Goal: Task Accomplishment & Management: Use online tool/utility

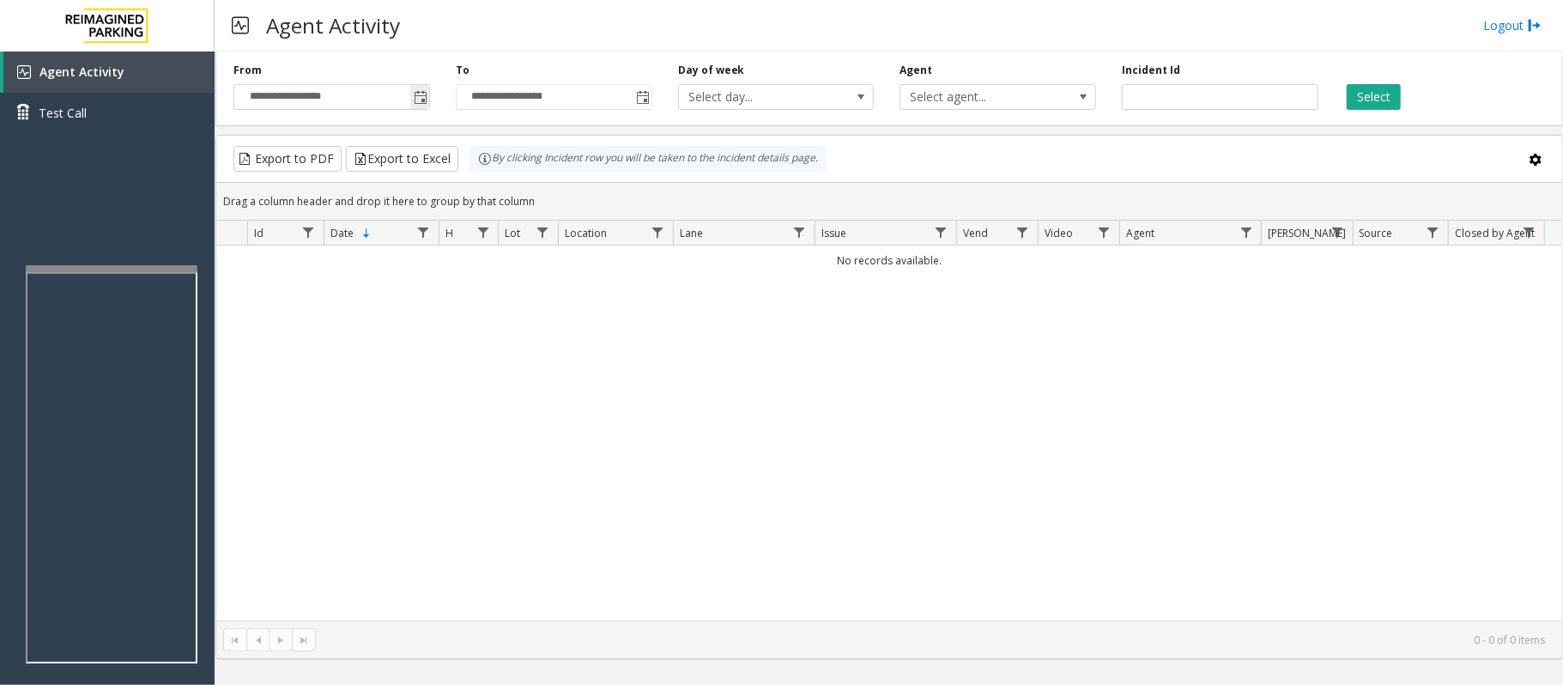
click at [424, 96] on span "Toggle popup" at bounding box center [421, 98] width 14 height 14
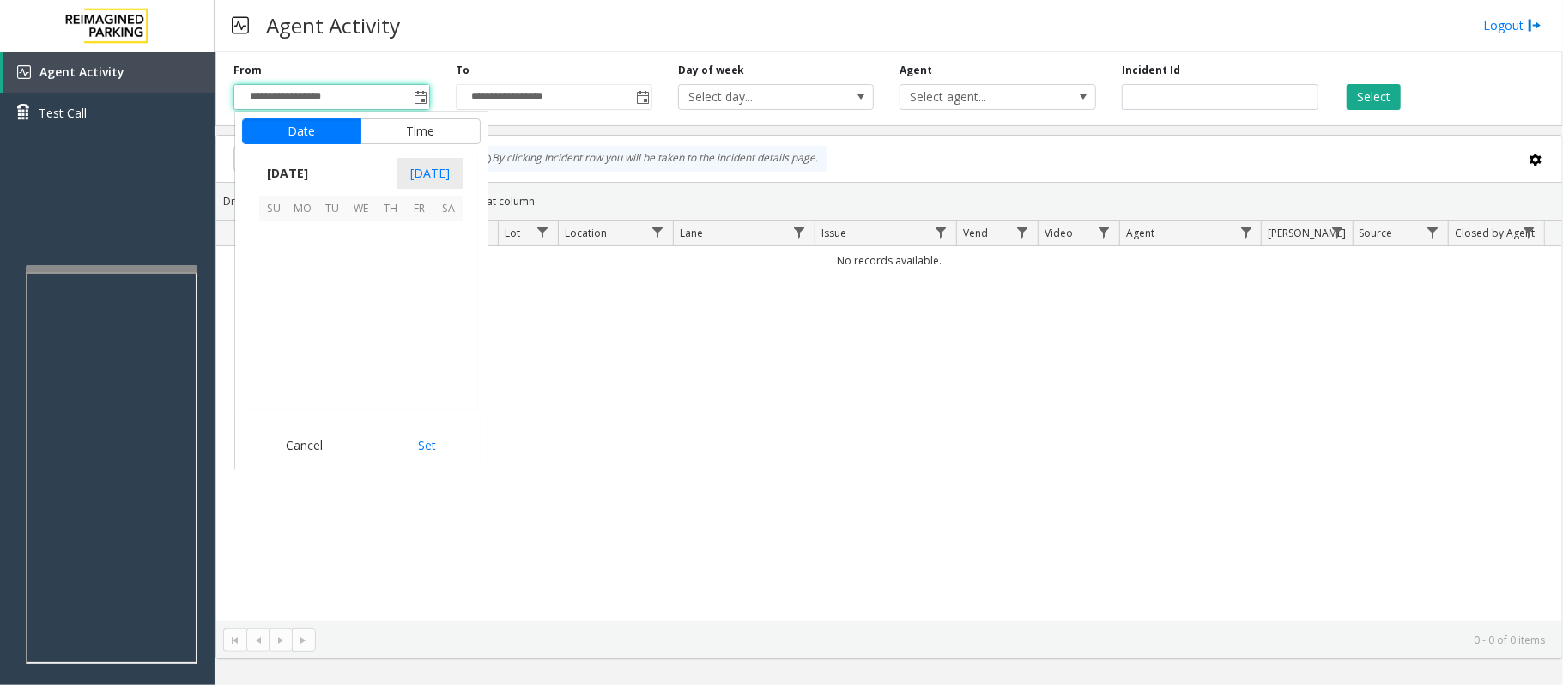
scroll to position [308053, 0]
click at [386, 232] on span "4" at bounding box center [390, 235] width 29 height 29
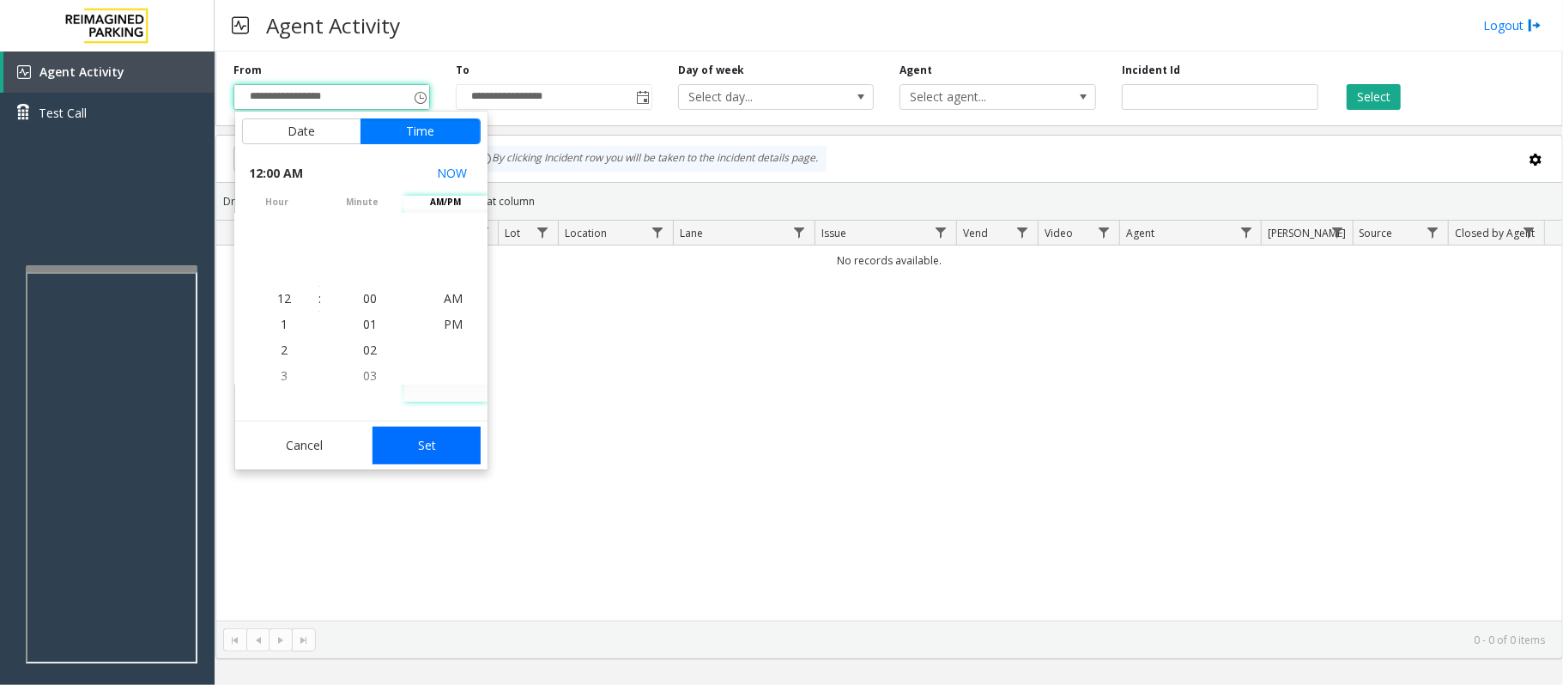
click at [440, 437] on button "Set" at bounding box center [427, 446] width 108 height 38
type input "**********"
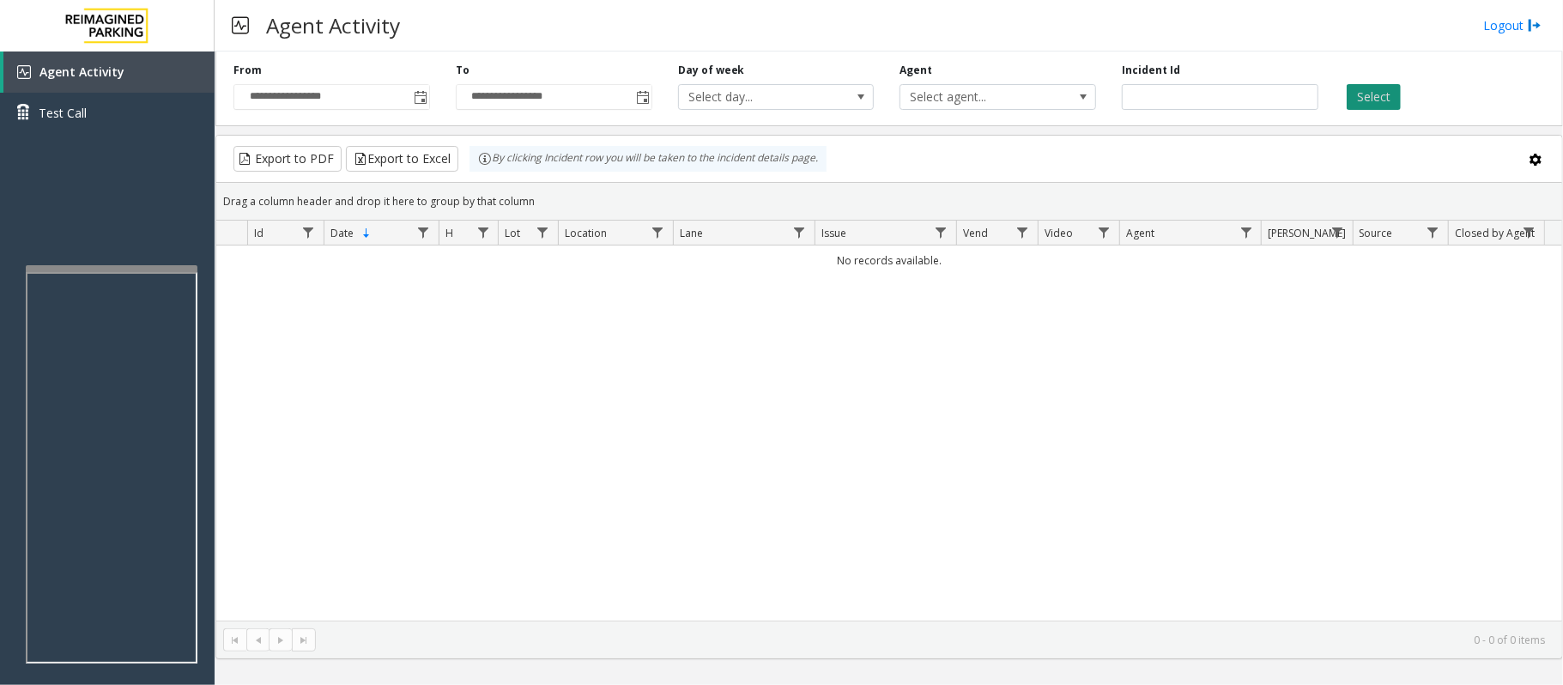
click at [1384, 96] on button "Select" at bounding box center [1374, 97] width 54 height 26
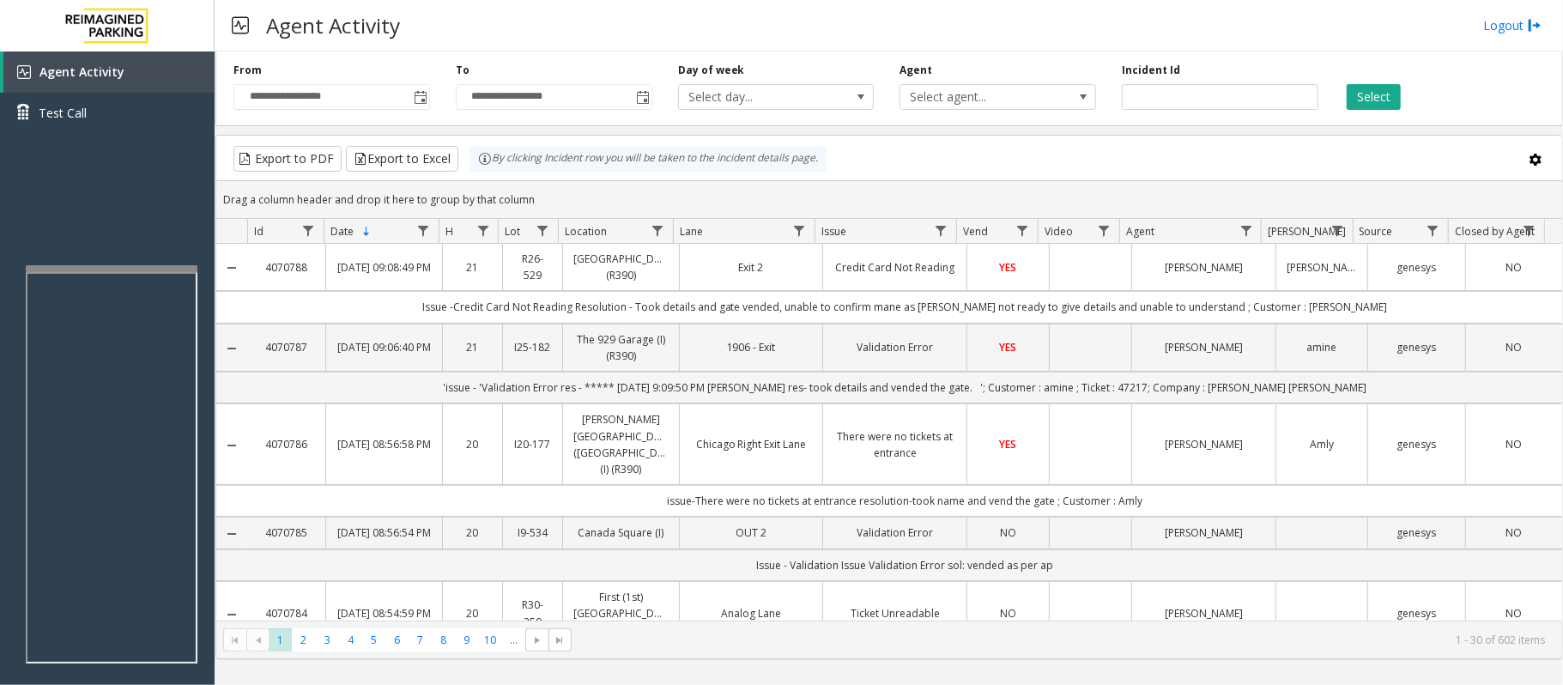
click at [1056, 282] on td "Data table" at bounding box center [1090, 267] width 82 height 47
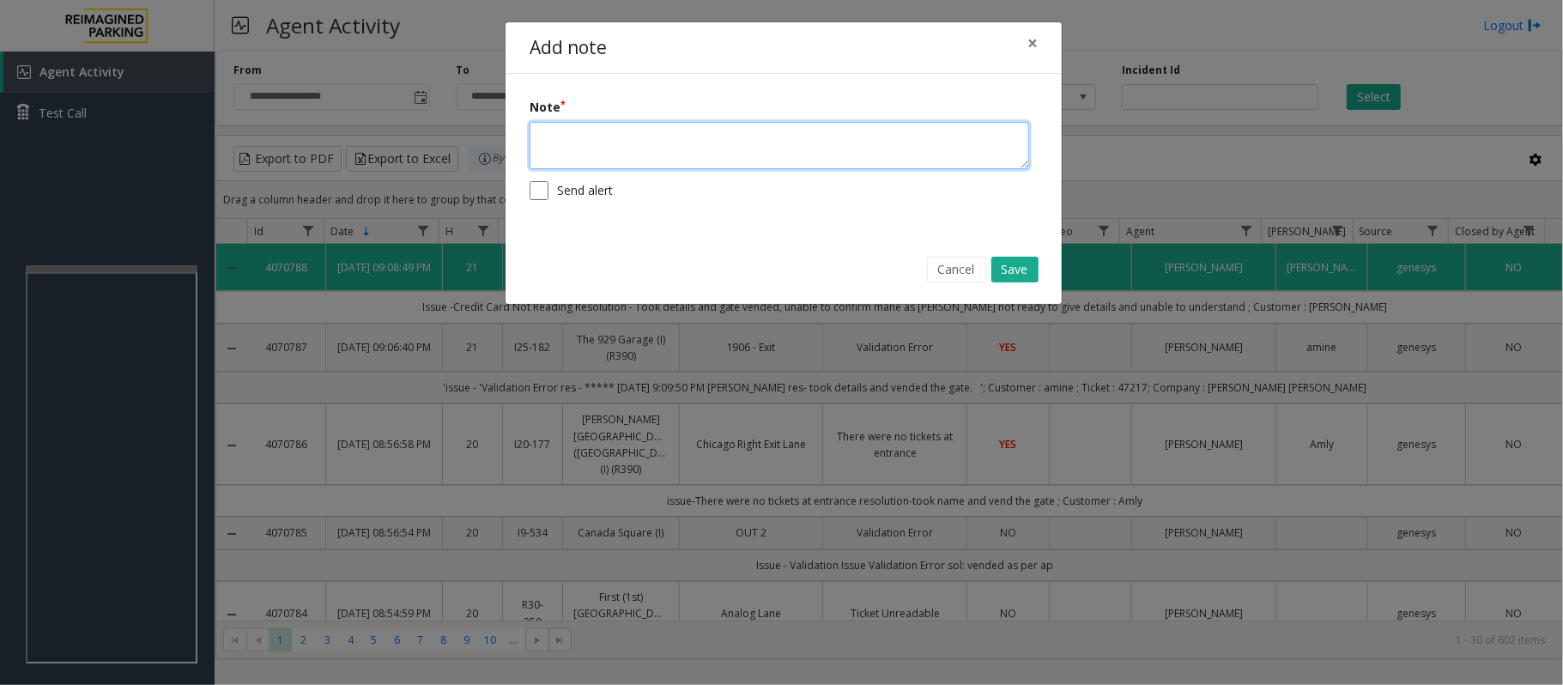
click at [676, 156] on textarea at bounding box center [780, 145] width 500 height 47
type textarea "**********"
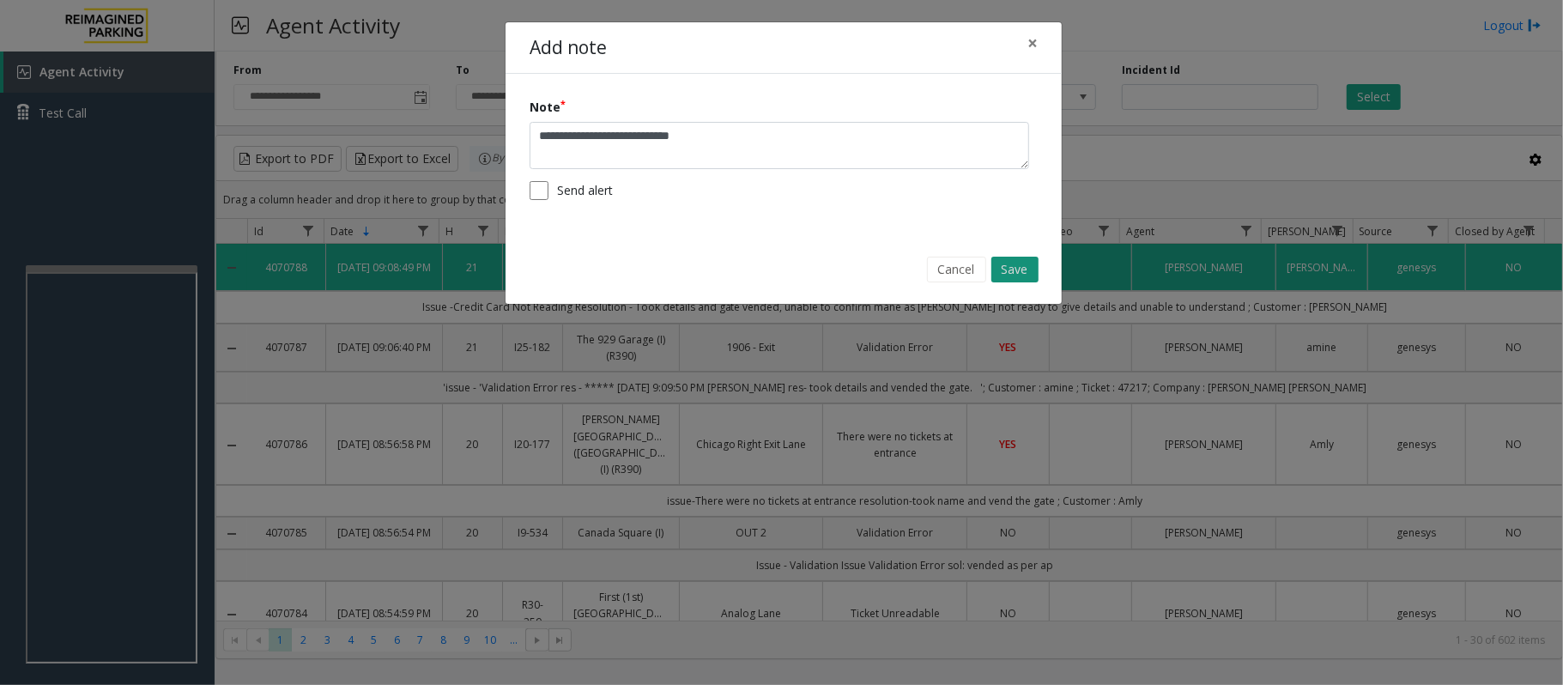
click at [1028, 257] on button "Save" at bounding box center [1014, 270] width 47 height 26
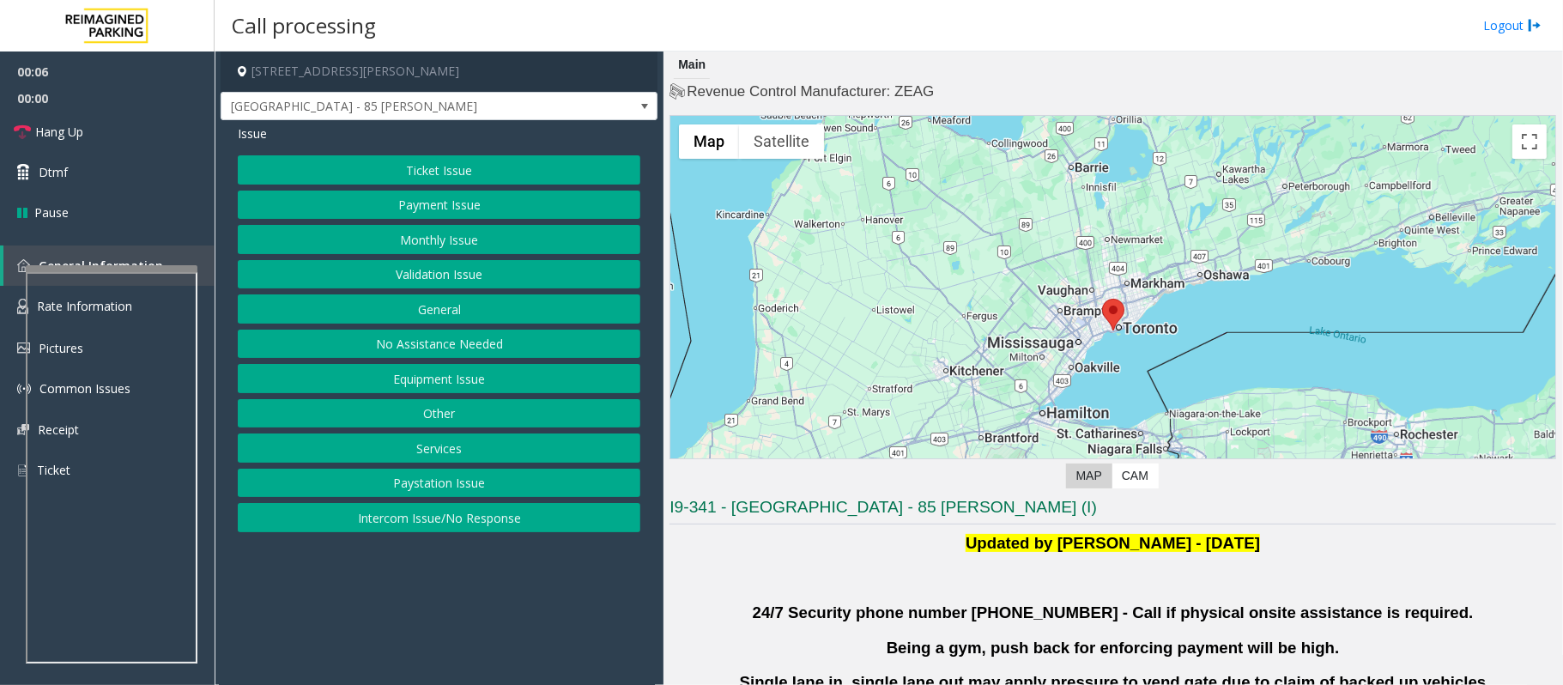
click at [390, 272] on button "Validation Issue" at bounding box center [439, 274] width 403 height 29
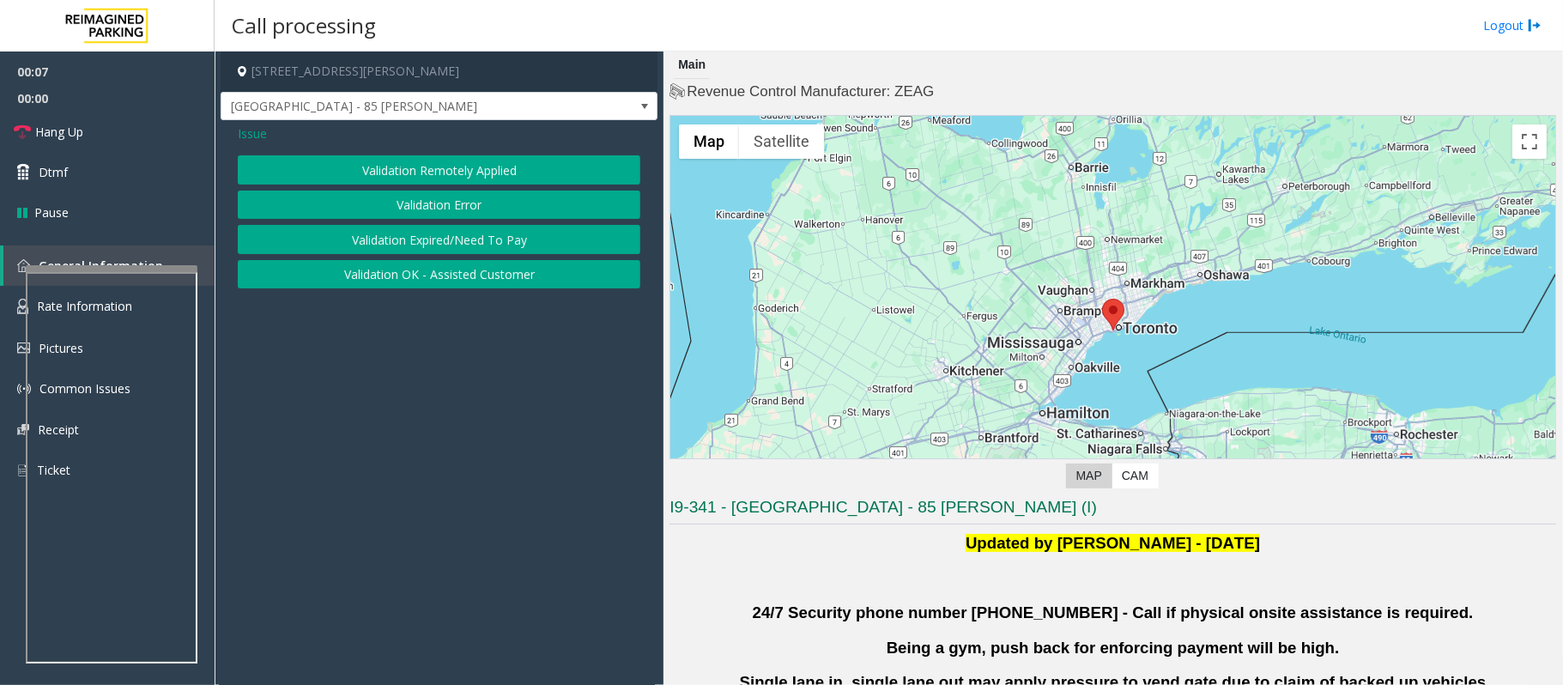
click at [407, 213] on button "Validation Error" at bounding box center [439, 205] width 403 height 29
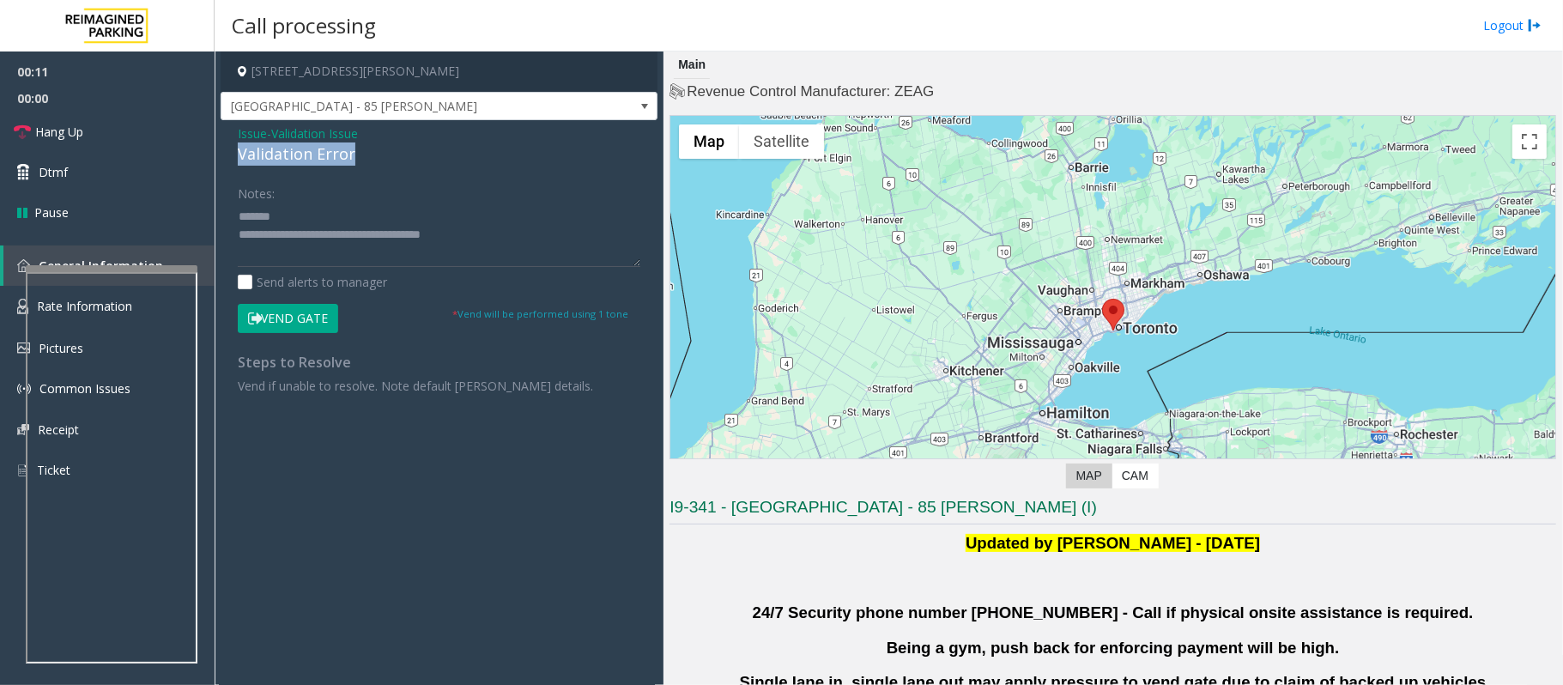
drag, startPoint x: 372, startPoint y: 158, endPoint x: 231, endPoint y: 159, distance: 140.8
click at [231, 159] on div "Issue - Validation Issue Validation Error Notes: Send alerts to manager Vend Ga…" at bounding box center [439, 265] width 437 height 291
click at [385, 217] on textarea at bounding box center [439, 235] width 403 height 64
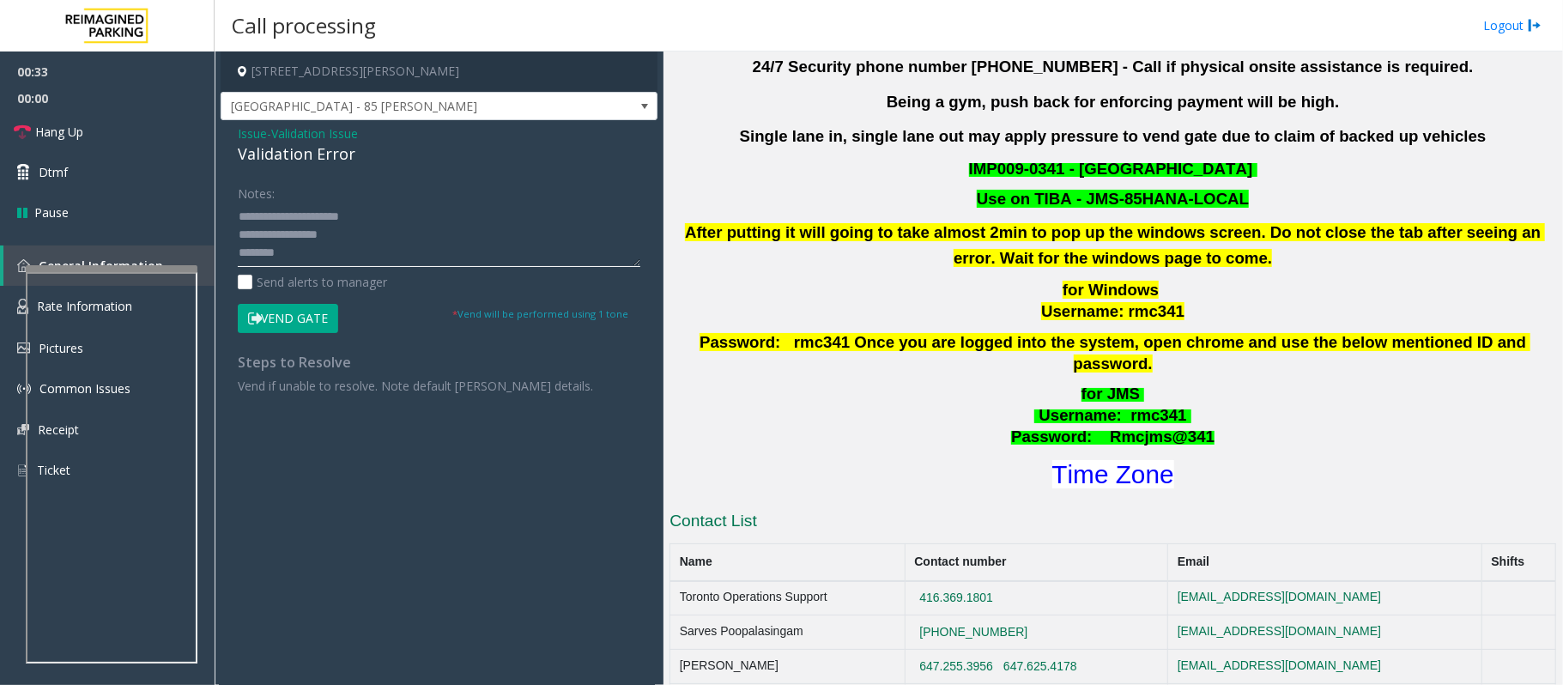
scroll to position [572, 0]
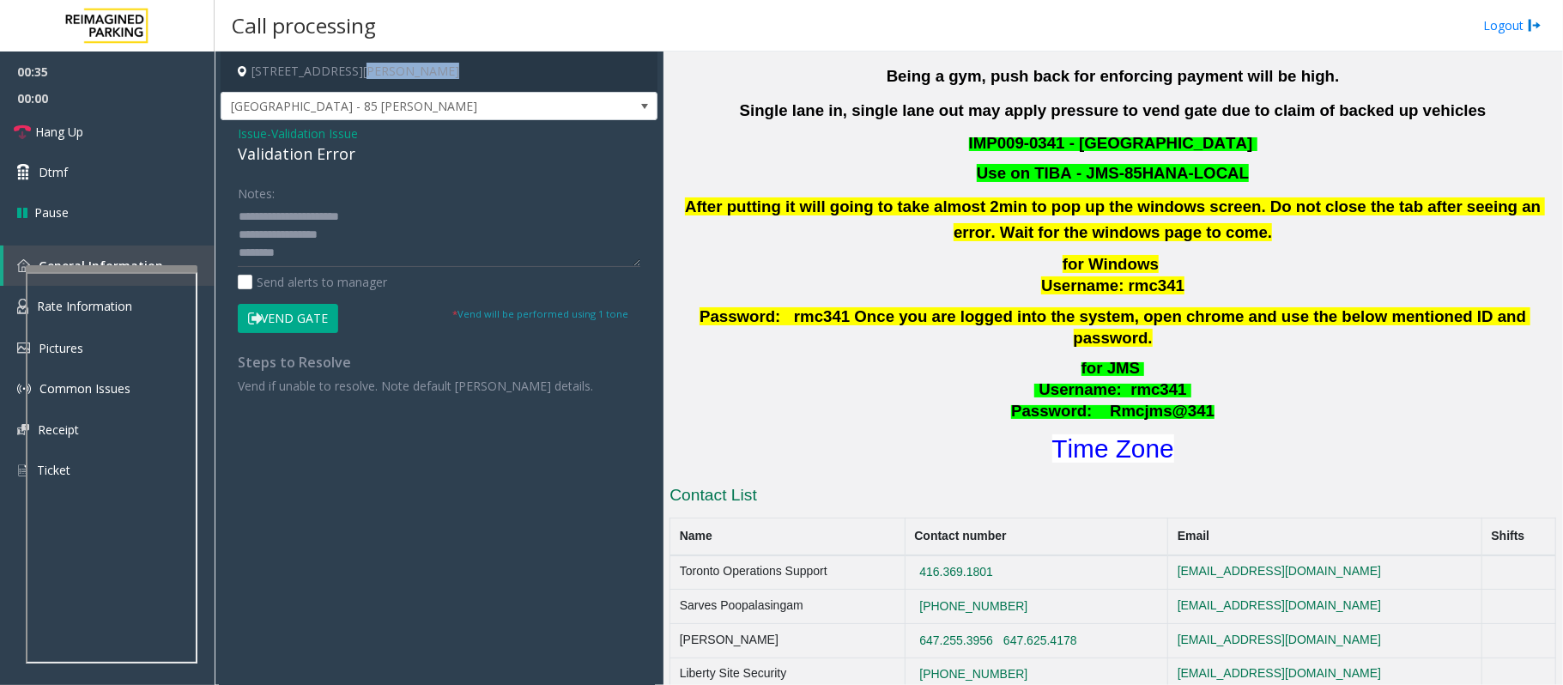
drag, startPoint x: 450, startPoint y: 81, endPoint x: 355, endPoint y: 70, distance: 95.1
click at [355, 70] on h4 "[STREET_ADDRESS][PERSON_NAME]" at bounding box center [439, 71] width 437 height 40
copy h4 "Toronto, ON"
click at [286, 245] on textarea at bounding box center [439, 235] width 403 height 64
click at [290, 251] on textarea at bounding box center [439, 235] width 403 height 64
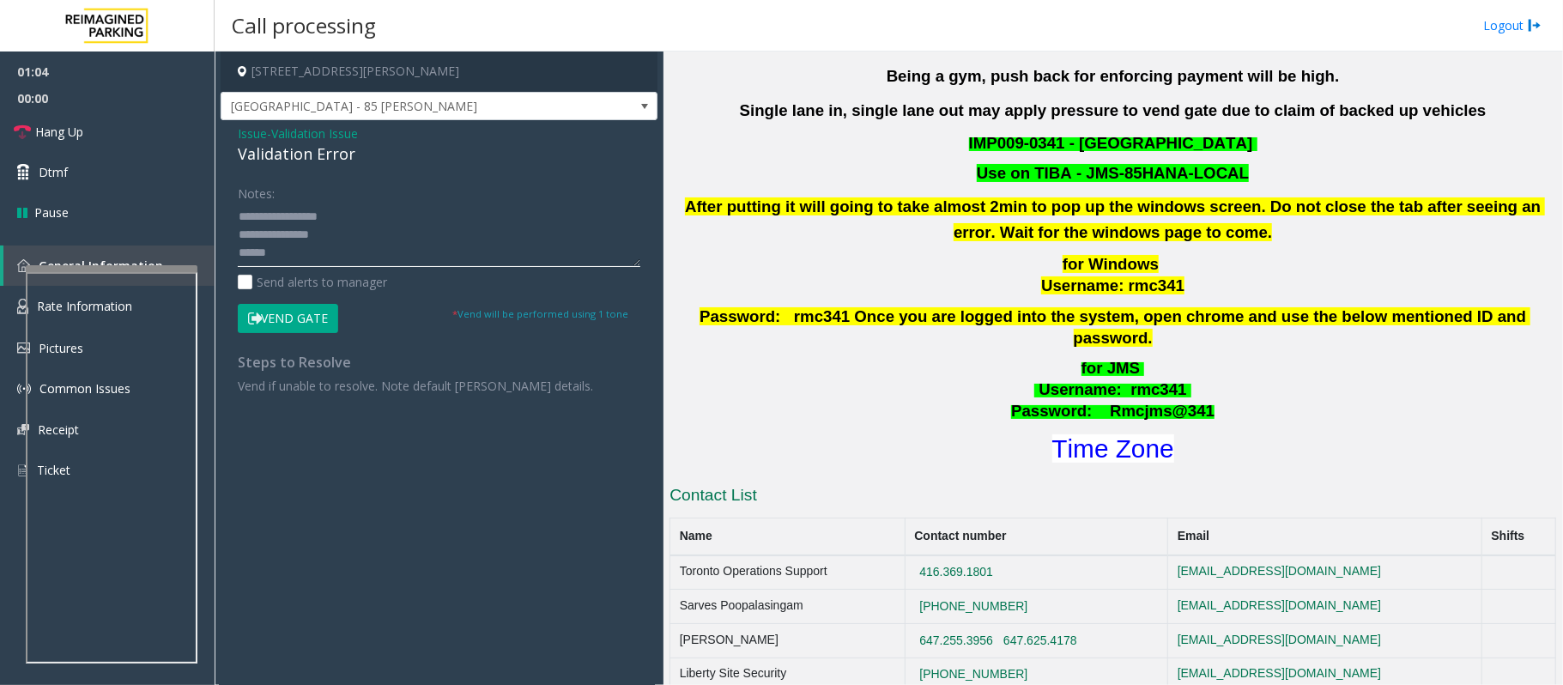
scroll to position [35, 0]
click at [288, 240] on textarea at bounding box center [439, 235] width 403 height 64
click at [294, 233] on textarea at bounding box center [439, 235] width 403 height 64
click at [300, 238] on textarea at bounding box center [439, 235] width 403 height 64
click at [320, 231] on textarea at bounding box center [439, 235] width 403 height 64
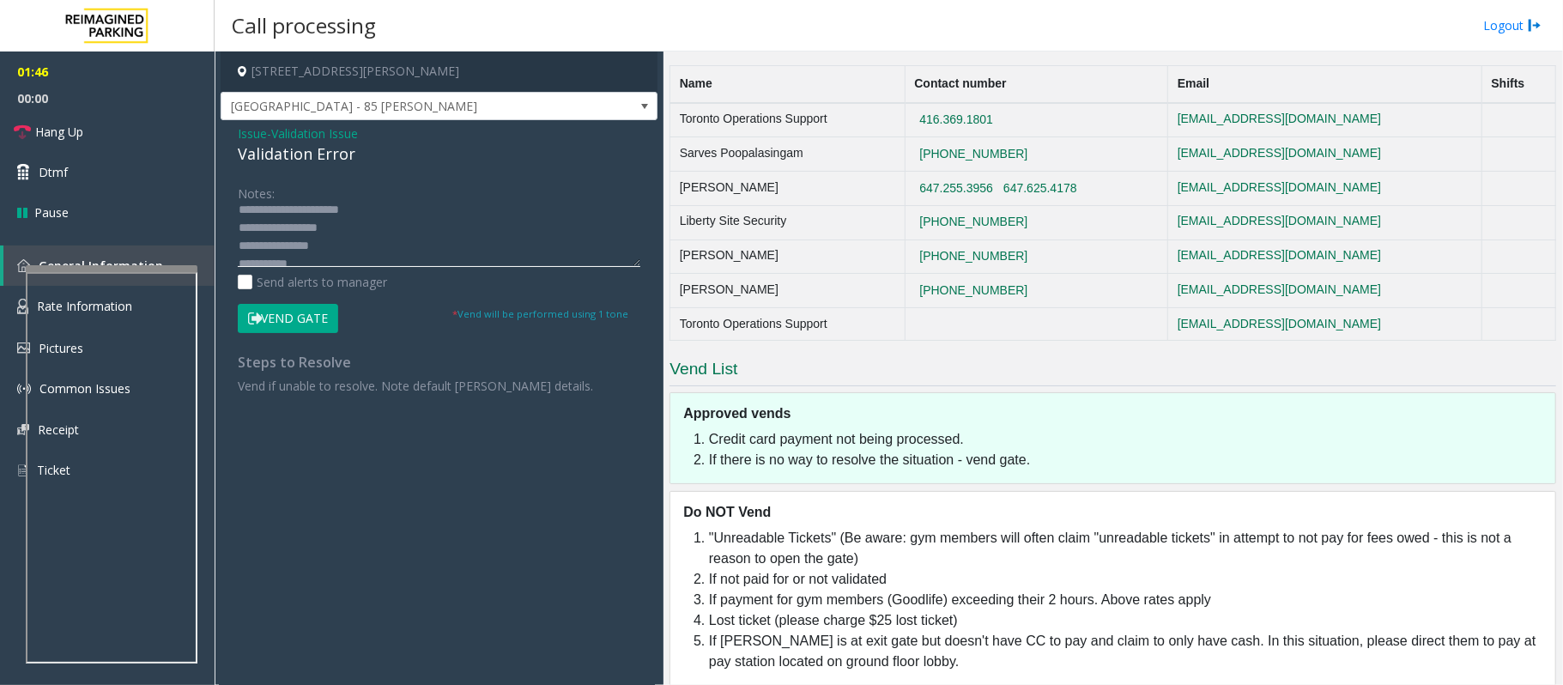
scroll to position [0, 0]
type textarea "**********"
click at [294, 336] on div "Notes: Send alerts to manager Vend Gate * Vend will be performed using 1 tone S…" at bounding box center [439, 286] width 428 height 215
click at [289, 321] on button "Vend Gate" at bounding box center [288, 318] width 100 height 29
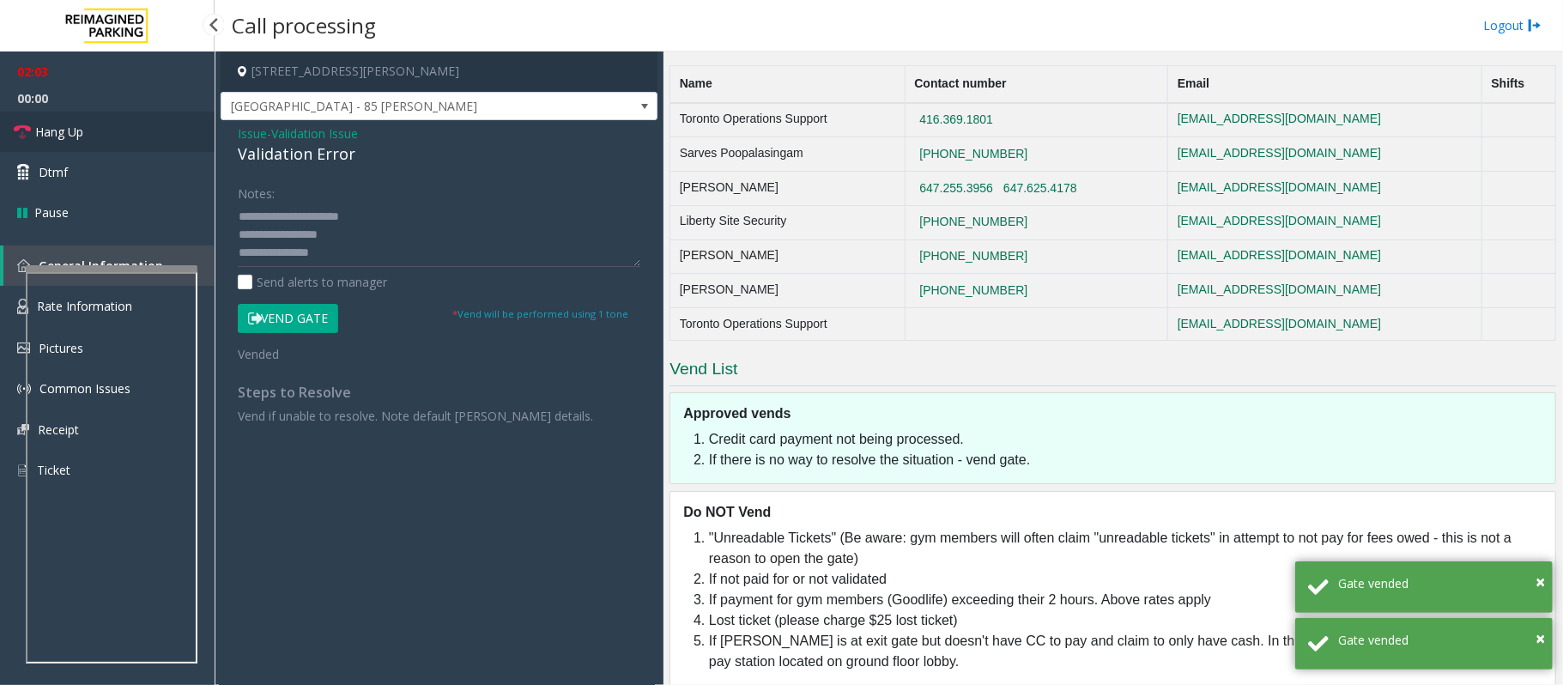
click at [76, 130] on span "Hang Up" at bounding box center [59, 132] width 48 height 18
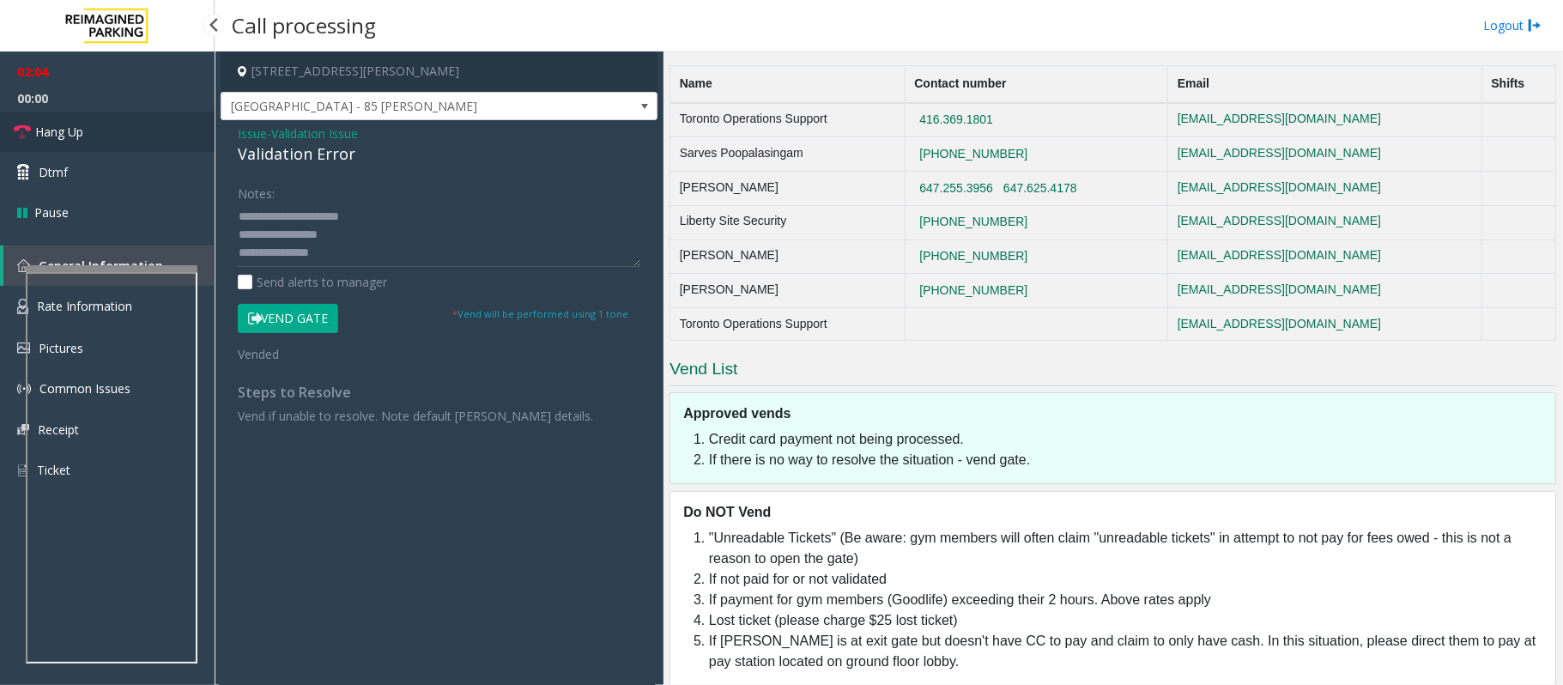
click at [76, 130] on span "Hang Up" at bounding box center [59, 132] width 48 height 18
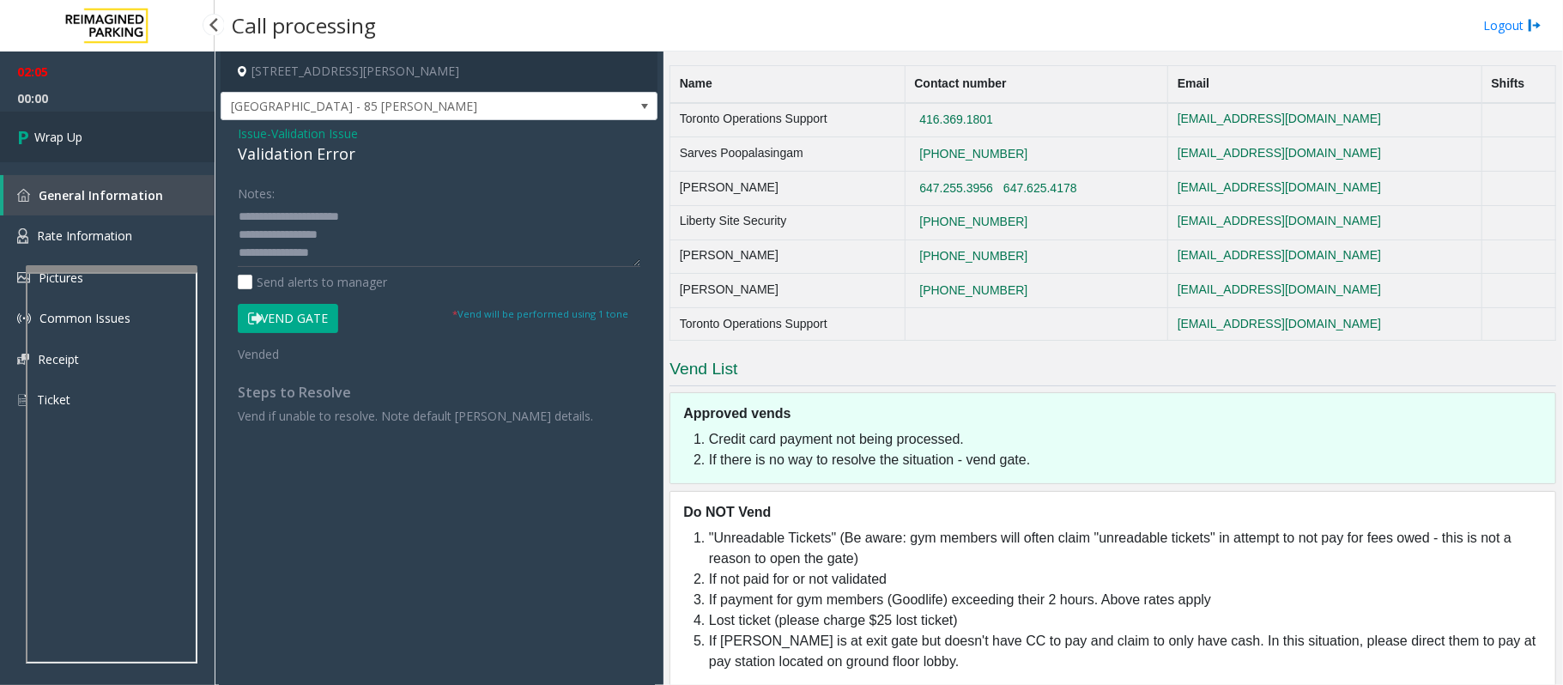
click at [76, 130] on span "Wrap Up" at bounding box center [58, 137] width 48 height 18
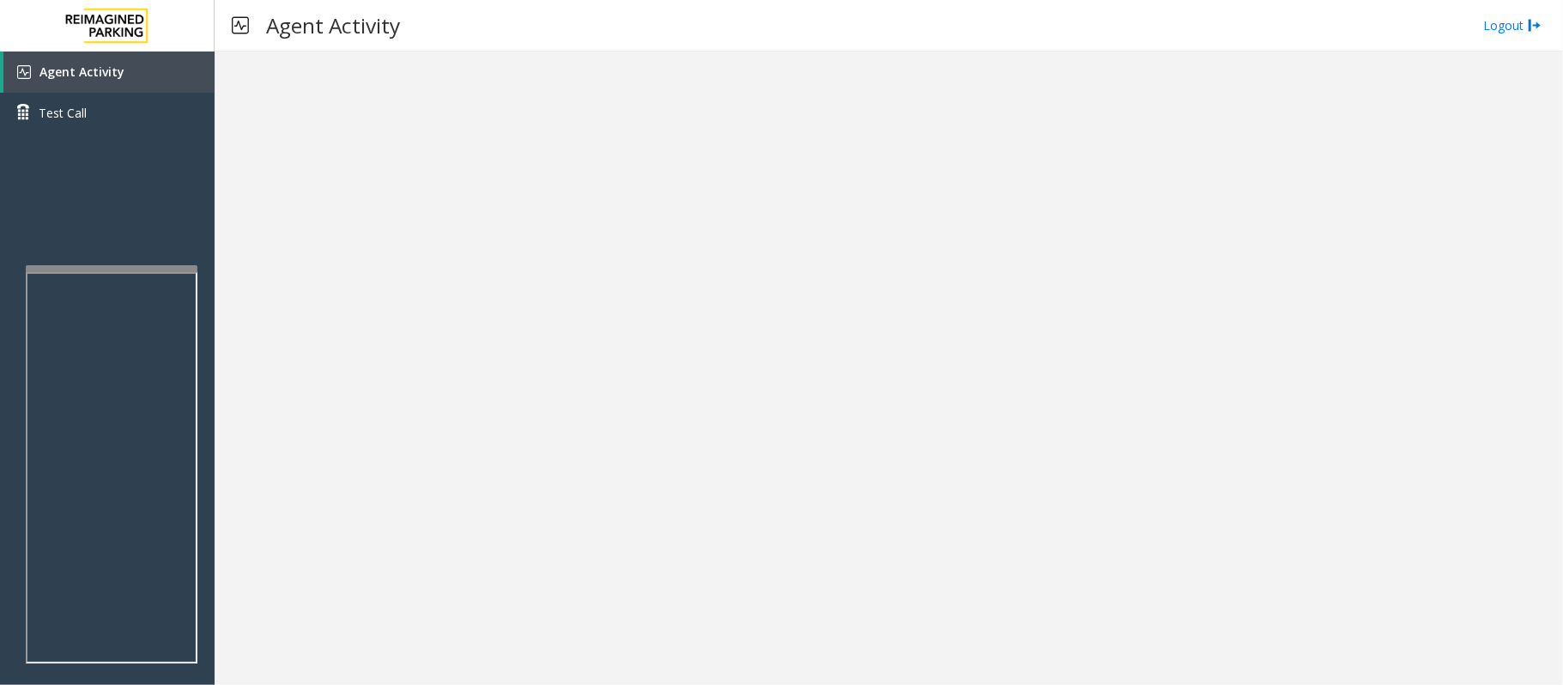
click at [433, 464] on div at bounding box center [889, 367] width 1348 height 633
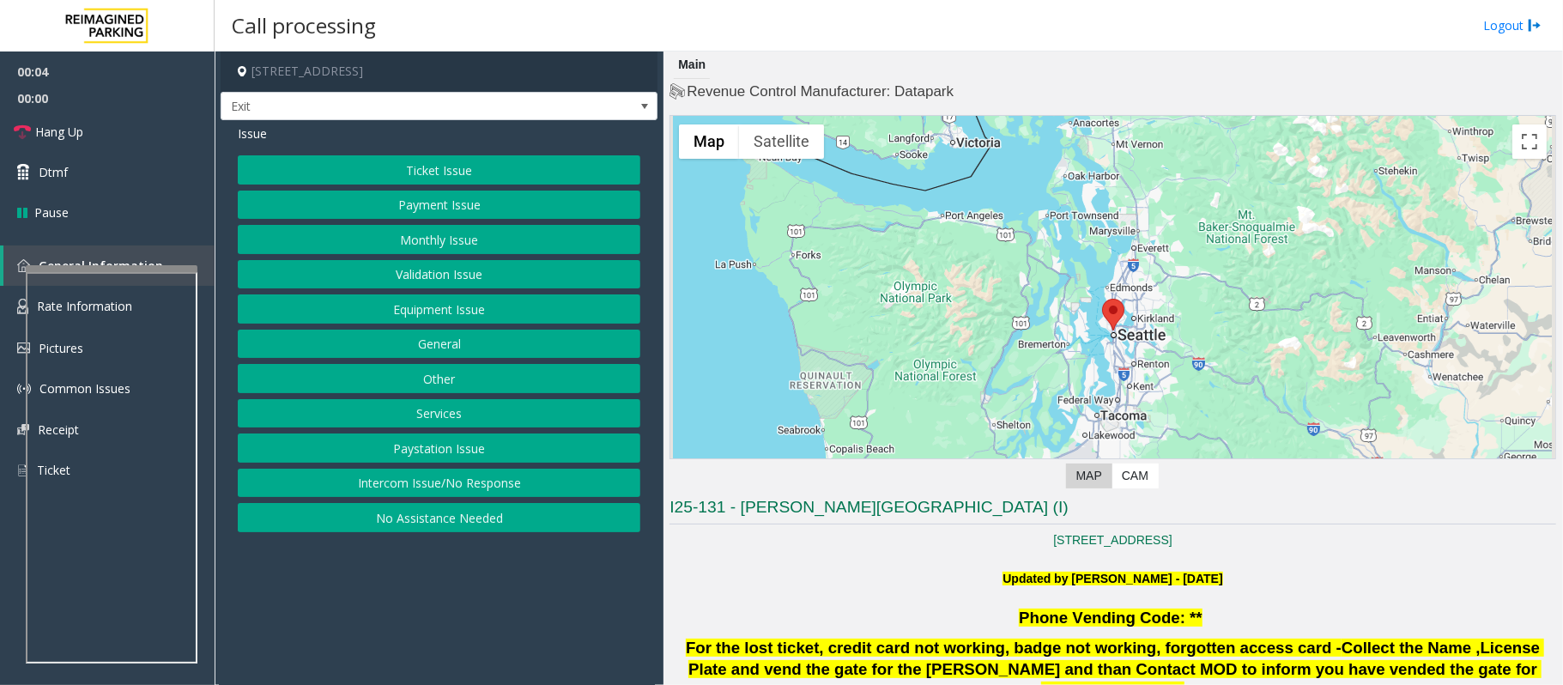
scroll to position [114, 0]
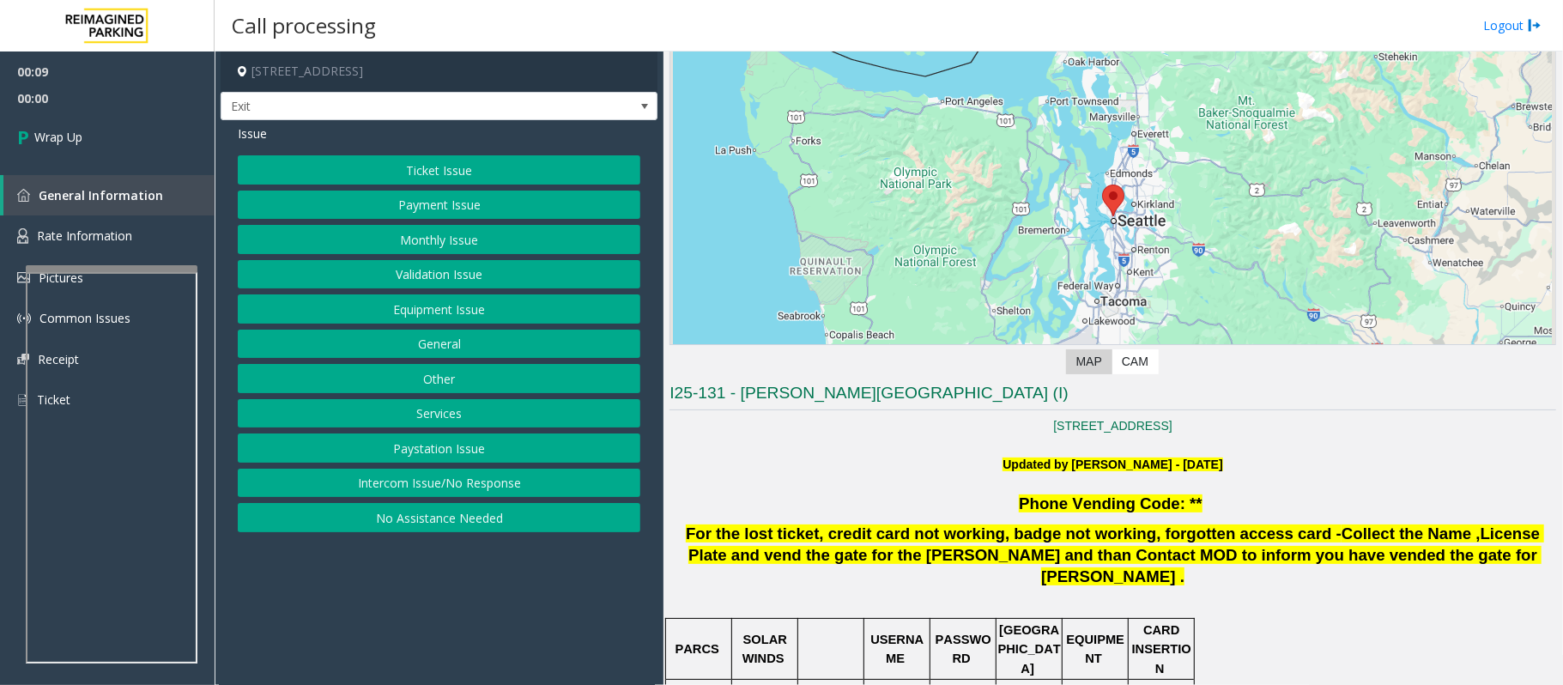
click at [520, 484] on button "Intercom Issue/No Response" at bounding box center [439, 483] width 403 height 29
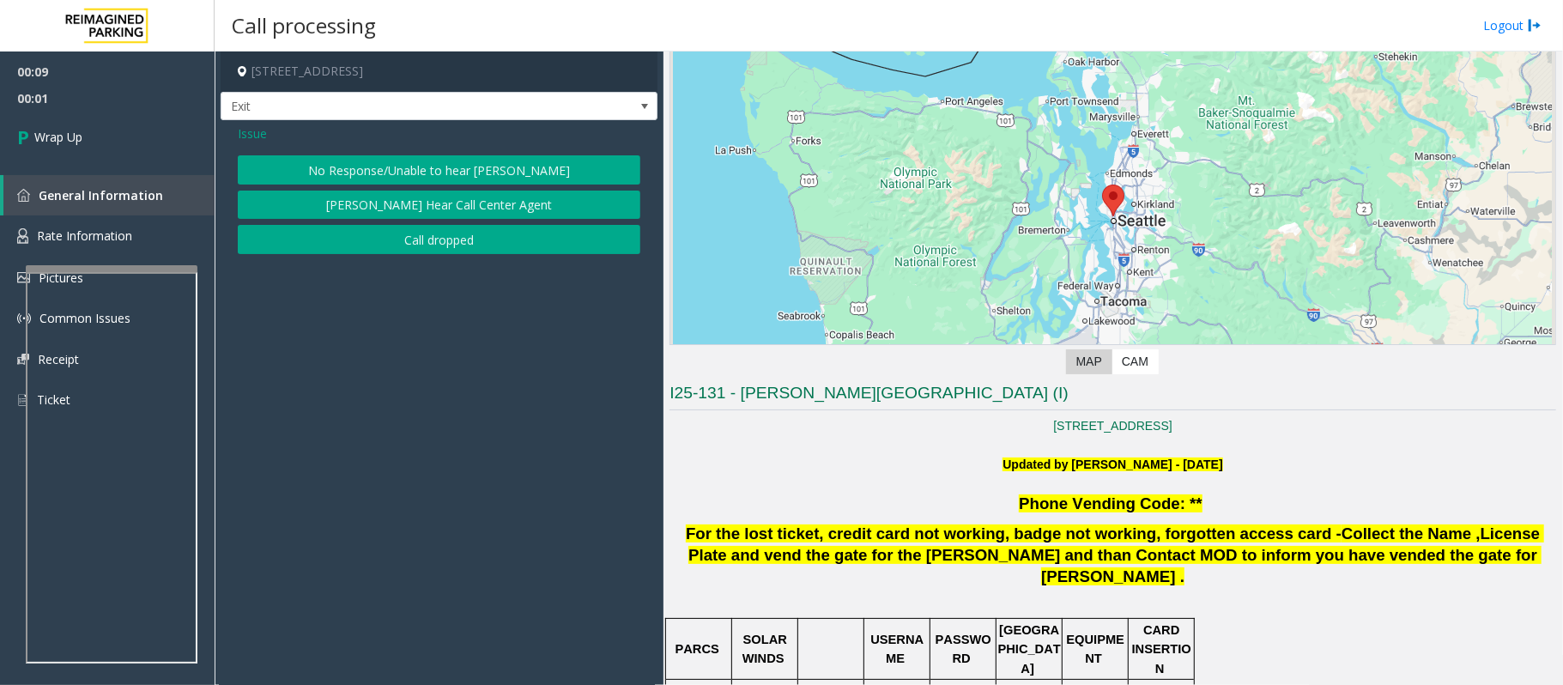
click at [447, 245] on button "Call dropped" at bounding box center [439, 239] width 403 height 29
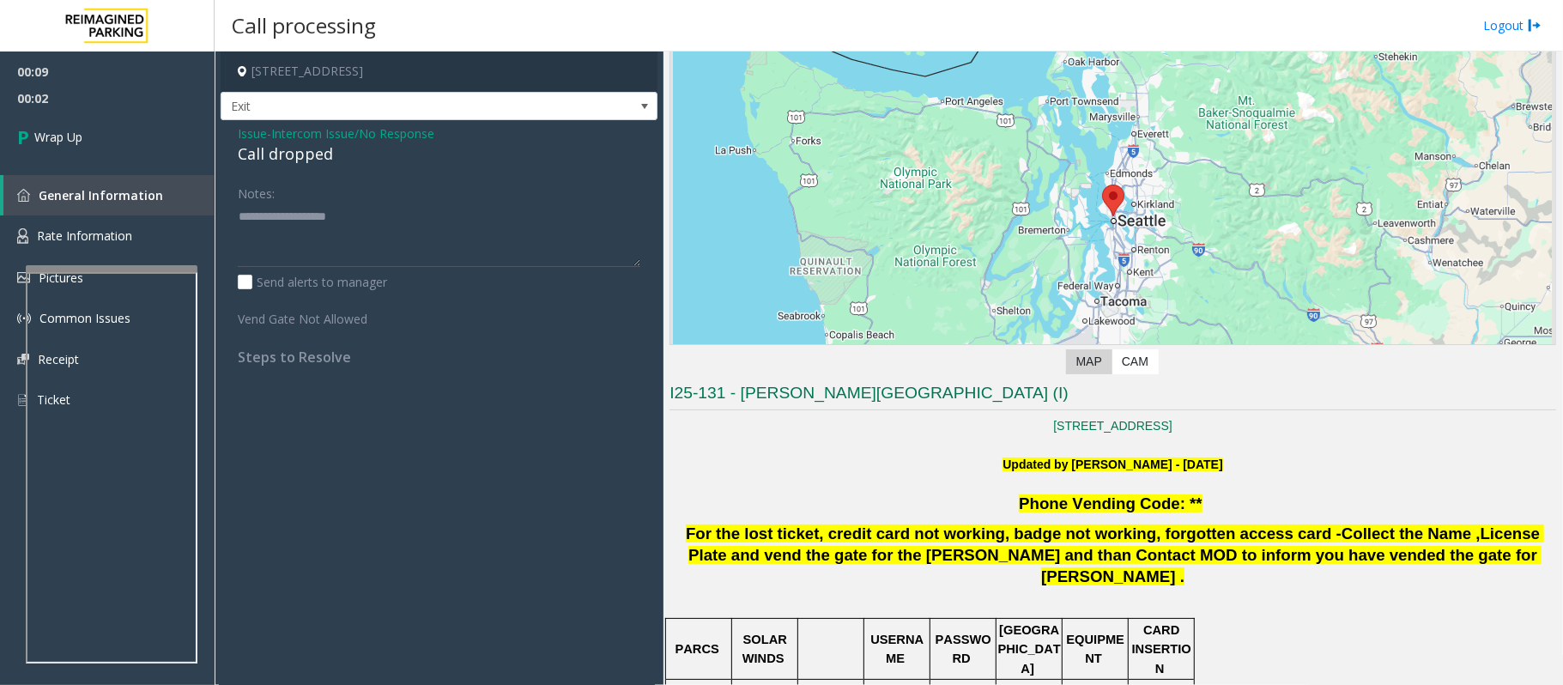
click at [304, 158] on div "Call dropped" at bounding box center [439, 153] width 403 height 23
click at [375, 230] on textarea at bounding box center [439, 235] width 403 height 64
click at [234, 216] on div "Notes: Send alerts to manager Vend Gate Not Allowed Steps to Resolve" at bounding box center [439, 272] width 428 height 187
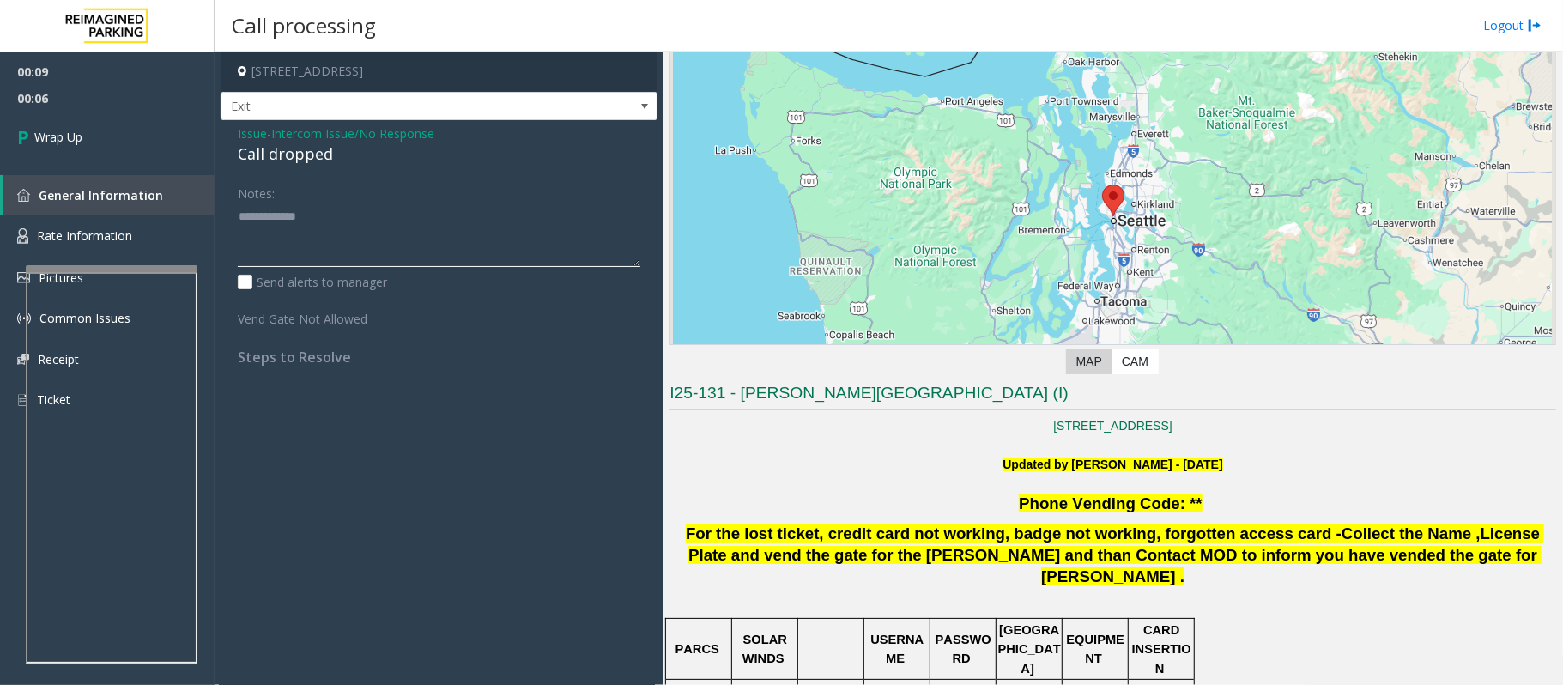
click at [239, 218] on textarea at bounding box center [439, 235] width 403 height 64
type textarea "**********"
click at [42, 136] on span "Wrap Up" at bounding box center [58, 137] width 48 height 18
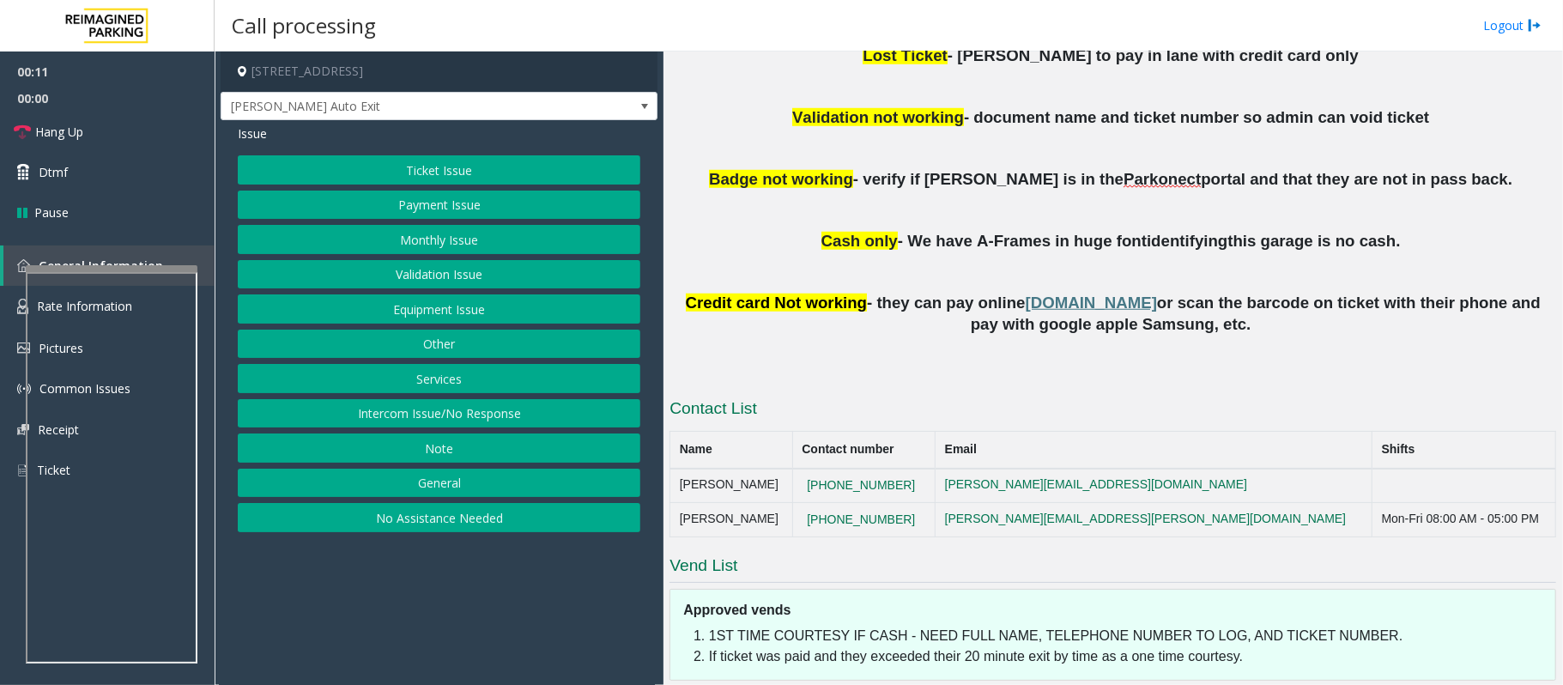
scroll to position [915, 0]
click at [429, 149] on div "Issue Ticket Issue Payment Issue Monthly Issue Validation Issue Equipment Issue…" at bounding box center [439, 330] width 437 height 421
click at [433, 173] on button "Ticket Issue" at bounding box center [439, 169] width 403 height 29
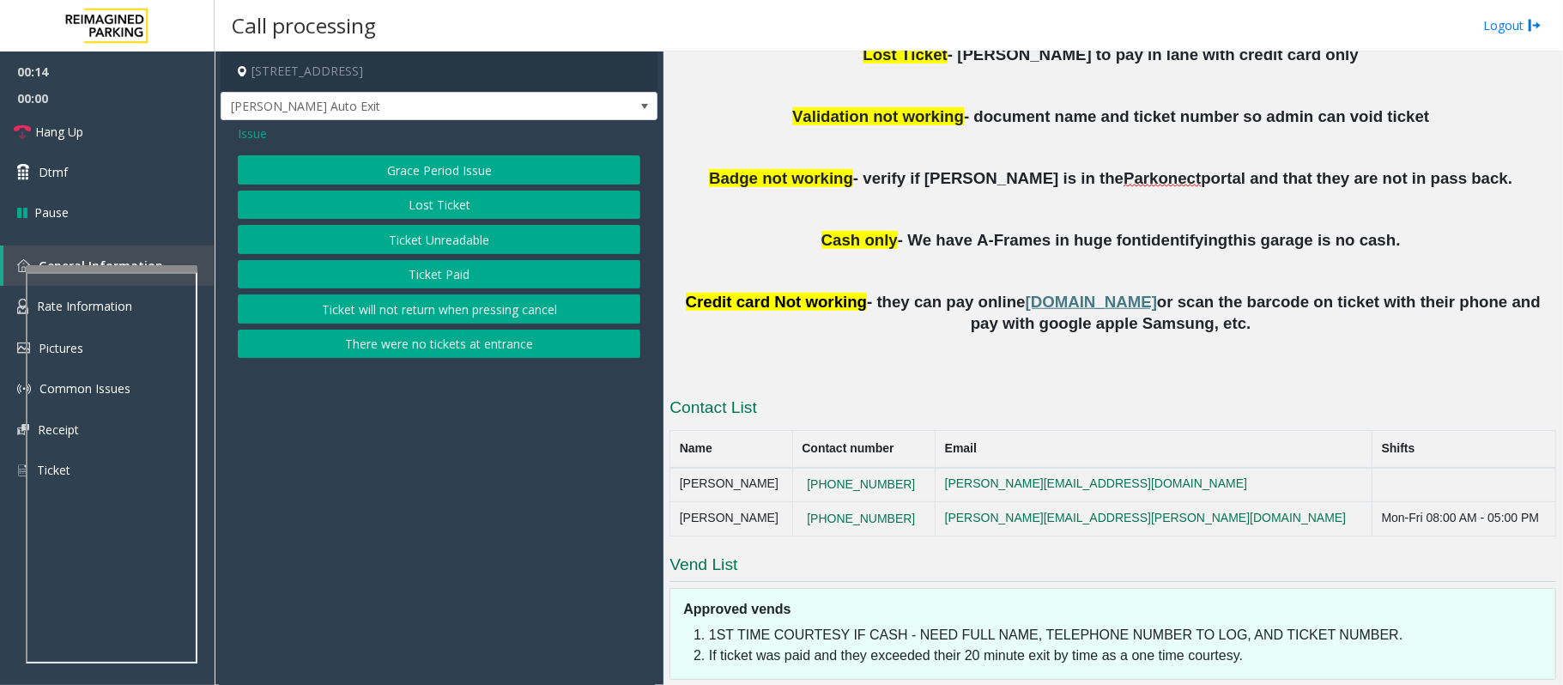
click at [441, 239] on button "Ticket Unreadable" at bounding box center [439, 239] width 403 height 29
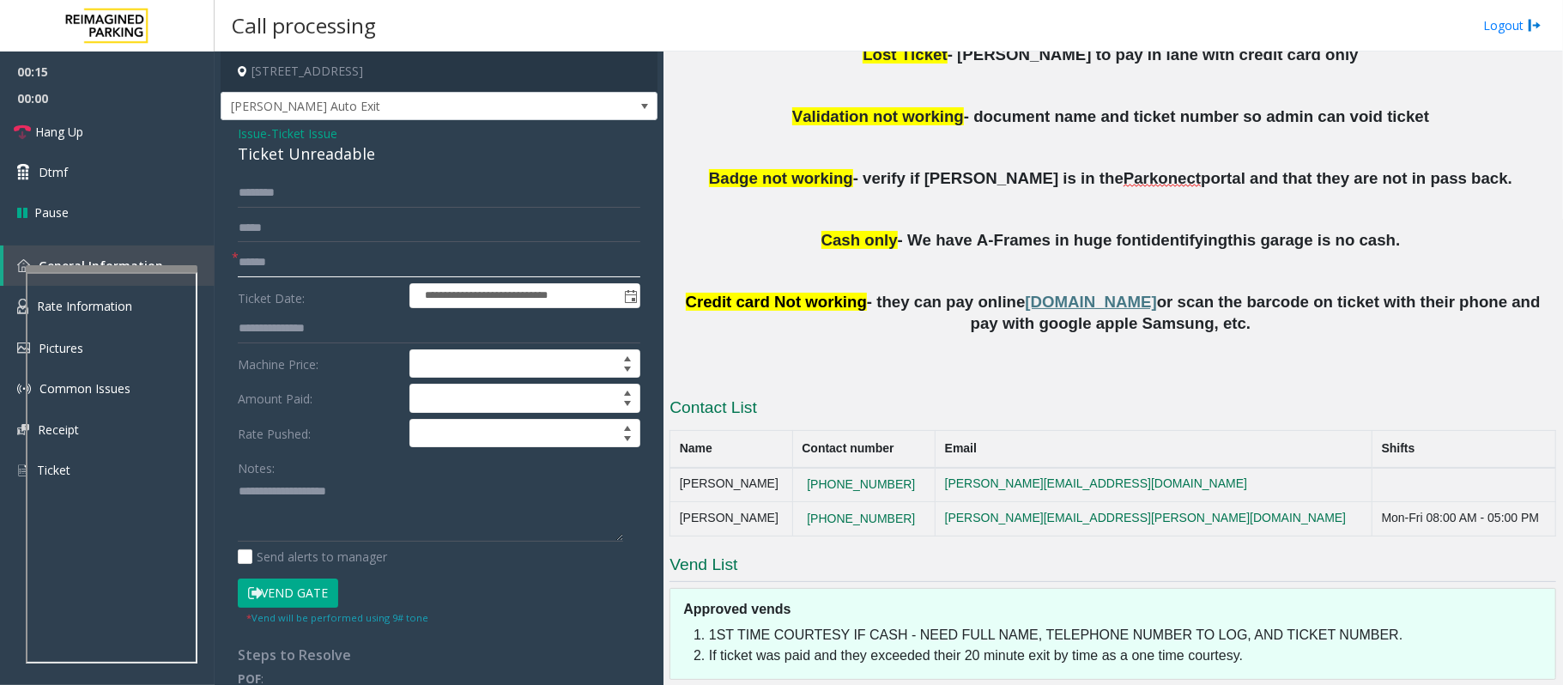
click at [261, 259] on input "text" at bounding box center [439, 262] width 403 height 29
type input "**********"
drag, startPoint x: 391, startPoint y: 148, endPoint x: 240, endPoint y: 153, distance: 151.2
click at [240, 153] on div "Ticket Unreadable" at bounding box center [439, 153] width 403 height 23
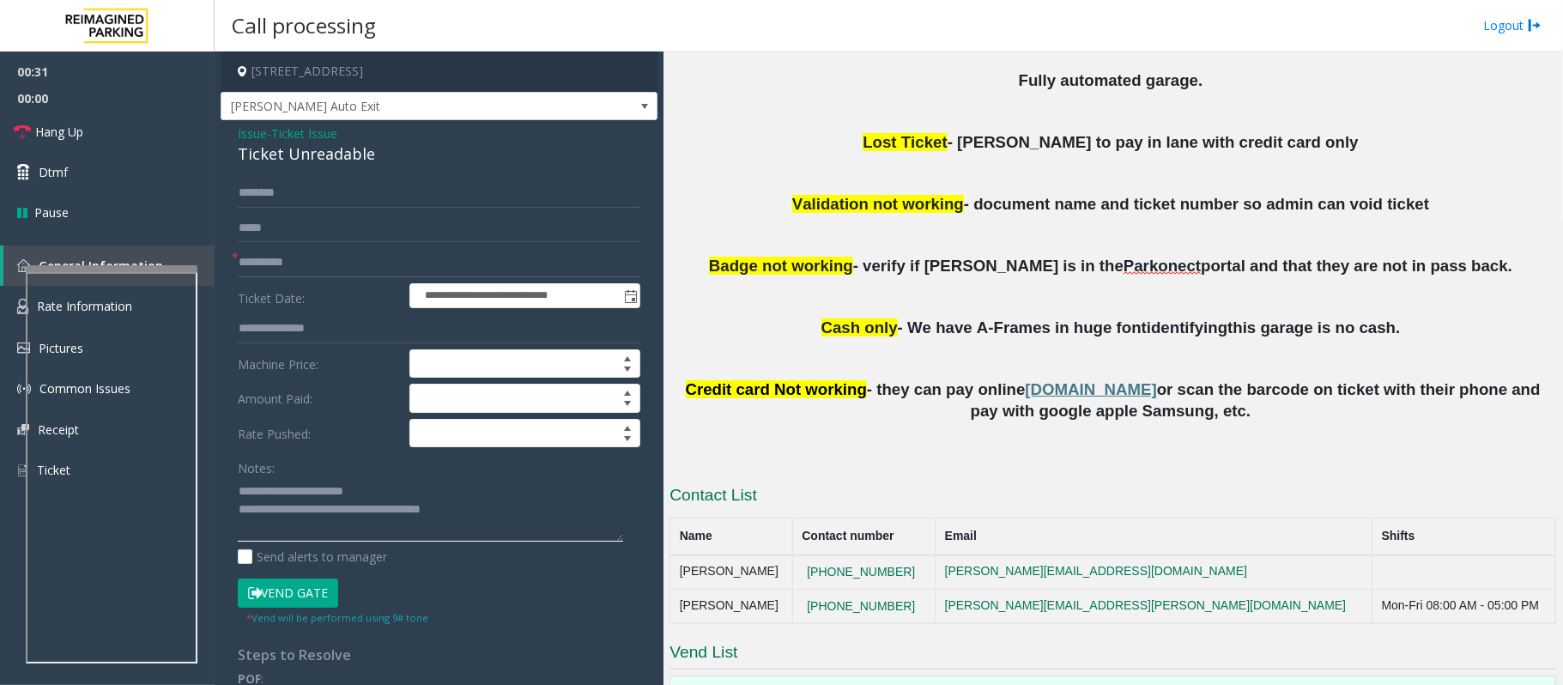
scroll to position [1008, 0]
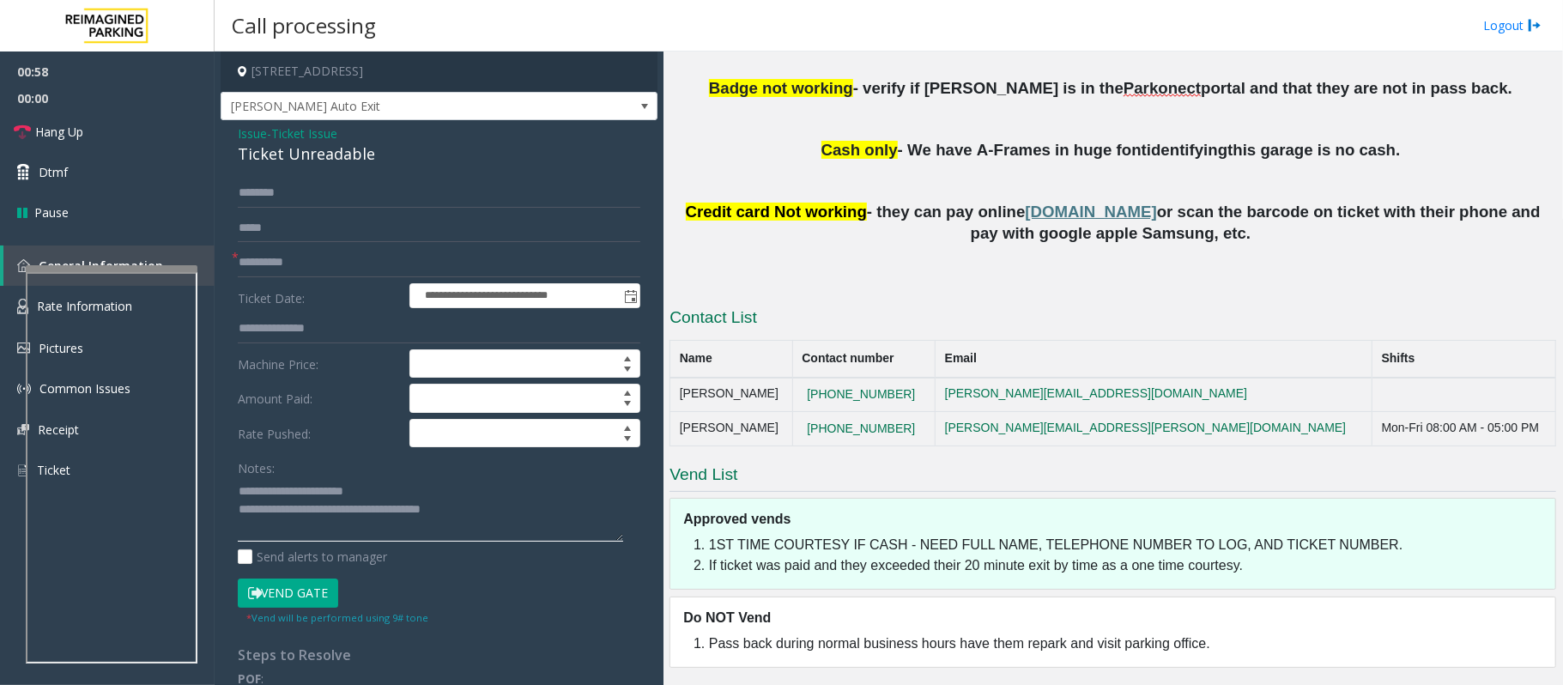
type textarea "**********"
drag, startPoint x: 249, startPoint y: 190, endPoint x: 238, endPoint y: 194, distance: 12.0
click at [244, 190] on input "text" at bounding box center [439, 193] width 403 height 29
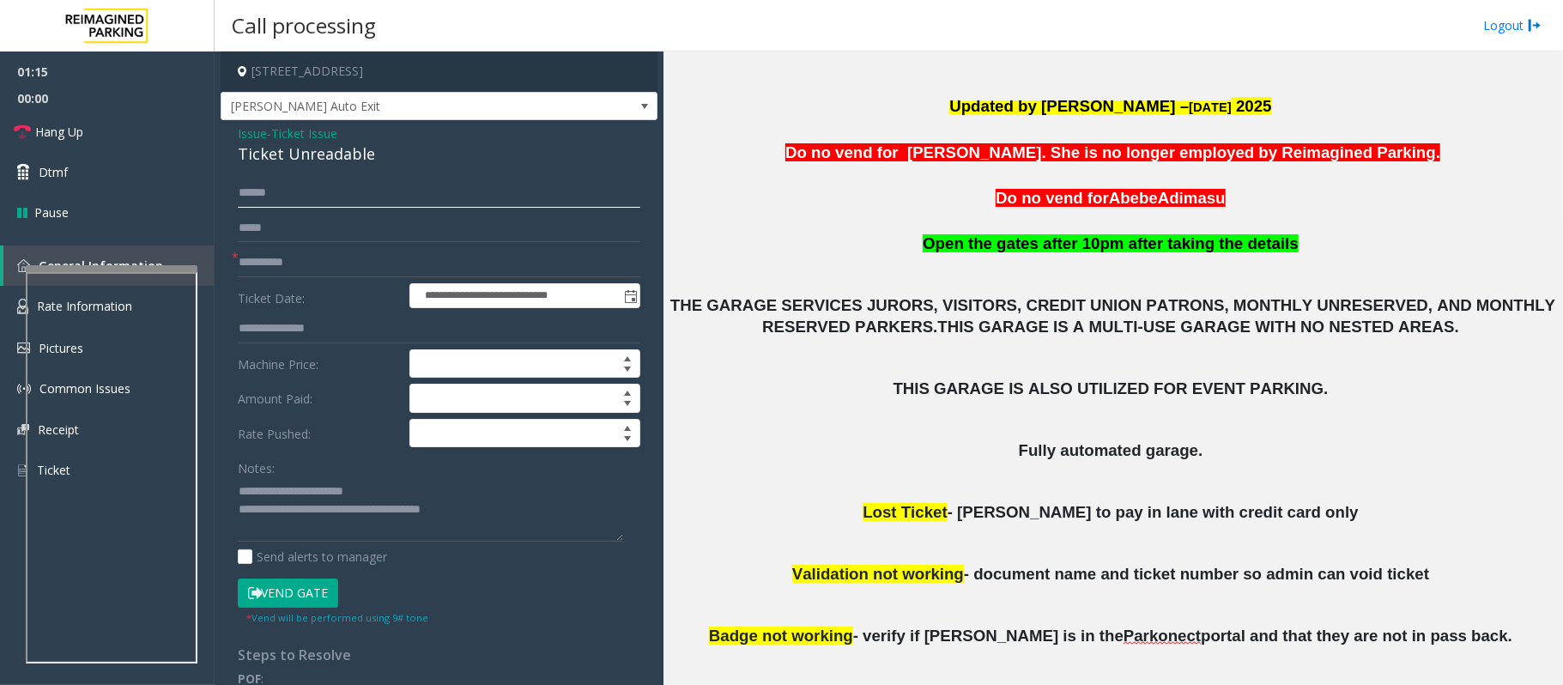
scroll to position [915, 0]
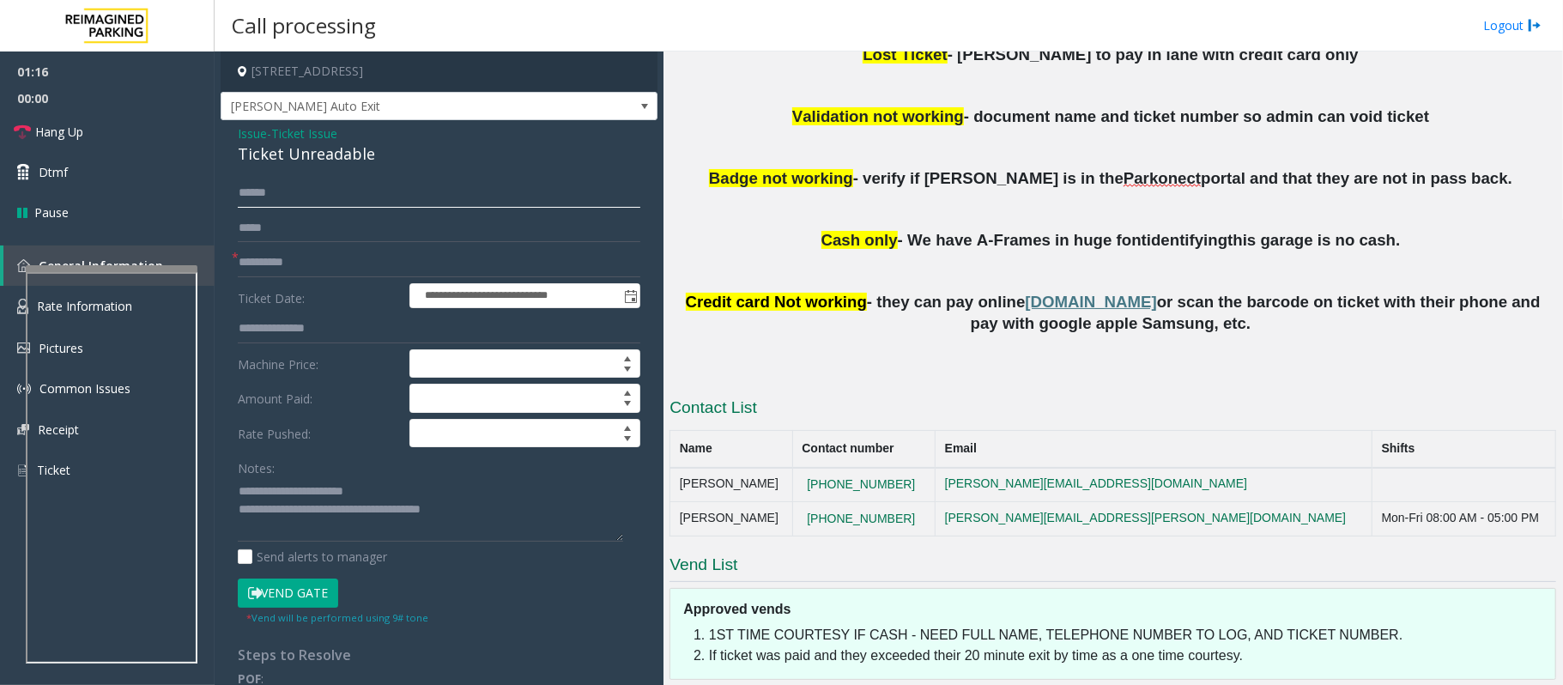
type input "*****"
drag, startPoint x: 482, startPoint y: 72, endPoint x: 381, endPoint y: 74, distance: 100.4
click at [381, 74] on h4 "[STREET_ADDRESS]" at bounding box center [439, 71] width 437 height 40
copy h4 "Houston, TX"
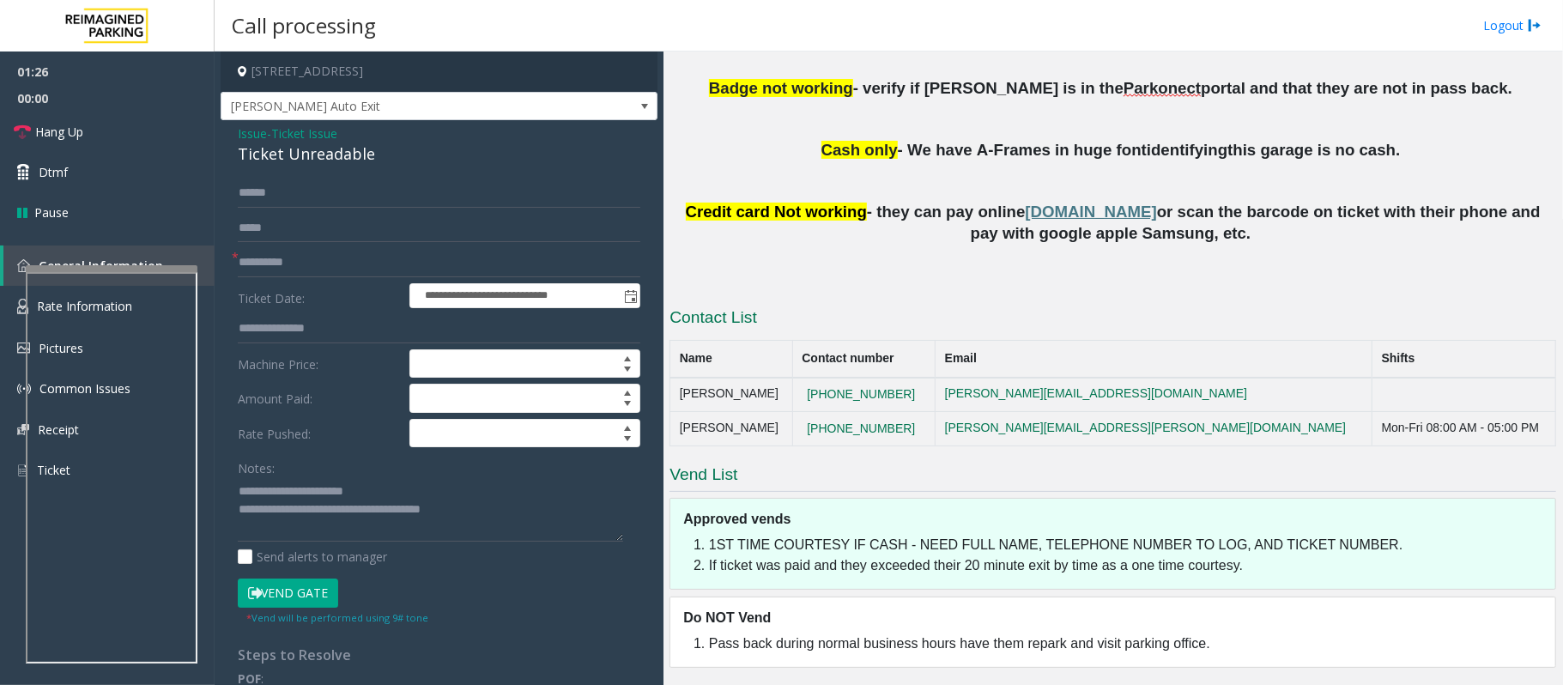
scroll to position [436, 0]
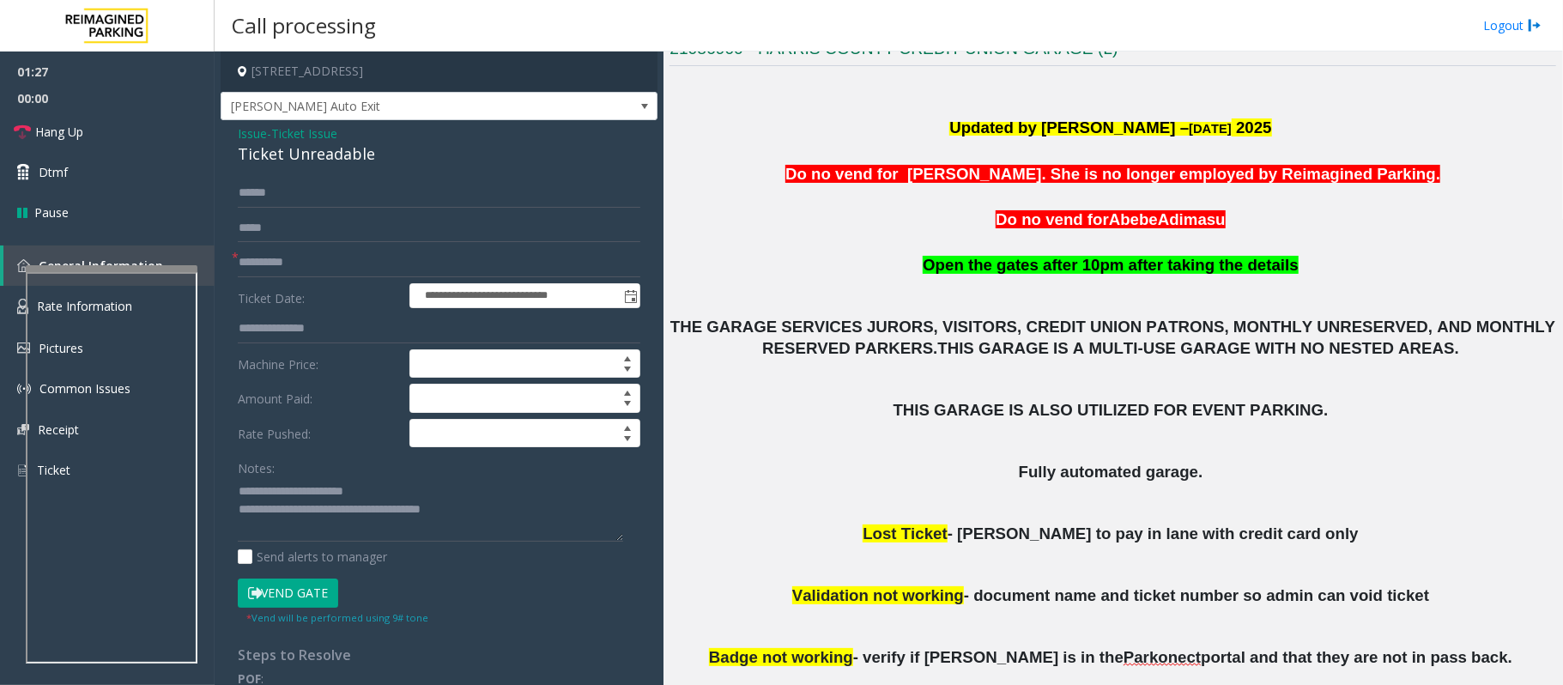
click at [300, 595] on button "Vend Gate" at bounding box center [288, 593] width 100 height 29
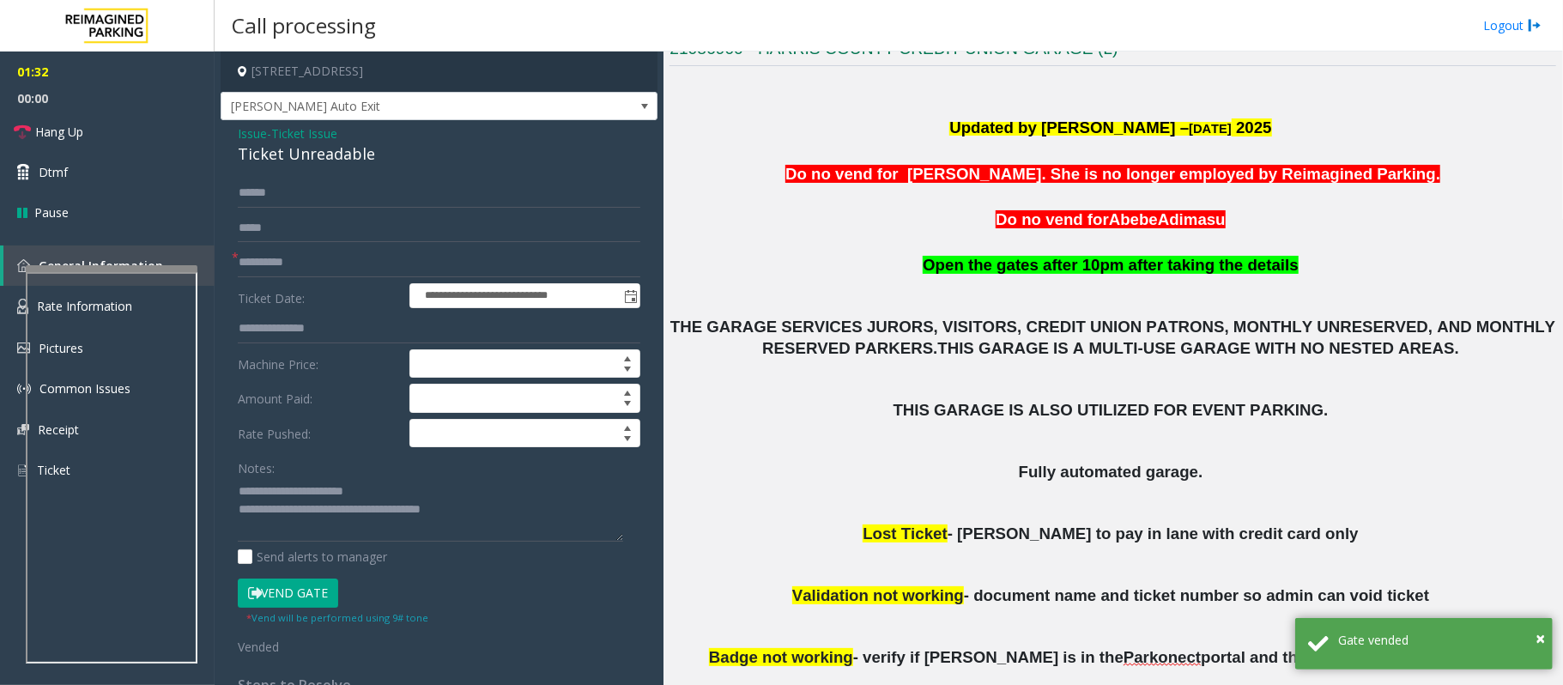
scroll to position [664, 0]
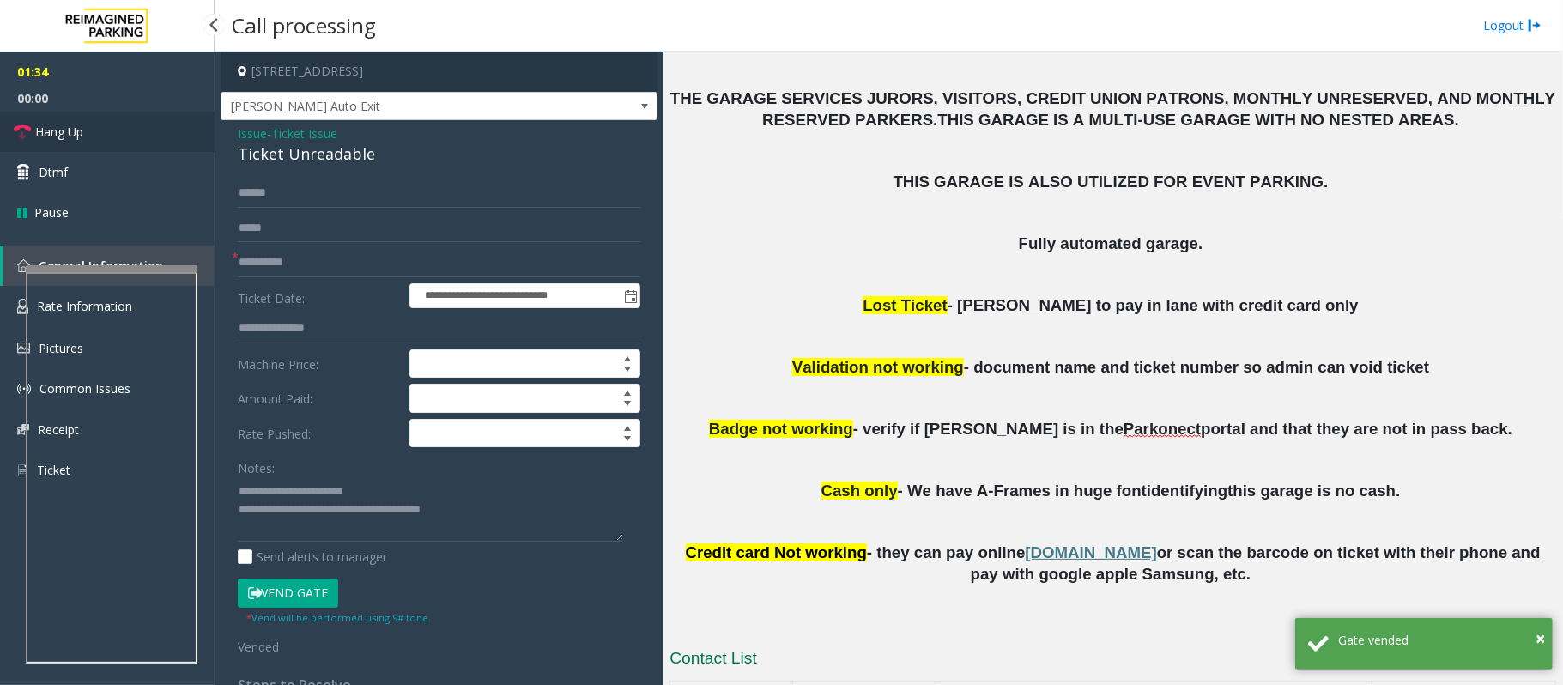
click at [49, 136] on span "Hang Up" at bounding box center [59, 132] width 48 height 18
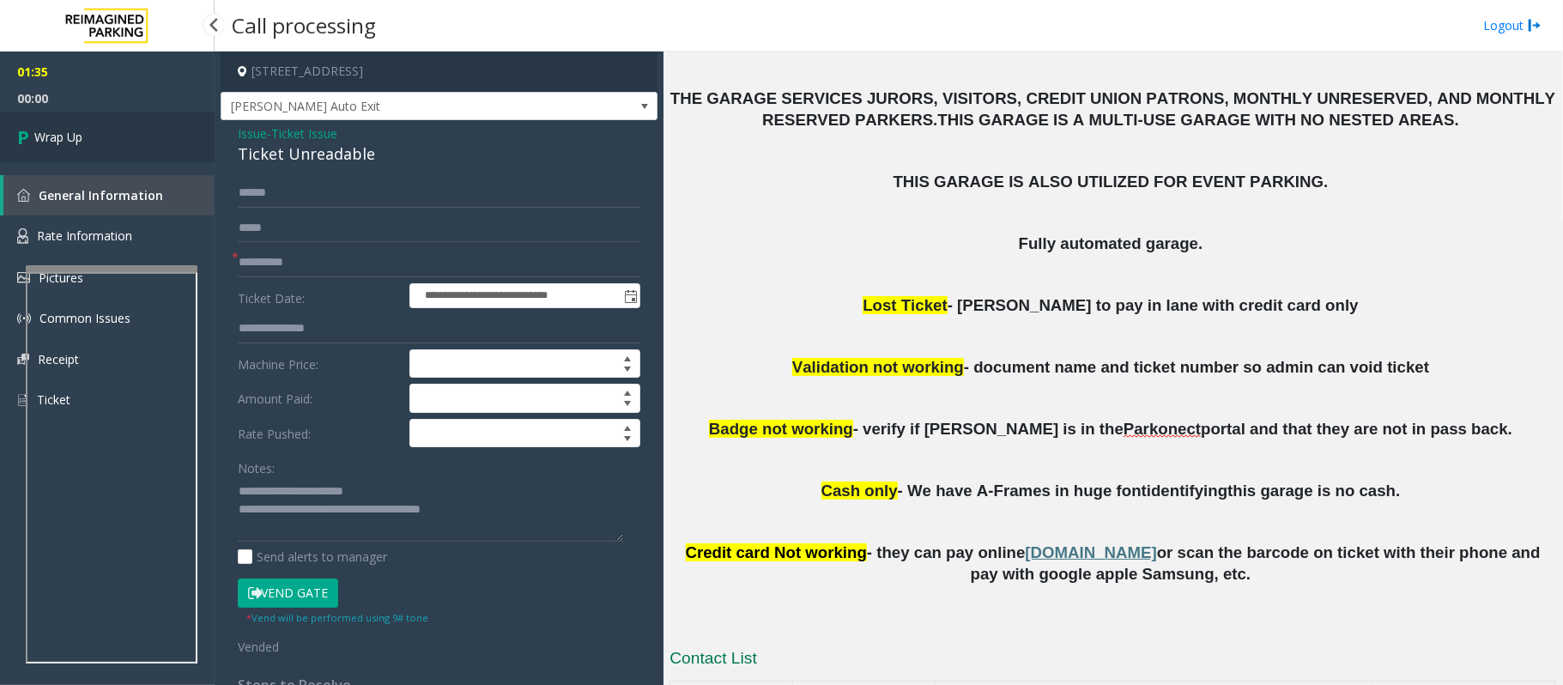
click at [49, 136] on span "Wrap Up" at bounding box center [58, 137] width 48 height 18
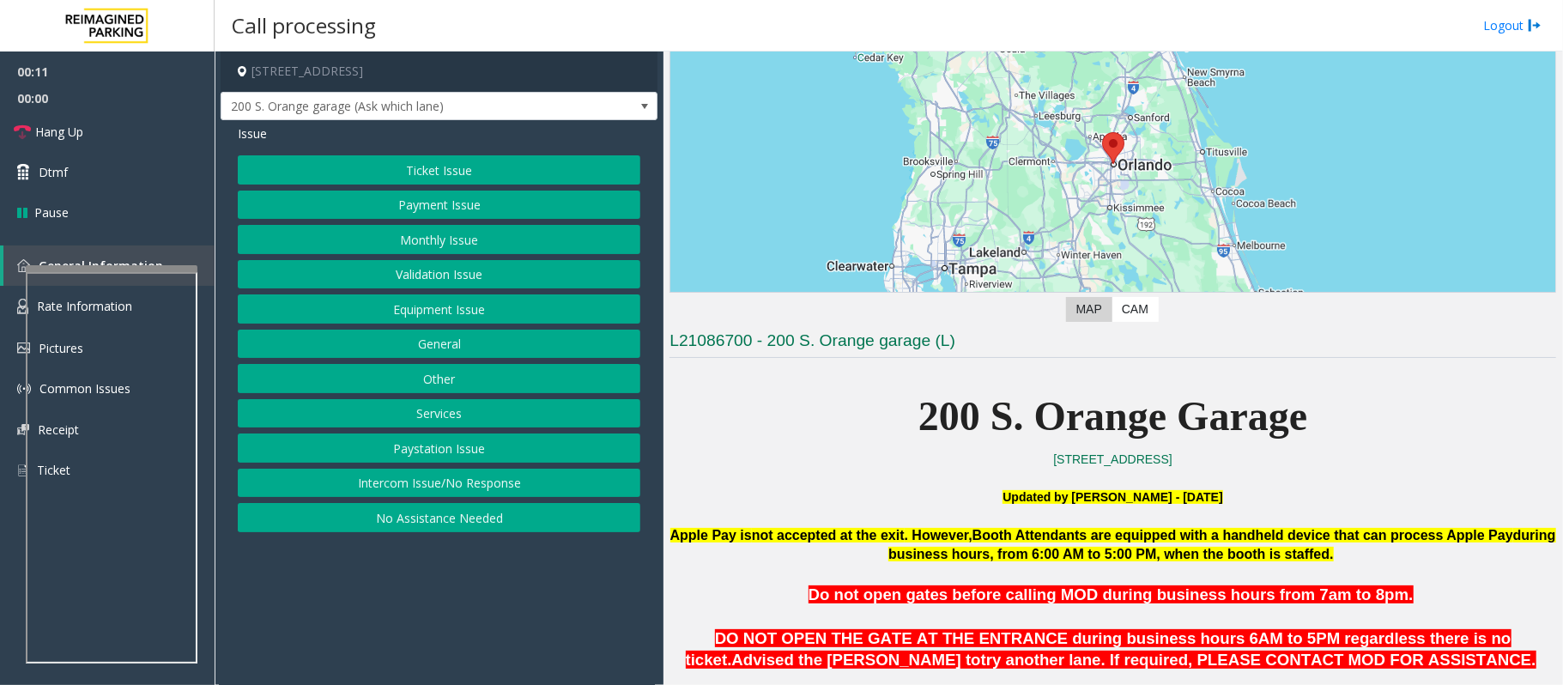
scroll to position [228, 0]
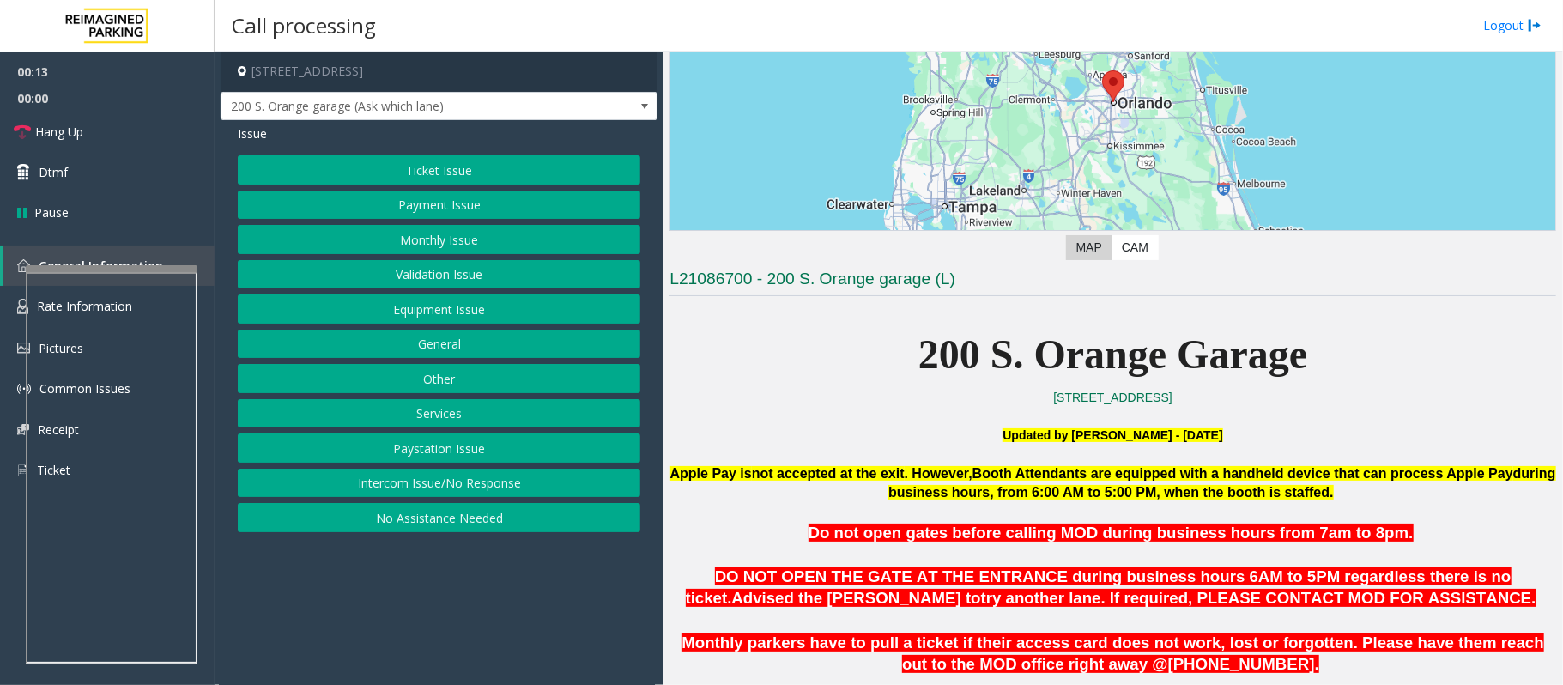
click at [482, 488] on button "Intercom Issue/No Response" at bounding box center [439, 483] width 403 height 29
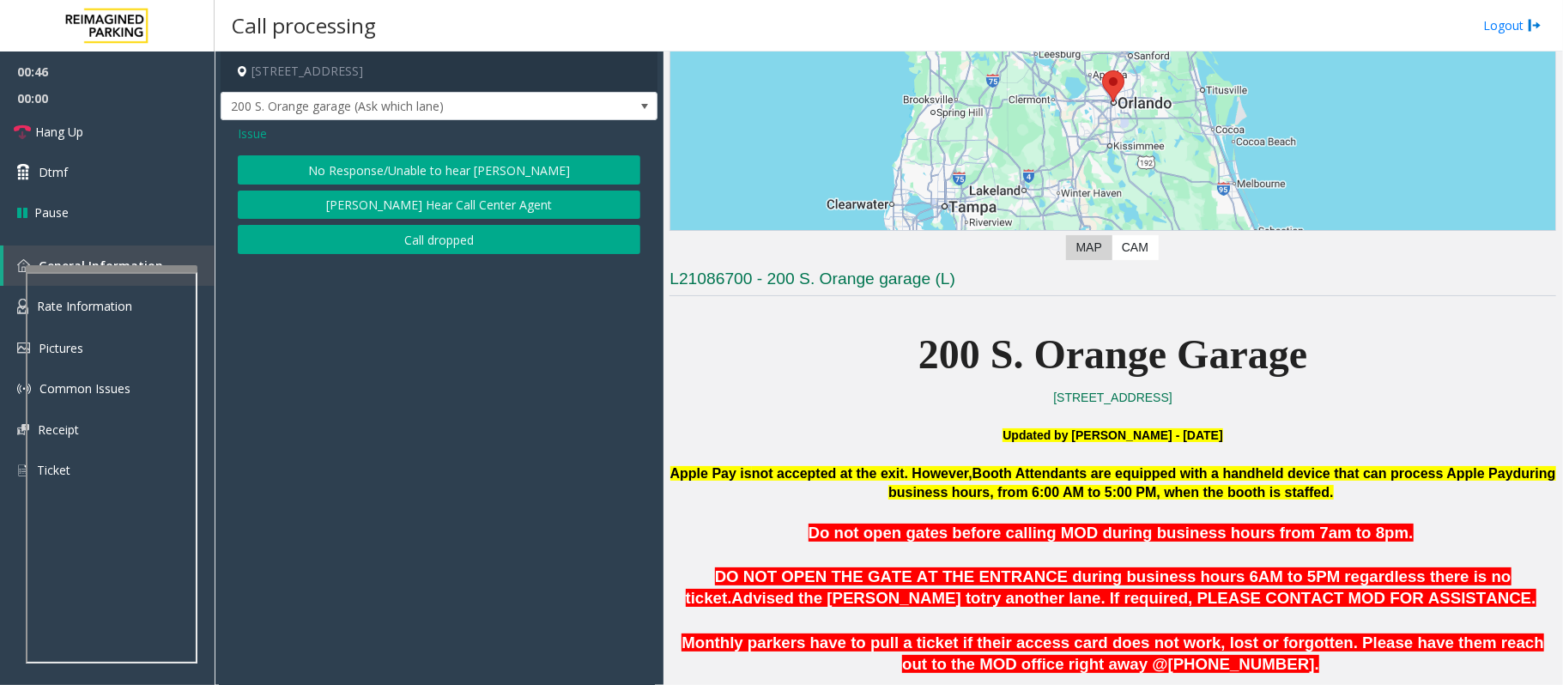
click at [249, 132] on span "Issue" at bounding box center [252, 133] width 29 height 18
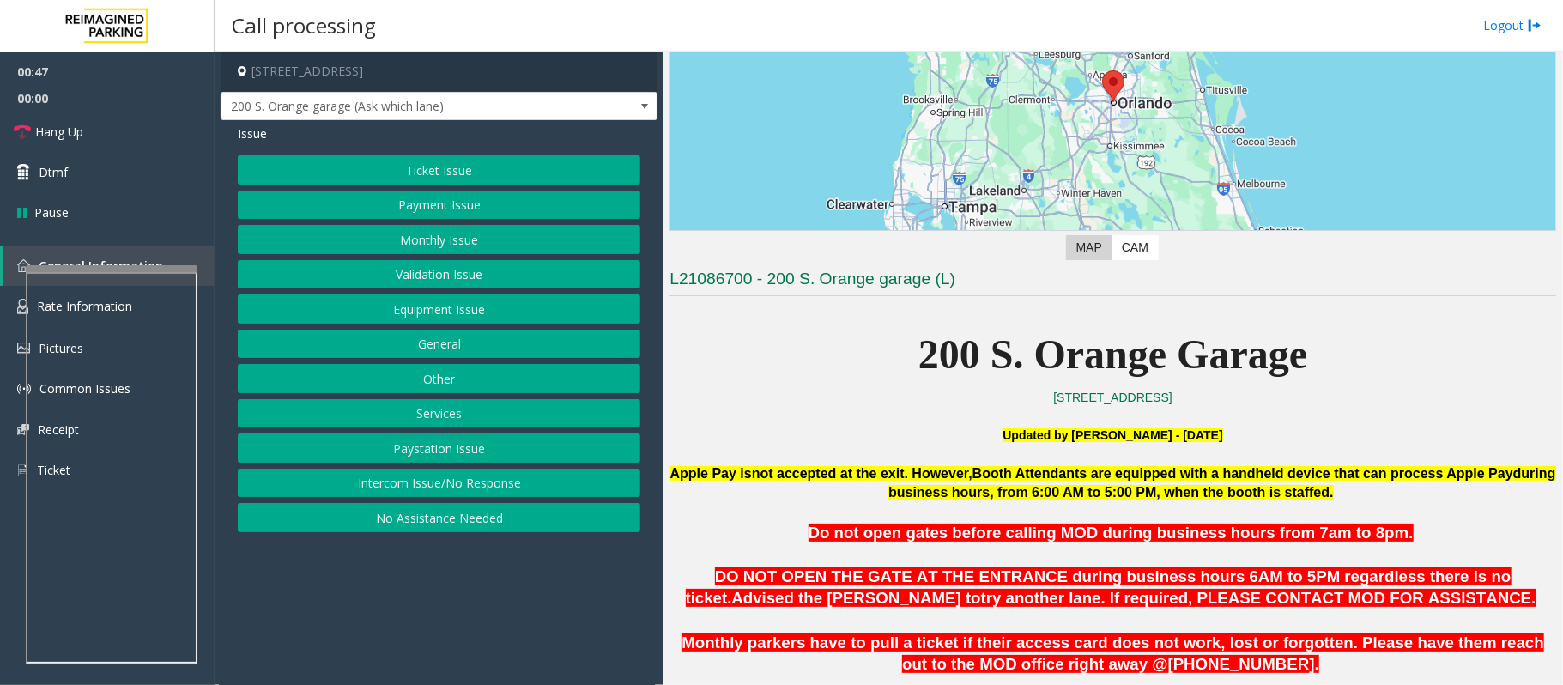
click at [422, 323] on button "Equipment Issue" at bounding box center [439, 308] width 403 height 29
click at [429, 318] on button "Gate / Door Won't Open" at bounding box center [439, 308] width 403 height 29
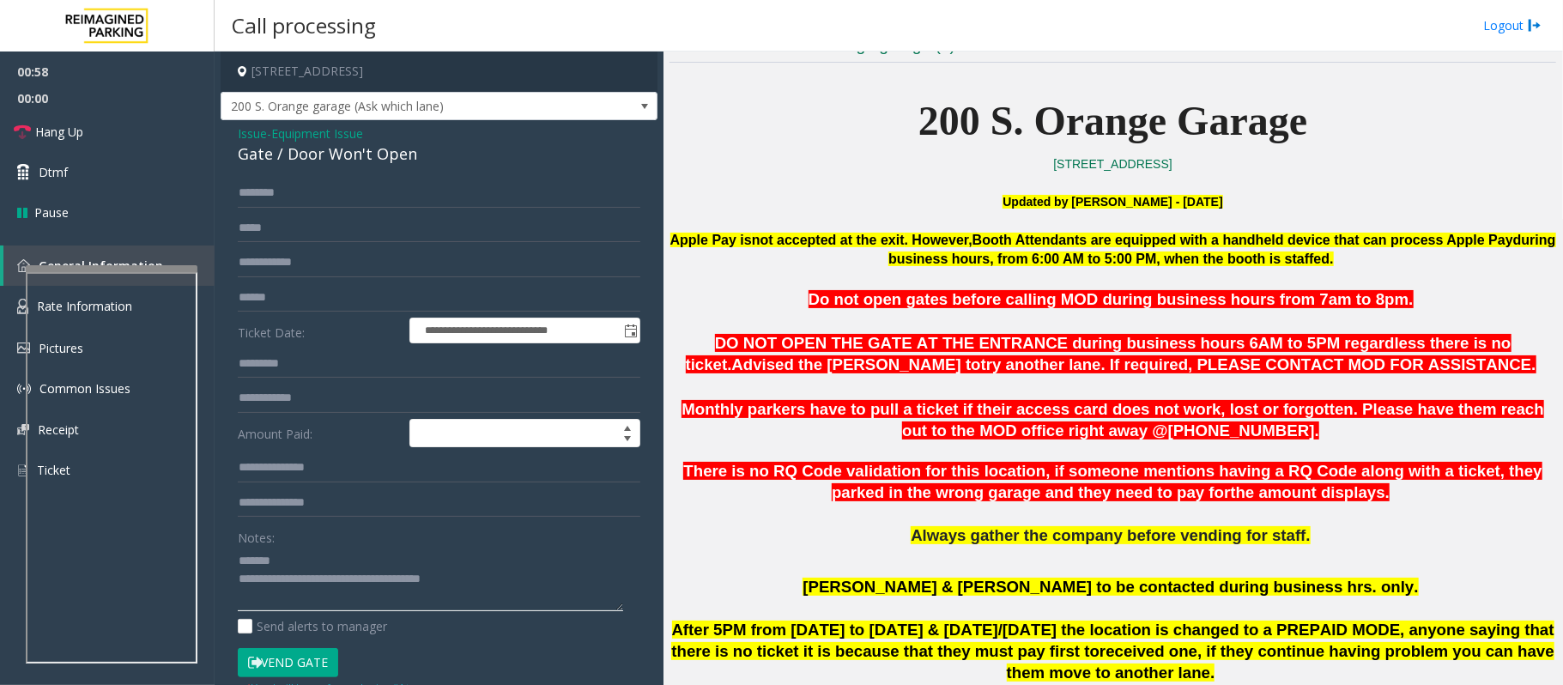
scroll to position [457, 0]
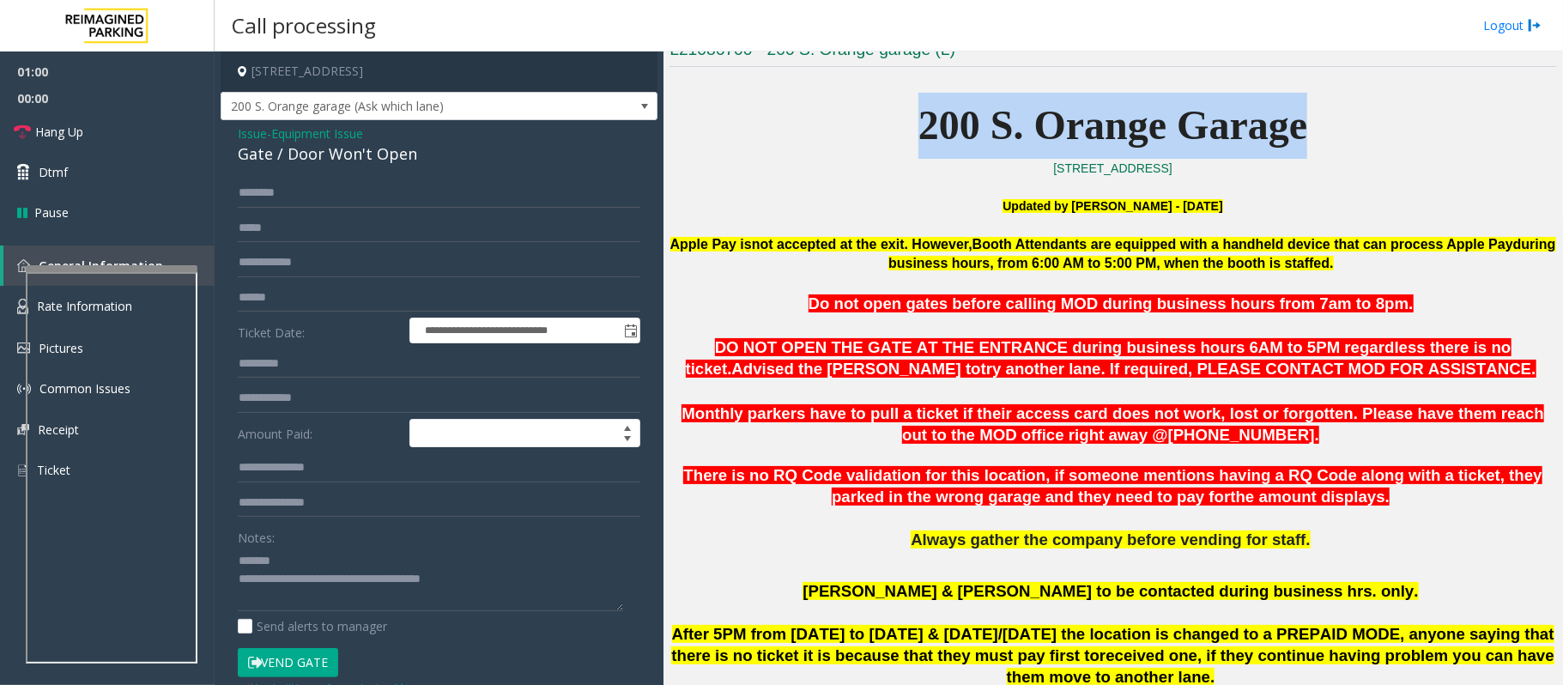
drag, startPoint x: 1318, startPoint y: 129, endPoint x: 910, endPoint y: 145, distance: 408.9
click at [910, 145] on p "200 S. Orange Garage" at bounding box center [1112, 126] width 887 height 66
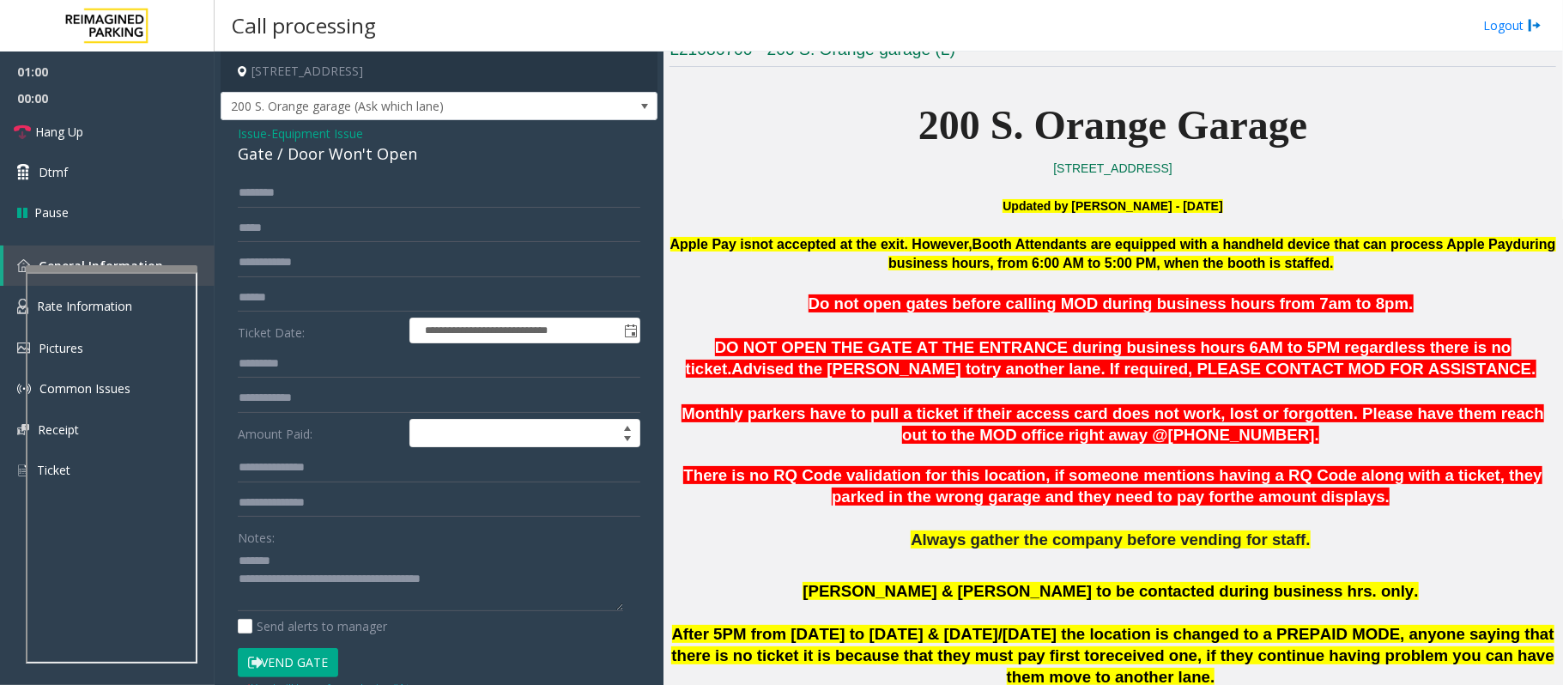
click at [915, 168] on p "29 W. South St Orlando, FL" at bounding box center [1112, 168] width 887 height 19
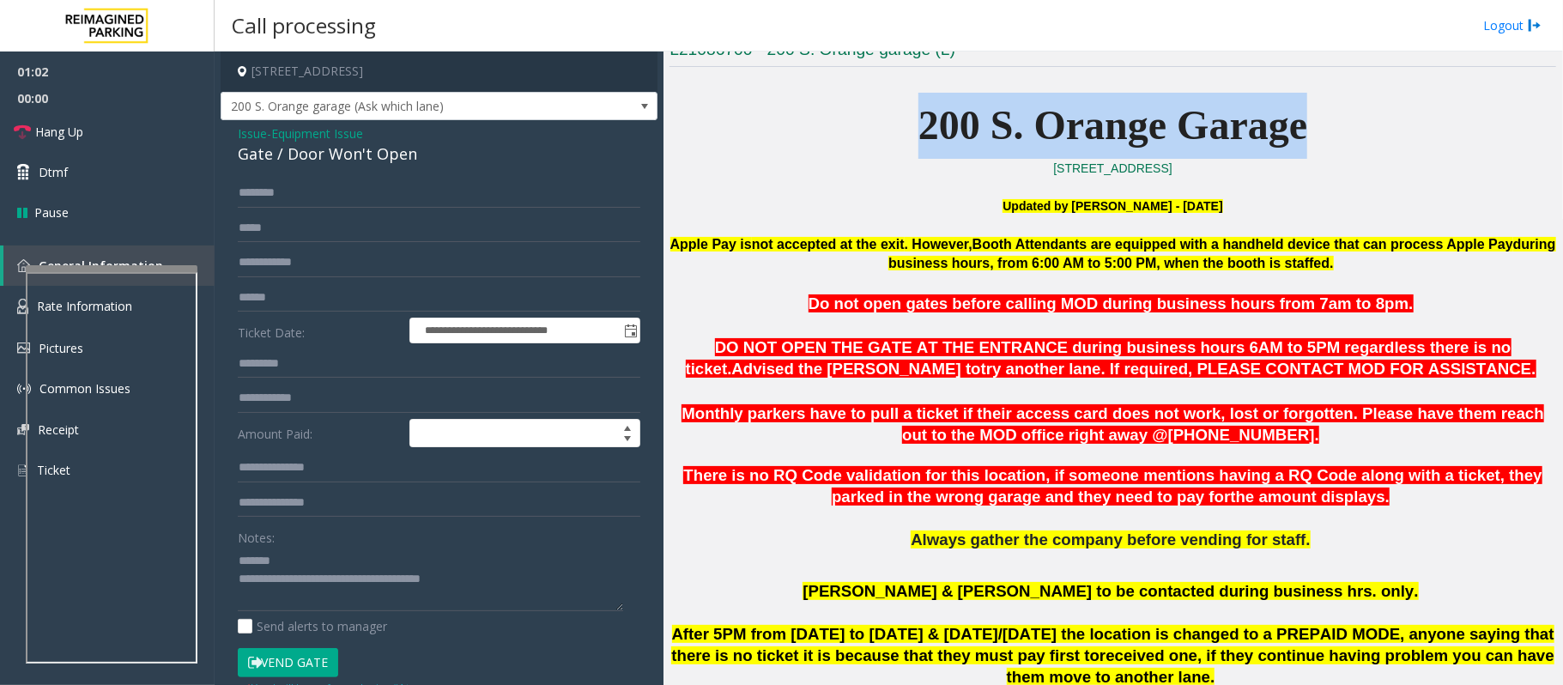
drag, startPoint x: 893, startPoint y: 130, endPoint x: 1377, endPoint y: 127, distance: 484.1
click at [1377, 127] on p "200 S. Orange Garage" at bounding box center [1112, 126] width 887 height 66
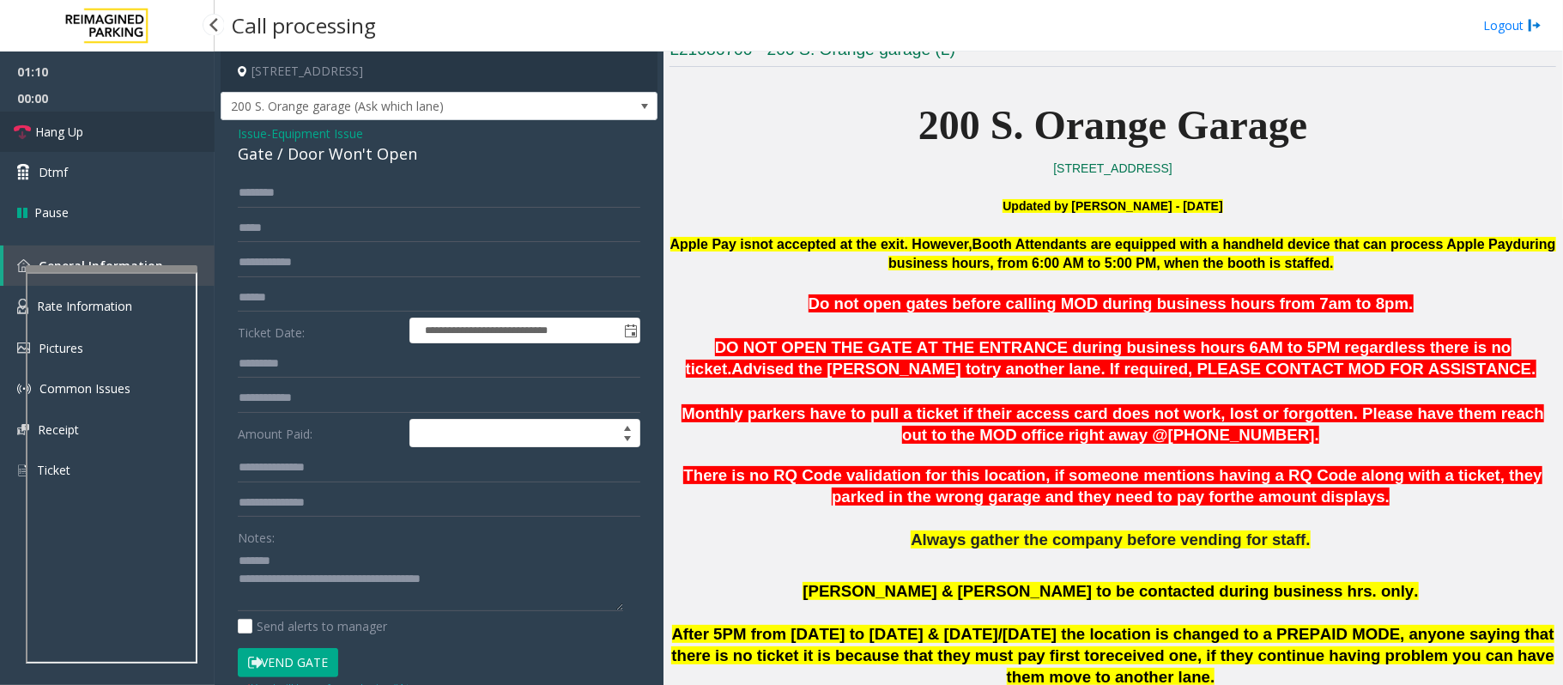
click at [79, 121] on link "Hang Up" at bounding box center [107, 132] width 215 height 40
click at [306, 542] on div "Notes:" at bounding box center [439, 567] width 403 height 88
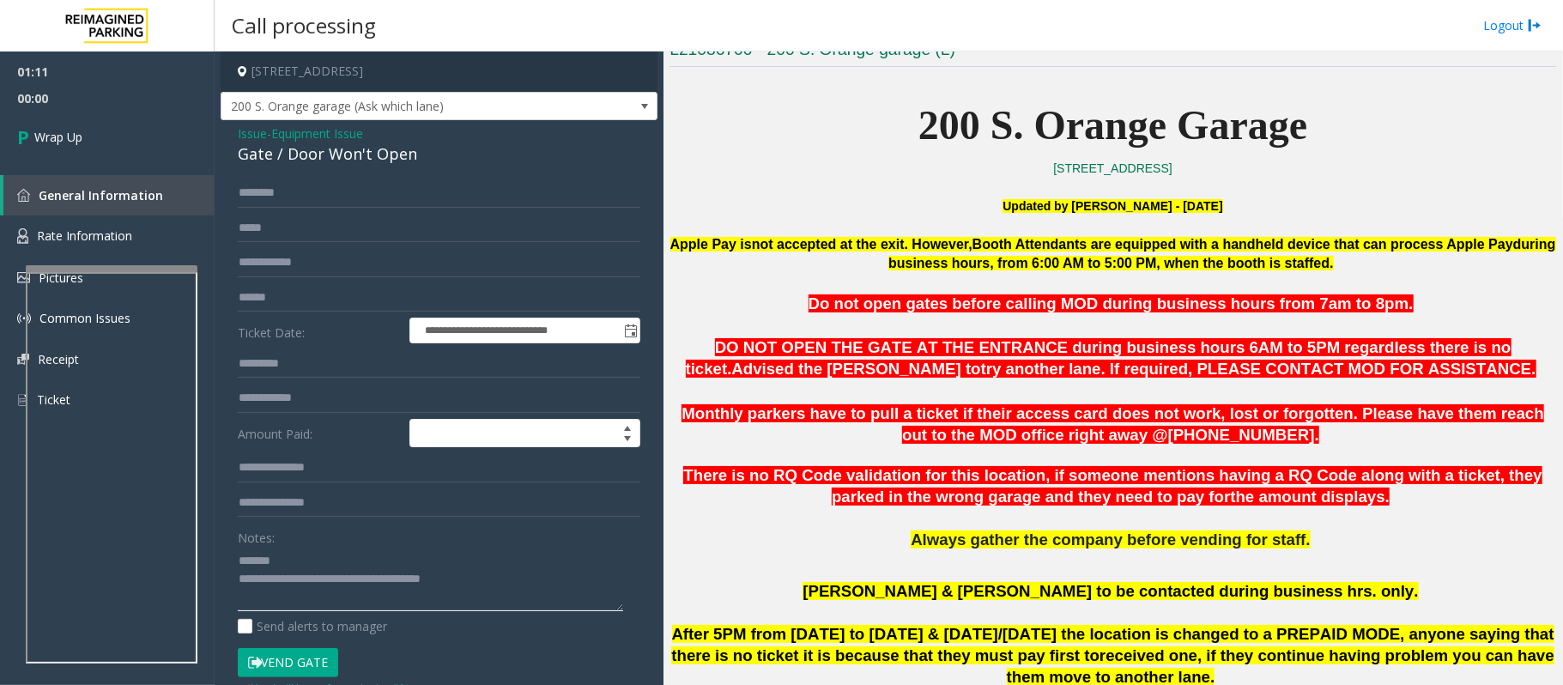
click at [293, 565] on textarea at bounding box center [430, 579] width 385 height 64
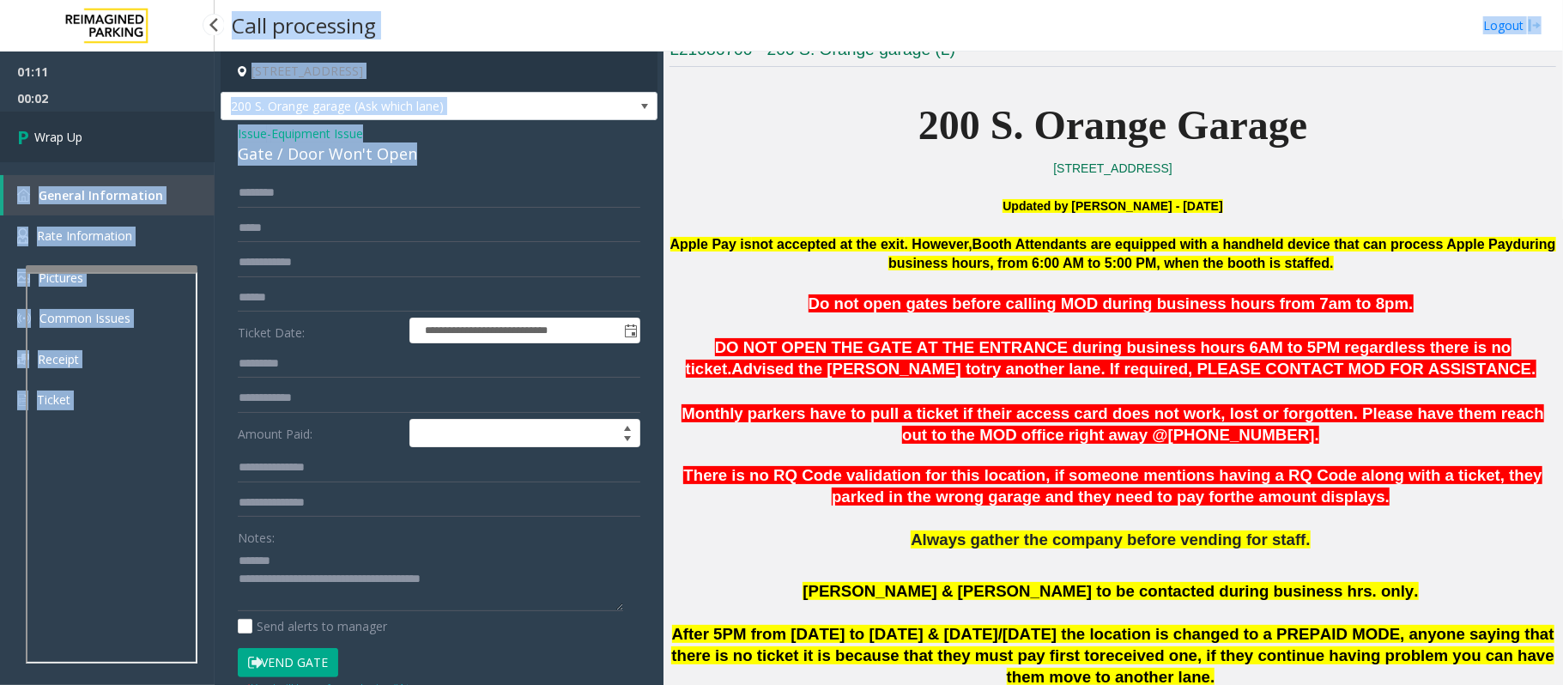
drag, startPoint x: 413, startPoint y: 151, endPoint x: 206, endPoint y: 155, distance: 206.9
click at [206, 155] on app-root "**********" at bounding box center [781, 342] width 1563 height 685
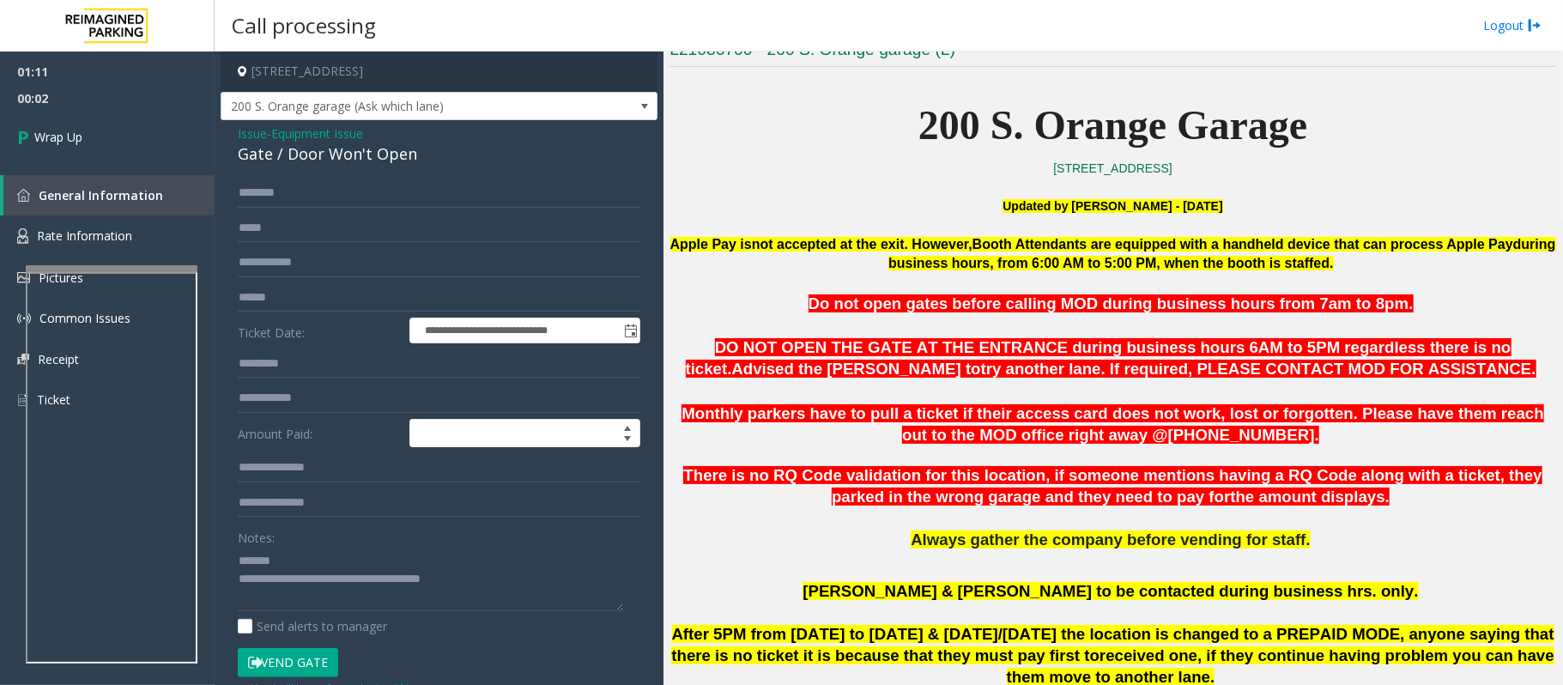
click at [275, 172] on div "**********" at bounding box center [439, 546] width 437 height 852
drag, startPoint x: 420, startPoint y: 155, endPoint x: 238, endPoint y: 161, distance: 182.1
click at [238, 161] on div "Gate / Door Won't Open" at bounding box center [439, 153] width 403 height 23
drag, startPoint x: 503, startPoint y: 574, endPoint x: 309, endPoint y: 594, distance: 195.0
click at [309, 594] on textarea at bounding box center [430, 579] width 385 height 64
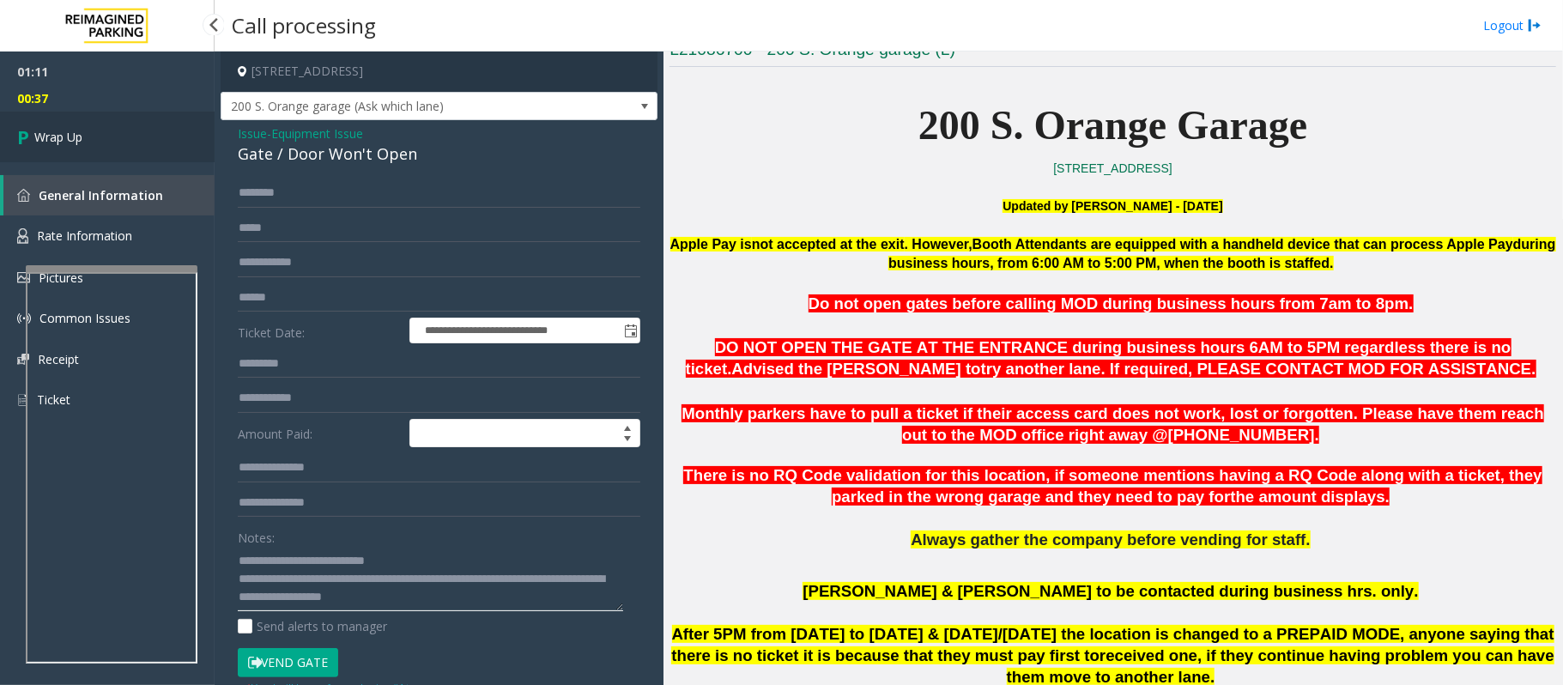
type textarea "**********"
click at [173, 118] on link "Wrap Up" at bounding box center [107, 137] width 215 height 51
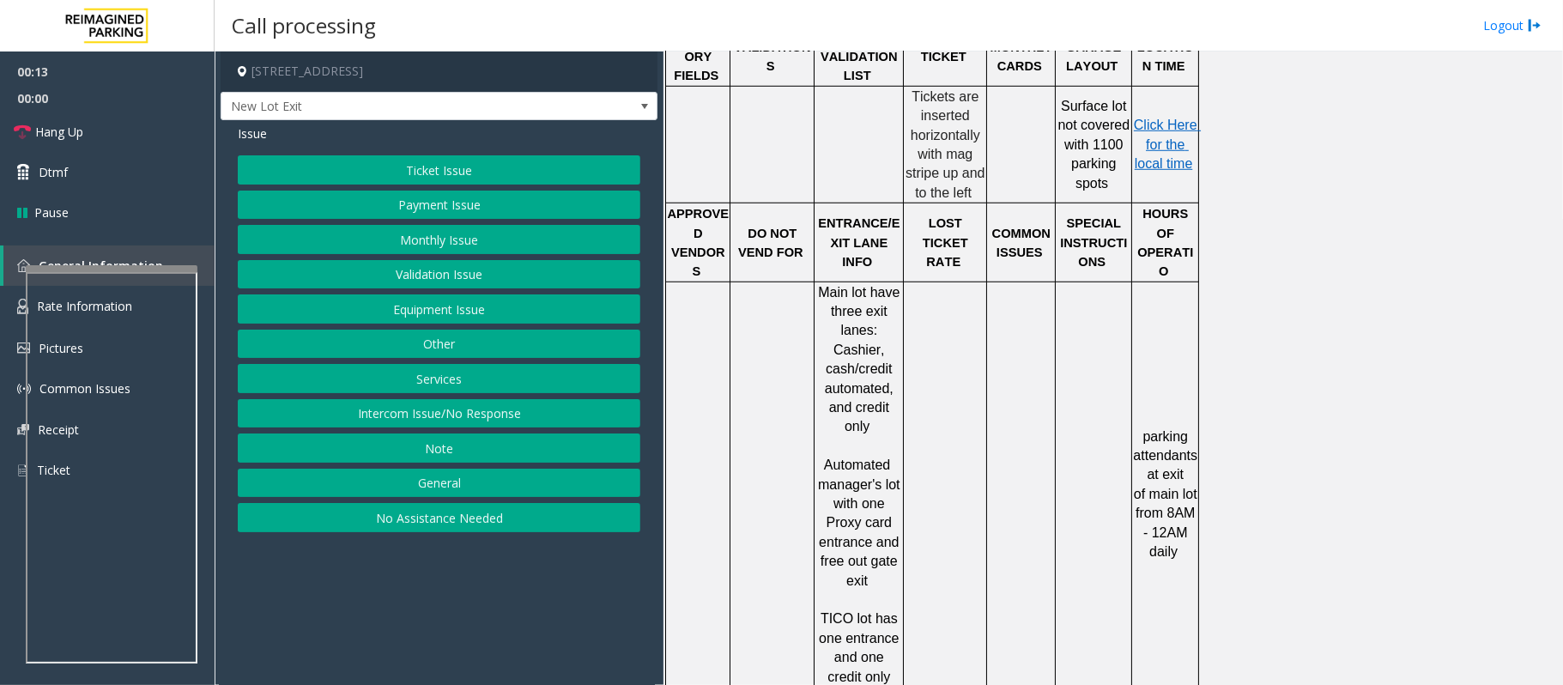
scroll to position [915, 0]
click at [488, 168] on button "Ticket Issue" at bounding box center [439, 169] width 403 height 29
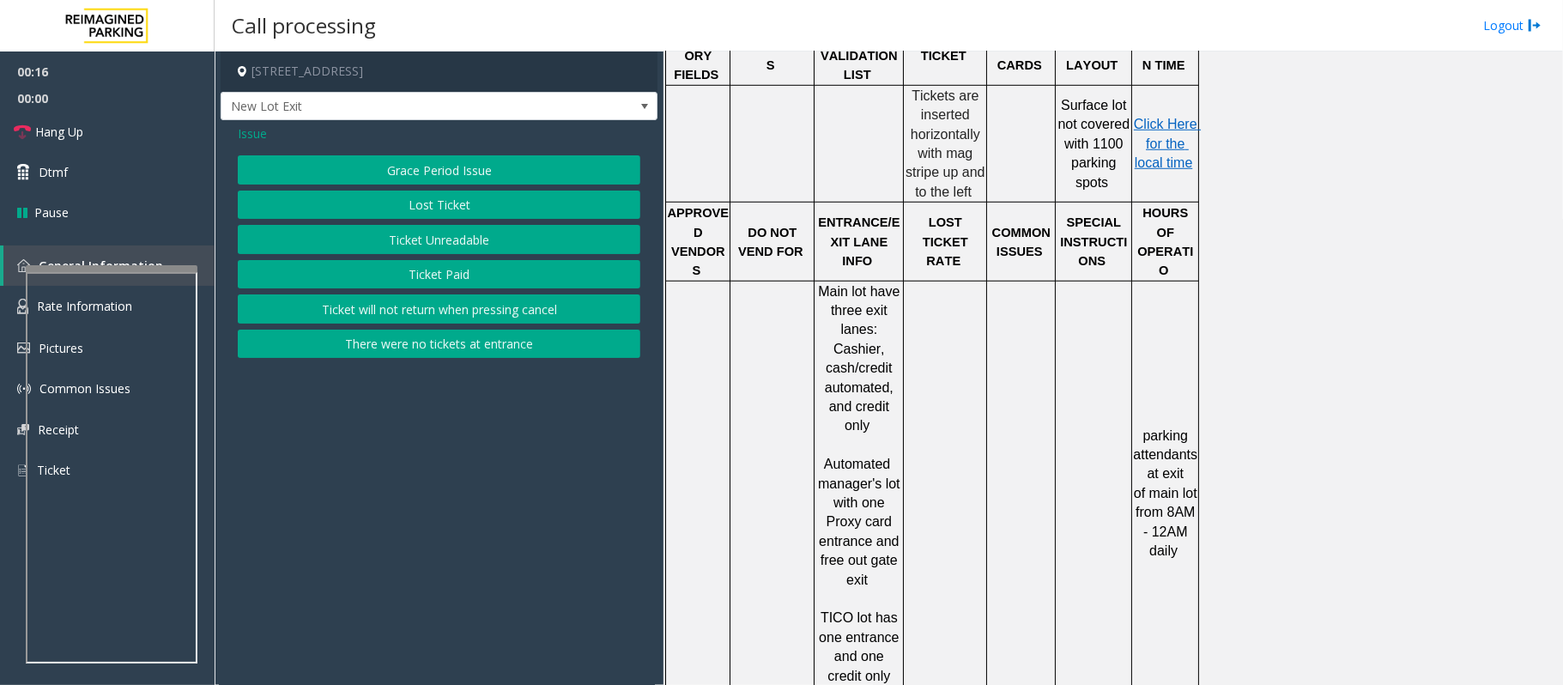
click at [409, 272] on button "Ticket Paid" at bounding box center [439, 274] width 403 height 29
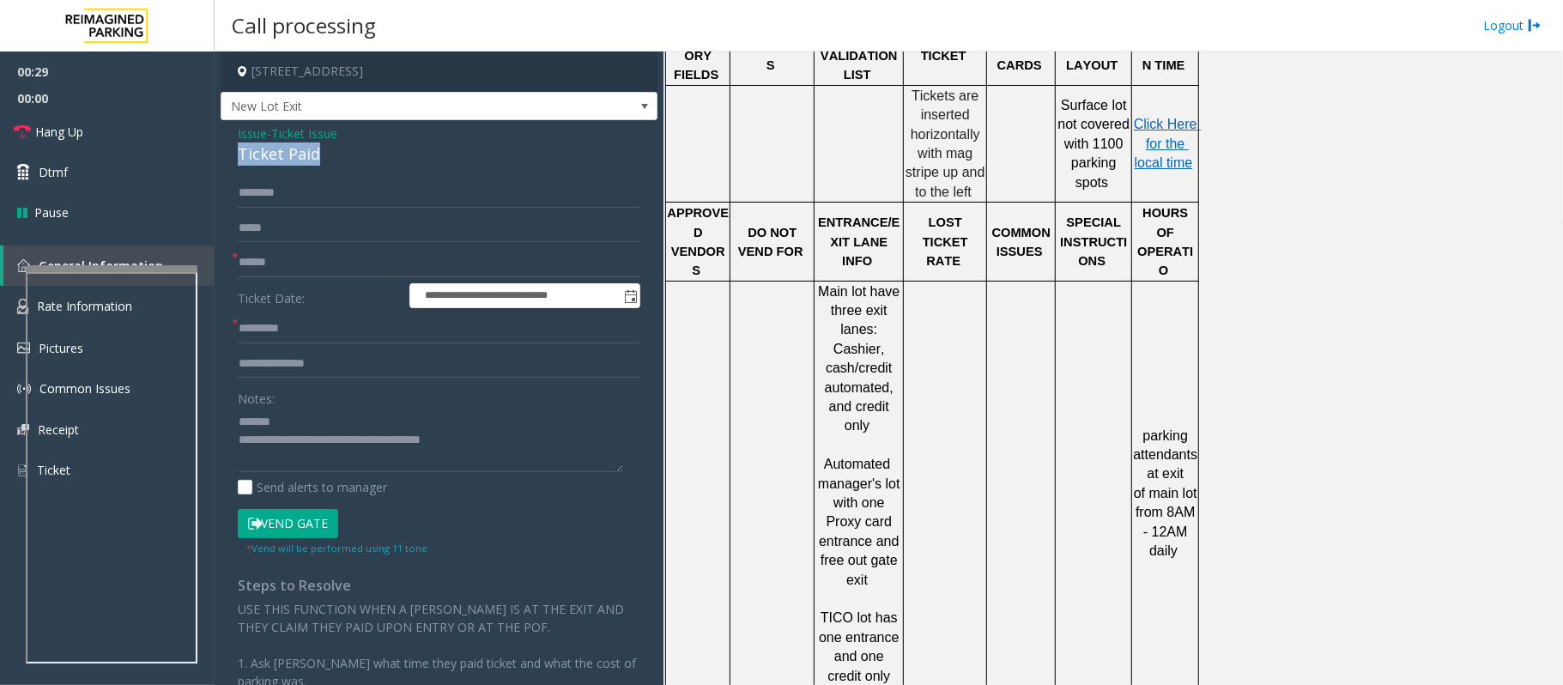
drag, startPoint x: 324, startPoint y: 148, endPoint x: 230, endPoint y: 148, distance: 93.6
click at [230, 148] on div "**********" at bounding box center [439, 494] width 437 height 749
click at [386, 419] on textarea at bounding box center [430, 440] width 385 height 64
click at [259, 446] on textarea at bounding box center [430, 440] width 385 height 64
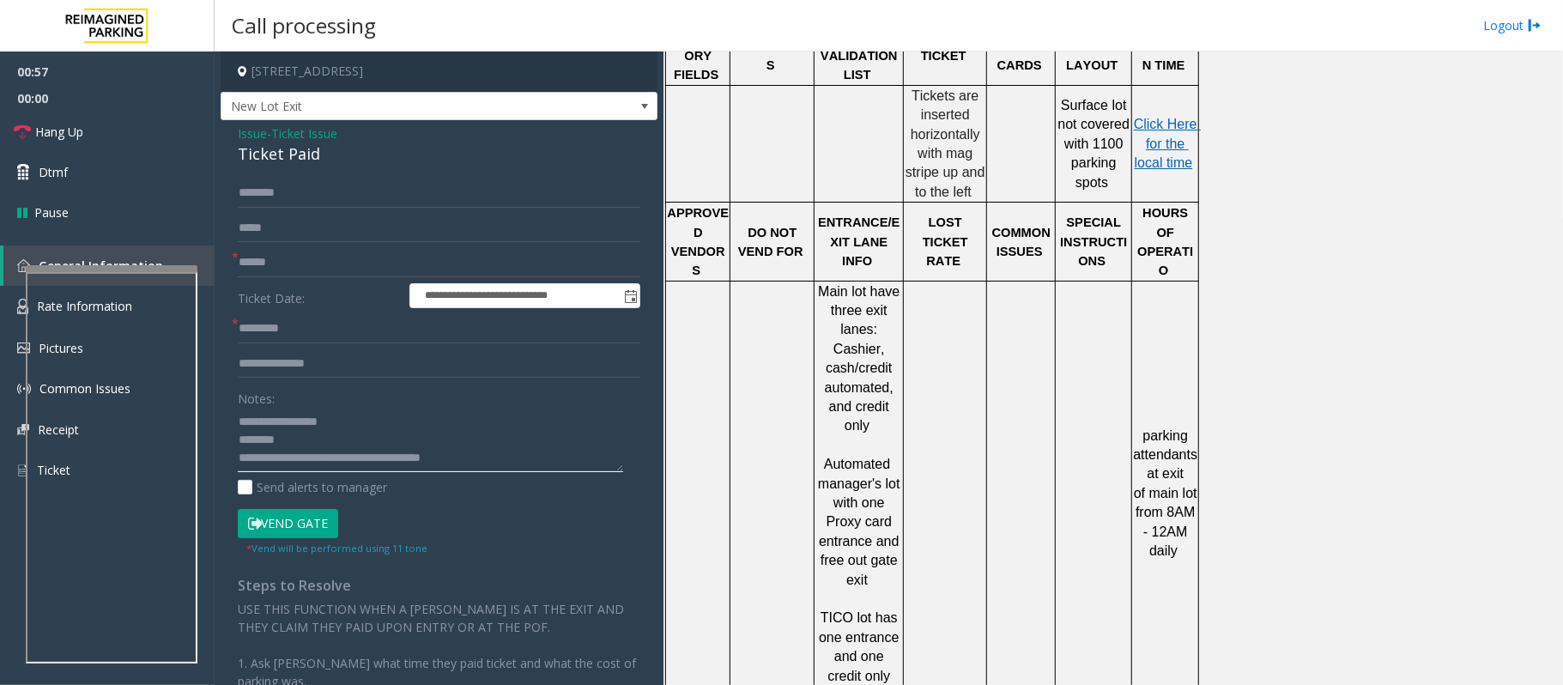
click at [259, 446] on textarea at bounding box center [430, 440] width 385 height 64
type textarea "**********"
click at [1159, 151] on span "Click Here for the local time" at bounding box center [1167, 143] width 67 height 53
click at [268, 330] on input "text" at bounding box center [439, 328] width 403 height 29
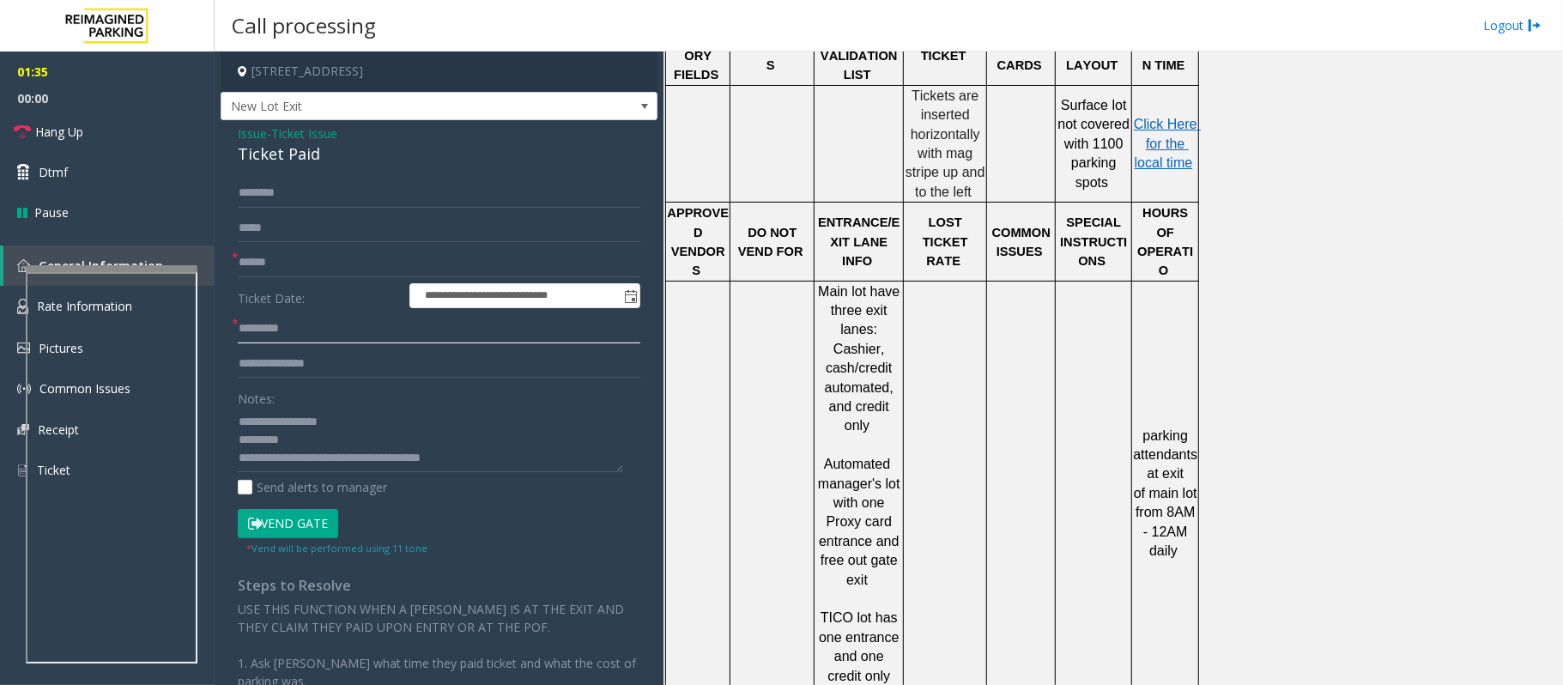
paste input "*******"
click at [264, 331] on input "*******" at bounding box center [439, 328] width 403 height 29
type input "*******"
click at [275, 256] on input "text" at bounding box center [439, 262] width 403 height 29
click at [327, 368] on input "text" at bounding box center [439, 363] width 403 height 29
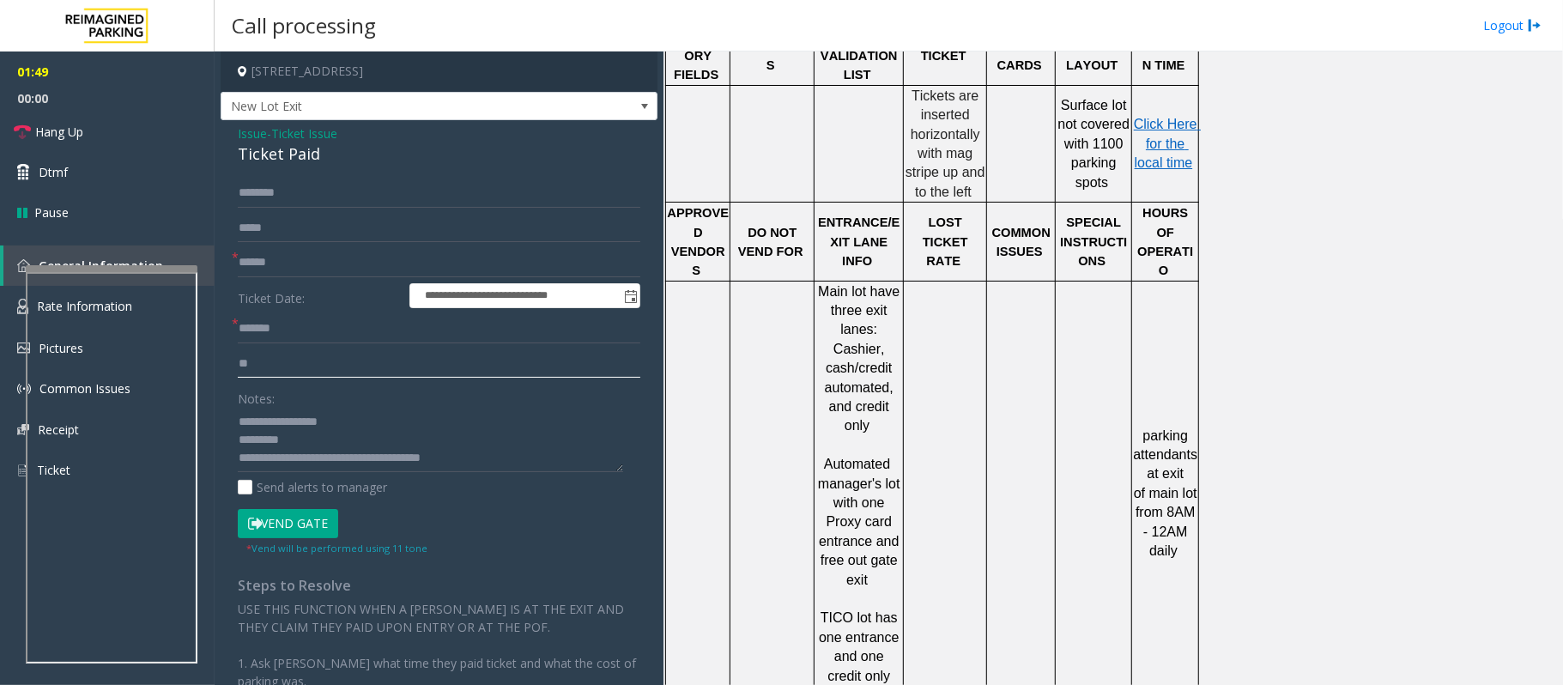
type input "**"
click at [344, 426] on textarea at bounding box center [430, 440] width 385 height 64
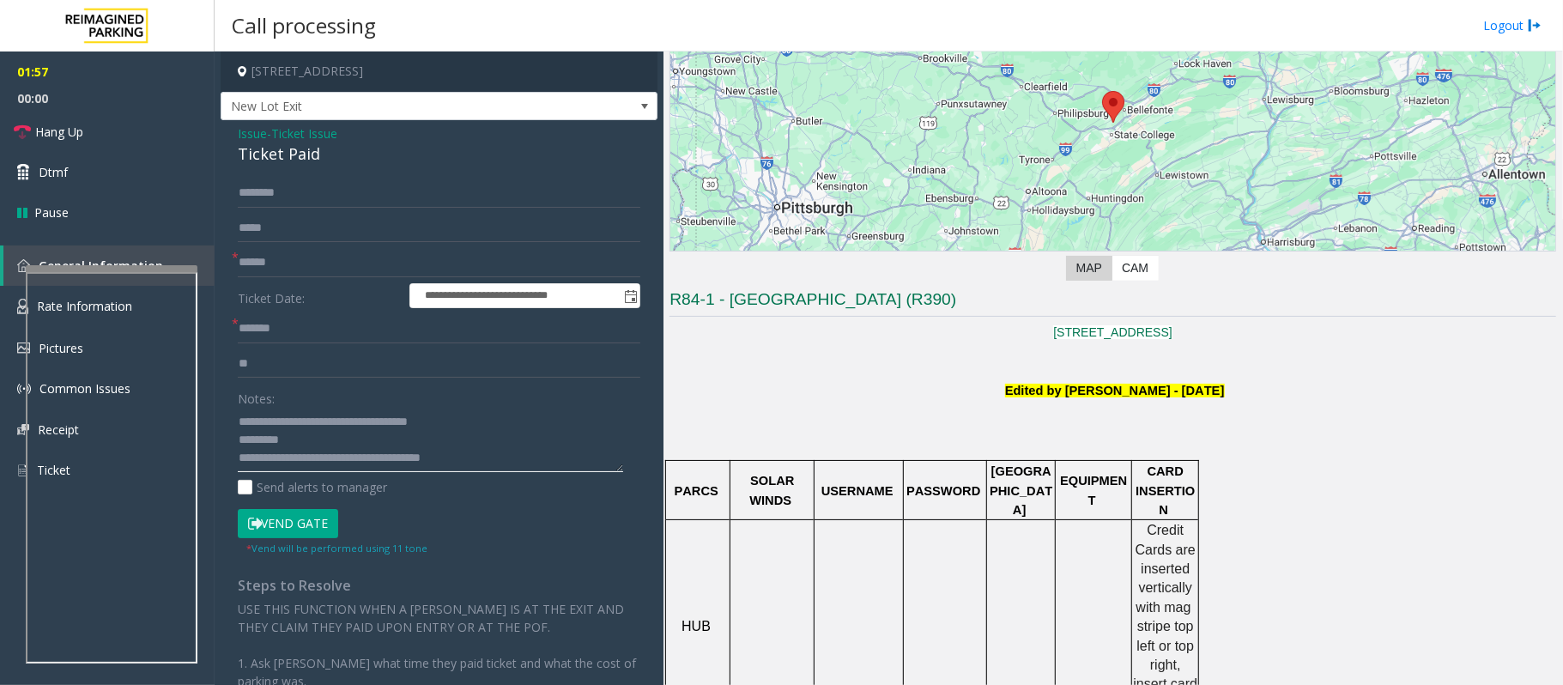
scroll to position [457, 0]
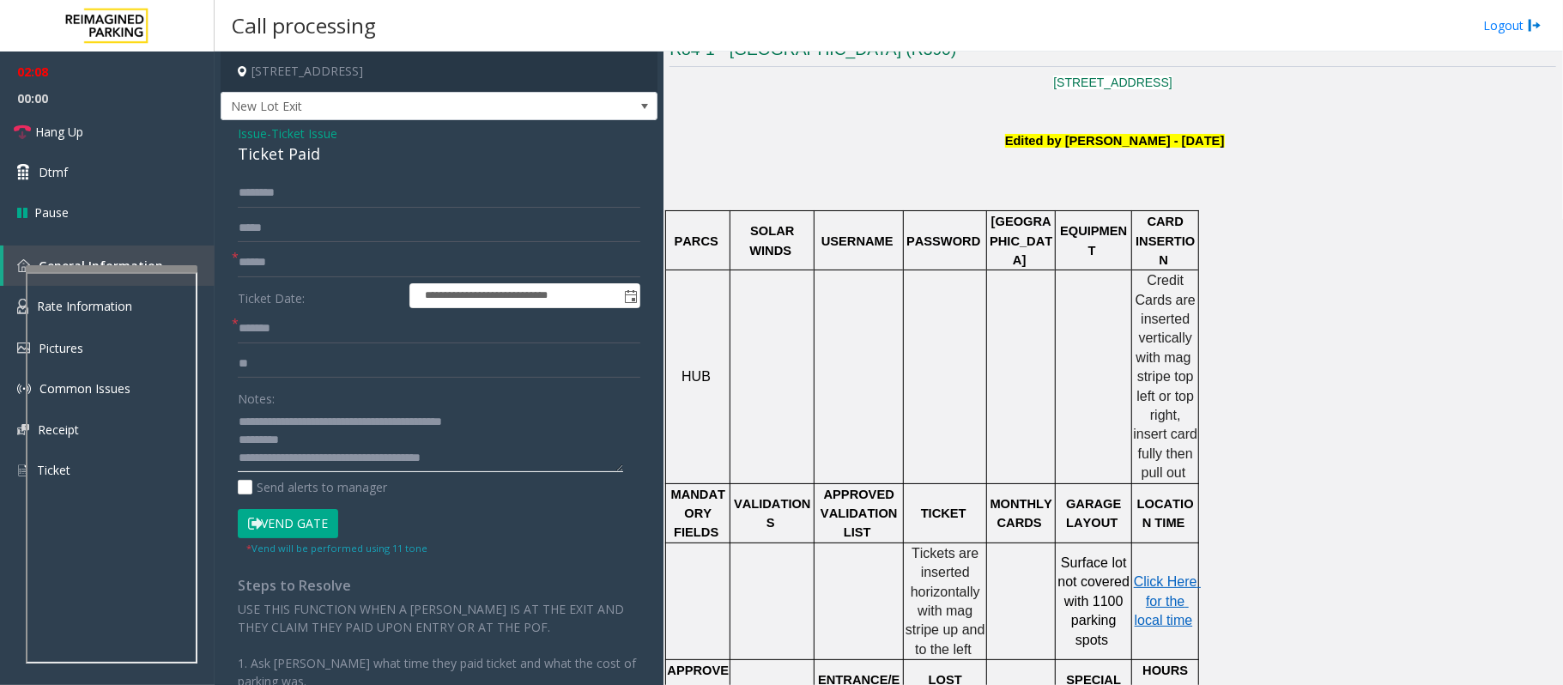
type textarea "**********"
click at [307, 526] on button "Vend Gate" at bounding box center [288, 523] width 100 height 29
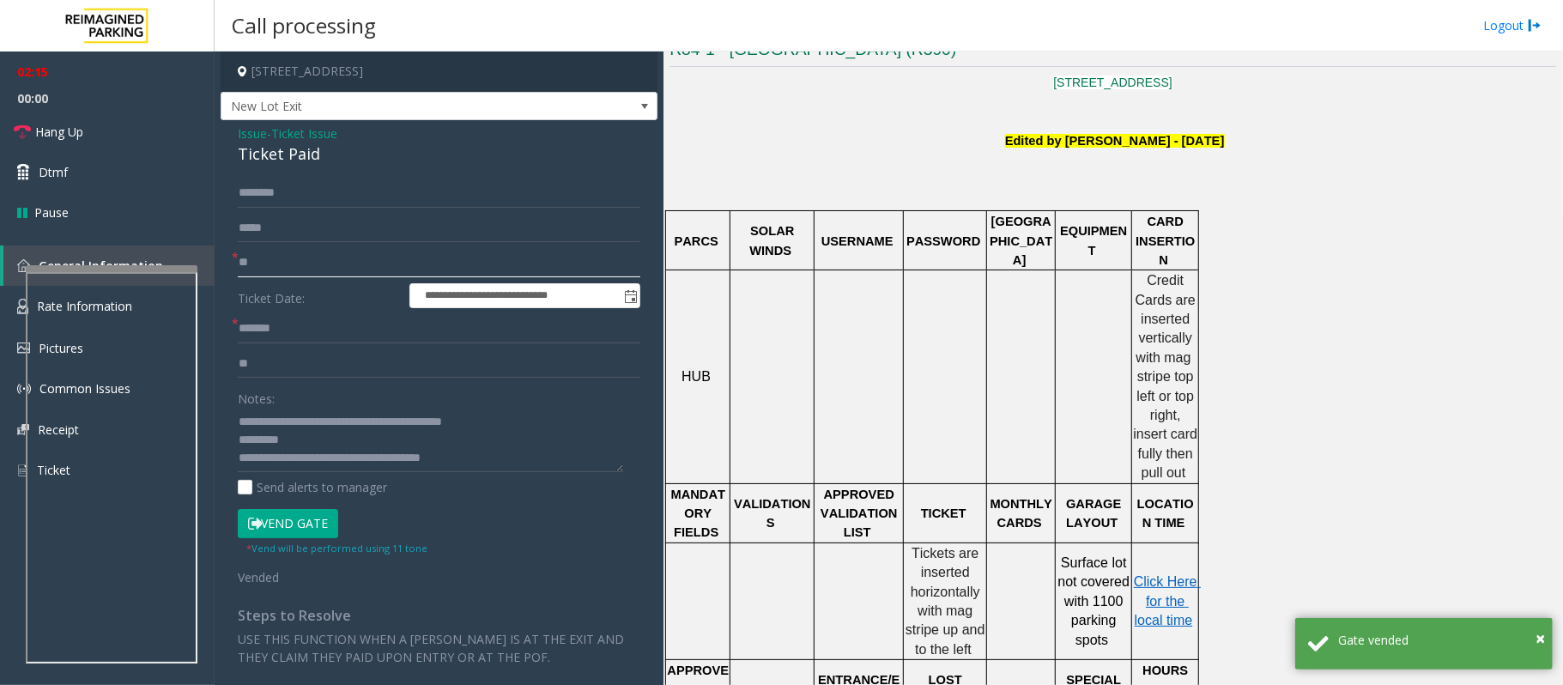
type input "**"
click at [252, 136] on span "Issue" at bounding box center [252, 133] width 29 height 18
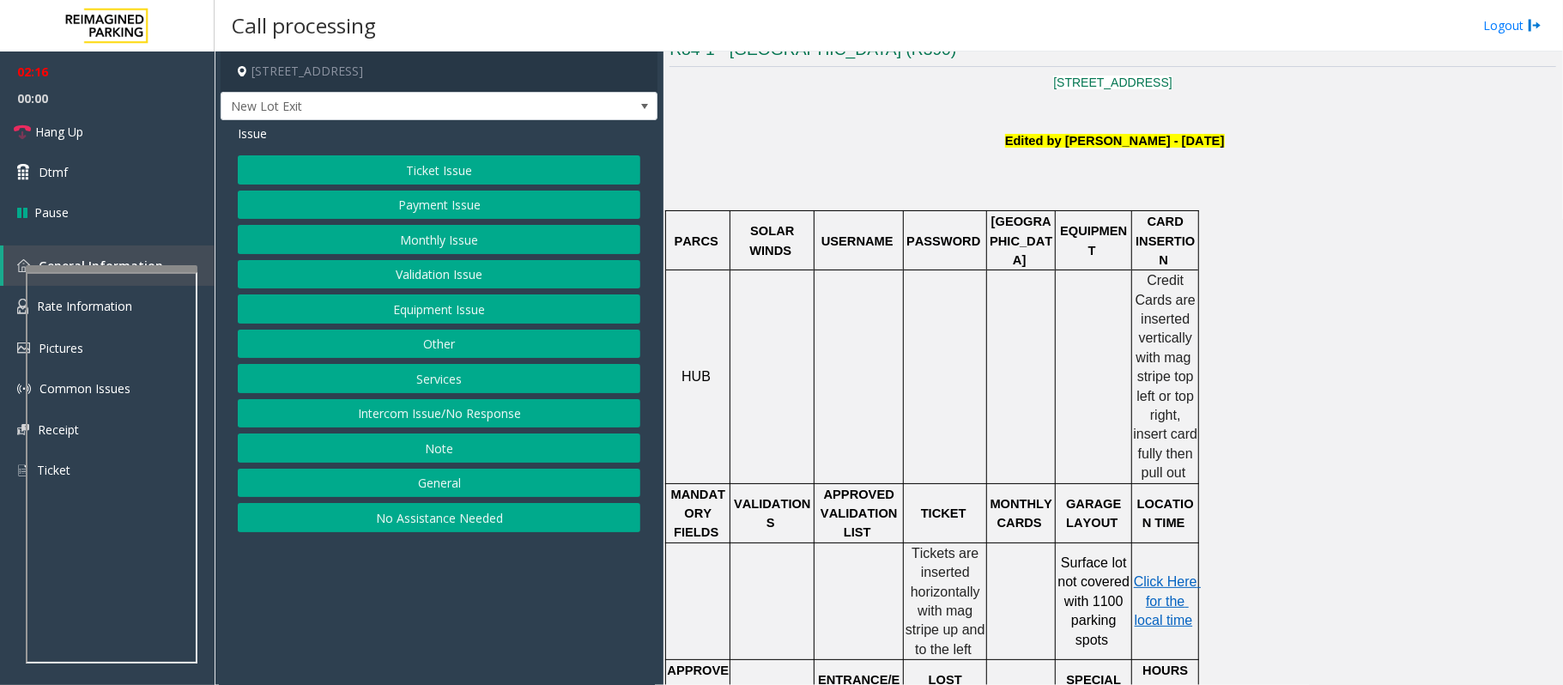
click at [405, 207] on button "Payment Issue" at bounding box center [439, 205] width 403 height 29
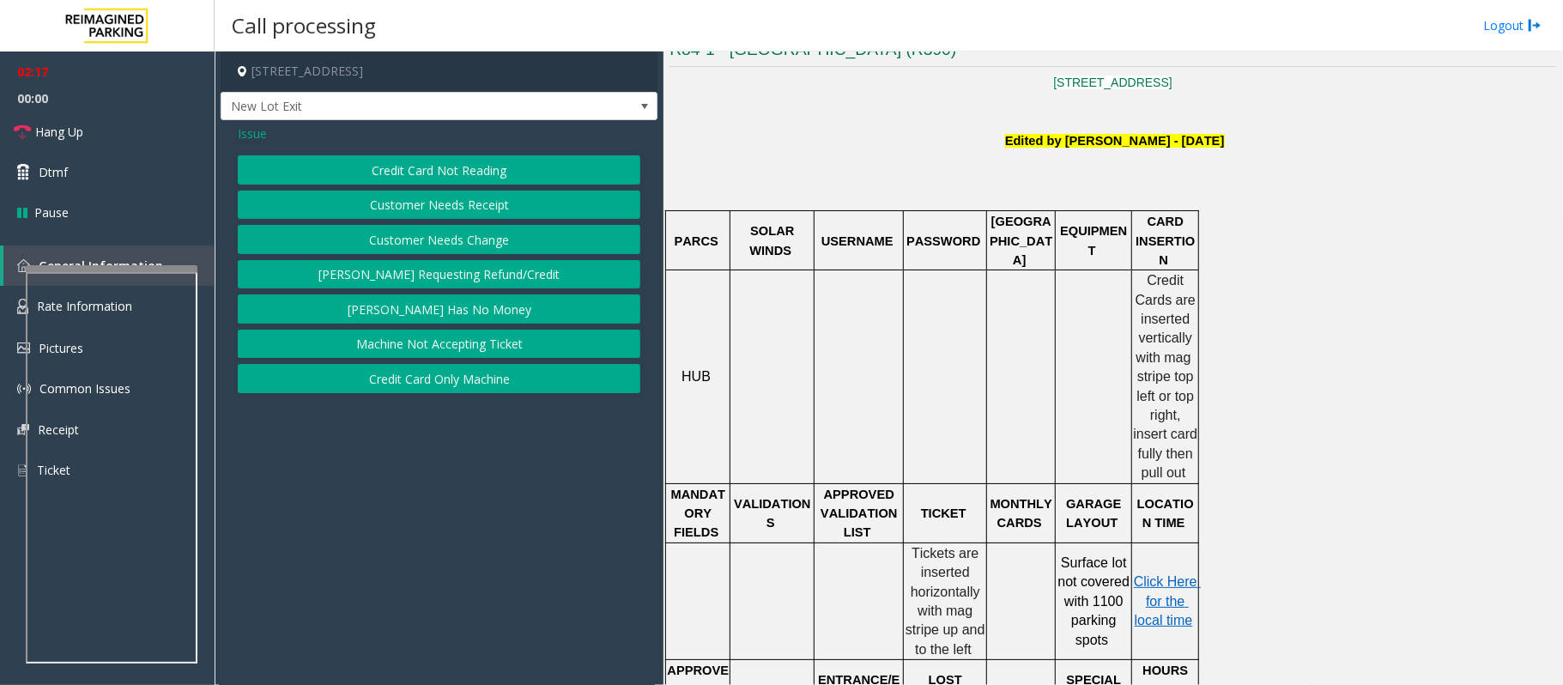
click at [431, 203] on button "Customer Needs Receipt" at bounding box center [439, 205] width 403 height 29
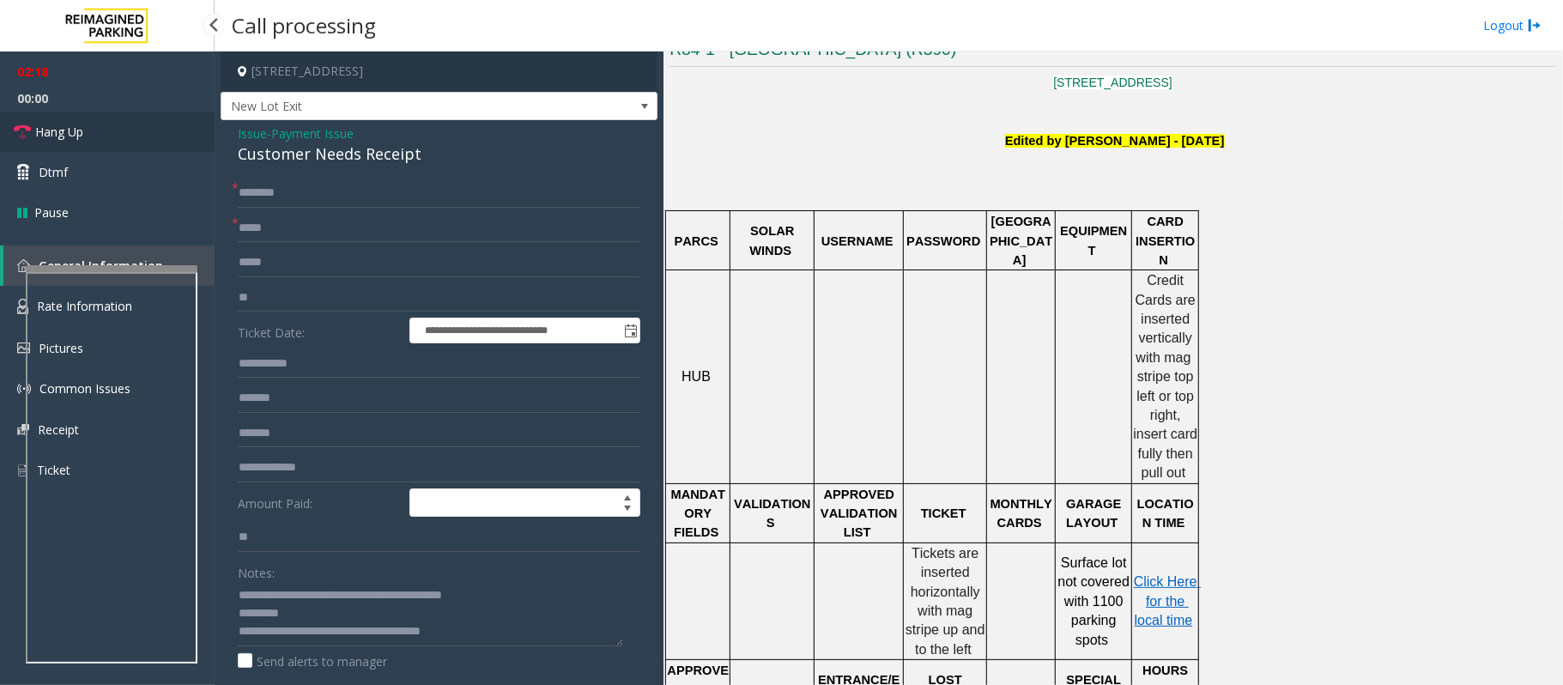
click at [128, 137] on link "Hang Up" at bounding box center [107, 132] width 215 height 40
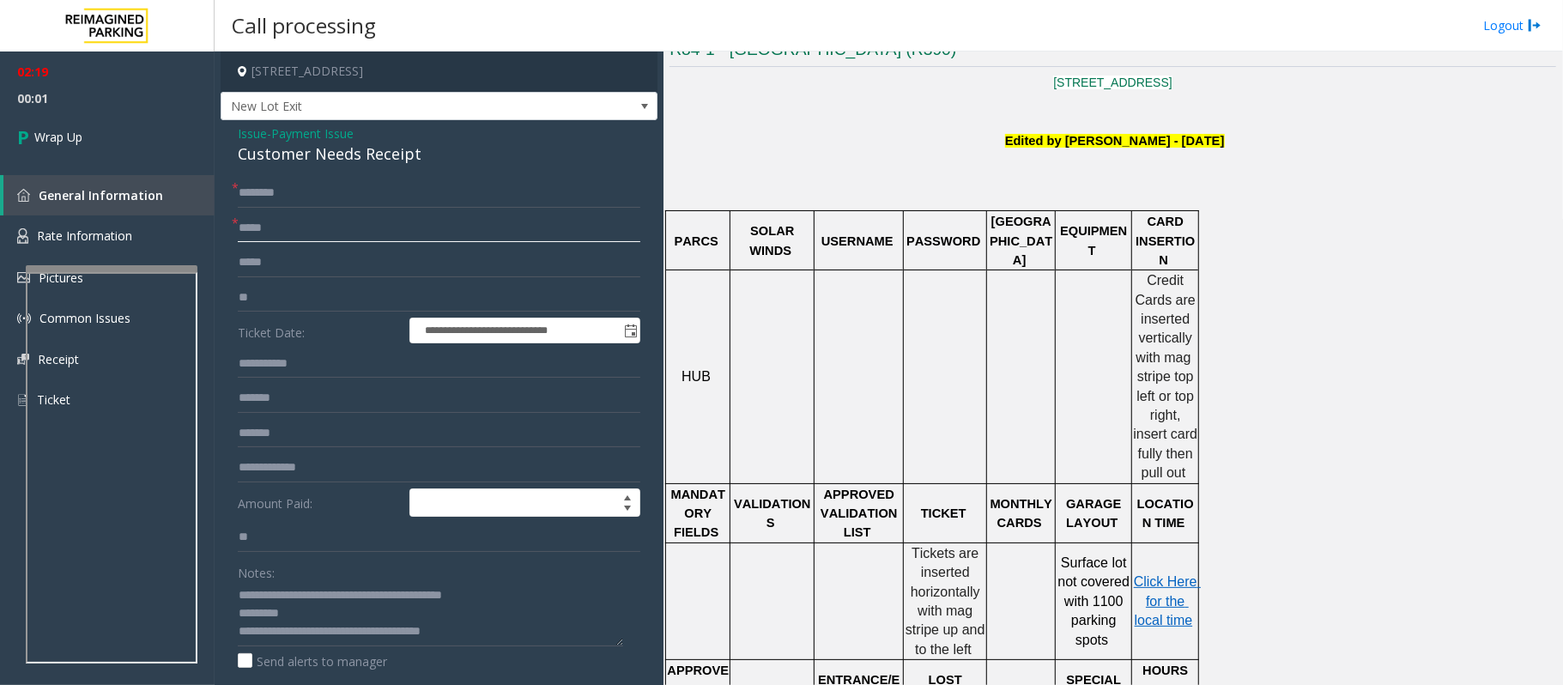
click at [273, 230] on input "text" at bounding box center [439, 228] width 403 height 29
type input "**"
click at [283, 196] on input "text" at bounding box center [439, 193] width 403 height 29
type input "**"
click at [261, 546] on input "**" at bounding box center [439, 537] width 403 height 29
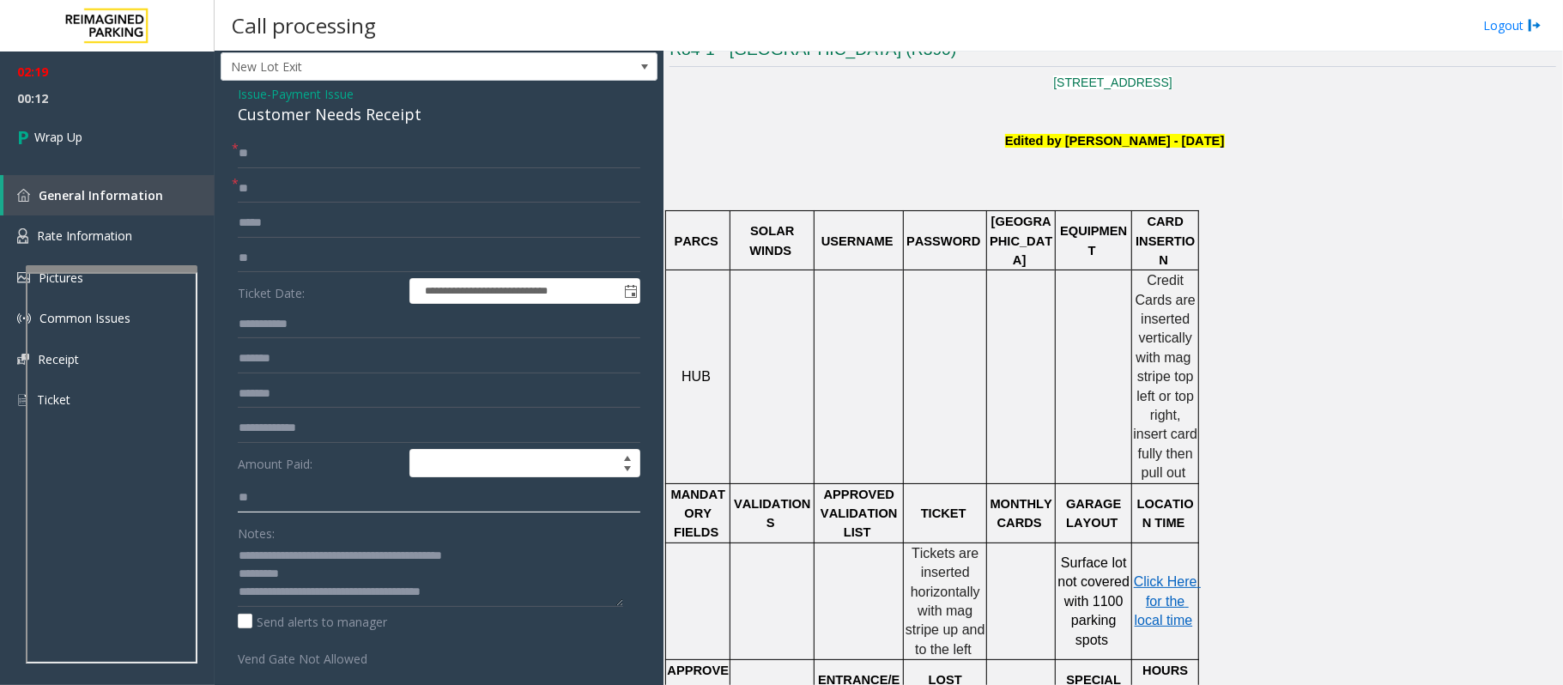
scroll to position [0, 0]
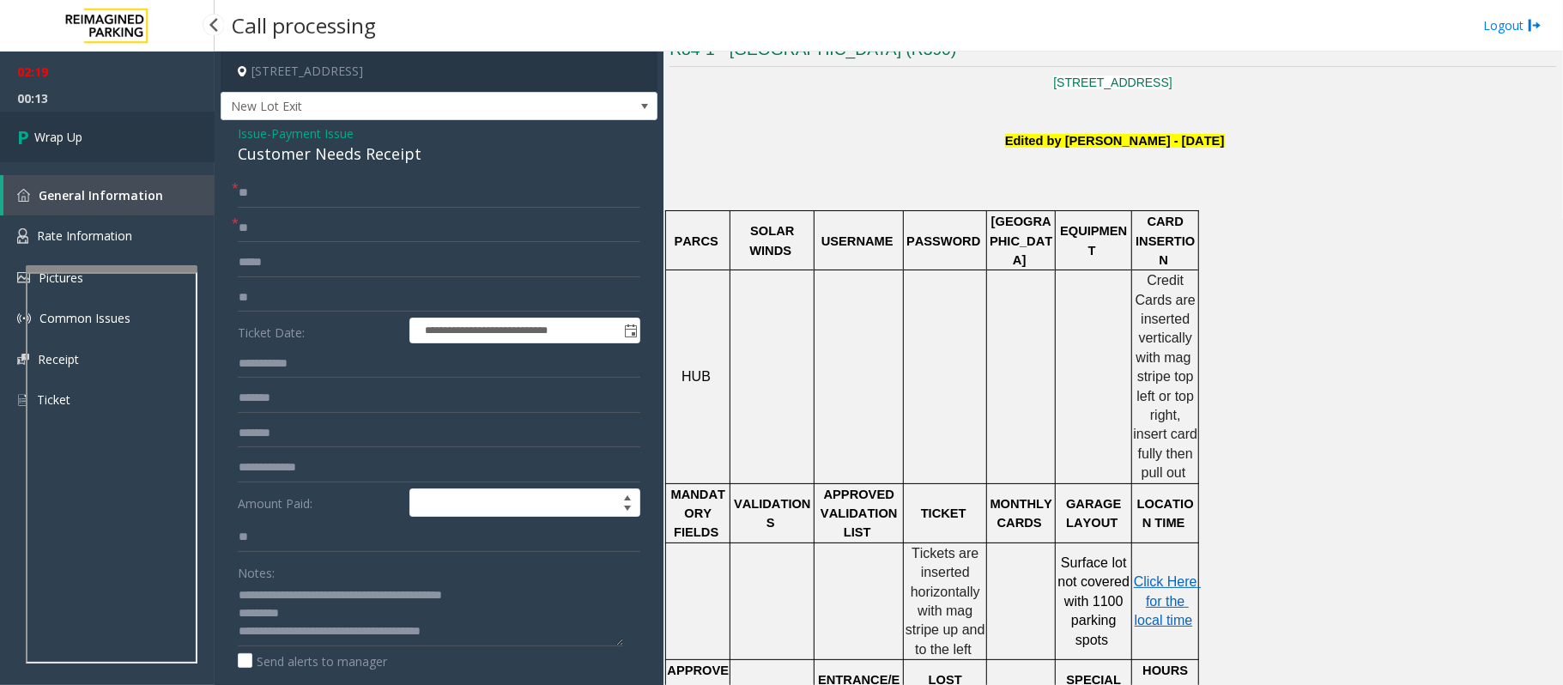
click at [125, 139] on link "Wrap Up" at bounding box center [107, 137] width 215 height 51
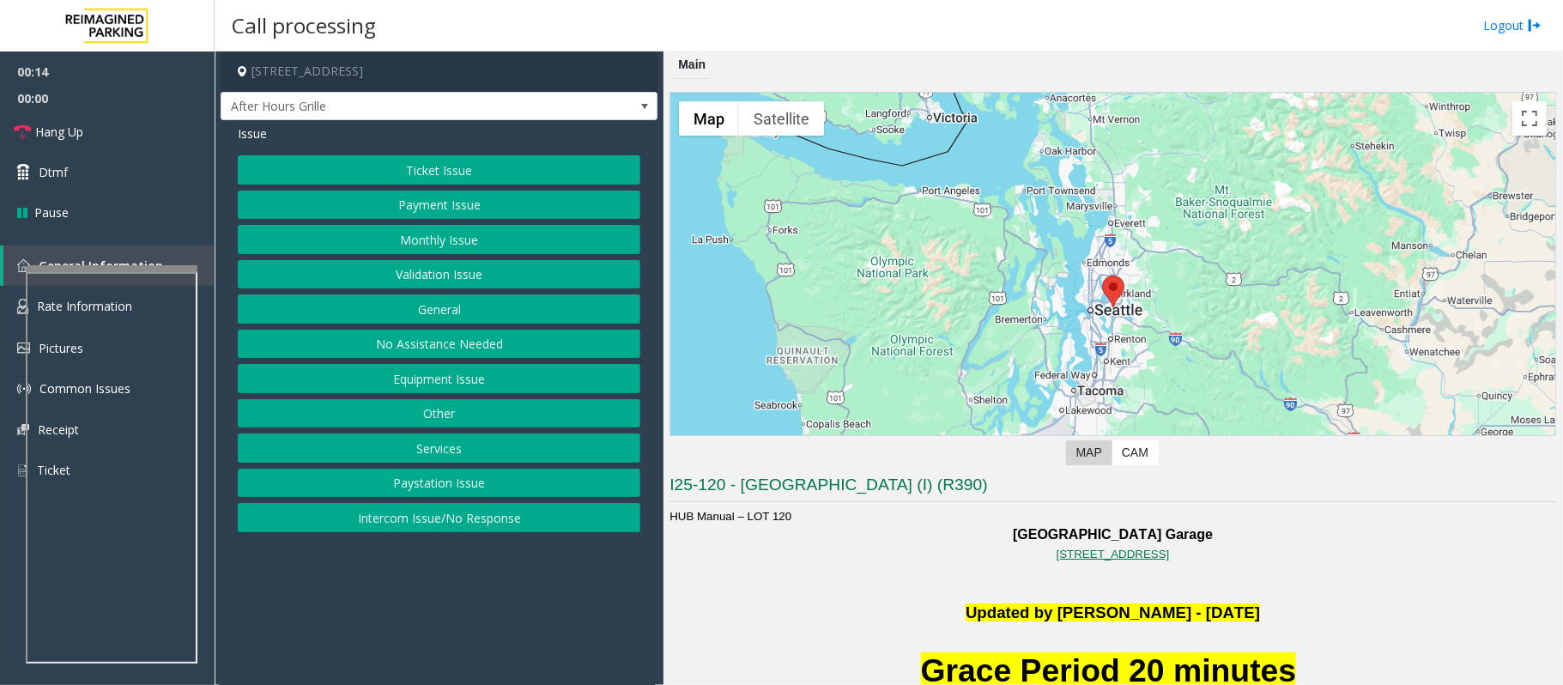
click at [422, 532] on button "Intercom Issue/No Response" at bounding box center [439, 517] width 403 height 29
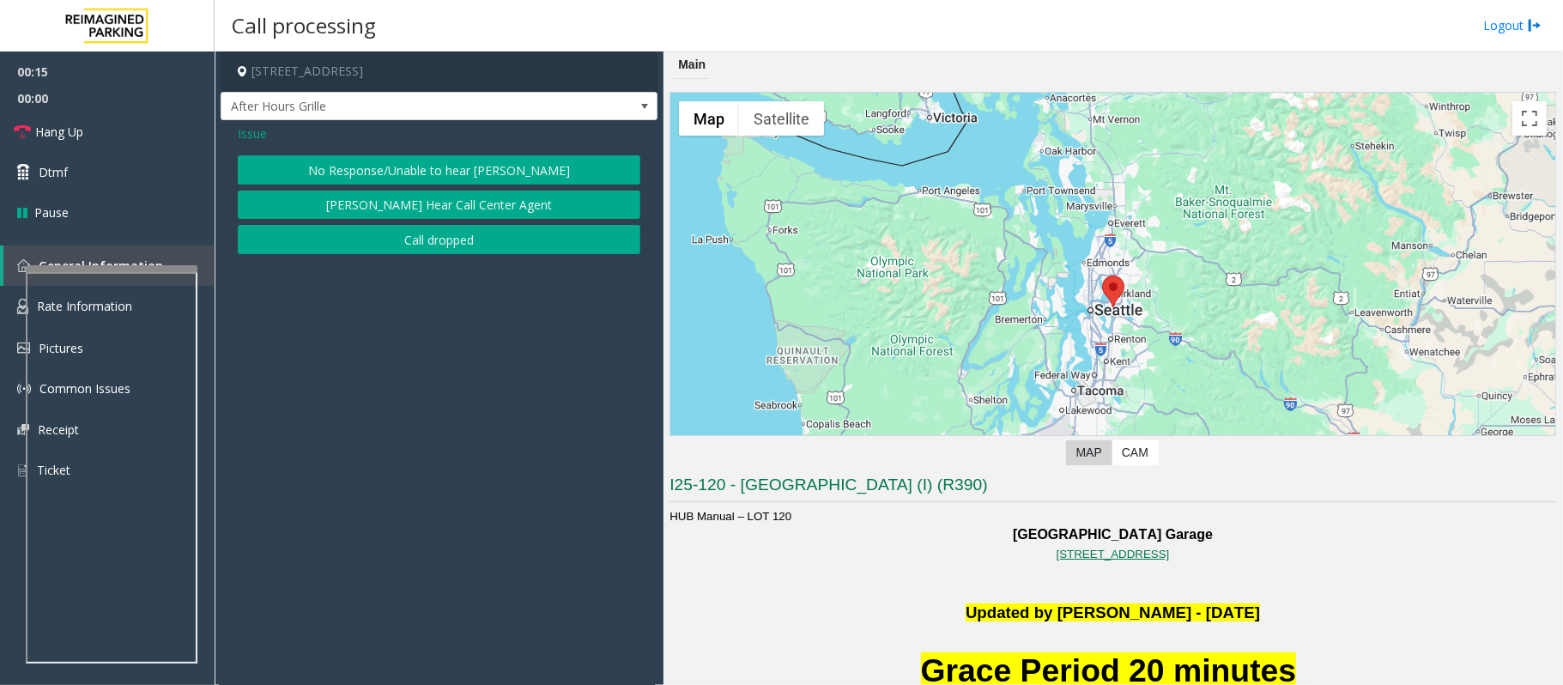
click at [407, 185] on button "No Response/Unable to hear [PERSON_NAME]" at bounding box center [439, 169] width 403 height 29
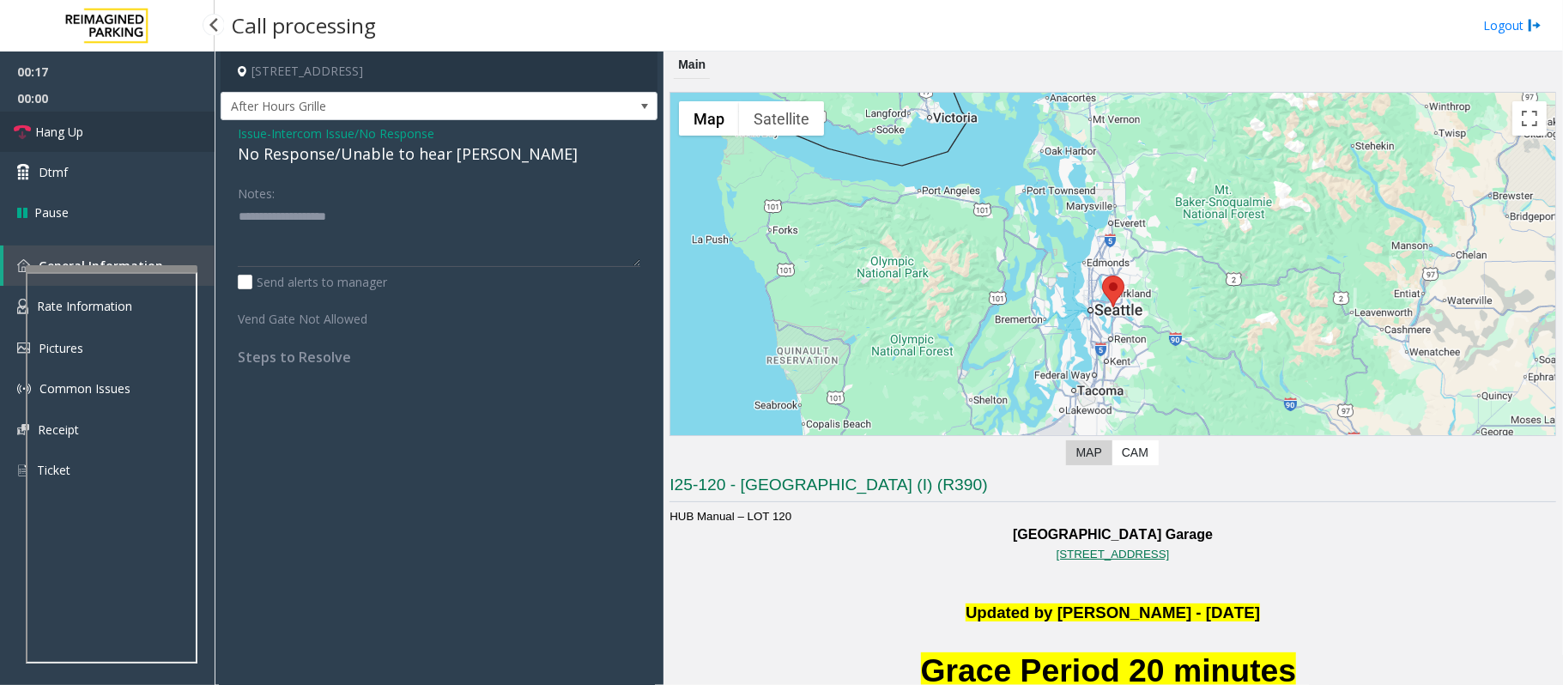
click at [72, 137] on span "Hang Up" at bounding box center [59, 132] width 48 height 18
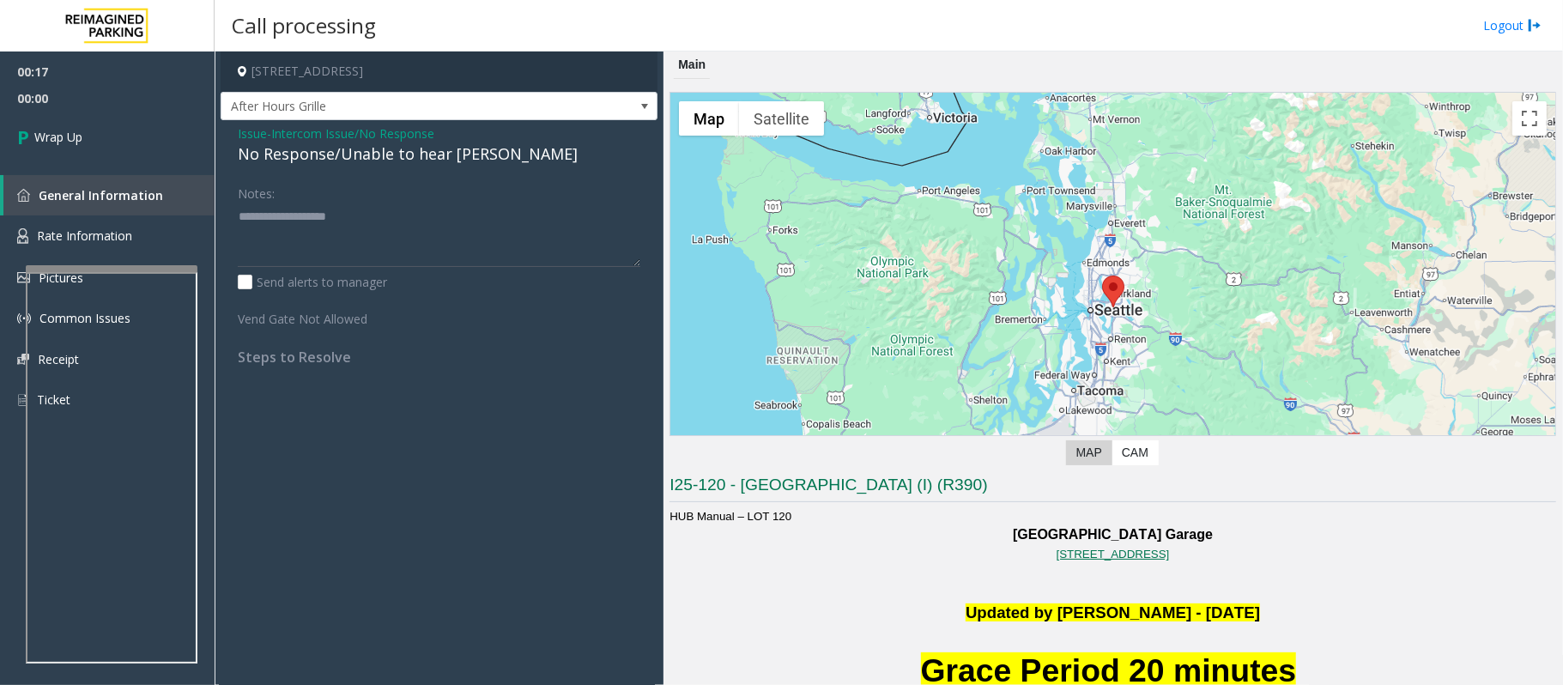
click at [257, 160] on div "No Response/Unable to hear [PERSON_NAME]" at bounding box center [439, 153] width 403 height 23
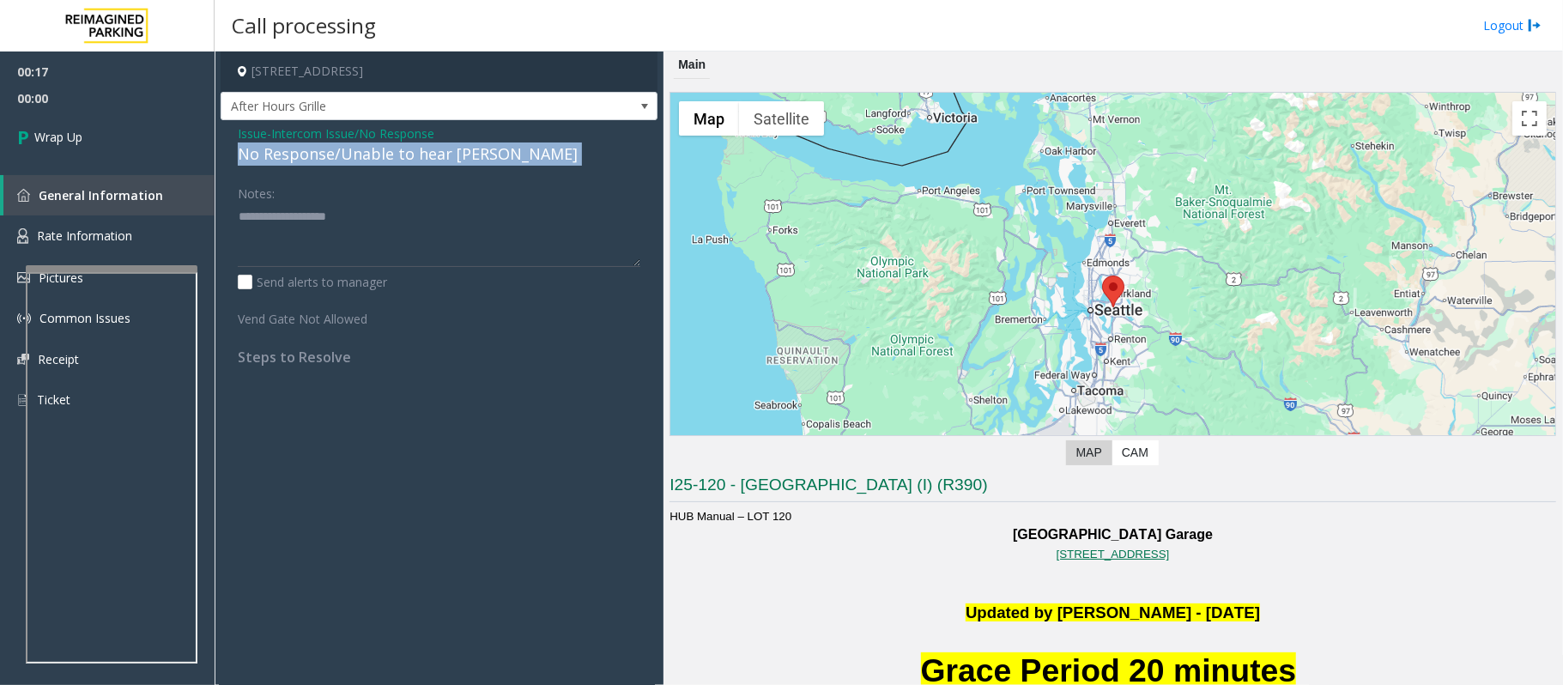
click at [257, 160] on div "No Response/Unable to hear [PERSON_NAME]" at bounding box center [439, 153] width 403 height 23
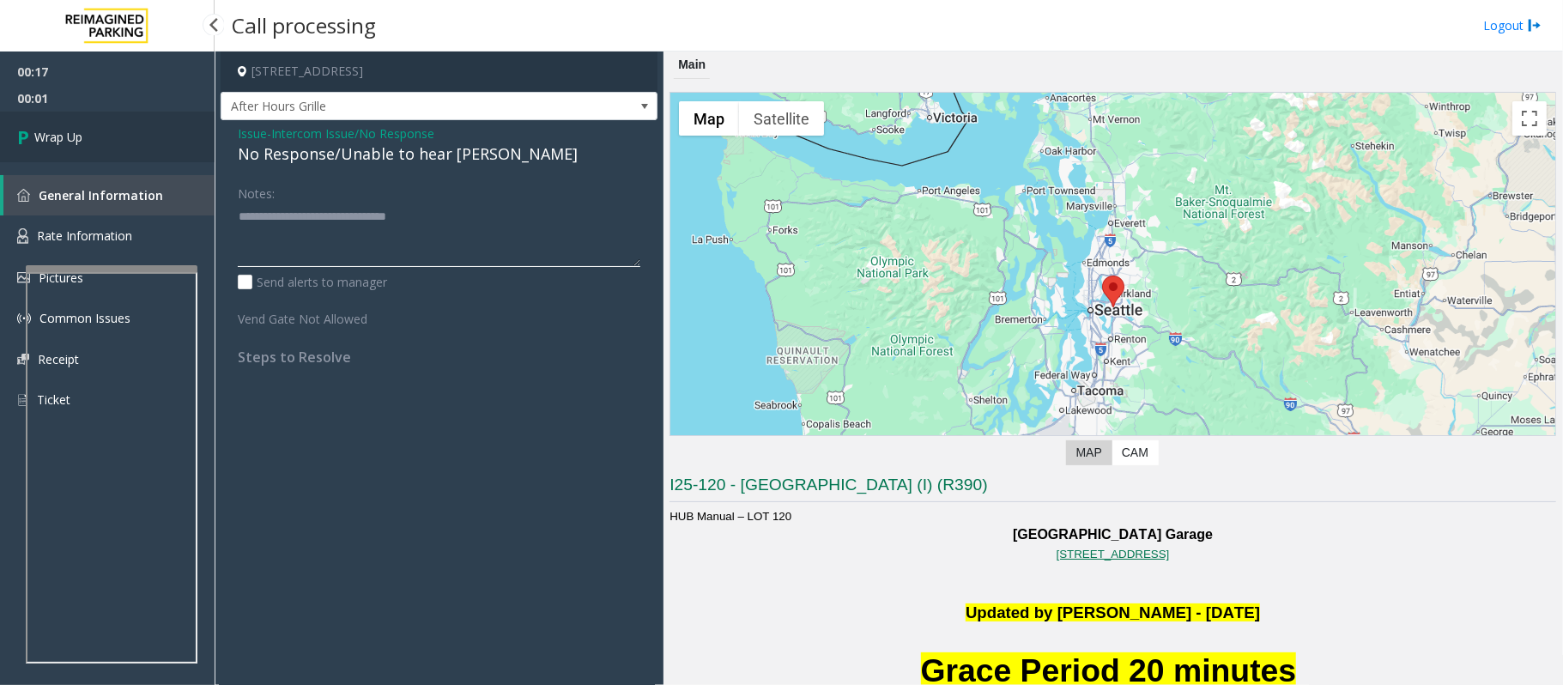
type textarea "**********"
click at [139, 148] on link "Wrap Up" at bounding box center [107, 137] width 215 height 51
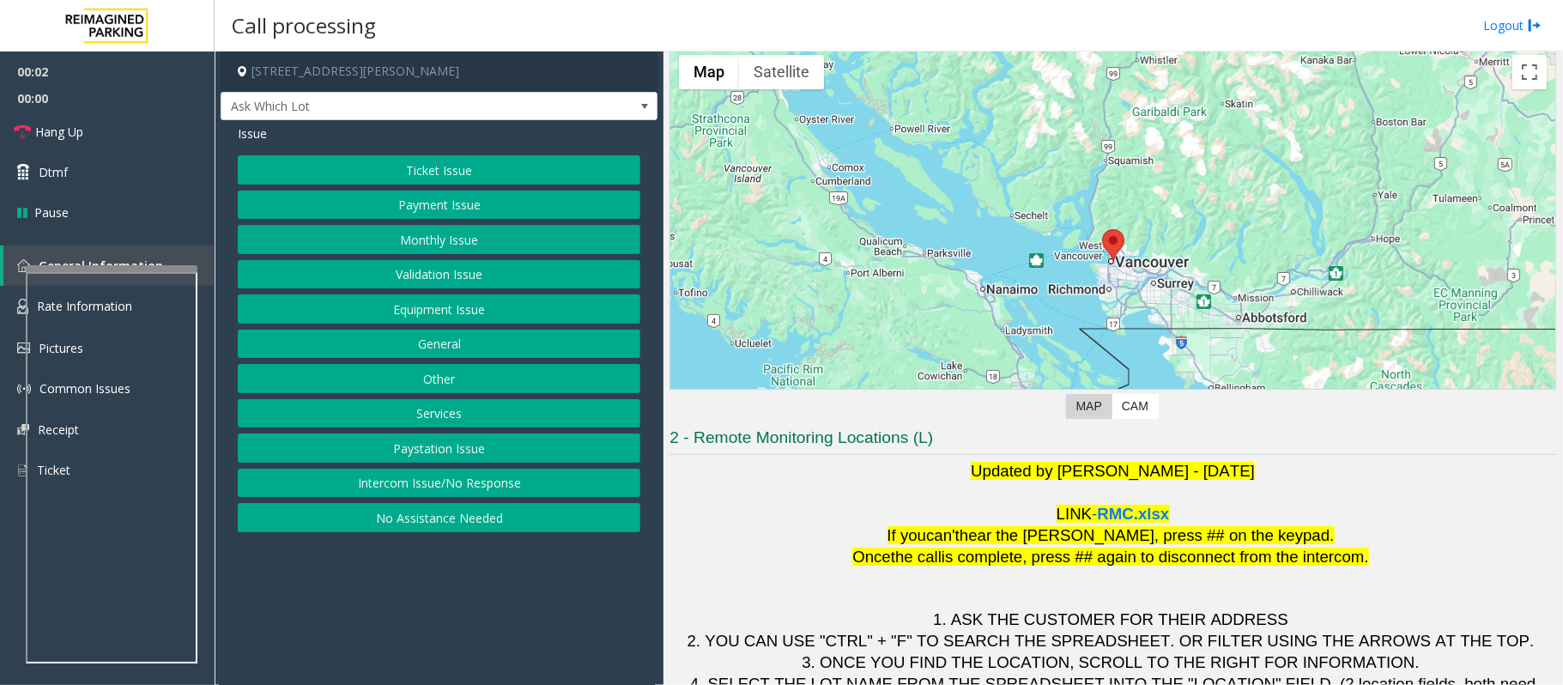
scroll to position [139, 0]
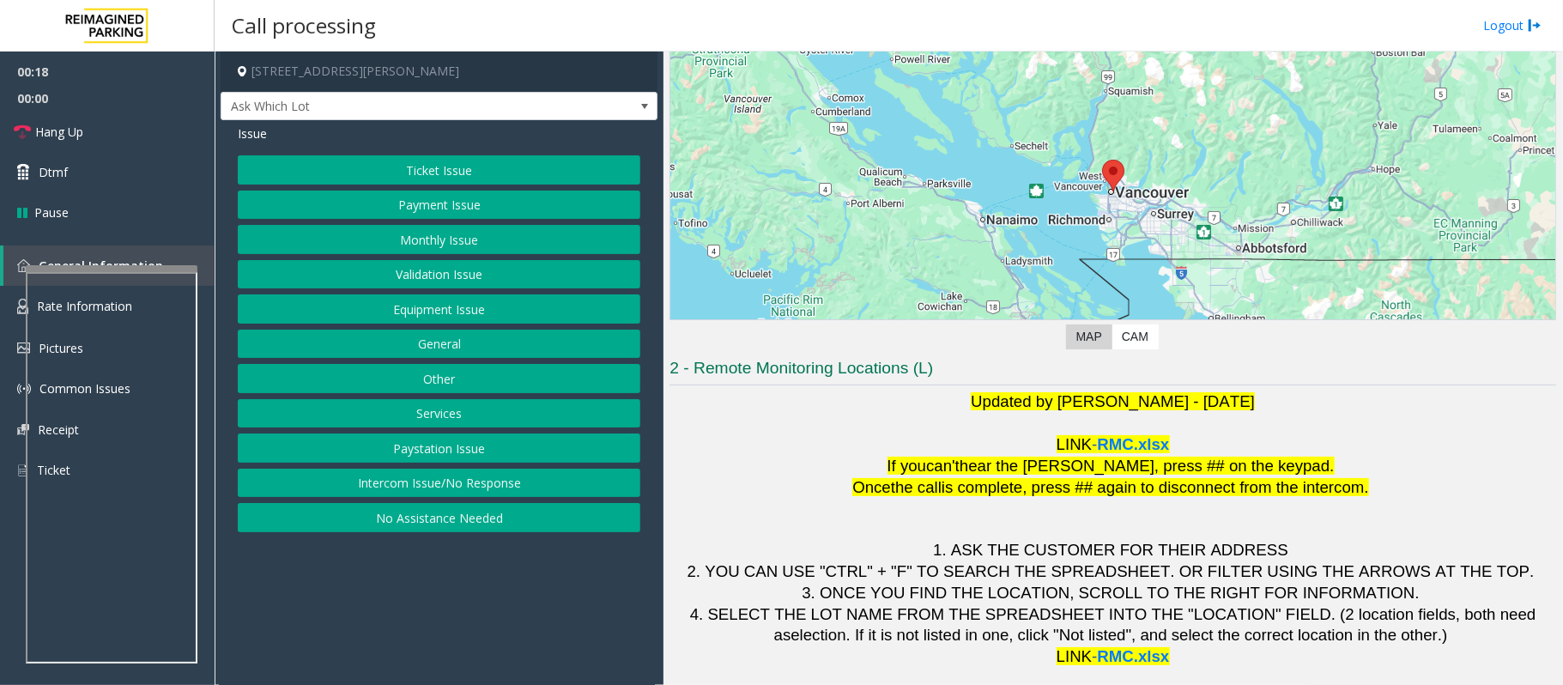
click at [532, 201] on button "Payment Issue" at bounding box center [439, 205] width 403 height 29
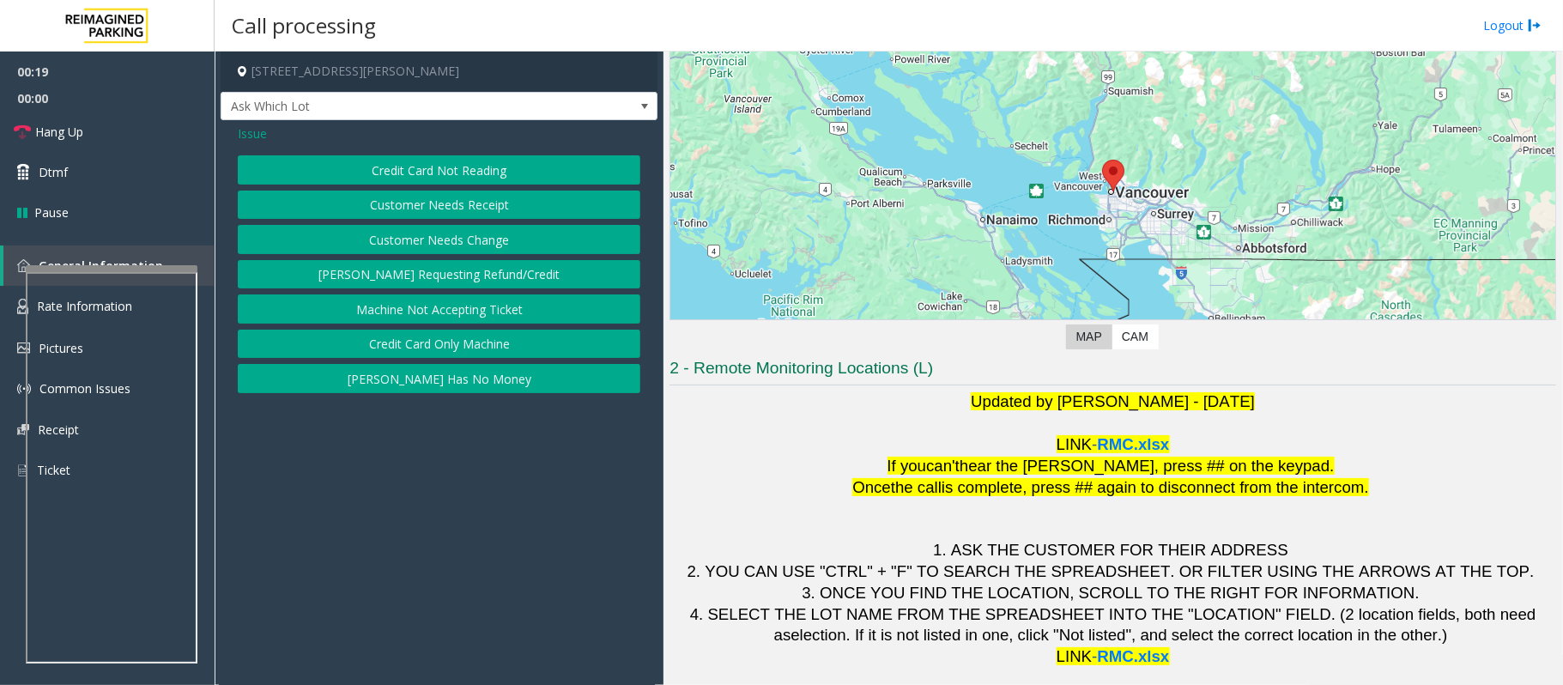
click at [438, 166] on button "Credit Card Not Reading" at bounding box center [439, 169] width 403 height 29
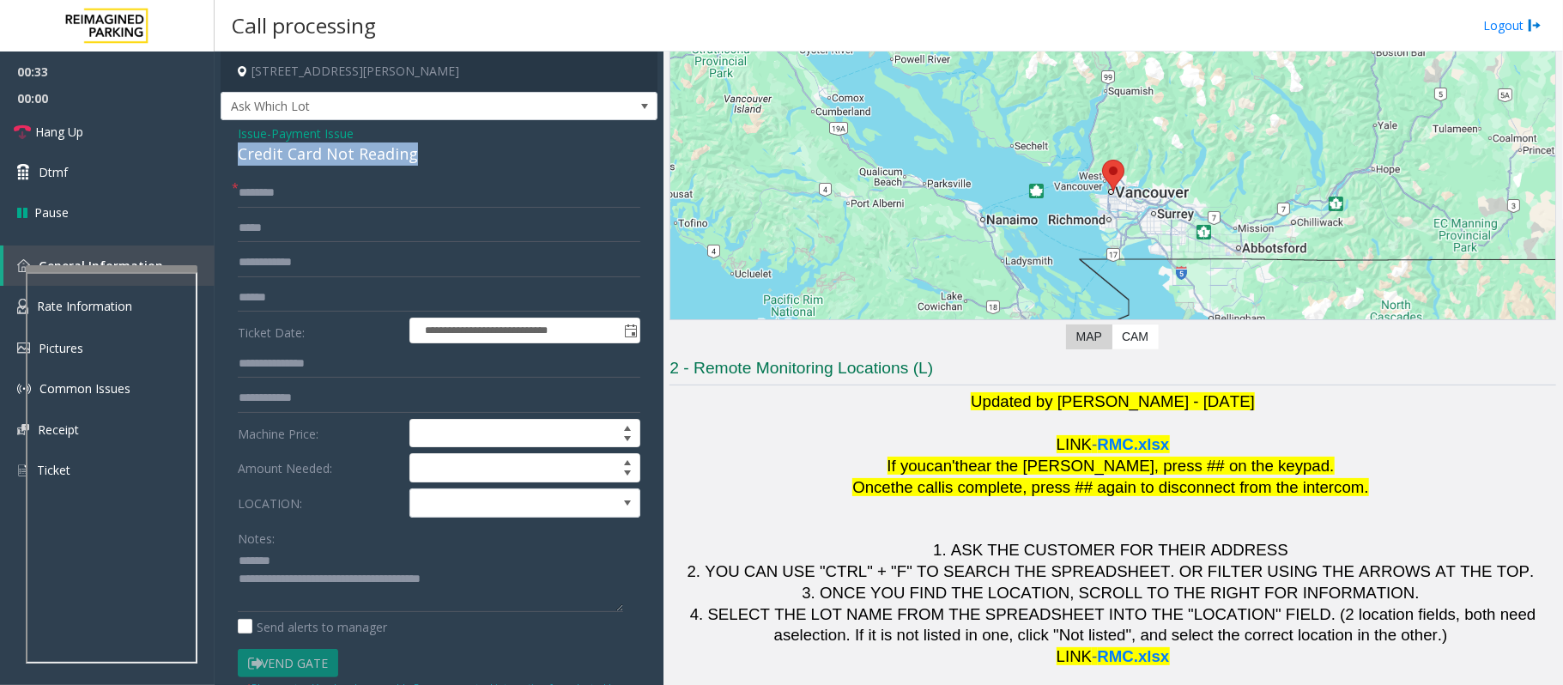
drag, startPoint x: 433, startPoint y: 151, endPoint x: 234, endPoint y: 152, distance: 199.1
click at [234, 152] on div "**********" at bounding box center [439, 501] width 437 height 762
click at [415, 556] on textarea at bounding box center [430, 580] width 385 height 64
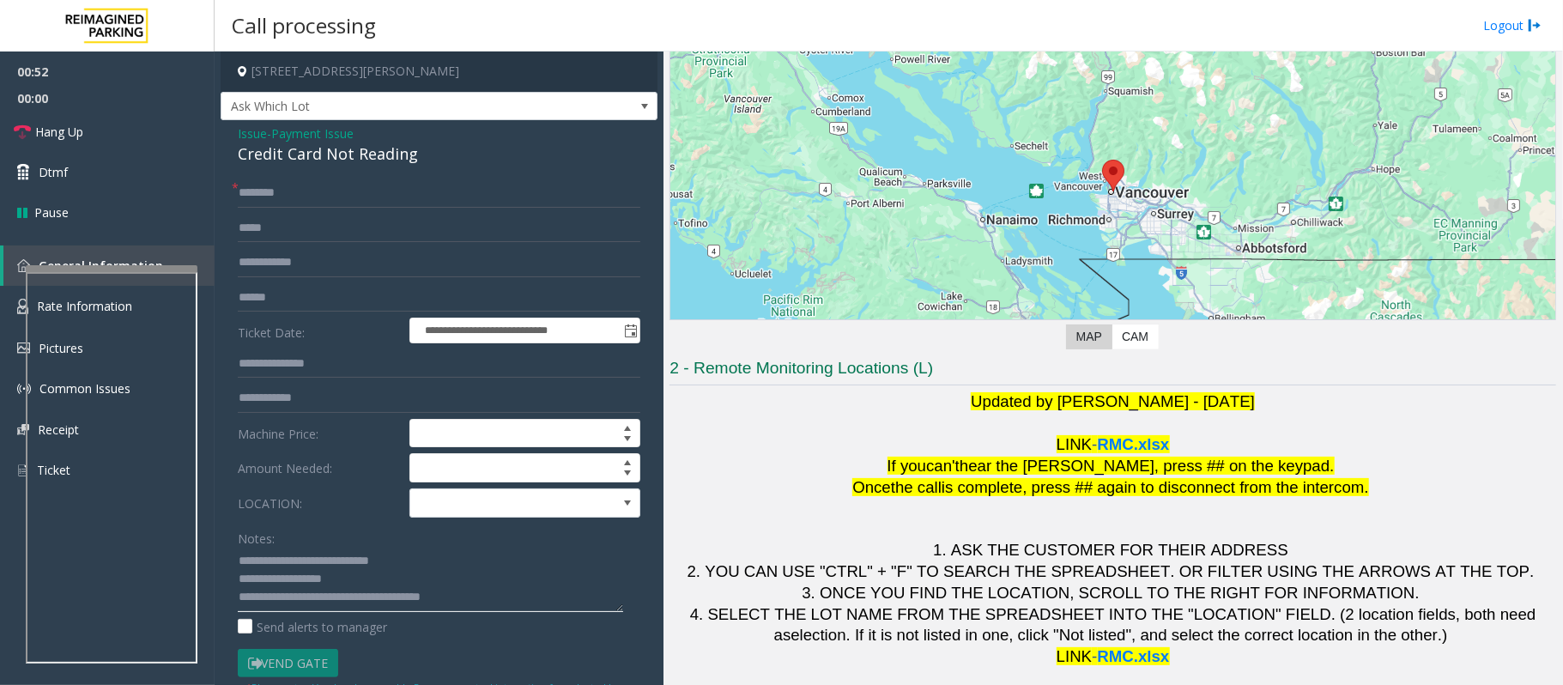
type textarea "**********"
click at [292, 189] on input "text" at bounding box center [439, 193] width 403 height 29
type input "******"
click at [53, 184] on link "Dtmf" at bounding box center [107, 172] width 215 height 40
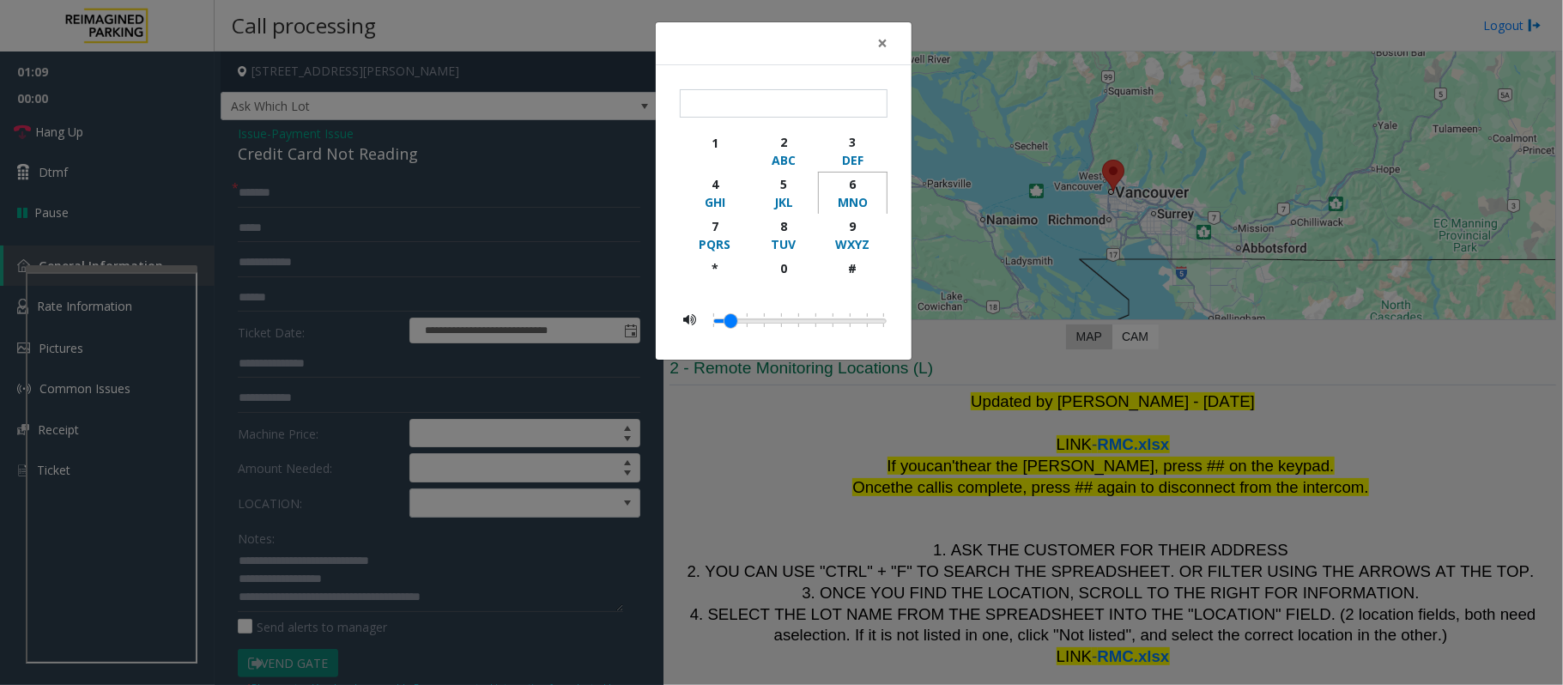
click at [852, 193] on div "MNO" at bounding box center [852, 202] width 47 height 18
type input "*"
click at [742, 448] on div "× * 1 2 ABC 3 DEF 4 GHI 5 JKL 6 MNO 7 PQRS 8 TUV 9 WXYZ * 0 #" at bounding box center [781, 342] width 1563 height 685
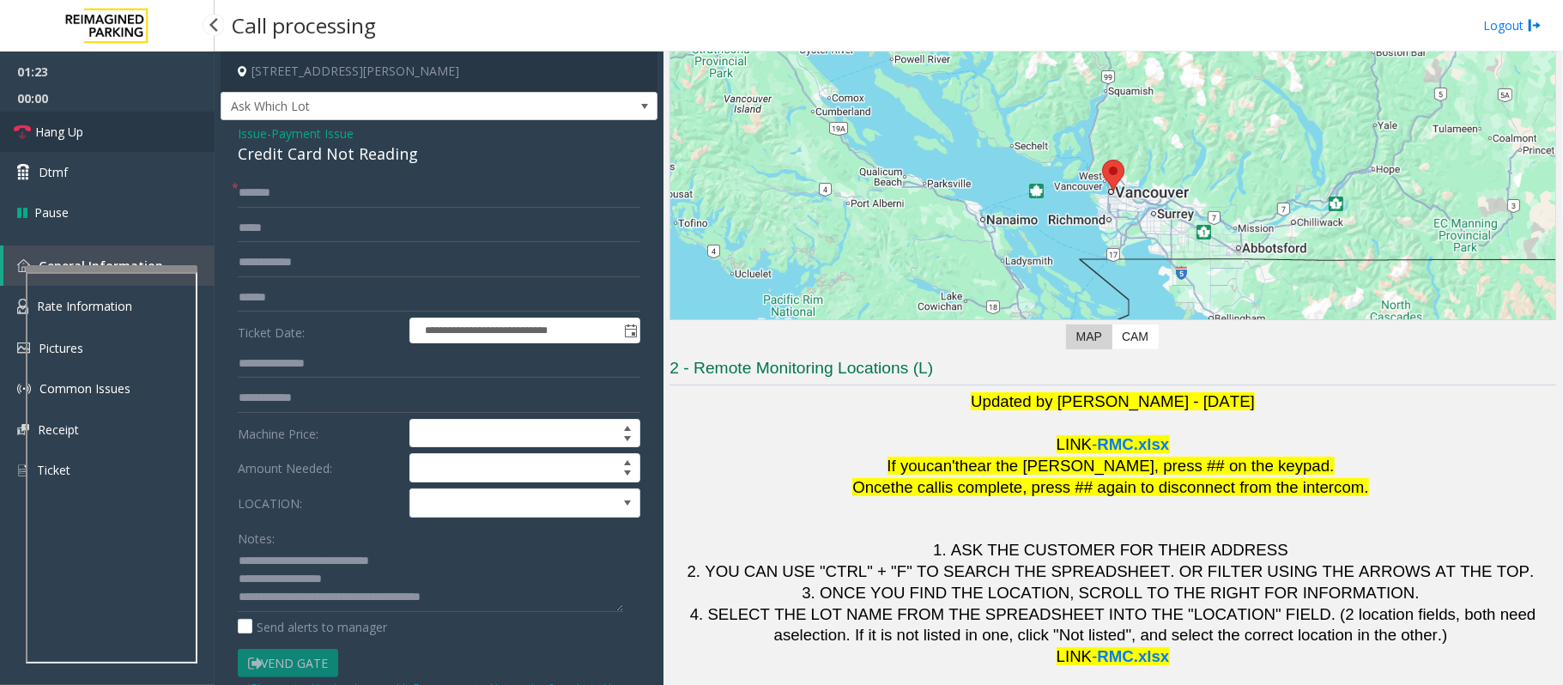
click at [72, 148] on link "Hang Up" at bounding box center [107, 132] width 215 height 40
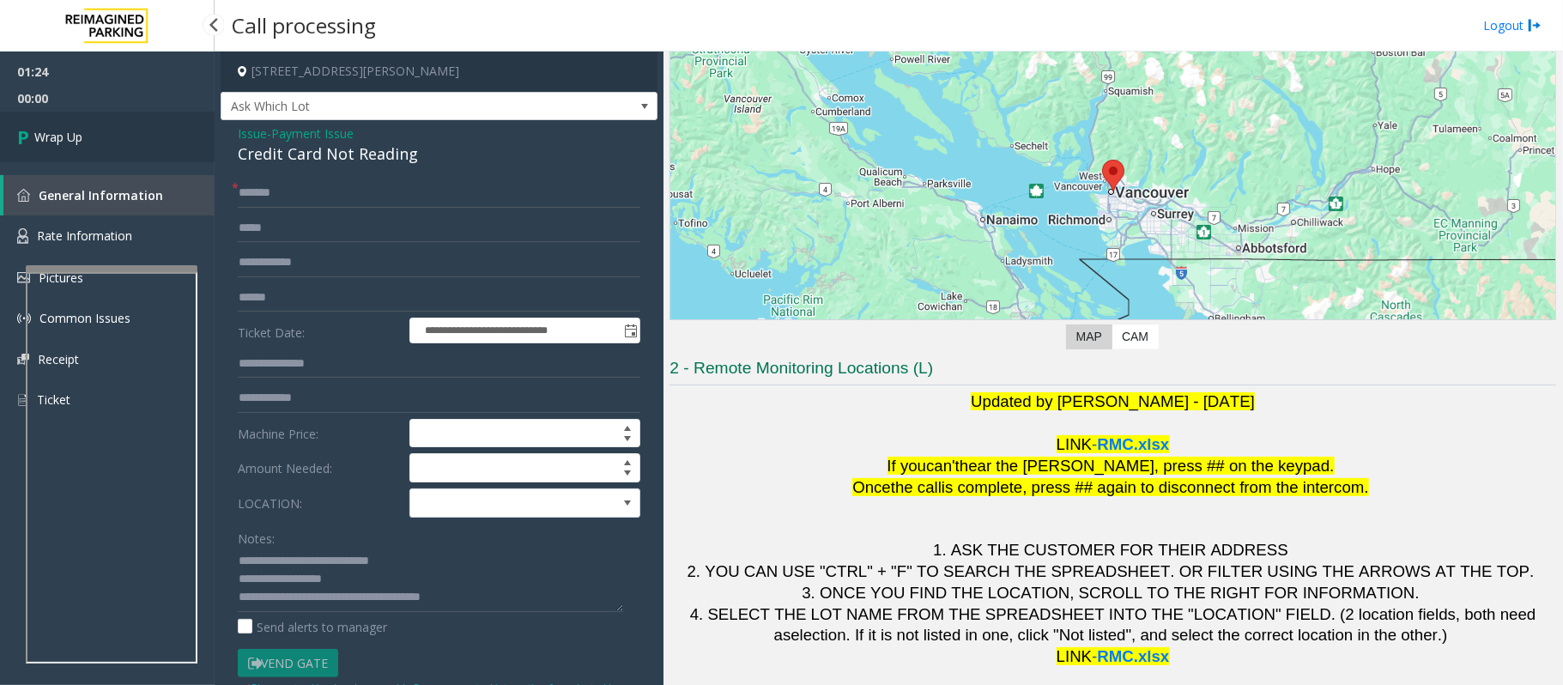
click at [72, 148] on link "Wrap Up" at bounding box center [107, 137] width 215 height 51
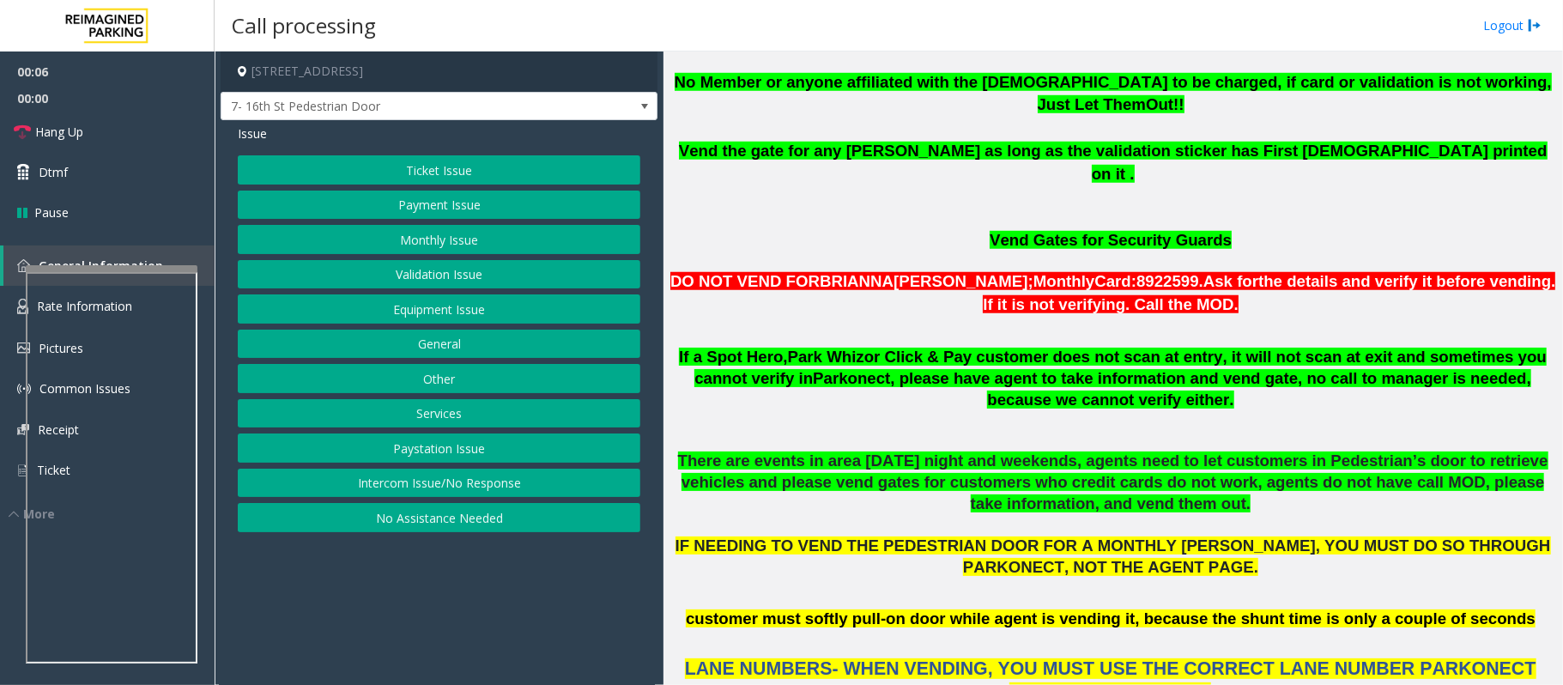
scroll to position [1030, 0]
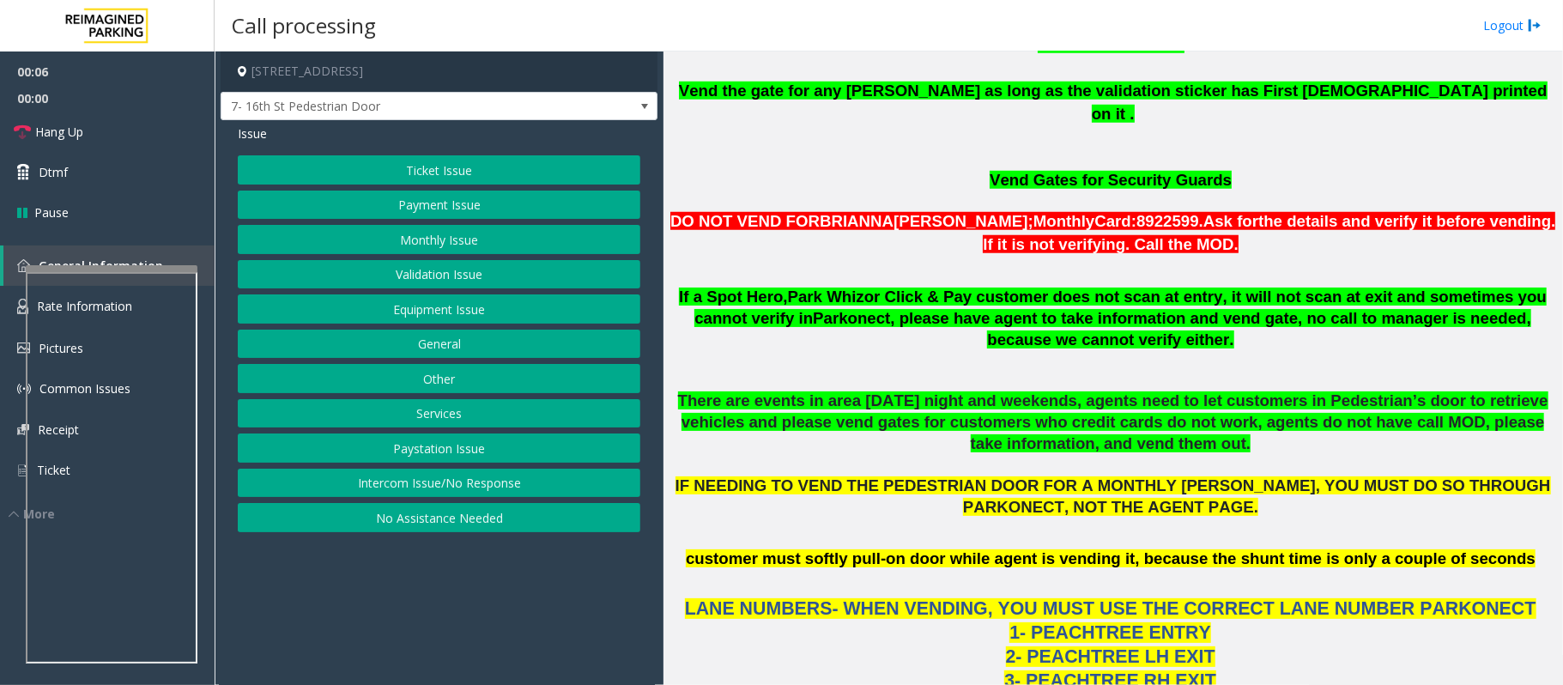
click at [1049, 476] on span "IF NEEDING TO VEND THE PEDESTRIAN DOOR FOR A MONTHLY PARKER, YOU MUST DO SO THR…" at bounding box center [1112, 495] width 875 height 39
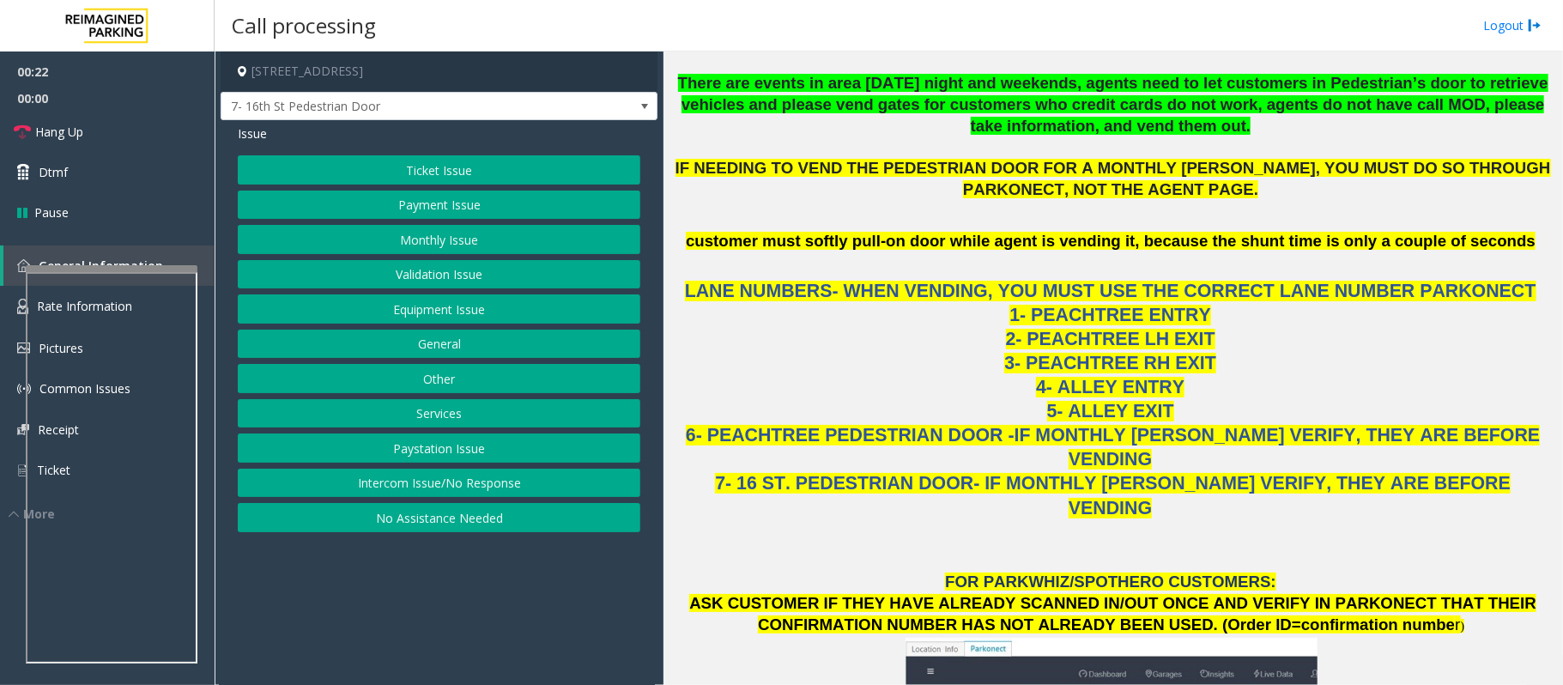
scroll to position [337, 0]
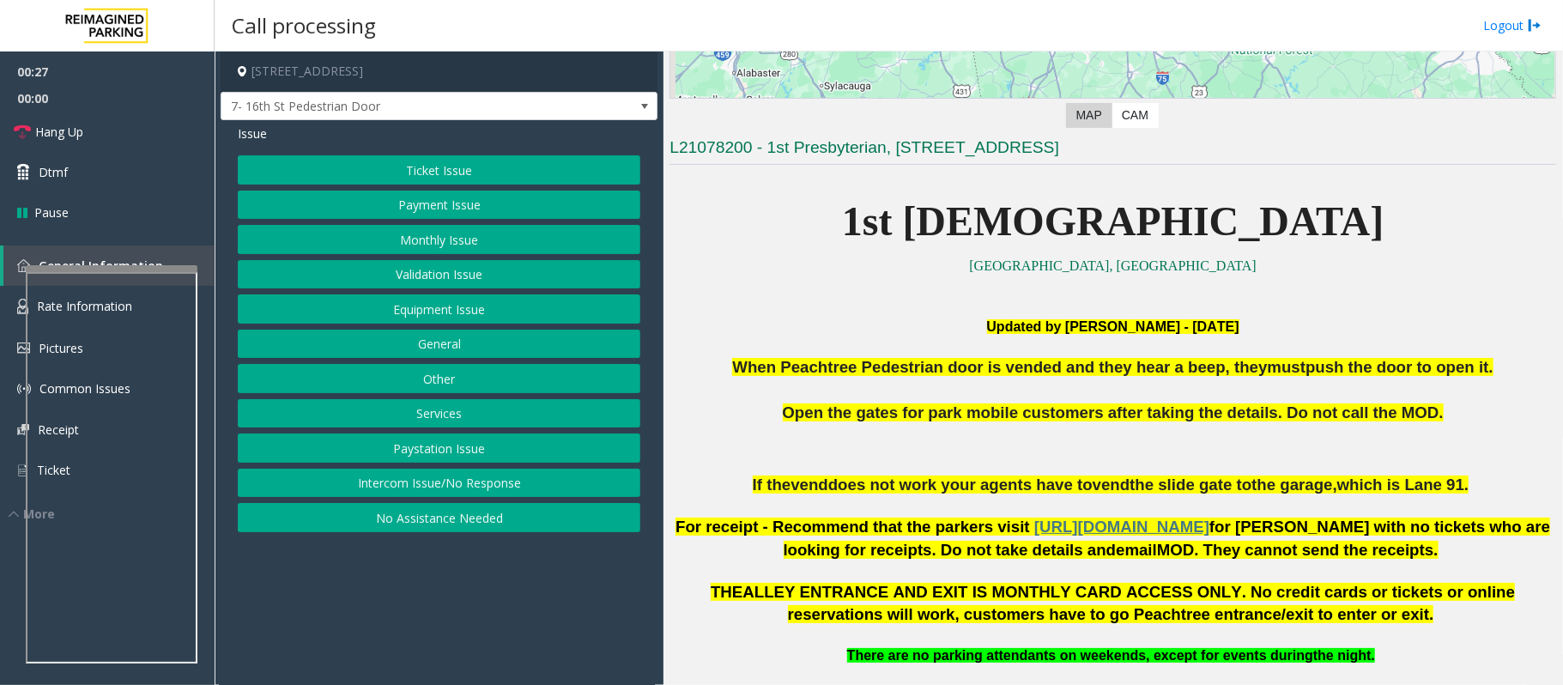
click at [458, 318] on button "Equipment Issue" at bounding box center [439, 308] width 403 height 29
click at [454, 316] on button "Gate / Door Won't Open" at bounding box center [439, 308] width 403 height 29
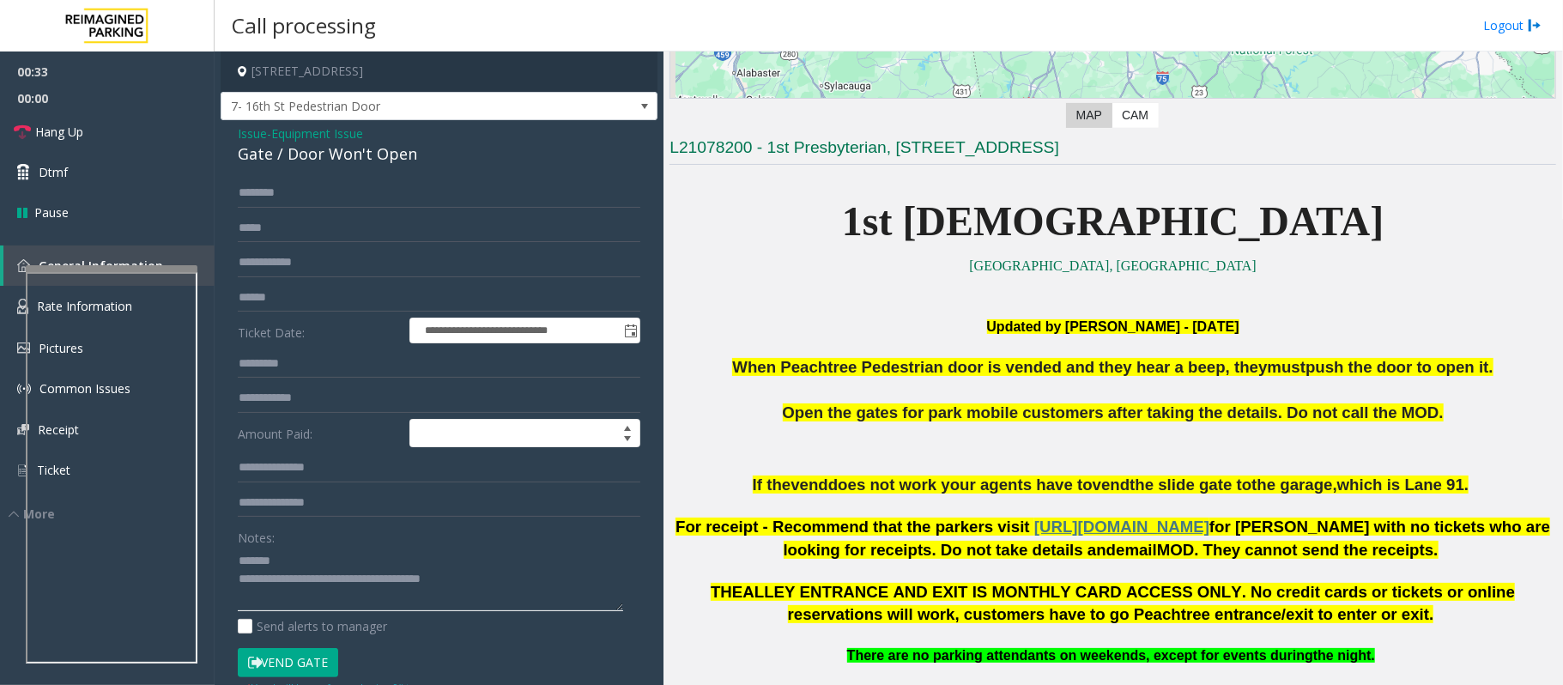
click at [337, 550] on textarea at bounding box center [430, 579] width 385 height 64
click at [292, 574] on textarea at bounding box center [430, 579] width 385 height 64
click at [77, 136] on span "Hang Up" at bounding box center [59, 132] width 48 height 18
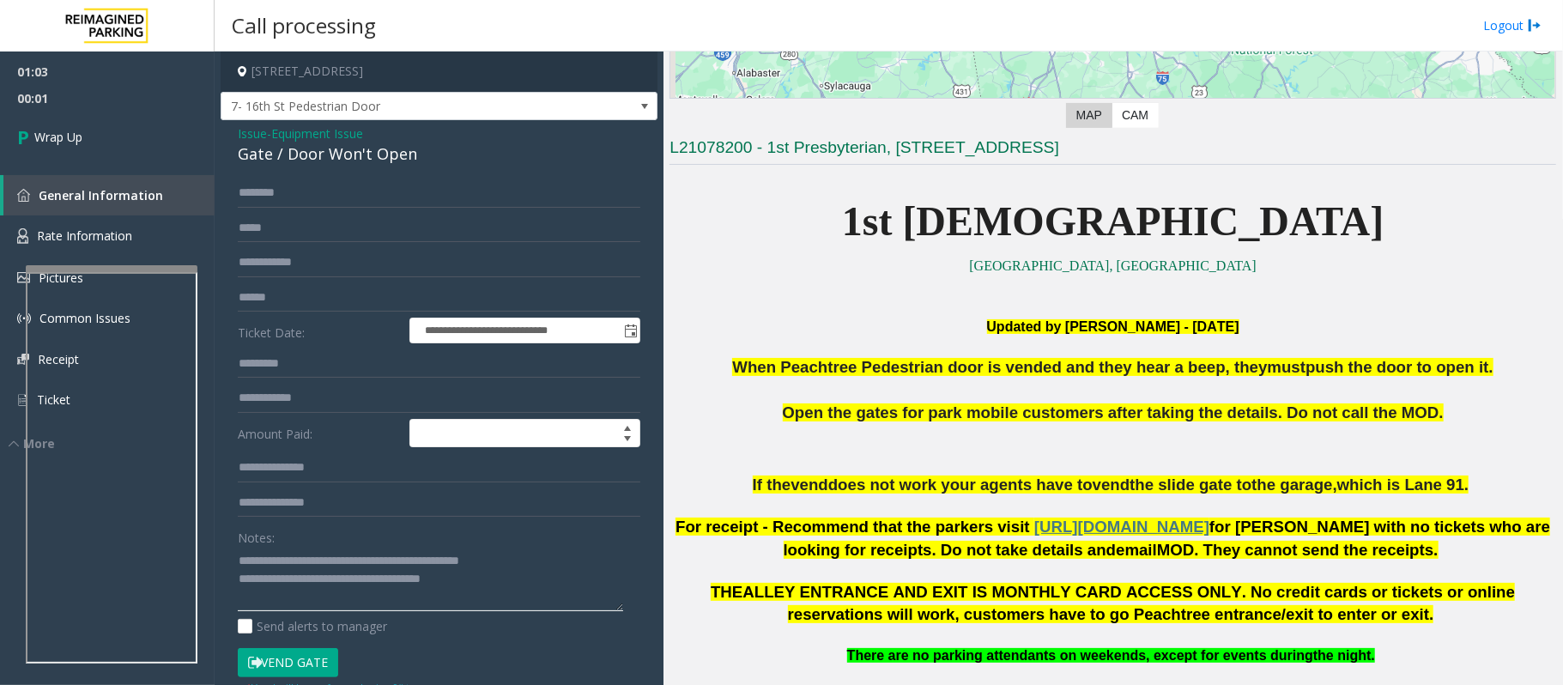
drag, startPoint x: 495, startPoint y: 580, endPoint x: 311, endPoint y: 581, distance: 184.5
click at [311, 581] on textarea at bounding box center [430, 579] width 385 height 64
type textarea "**********"
click at [106, 124] on link "Wrap Up" at bounding box center [107, 137] width 215 height 51
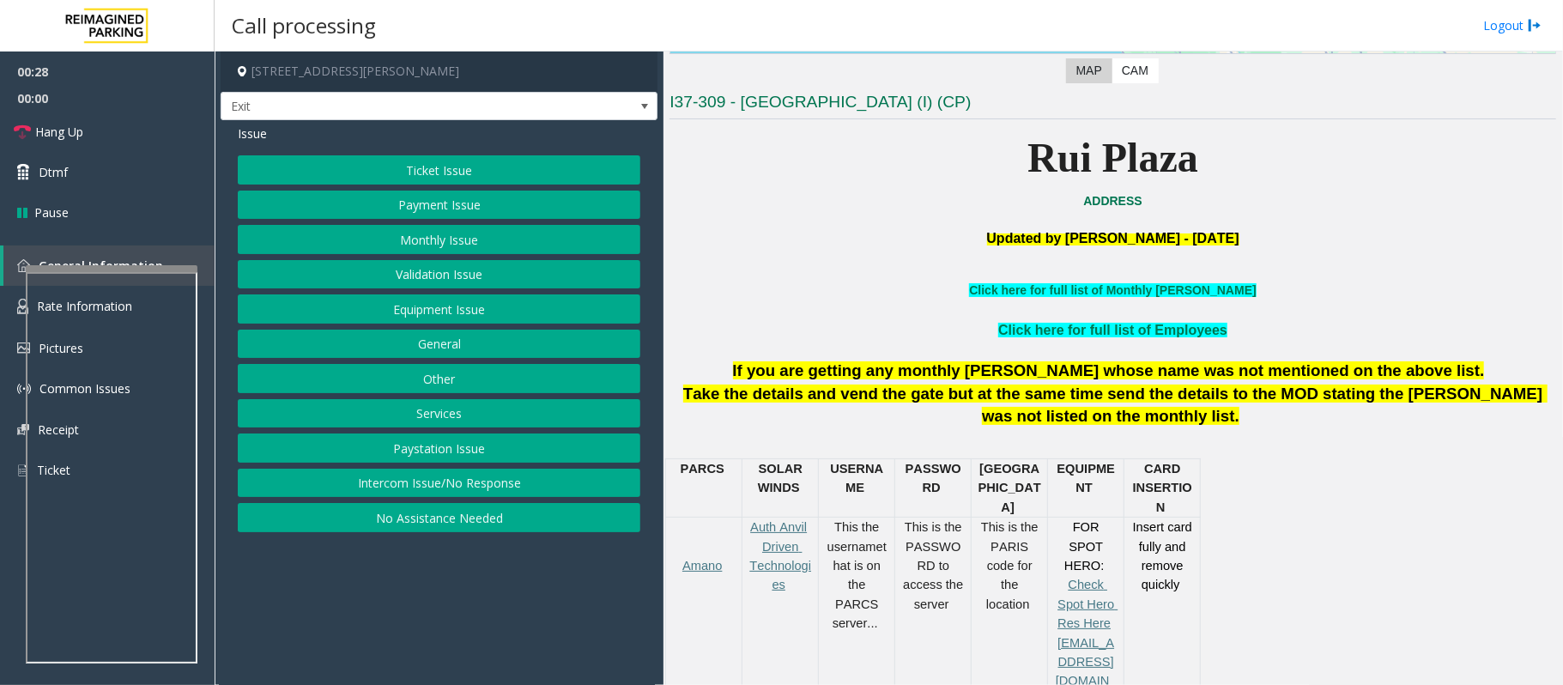
scroll to position [343, 0]
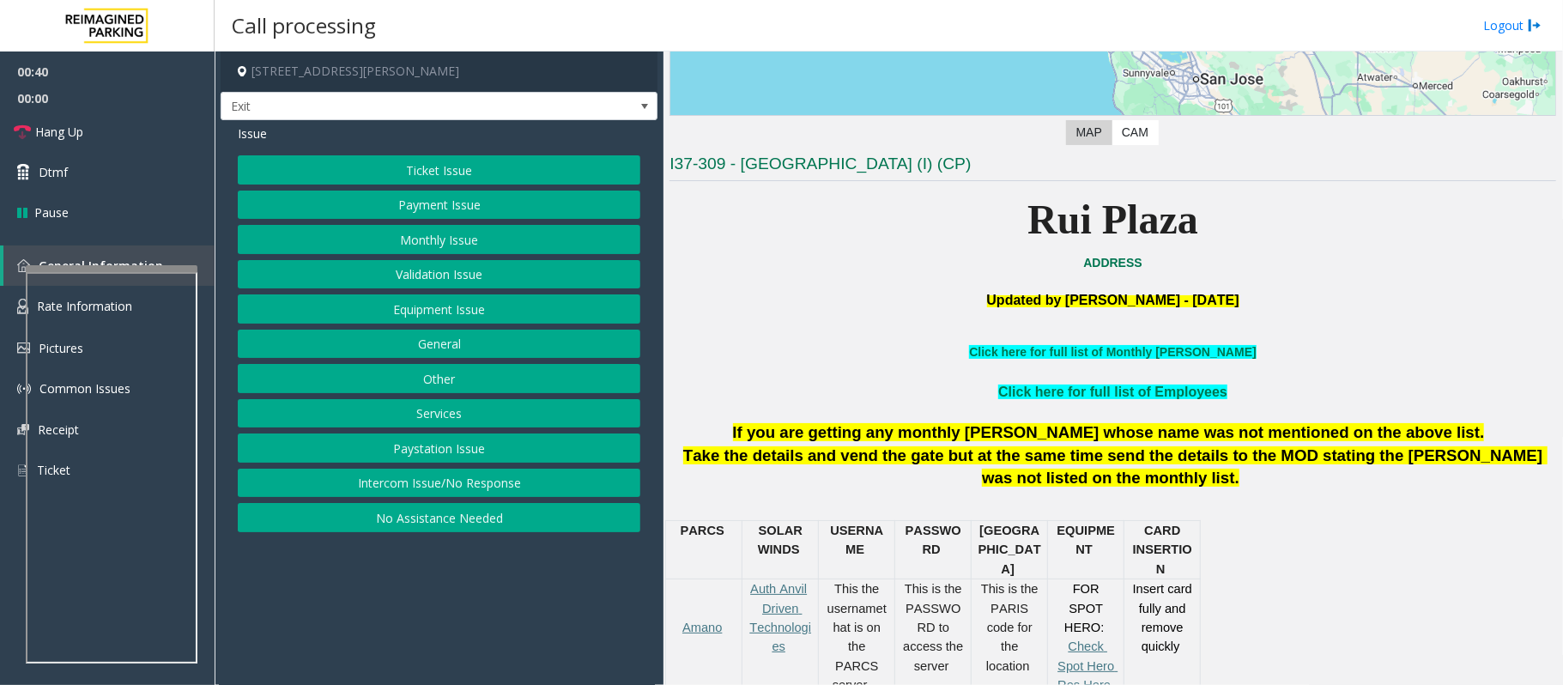
click at [360, 200] on button "Payment Issue" at bounding box center [439, 205] width 403 height 29
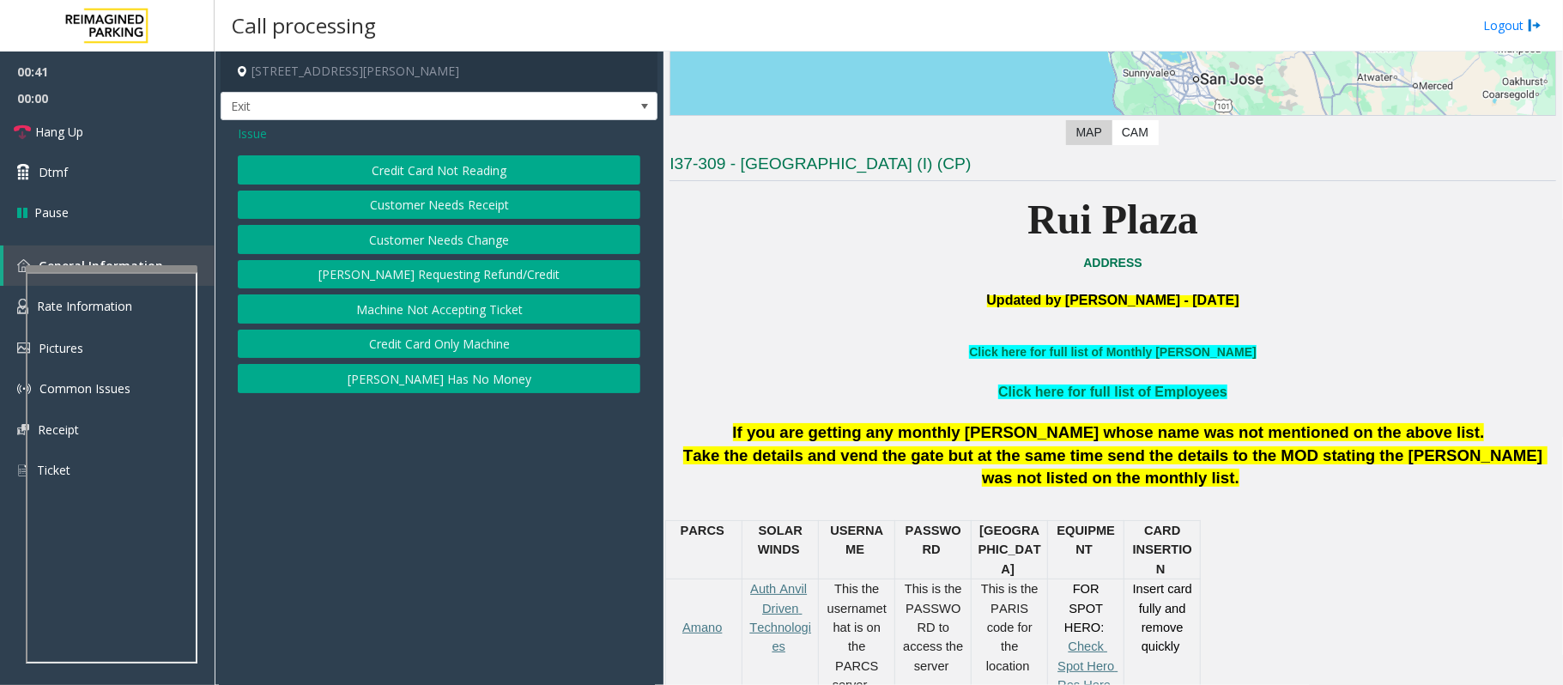
click at [397, 166] on button "Credit Card Not Reading" at bounding box center [439, 169] width 403 height 29
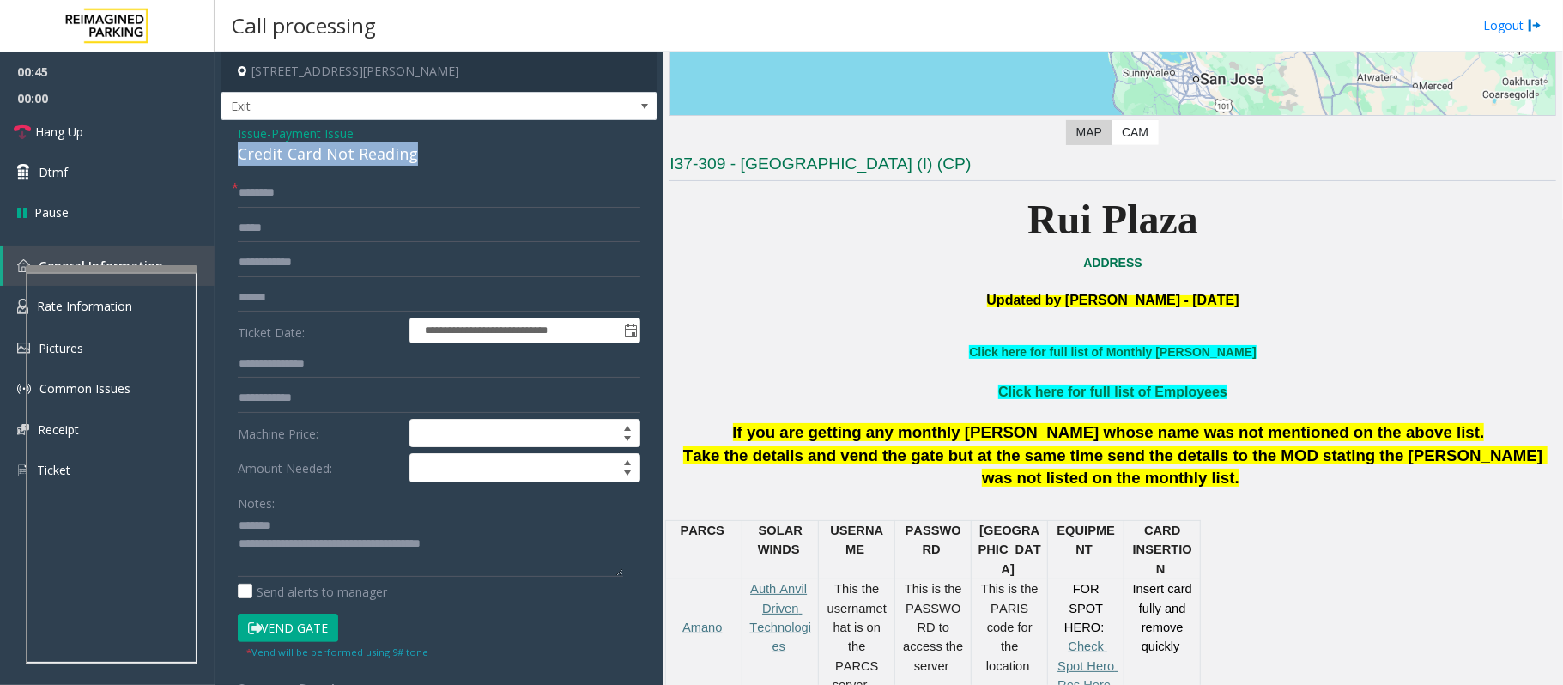
drag, startPoint x: 448, startPoint y: 153, endPoint x: 235, endPoint y: 154, distance: 212.9
click at [235, 154] on div "**********" at bounding box center [439, 537] width 437 height 835
type textarea "**********"
click at [257, 299] on input "text" at bounding box center [439, 297] width 403 height 29
click at [276, 197] on input "text" at bounding box center [439, 193] width 403 height 29
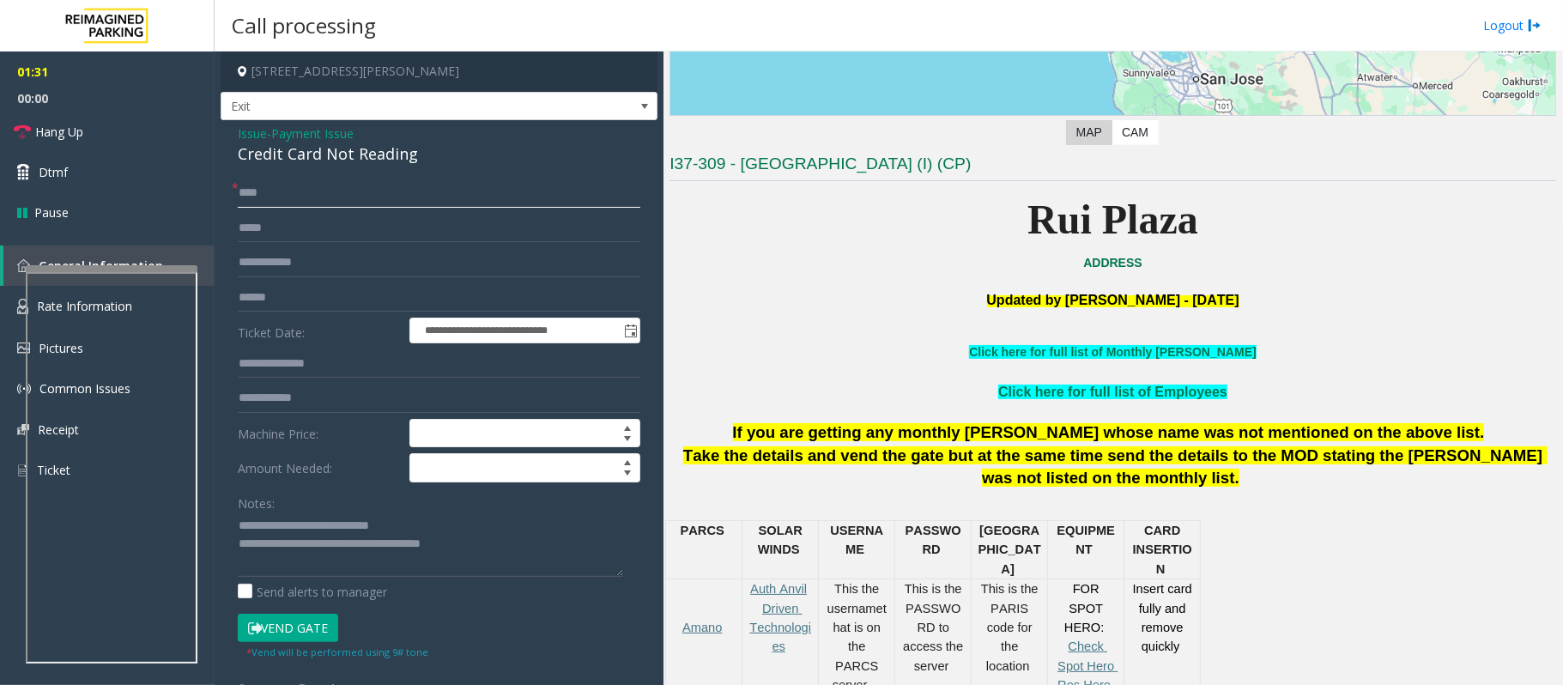
type input "****"
click at [300, 633] on button "Vend Gate" at bounding box center [288, 628] width 100 height 29
click at [76, 129] on span "Hang Up" at bounding box center [59, 132] width 48 height 18
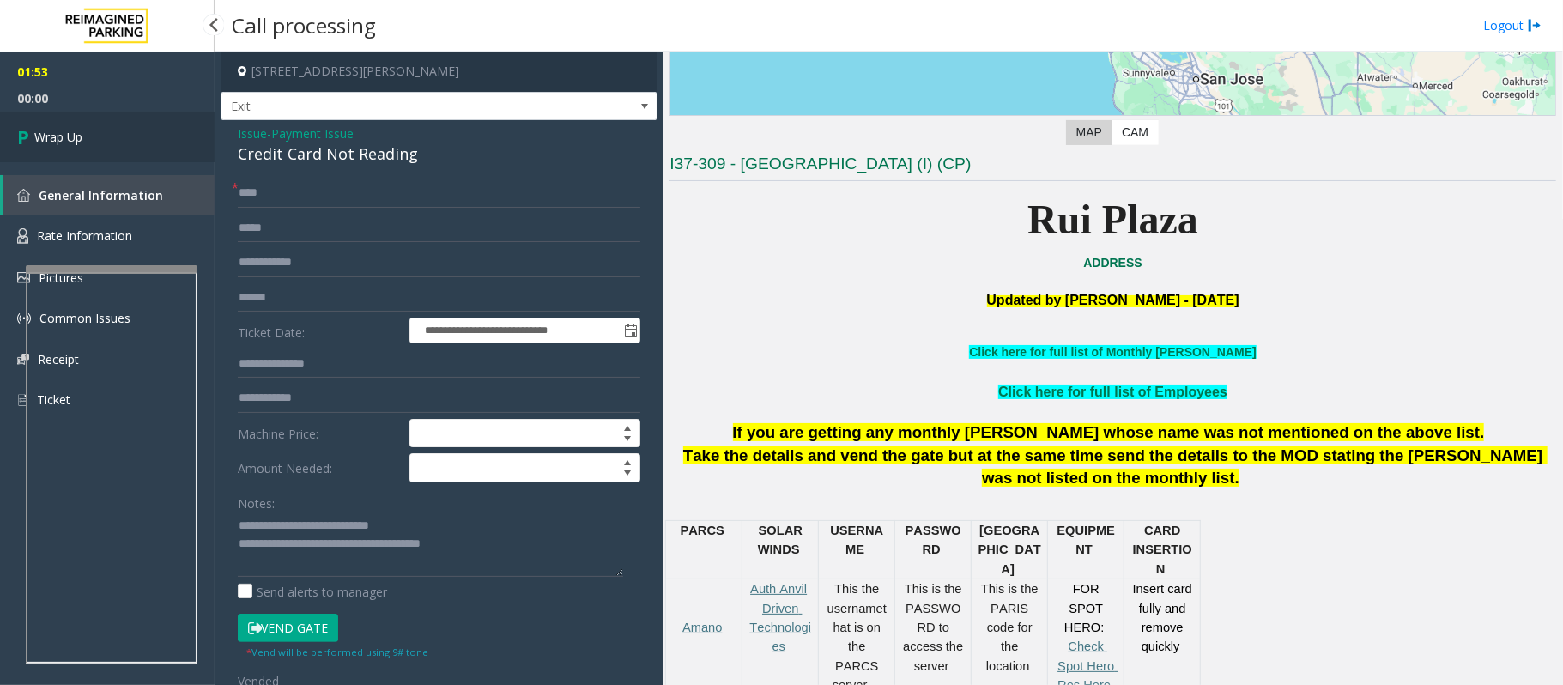
click at [76, 134] on span "Wrap Up" at bounding box center [58, 137] width 48 height 18
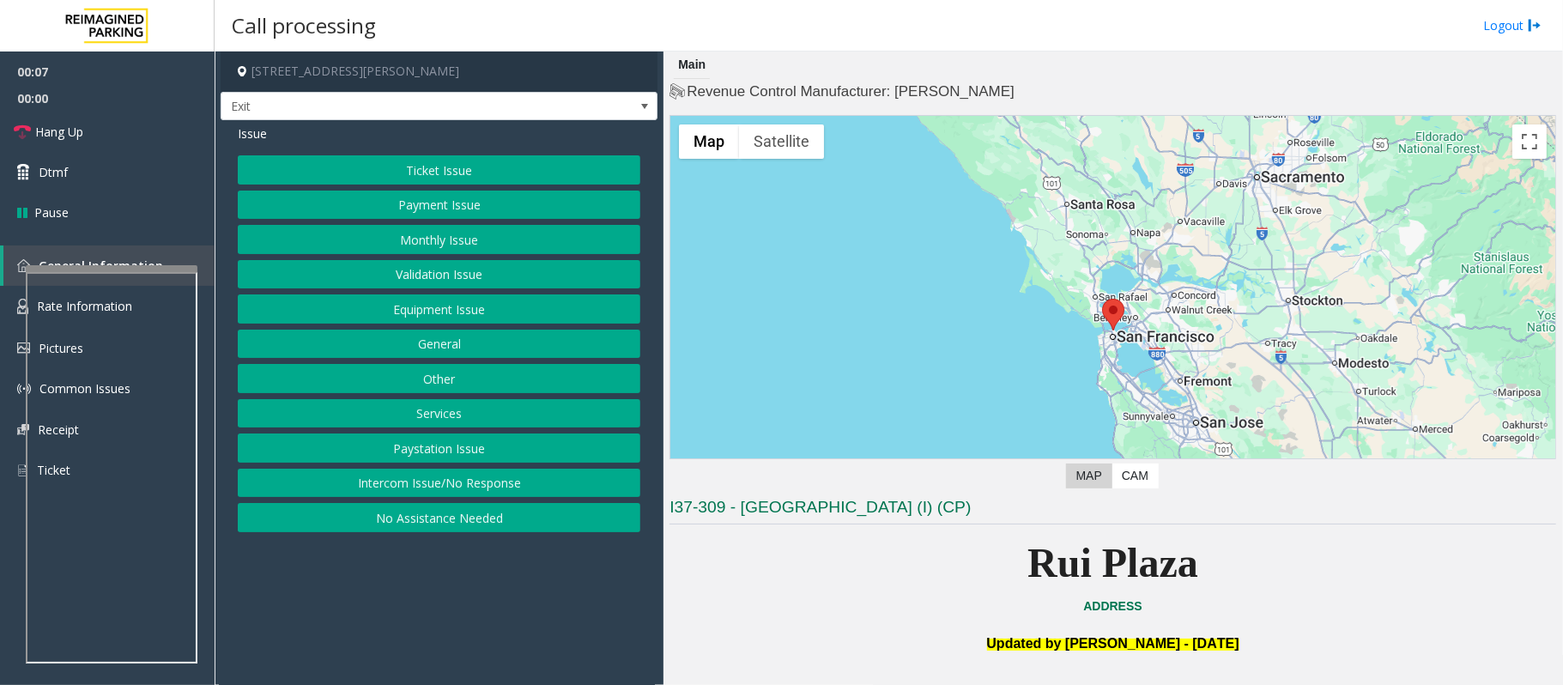
drag, startPoint x: 1281, startPoint y: 574, endPoint x: 915, endPoint y: 563, distance: 366.7
click at [915, 563] on p "Rui Plaza" at bounding box center [1112, 563] width 887 height 66
drag, startPoint x: 918, startPoint y: 564, endPoint x: 1360, endPoint y: 556, distance: 442.1
click at [1360, 556] on p "Rui Plaza" at bounding box center [1112, 563] width 887 height 66
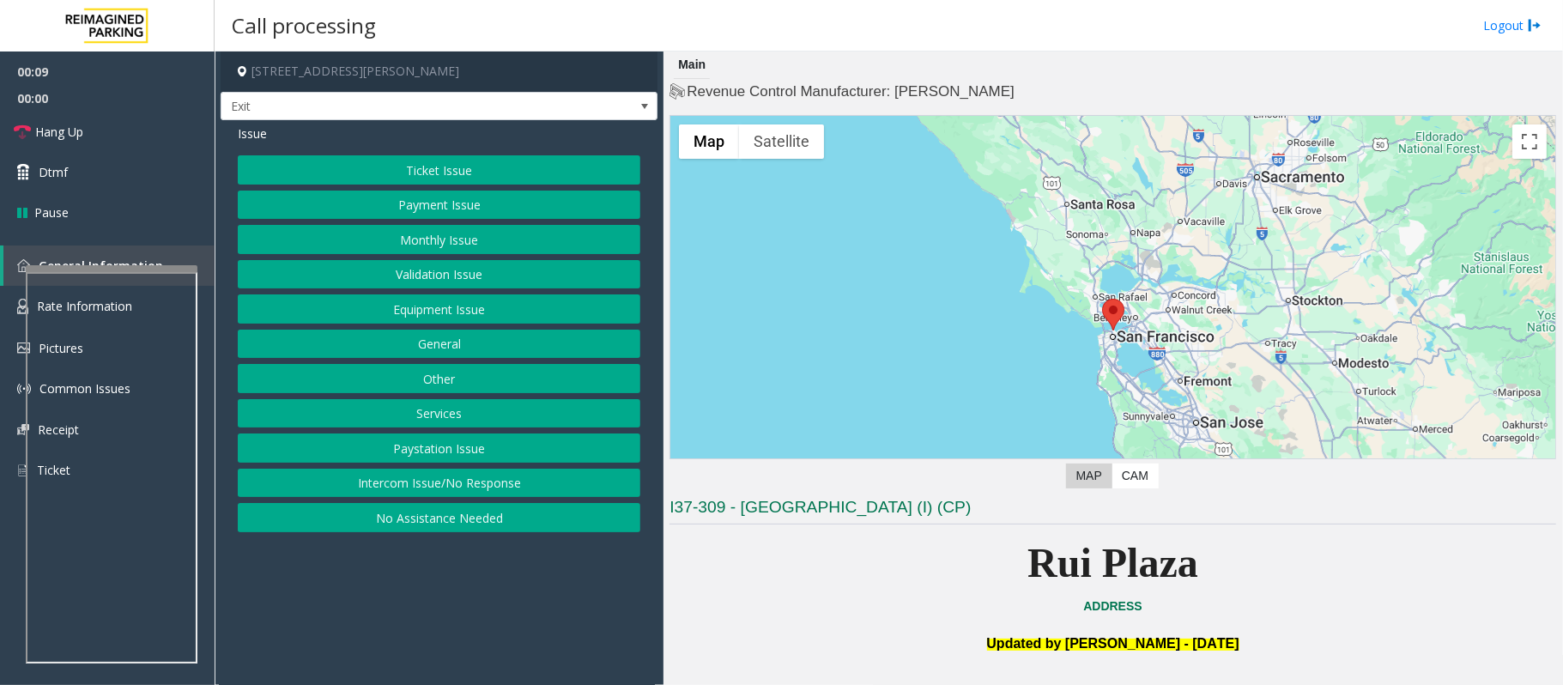
click at [1360, 556] on p "Rui Plaza" at bounding box center [1112, 563] width 887 height 66
click at [336, 307] on button "Equipment Issue" at bounding box center [439, 308] width 403 height 29
click at [405, 316] on button "Gate / Door Won't Open" at bounding box center [439, 308] width 403 height 29
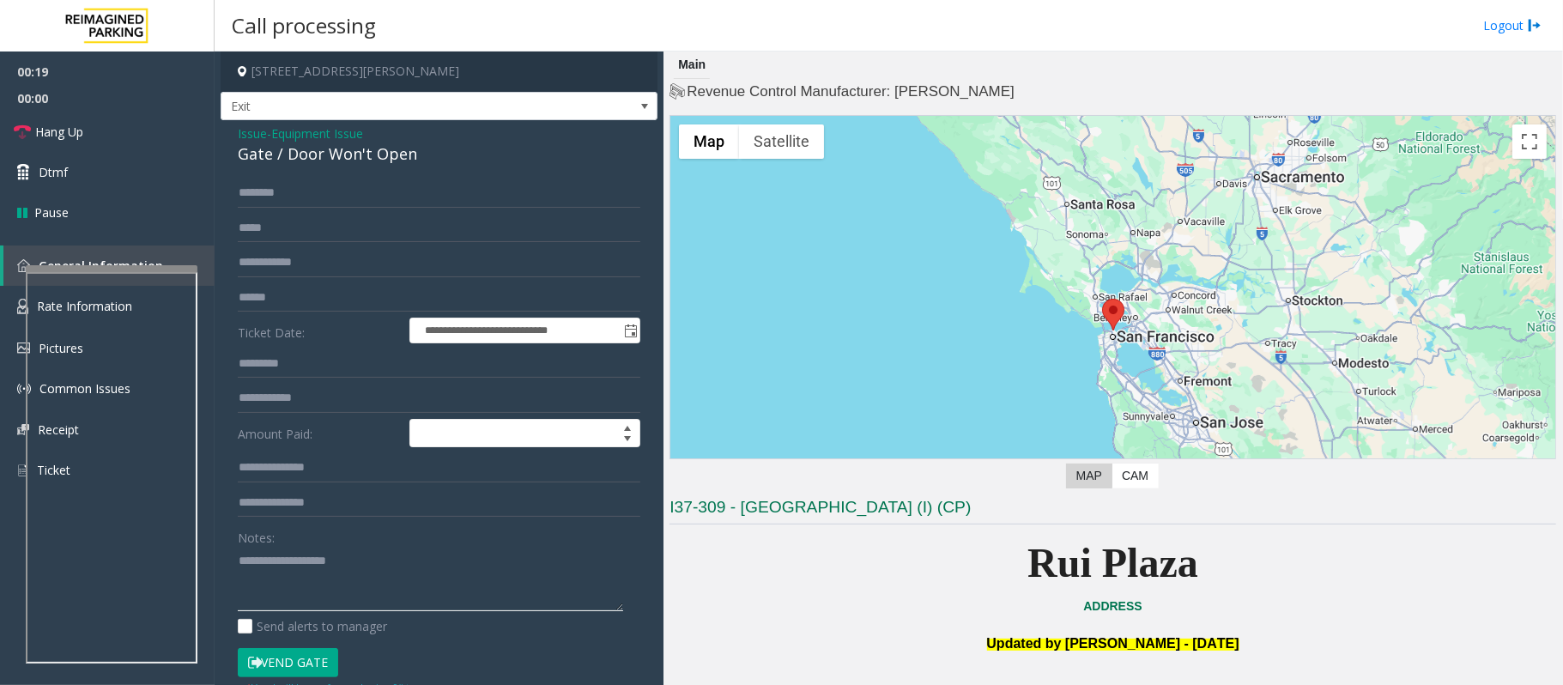
click at [371, 577] on textarea at bounding box center [430, 579] width 385 height 64
paste textarea "**********"
type textarea "**********"
click at [249, 136] on span "Issue" at bounding box center [252, 133] width 29 height 18
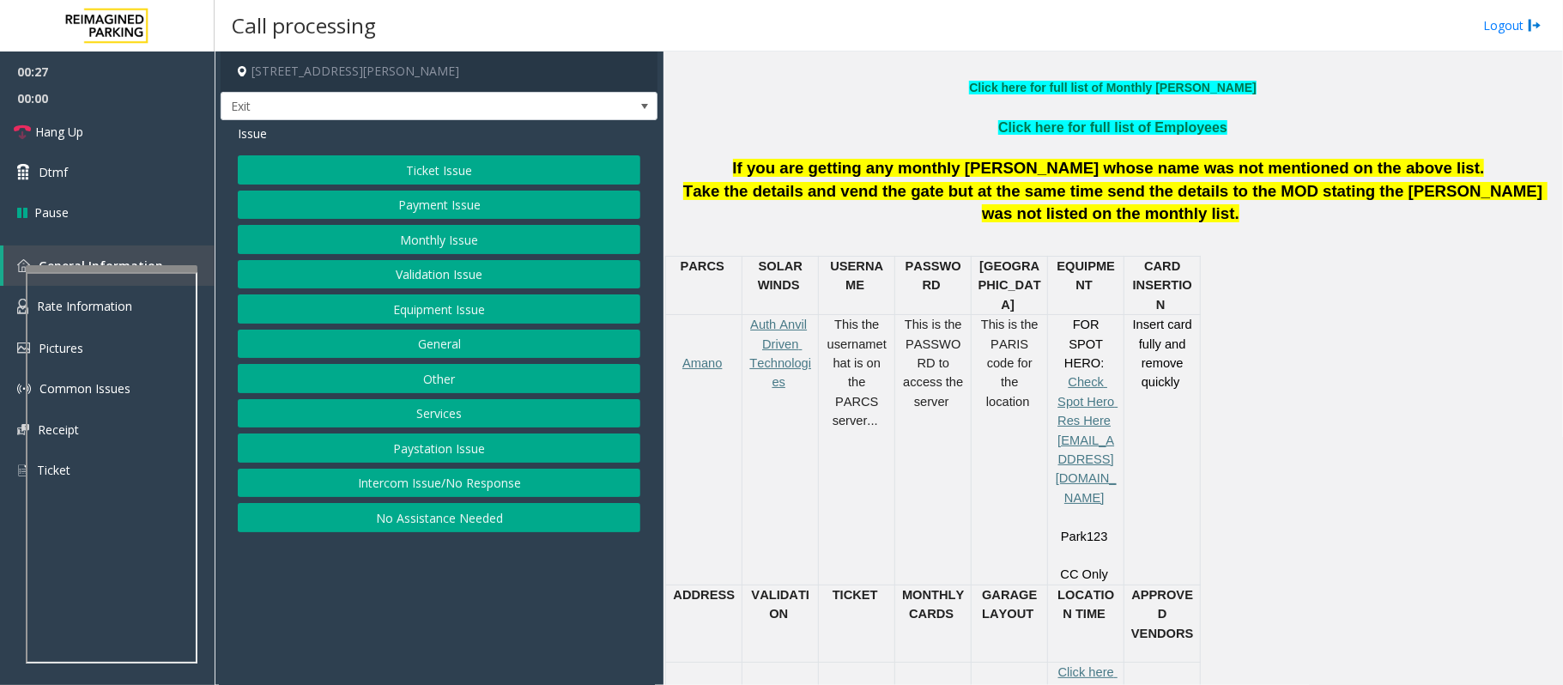
scroll to position [687, 0]
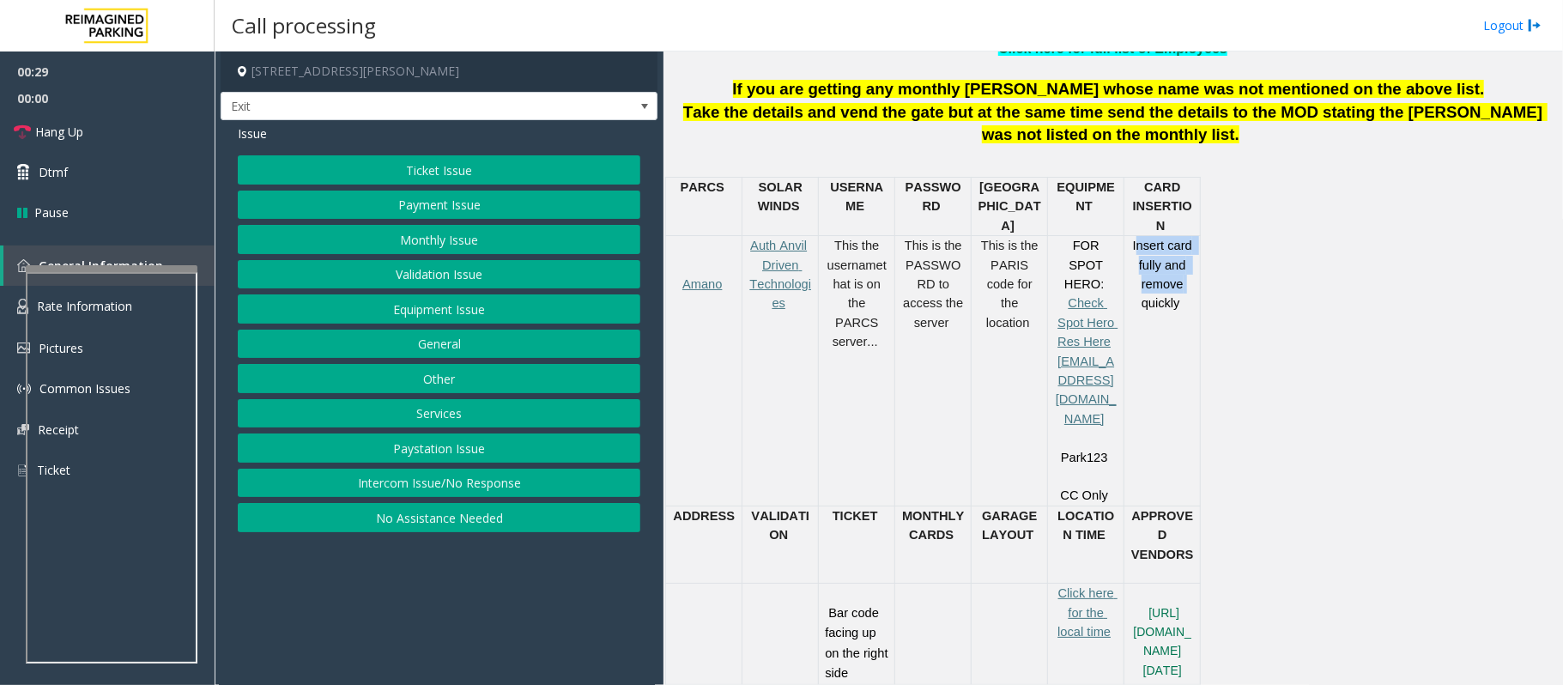
drag, startPoint x: 1137, startPoint y: 231, endPoint x: 1195, endPoint y: 268, distance: 68.3
click at [1195, 268] on div "Insert card fully and remove quickly" at bounding box center [1162, 274] width 76 height 77
click at [1189, 289] on p "Insert card fully and remove quickly" at bounding box center [1162, 274] width 64 height 77
click at [406, 204] on button "Payment Issue" at bounding box center [439, 205] width 403 height 29
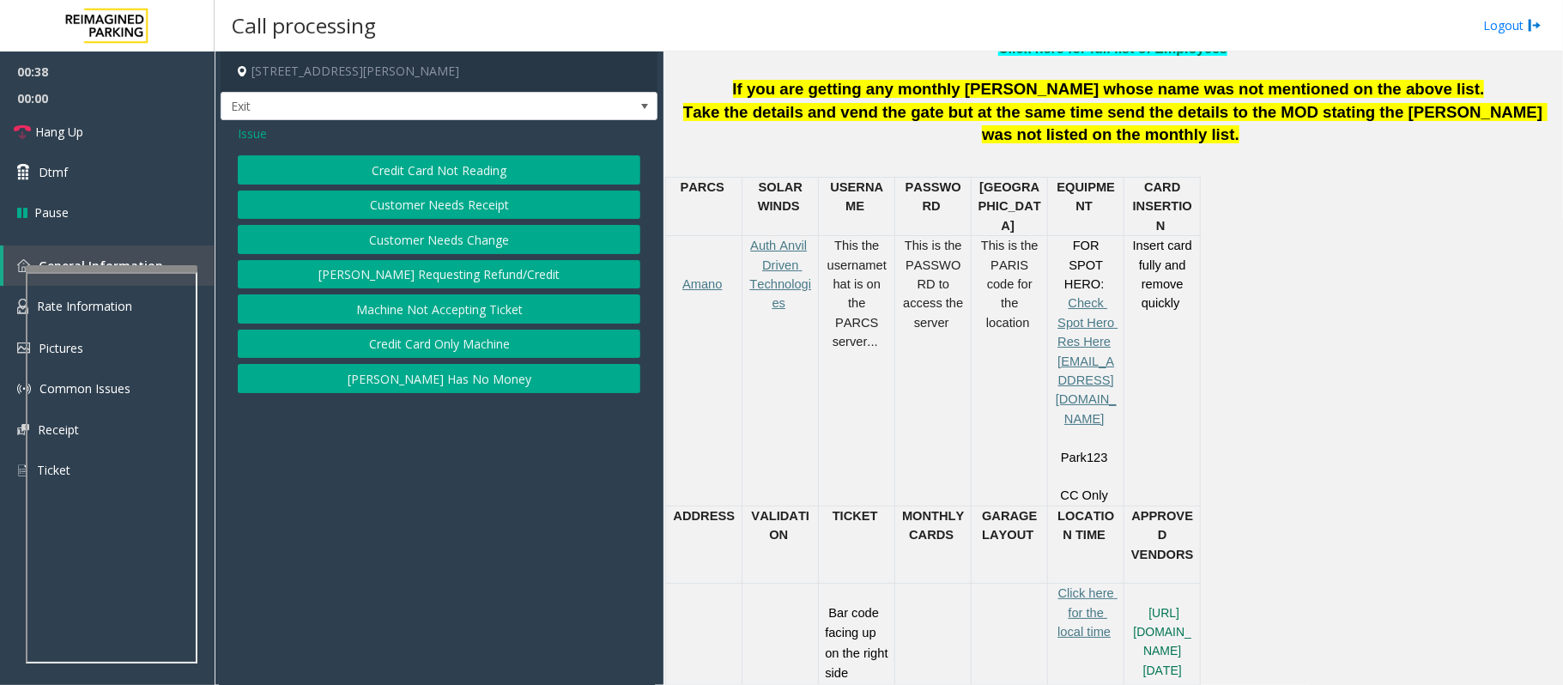
click at [379, 173] on button "Credit Card Not Reading" at bounding box center [439, 169] width 403 height 29
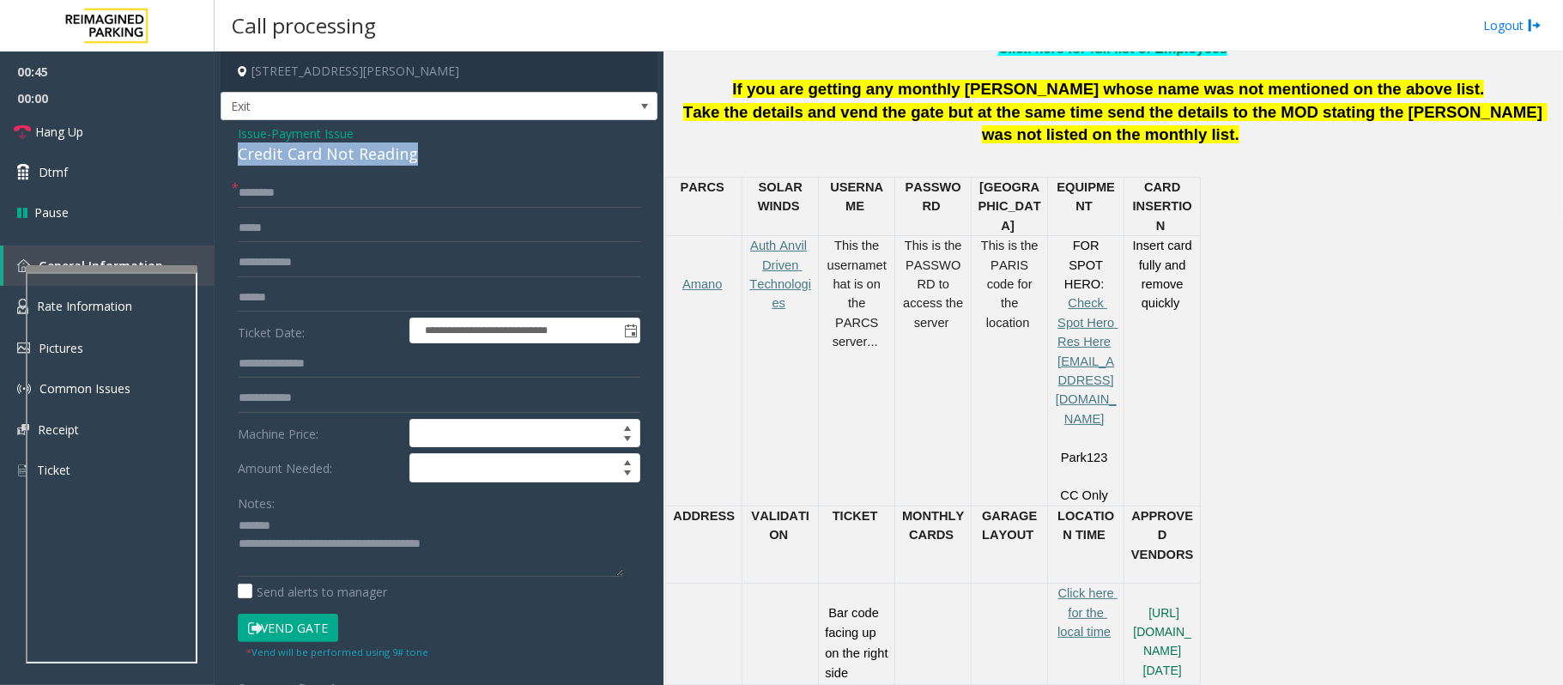
drag, startPoint x: 423, startPoint y: 158, endPoint x: 223, endPoint y: 154, distance: 200.0
click at [223, 154] on div "**********" at bounding box center [439, 537] width 437 height 835
type textarea "**********"
click at [257, 192] on input "text" at bounding box center [439, 193] width 403 height 29
type input "****"
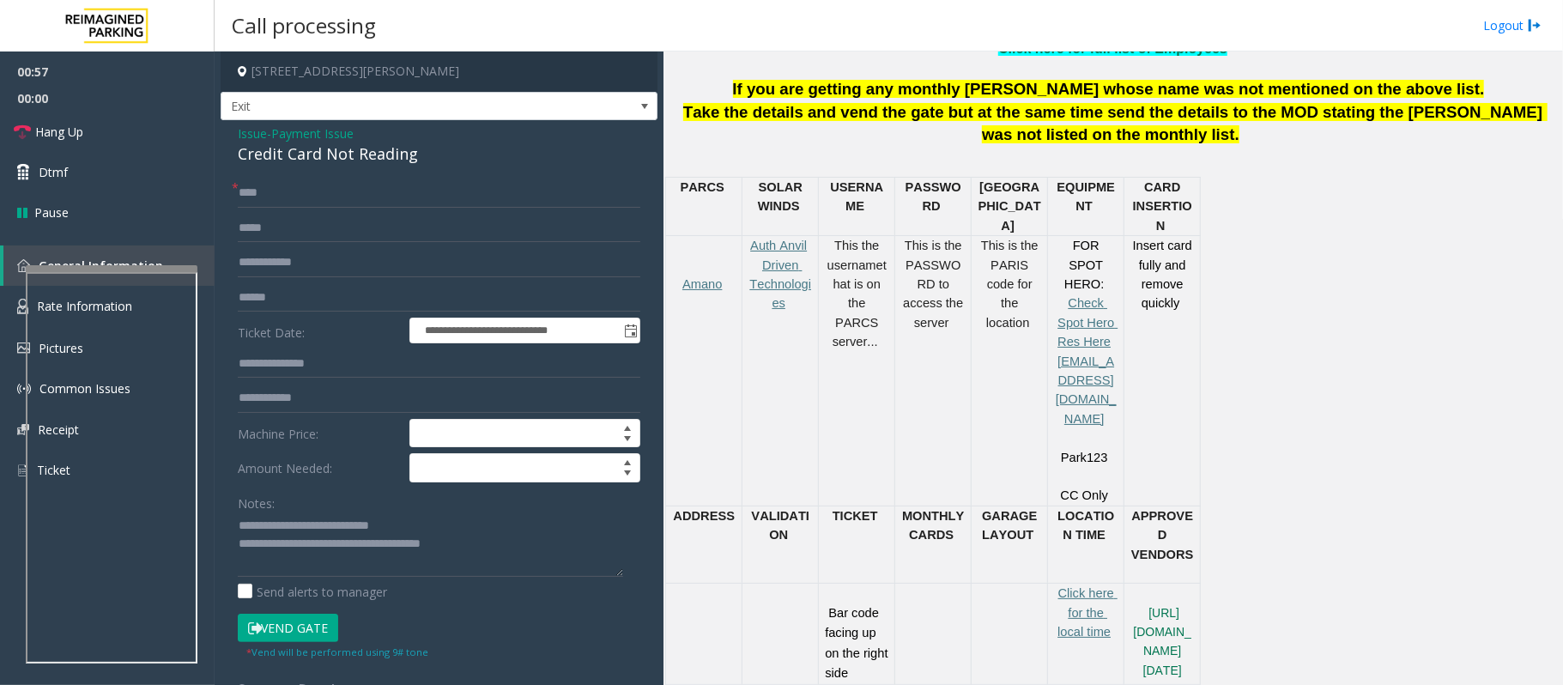
click at [280, 625] on button "Vend Gate" at bounding box center [288, 628] width 100 height 29
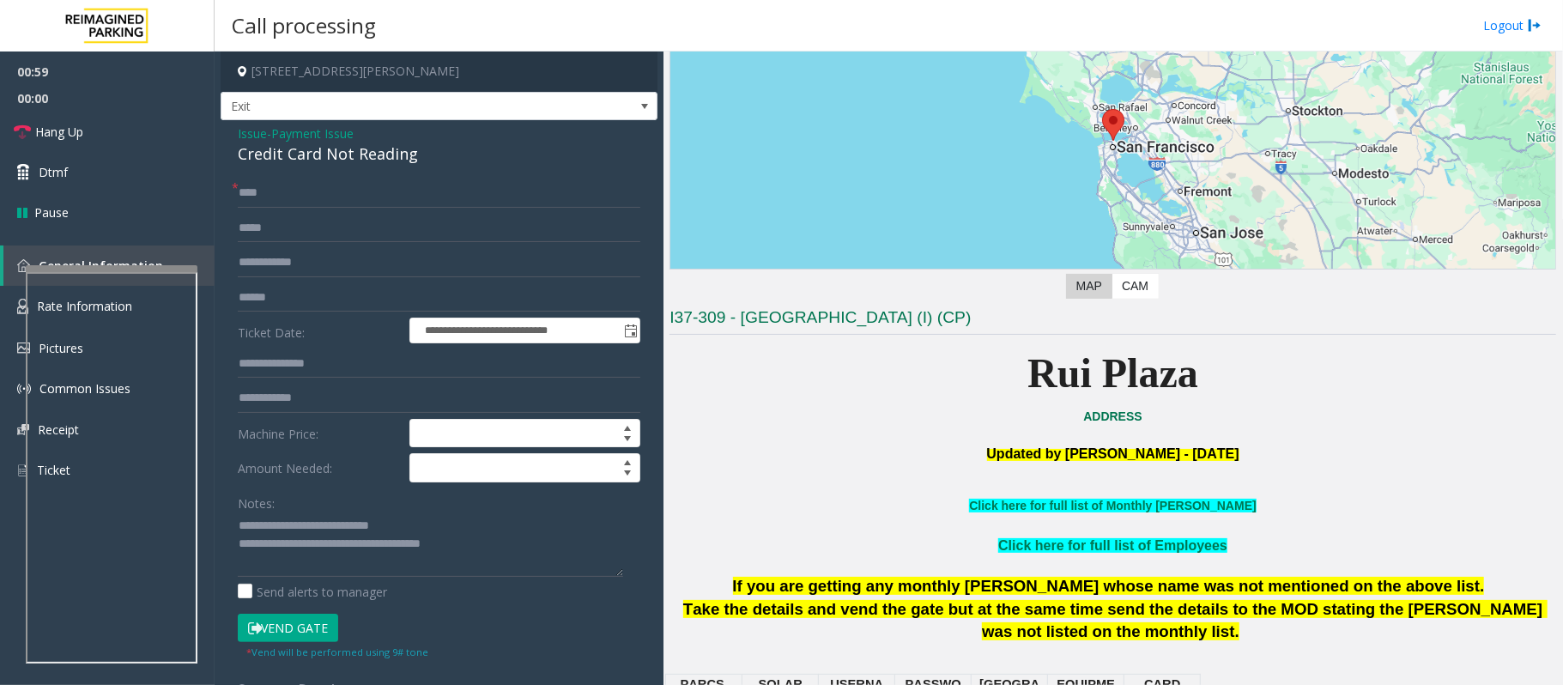
scroll to position [0, 0]
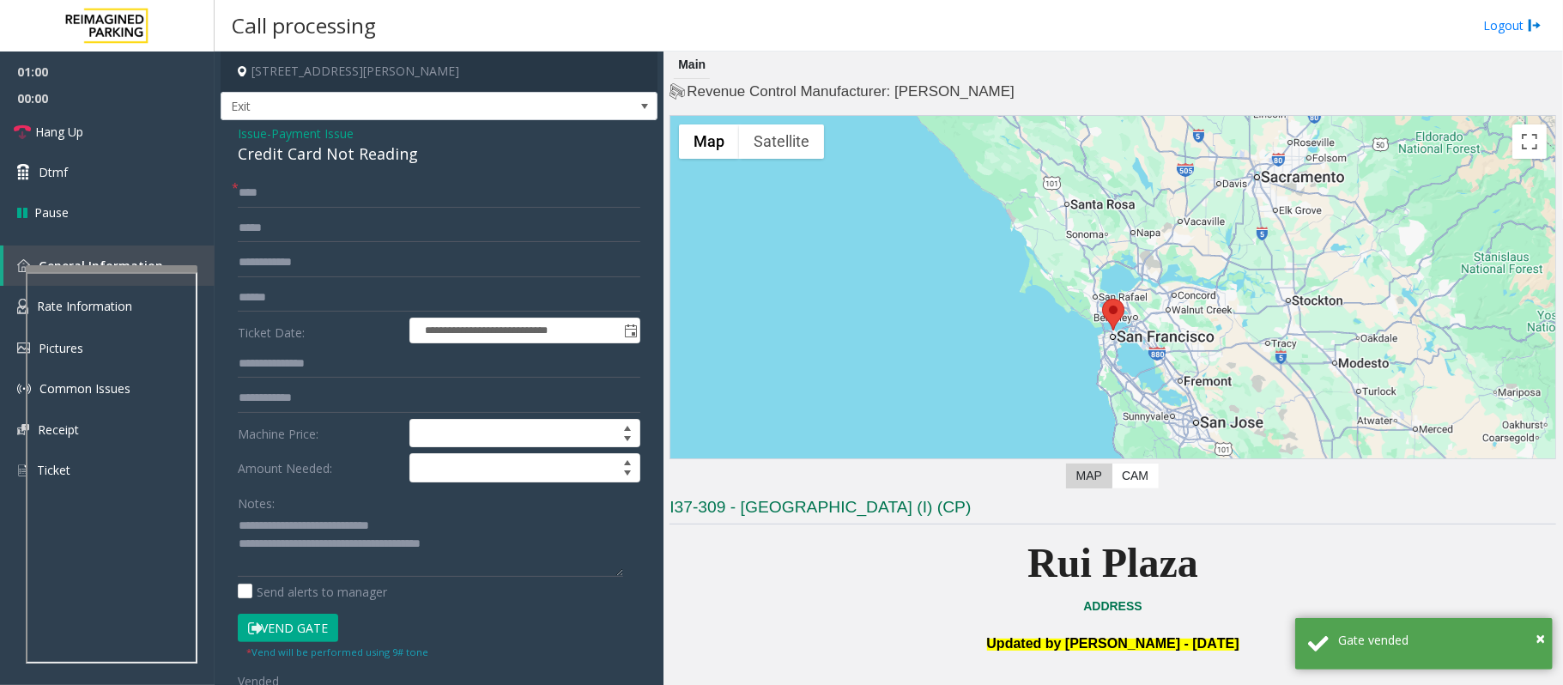
drag, startPoint x: 942, startPoint y: 570, endPoint x: 1270, endPoint y: 563, distance: 328.8
click at [1270, 563] on p "Rui Plaza" at bounding box center [1112, 563] width 887 height 66
drag, startPoint x: 1241, startPoint y: 557, endPoint x: 928, endPoint y: 565, distance: 313.4
click at [928, 565] on p "Rui Plaza" at bounding box center [1112, 563] width 887 height 66
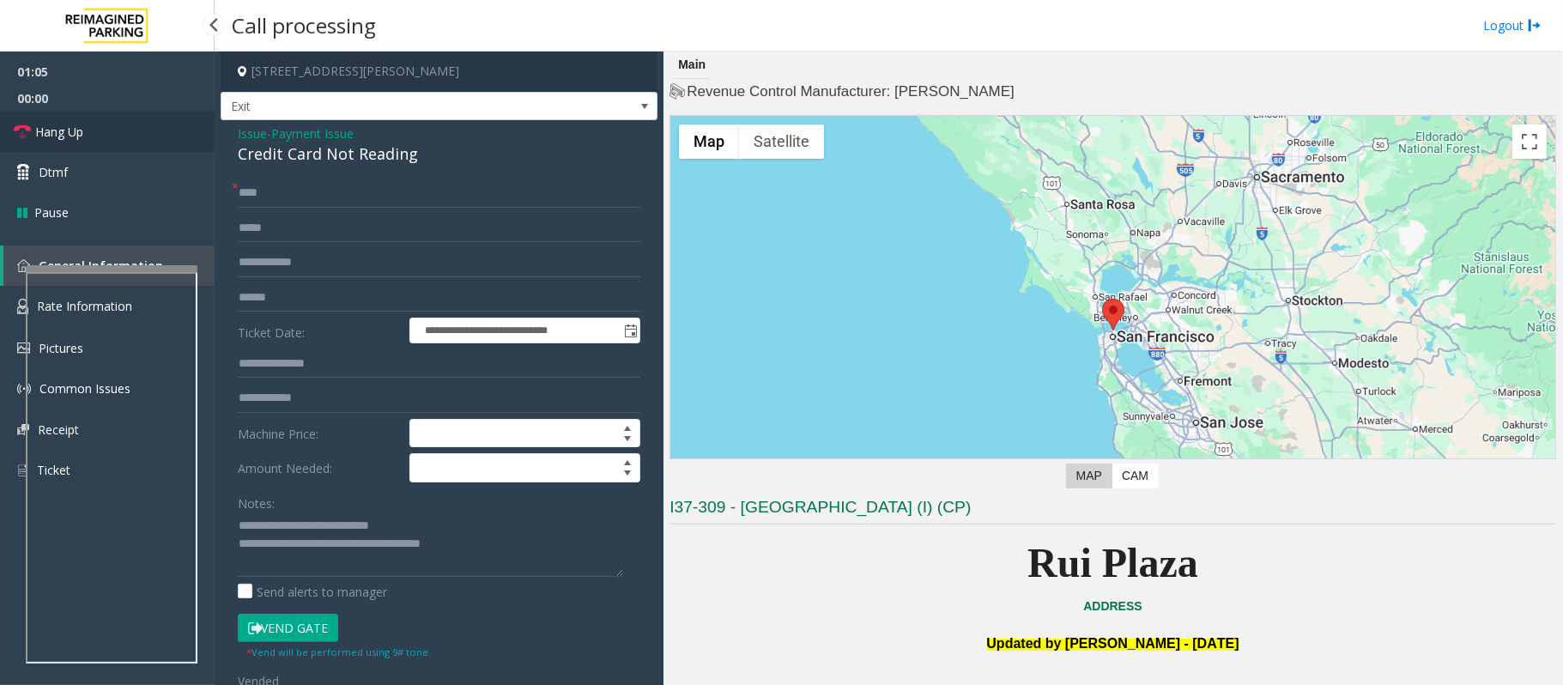
click at [62, 131] on span "Hang Up" at bounding box center [59, 132] width 48 height 18
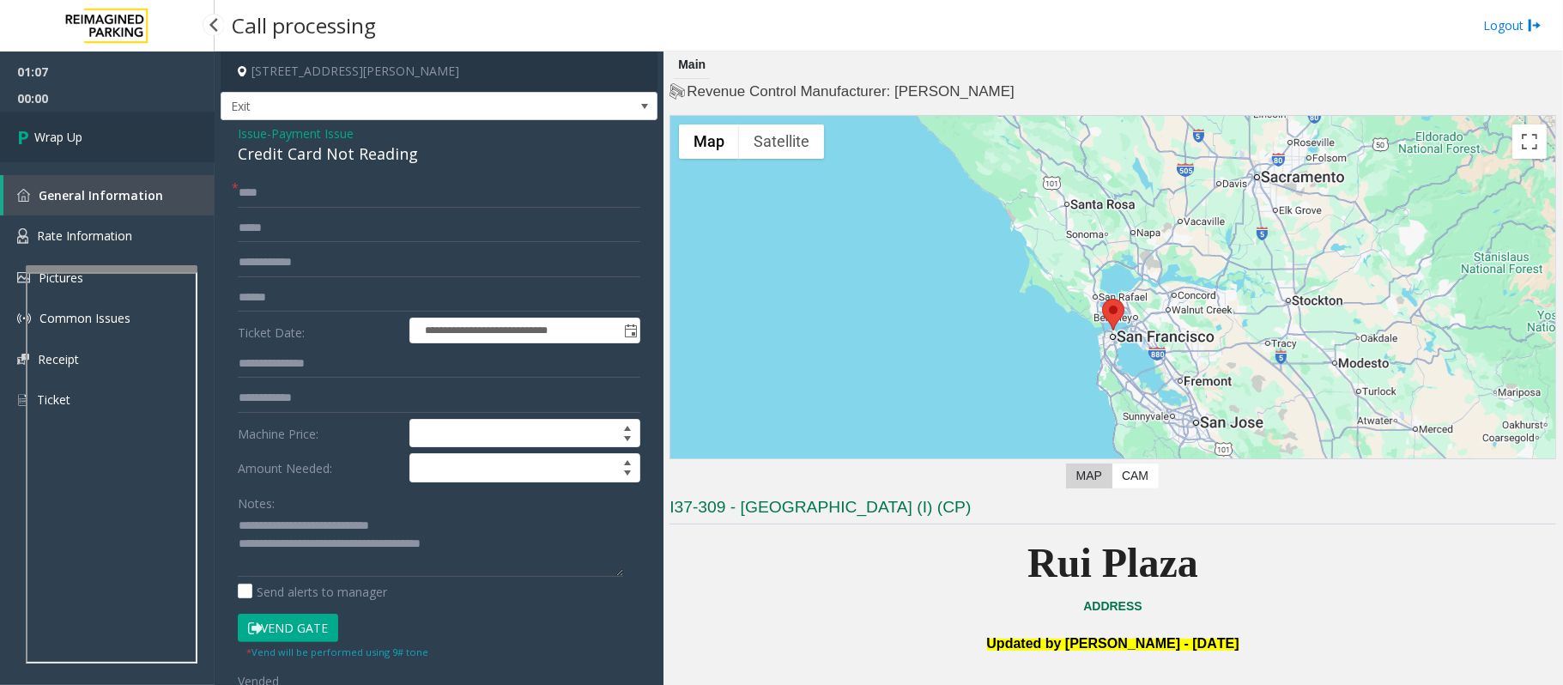
click at [62, 131] on span "Wrap Up" at bounding box center [58, 137] width 48 height 18
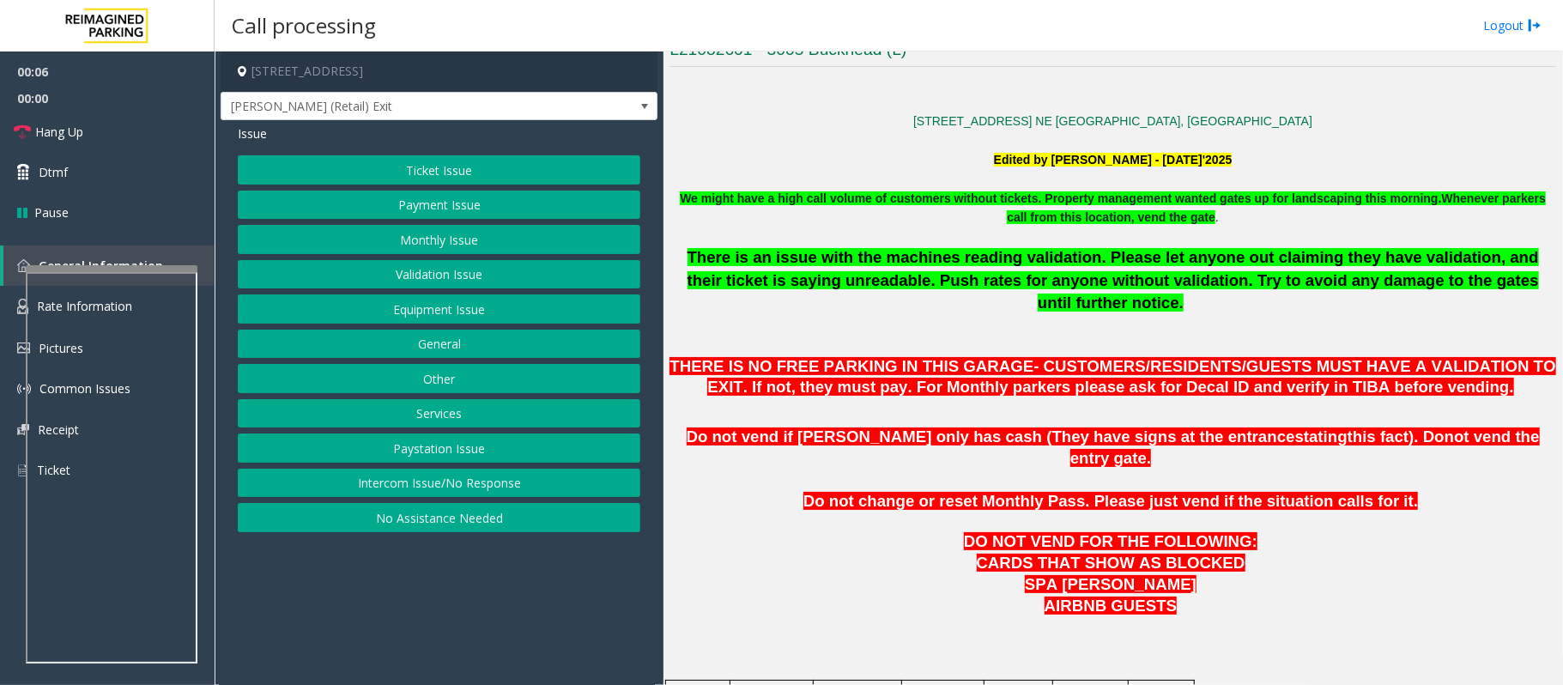
scroll to position [801, 0]
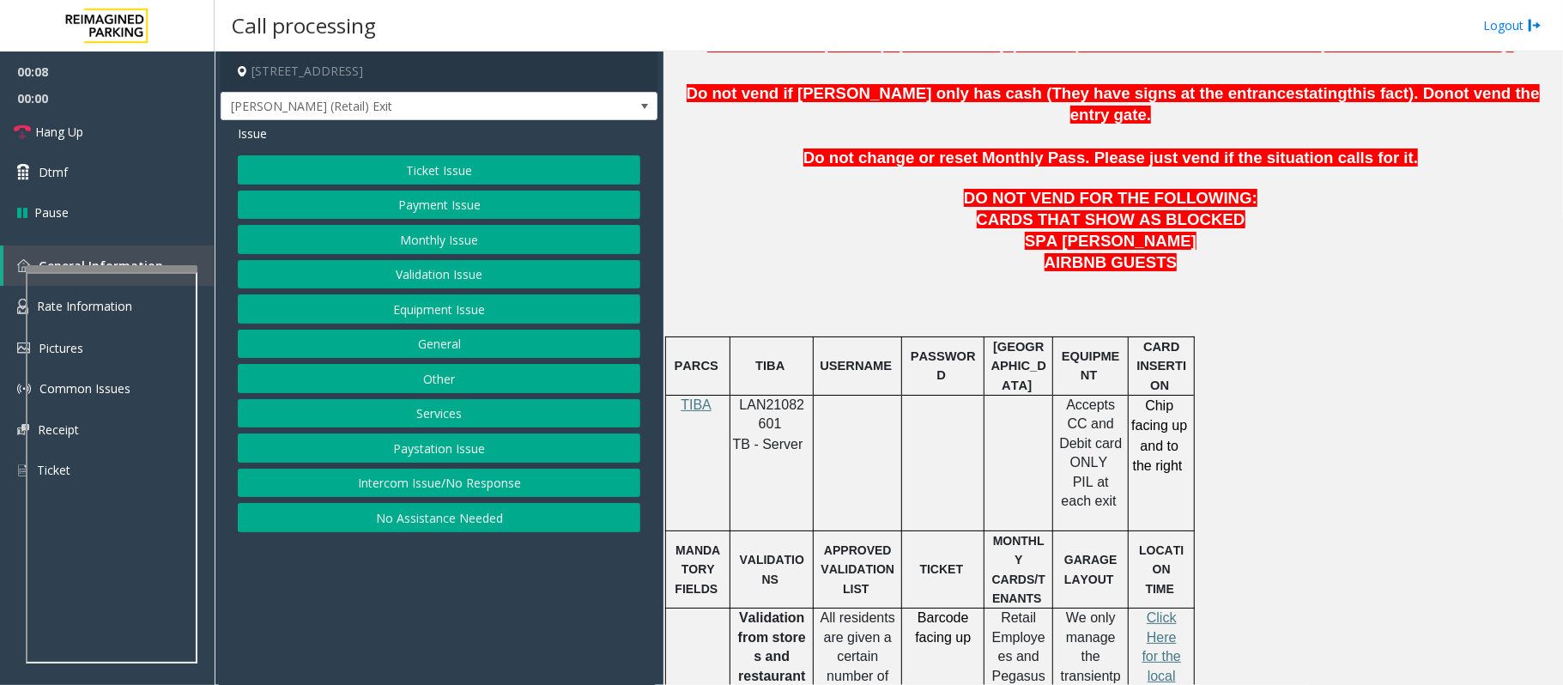
click at [787, 397] on span "LAN21082601" at bounding box center [772, 413] width 65 height 33
copy p "LAN21082601"
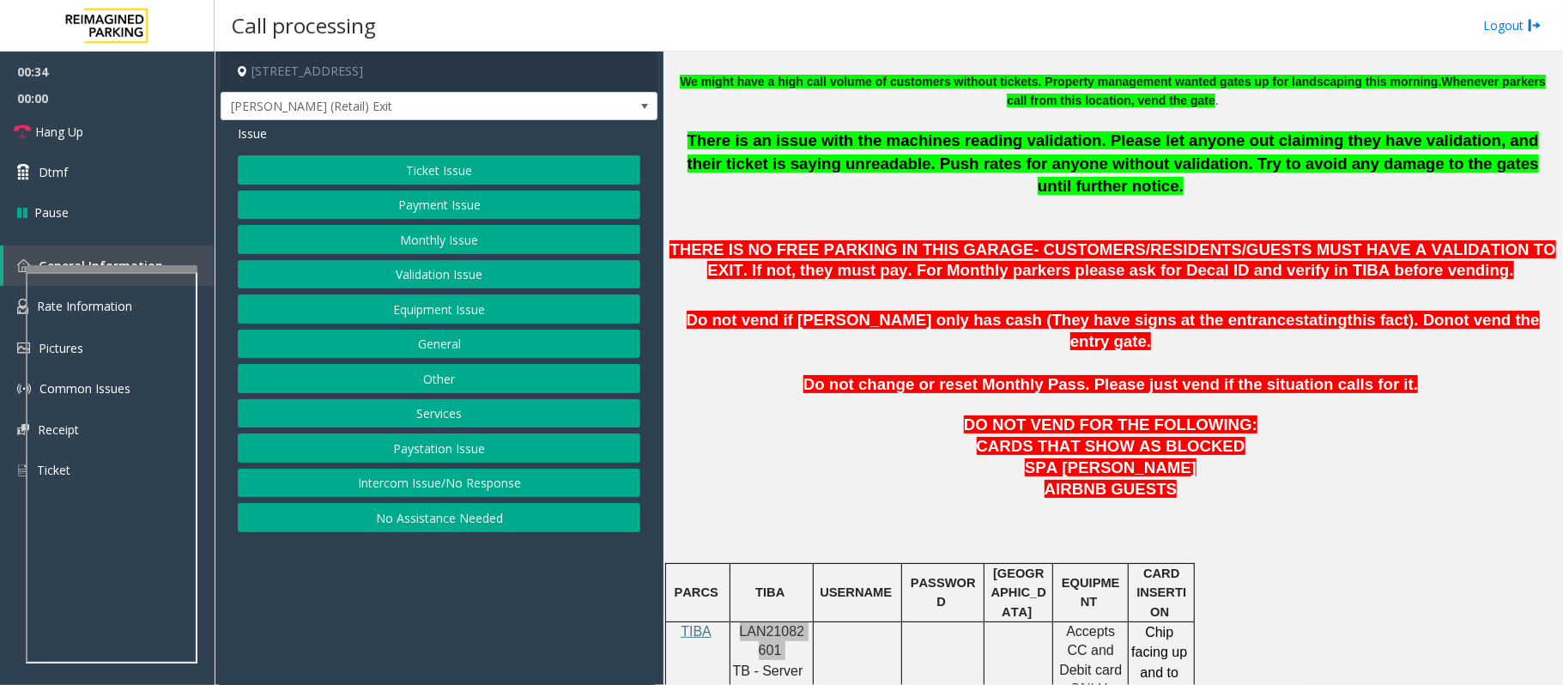
scroll to position [572, 0]
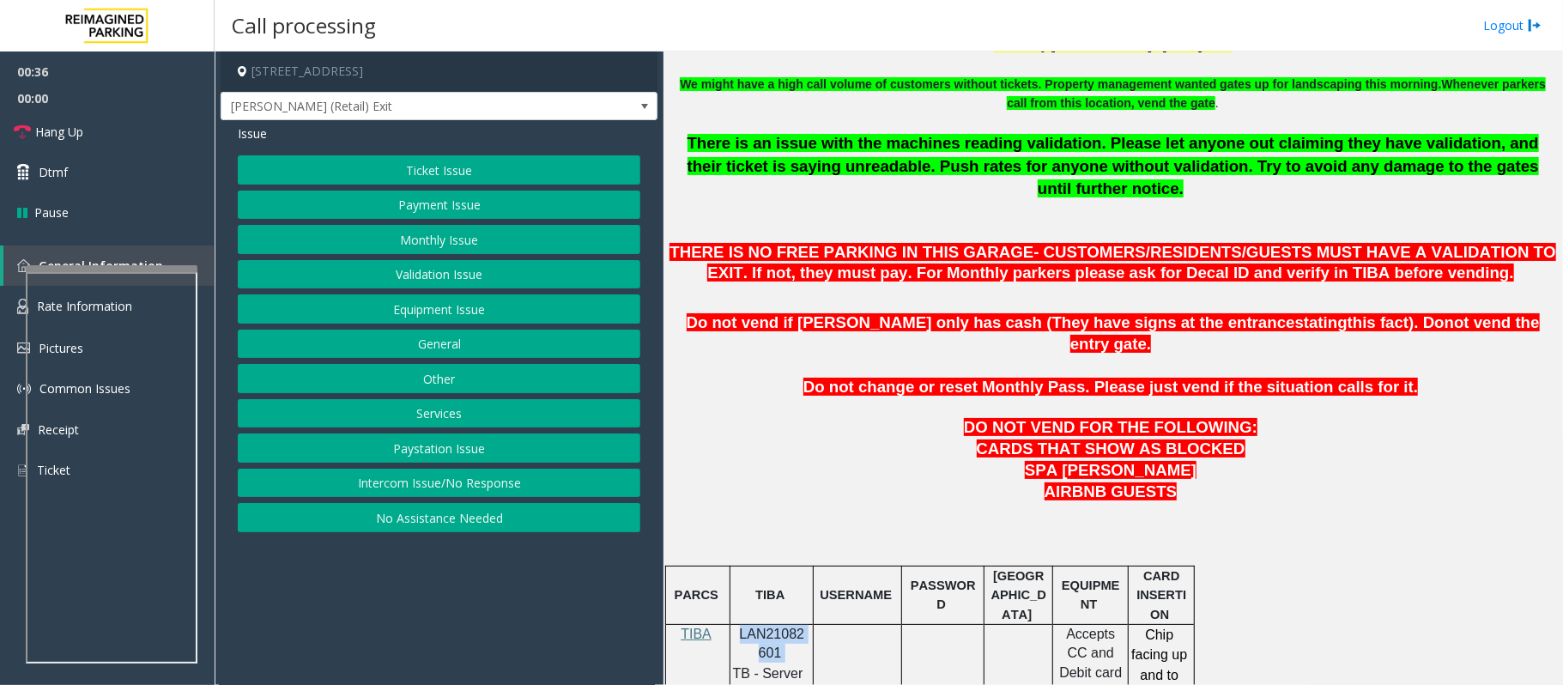
click at [415, 240] on button "Monthly Issue" at bounding box center [439, 239] width 403 height 29
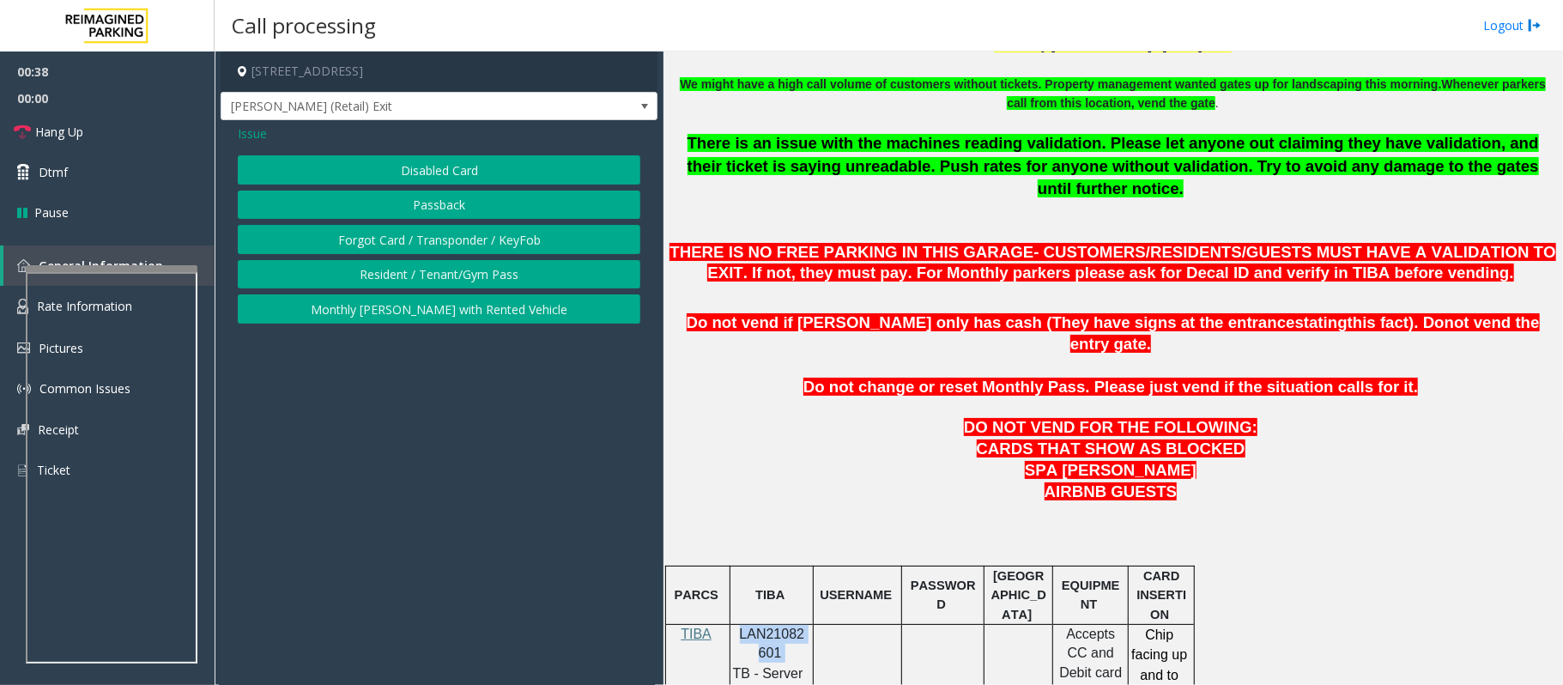
click at [365, 233] on button "Forgot Card / Transponder / KeyFob" at bounding box center [439, 239] width 403 height 29
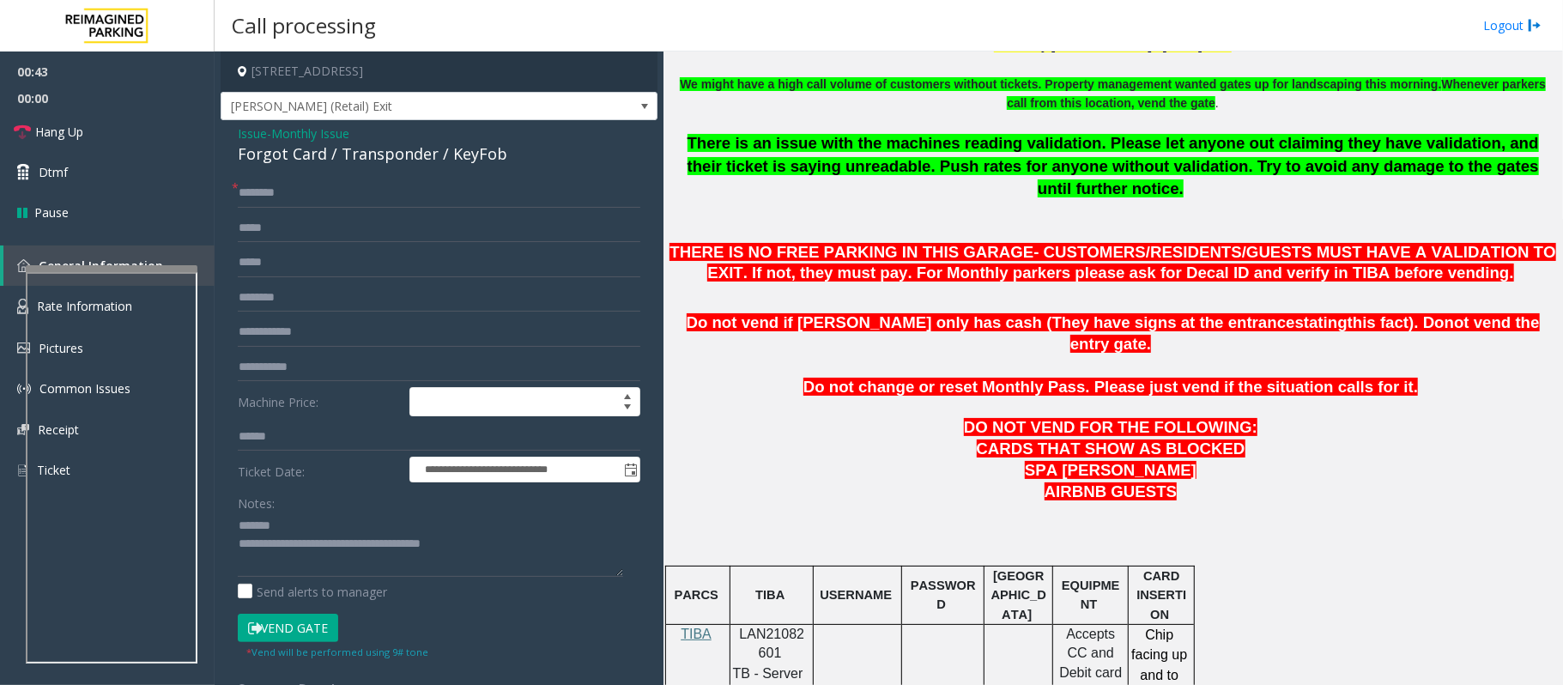
click at [304, 155] on div "Forgot Card / Transponder / KeyFob" at bounding box center [439, 153] width 403 height 23
click at [303, 155] on div "Forgot Card / Transponder / KeyFob" at bounding box center [439, 153] width 403 height 23
click at [280, 525] on textarea at bounding box center [430, 544] width 385 height 64
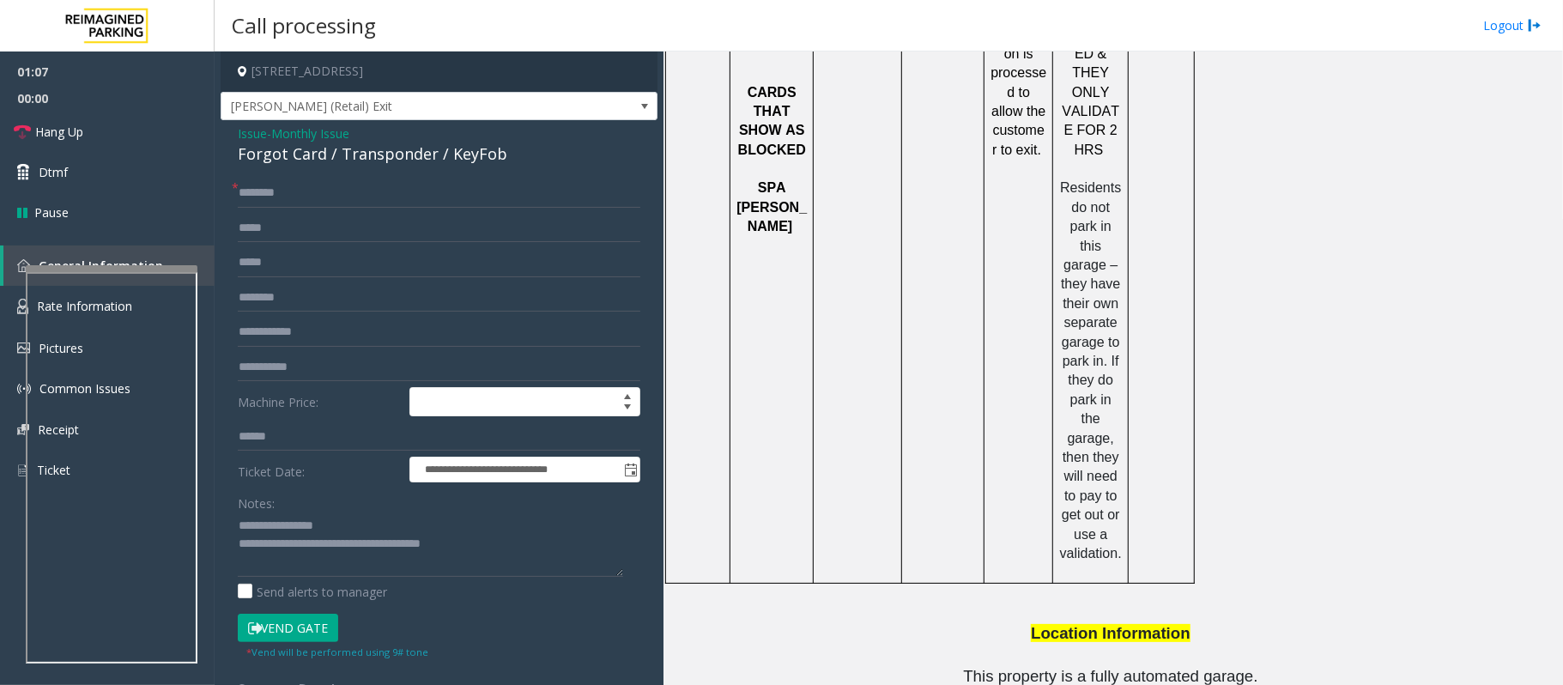
scroll to position [2264, 0]
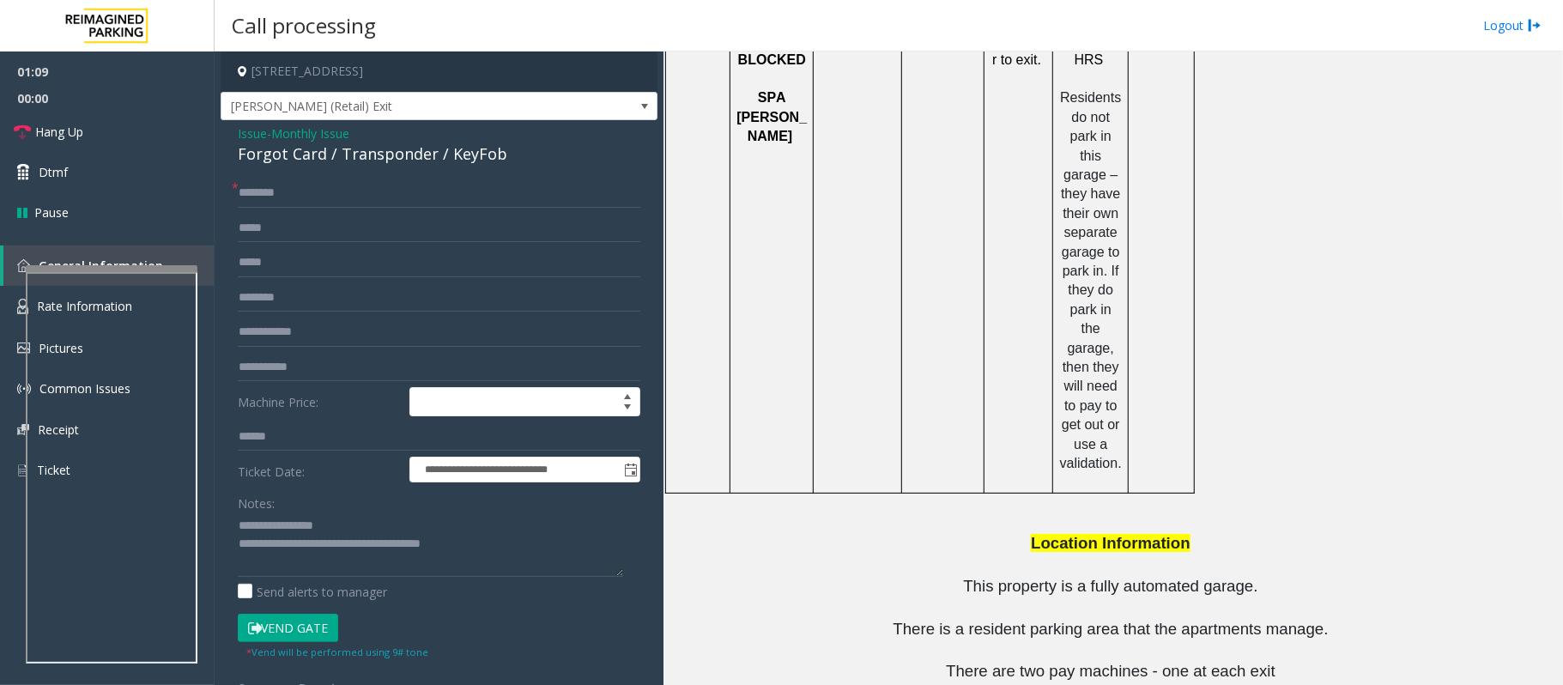
drag, startPoint x: 1069, startPoint y: 621, endPoint x: 925, endPoint y: 619, distance: 143.4
copy tr "470-696-3259"
click at [488, 543] on textarea at bounding box center [430, 544] width 385 height 64
click at [306, 544] on textarea at bounding box center [430, 544] width 385 height 64
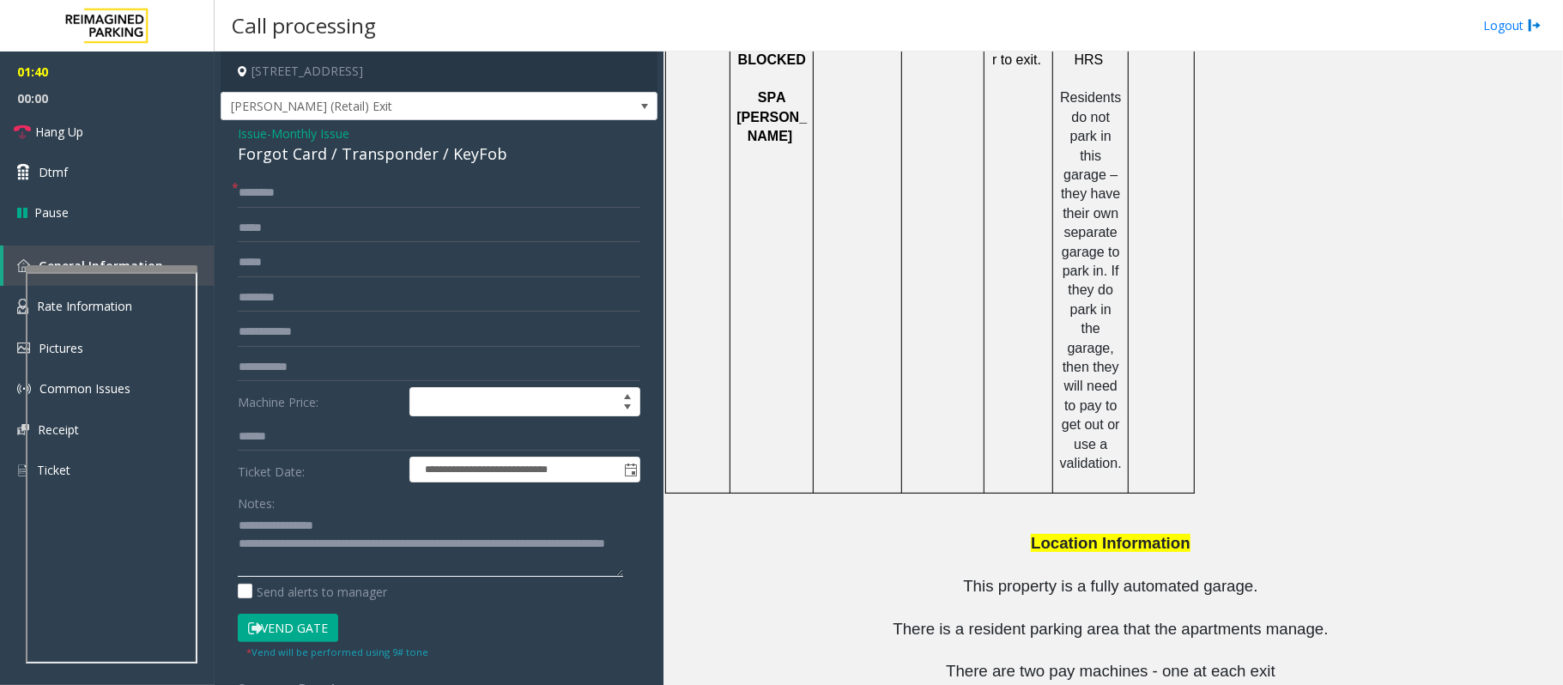
click at [540, 543] on textarea at bounding box center [430, 544] width 385 height 64
click at [539, 541] on textarea at bounding box center [430, 544] width 385 height 64
drag, startPoint x: 470, startPoint y: 566, endPoint x: 309, endPoint y: 558, distance: 161.6
click at [309, 558] on textarea at bounding box center [430, 544] width 385 height 64
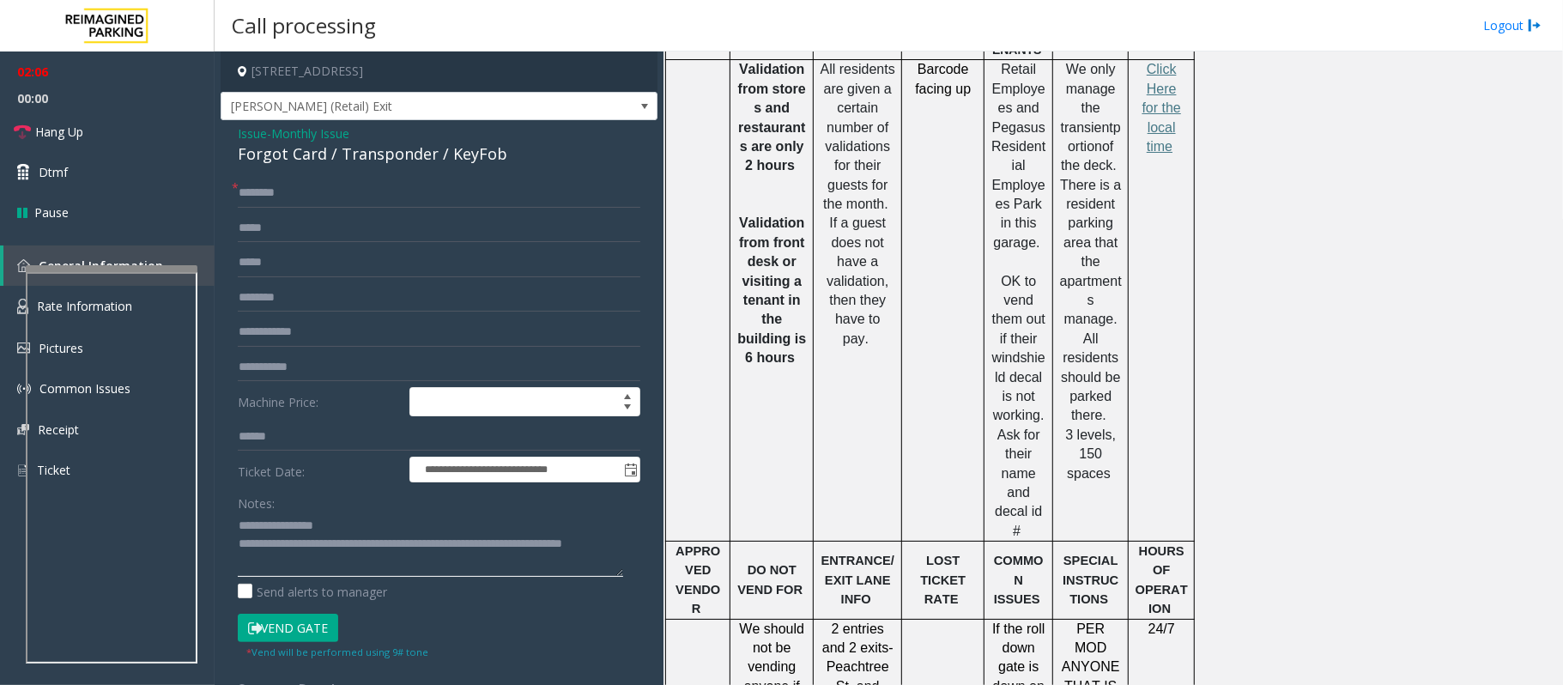
scroll to position [891, 0]
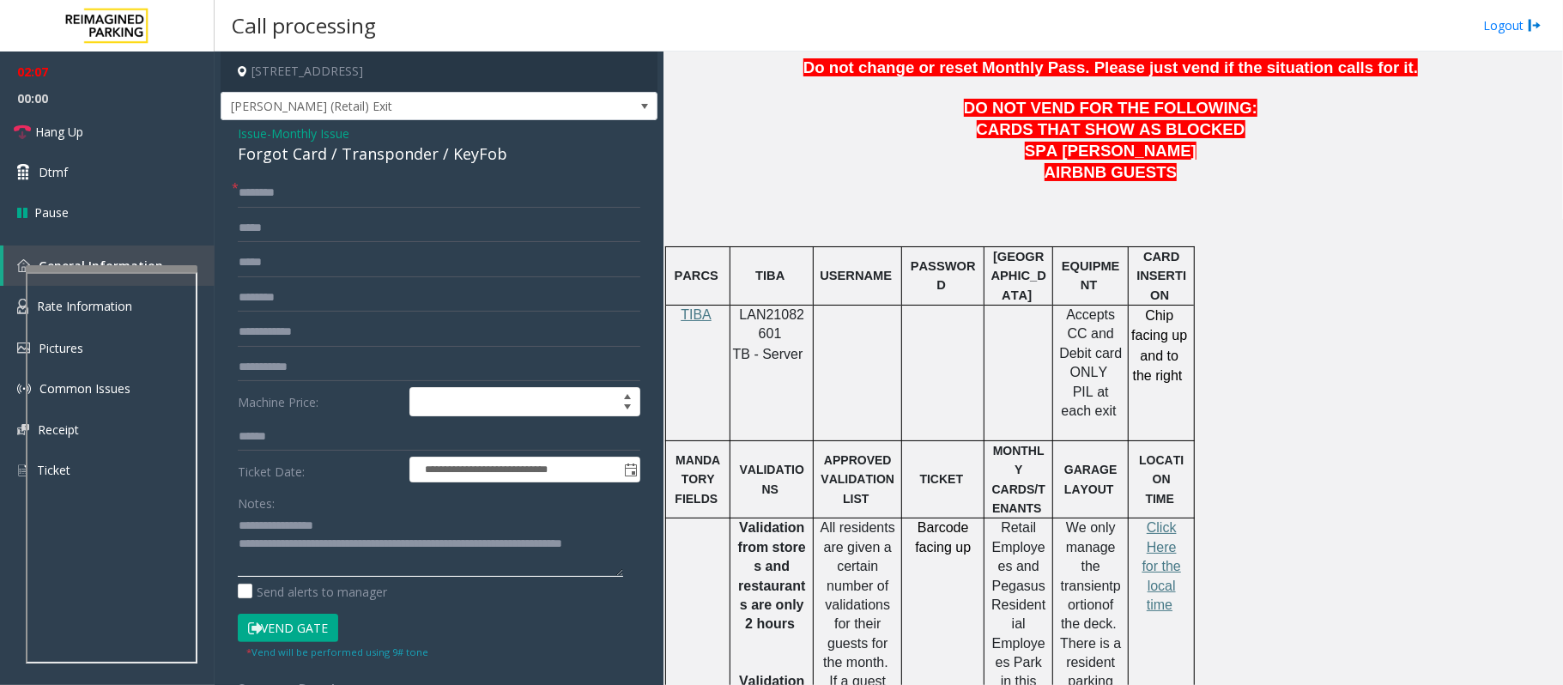
type textarea "**********"
click at [269, 197] on input "text" at bounding box center [439, 193] width 403 height 29
click at [340, 558] on textarea at bounding box center [430, 544] width 385 height 64
click at [258, 186] on input "text" at bounding box center [439, 193] width 403 height 29
type input "**"
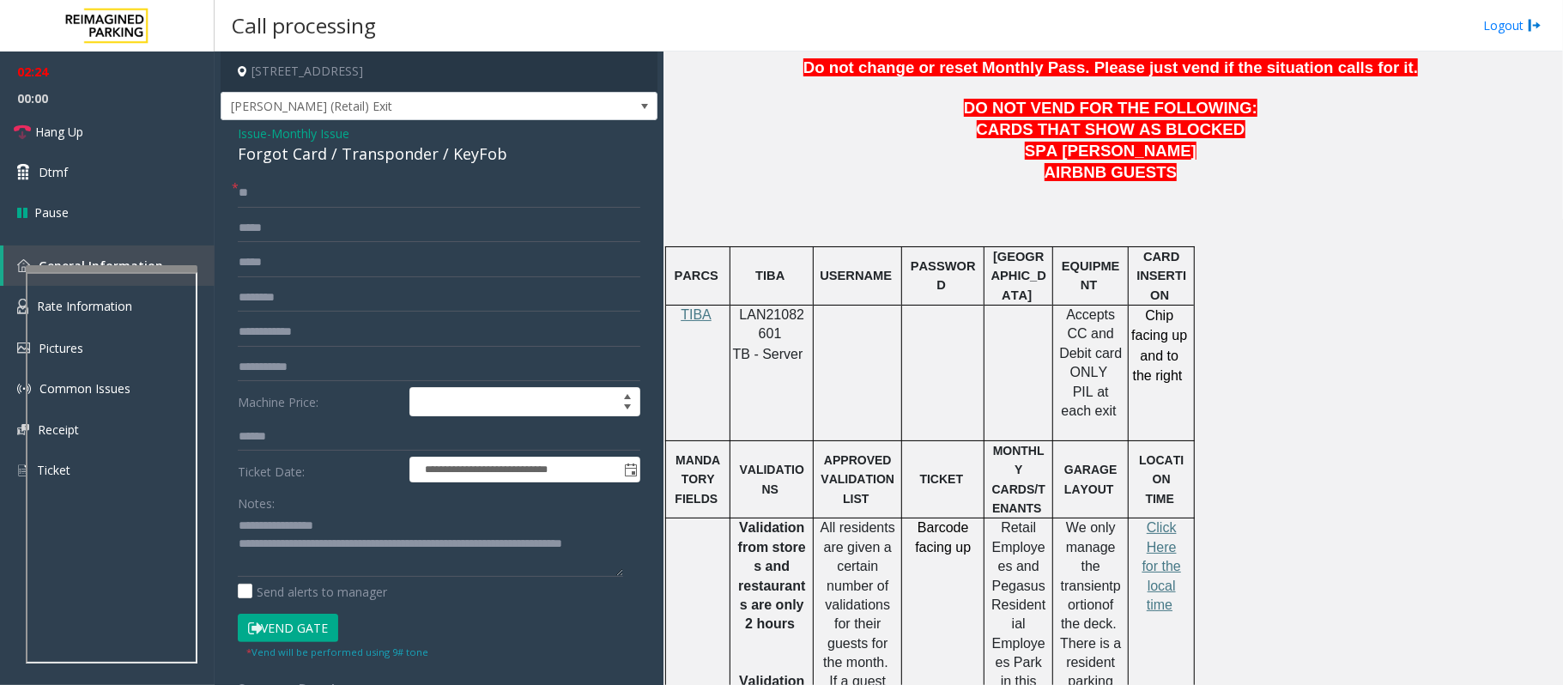
click at [321, 622] on button "Vend Gate" at bounding box center [288, 628] width 100 height 29
click at [323, 560] on textarea at bounding box center [430, 544] width 385 height 64
click at [79, 129] on span "Hang Up" at bounding box center [59, 132] width 48 height 18
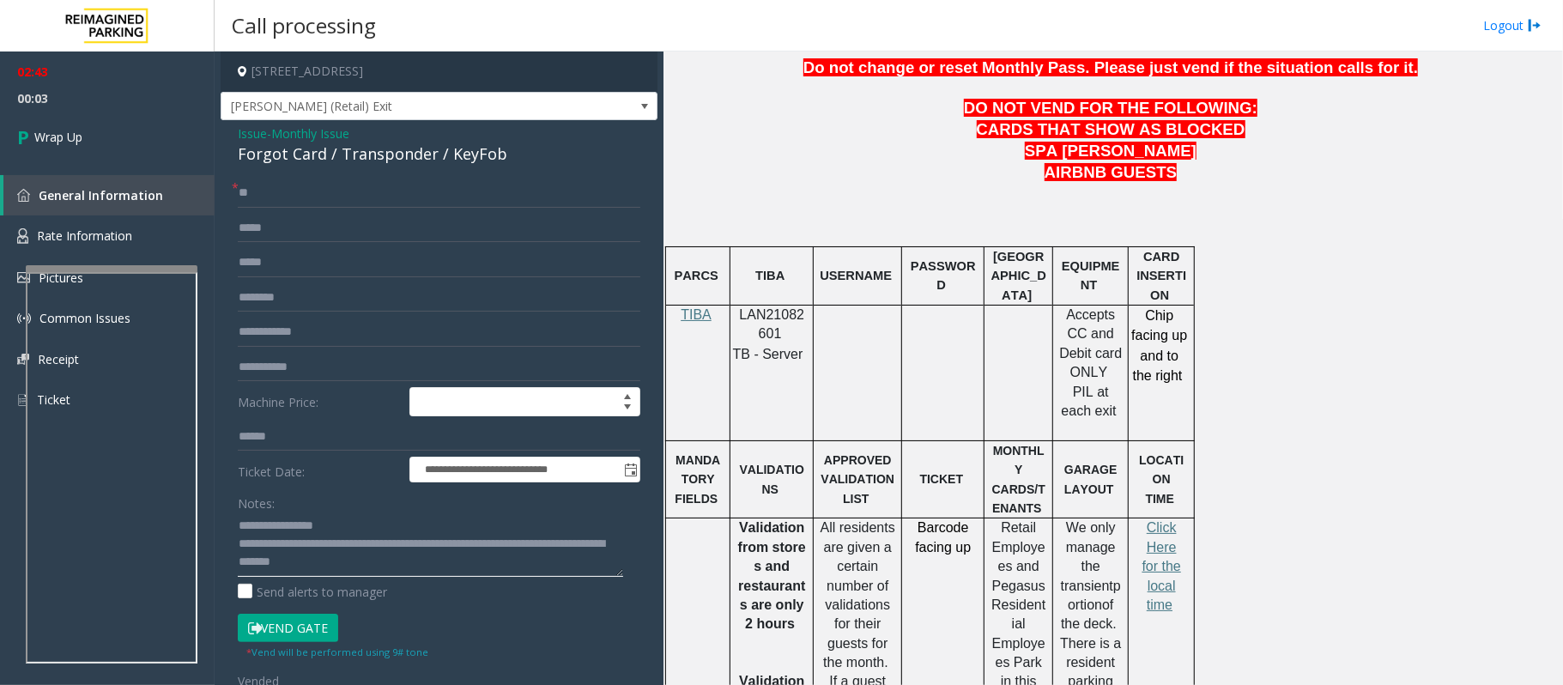
click at [350, 532] on textarea at bounding box center [430, 544] width 385 height 64
type textarea "**********"
click at [94, 137] on link "Wrap Up" at bounding box center [107, 137] width 215 height 51
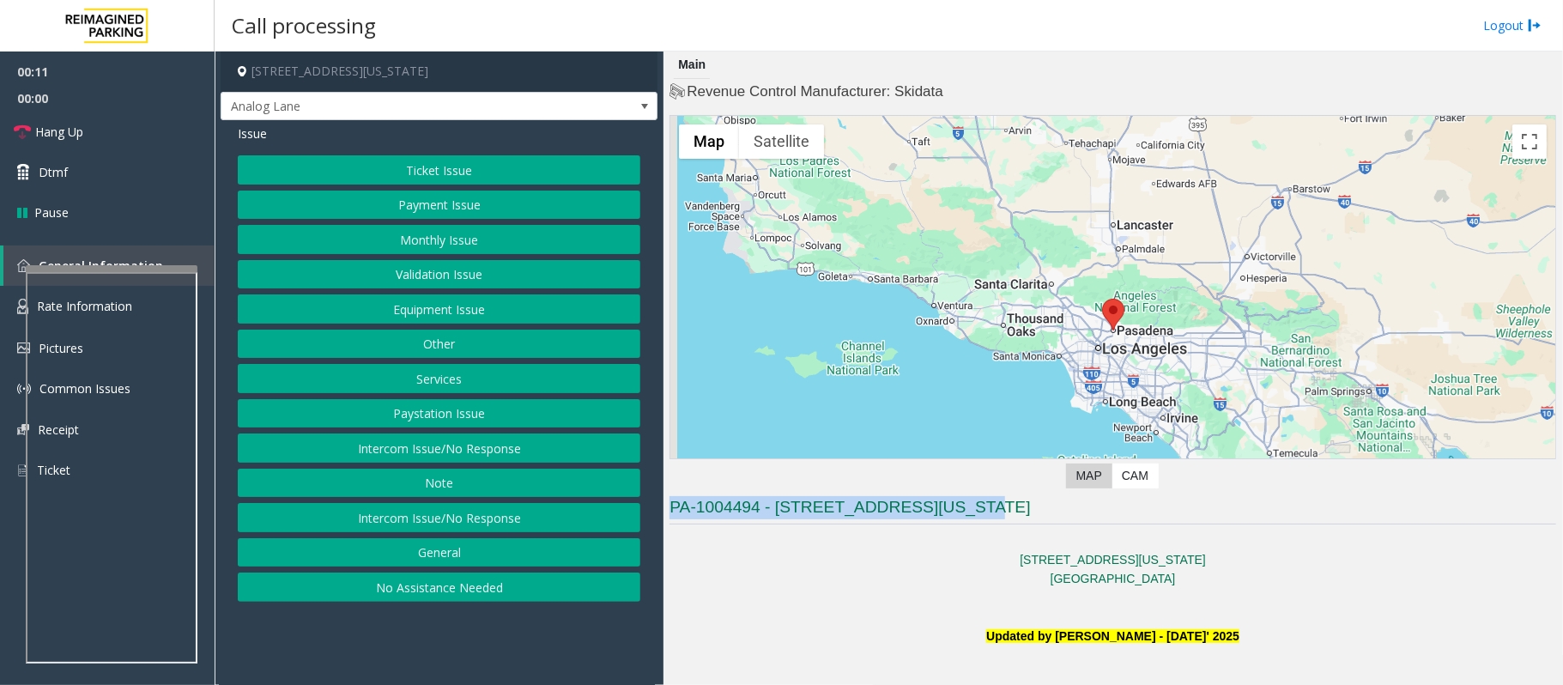
drag, startPoint x: 973, startPoint y: 522, endPoint x: 671, endPoint y: 508, distance: 302.4
click at [671, 508] on h3 "PA-1004494 - 177 E Colorado Blvd (I)" at bounding box center [1112, 510] width 887 height 28
click at [698, 558] on p "177 E Colorado Blvd" at bounding box center [1112, 559] width 887 height 19
click at [412, 524] on button "Intercom Issue/No Response" at bounding box center [439, 517] width 403 height 29
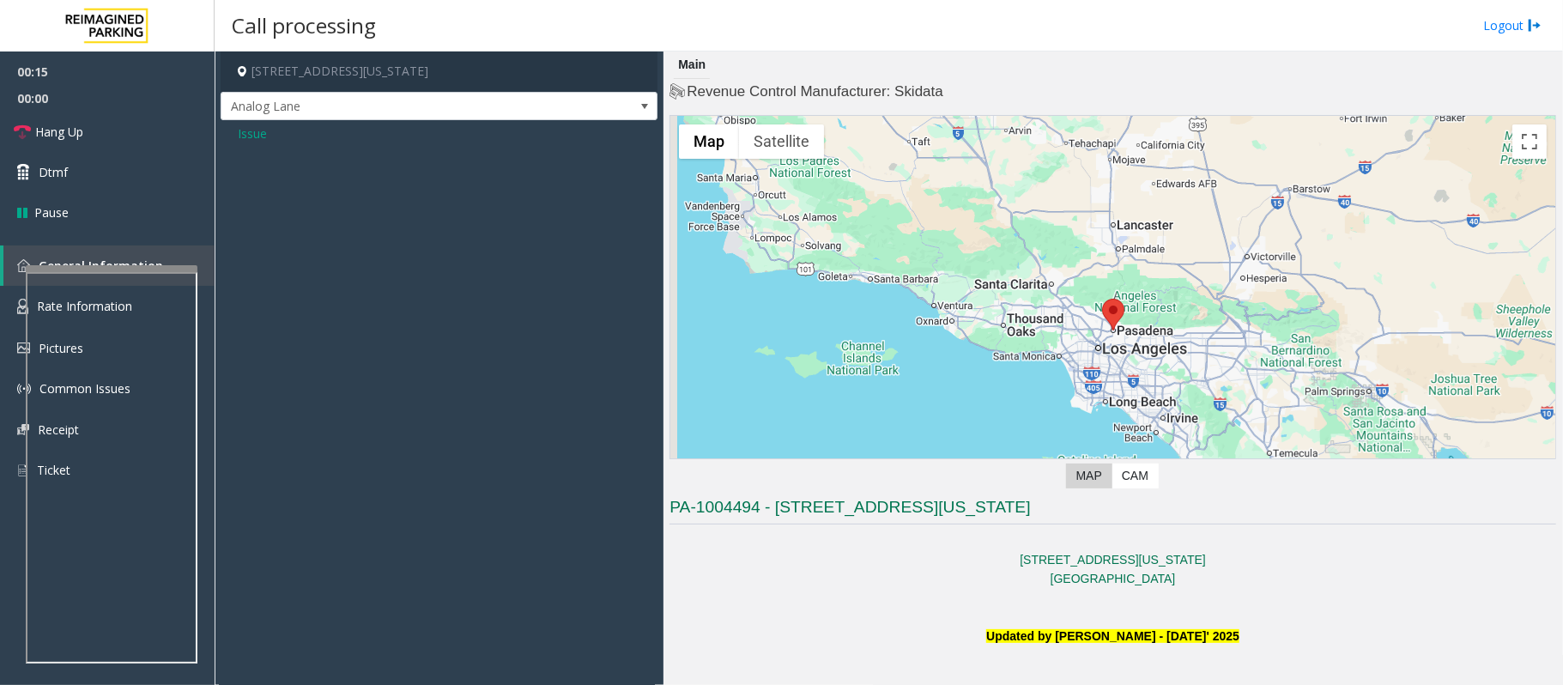
click at [254, 138] on span "Issue" at bounding box center [252, 133] width 29 height 18
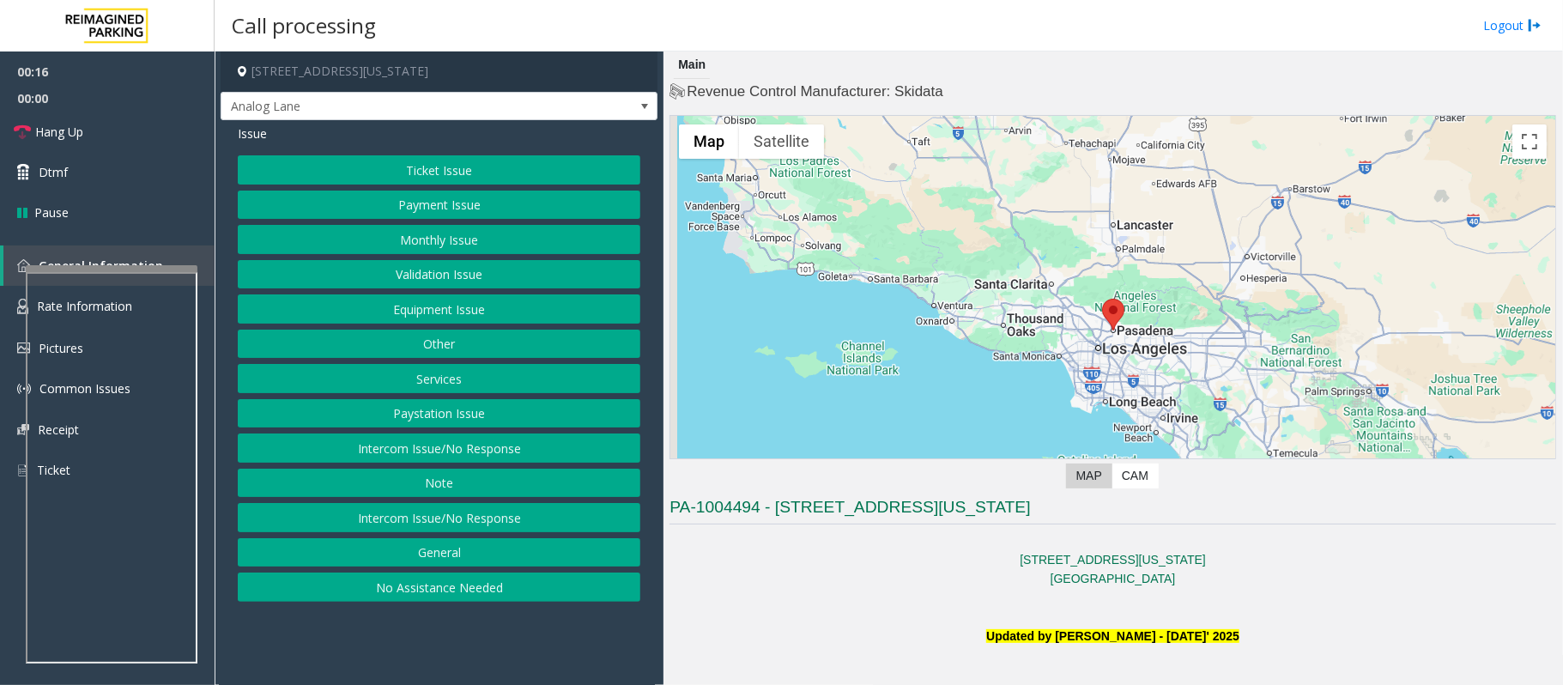
click at [398, 454] on button "Intercom Issue/No Response" at bounding box center [439, 447] width 403 height 29
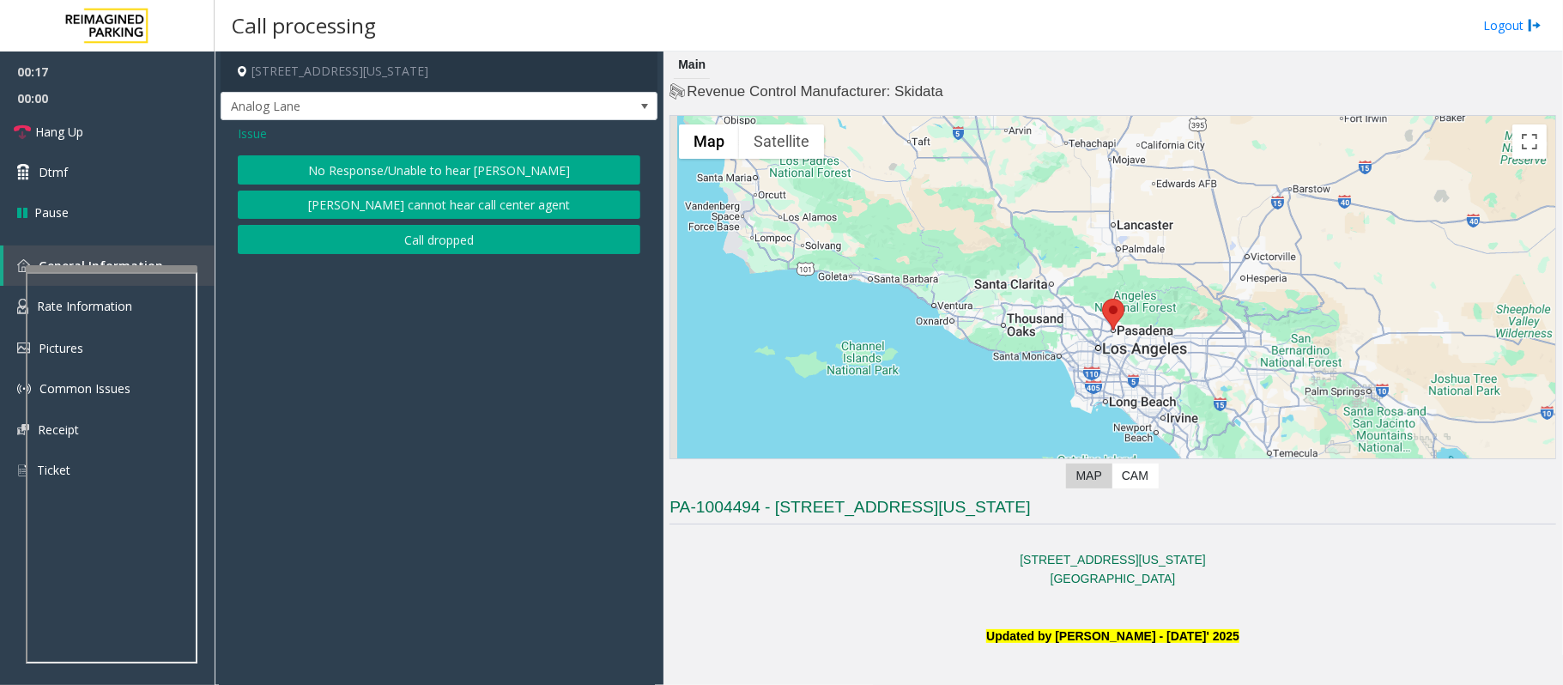
click at [379, 177] on button "No Response/Unable to hear [PERSON_NAME]" at bounding box center [439, 169] width 403 height 29
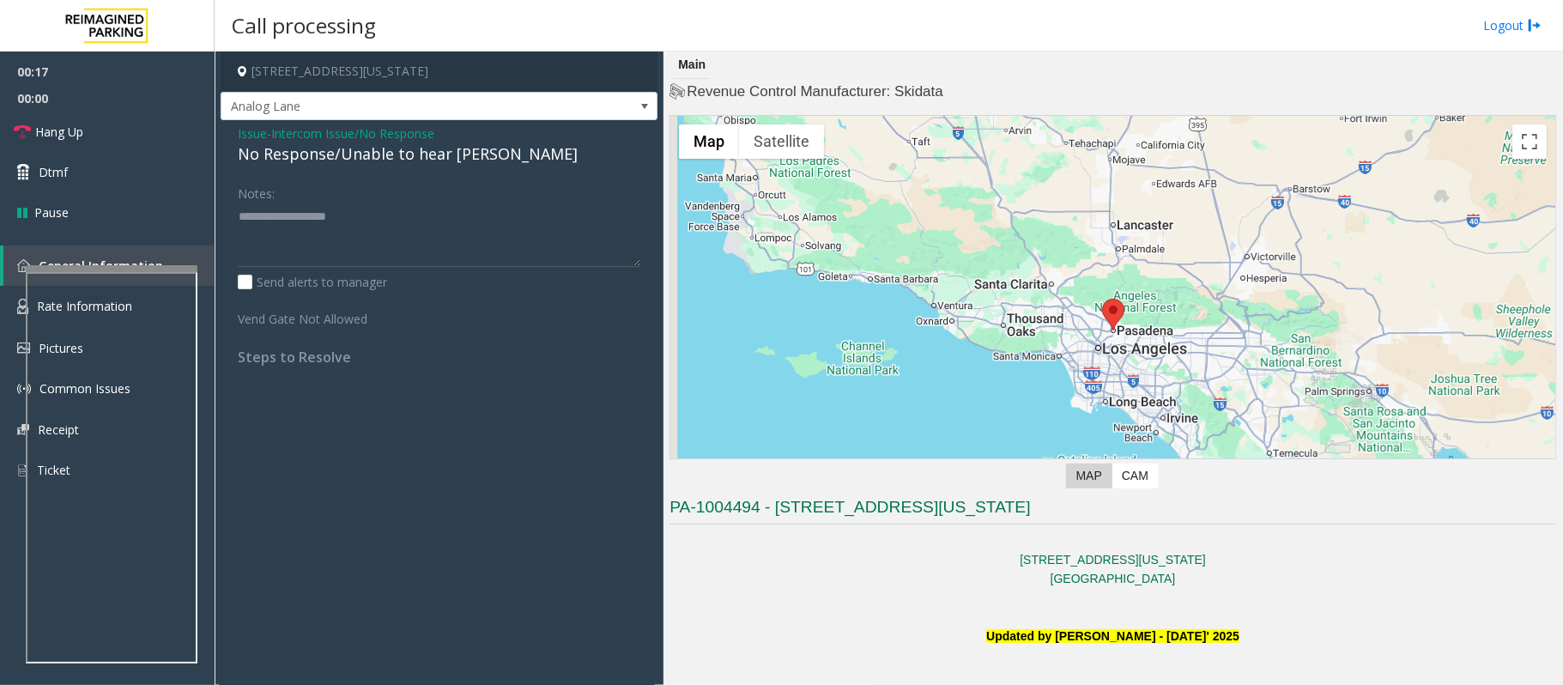
click at [366, 167] on div "Issue - Intercom Issue/No Response No Response/Unable to hear parker Notes: Sen…" at bounding box center [439, 251] width 437 height 263
click at [369, 160] on div "No Response/Unable to hear [PERSON_NAME]" at bounding box center [439, 153] width 403 height 23
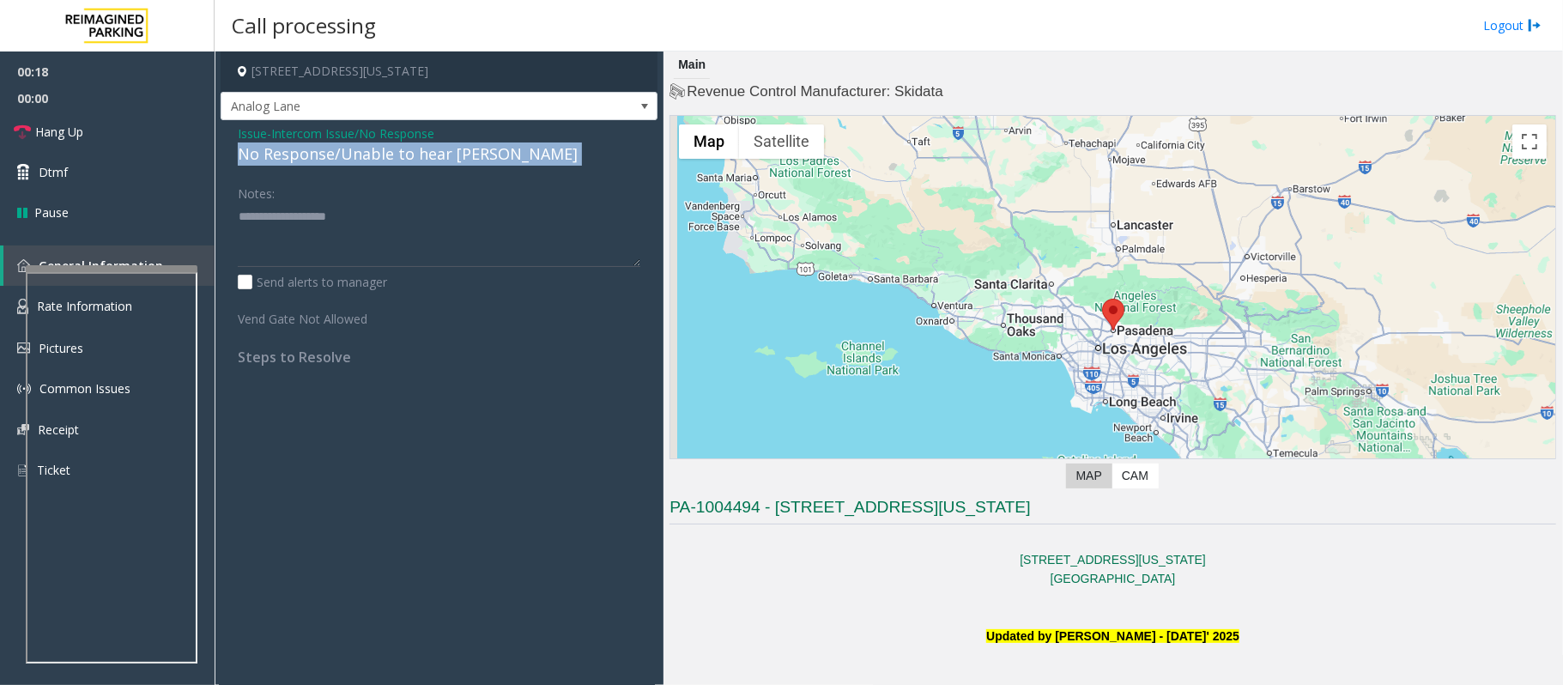
click at [369, 160] on div "No Response/Unable to hear [PERSON_NAME]" at bounding box center [439, 153] width 403 height 23
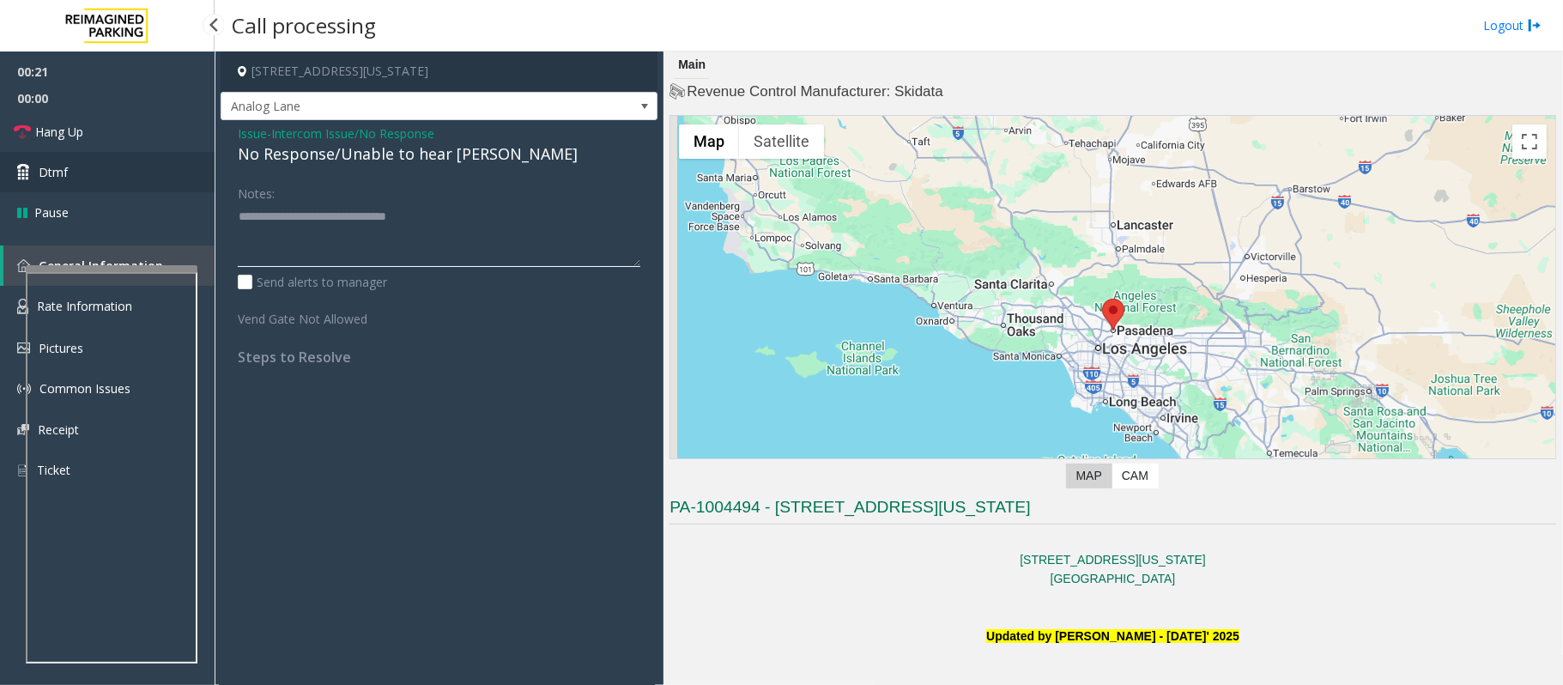
type textarea "**********"
click at [74, 156] on link "Dtmf" at bounding box center [107, 172] width 215 height 40
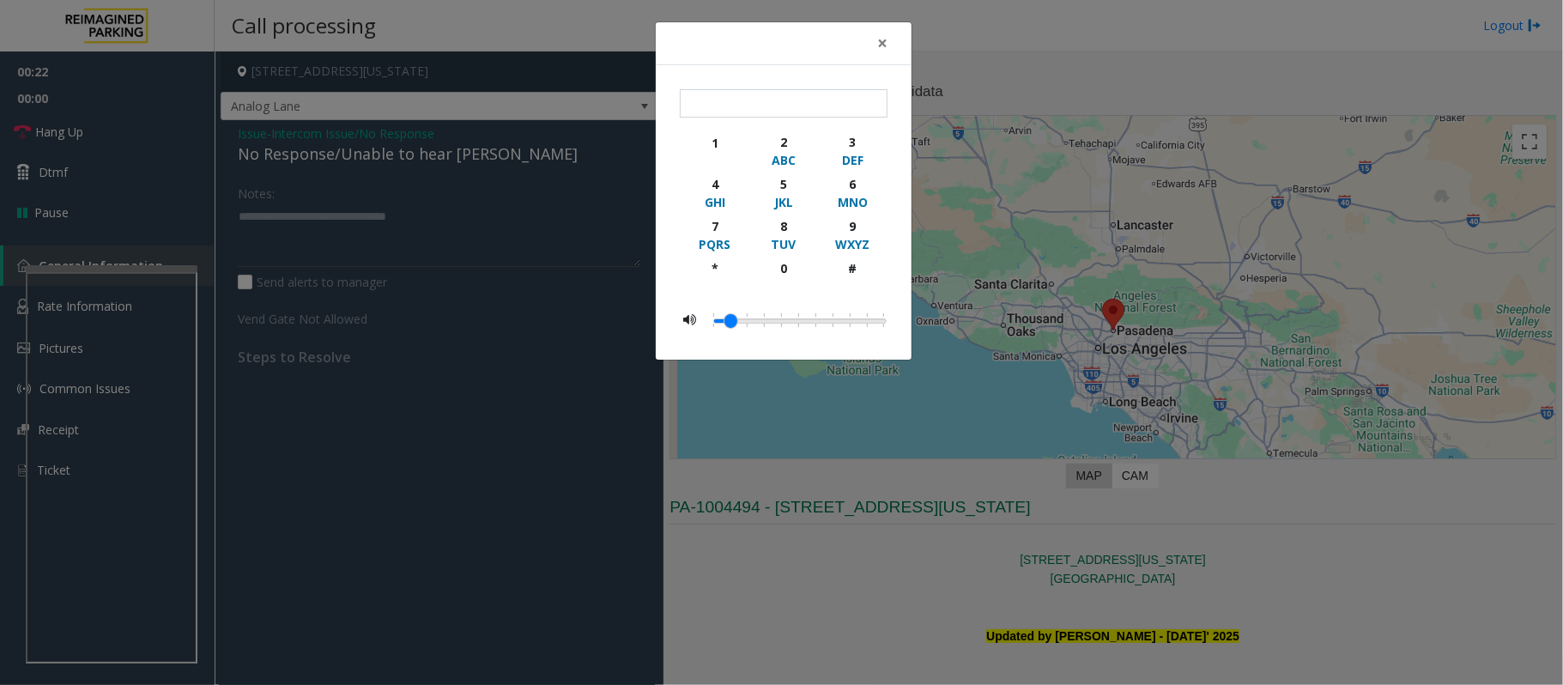
click at [79, 139] on div "× 1 2 ABC 3 DEF 4 GHI 5 JKL 6 MNO 7 PQRS 8 TUV 9 WXYZ * 0 #" at bounding box center [781, 342] width 1563 height 685
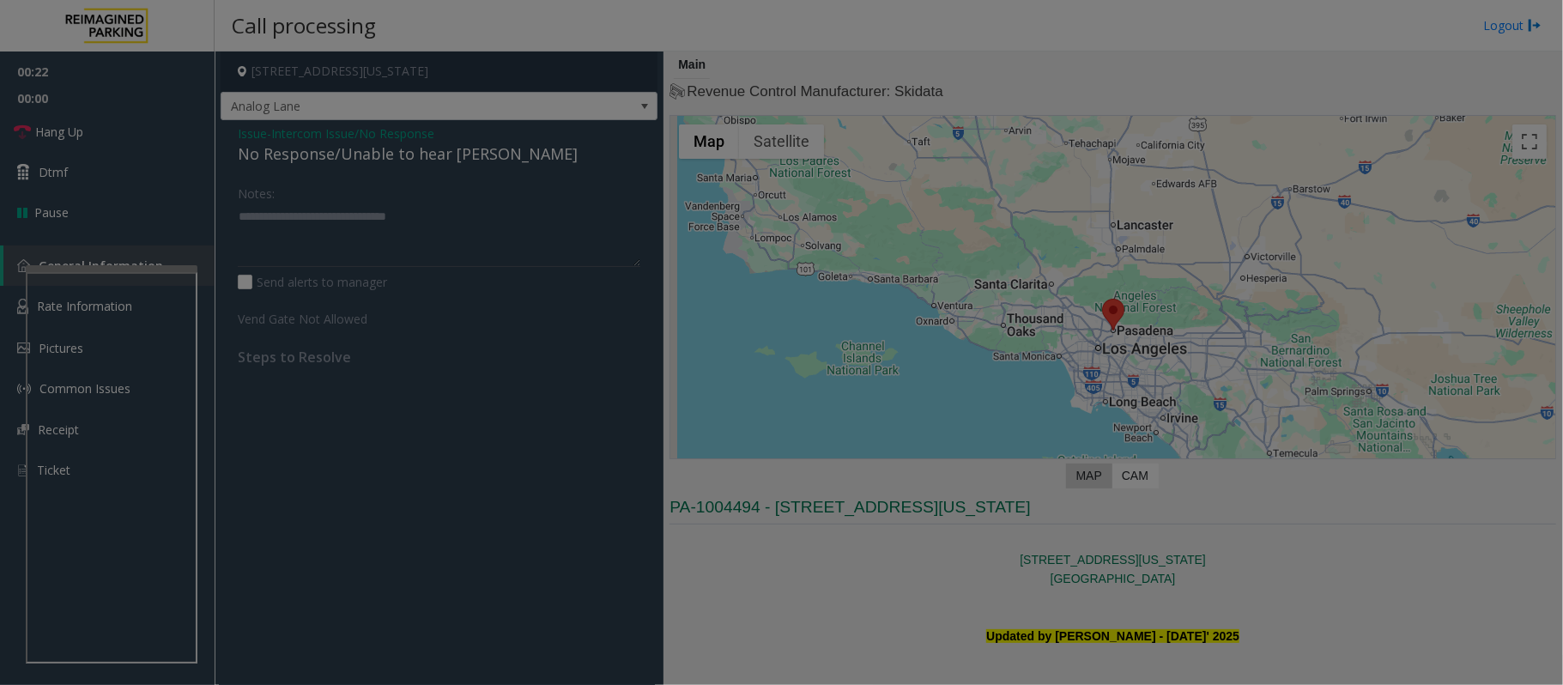
click at [79, 139] on div "× 1 2 ABC 3 DEF 4 GHI 5 JKL 6 MNO 7 PQRS 8 TUV 9 WXYZ * 0 #" at bounding box center [781, 342] width 1563 height 685
click at [79, 139] on body "00:22 00:00 Hang Up Dtmf Pause General Information Rate Information Pictures Co…" at bounding box center [781, 342] width 1563 height 685
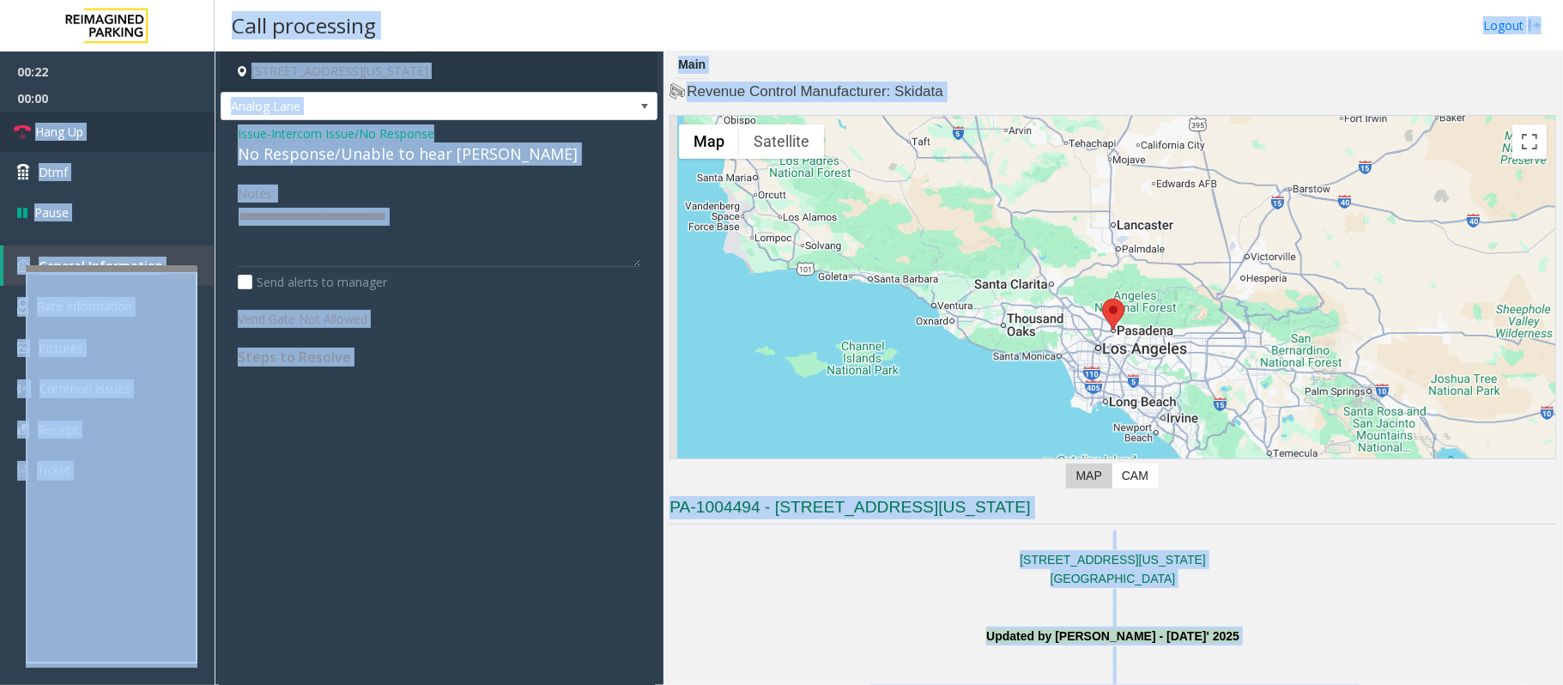
click at [79, 139] on span "Hang Up" at bounding box center [59, 132] width 48 height 18
click at [79, 138] on span "Hang Up" at bounding box center [59, 132] width 48 height 18
click at [76, 135] on span "Hang Up" at bounding box center [59, 132] width 48 height 18
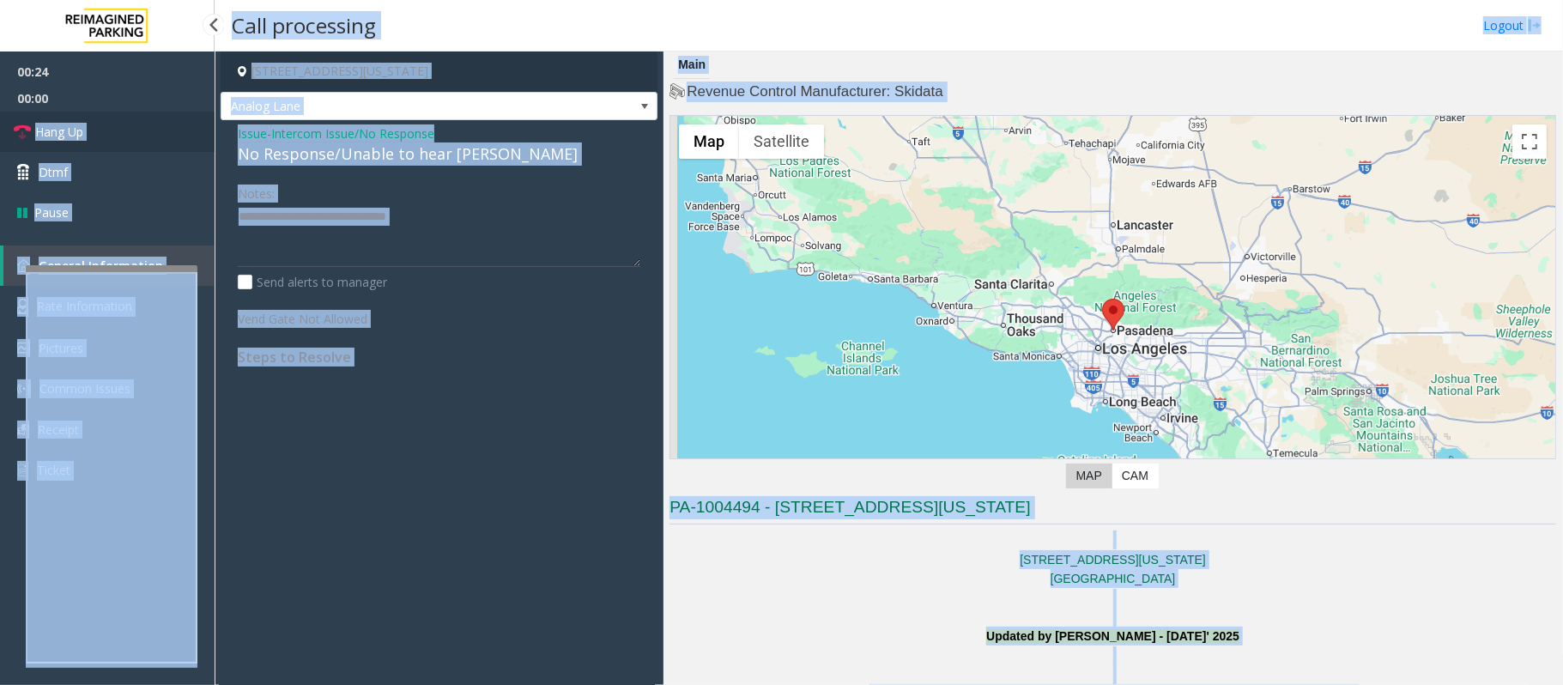
click at [76, 135] on span "Hang Up" at bounding box center [59, 132] width 48 height 18
click at [73, 135] on span "Hang Up" at bounding box center [59, 132] width 48 height 18
click at [58, 128] on span "Hang Up" at bounding box center [59, 132] width 48 height 18
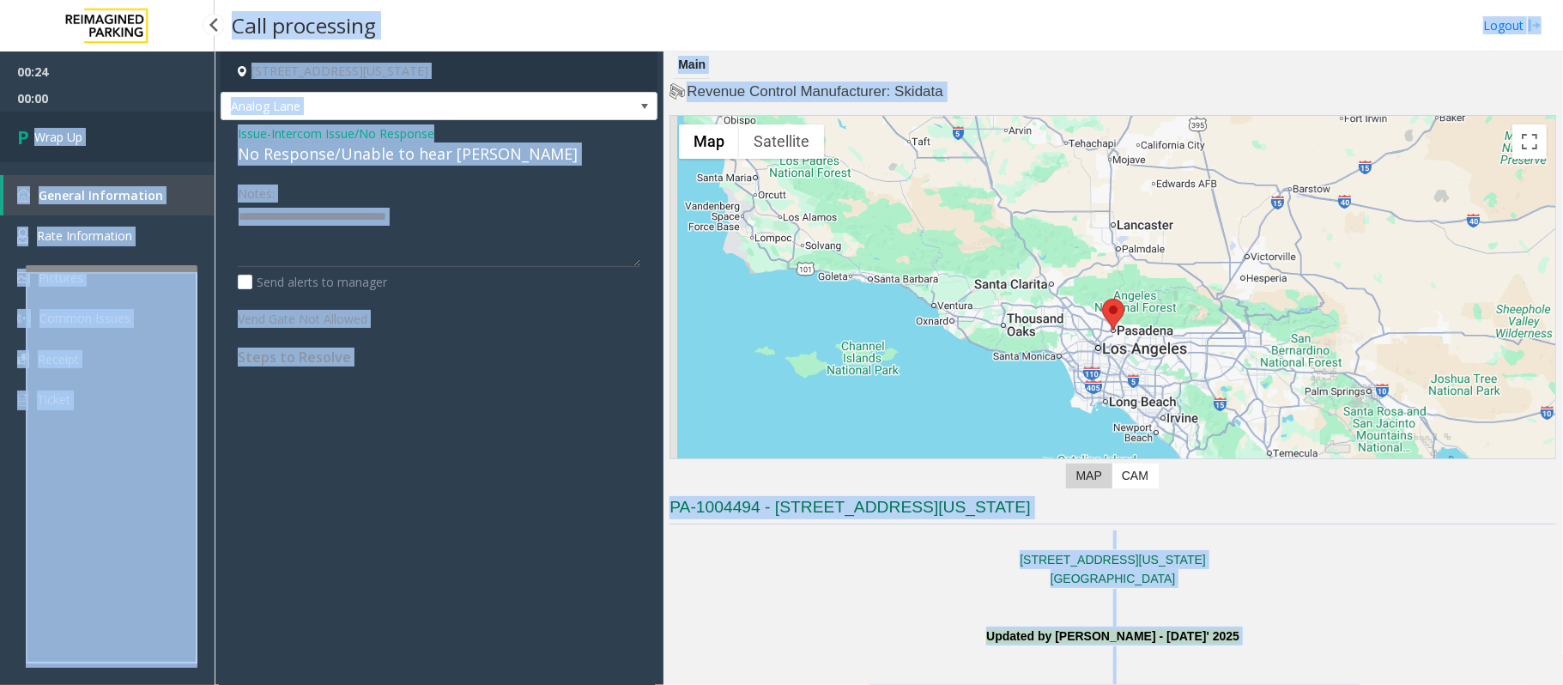
click at [80, 131] on span "Wrap Up" at bounding box center [58, 137] width 48 height 18
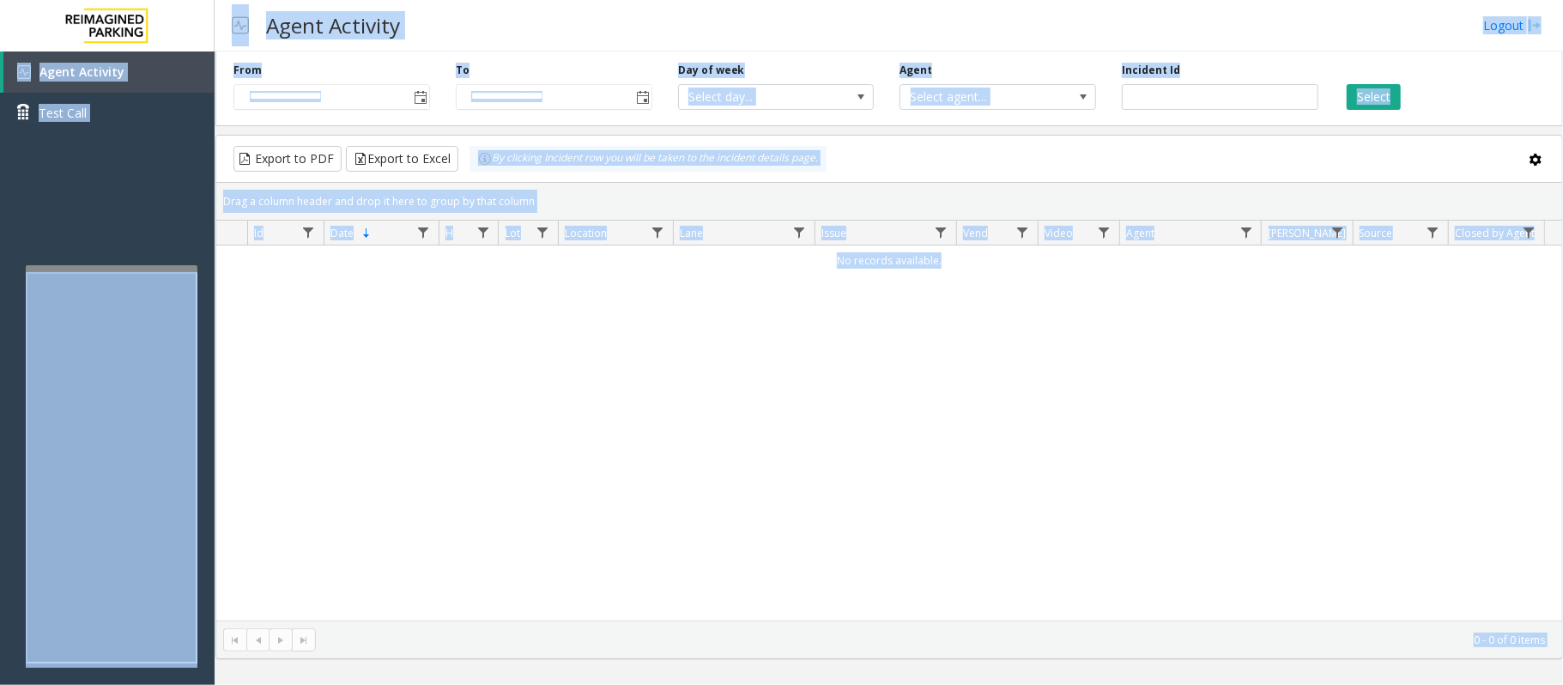
click at [742, 413] on div "No records available." at bounding box center [889, 432] width 1346 height 375
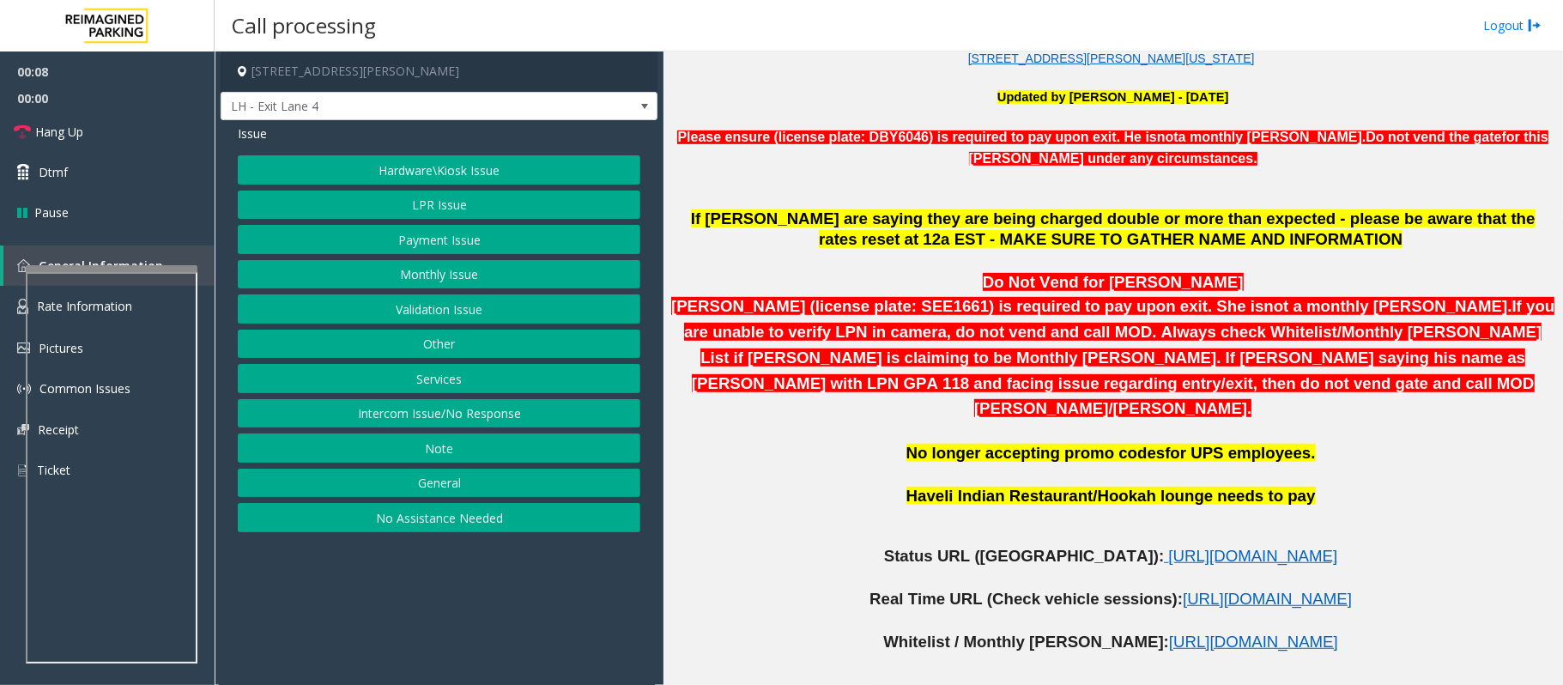
scroll to position [572, 0]
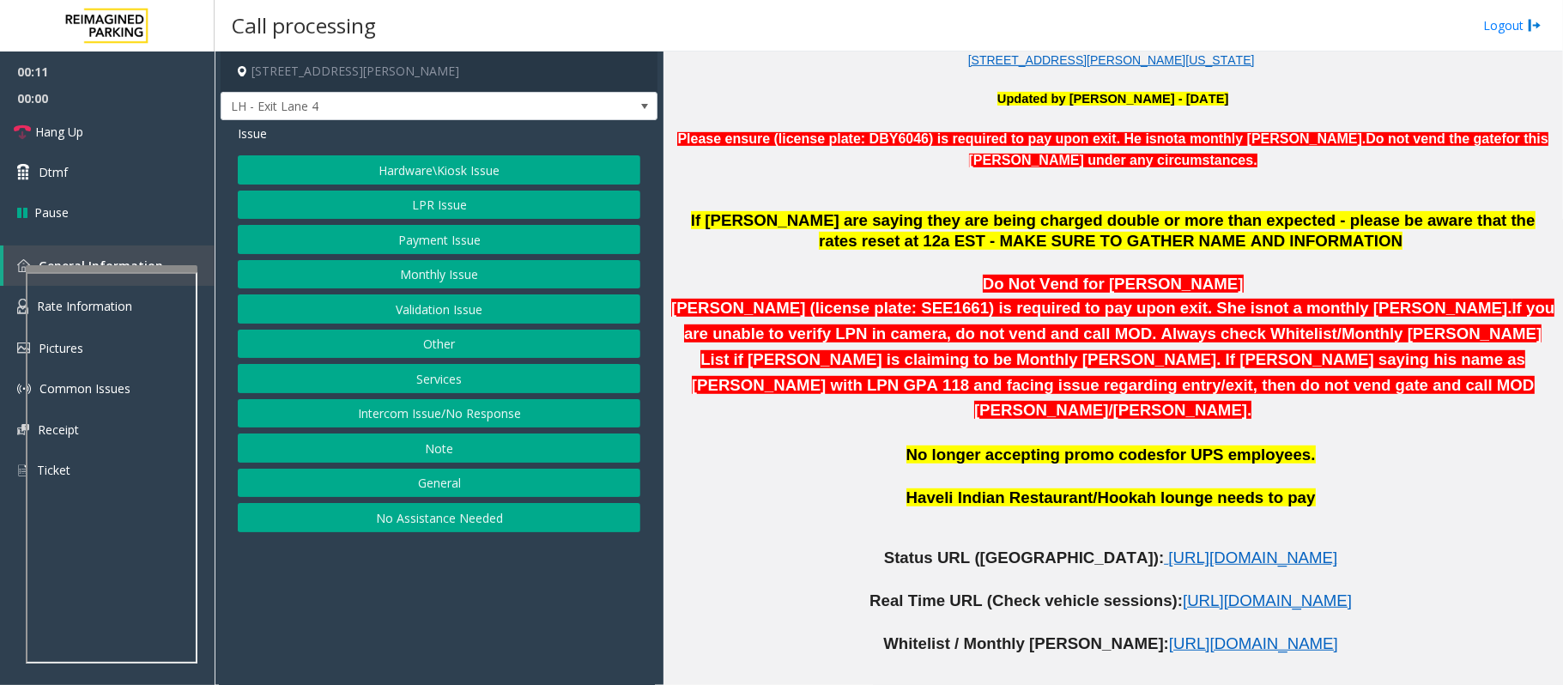
click at [403, 306] on button "Validation Issue" at bounding box center [439, 308] width 403 height 29
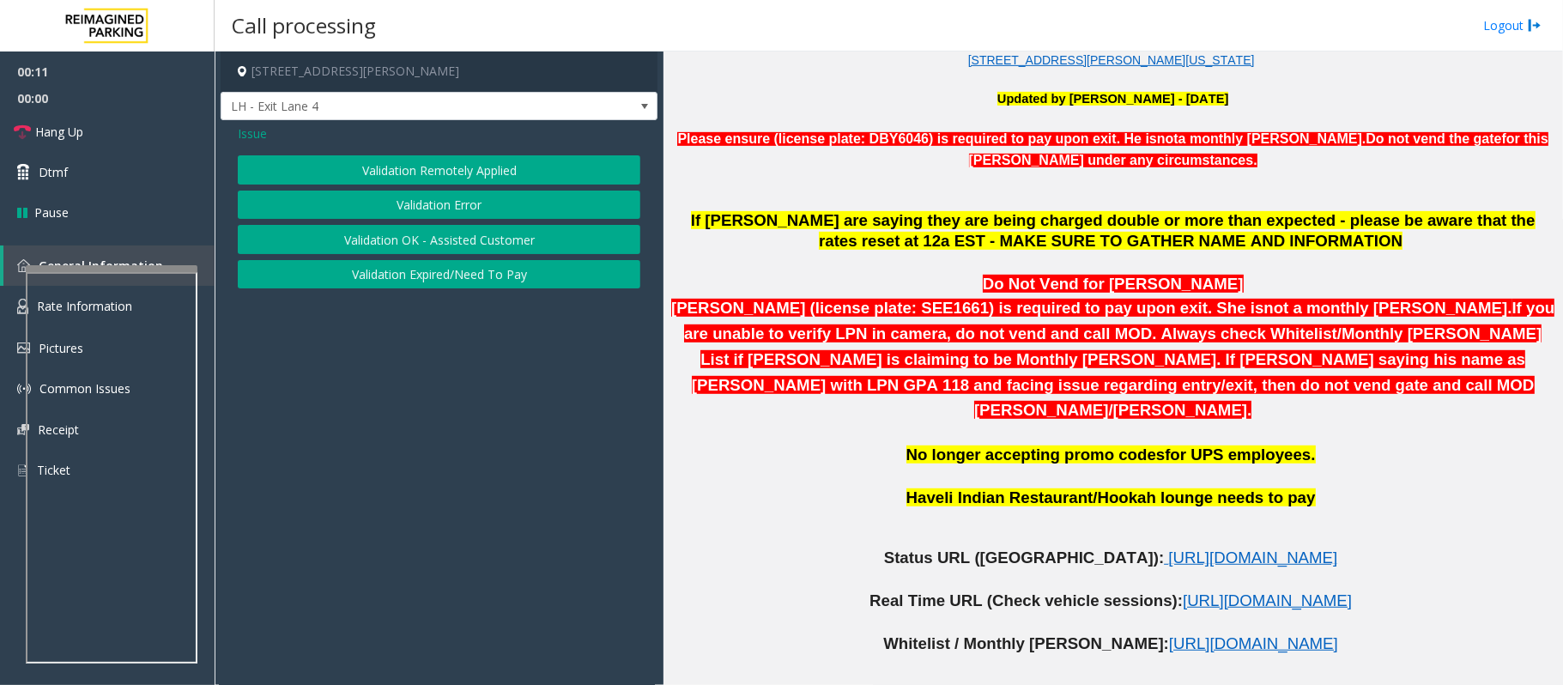
click at [398, 190] on div "Validation Remotely Applied Validation Error Validation OK - Assisted Customer …" at bounding box center [439, 221] width 403 height 133
click at [398, 197] on button "Validation Error" at bounding box center [439, 205] width 403 height 29
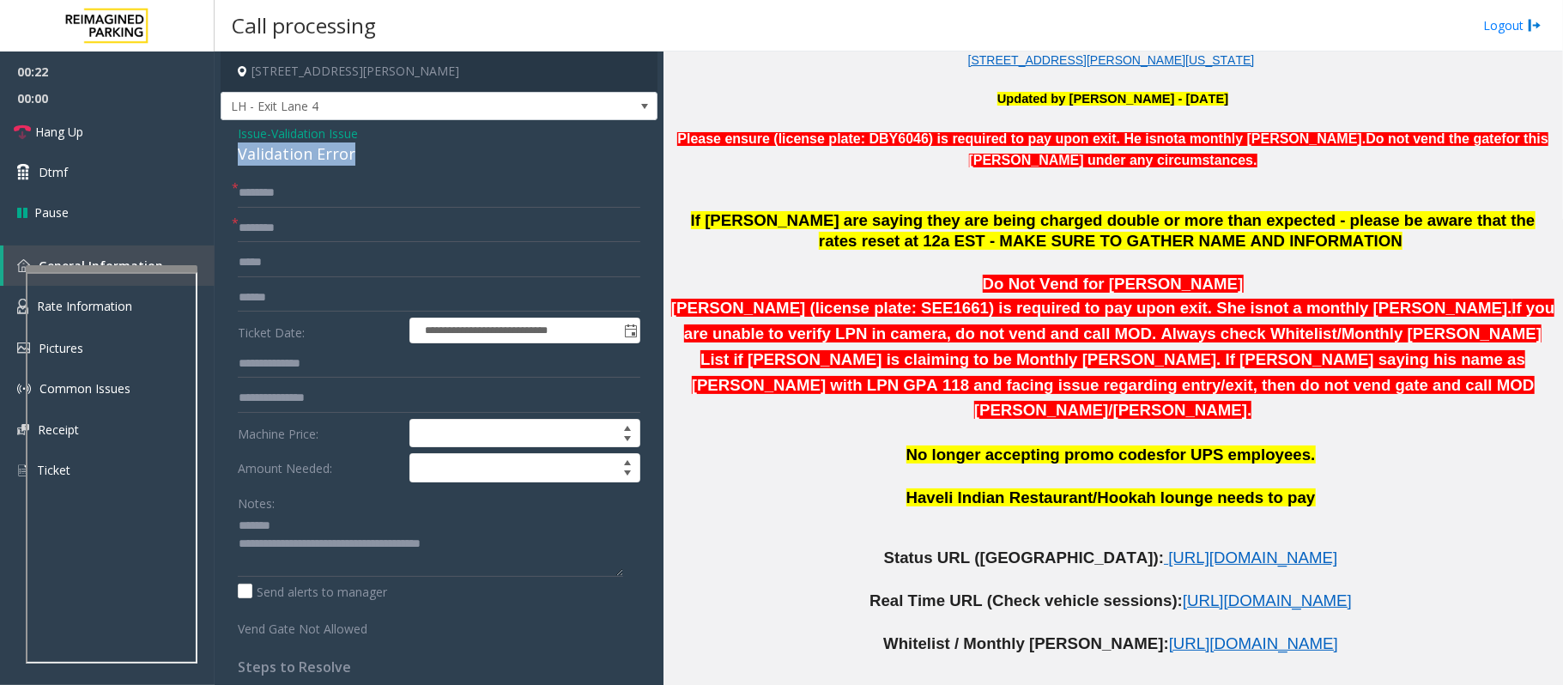
drag, startPoint x: 348, startPoint y: 154, endPoint x: 228, endPoint y: 166, distance: 120.7
click at [228, 166] on div "**********" at bounding box center [439, 553] width 437 height 867
type textarea "**********"
click at [311, 233] on input "text" at bounding box center [439, 228] width 403 height 29
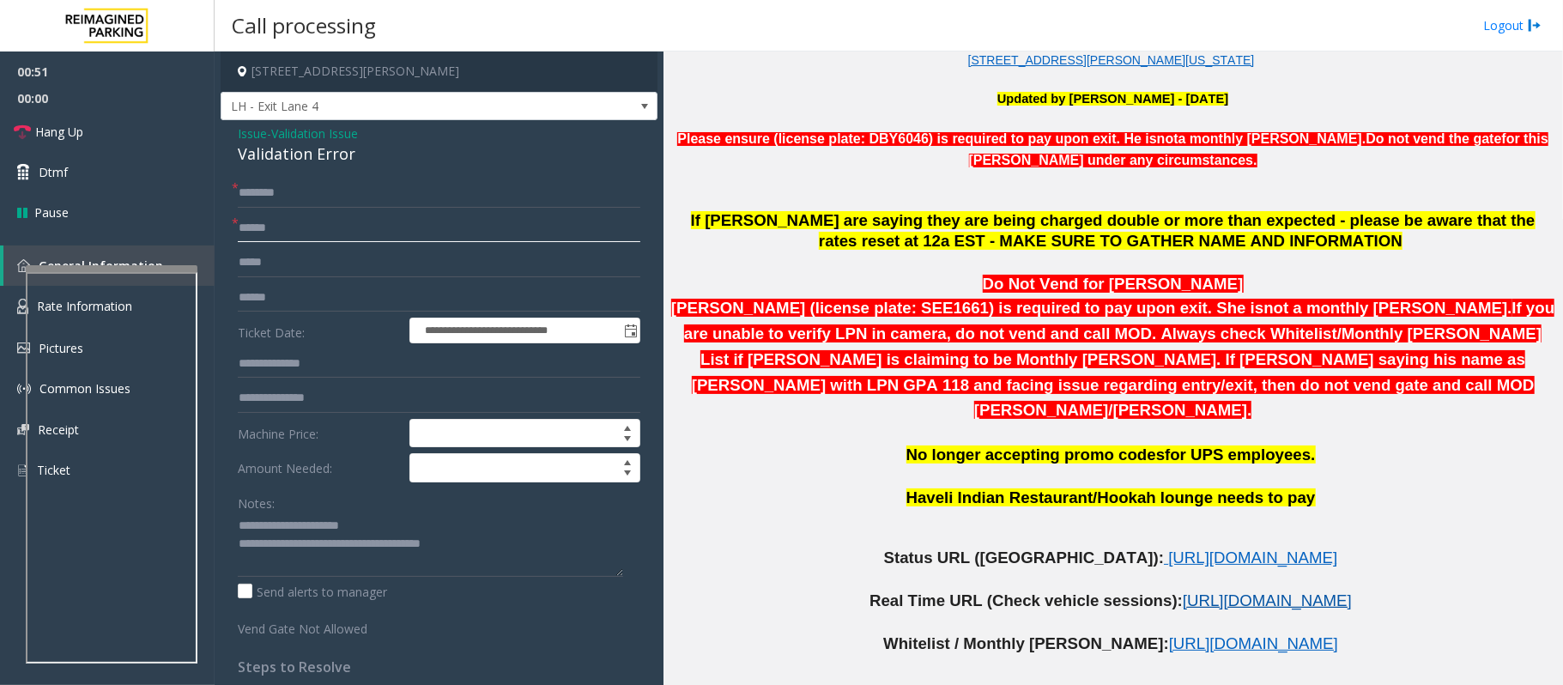
type input "*****"
click at [1183, 591] on span "https://www.parkjockey.com/en-us/manage/1633/sessions" at bounding box center [1267, 600] width 169 height 18
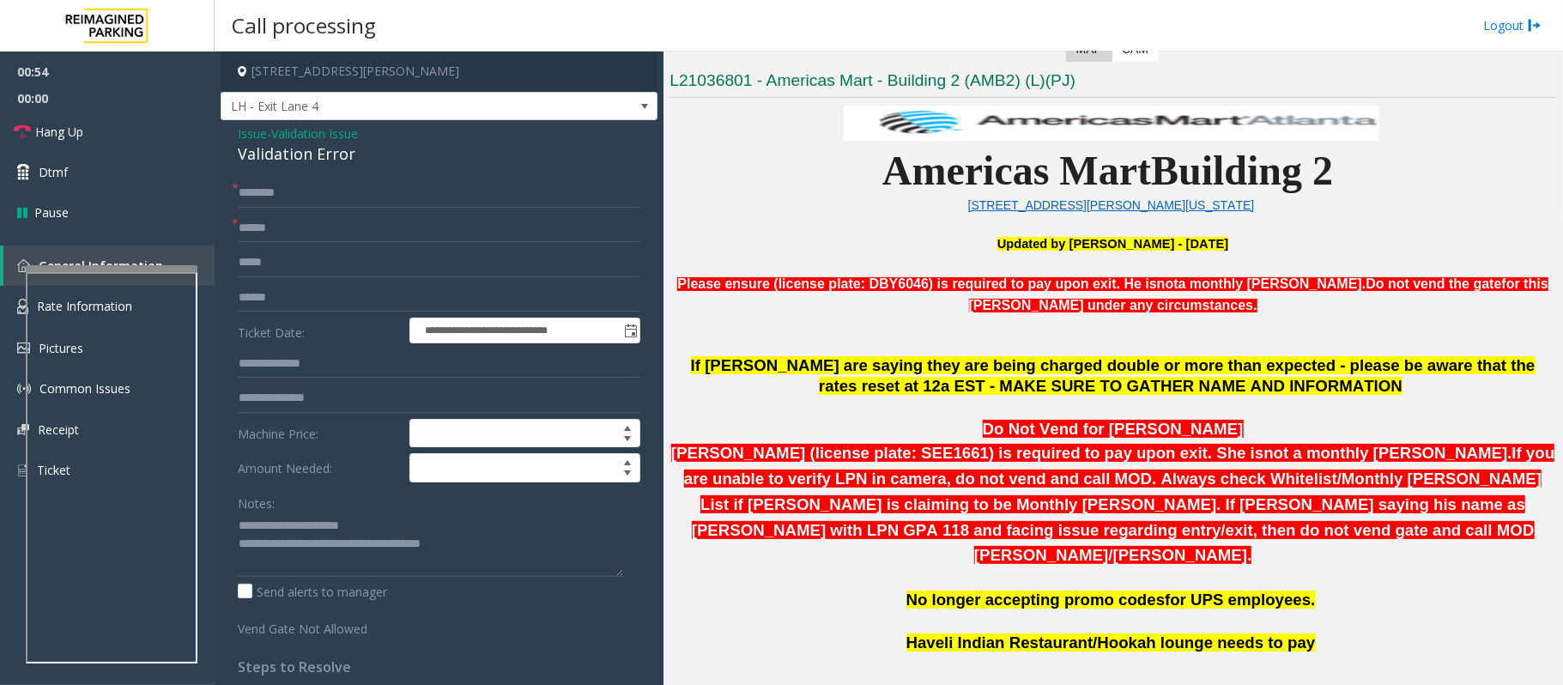
scroll to position [457, 0]
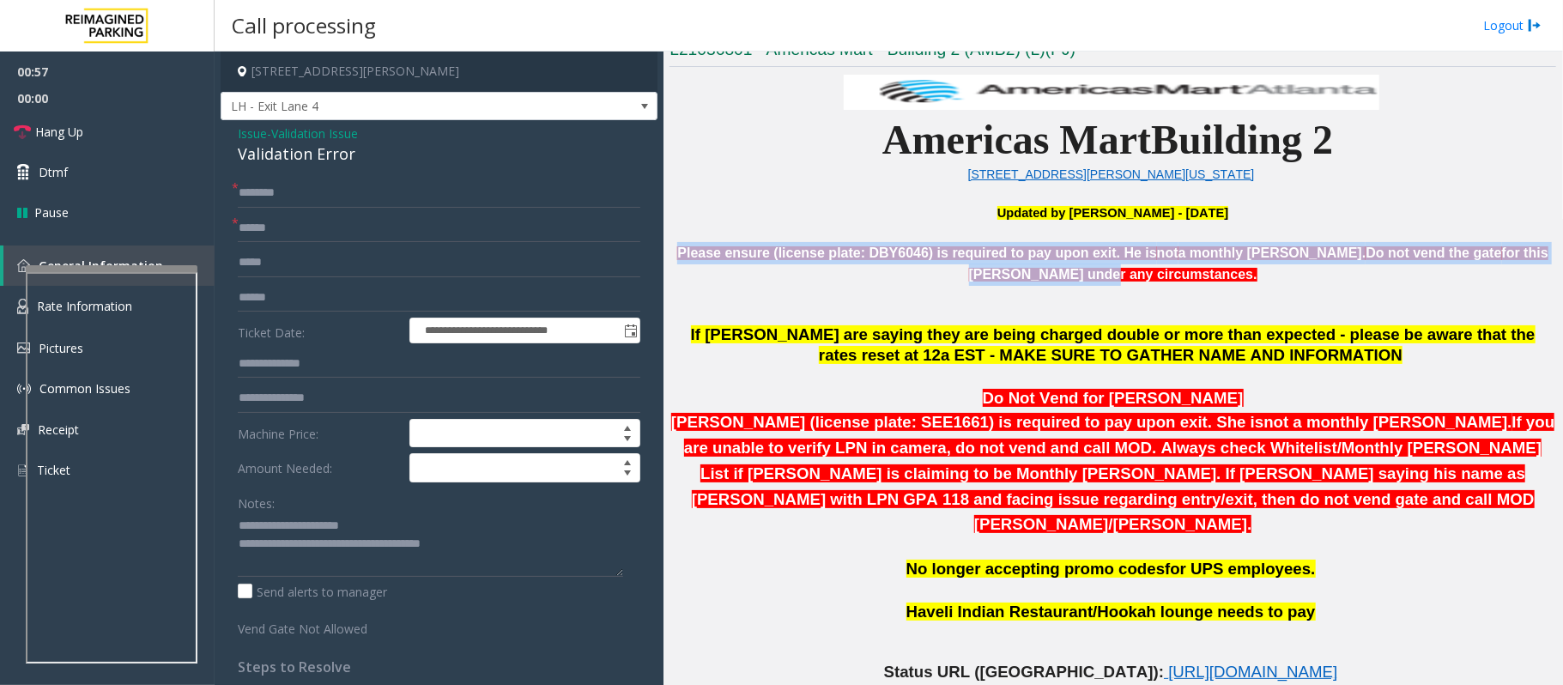
drag, startPoint x: 694, startPoint y: 252, endPoint x: 983, endPoint y: 270, distance: 289.8
click at [983, 270] on p "Please ensure (license plate: DBY6046) is required to pay upon exit. He is not …" at bounding box center [1112, 264] width 887 height 44
click at [984, 270] on p "Please ensure (license plate: DBY6046) is required to pay upon exit. He is not …" at bounding box center [1112, 264] width 887 height 44
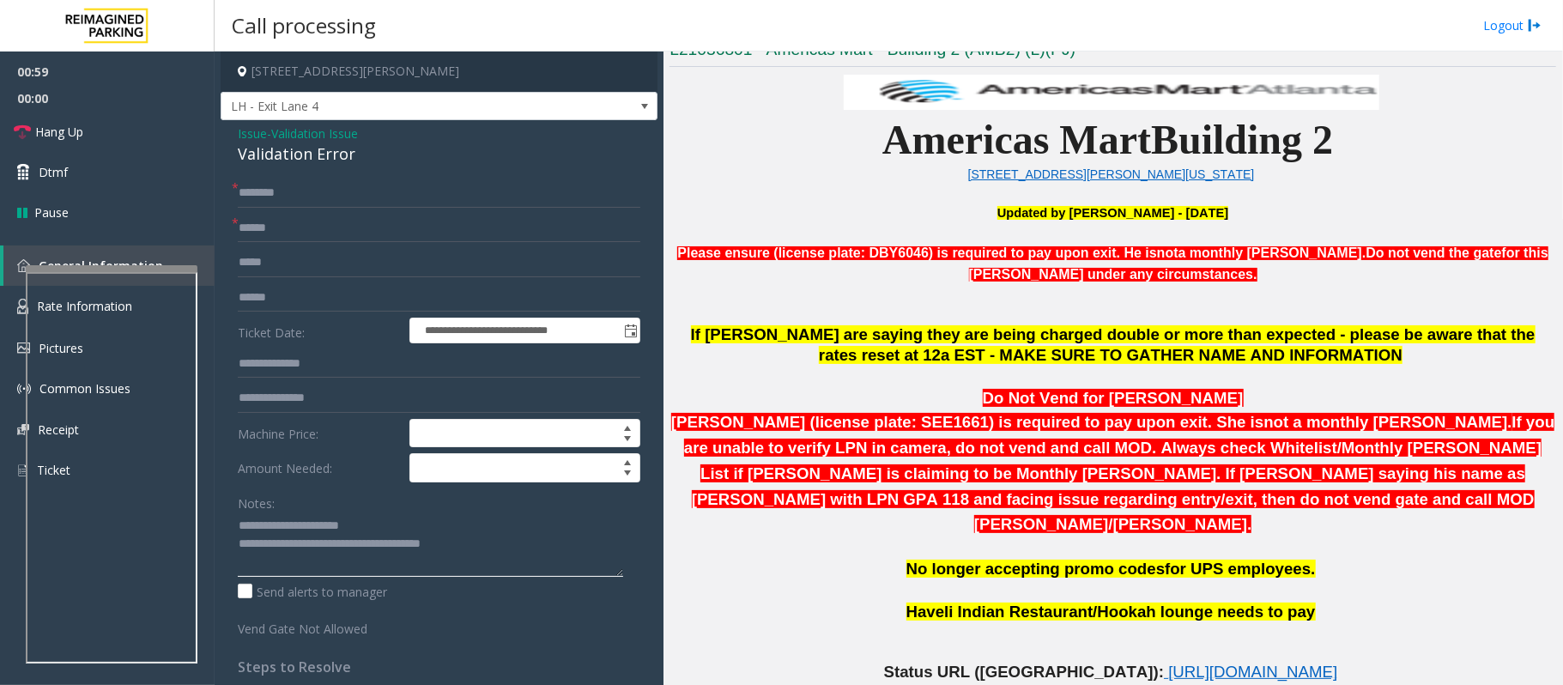
click at [383, 533] on textarea at bounding box center [430, 544] width 385 height 64
click at [283, 547] on textarea at bounding box center [430, 544] width 385 height 64
type textarea "**********"
click at [272, 362] on input "text" at bounding box center [439, 363] width 403 height 29
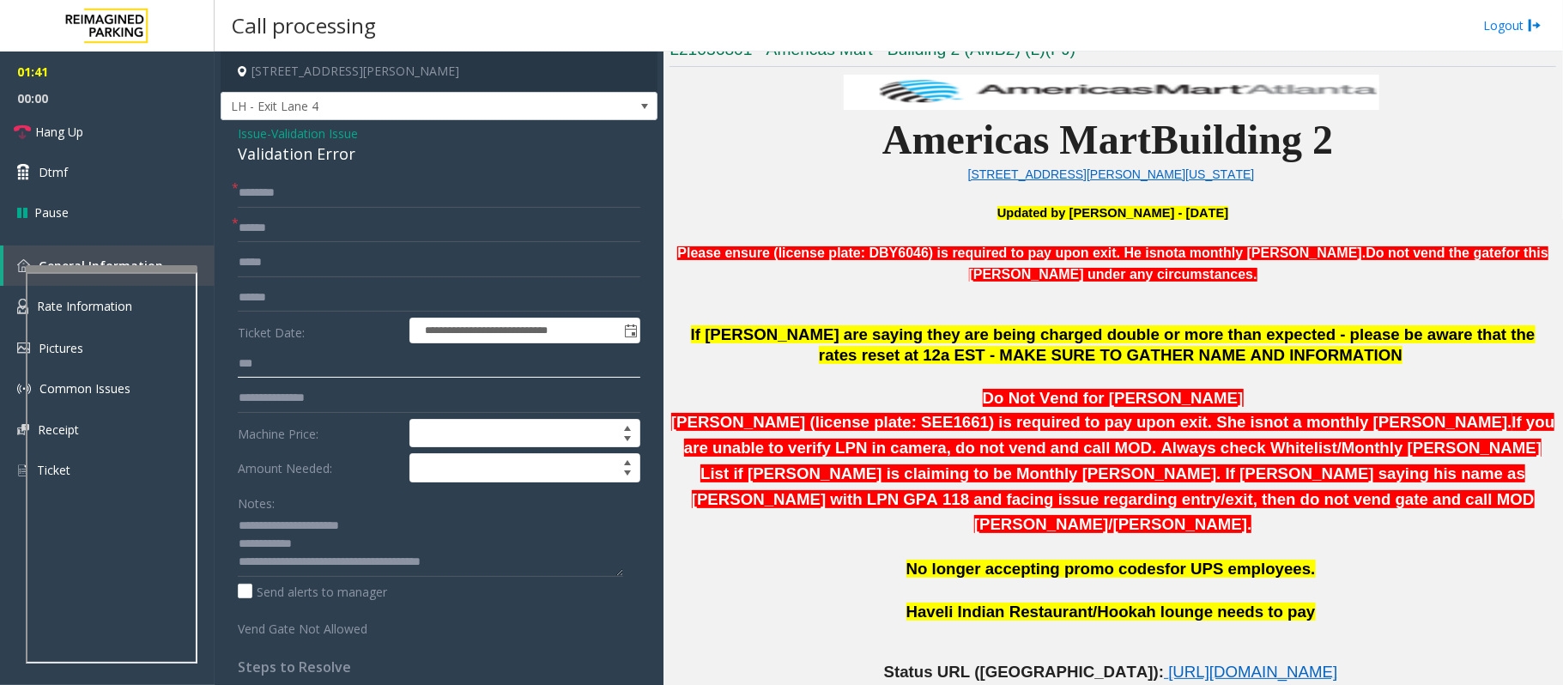
click at [244, 371] on input "***" at bounding box center [439, 363] width 403 height 29
type input "*****"
click at [268, 192] on input "text" at bounding box center [439, 193] width 403 height 29
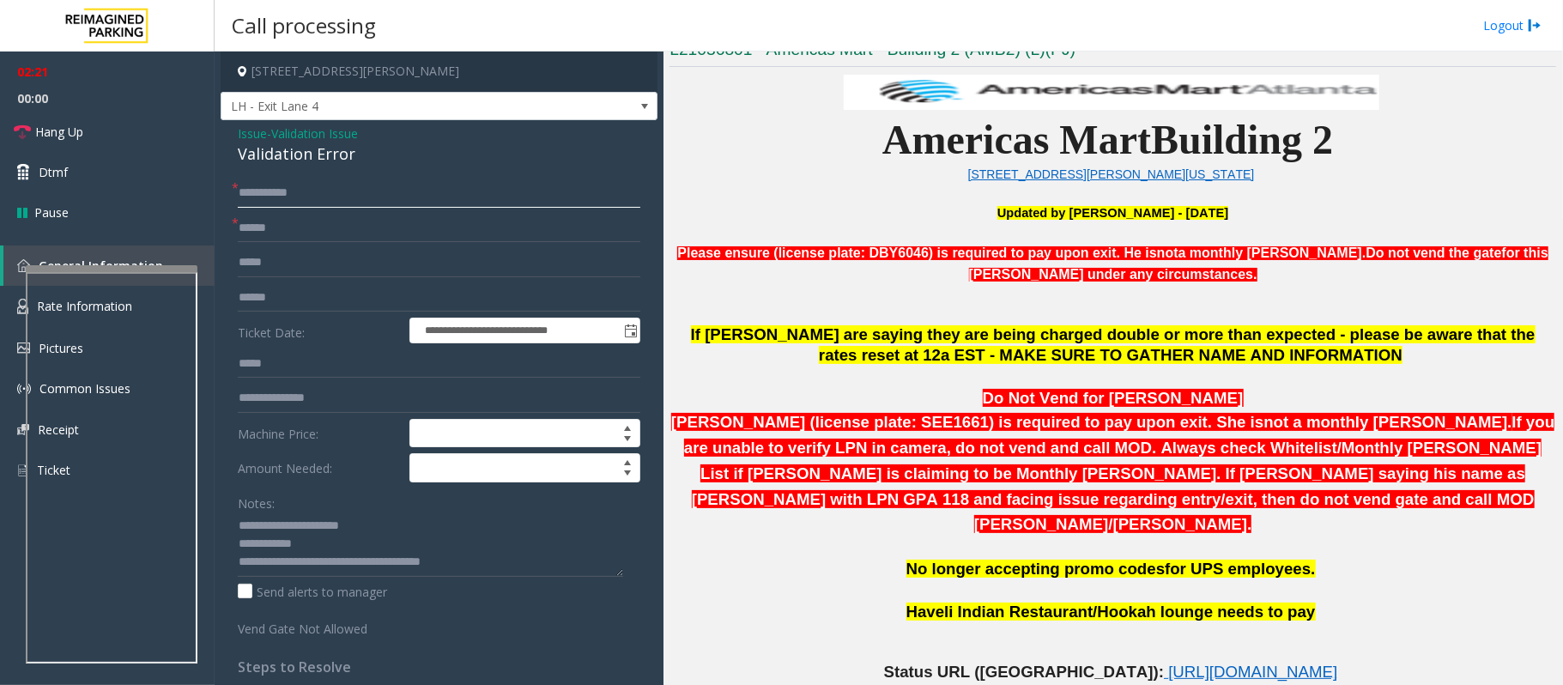
drag, startPoint x: 354, startPoint y: 190, endPoint x: 254, endPoint y: 194, distance: 100.5
click at [254, 194] on input "**********" at bounding box center [439, 193] width 403 height 29
type input "*****"
click at [258, 359] on input "*****" at bounding box center [439, 363] width 403 height 29
click at [293, 543] on textarea at bounding box center [430, 544] width 385 height 64
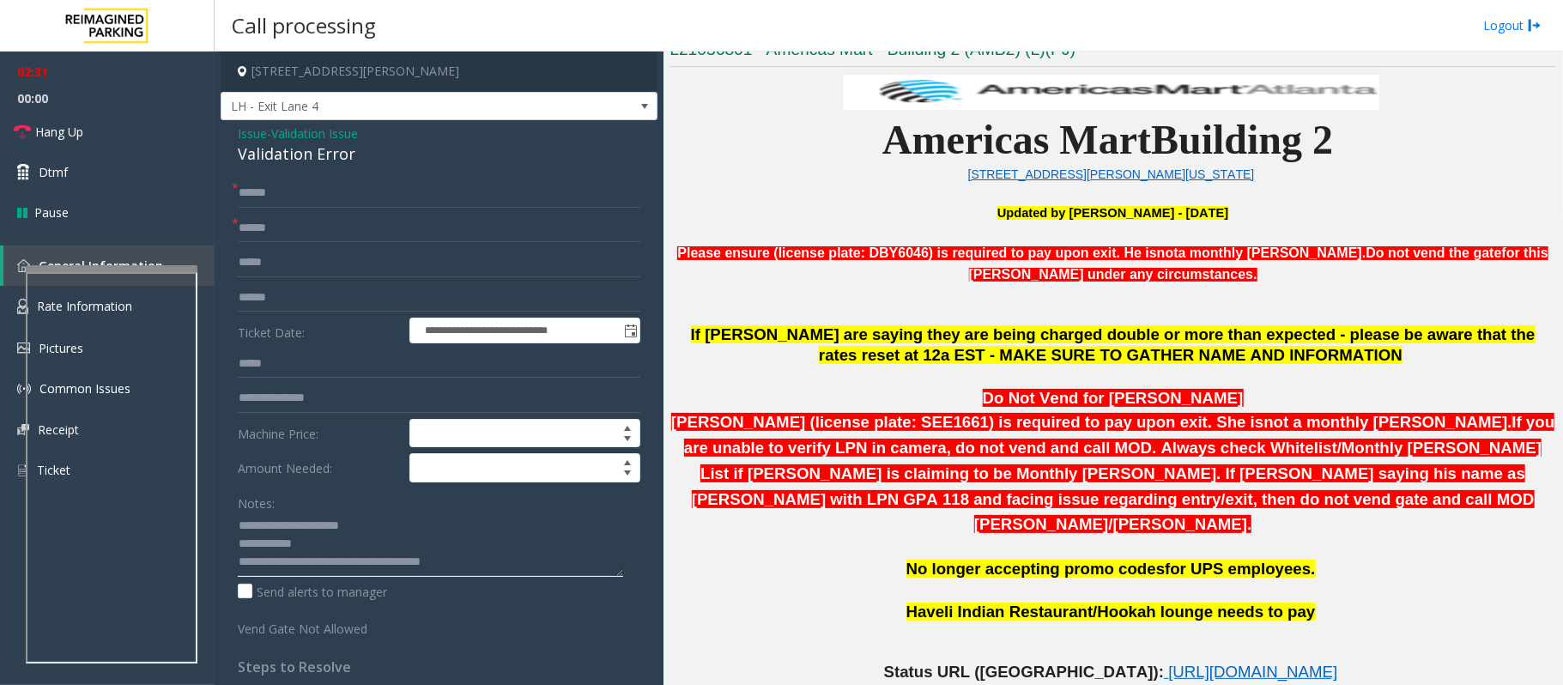
click at [293, 543] on textarea at bounding box center [430, 544] width 385 height 64
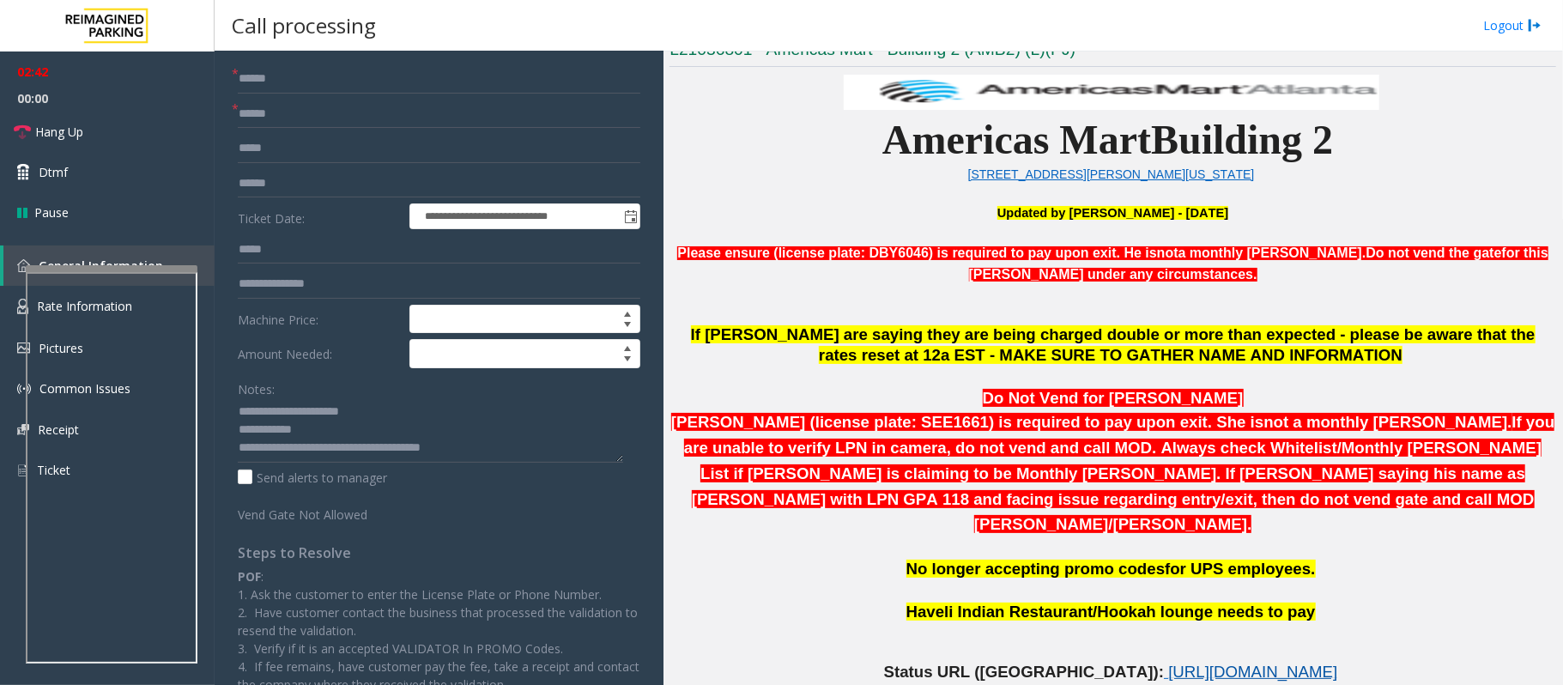
click at [1168, 663] on span "https://www.parkjockey.com/en-us/manage/1633/status" at bounding box center [1252, 672] width 169 height 18
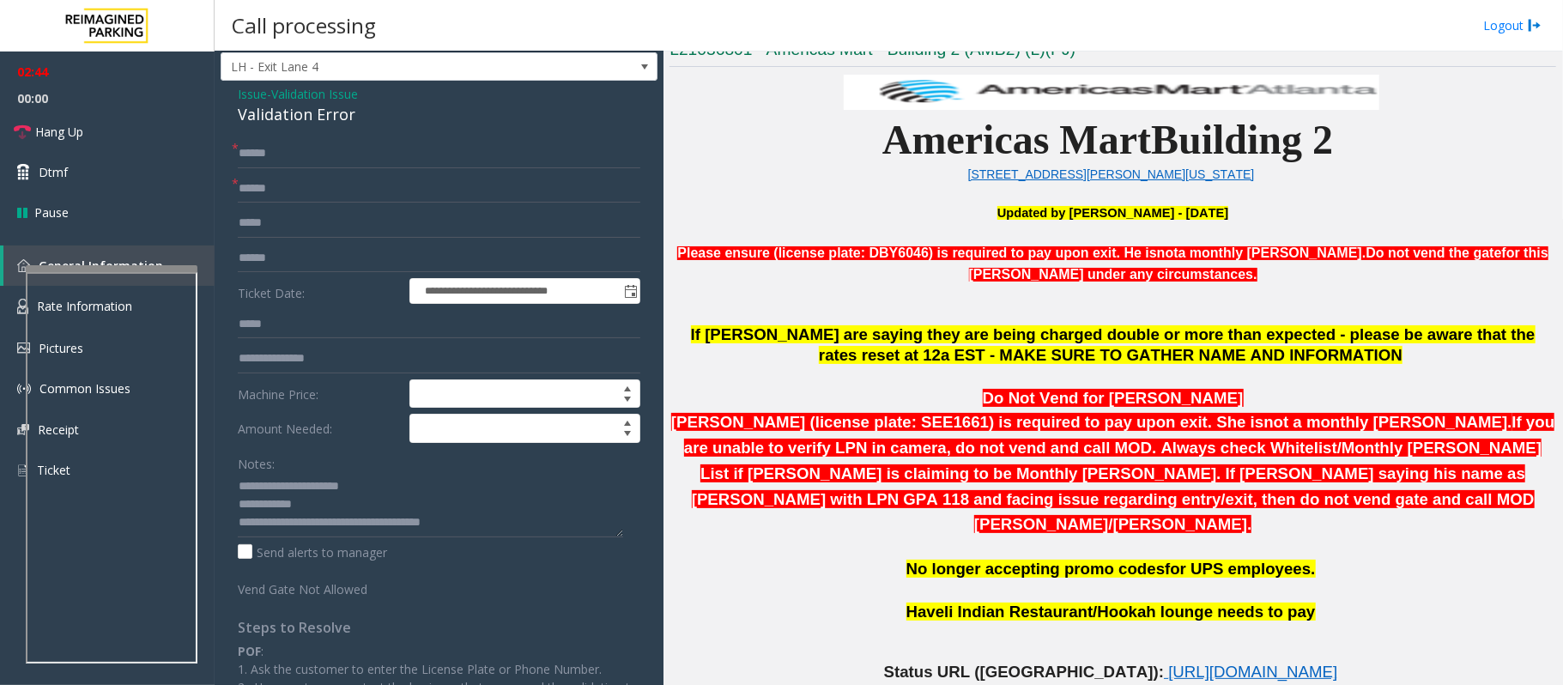
scroll to position [0, 0]
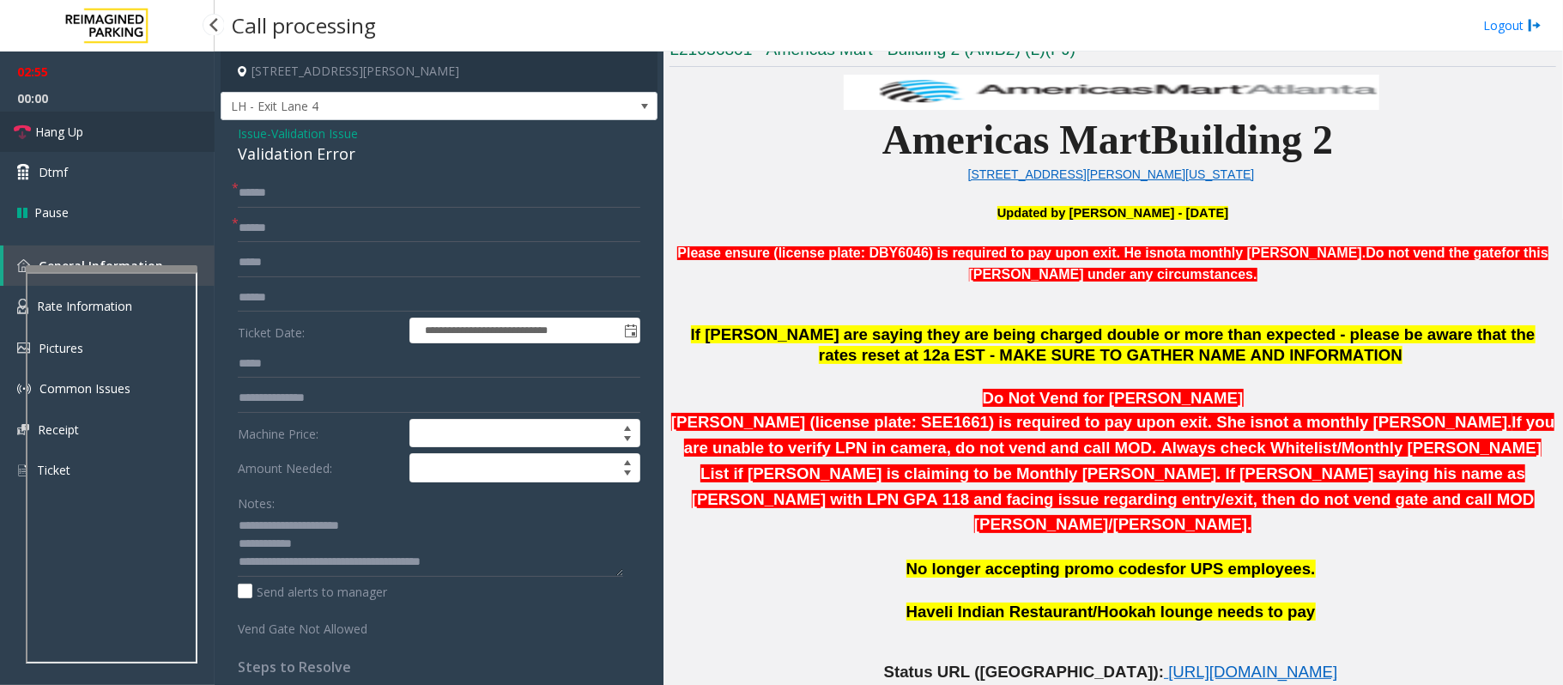
click at [86, 136] on link "Hang Up" at bounding box center [107, 132] width 215 height 40
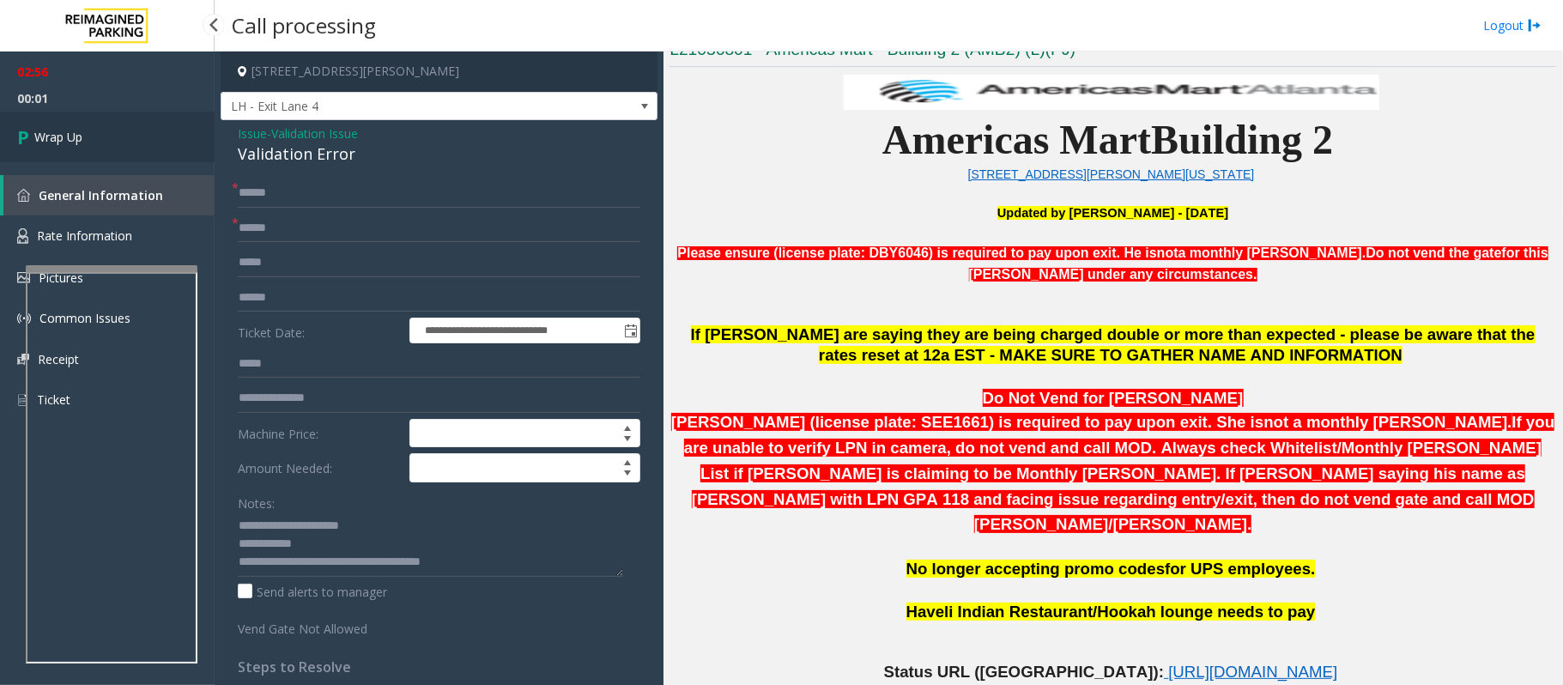
click at [86, 136] on link "Wrap Up" at bounding box center [107, 137] width 215 height 51
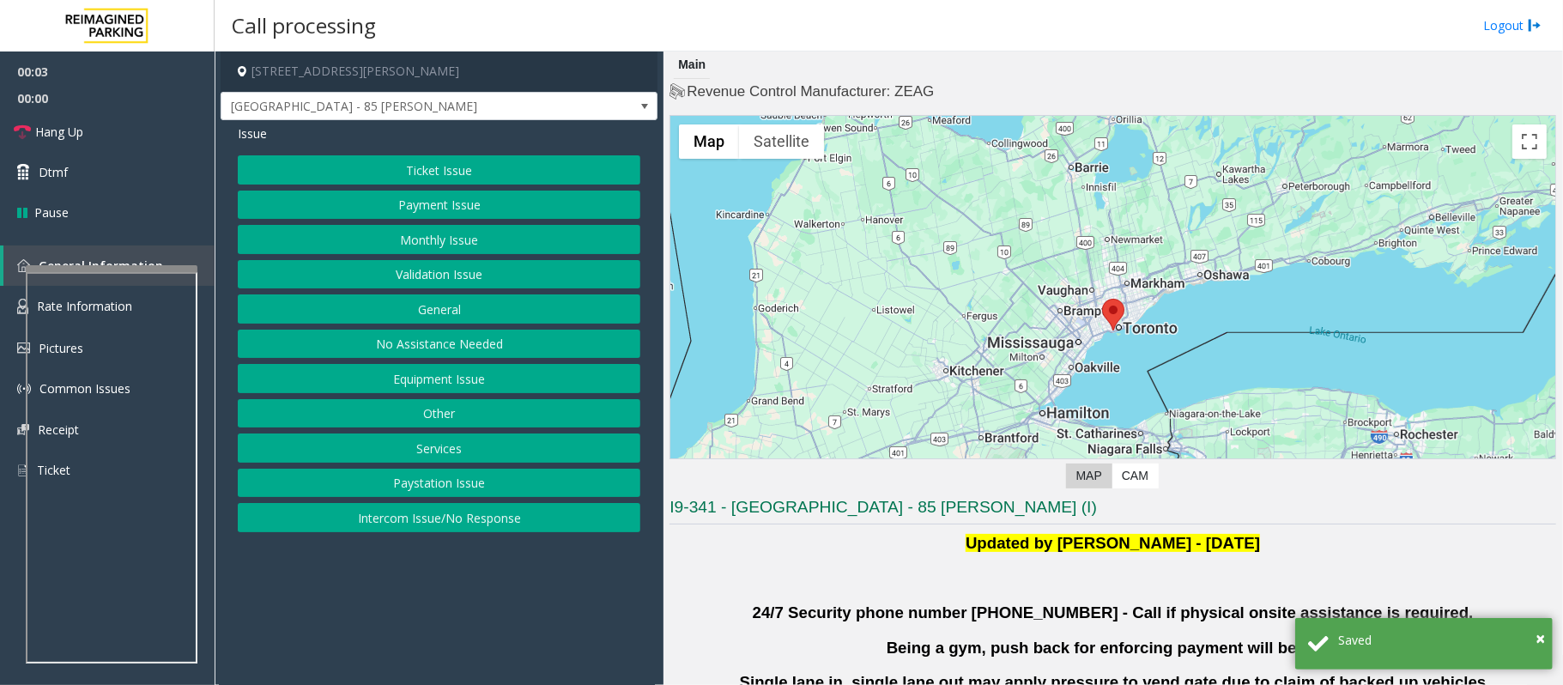
click at [426, 268] on button "Validation Issue" at bounding box center [439, 274] width 403 height 29
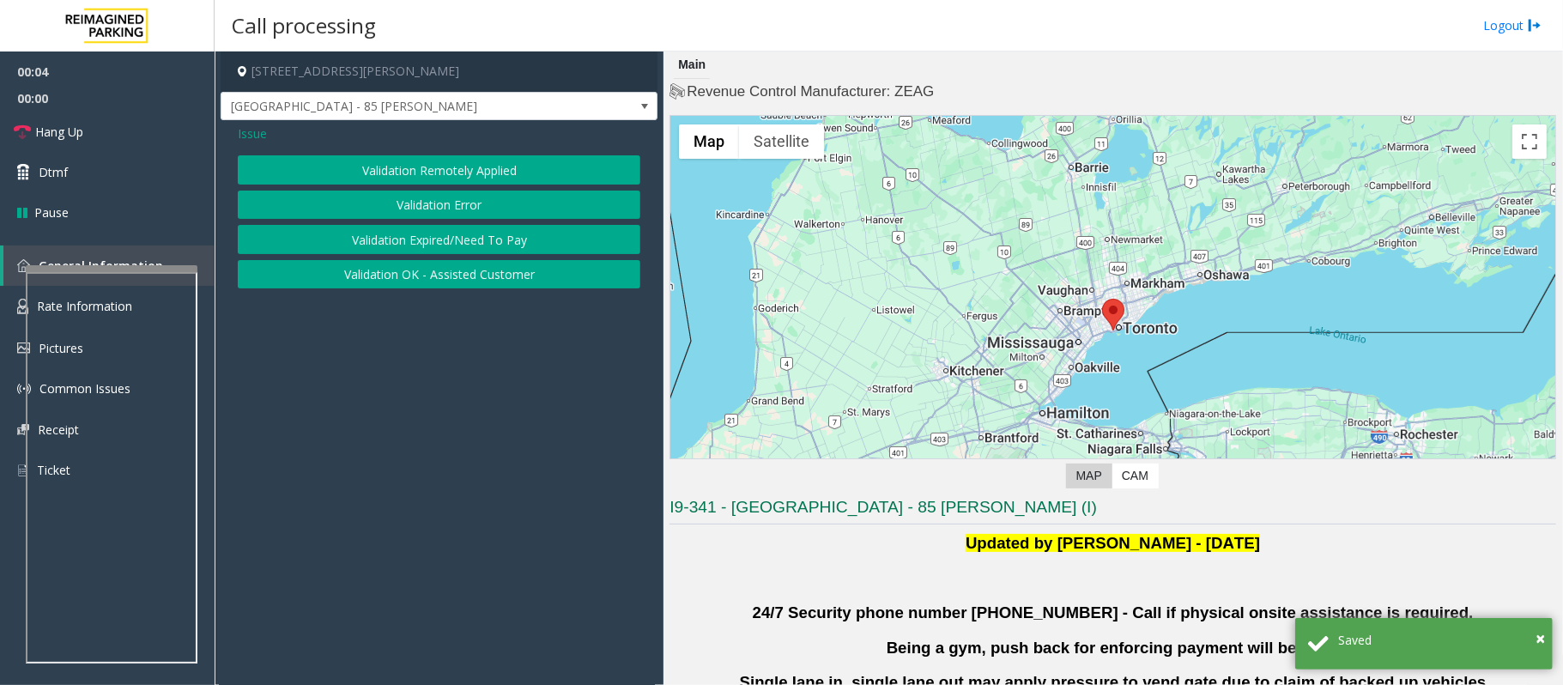
click at [415, 203] on button "Validation Error" at bounding box center [439, 205] width 403 height 29
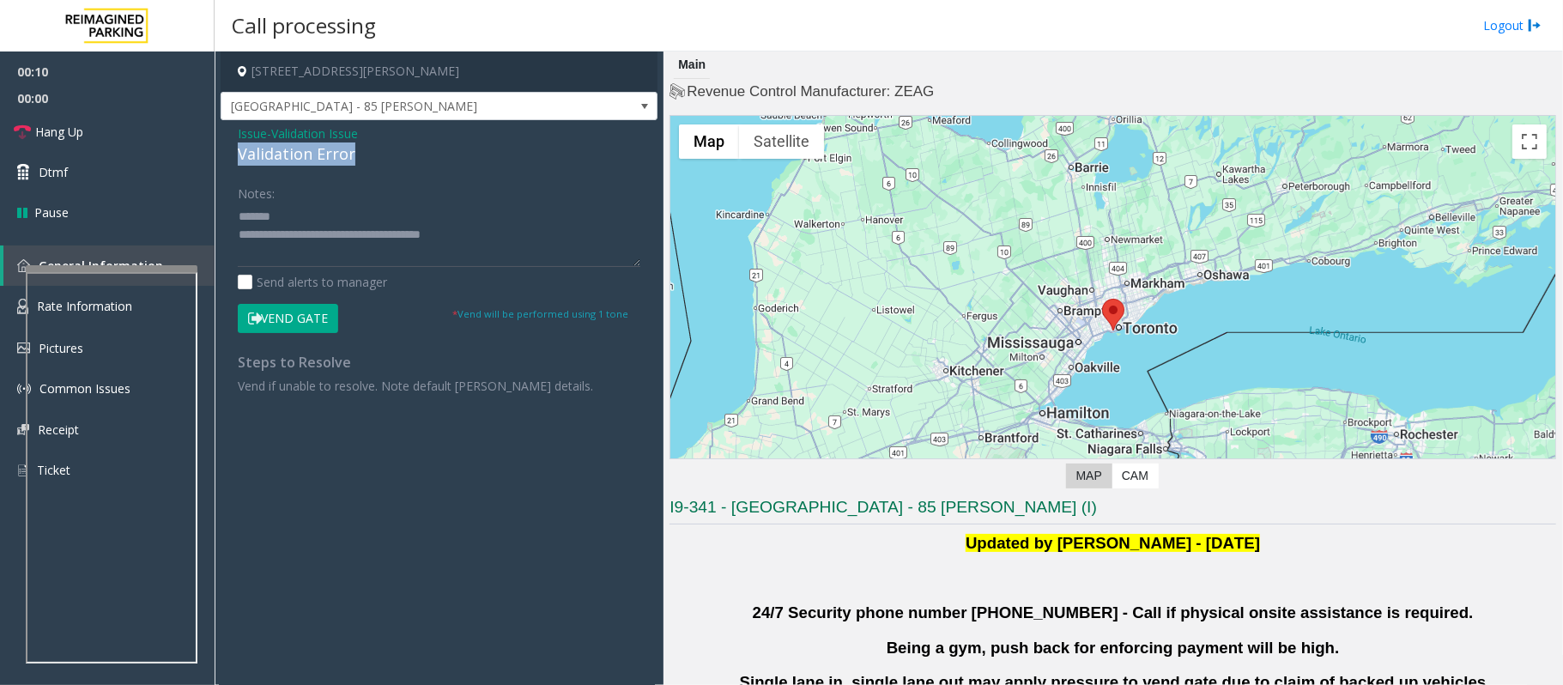
drag, startPoint x: 366, startPoint y: 161, endPoint x: 221, endPoint y: 160, distance: 144.2
click at [221, 160] on div "Issue - Validation Issue Validation Error Notes: Send alerts to manager Vend Ga…" at bounding box center [439, 265] width 437 height 291
click at [392, 213] on textarea at bounding box center [439, 235] width 403 height 64
click at [300, 245] on textarea at bounding box center [439, 235] width 403 height 64
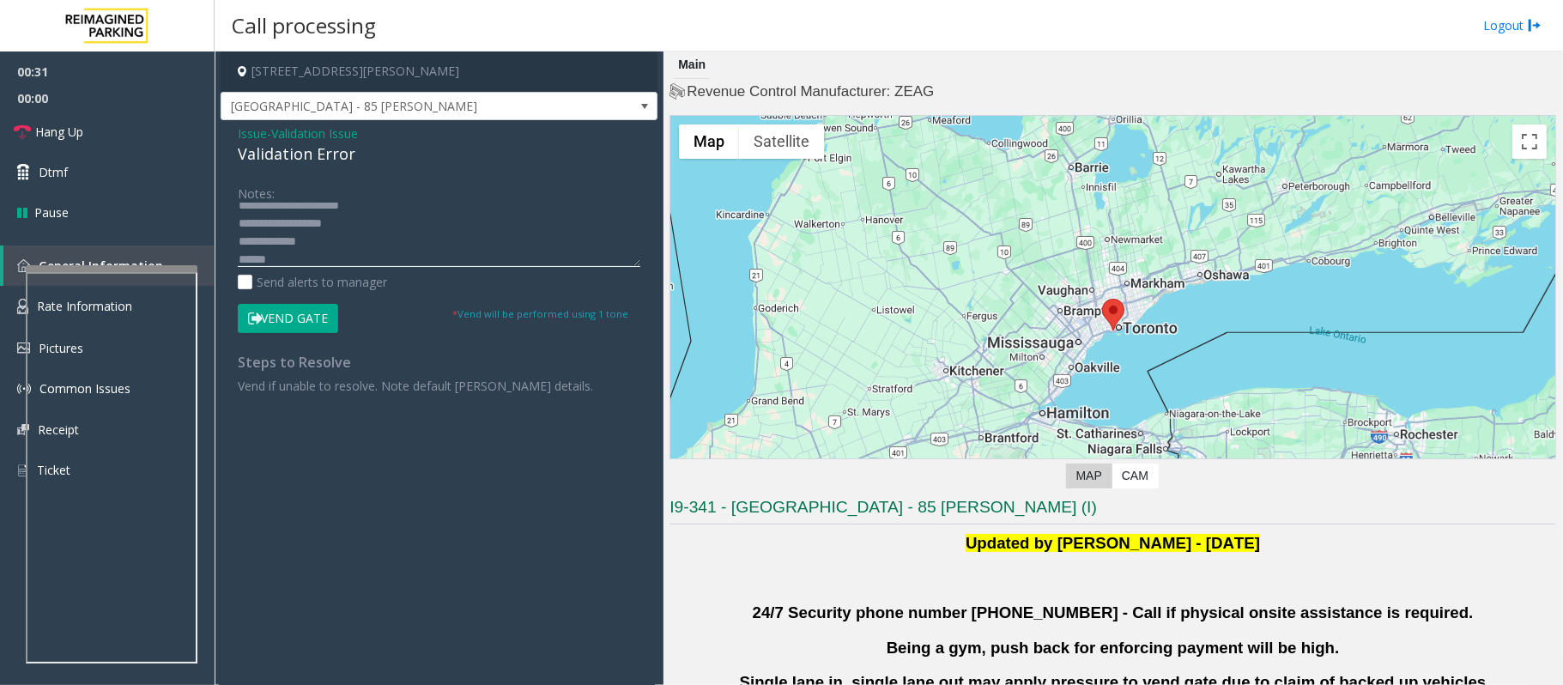
click at [285, 240] on textarea at bounding box center [439, 235] width 403 height 64
click at [300, 259] on textarea at bounding box center [439, 235] width 403 height 64
click at [306, 233] on textarea at bounding box center [439, 235] width 403 height 64
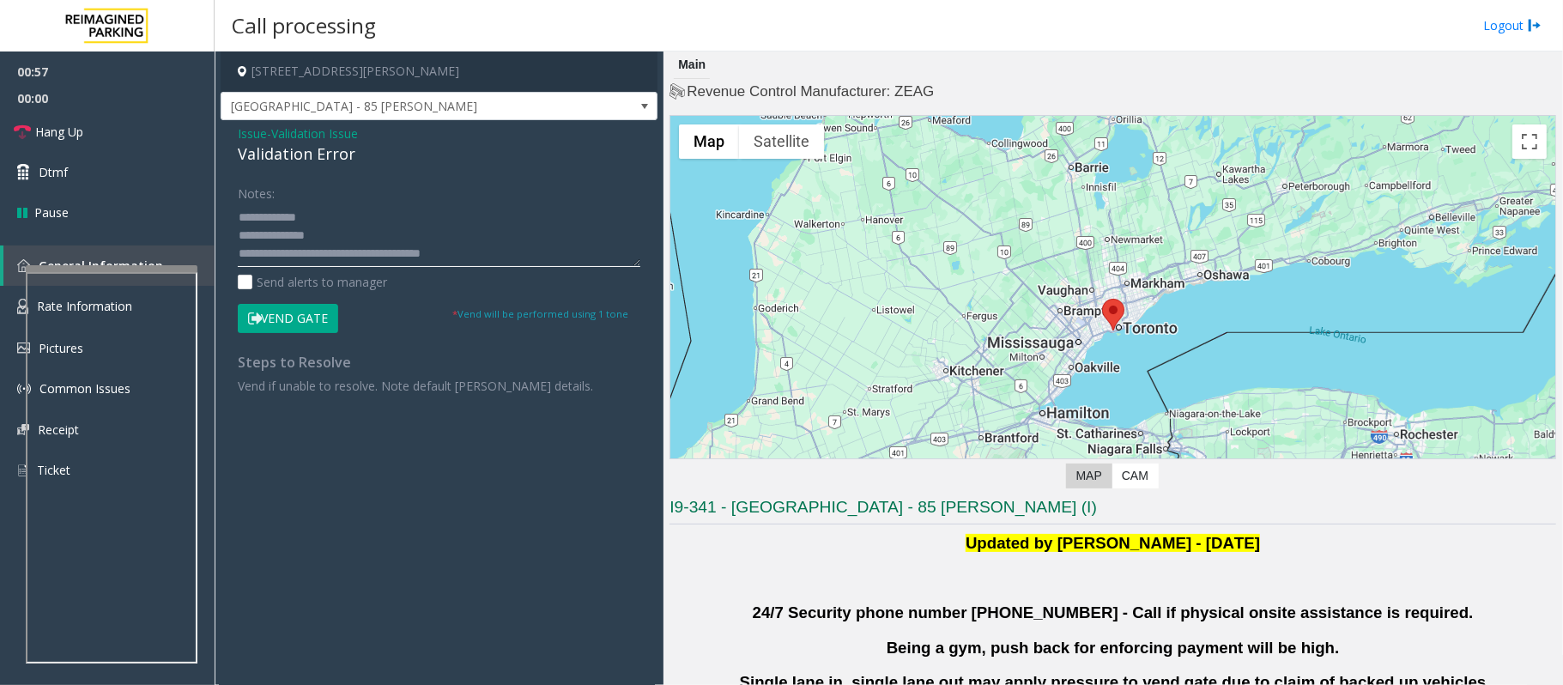
type textarea "**********"
drag, startPoint x: 443, startPoint y: 77, endPoint x: 357, endPoint y: 72, distance: 86.0
click at [357, 72] on h4 "[STREET_ADDRESS][PERSON_NAME]" at bounding box center [439, 71] width 437 height 40
copy h4 "Toronto, ON"
click at [333, 128] on span "Validation Issue" at bounding box center [314, 133] width 87 height 18
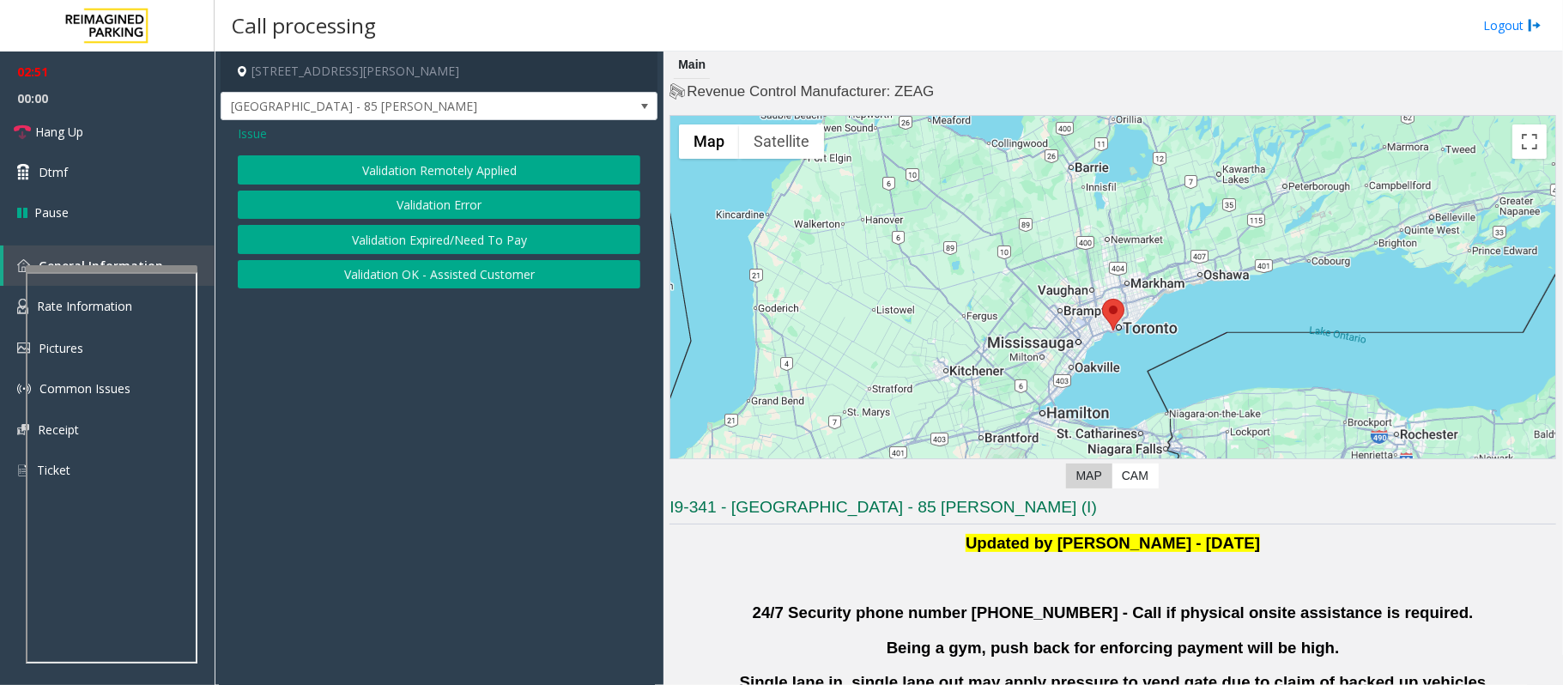
click at [479, 244] on button "Validation Expired/Need To Pay" at bounding box center [439, 239] width 403 height 29
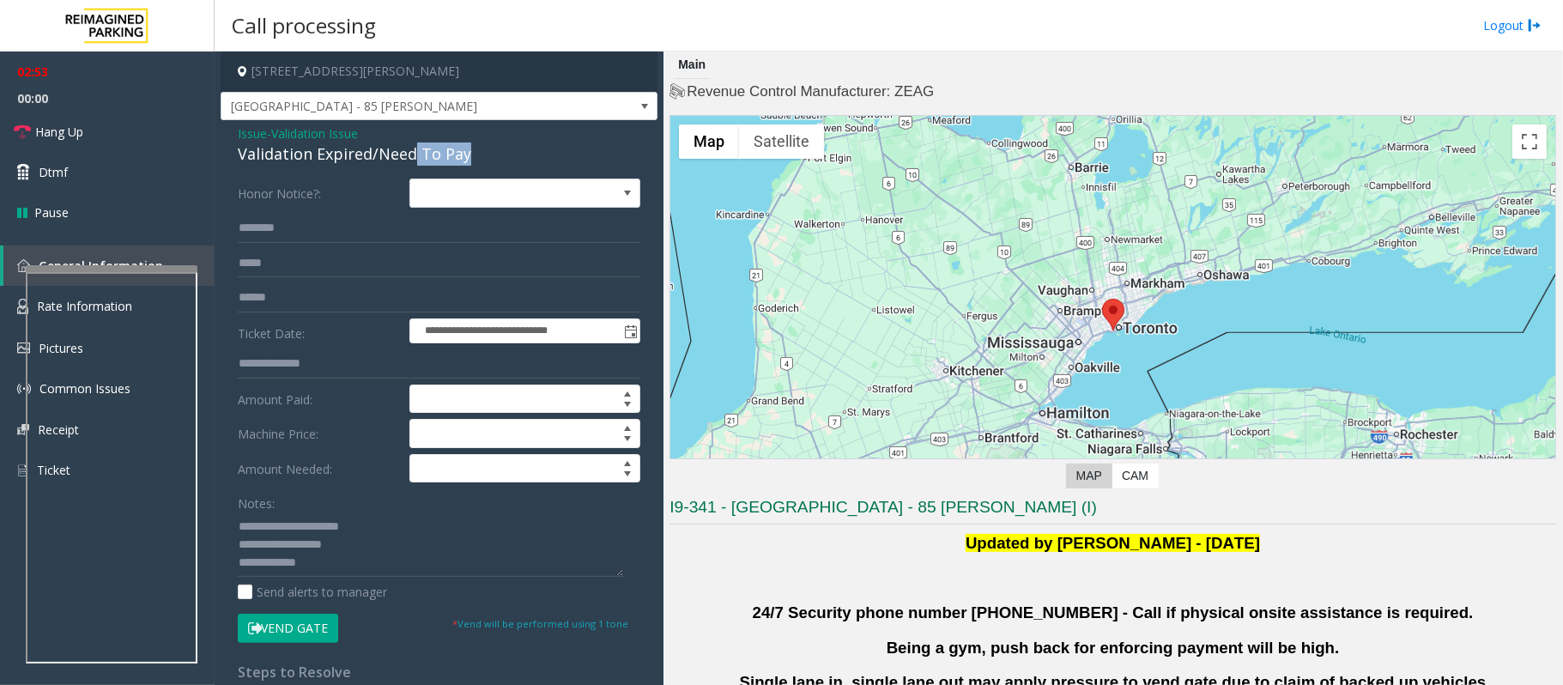
drag, startPoint x: 486, startPoint y: 153, endPoint x: 412, endPoint y: 156, distance: 73.9
click at [412, 156] on div "Validation Expired/Need To Pay" at bounding box center [439, 153] width 403 height 23
drag, startPoint x: 227, startPoint y: 152, endPoint x: 406, endPoint y: 152, distance: 179.4
click at [465, 152] on div "**********" at bounding box center [439, 457] width 437 height 674
click at [365, 530] on textarea at bounding box center [430, 544] width 385 height 64
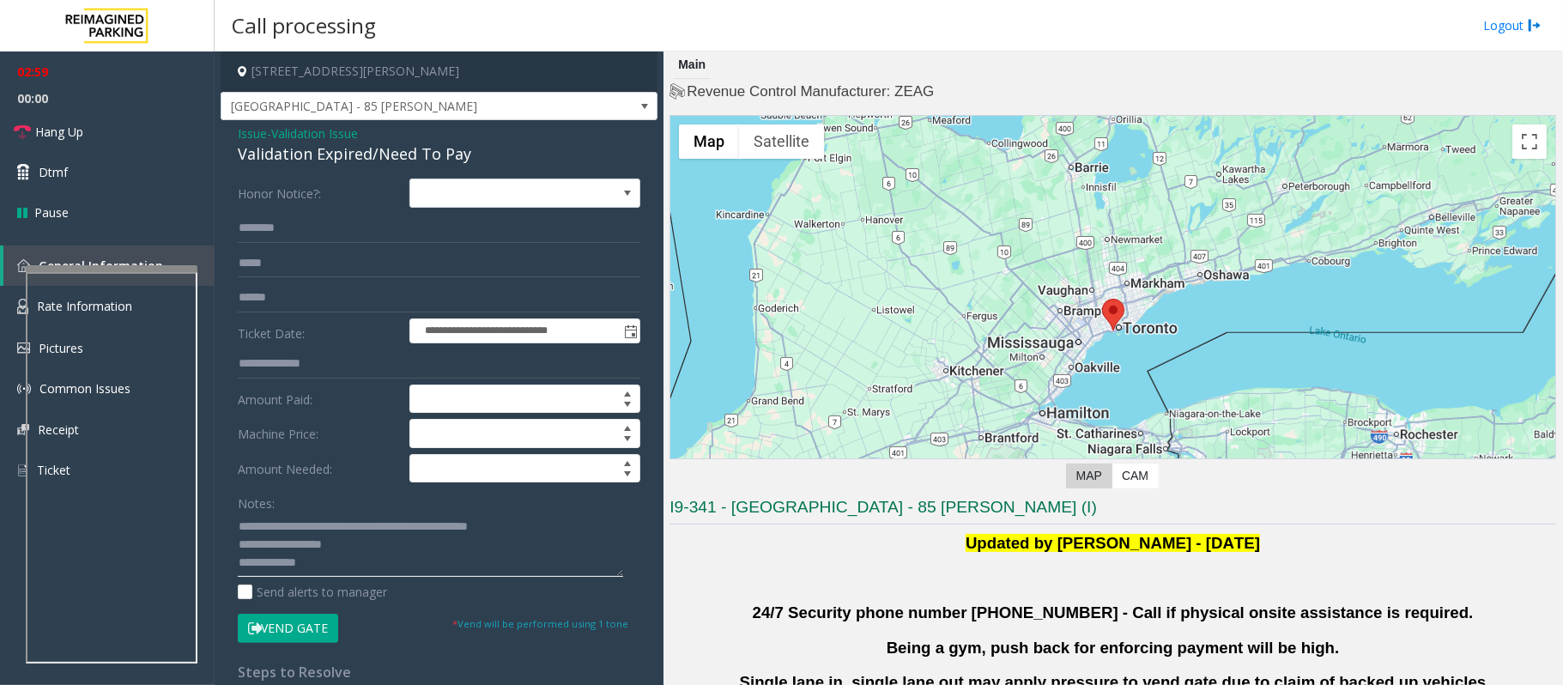
drag, startPoint x: 365, startPoint y: 530, endPoint x: 275, endPoint y: 533, distance: 90.2
click at [275, 533] on textarea at bounding box center [430, 544] width 385 height 64
click at [310, 633] on button "Vend Gate" at bounding box center [288, 628] width 100 height 29
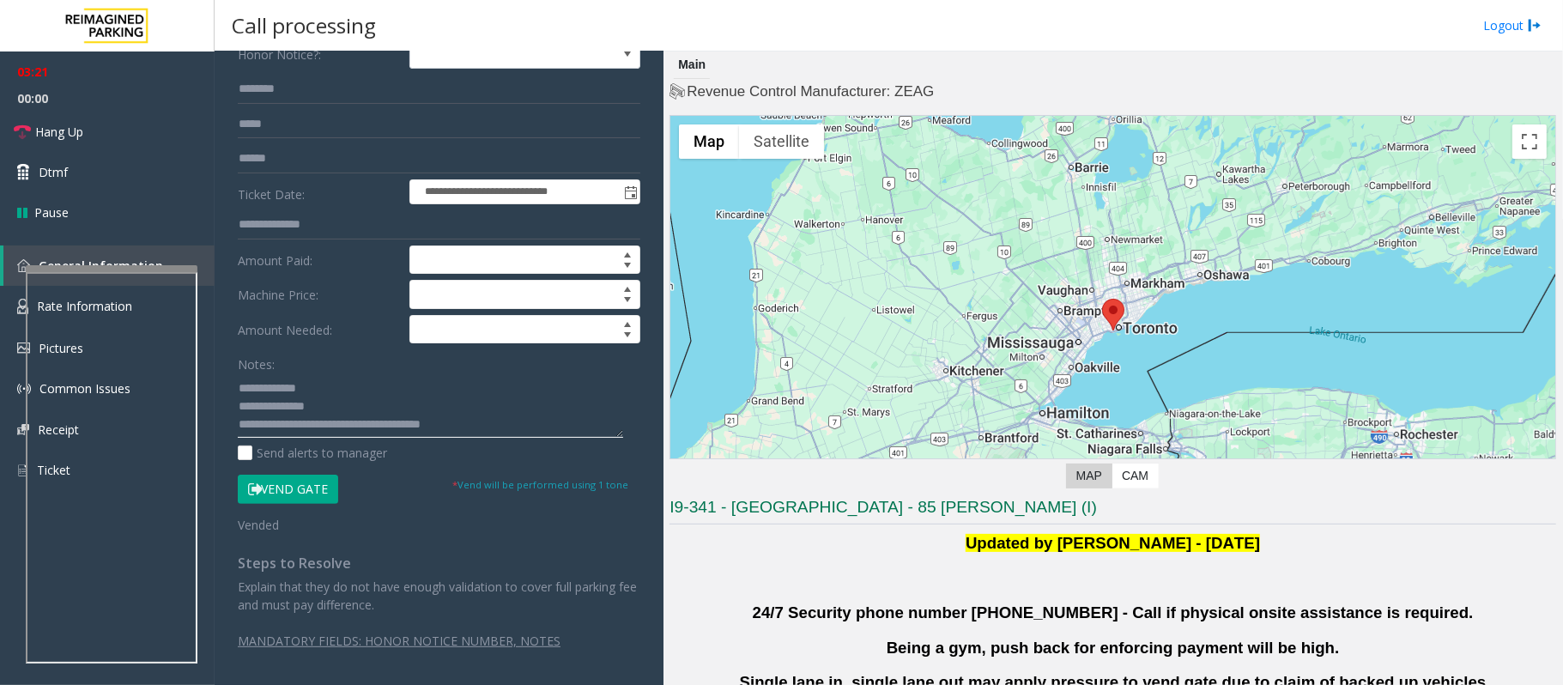
click at [506, 426] on textarea at bounding box center [430, 405] width 385 height 64
click at [70, 134] on span "Hang Up" at bounding box center [59, 132] width 48 height 18
click at [493, 431] on textarea at bounding box center [430, 405] width 385 height 64
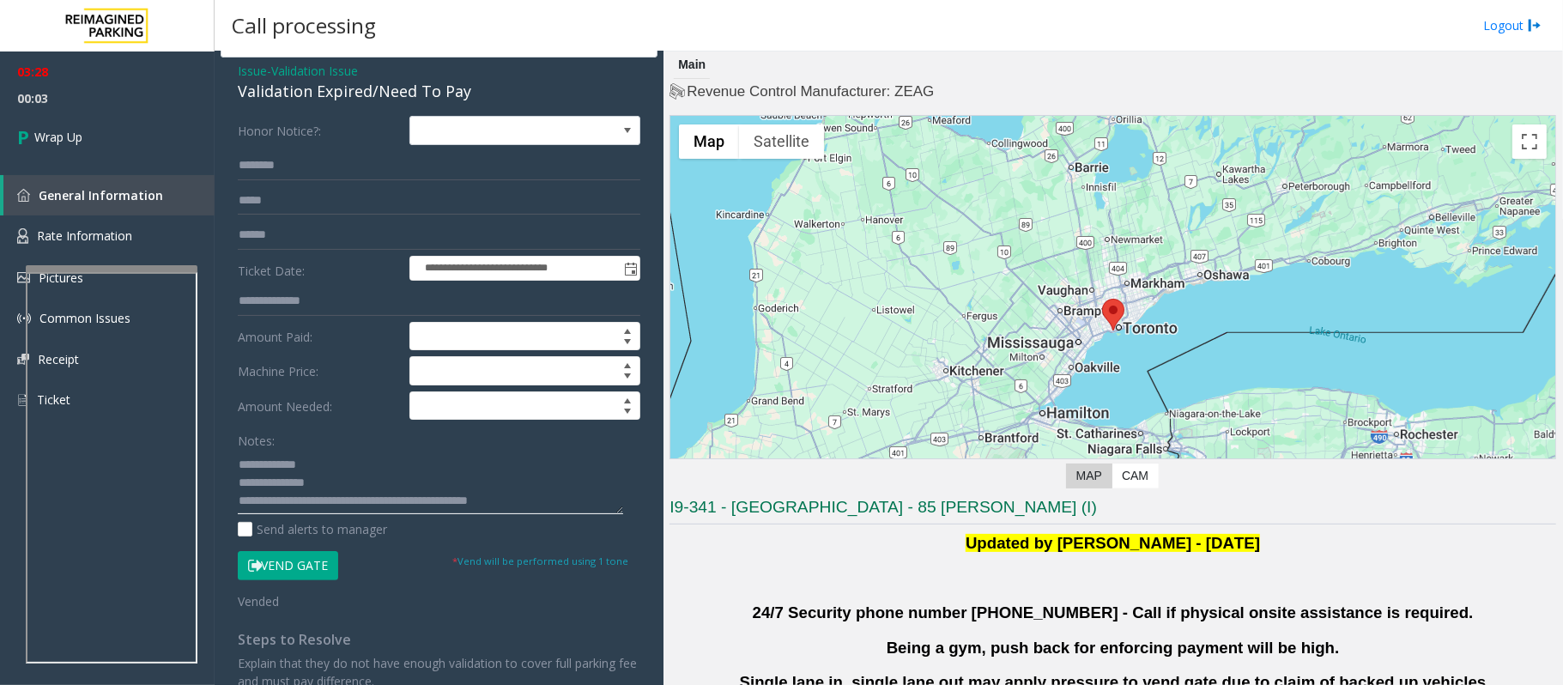
scroll to position [0, 0]
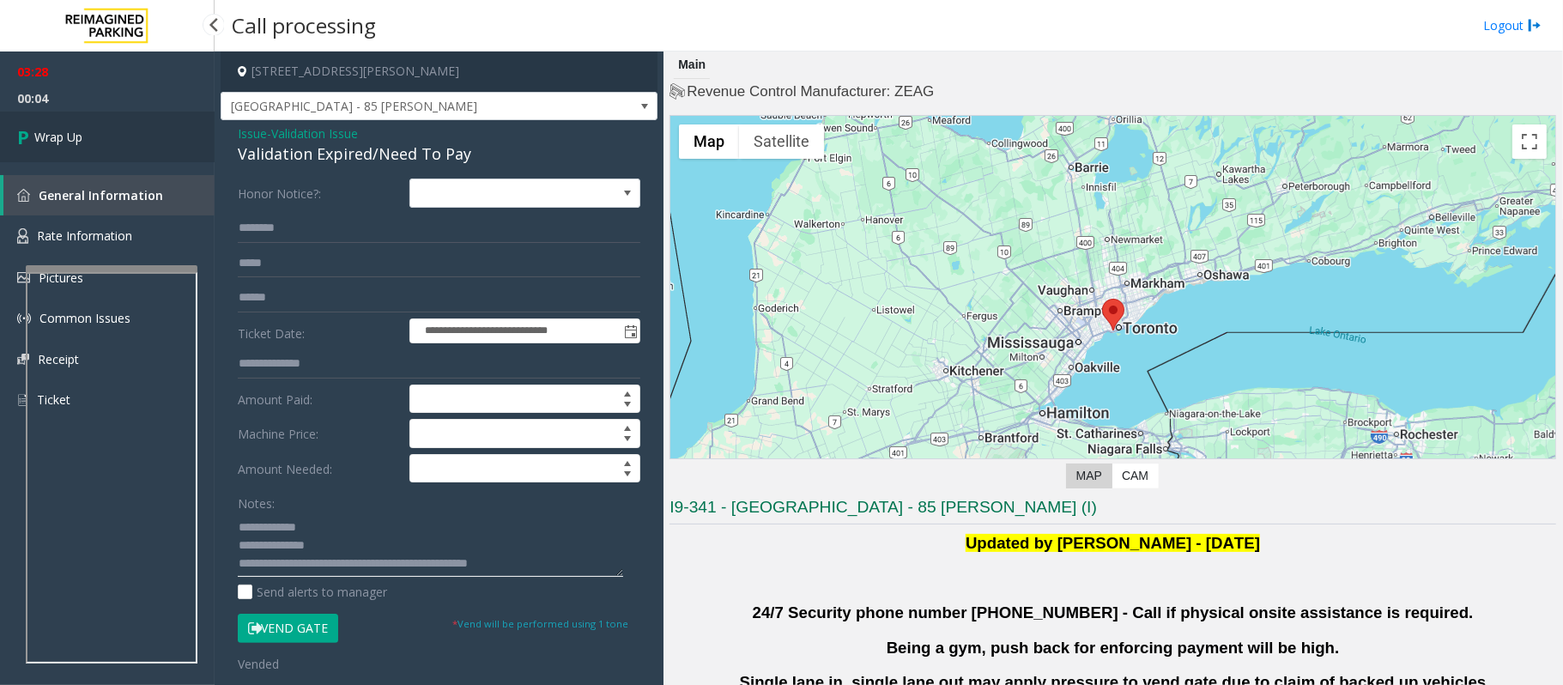
type textarea "**********"
click at [124, 153] on link "Wrap Up" at bounding box center [107, 137] width 215 height 51
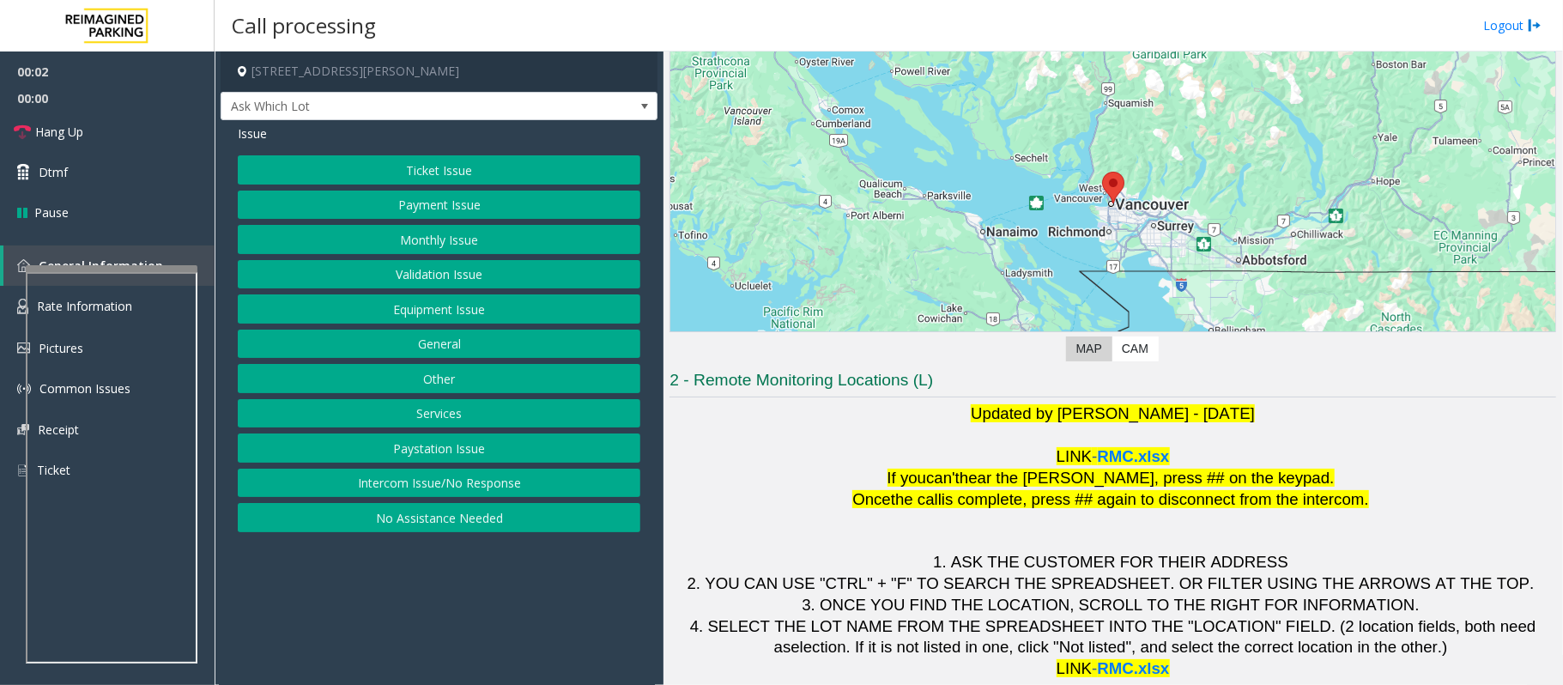
scroll to position [139, 0]
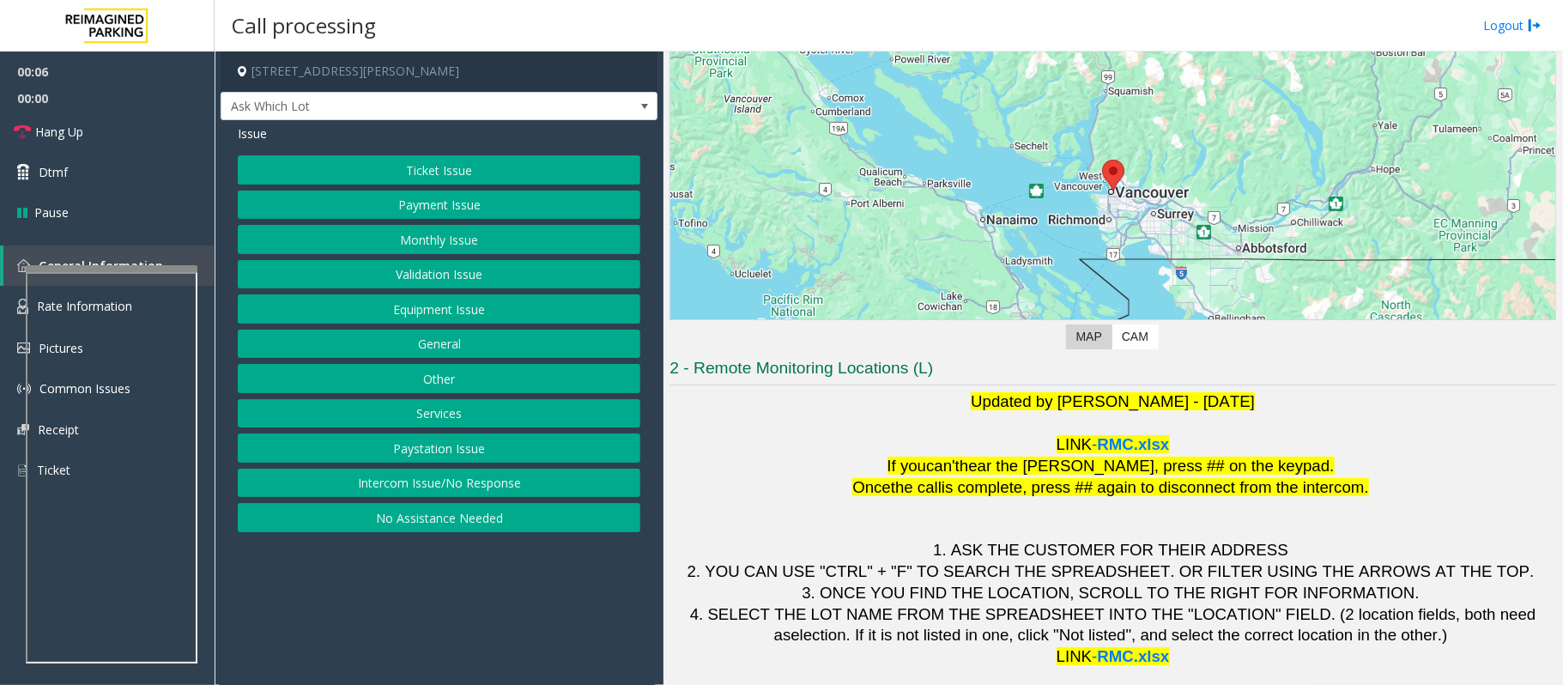
click at [405, 477] on button "Intercom Issue/No Response" at bounding box center [439, 483] width 403 height 29
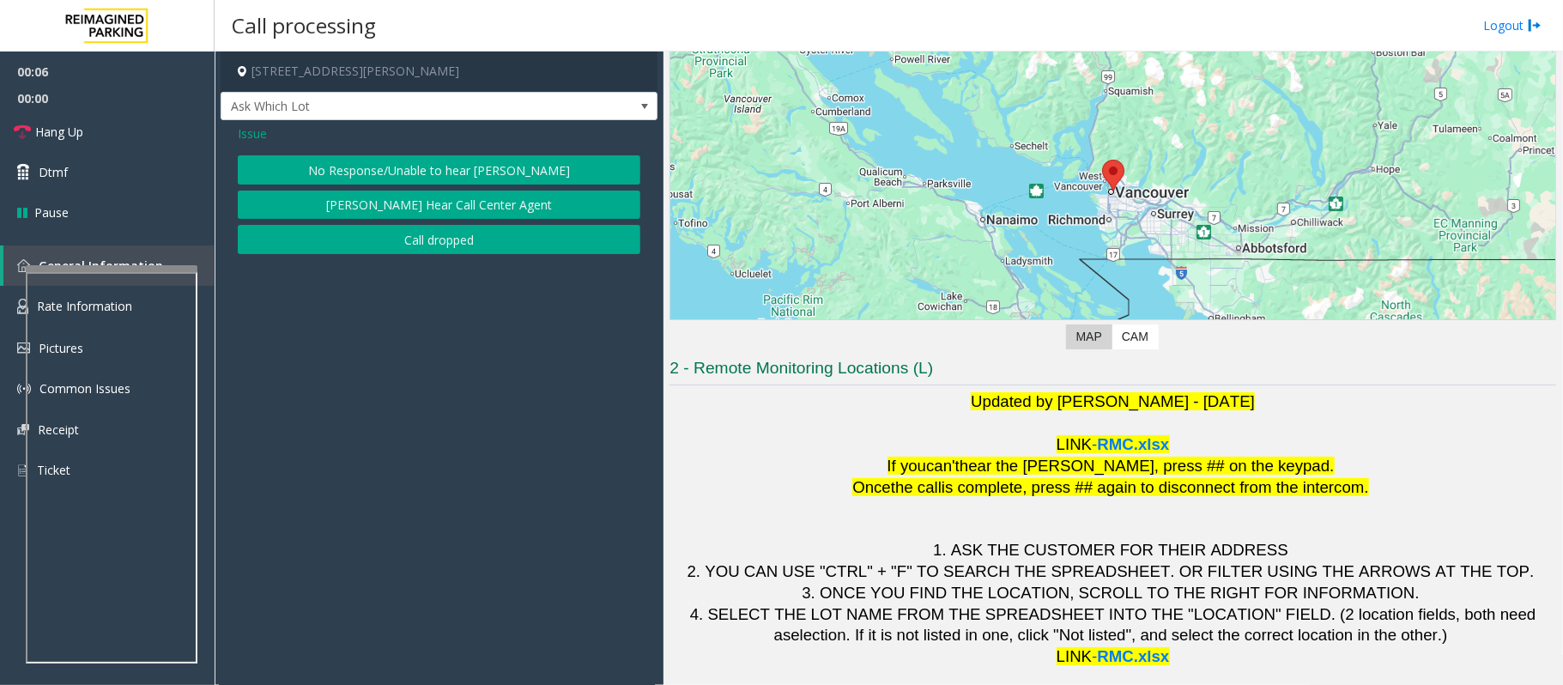
click at [444, 159] on button "No Response/Unable to hear [PERSON_NAME]" at bounding box center [439, 169] width 403 height 29
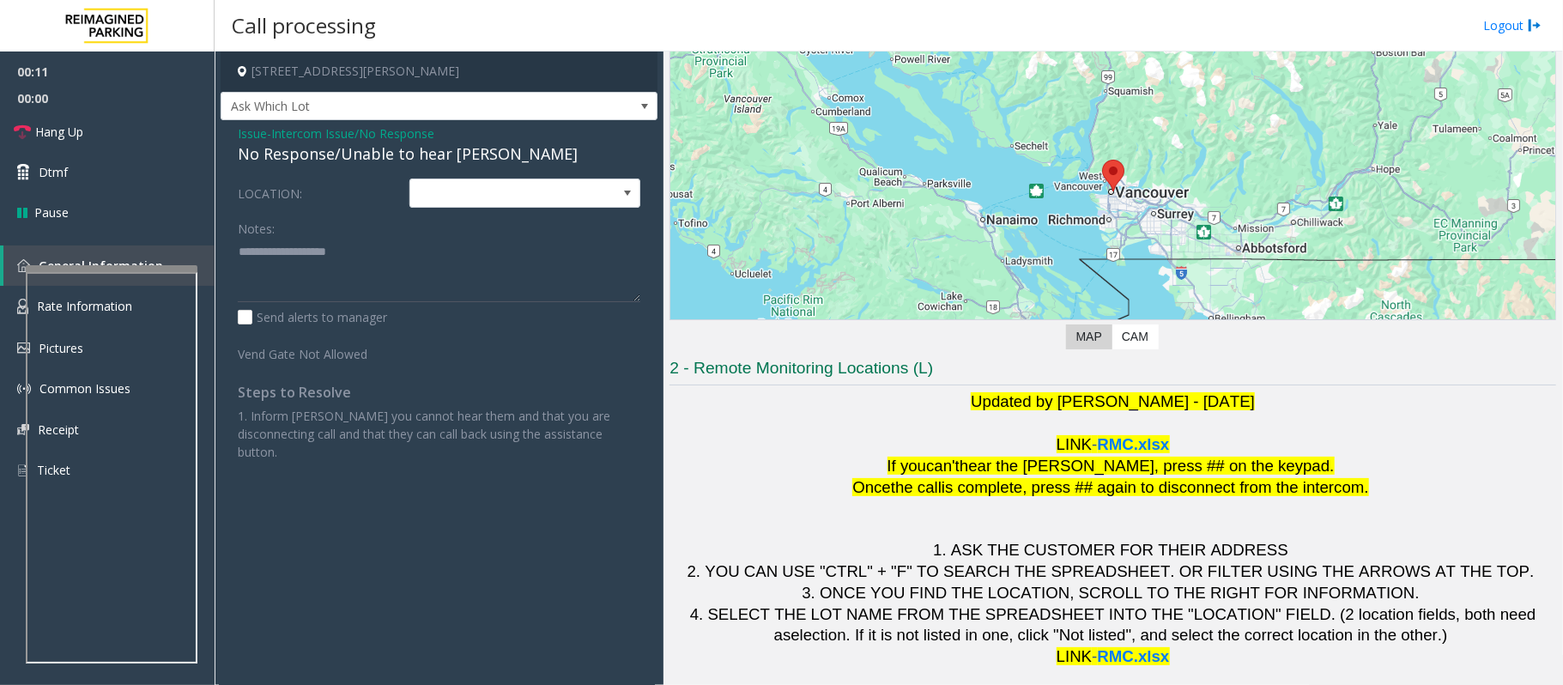
click at [374, 156] on div "No Response/Unable to hear [PERSON_NAME]" at bounding box center [439, 153] width 403 height 23
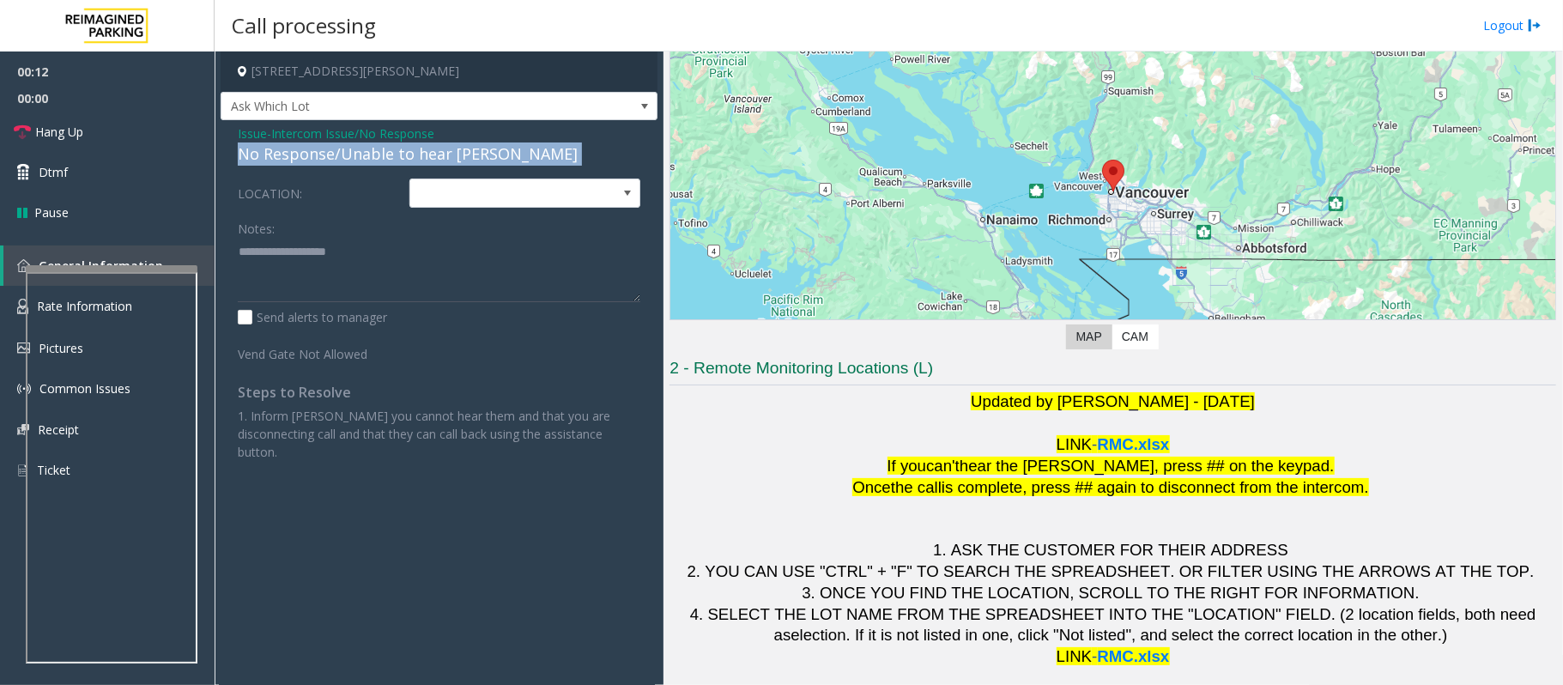
click at [374, 156] on div "No Response/Unable to hear [PERSON_NAME]" at bounding box center [439, 153] width 403 height 23
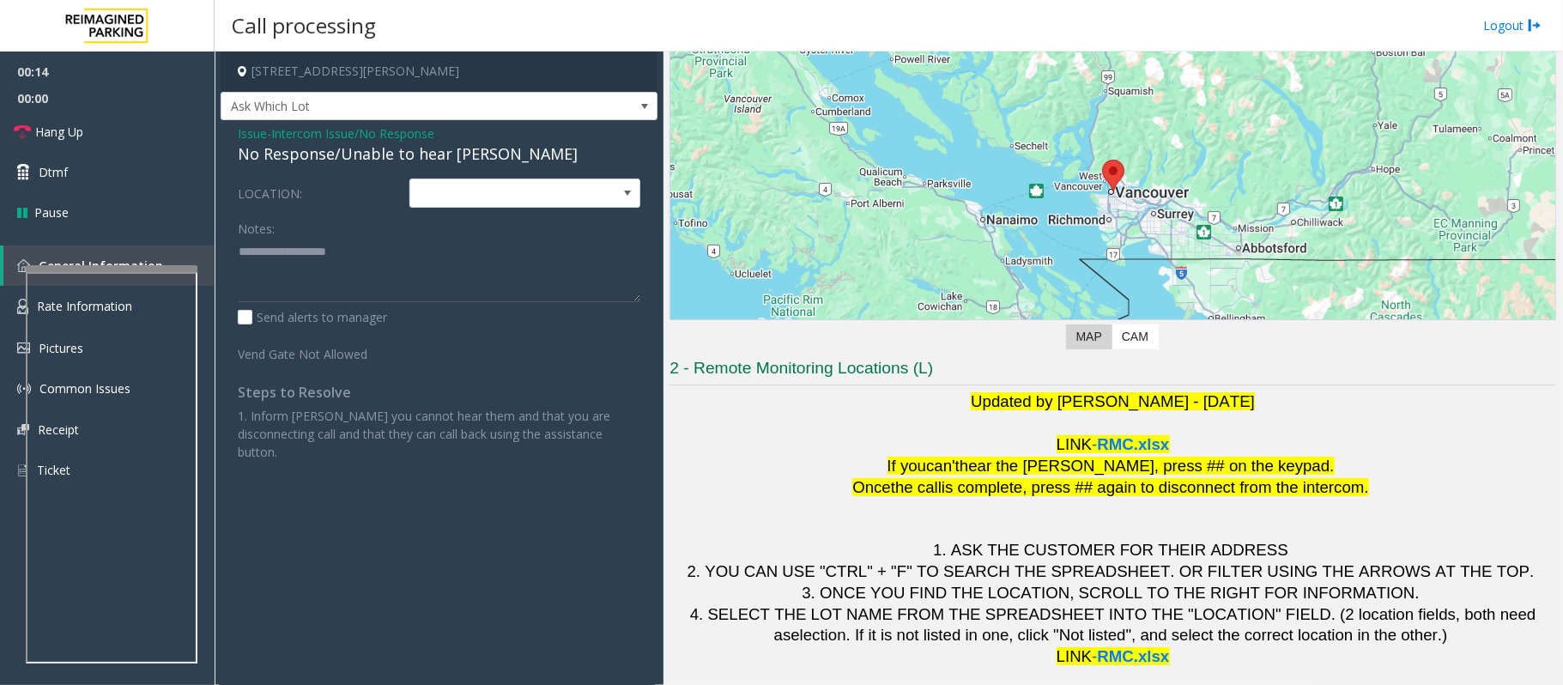
click at [257, 135] on span "Issue" at bounding box center [252, 133] width 29 height 18
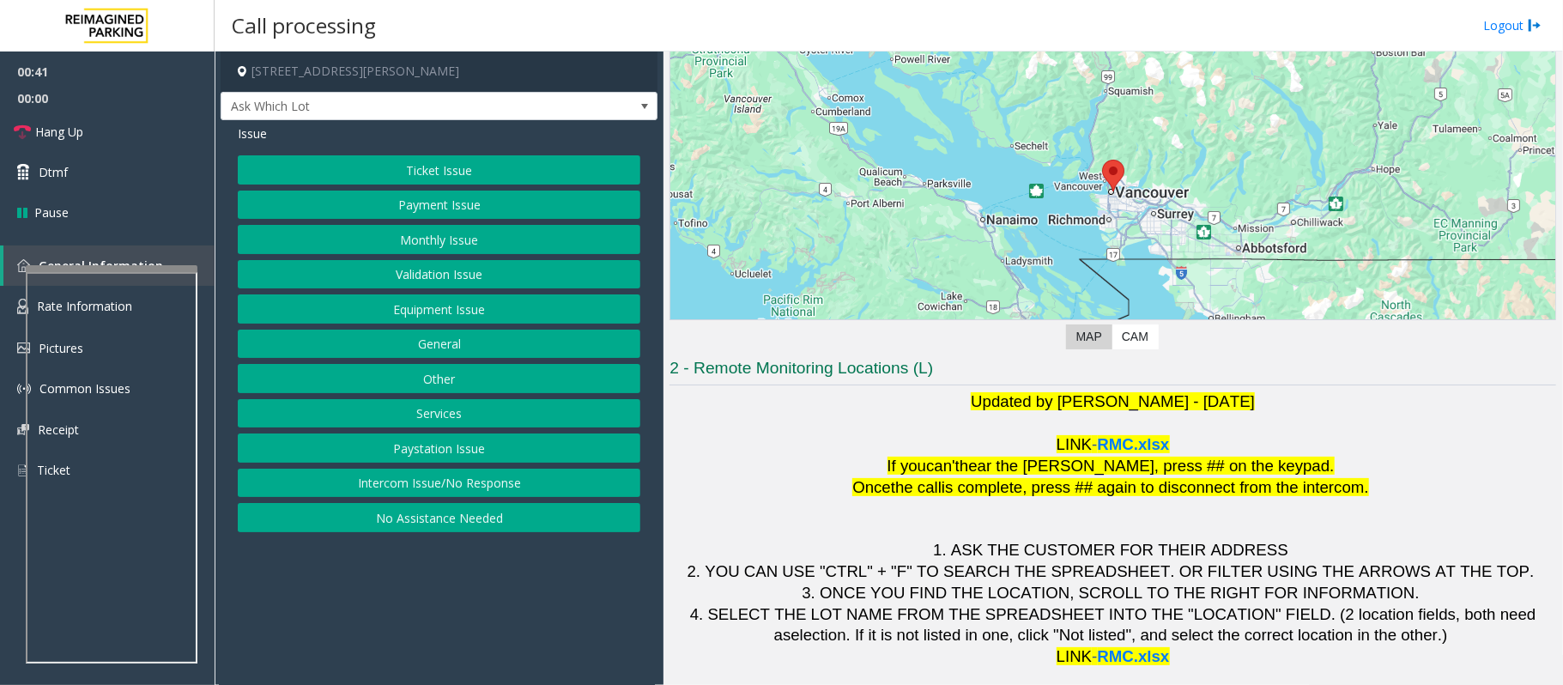
click at [461, 321] on button "Equipment Issue" at bounding box center [439, 308] width 403 height 29
click at [454, 316] on button "Gate / Door Won't Open" at bounding box center [439, 308] width 403 height 29
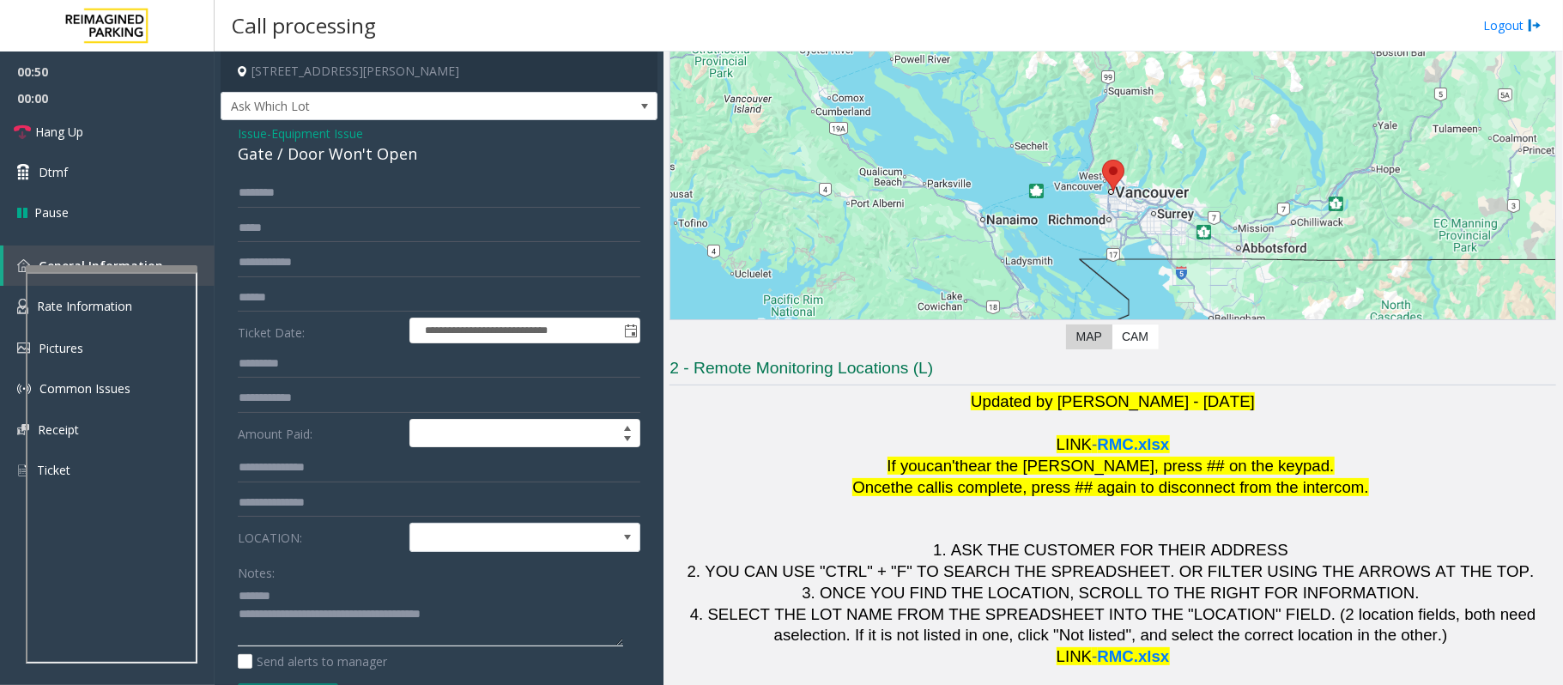
type textarea "**********"
click at [251, 130] on span "Issue" at bounding box center [252, 133] width 29 height 18
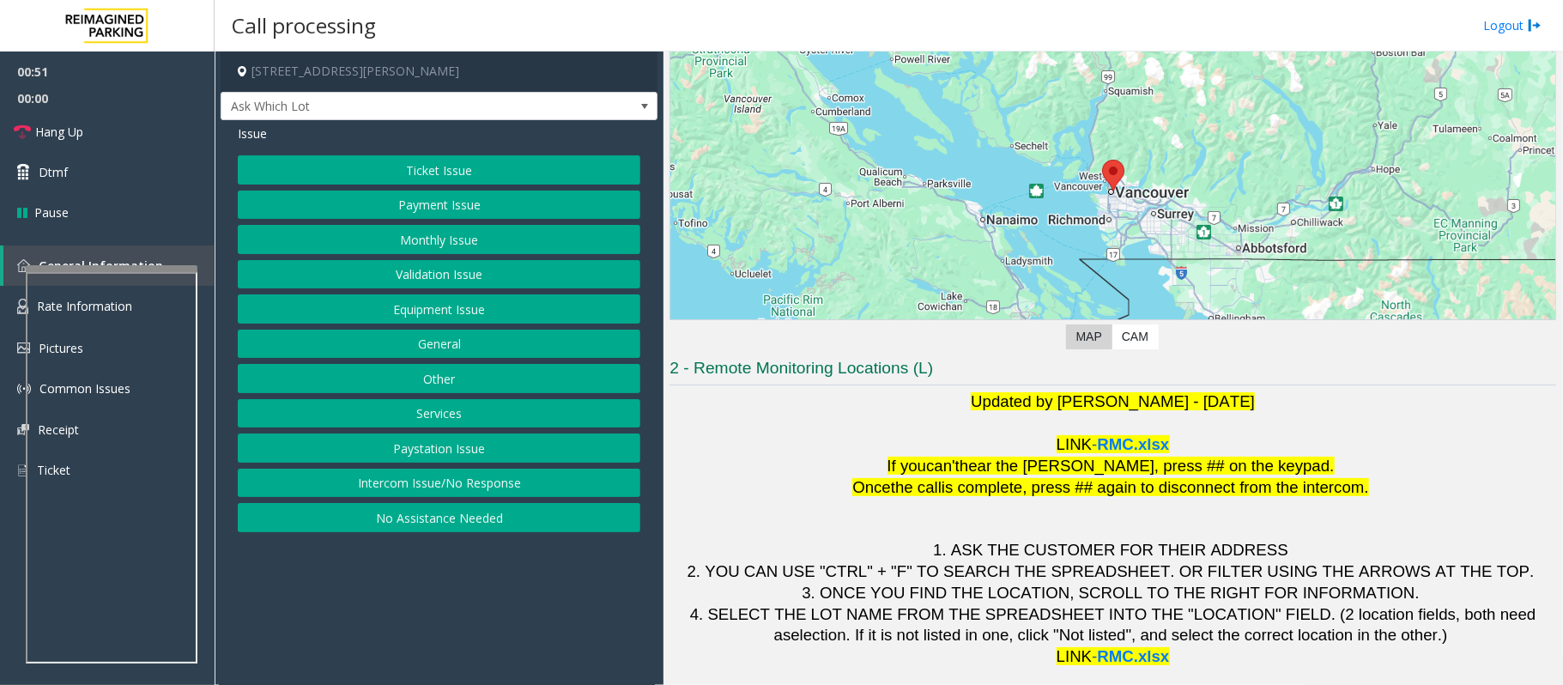
click at [414, 165] on button "Ticket Issue" at bounding box center [439, 169] width 403 height 29
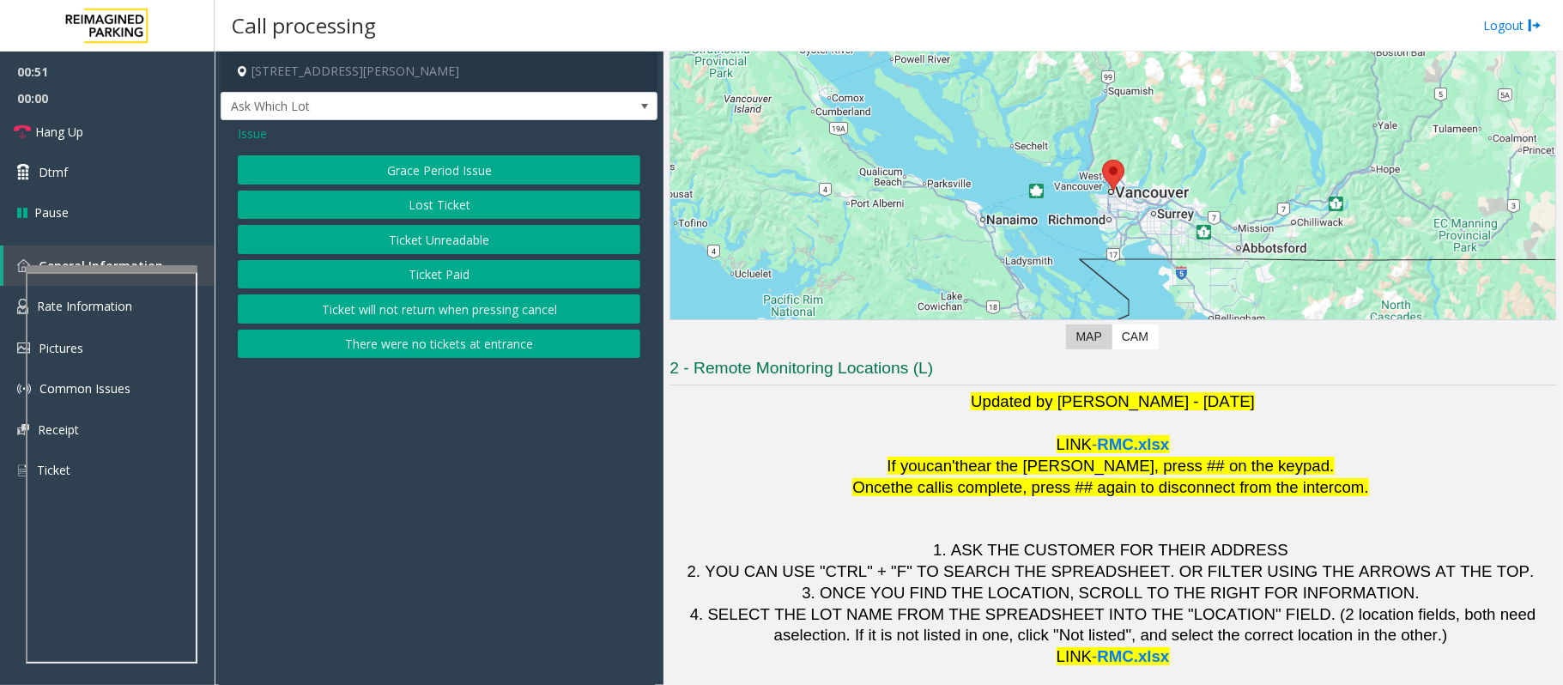
click at [431, 241] on button "Ticket Unreadable" at bounding box center [439, 239] width 403 height 29
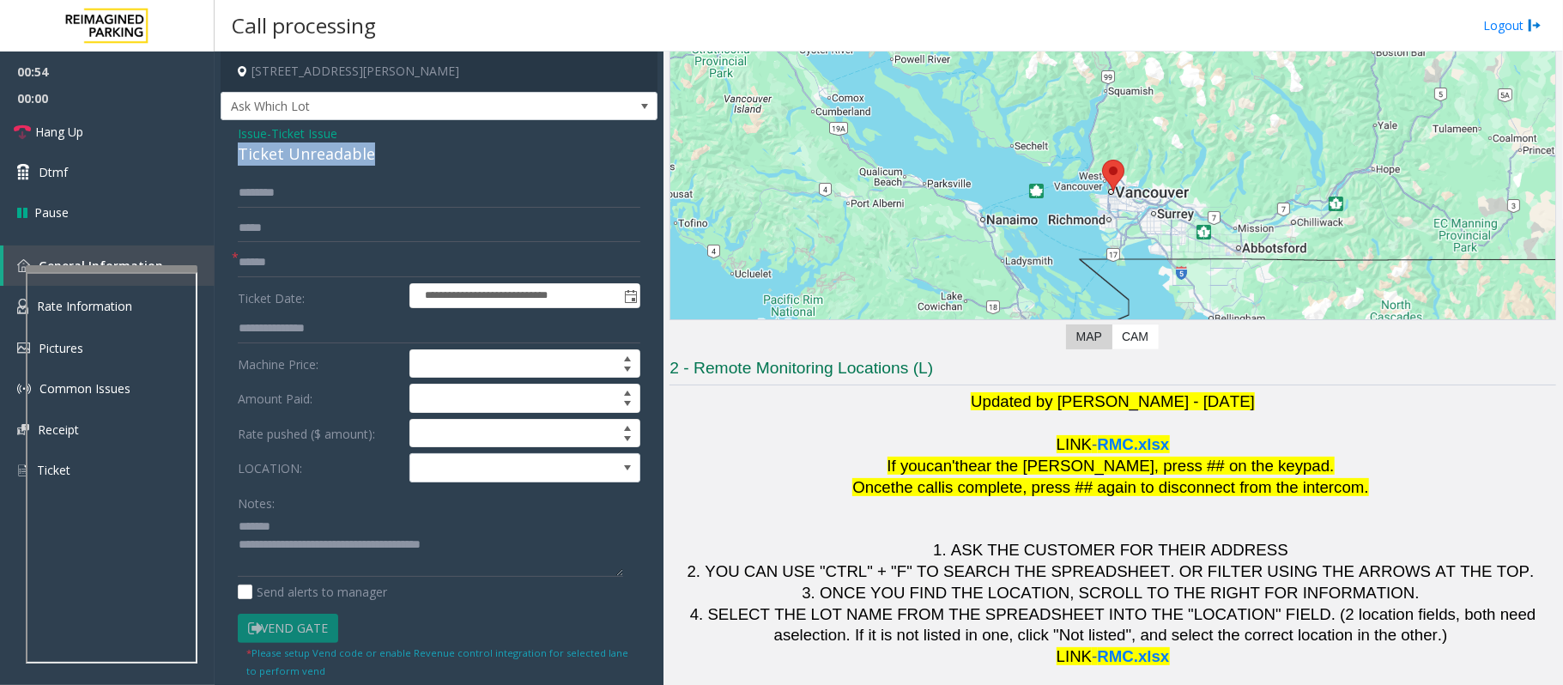
drag, startPoint x: 407, startPoint y: 156, endPoint x: 227, endPoint y: 160, distance: 179.4
click at [227, 160] on div "**********" at bounding box center [439, 520] width 437 height 800
type textarea "**********"
click at [247, 136] on span "Issue" at bounding box center [252, 133] width 29 height 18
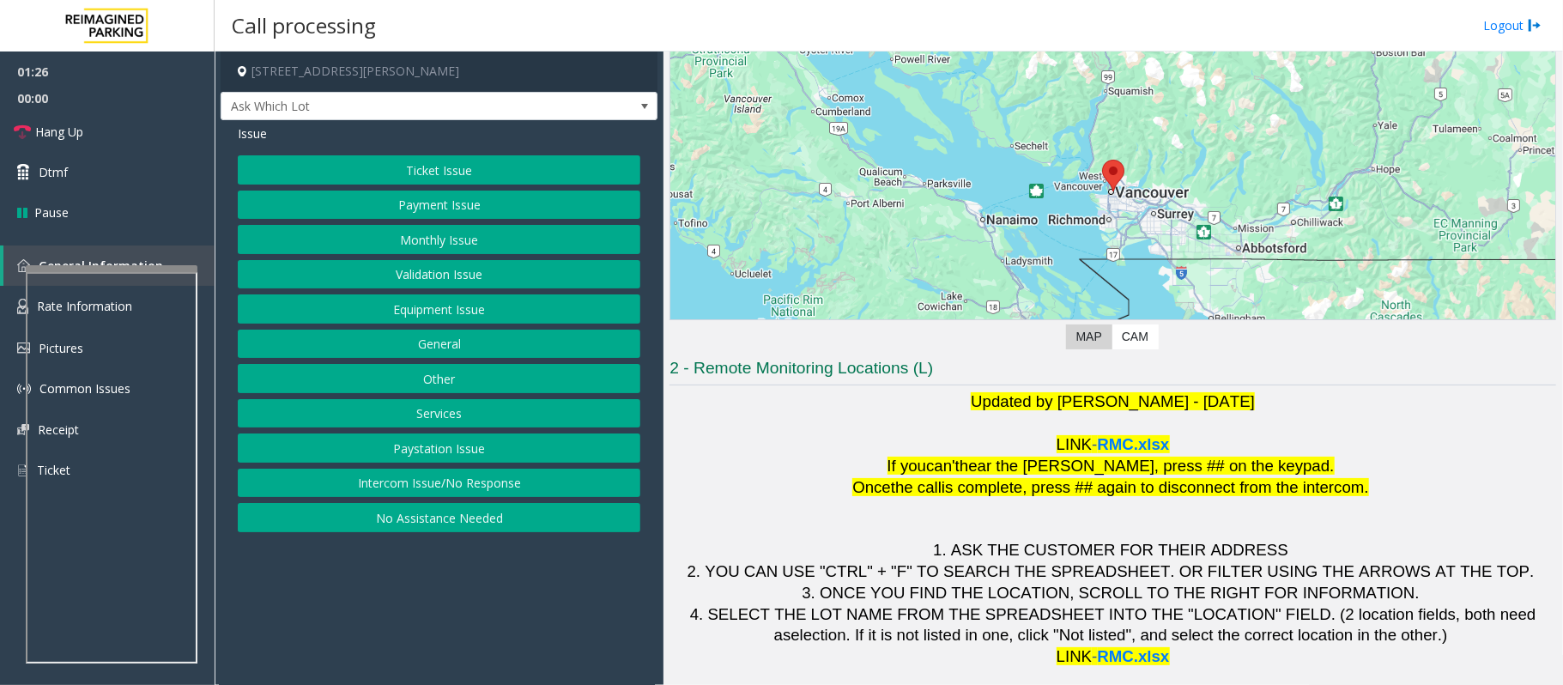
click at [448, 273] on button "Validation Issue" at bounding box center [439, 274] width 403 height 29
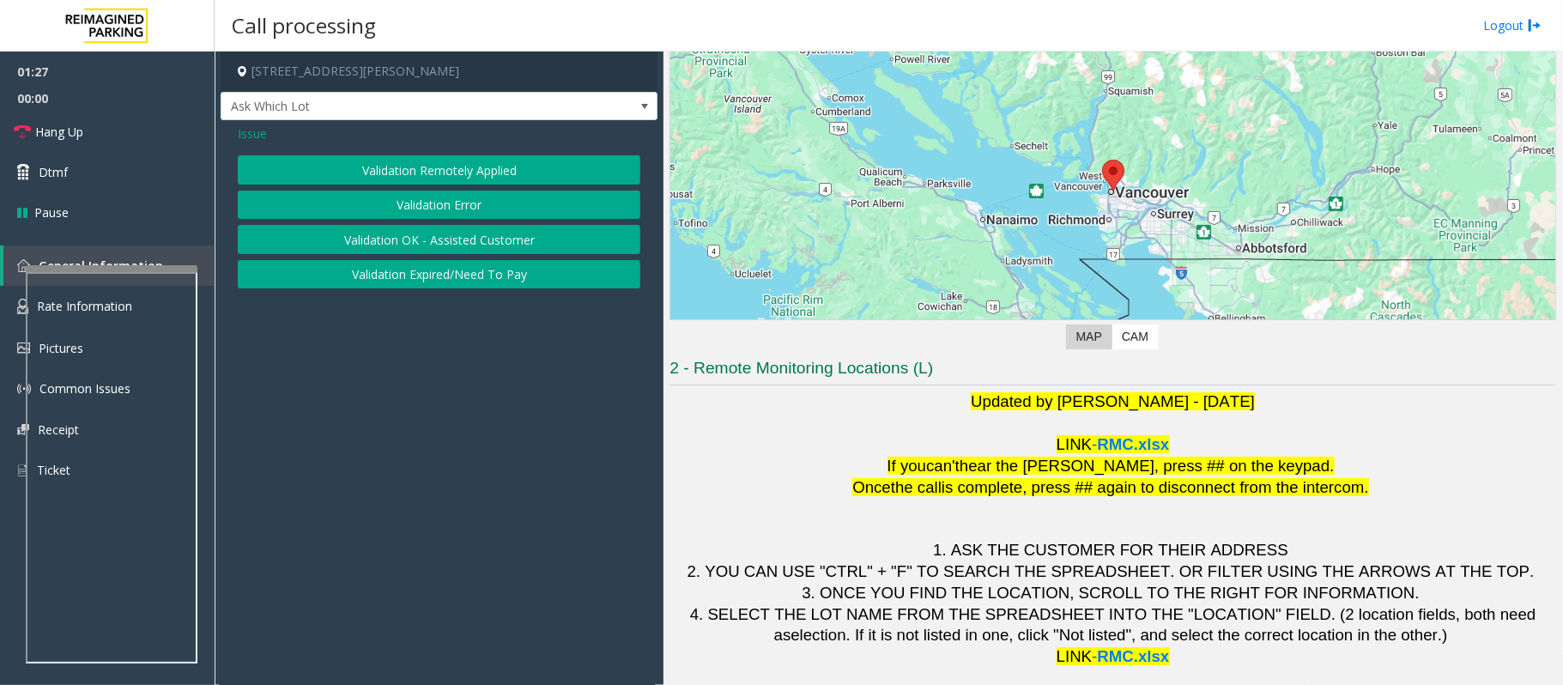
click at [434, 207] on button "Validation Error" at bounding box center [439, 205] width 403 height 29
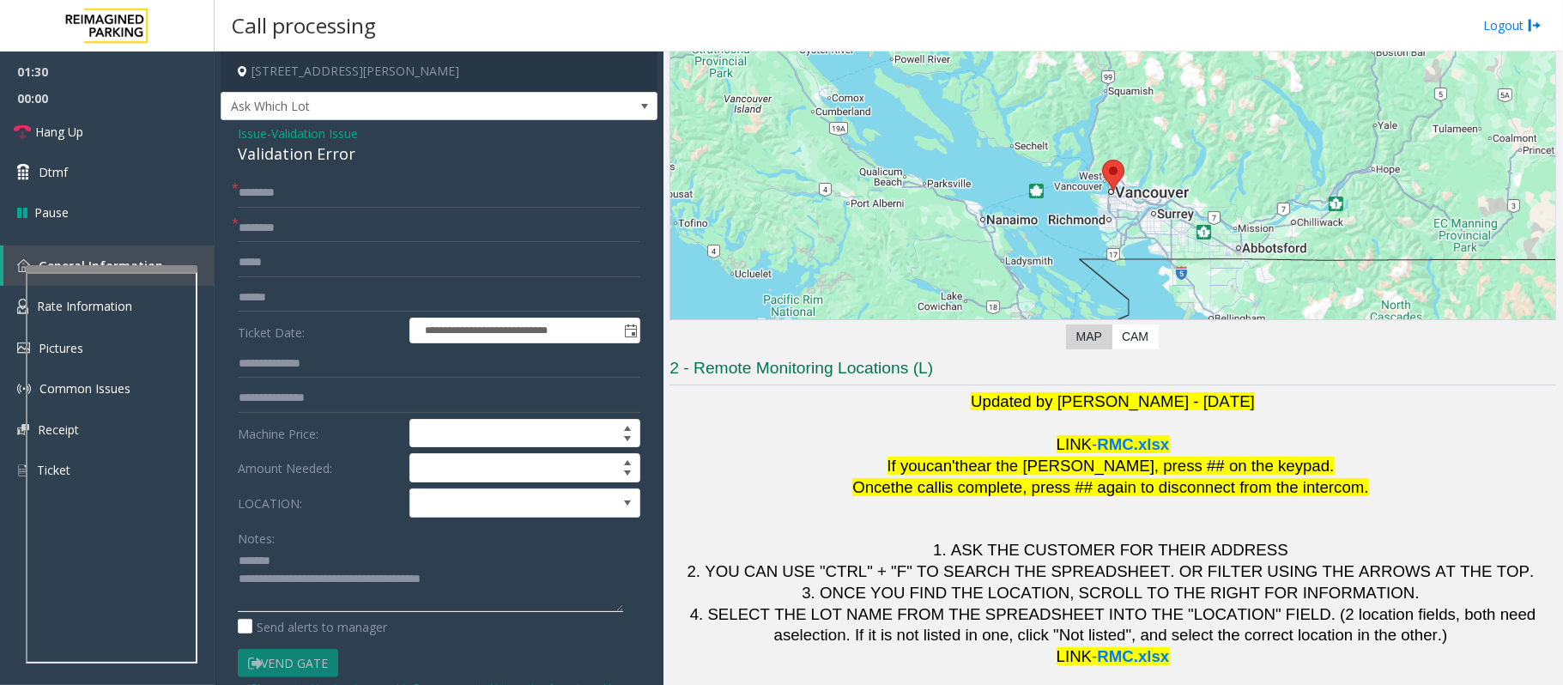
click at [292, 571] on textarea at bounding box center [430, 580] width 385 height 64
paste textarea "**********"
drag, startPoint x: 358, startPoint y: 151, endPoint x: 235, endPoint y: 148, distance: 122.8
click at [235, 148] on div "**********" at bounding box center [439, 573] width 437 height 906
type textarea "**********"
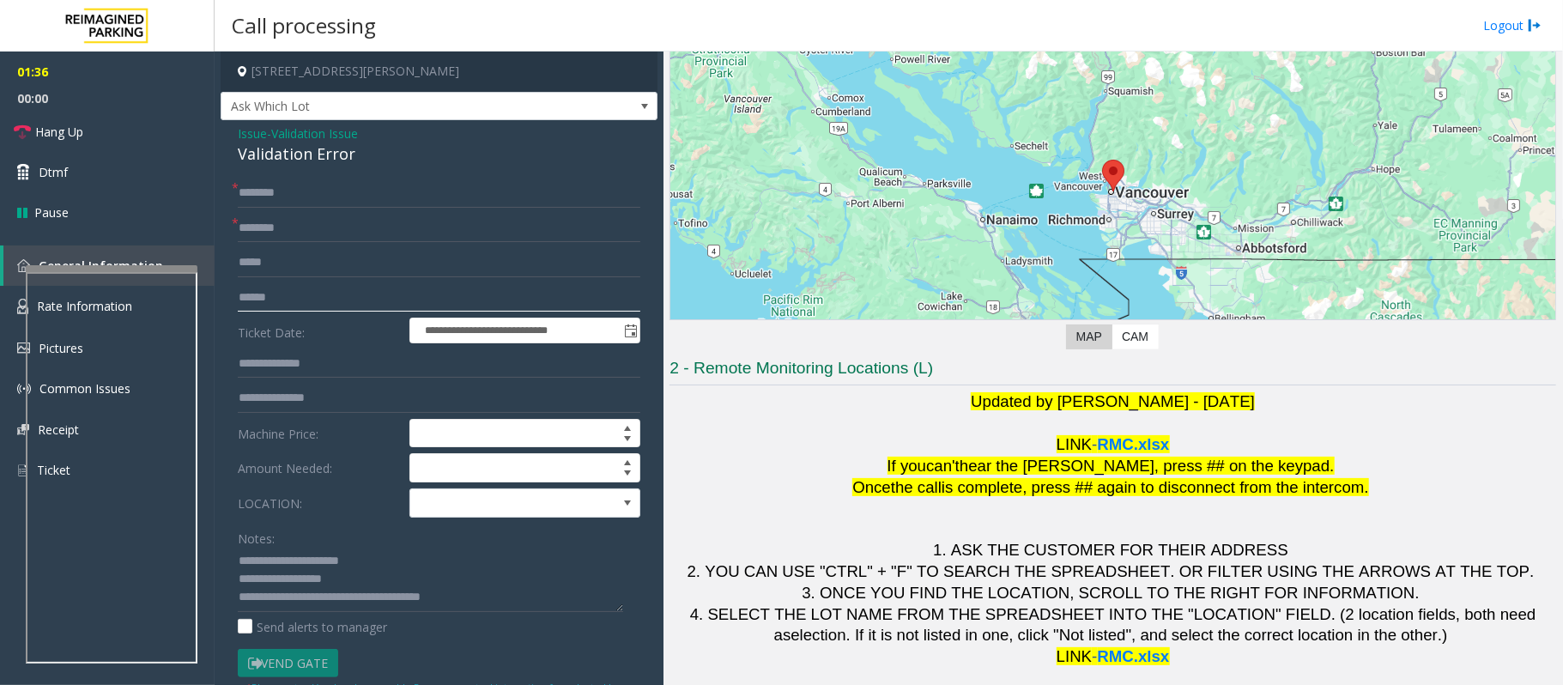
click at [288, 306] on input "text" at bounding box center [439, 297] width 403 height 29
click at [256, 299] on input "*****" at bounding box center [439, 297] width 403 height 29
click at [292, 295] on input "******" at bounding box center [439, 297] width 403 height 29
type input "*******"
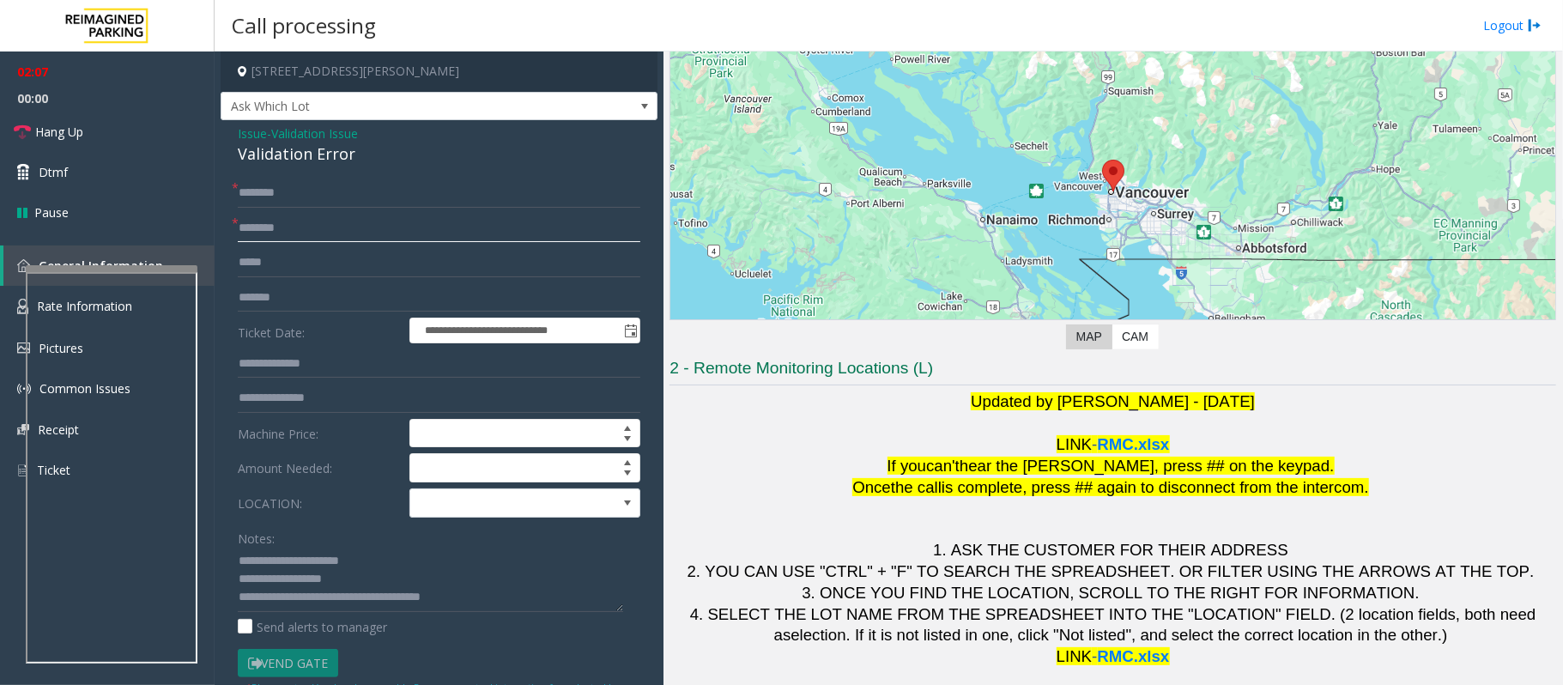
click at [270, 223] on input "text" at bounding box center [439, 228] width 403 height 29
paste input "**********"
type input "**********"
click at [258, 194] on input "text" at bounding box center [439, 193] width 403 height 29
click at [265, 197] on input "****" at bounding box center [439, 193] width 403 height 29
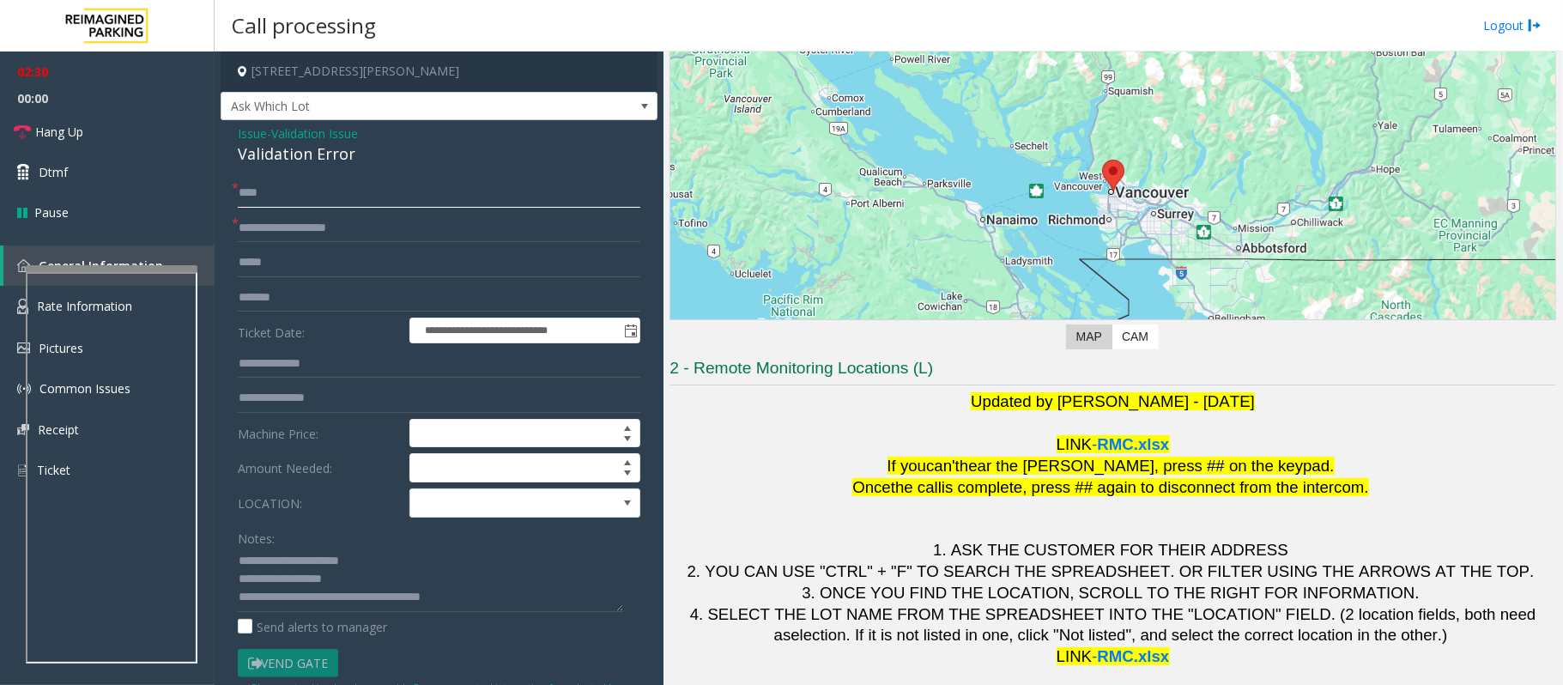
type input "****"
click at [288, 368] on input "text" at bounding box center [439, 363] width 403 height 29
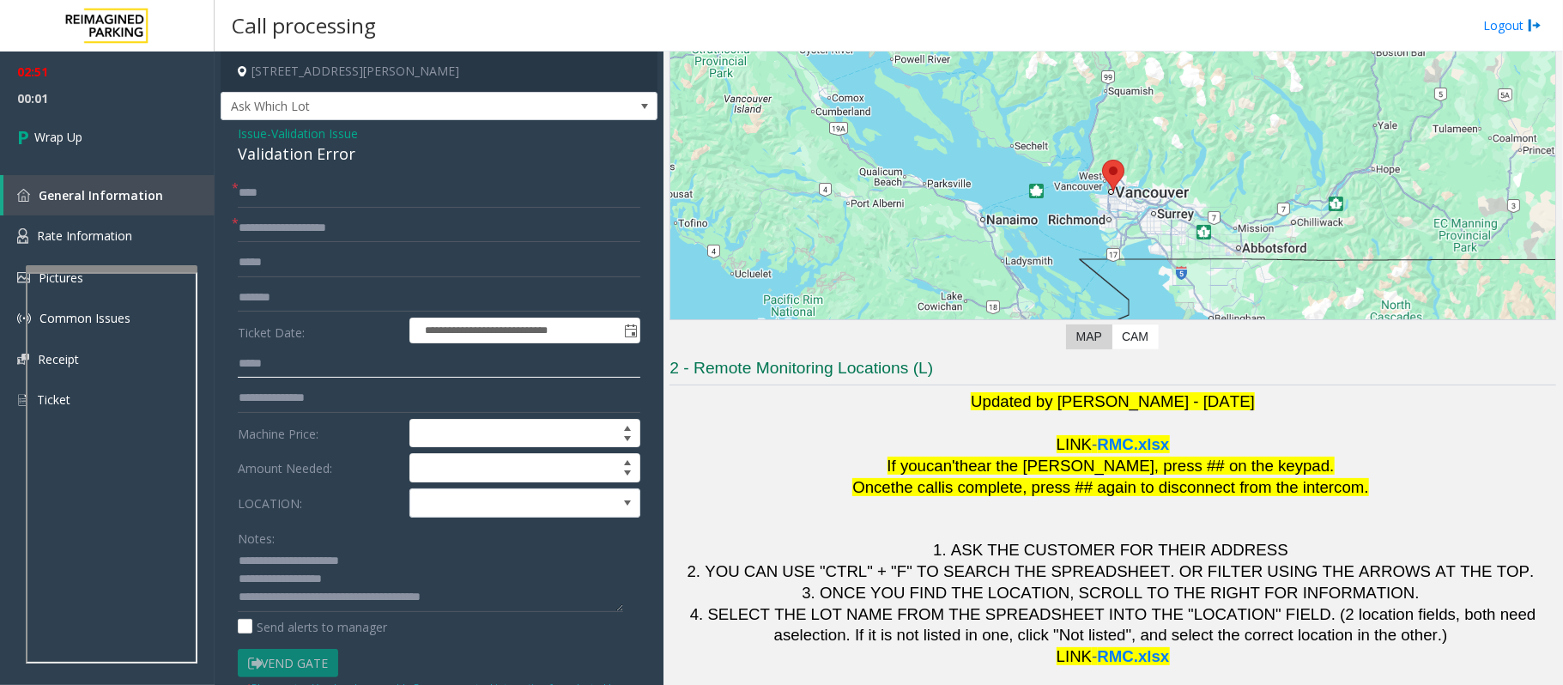
type input "*****"
drag, startPoint x: 489, startPoint y: 602, endPoint x: 306, endPoint y: 598, distance: 182.9
click at [306, 598] on textarea at bounding box center [430, 580] width 385 height 64
paste textarea
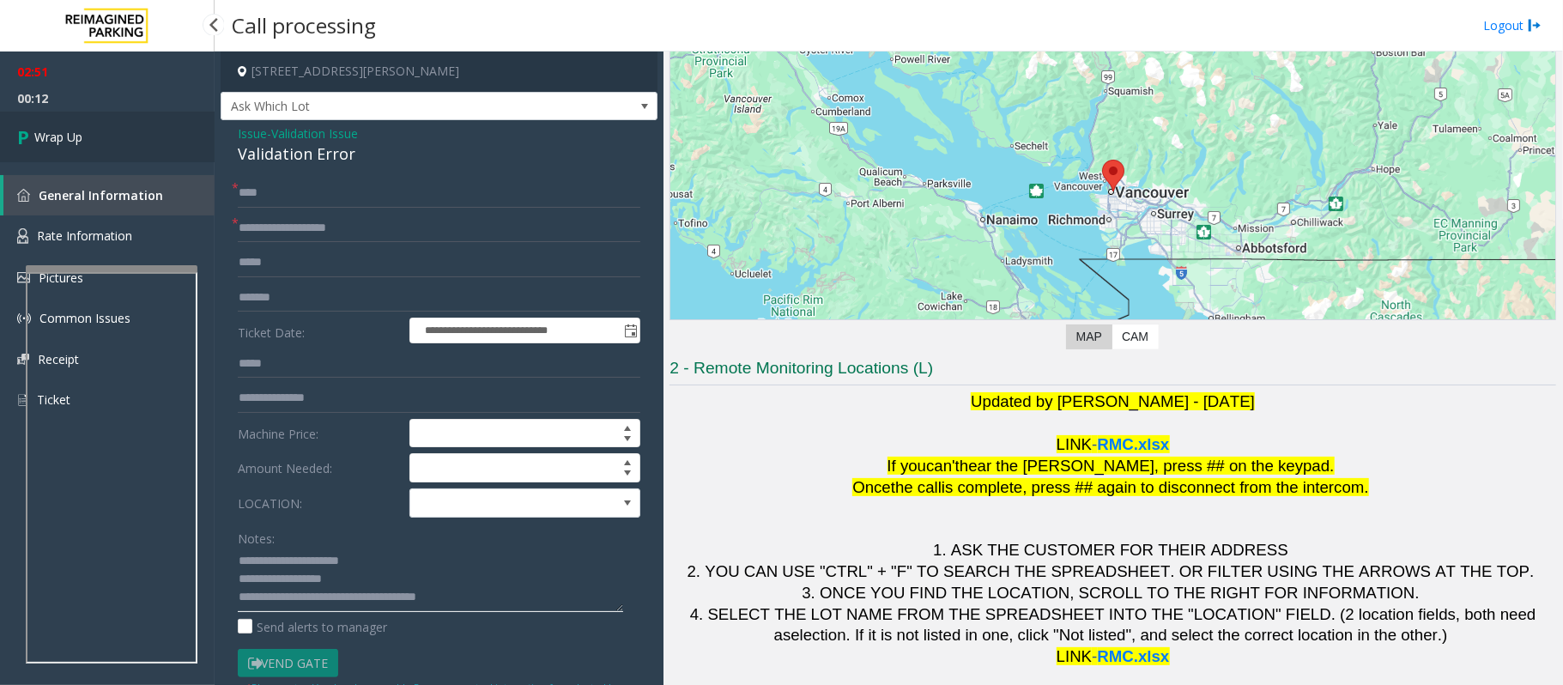
type textarea "**********"
drag, startPoint x: 82, startPoint y: 139, endPoint x: 76, endPoint y: 106, distance: 33.3
click at [82, 139] on span "Wrap Up" at bounding box center [58, 137] width 48 height 18
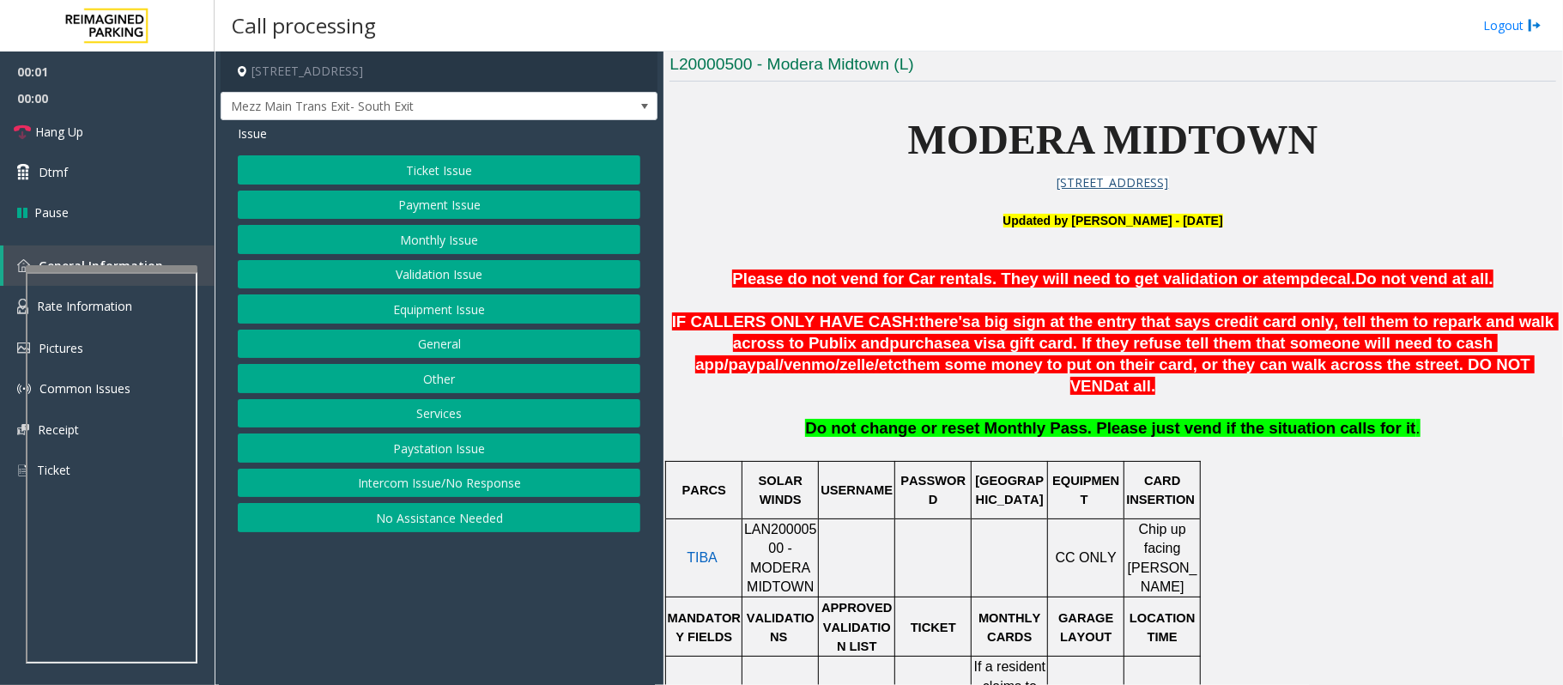
scroll to position [457, 0]
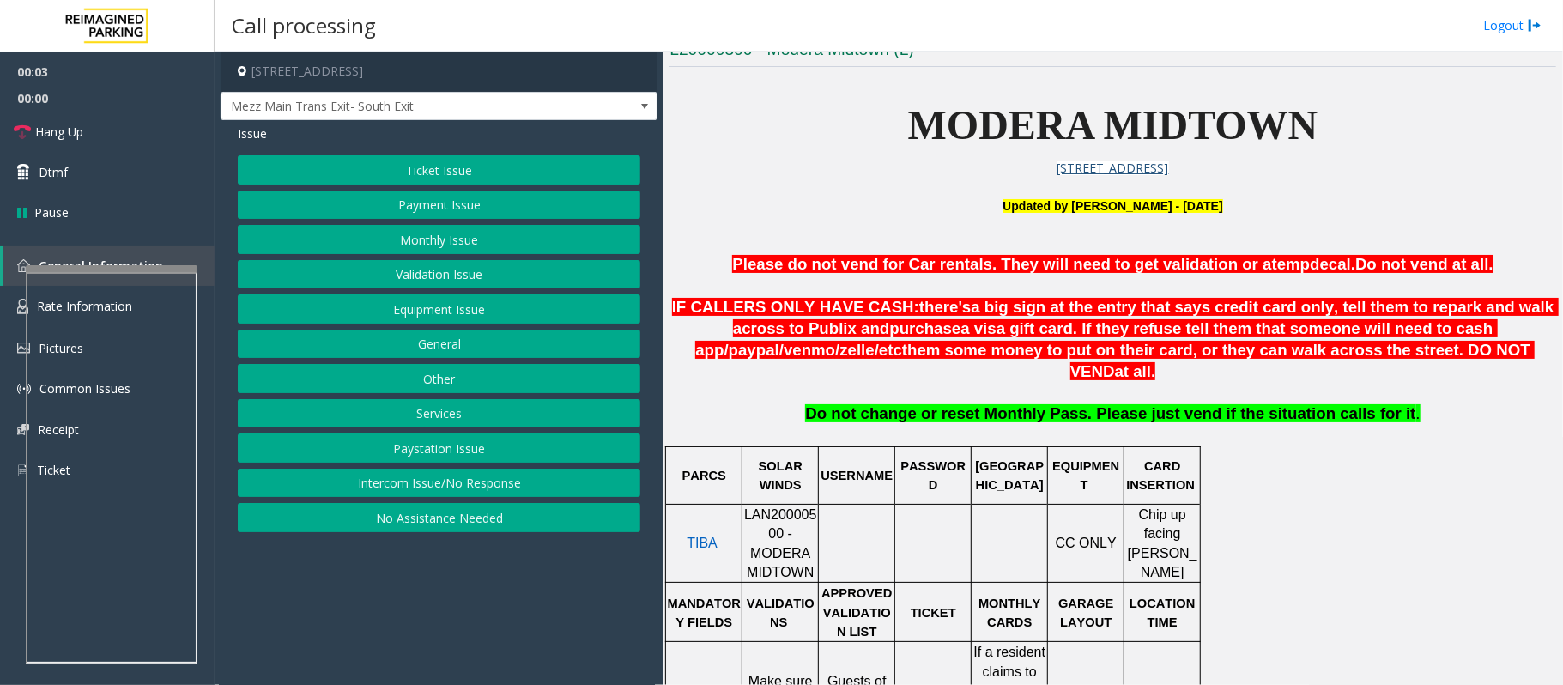
click at [770, 507] on span "LAN20000500 - MODERA MIDTOWN" at bounding box center [780, 543] width 73 height 72
click at [769, 507] on span "LAN20000500 - MODERA MIDTOWN" at bounding box center [780, 543] width 73 height 72
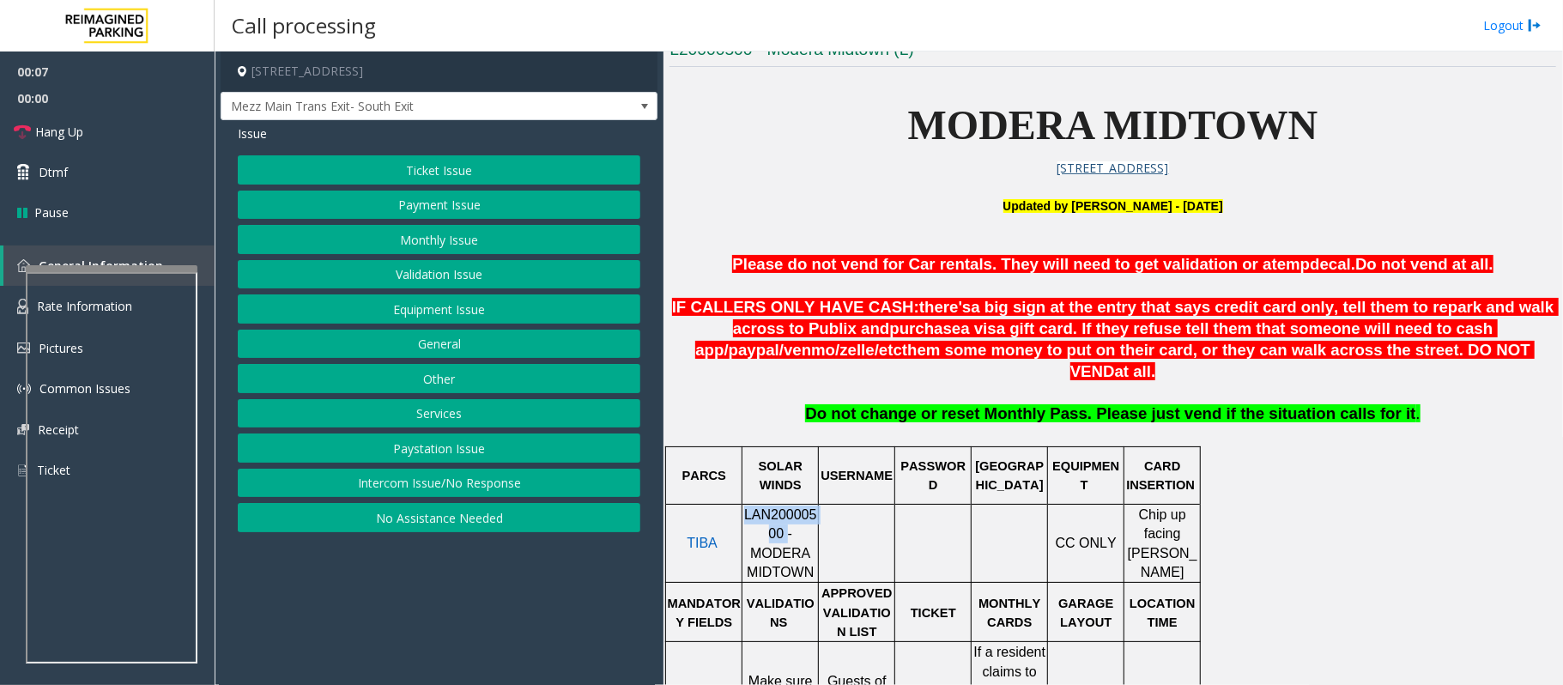
click at [430, 488] on button "Intercom Issue/No Response" at bounding box center [439, 483] width 403 height 29
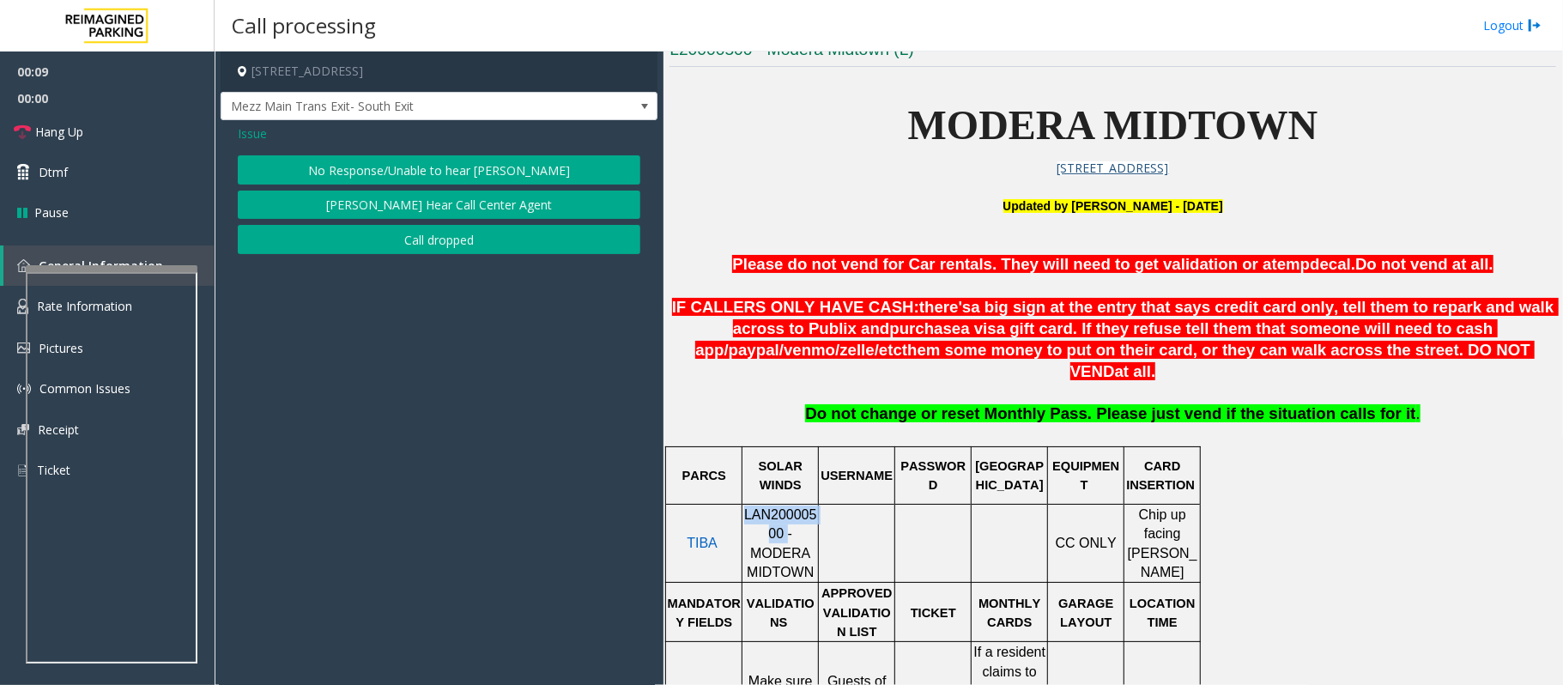
click at [371, 170] on button "No Response/Unable to hear [PERSON_NAME]" at bounding box center [439, 169] width 403 height 29
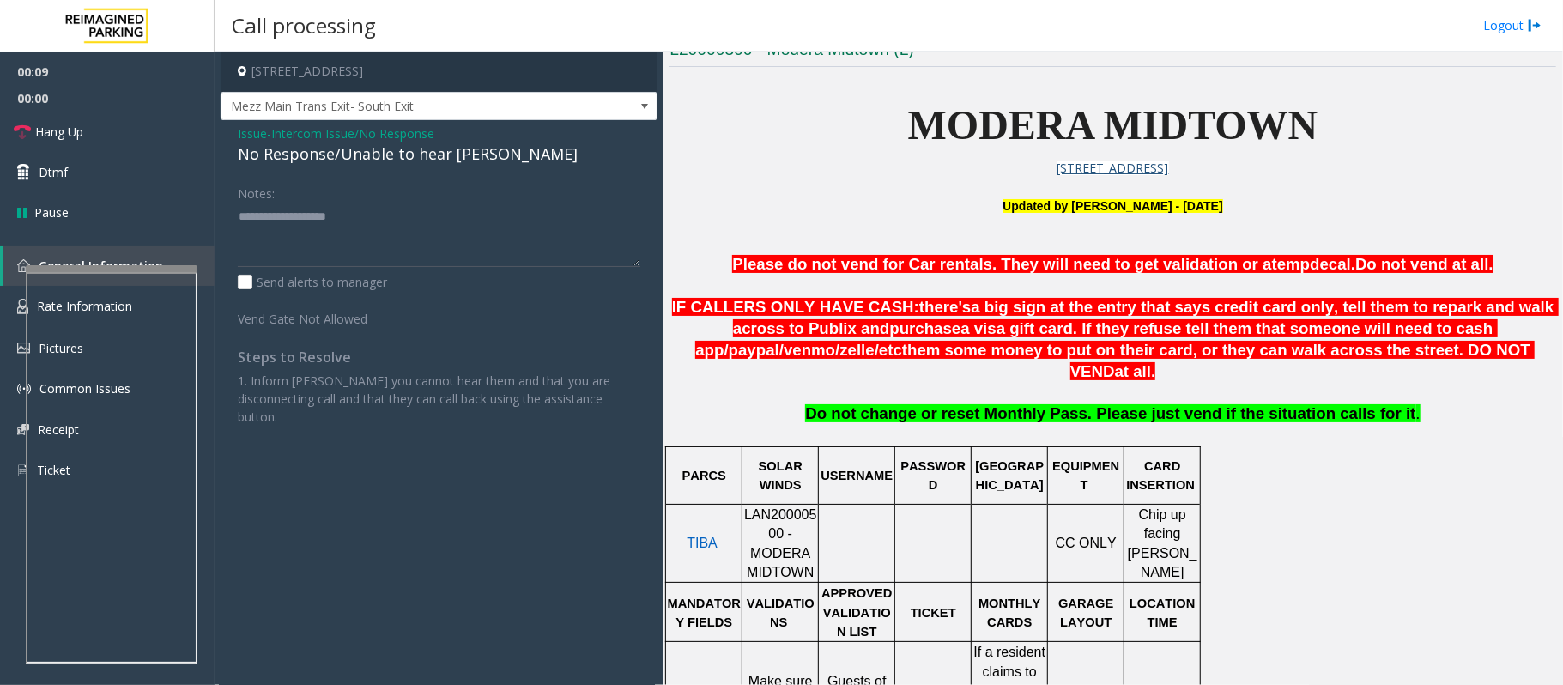
click at [351, 158] on div "No Response/Unable to hear [PERSON_NAME]" at bounding box center [439, 153] width 403 height 23
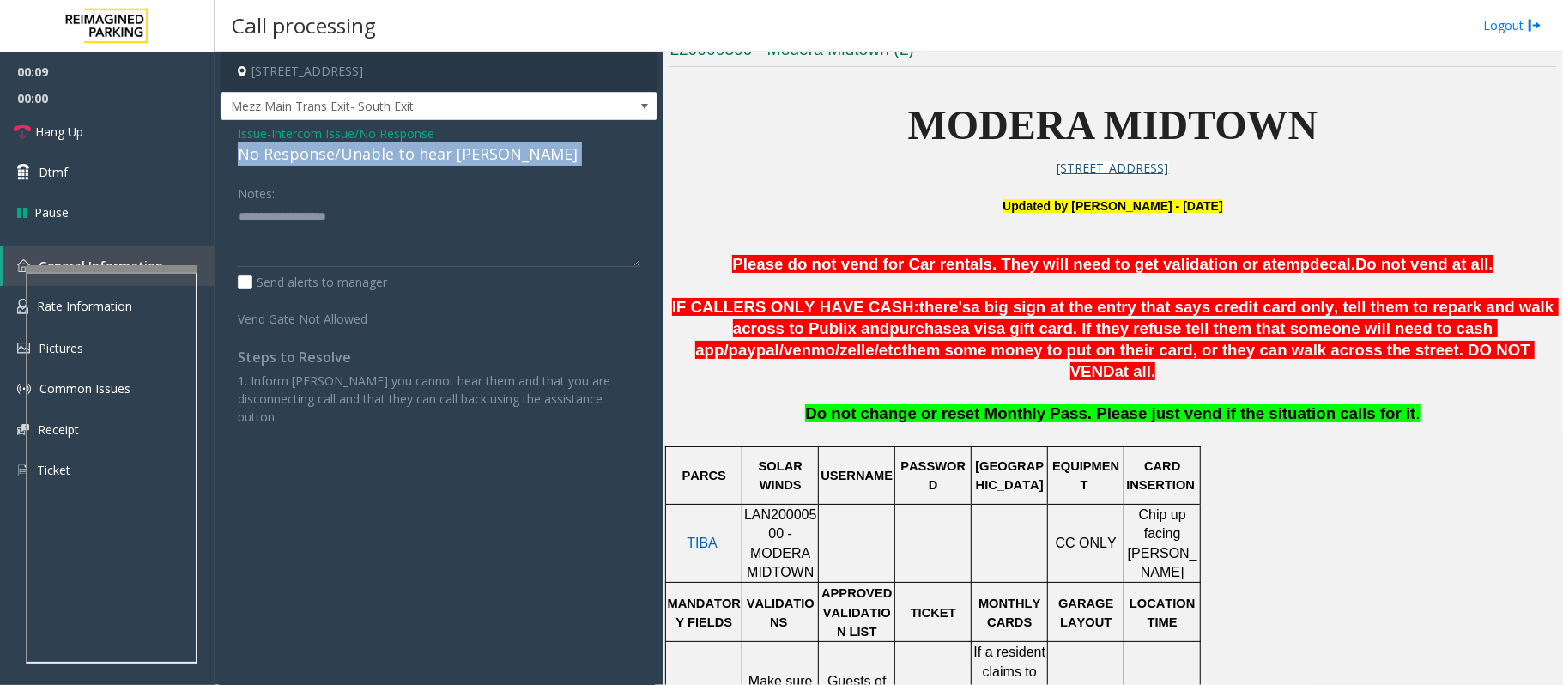
click at [351, 158] on div "No Response/Unable to hear [PERSON_NAME]" at bounding box center [439, 153] width 403 height 23
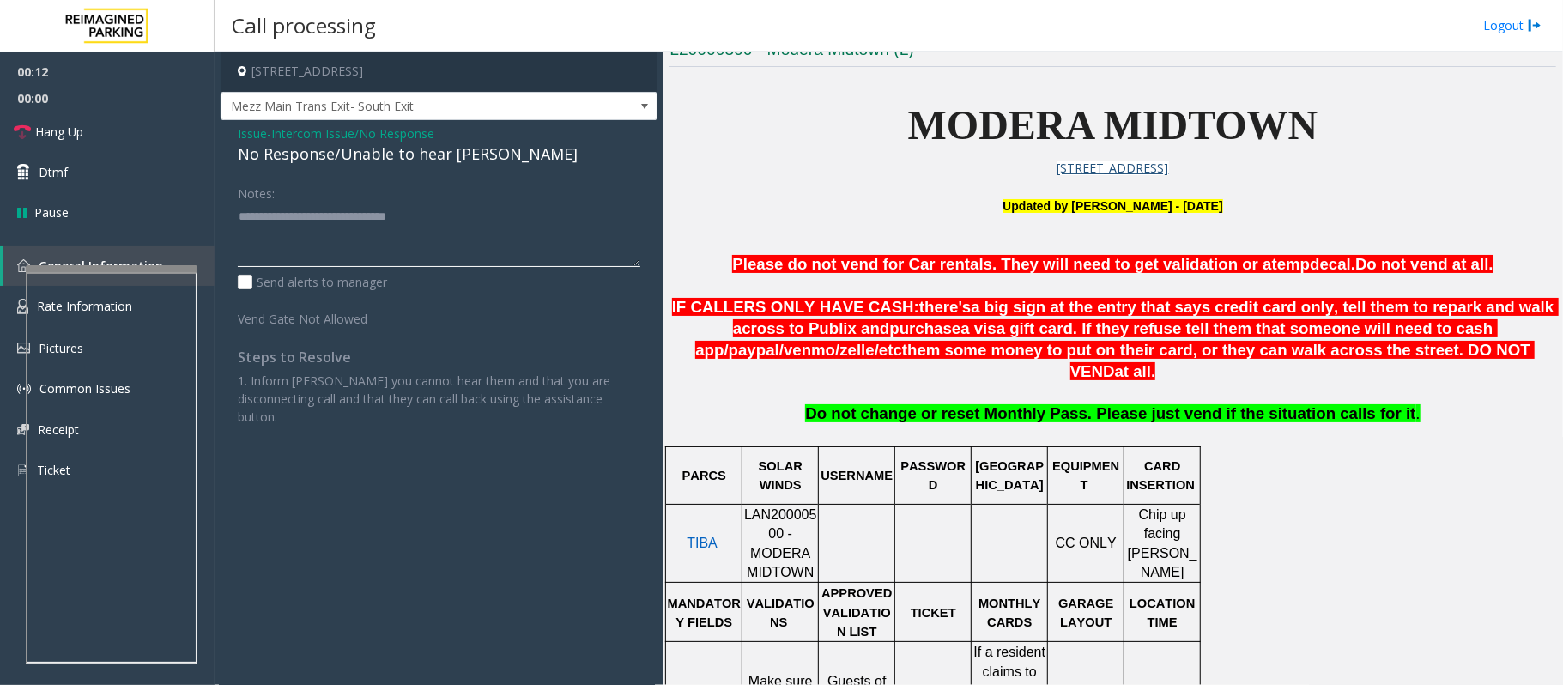
type textarea "**********"
drag, startPoint x: 1413, startPoint y: 354, endPoint x: 763, endPoint y: 271, distance: 655.1
click at [763, 271] on p "Please do not vend for Car rentals. They will need to get validation or a temp …" at bounding box center [1112, 264] width 887 height 21
click at [64, 138] on span "Hang Up" at bounding box center [59, 132] width 48 height 18
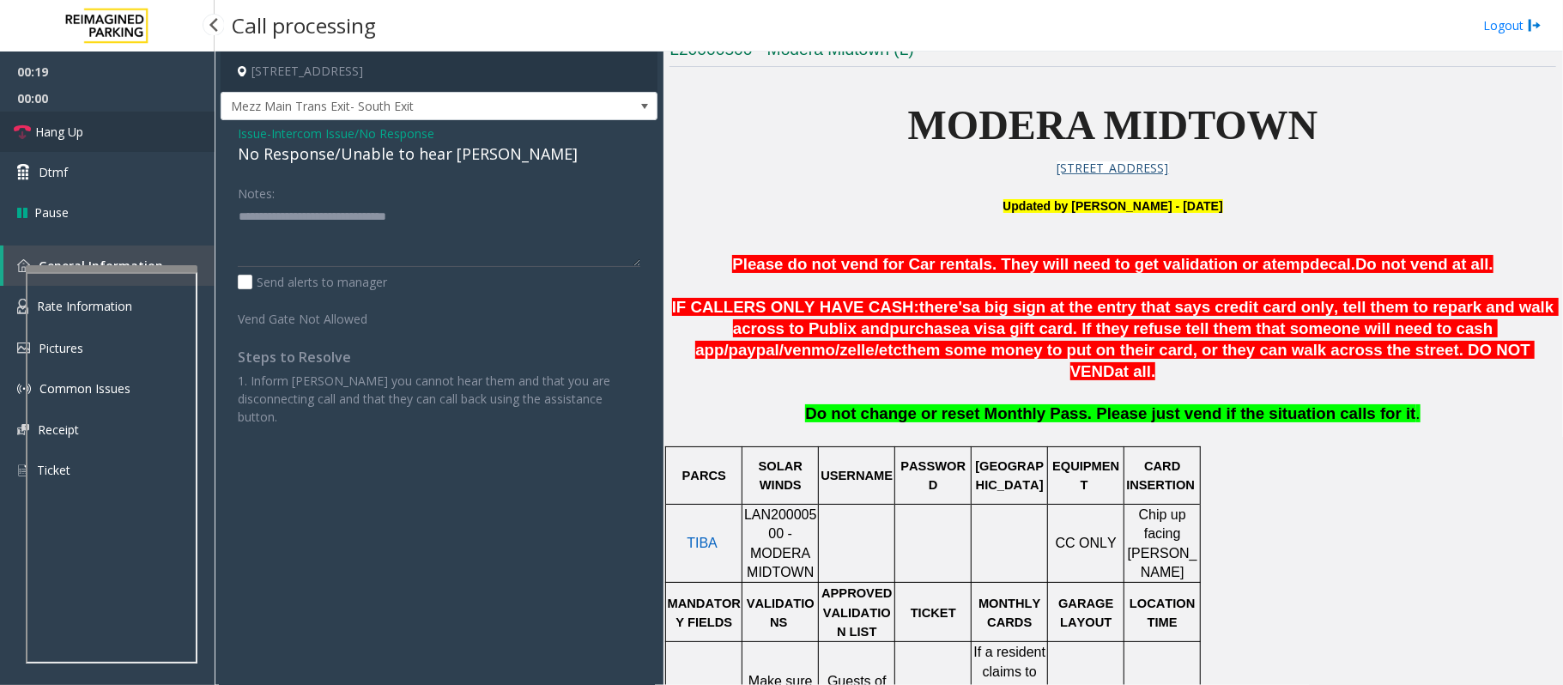
click at [64, 138] on span "Hang Up" at bounding box center [59, 132] width 48 height 18
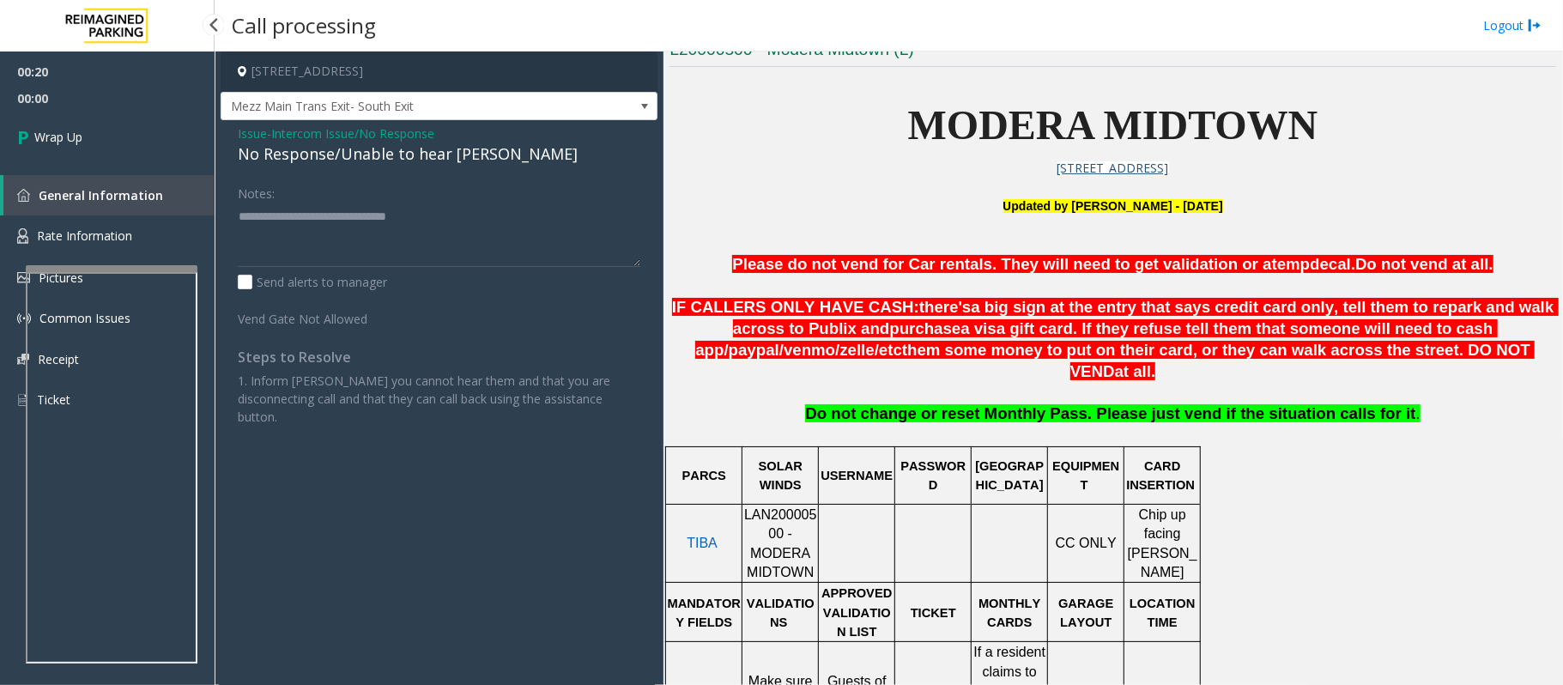
click at [64, 138] on span "Wrap Up" at bounding box center [58, 137] width 48 height 18
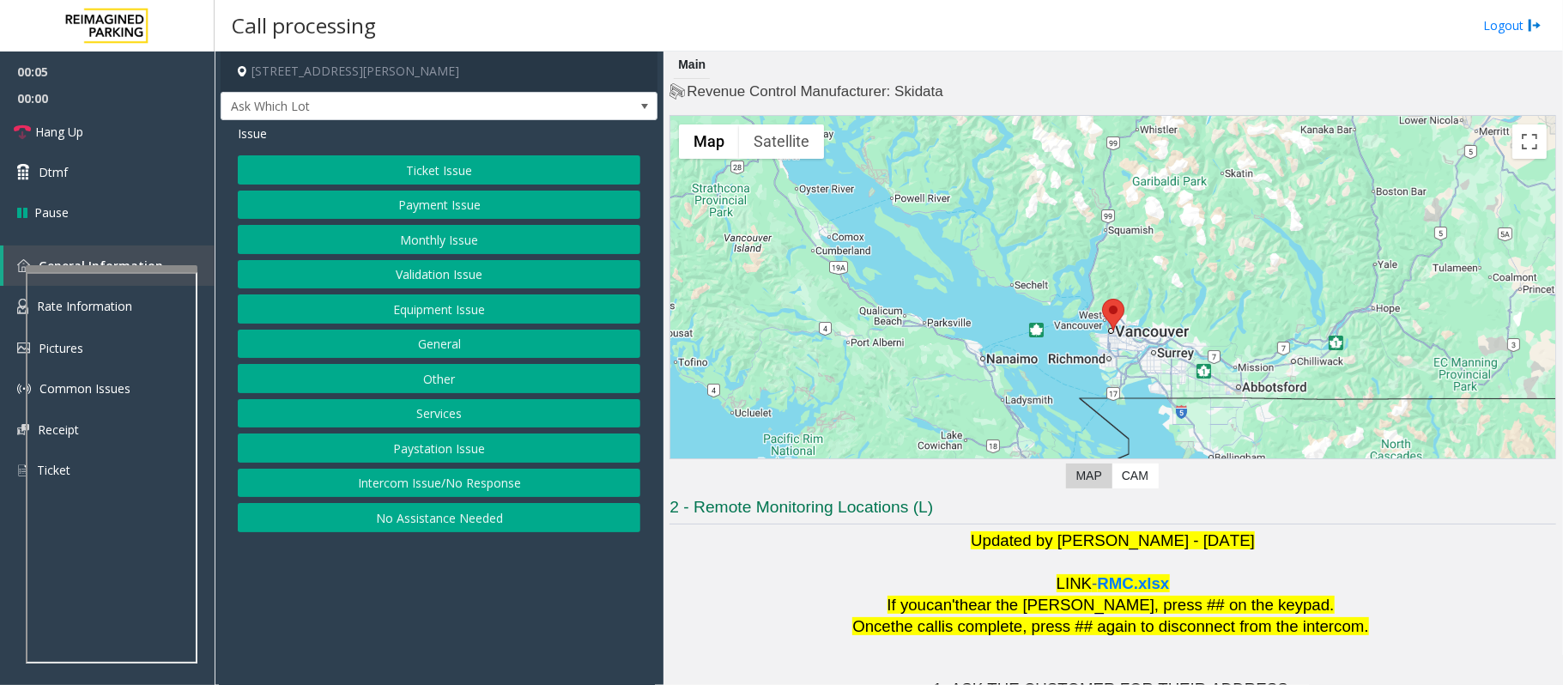
click at [509, 491] on button "Intercom Issue/No Response" at bounding box center [439, 483] width 403 height 29
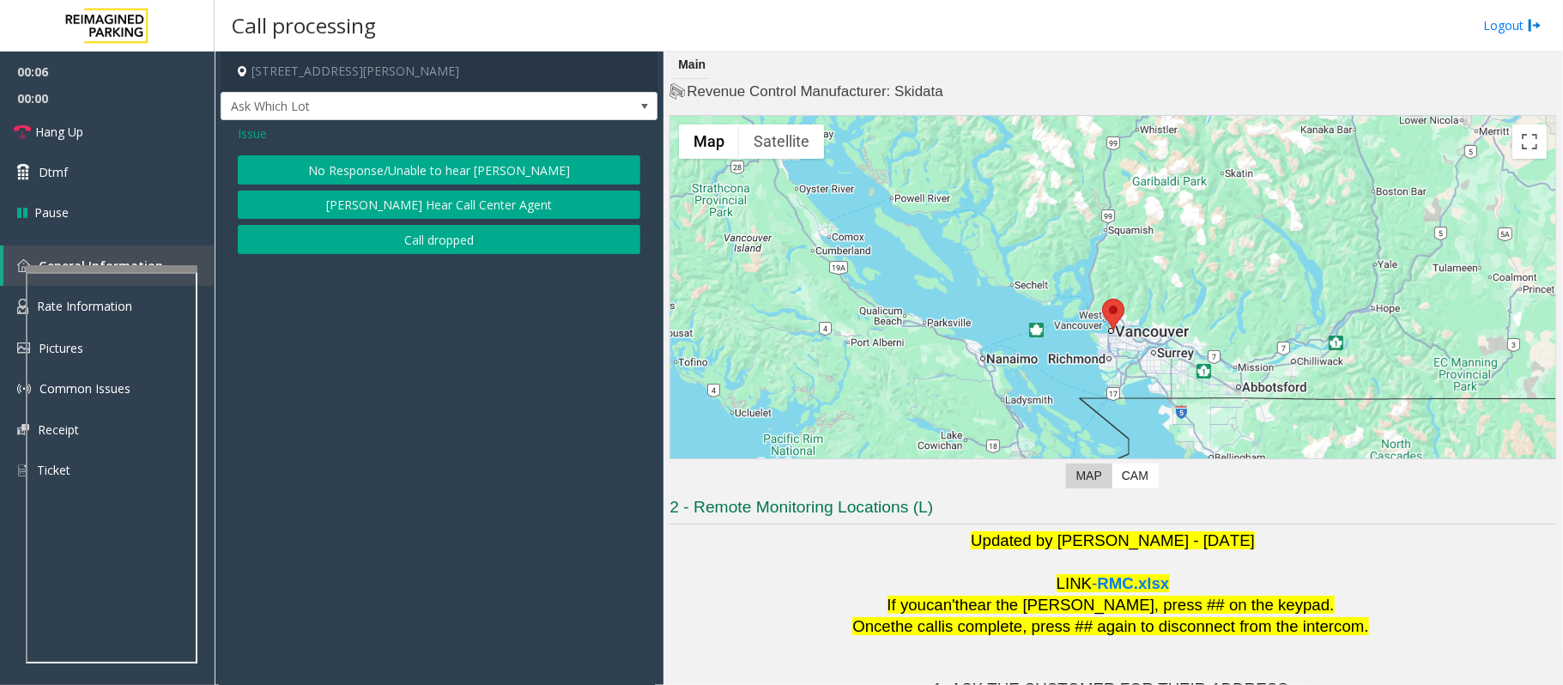
click at [512, 175] on button "No Response/Unable to hear [PERSON_NAME]" at bounding box center [439, 169] width 403 height 29
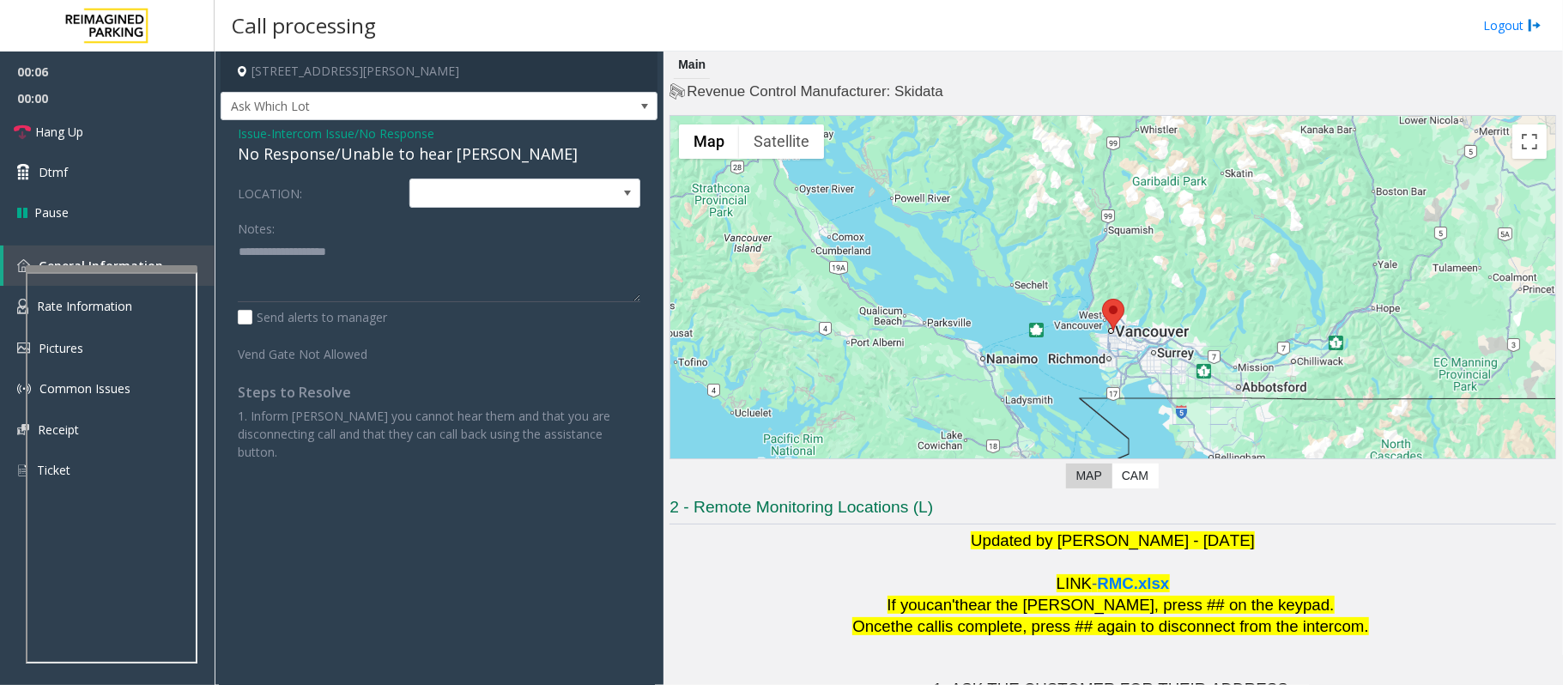
click at [470, 156] on div "No Response/Unable to hear [PERSON_NAME]" at bounding box center [439, 153] width 403 height 23
click at [313, 155] on div "No Response/Unable to hear [PERSON_NAME]" at bounding box center [439, 153] width 403 height 23
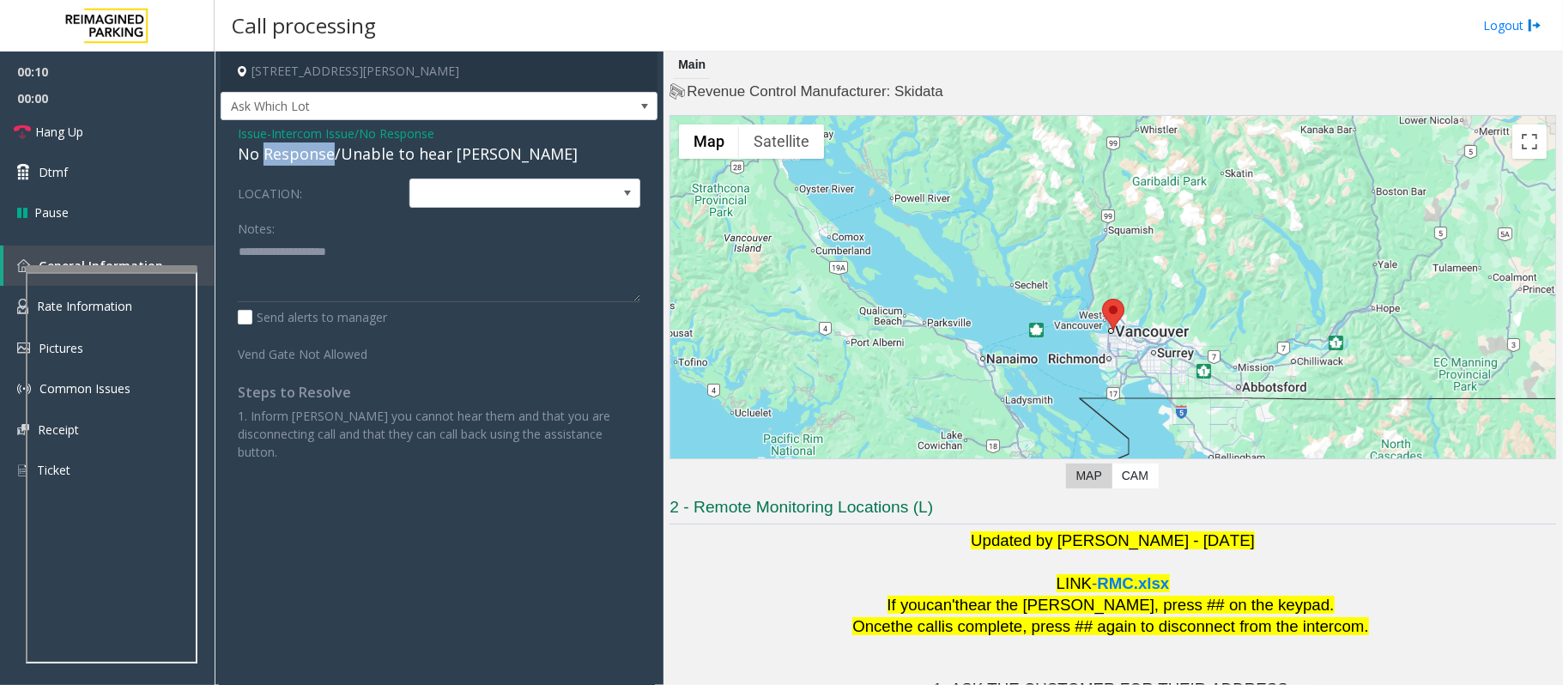
click at [313, 155] on div "No Response/Unable to hear [PERSON_NAME]" at bounding box center [439, 153] width 403 height 23
type textarea "**********"
click at [90, 127] on link "Hang Up" at bounding box center [107, 132] width 215 height 40
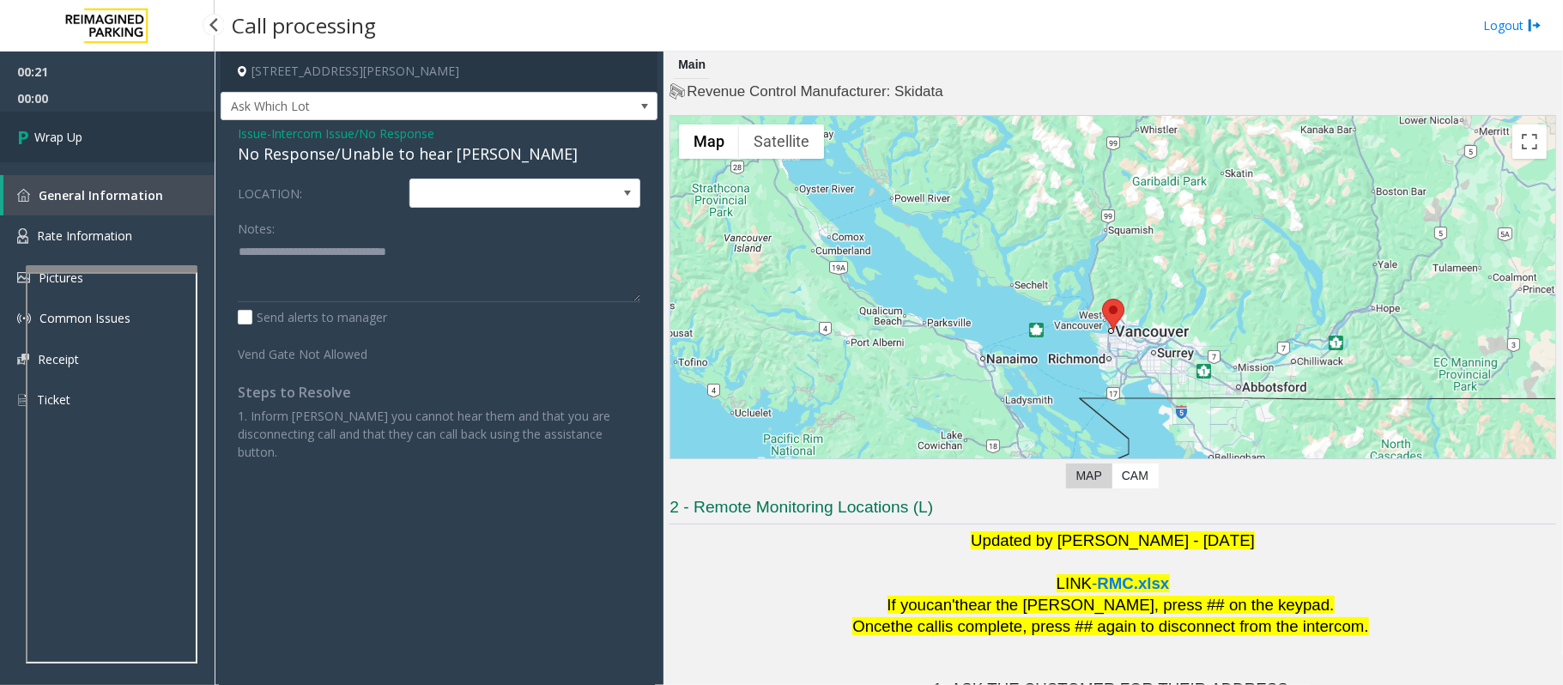
click at [90, 127] on link "Wrap Up" at bounding box center [107, 137] width 215 height 51
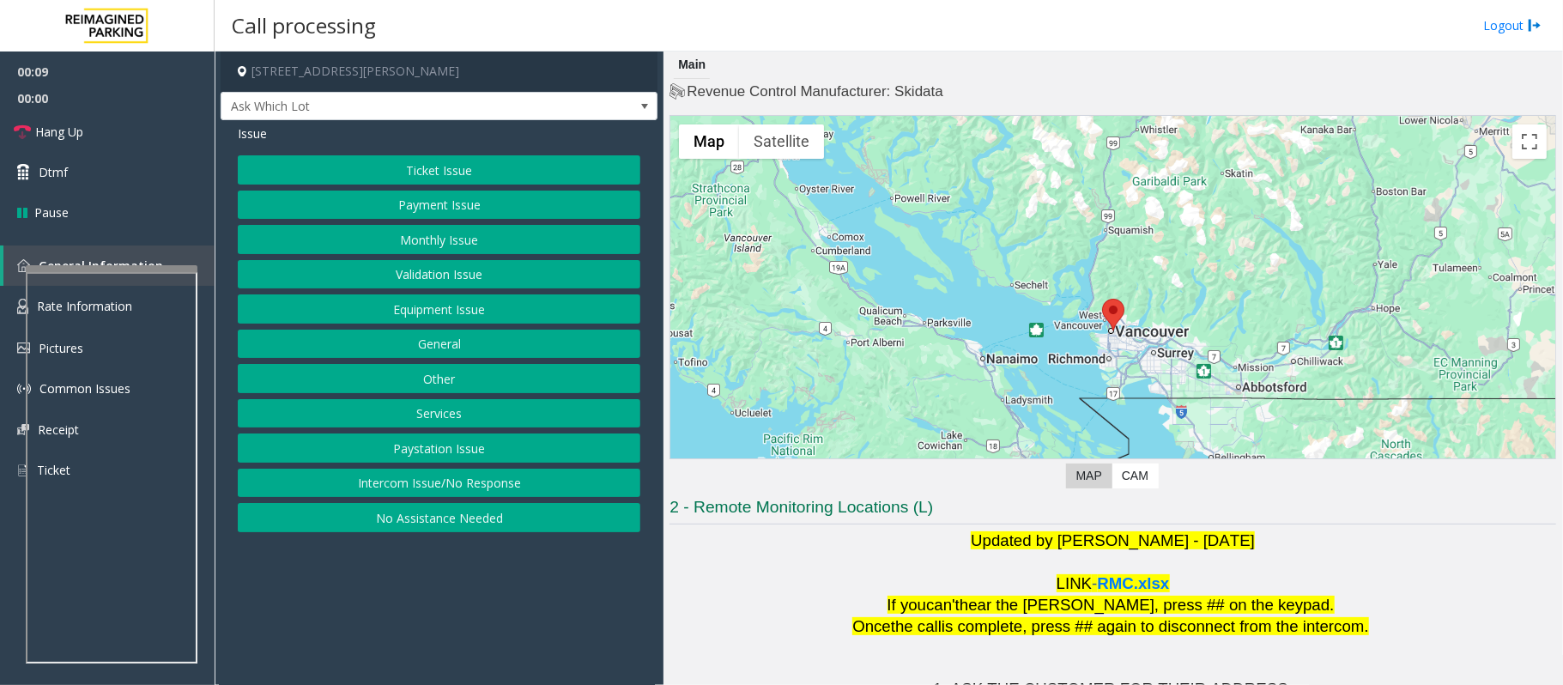
click at [400, 484] on button "Intercom Issue/No Response" at bounding box center [439, 483] width 403 height 29
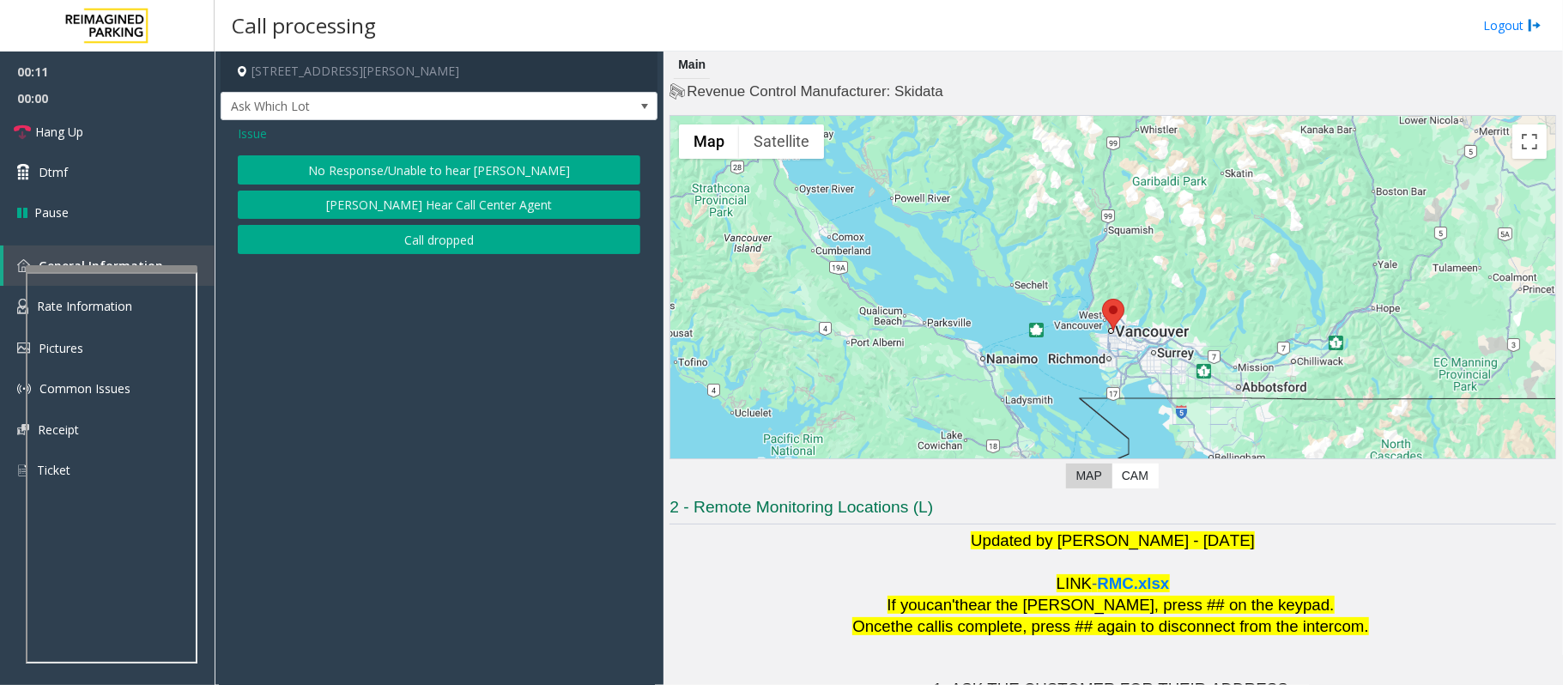
click at [386, 158] on button "No Response/Unable to hear [PERSON_NAME]" at bounding box center [439, 169] width 403 height 29
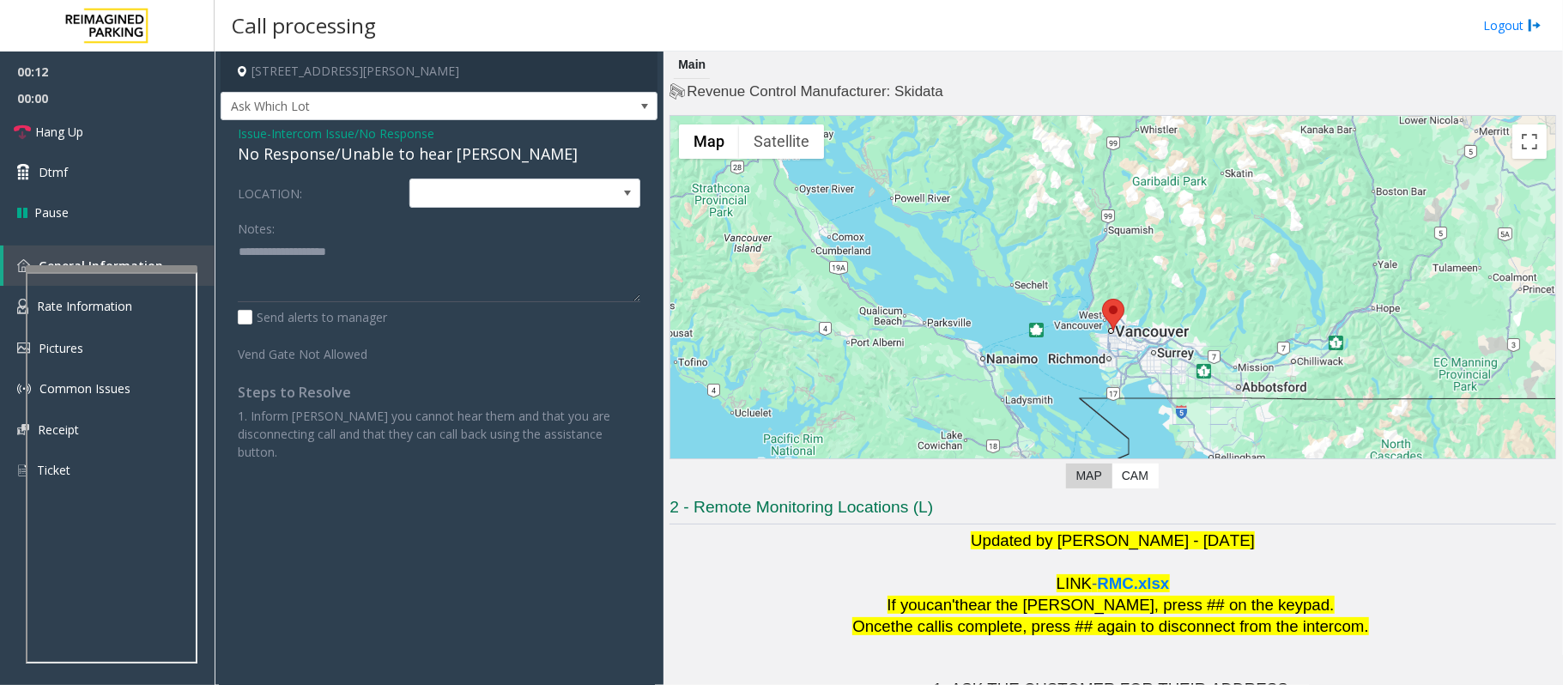
click at [360, 161] on div "No Response/Unable to hear [PERSON_NAME]" at bounding box center [439, 153] width 403 height 23
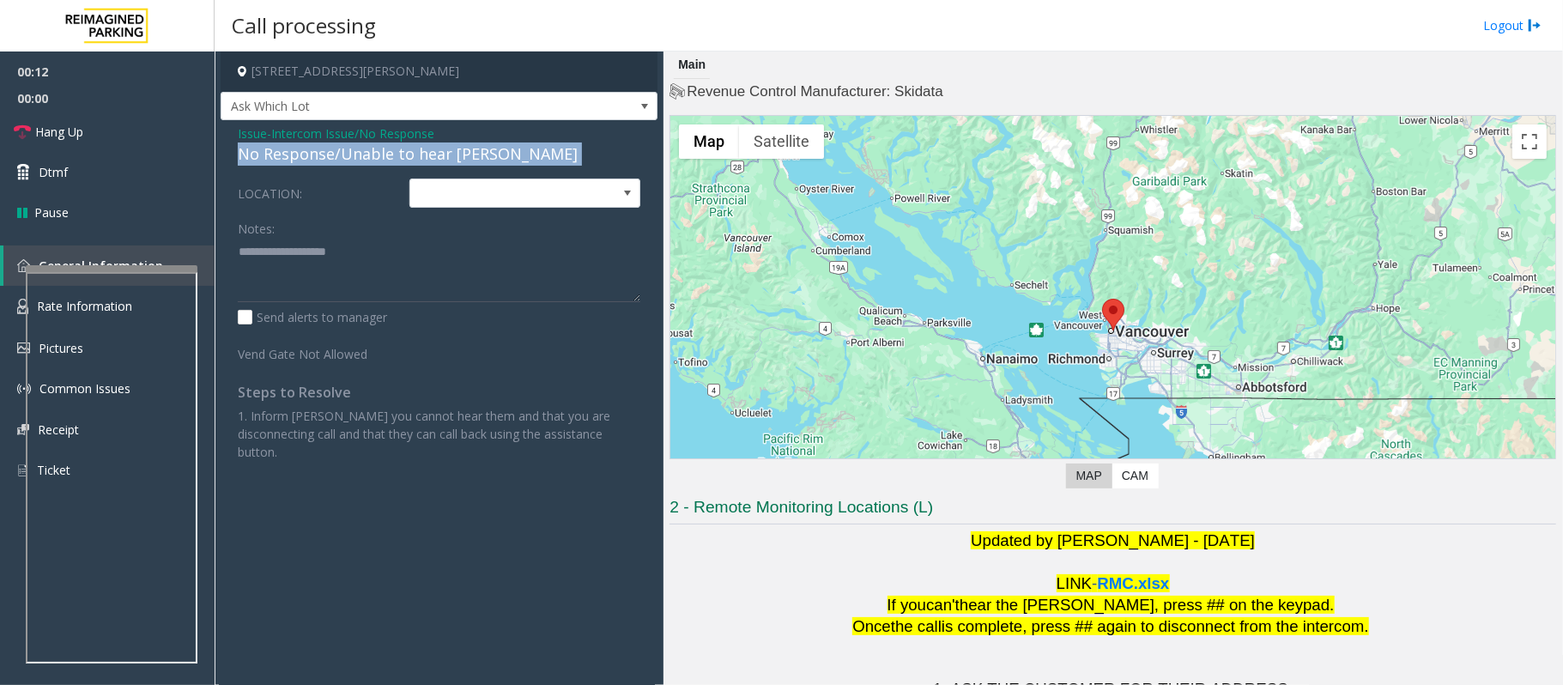
click at [360, 161] on div "No Response/Unable to hear [PERSON_NAME]" at bounding box center [439, 153] width 403 height 23
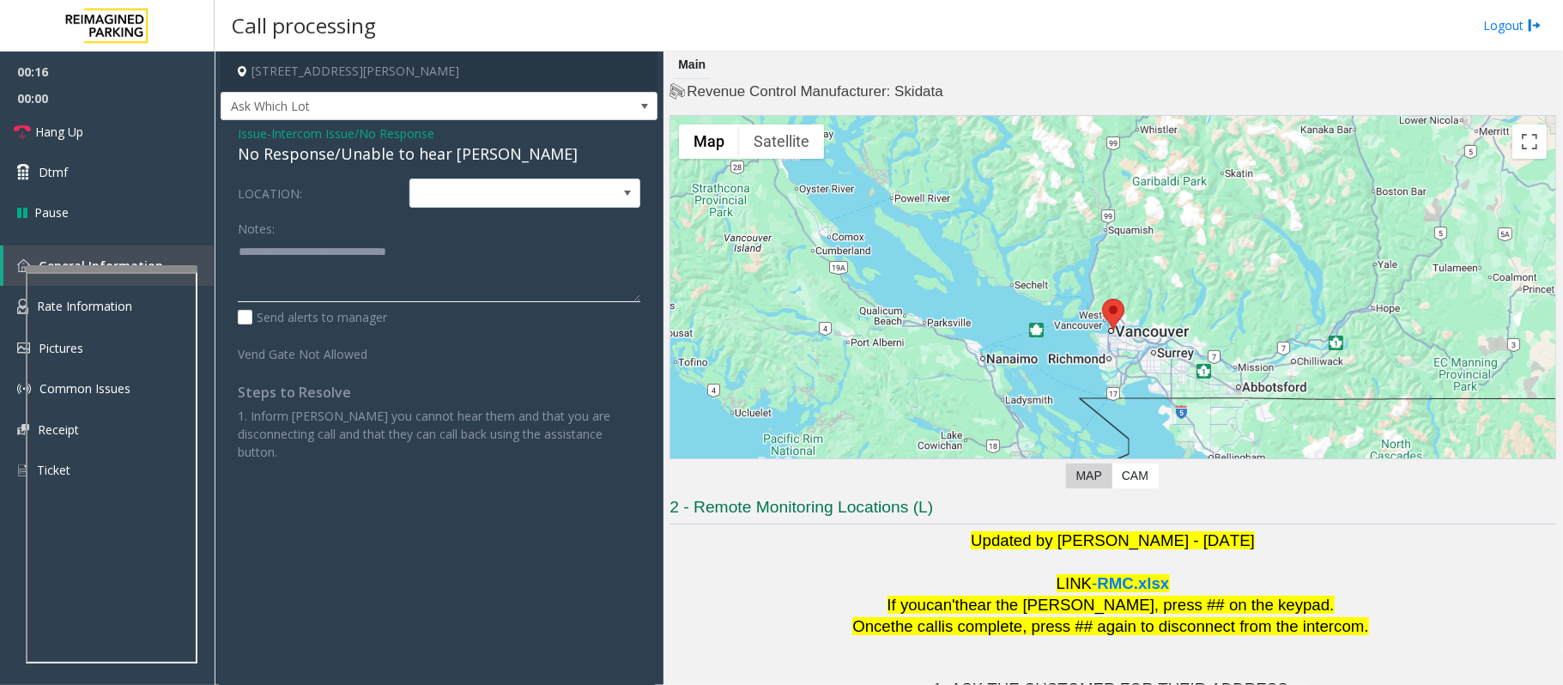
click at [455, 255] on textarea at bounding box center [439, 270] width 403 height 64
drag, startPoint x: 455, startPoint y: 255, endPoint x: 247, endPoint y: 247, distance: 207.9
click at [247, 247] on textarea at bounding box center [439, 270] width 403 height 64
type textarea "**********"
click at [60, 130] on span "Hang Up" at bounding box center [59, 132] width 48 height 18
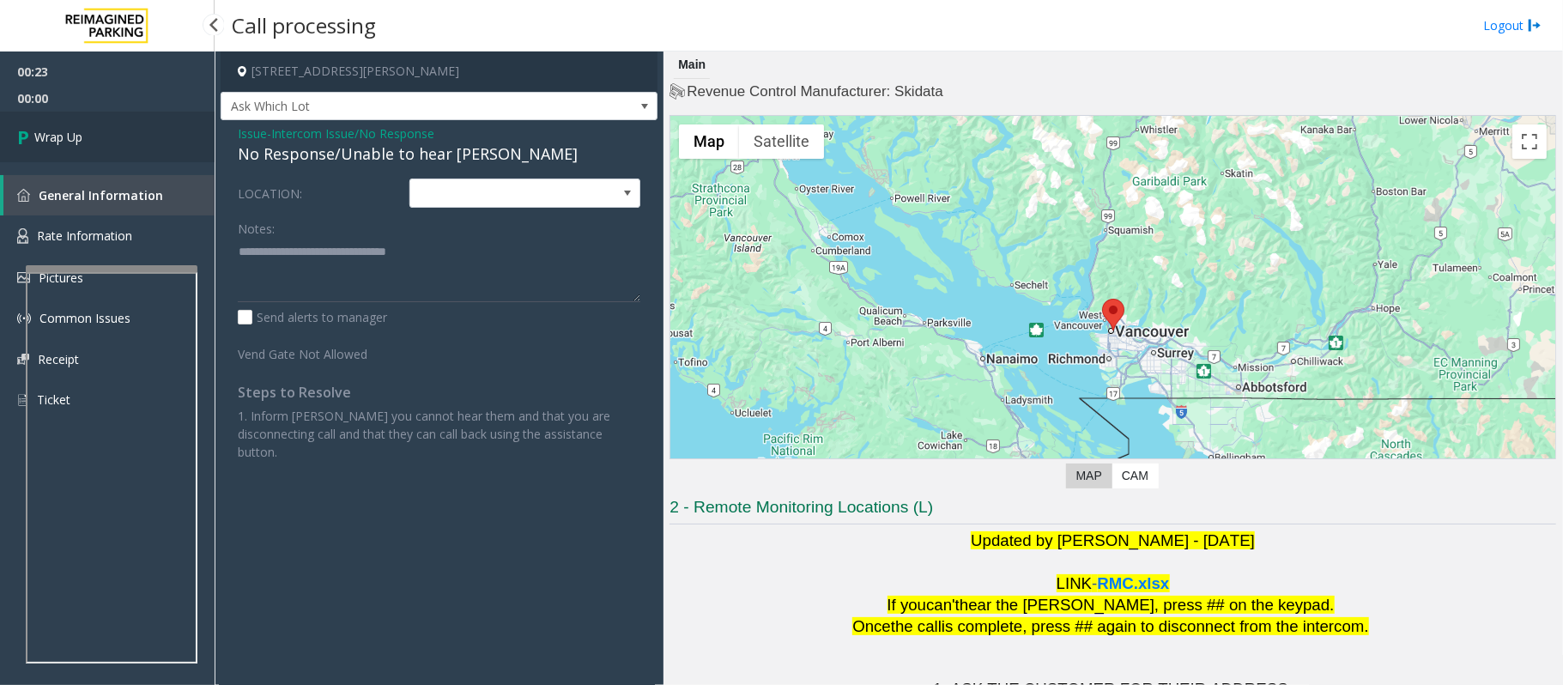
click at [60, 130] on span "Wrap Up" at bounding box center [58, 137] width 48 height 18
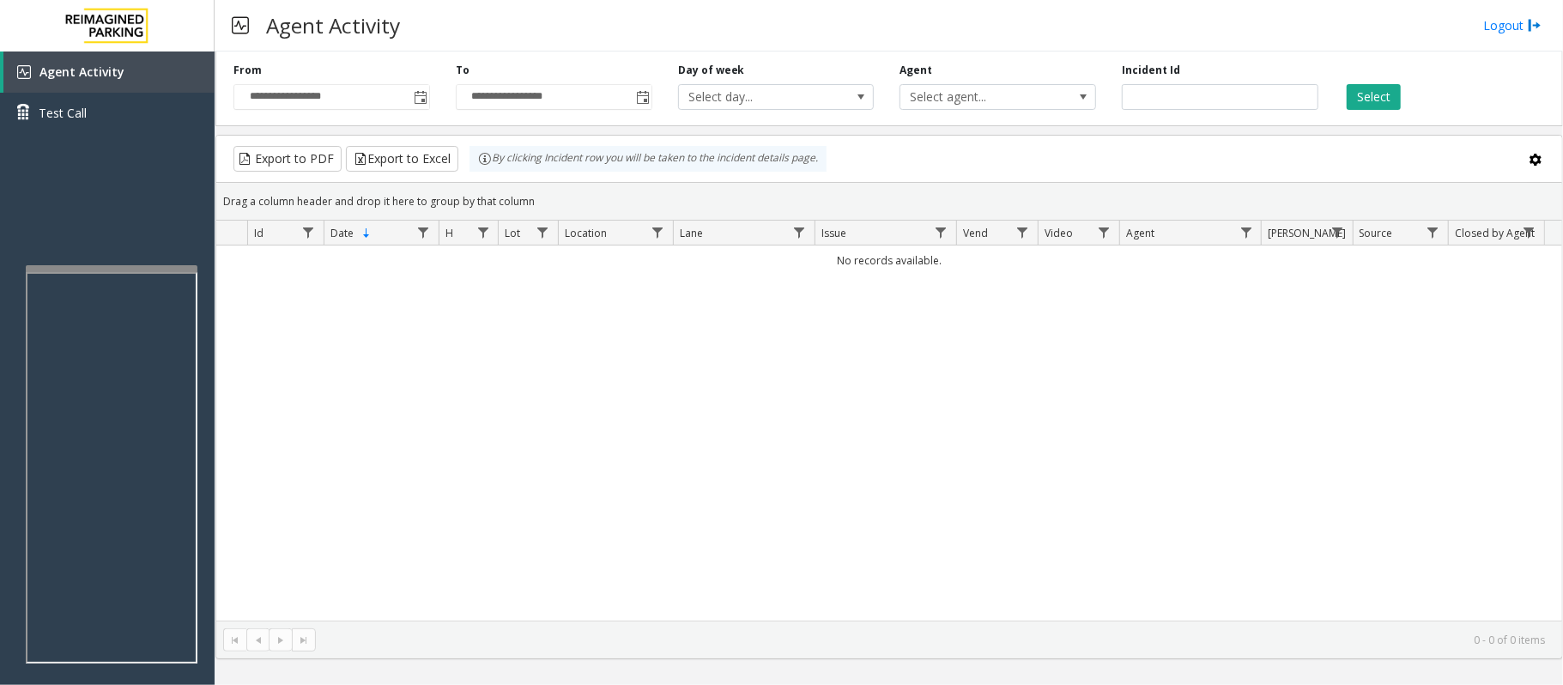
click at [561, 152] on div "By clicking Incident row you will be taken to the incident details page." at bounding box center [647, 159] width 357 height 26
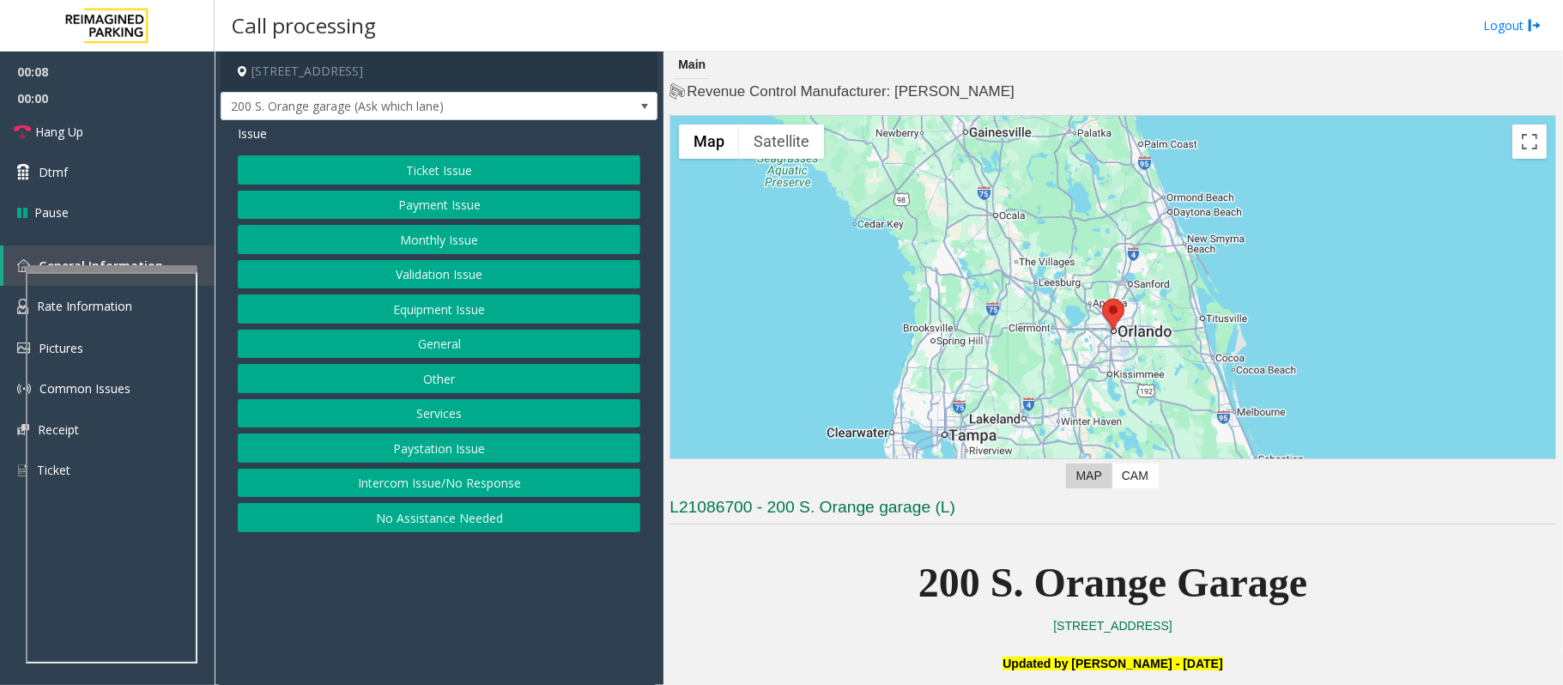
click at [472, 485] on button "Intercom Issue/No Response" at bounding box center [439, 483] width 403 height 29
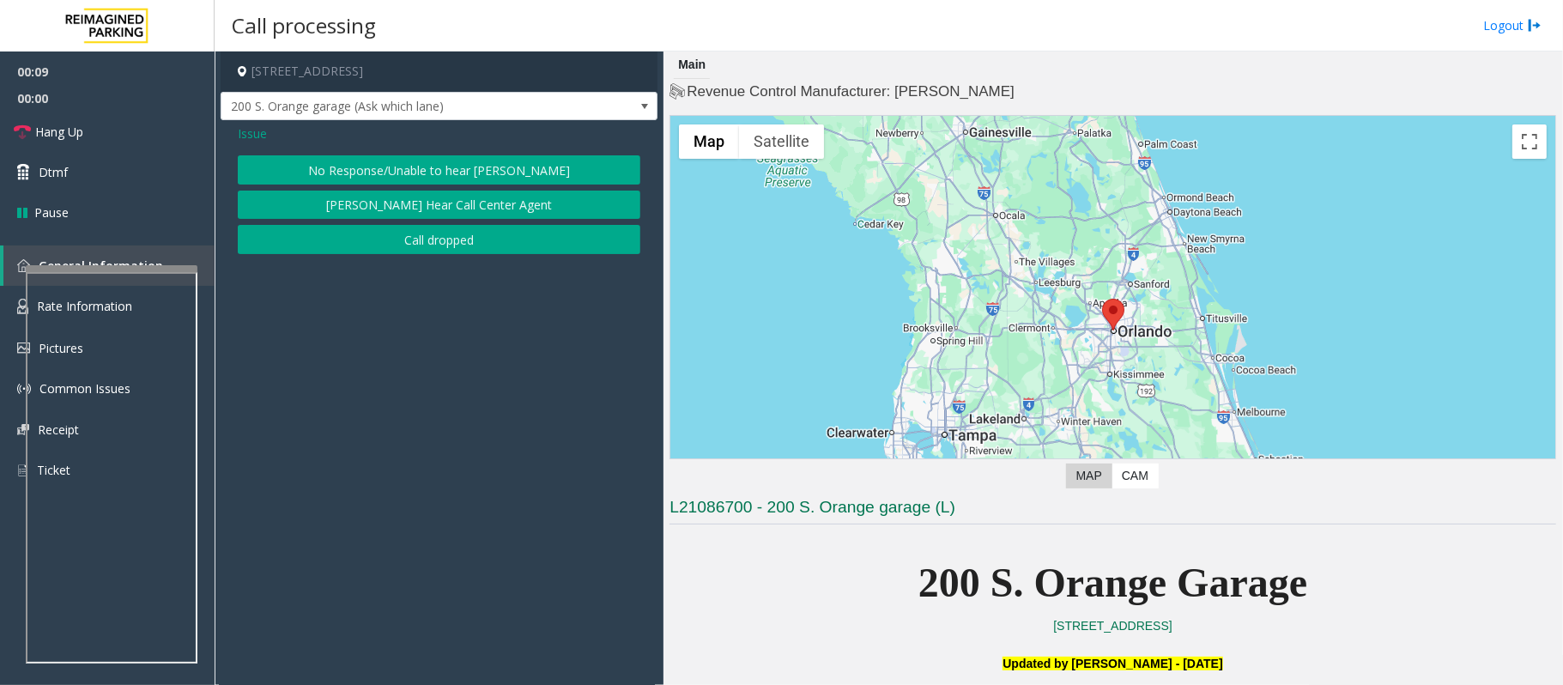
click at [388, 177] on button "No Response/Unable to hear [PERSON_NAME]" at bounding box center [439, 169] width 403 height 29
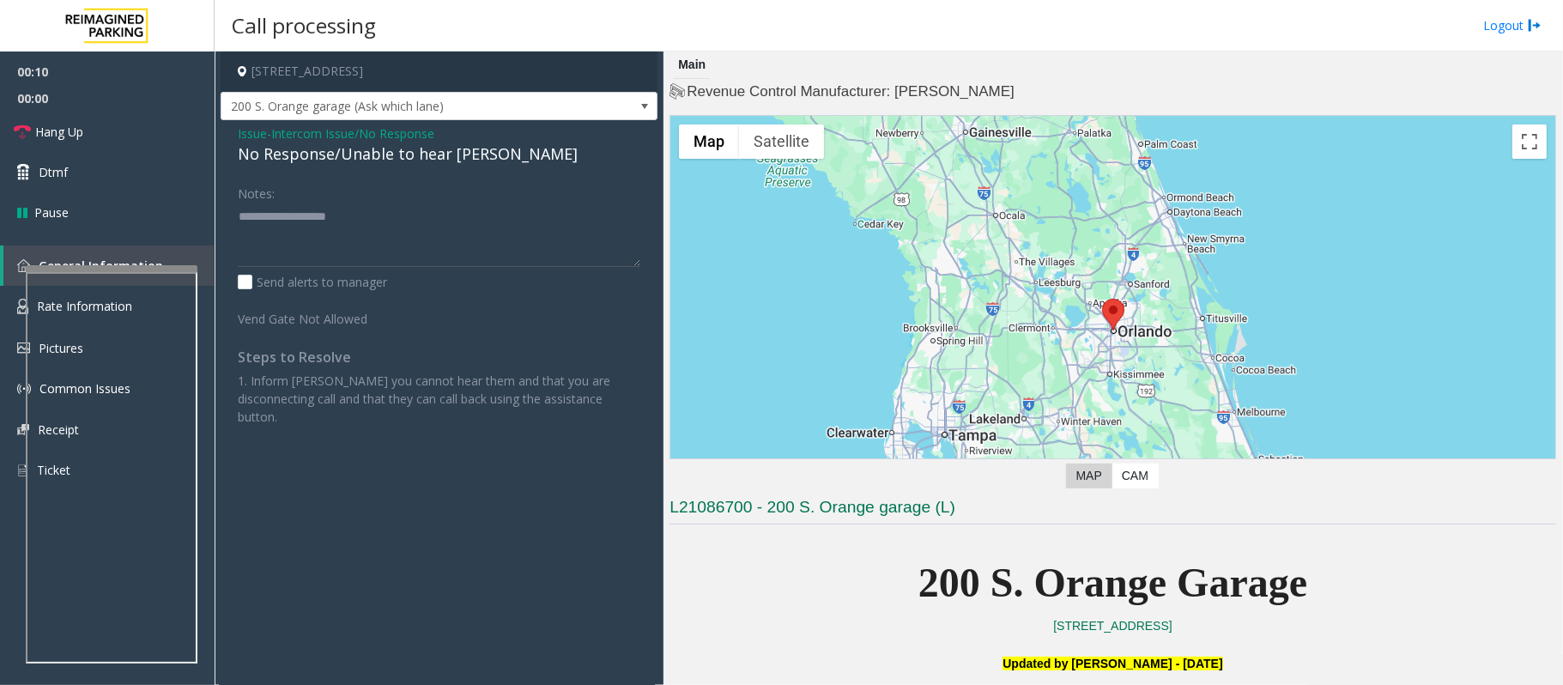
click at [245, 136] on span "Issue" at bounding box center [252, 133] width 29 height 18
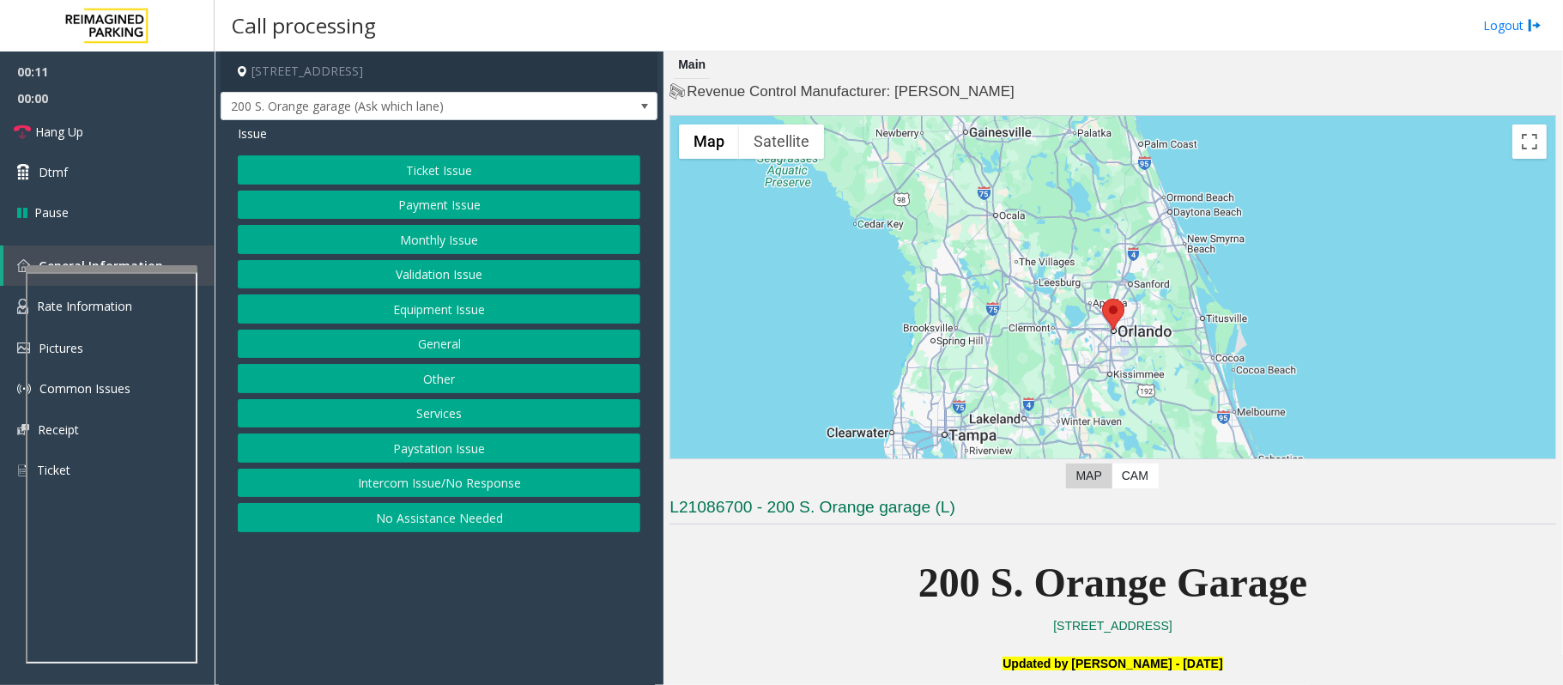
drag, startPoint x: 476, startPoint y: 527, endPoint x: 443, endPoint y: 398, distance: 132.8
click at [475, 527] on button "No Assistance Needed" at bounding box center [439, 517] width 403 height 29
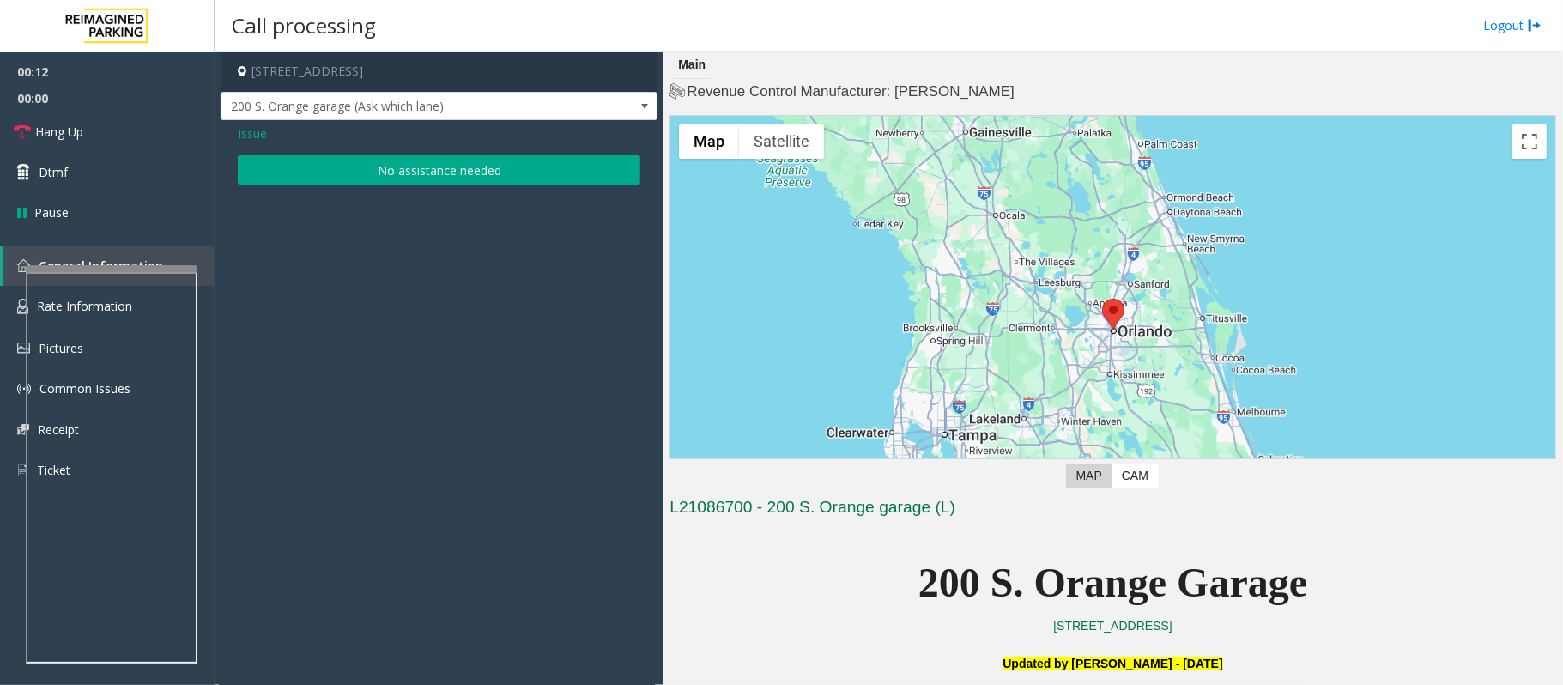
click at [371, 163] on button "No assistance needed" at bounding box center [439, 169] width 403 height 29
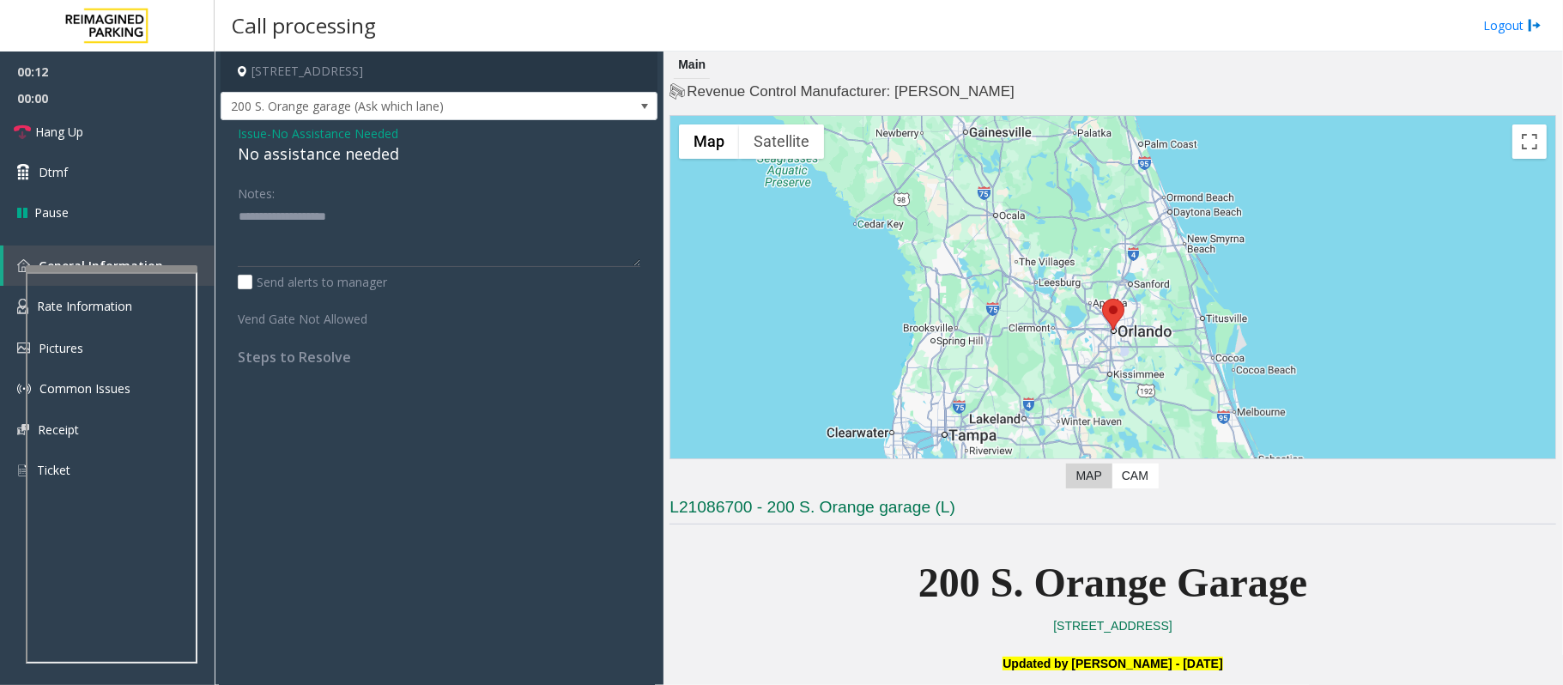
click at [279, 159] on div "No assistance needed" at bounding box center [439, 153] width 403 height 23
click at [249, 134] on span "Issue" at bounding box center [252, 133] width 29 height 18
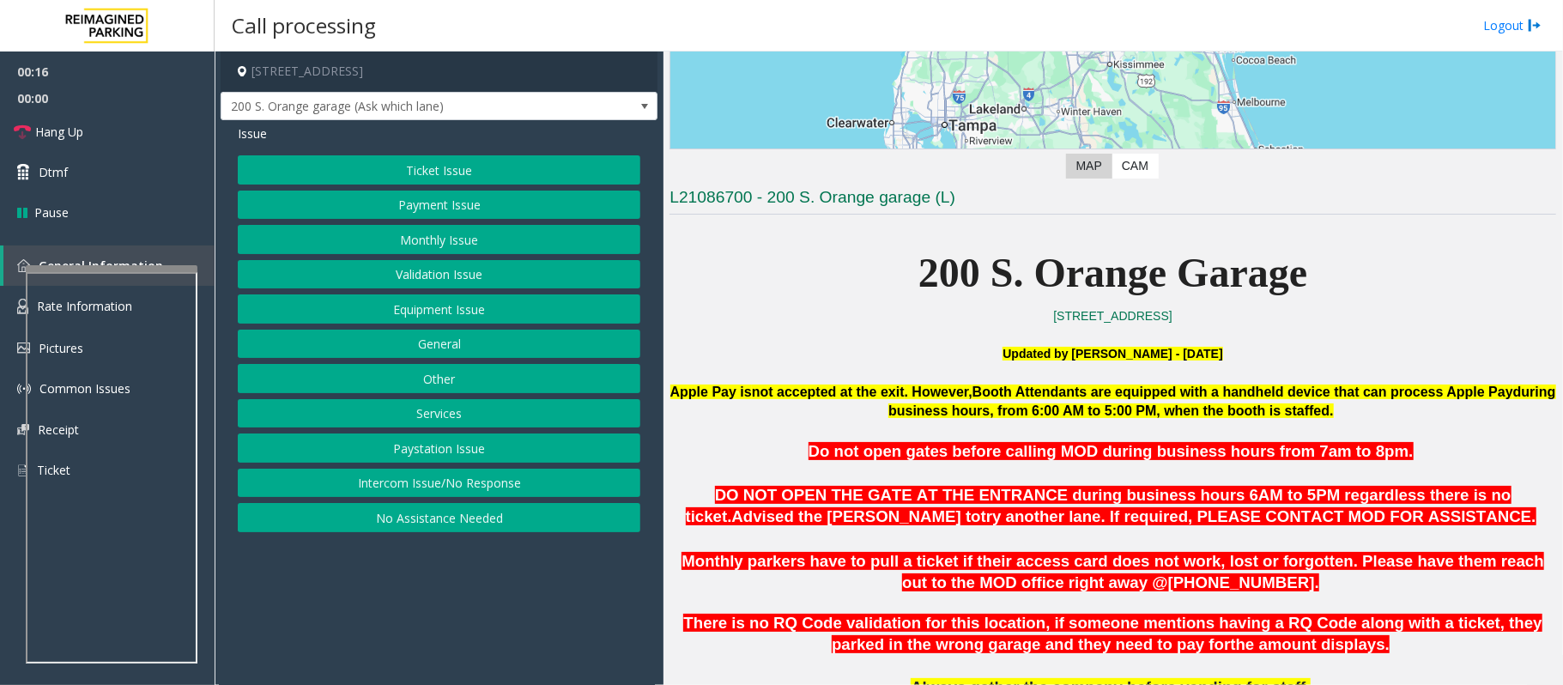
scroll to position [343, 0]
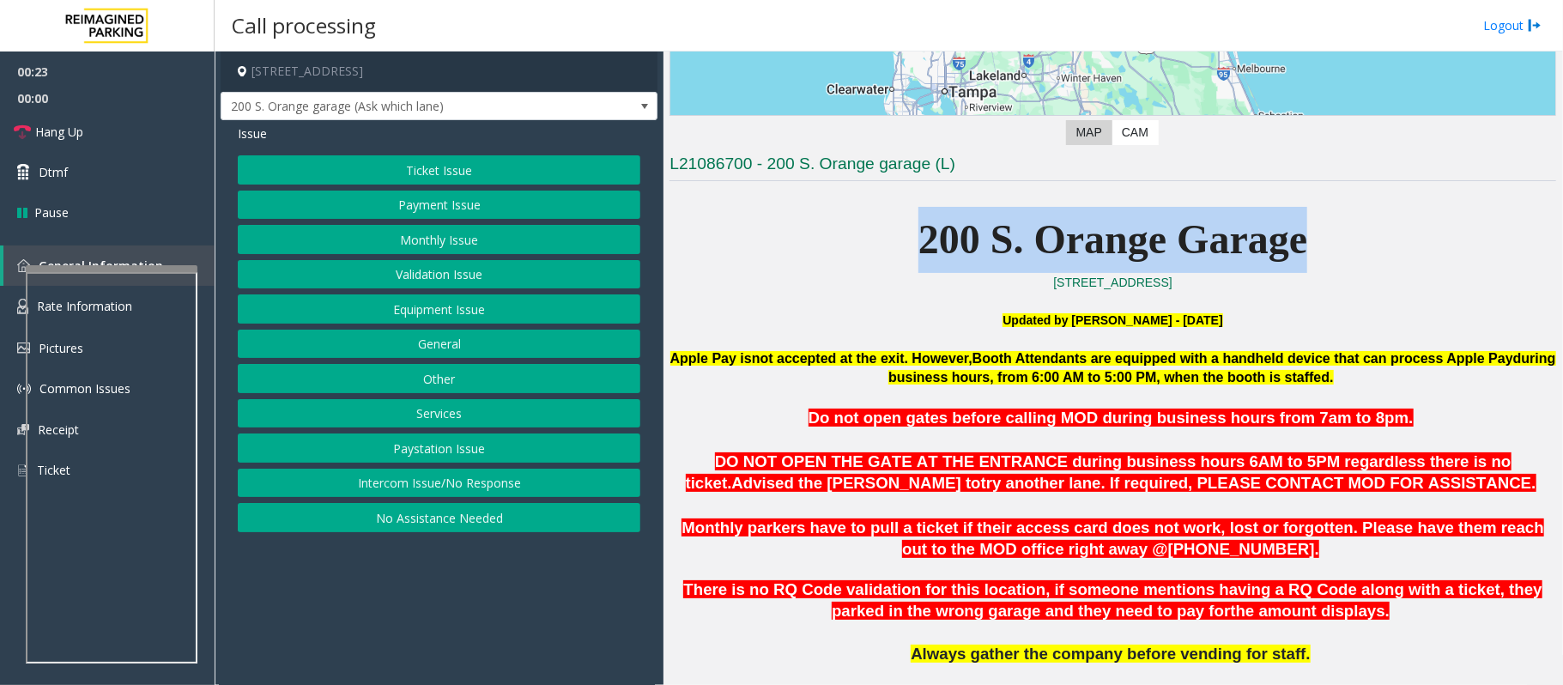
drag, startPoint x: 1340, startPoint y: 245, endPoint x: 863, endPoint y: 227, distance: 477.6
click at [863, 227] on p "200 S. Orange Garage" at bounding box center [1112, 240] width 887 height 66
click at [859, 242] on p "200 S. Orange Garage" at bounding box center [1112, 240] width 887 height 66
drag, startPoint x: 880, startPoint y: 244, endPoint x: 1363, endPoint y: 238, distance: 483.3
click at [1363, 238] on p "200 S. Orange Garage" at bounding box center [1112, 240] width 887 height 66
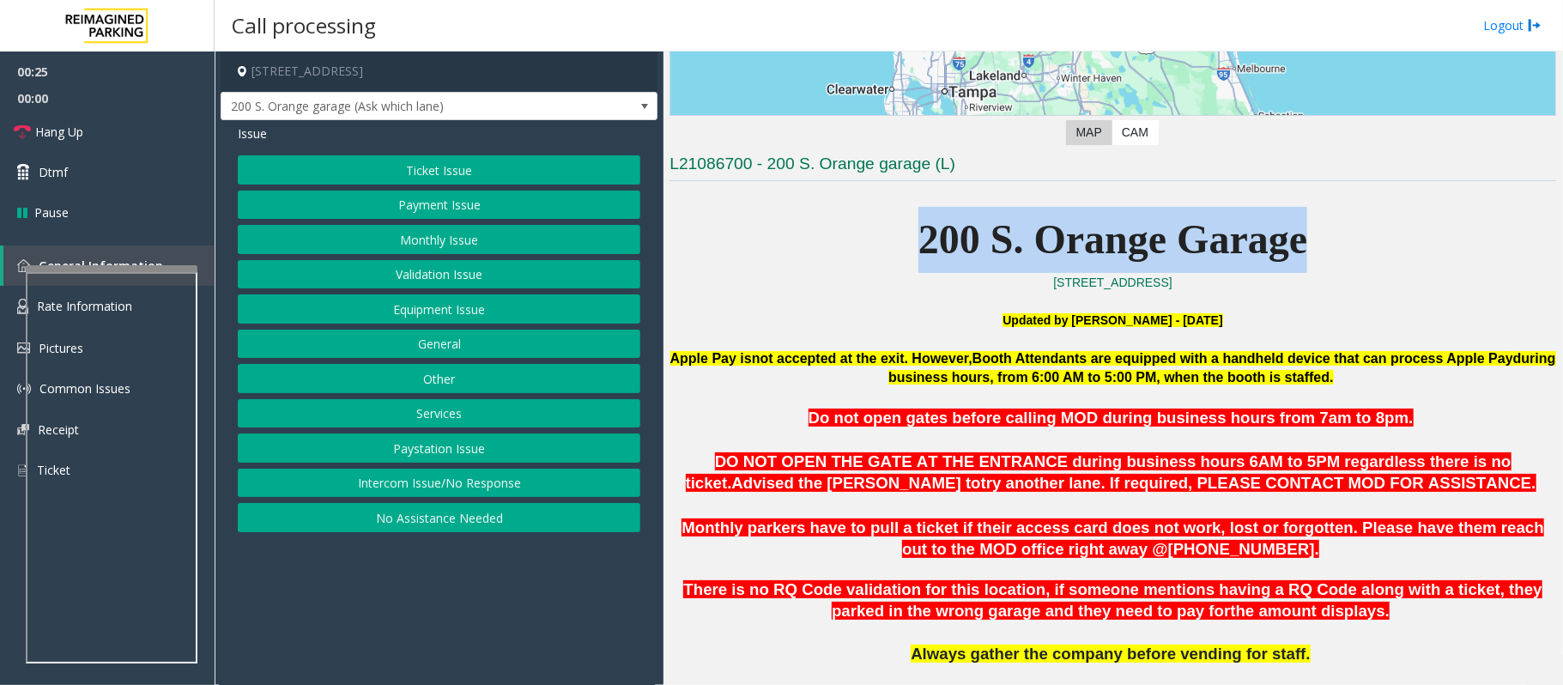
click at [1363, 238] on p "200 S. Orange Garage" at bounding box center [1112, 240] width 887 height 66
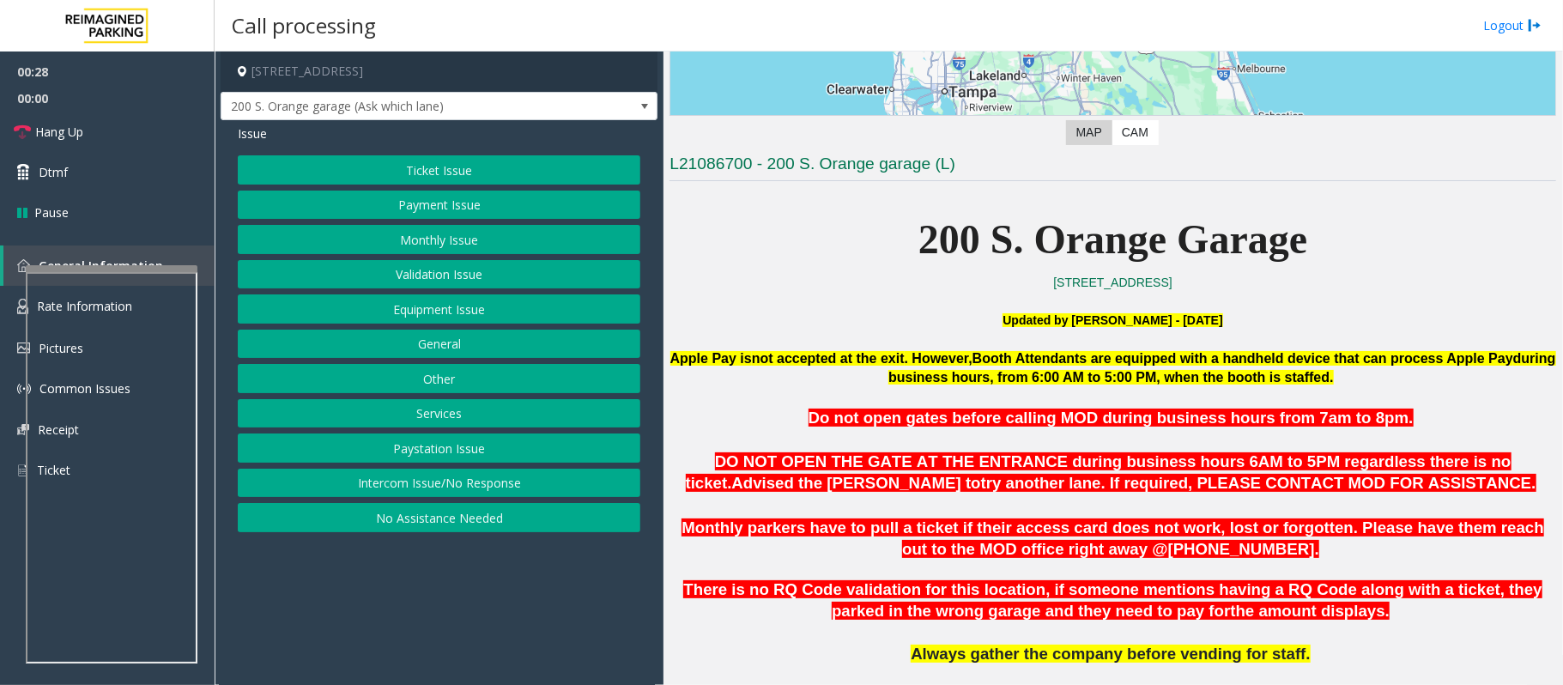
click at [516, 489] on button "Intercom Issue/No Response" at bounding box center [439, 483] width 403 height 29
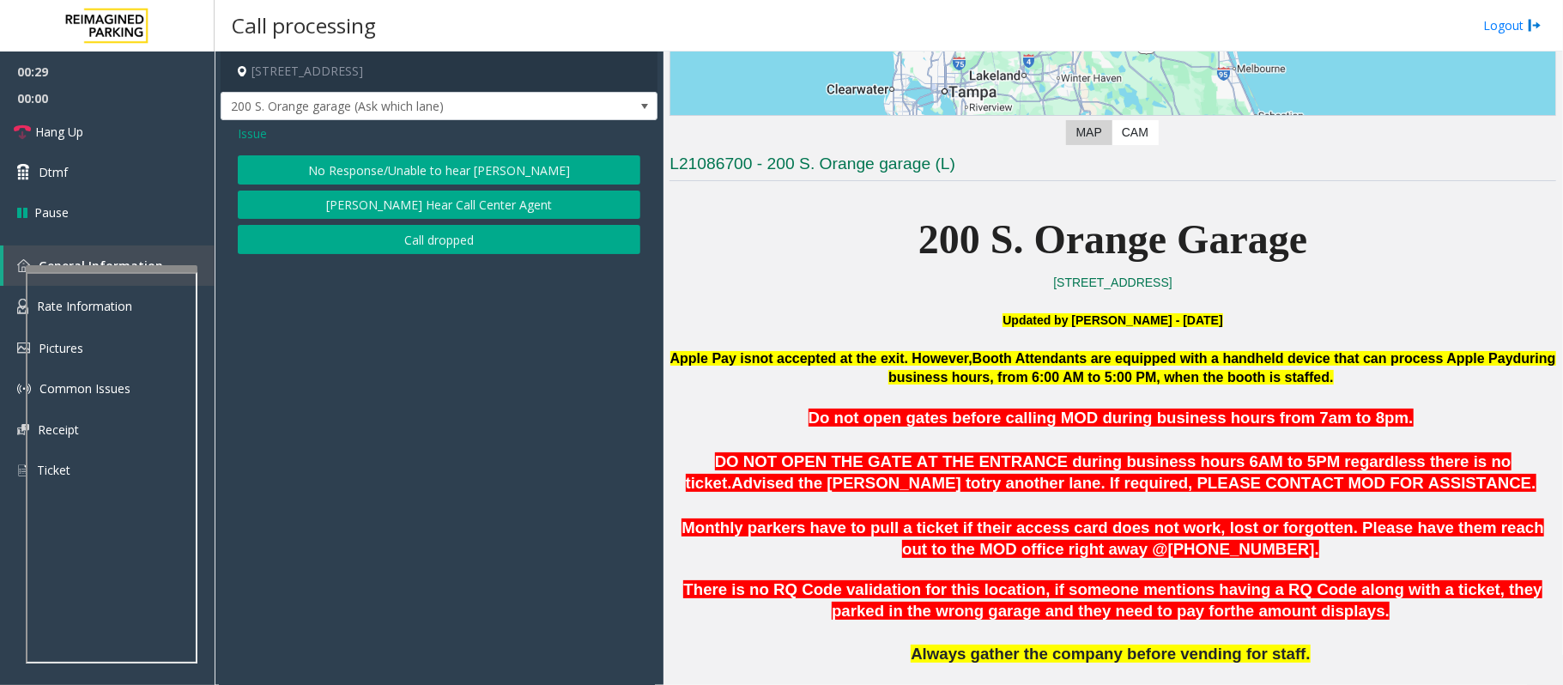
click at [403, 173] on button "No Response/Unable to hear [PERSON_NAME]" at bounding box center [439, 169] width 403 height 29
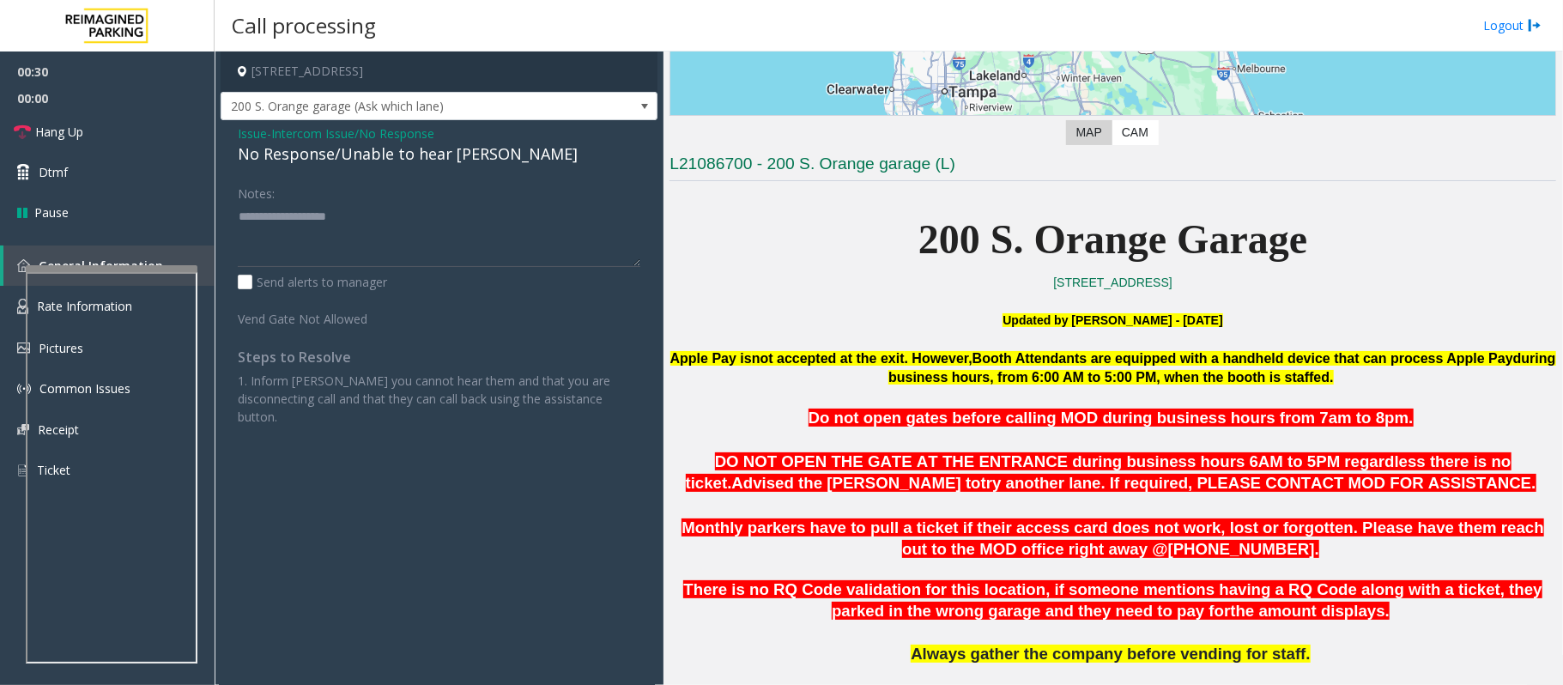
click at [413, 159] on div "No Response/Unable to hear [PERSON_NAME]" at bounding box center [439, 153] width 403 height 23
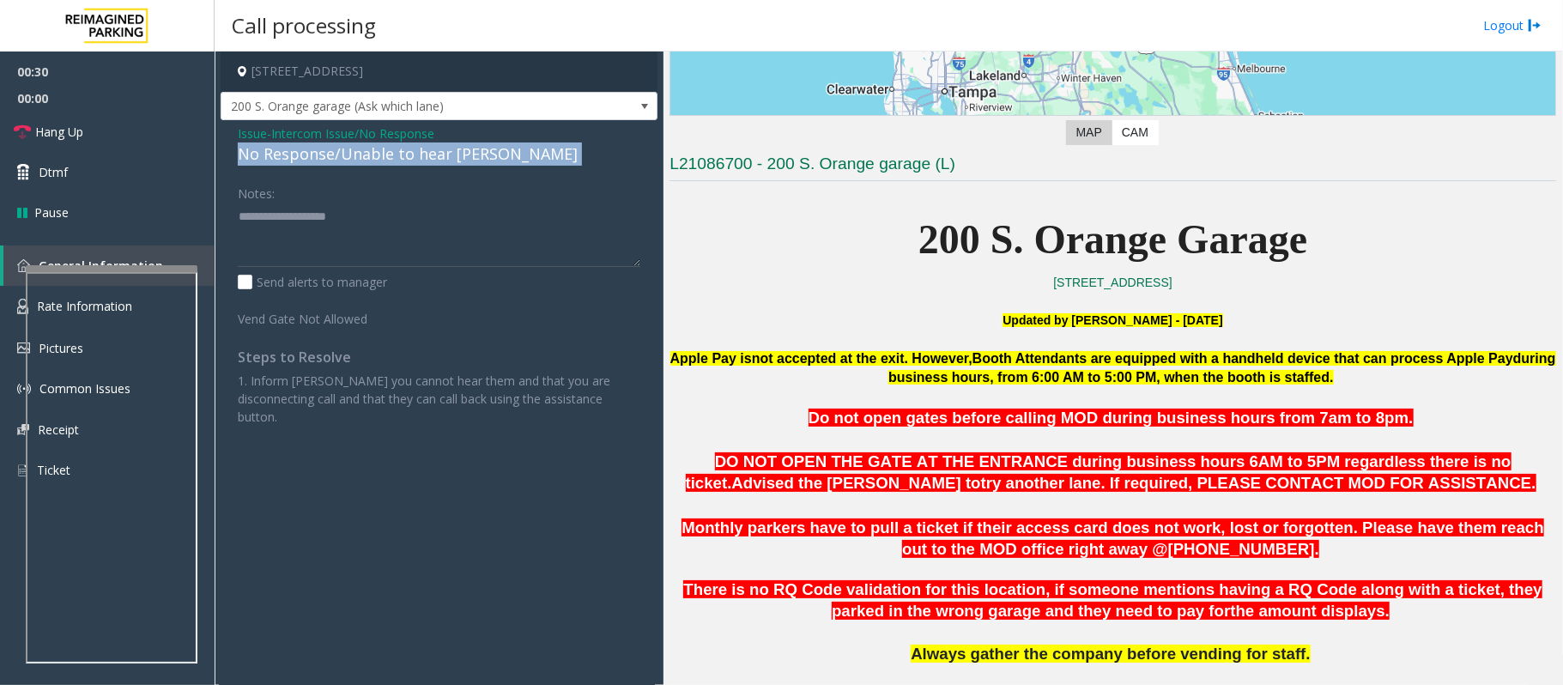
click at [413, 159] on div "No Response/Unable to hear [PERSON_NAME]" at bounding box center [439, 153] width 403 height 23
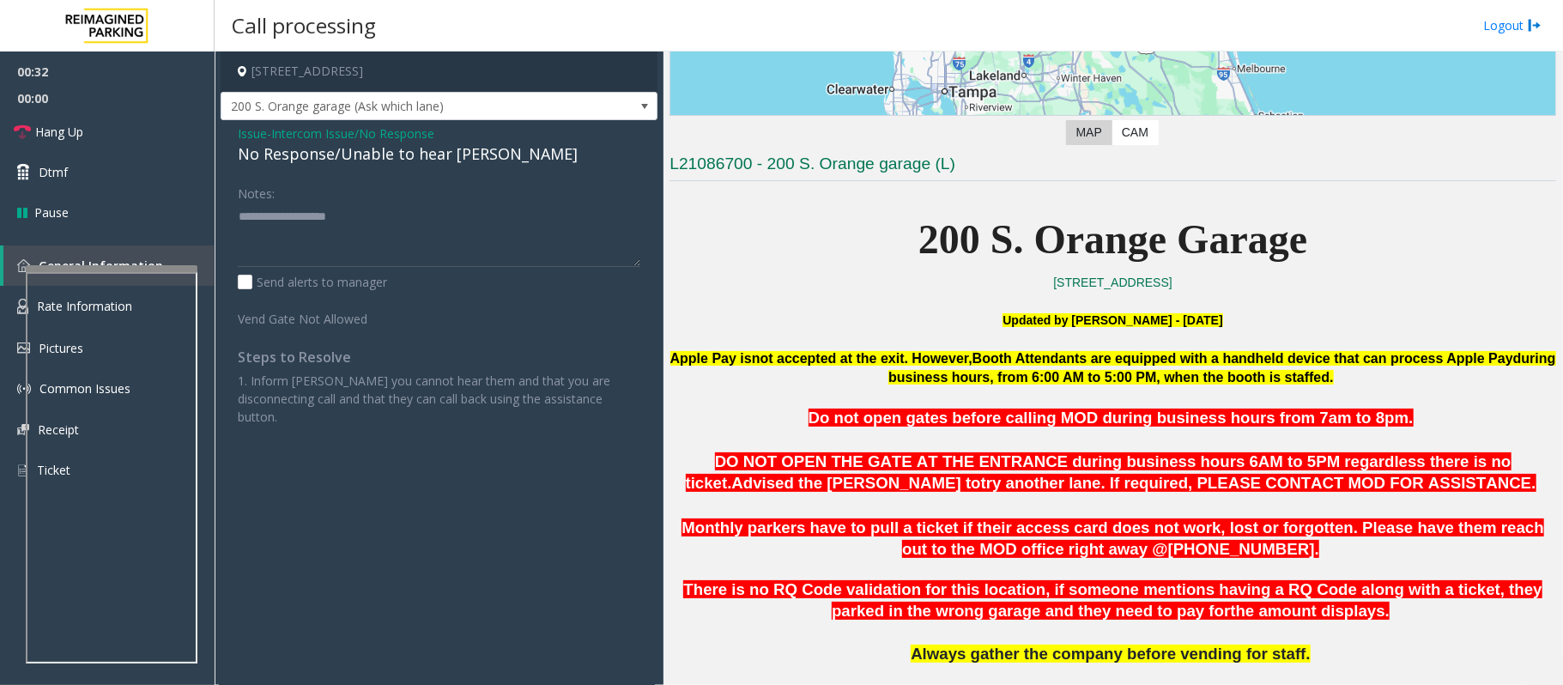
click at [255, 130] on span "Issue" at bounding box center [252, 133] width 29 height 18
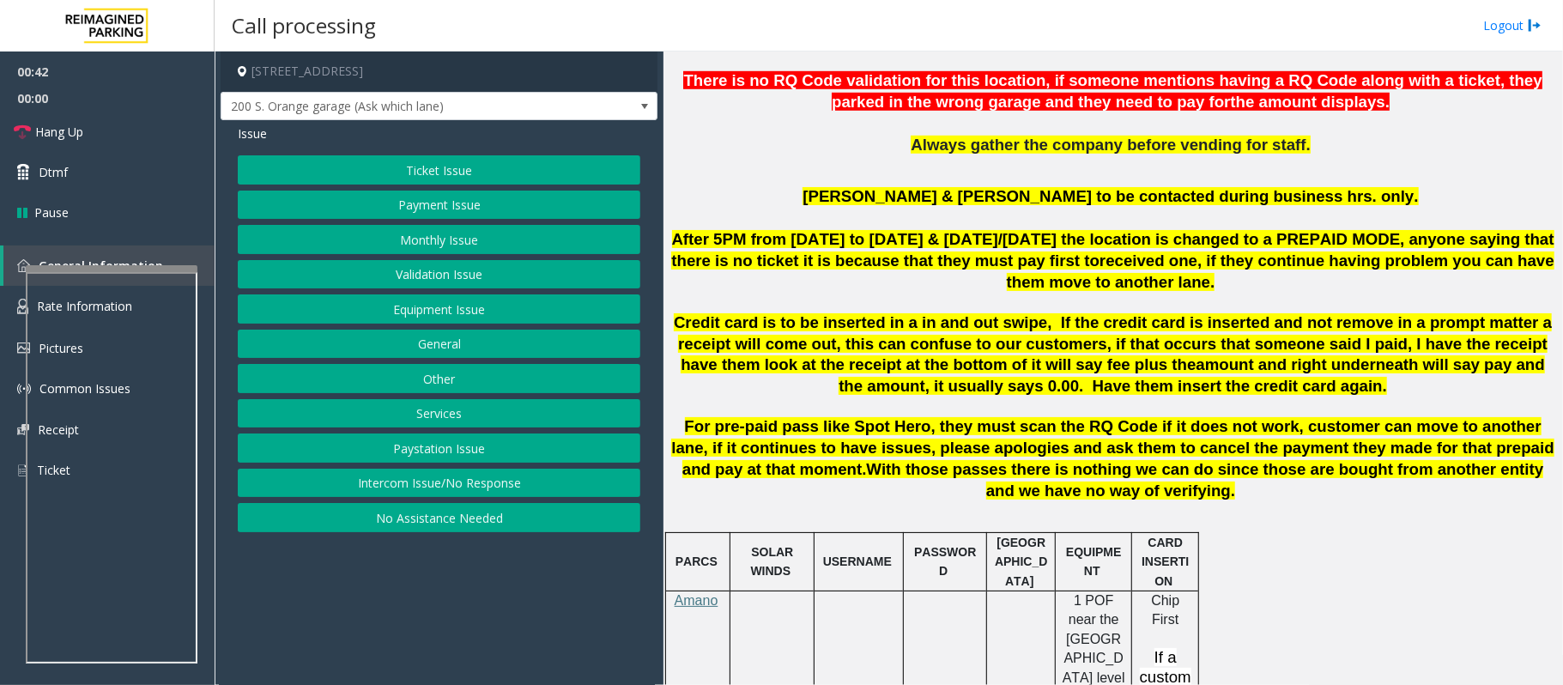
scroll to position [801, 0]
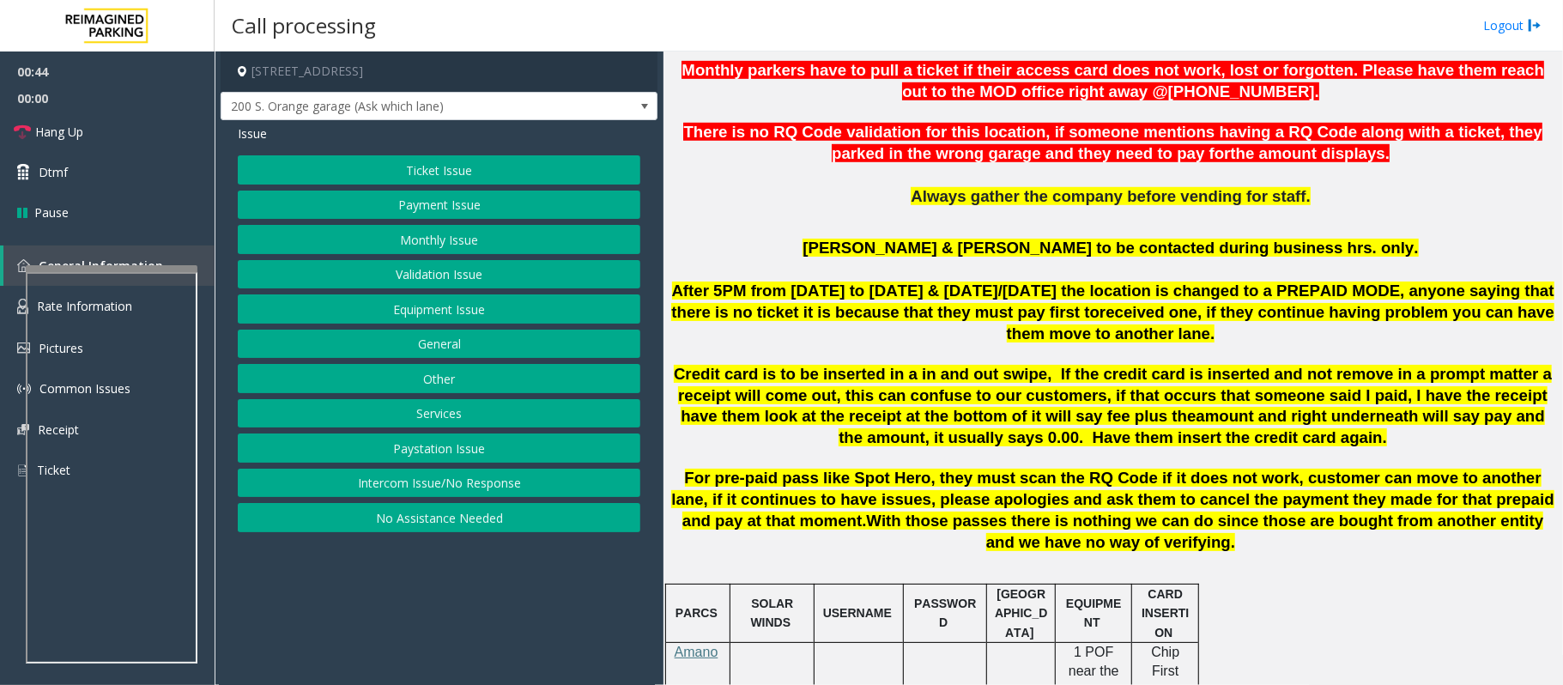
click at [407, 168] on button "Ticket Issue" at bounding box center [439, 169] width 403 height 29
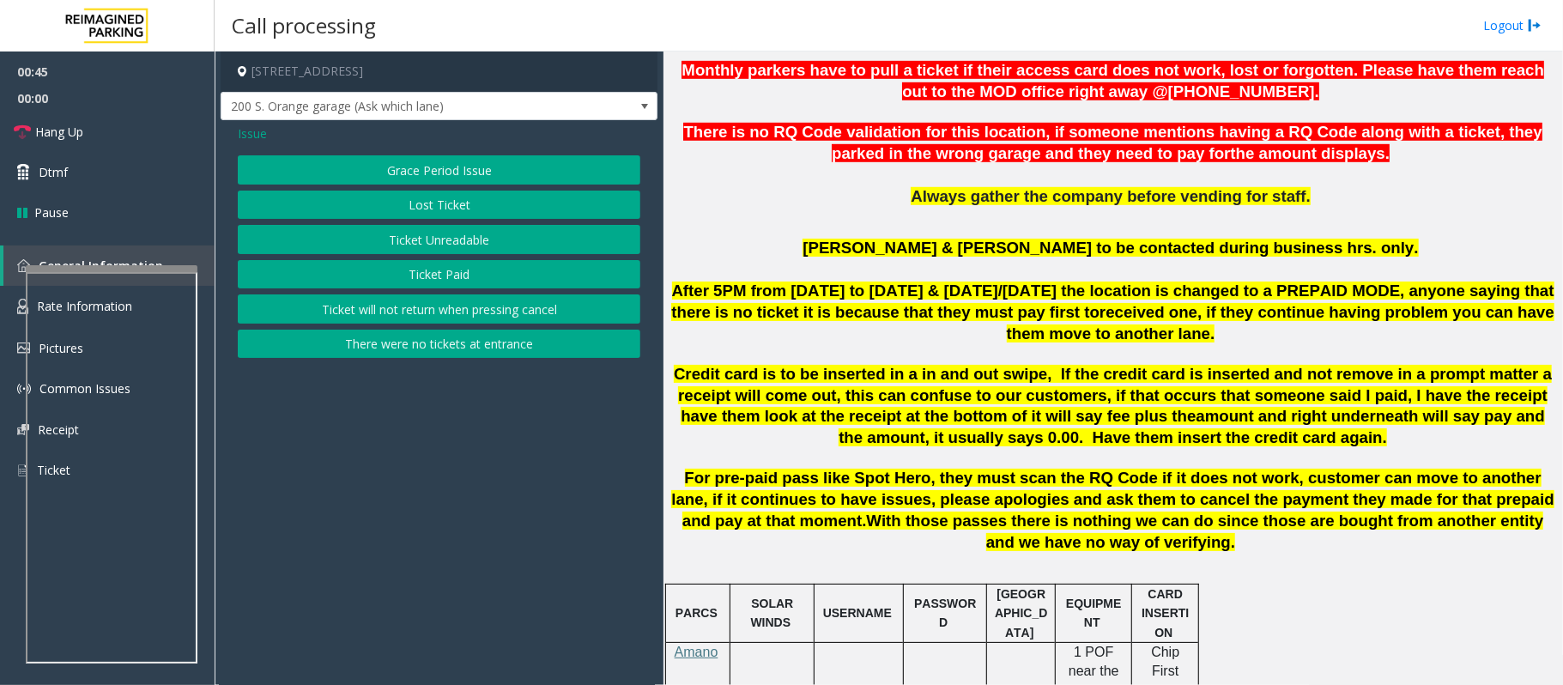
click at [440, 245] on button "Ticket Unreadable" at bounding box center [439, 239] width 403 height 29
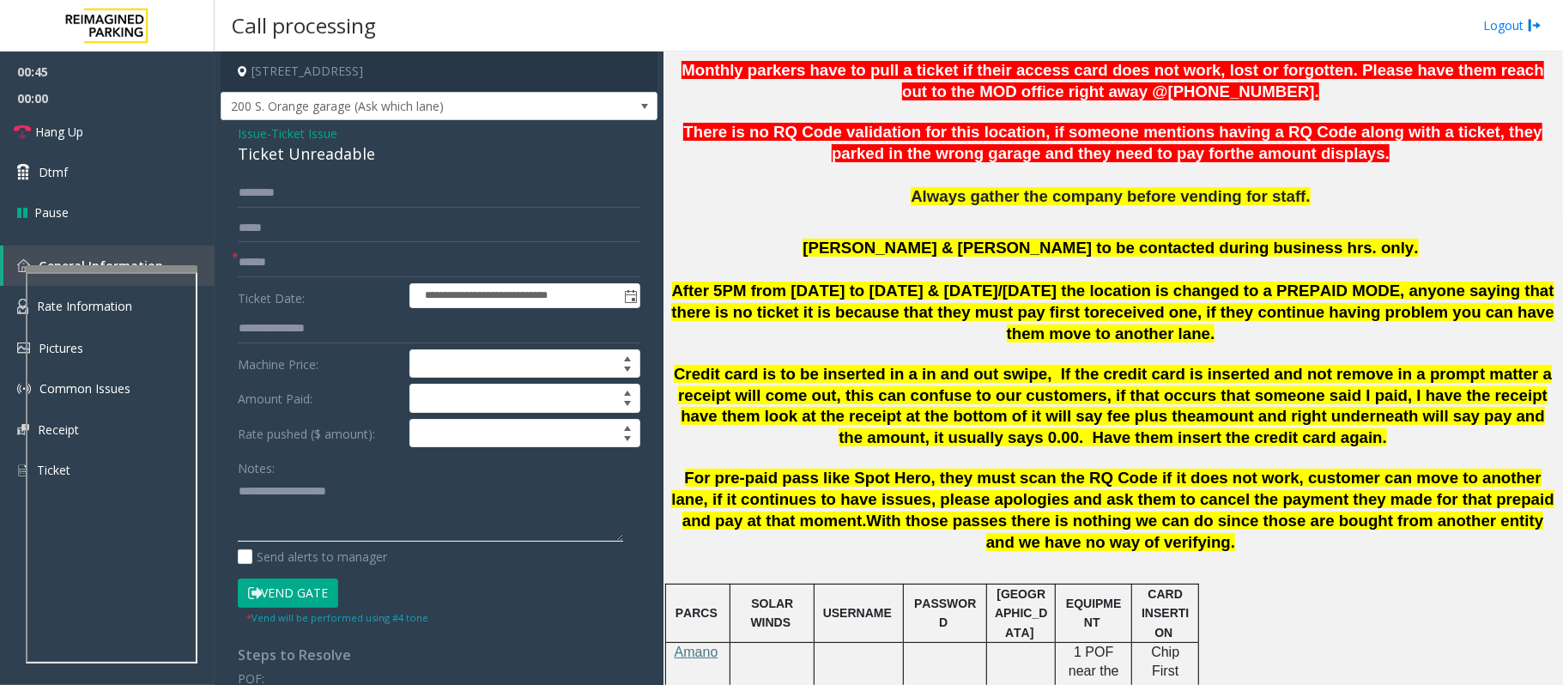
click at [311, 506] on textarea at bounding box center [430, 509] width 385 height 64
paste textarea "**********"
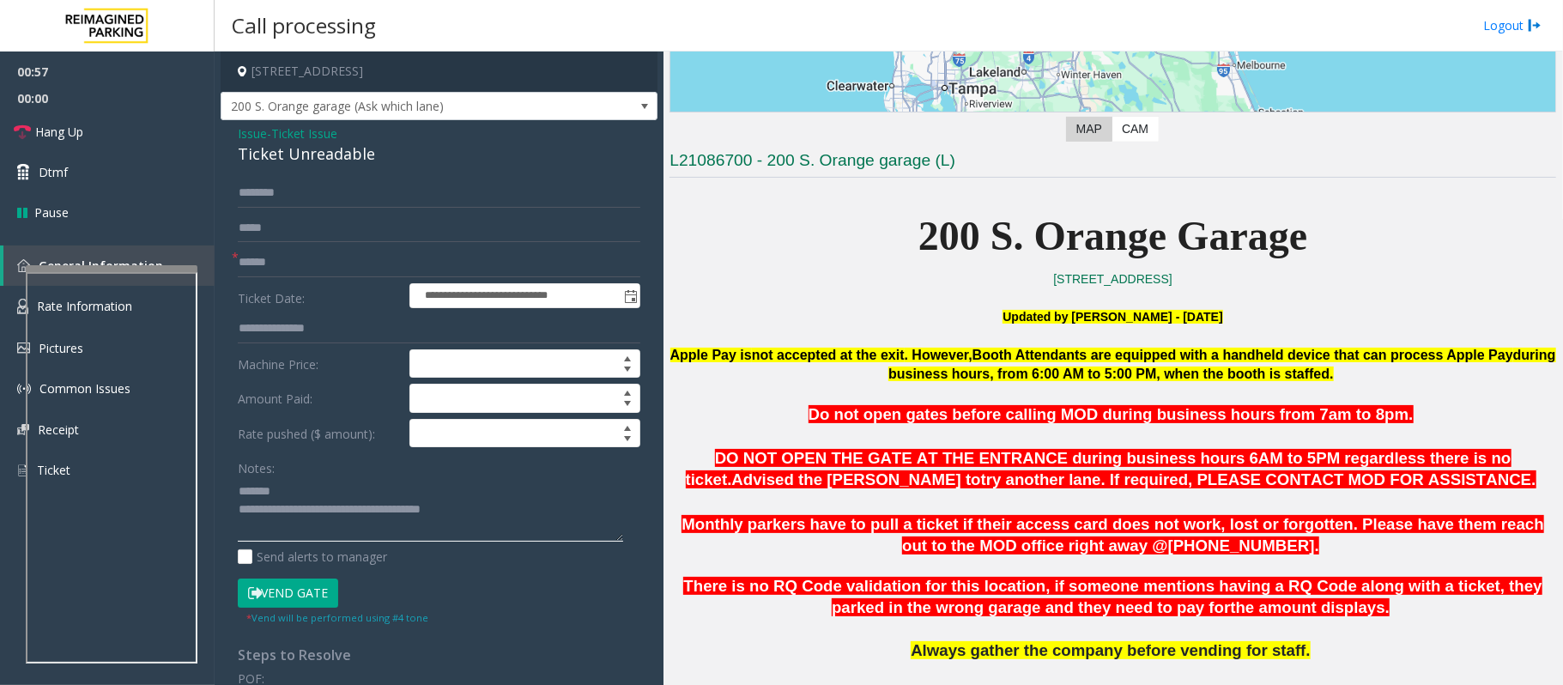
scroll to position [343, 0]
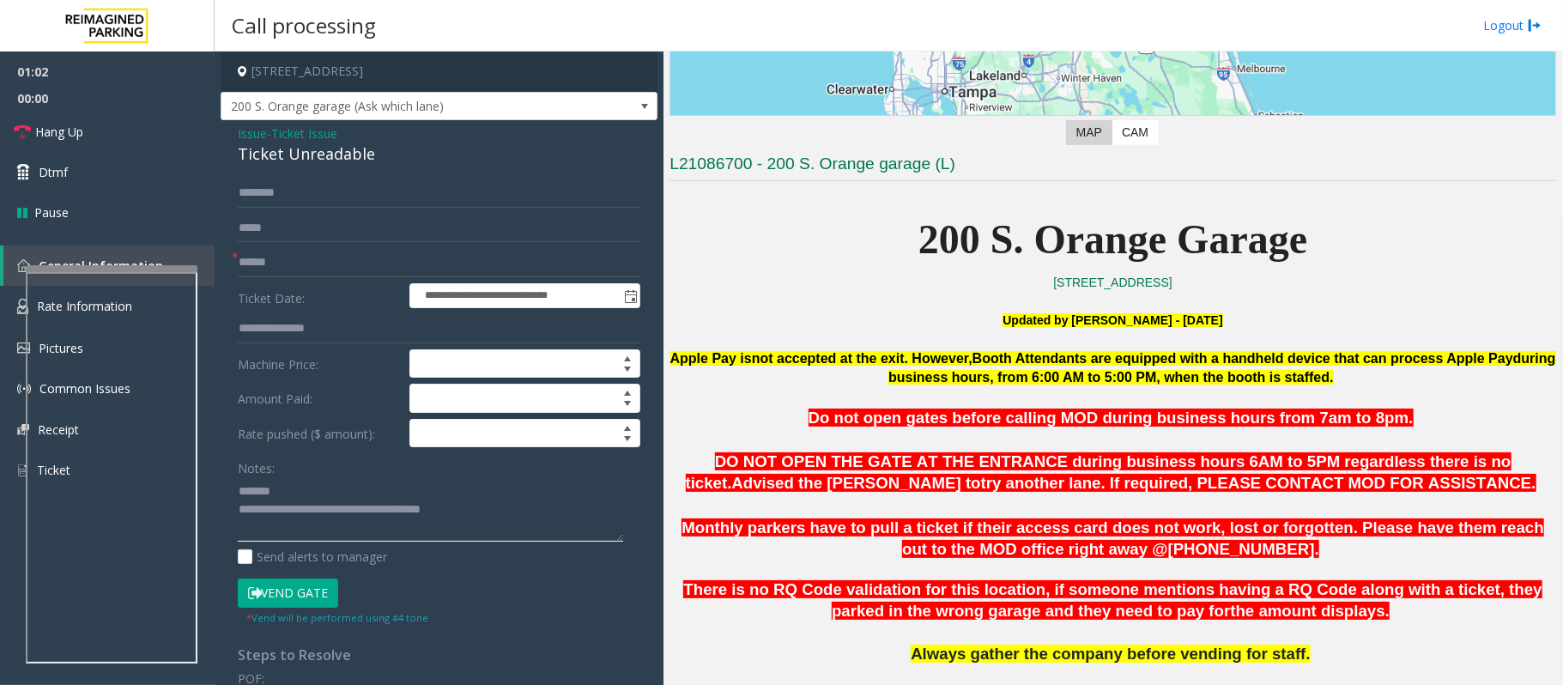
type textarea "**********"
click at [240, 125] on span "Issue" at bounding box center [252, 133] width 29 height 18
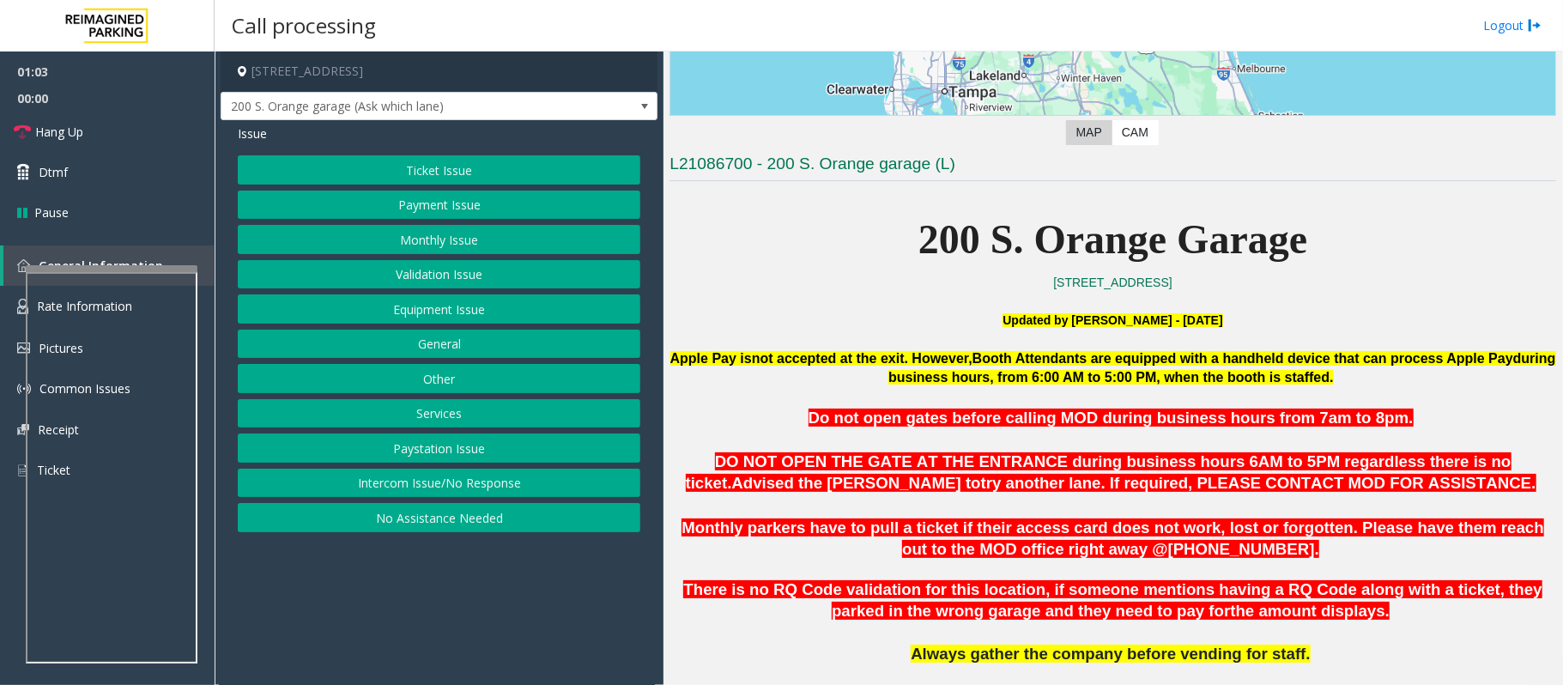
click at [460, 168] on button "Ticket Issue" at bounding box center [439, 169] width 403 height 29
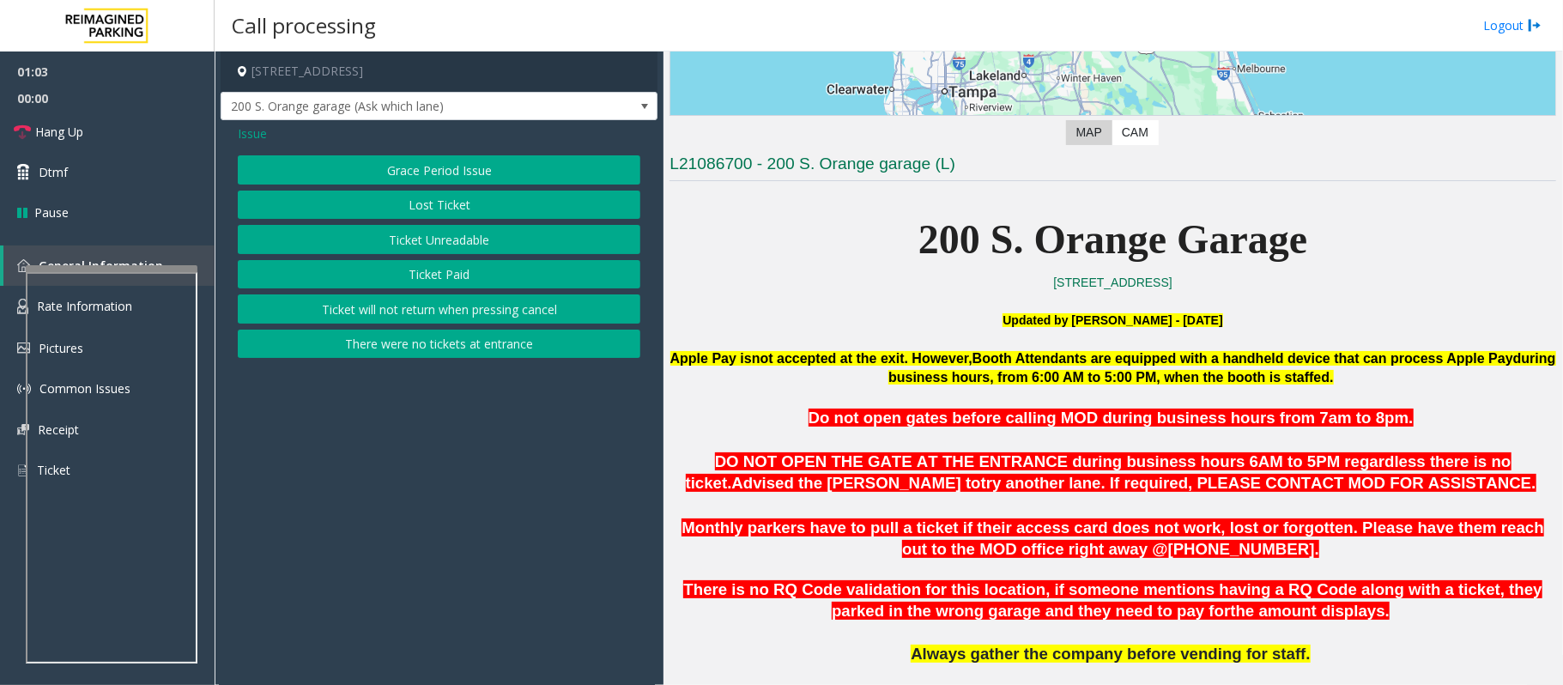
click at [457, 282] on button "Ticket Paid" at bounding box center [439, 274] width 403 height 29
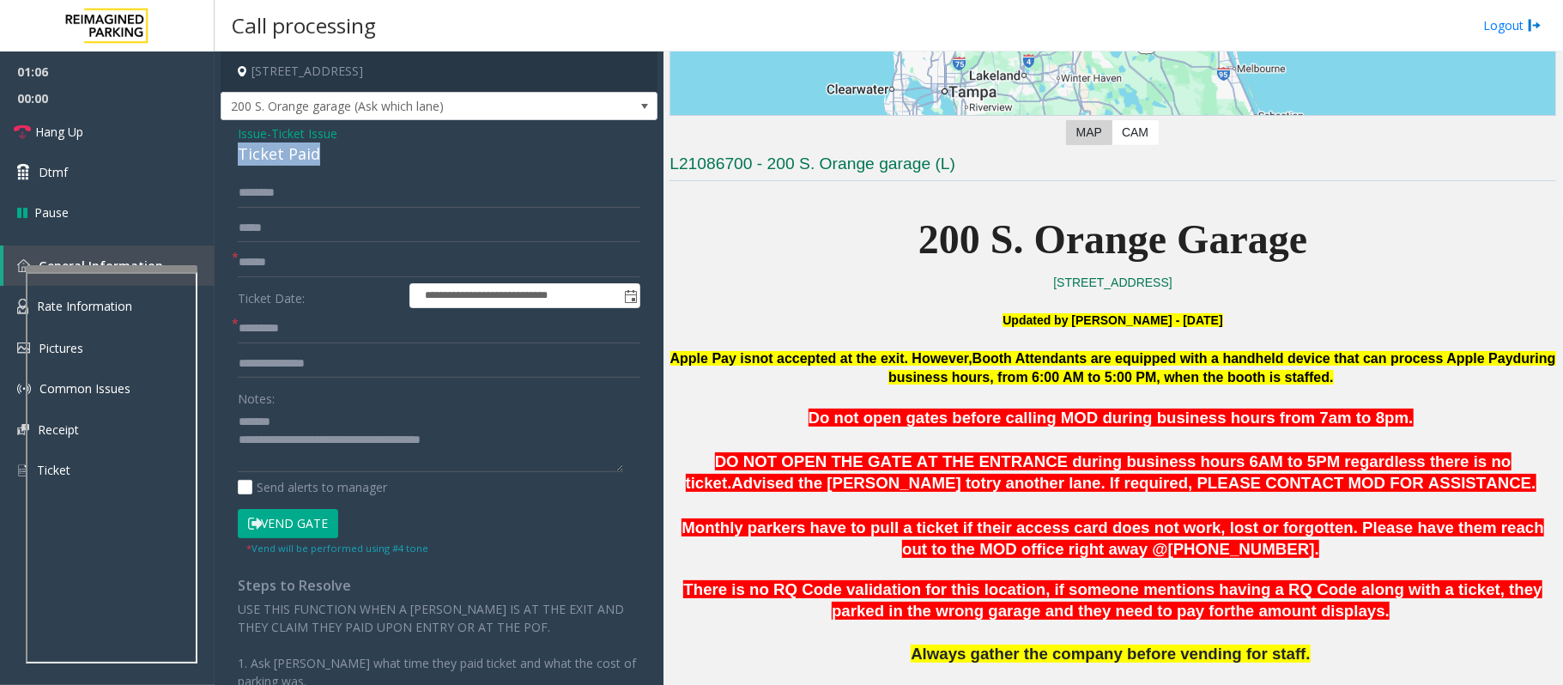
drag, startPoint x: 330, startPoint y: 158, endPoint x: 228, endPoint y: 155, distance: 101.3
click at [228, 155] on div "**********" at bounding box center [439, 494] width 437 height 749
click at [360, 423] on textarea at bounding box center [430, 440] width 385 height 64
click at [289, 447] on textarea at bounding box center [430, 440] width 385 height 64
click at [288, 460] on textarea at bounding box center [430, 440] width 385 height 64
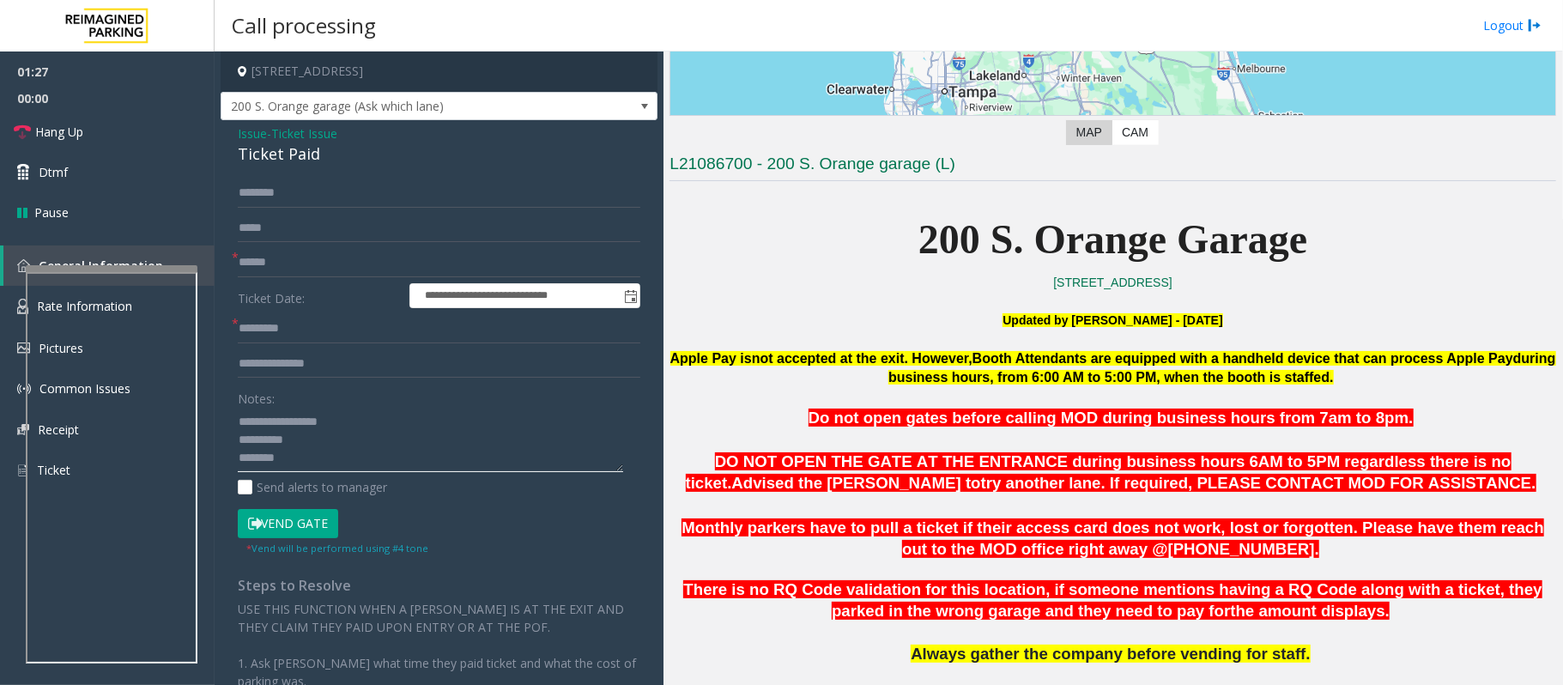
type textarea "**********"
click at [268, 264] on input "text" at bounding box center [439, 262] width 403 height 29
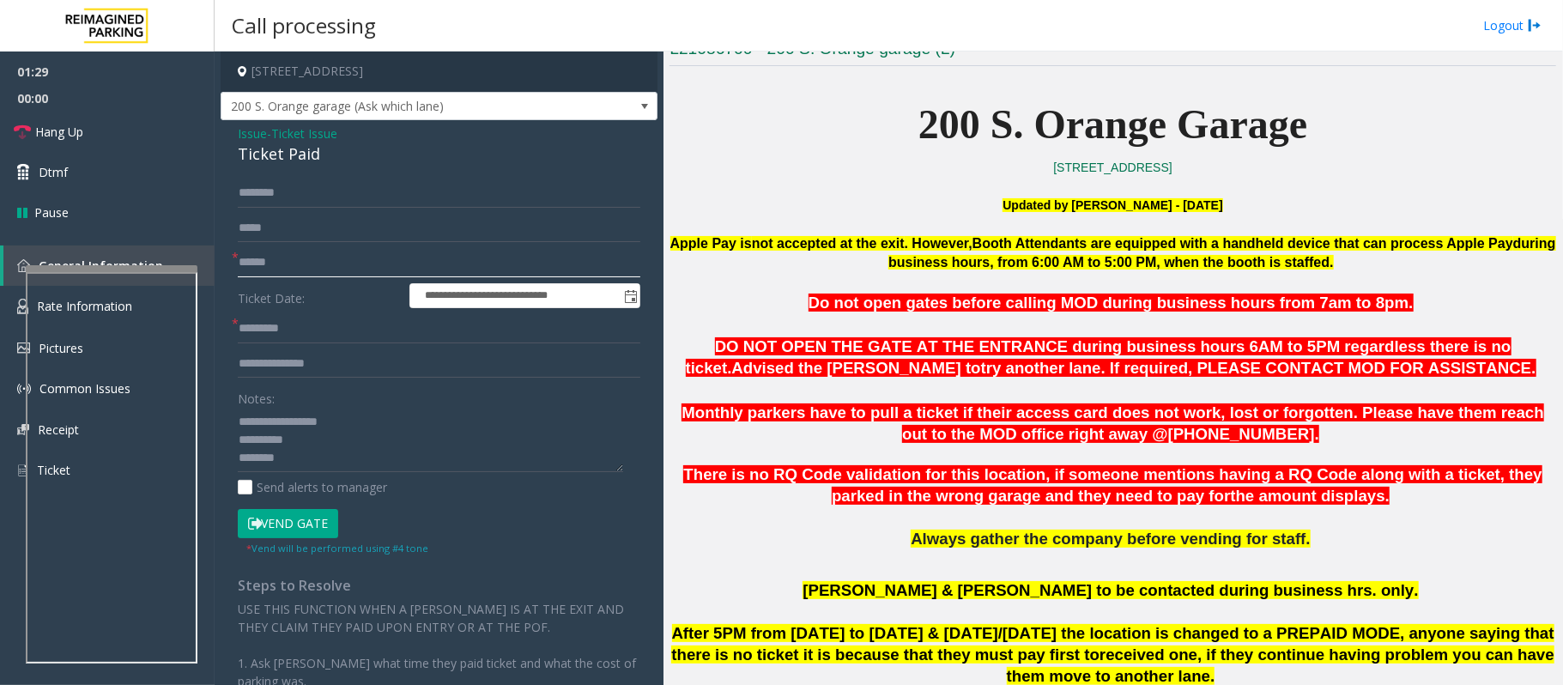
scroll to position [457, 0]
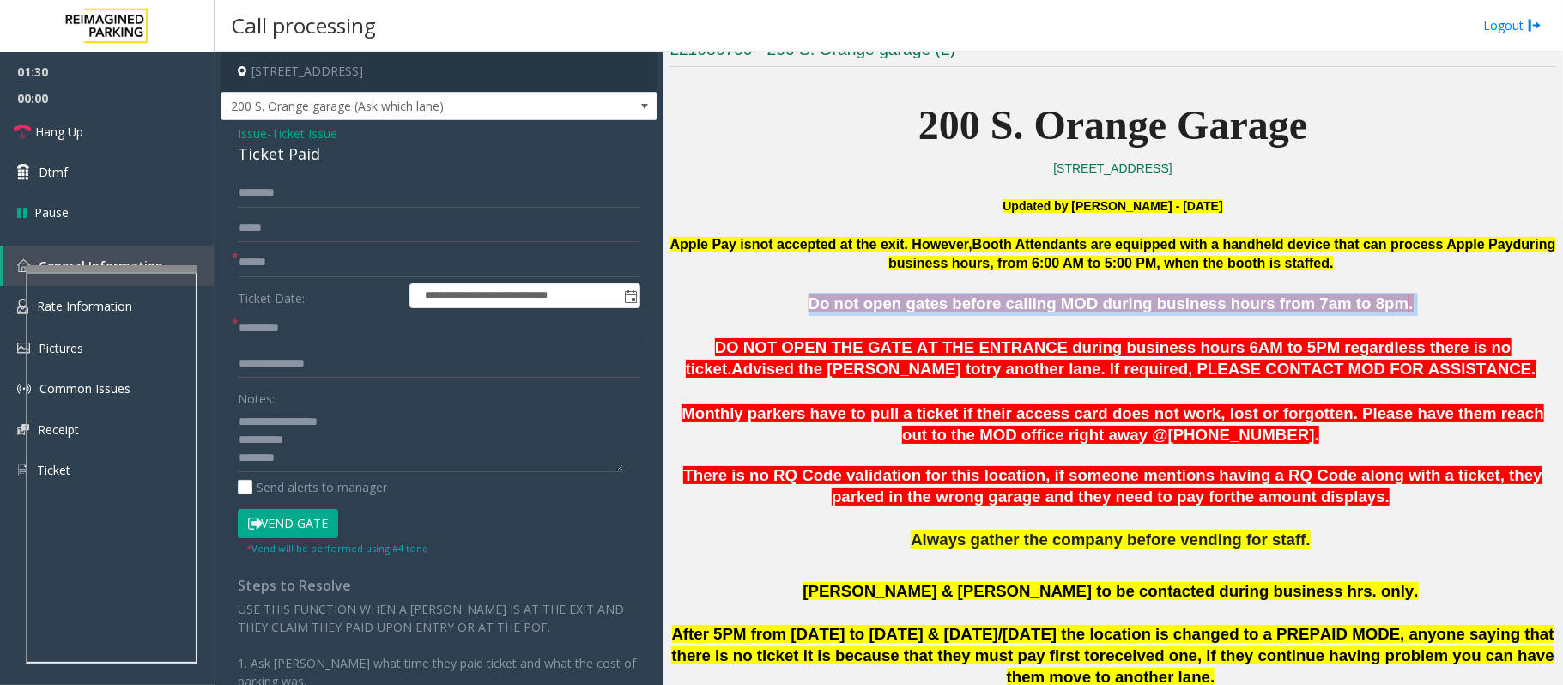
drag, startPoint x: 793, startPoint y: 302, endPoint x: 1460, endPoint y: 312, distance: 667.0
click at [1460, 312] on p "Do not open gates before calling MOD during business hours from 7am to 8pm ." at bounding box center [1112, 304] width 887 height 23
click at [1463, 312] on p "Do not open gates before calling MOD during business hours from 7am to 8pm ." at bounding box center [1112, 304] width 887 height 23
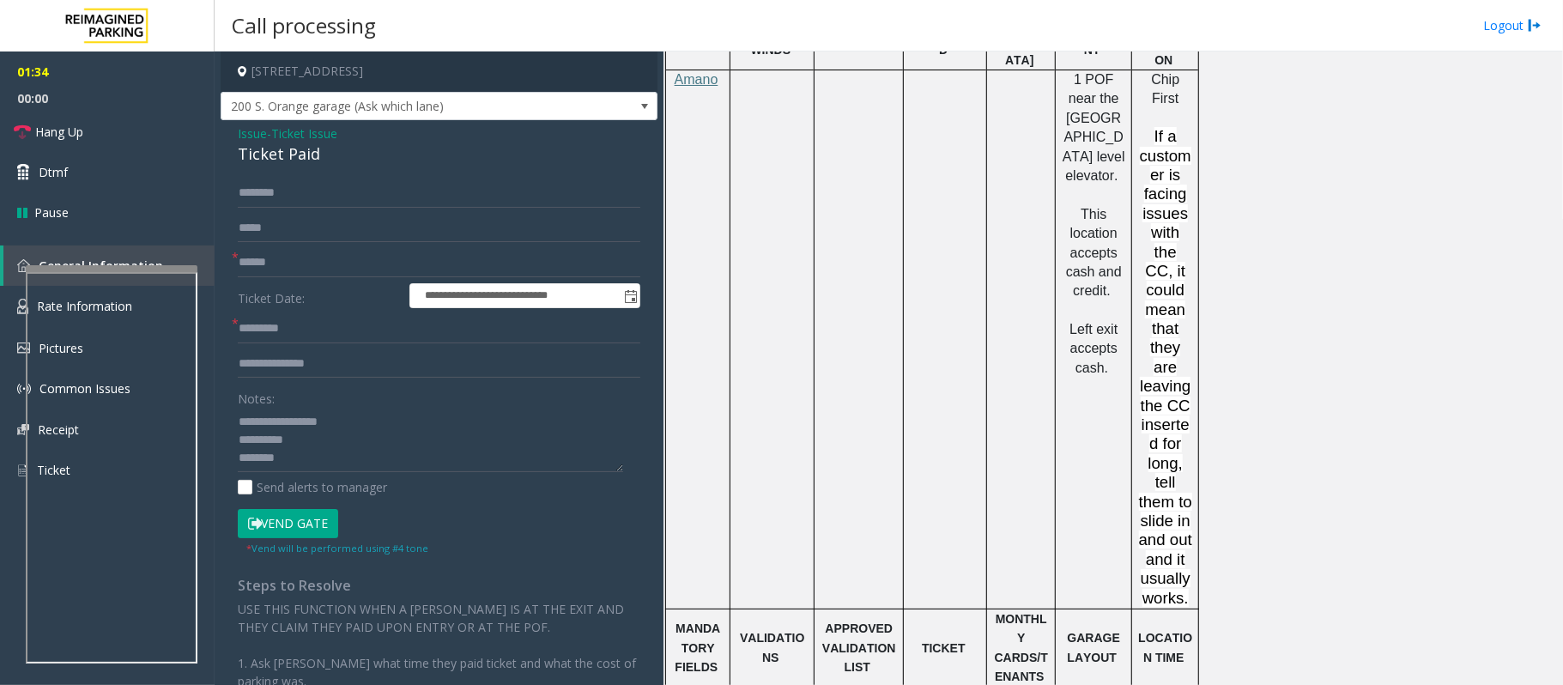
scroll to position [1831, 0]
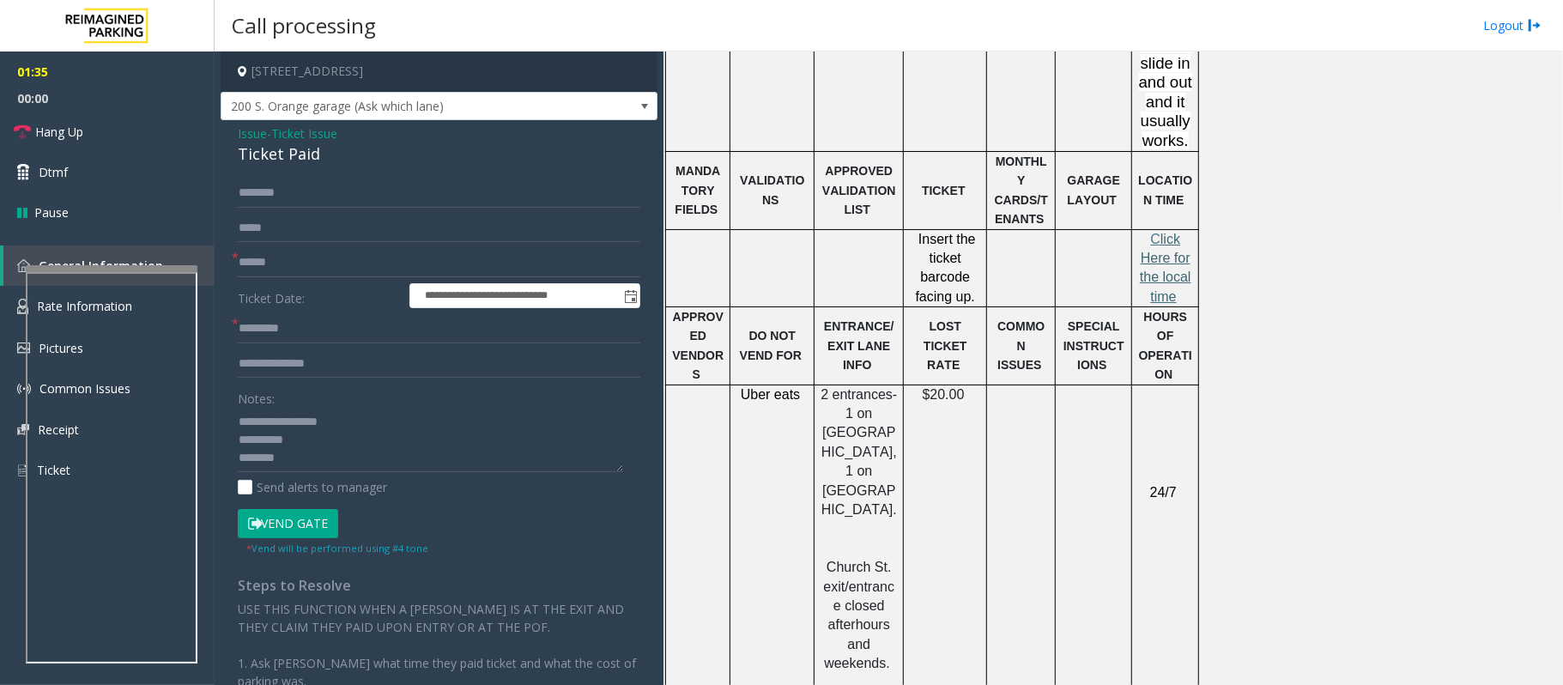
click at [1164, 232] on span "lick Here for the local time" at bounding box center [1165, 268] width 51 height 72
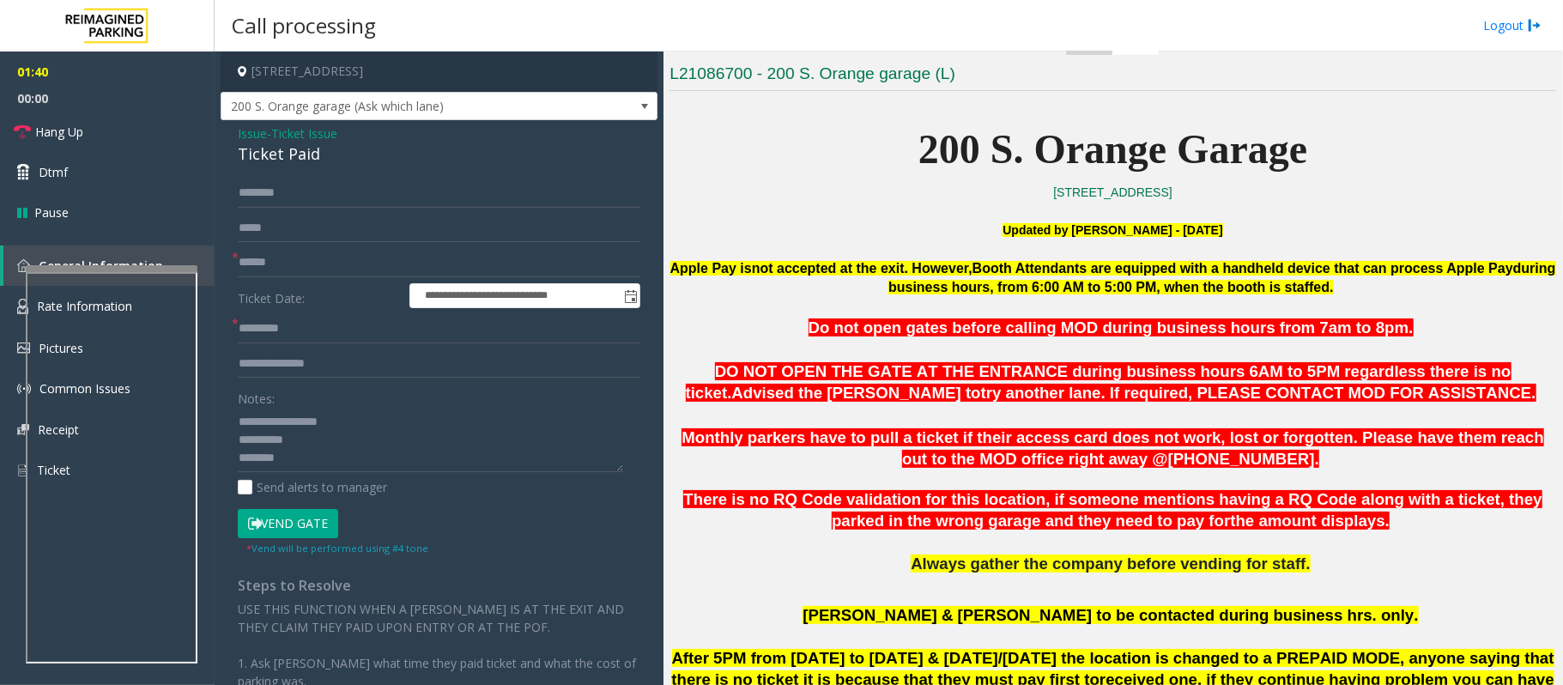
scroll to position [343, 0]
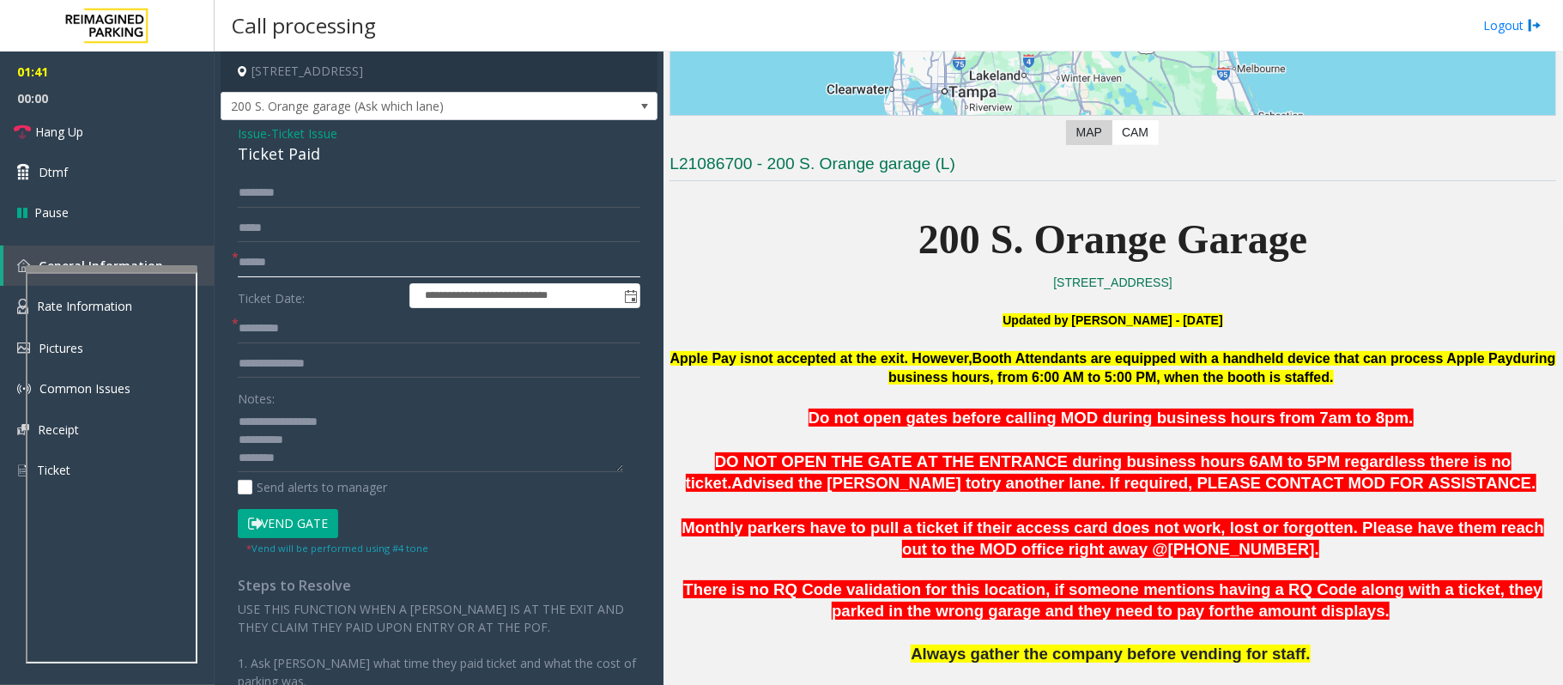
click at [251, 261] on input "text" at bounding box center [439, 262] width 403 height 29
click at [266, 271] on input "*******" at bounding box center [439, 262] width 403 height 29
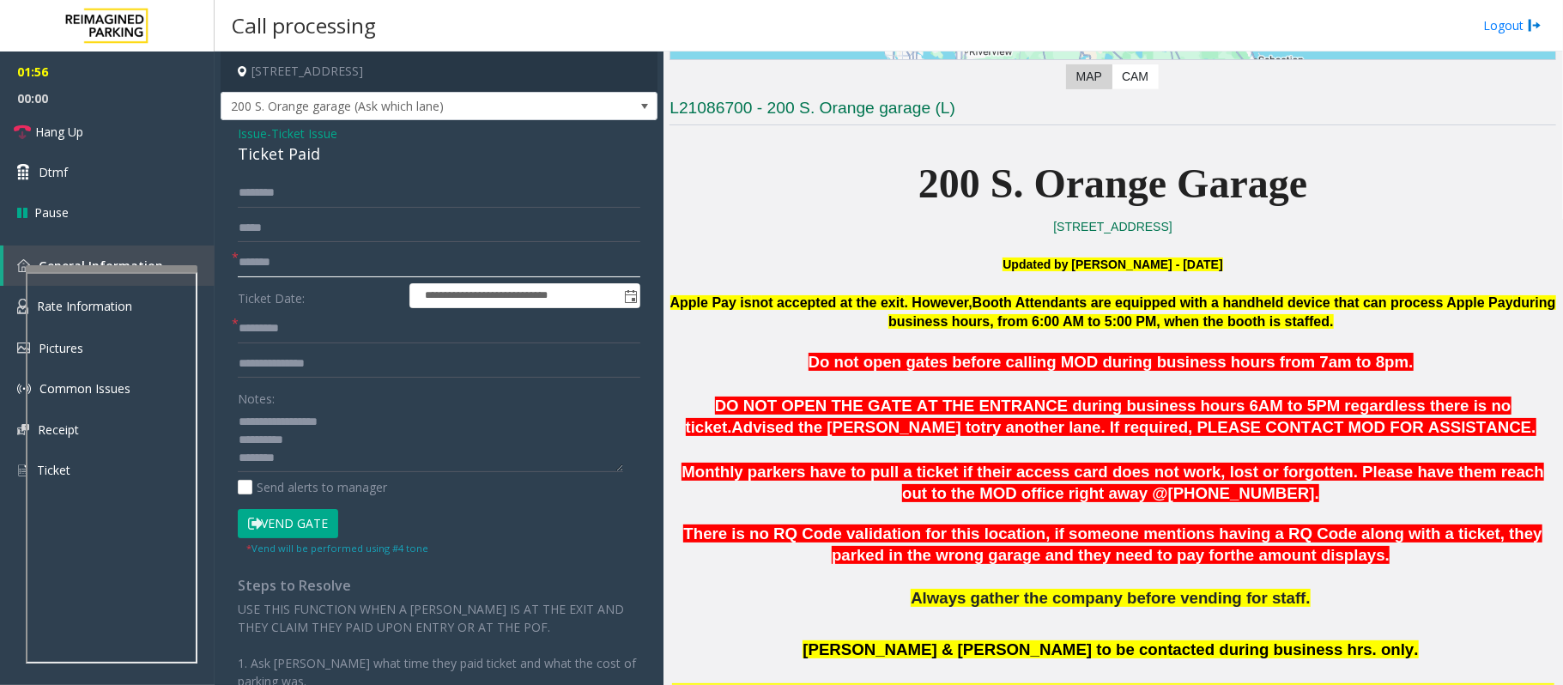
scroll to position [572, 0]
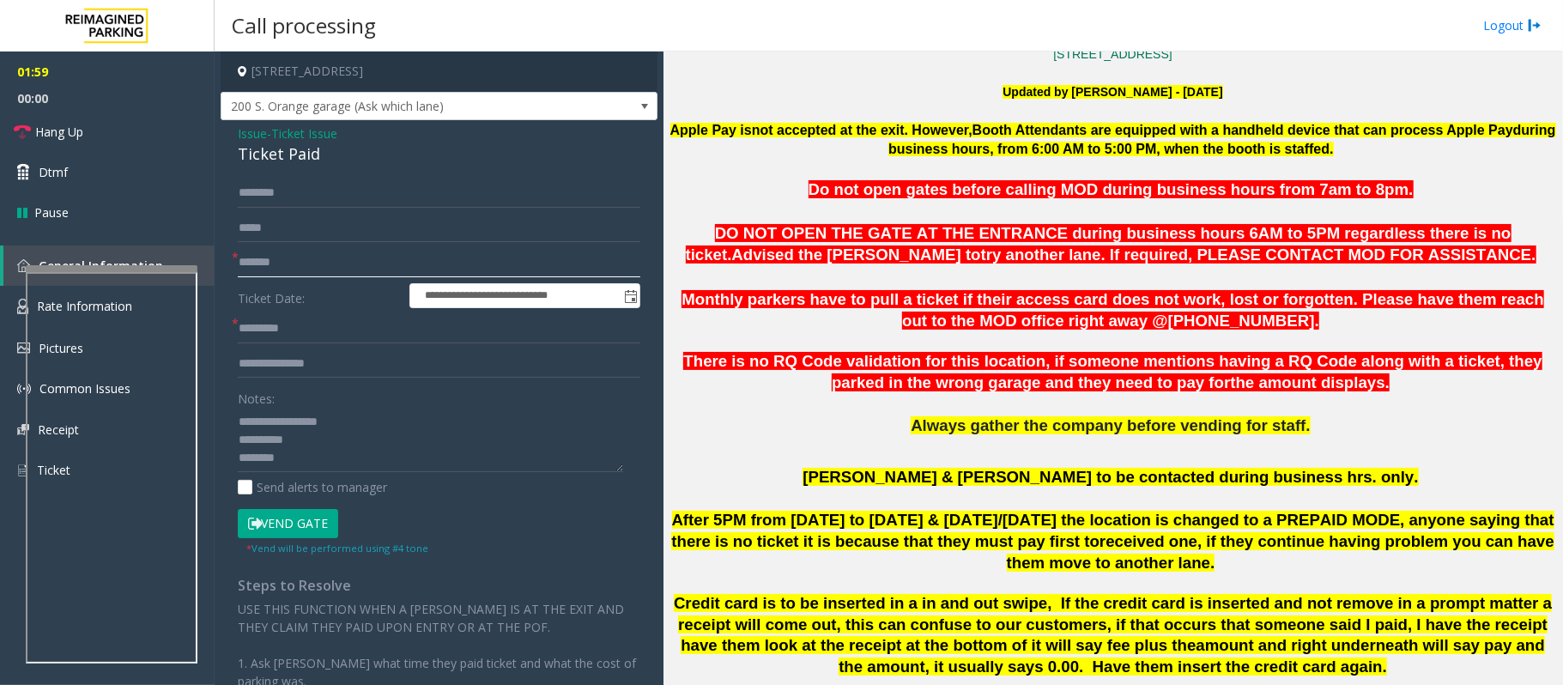
type input "*******"
click at [262, 203] on input "text" at bounding box center [439, 193] width 403 height 29
click at [254, 200] on input "******" at bounding box center [439, 193] width 403 height 29
click at [268, 197] on input "******" at bounding box center [439, 193] width 403 height 29
click at [271, 200] on input "******" at bounding box center [439, 193] width 403 height 29
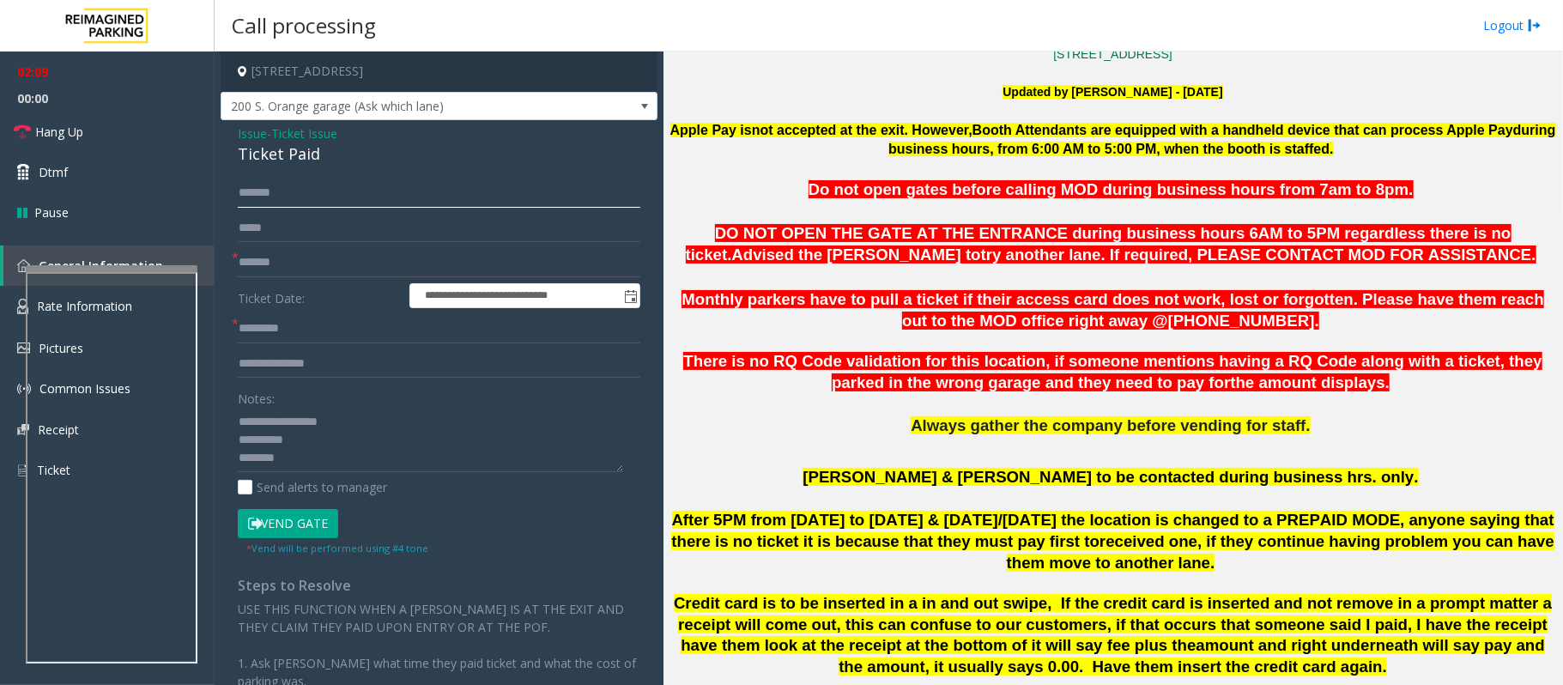
click at [292, 196] on input "******" at bounding box center [439, 193] width 403 height 29
type input "******"
click at [255, 200] on input "******" at bounding box center [439, 193] width 403 height 29
click at [262, 197] on input "******" at bounding box center [439, 193] width 403 height 29
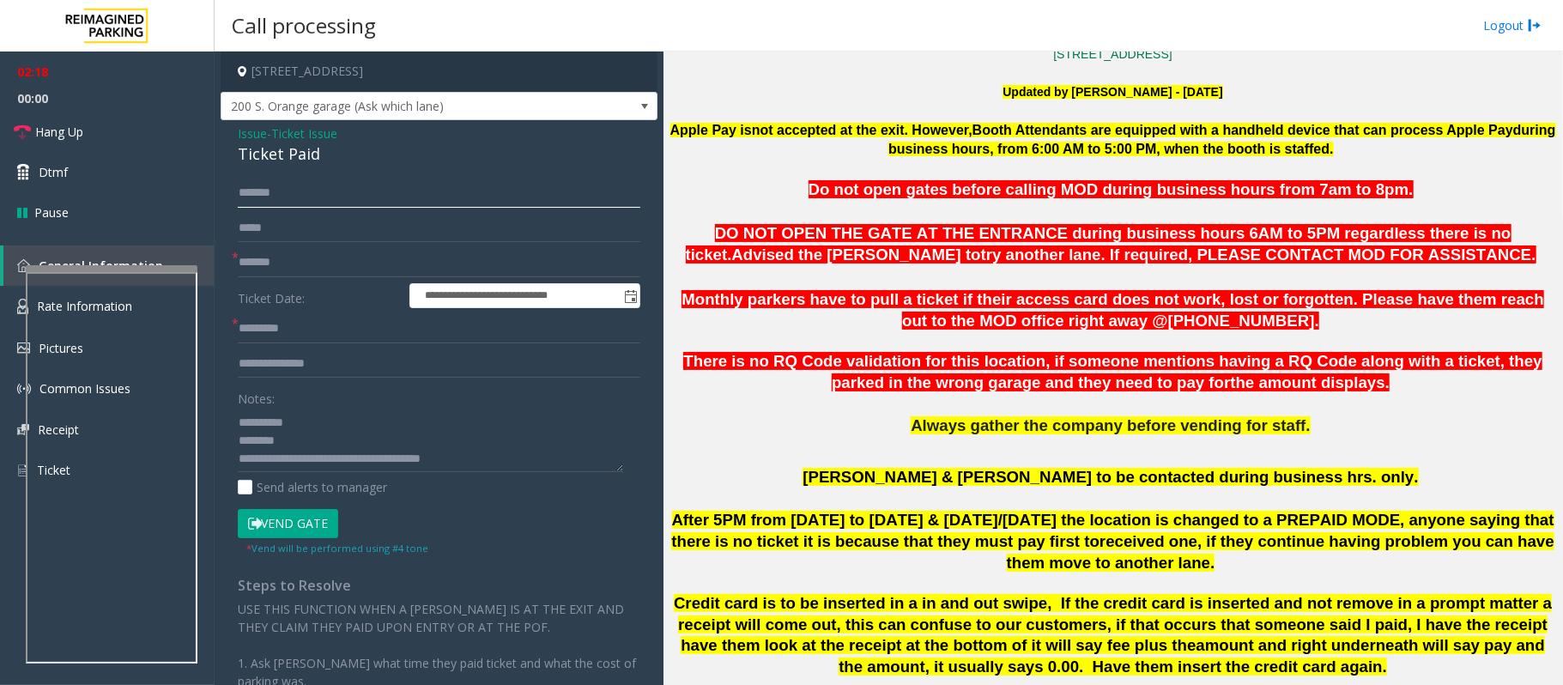
click at [272, 201] on input "******" at bounding box center [439, 193] width 403 height 29
click at [276, 199] on input "******" at bounding box center [439, 193] width 403 height 29
click at [299, 196] on input "******" at bounding box center [439, 193] width 403 height 29
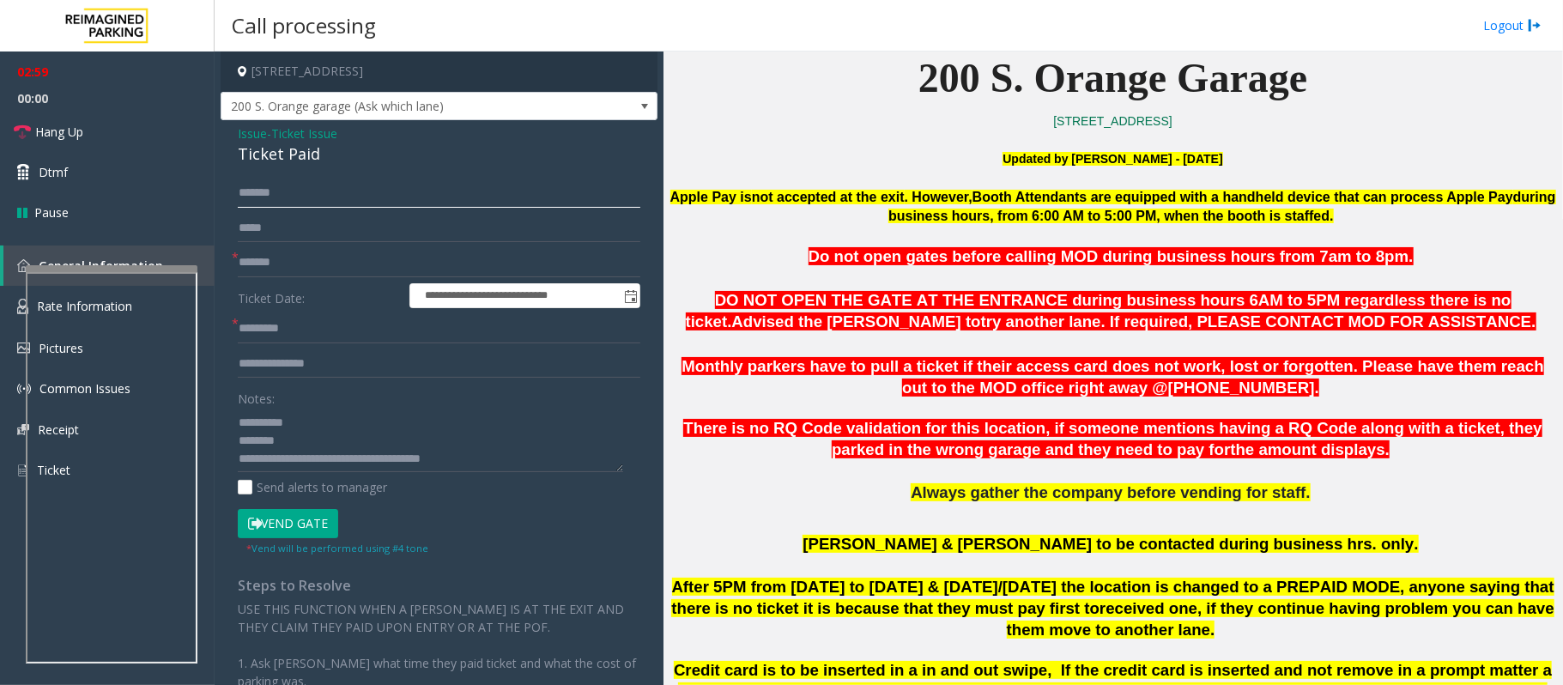
scroll to position [563, 0]
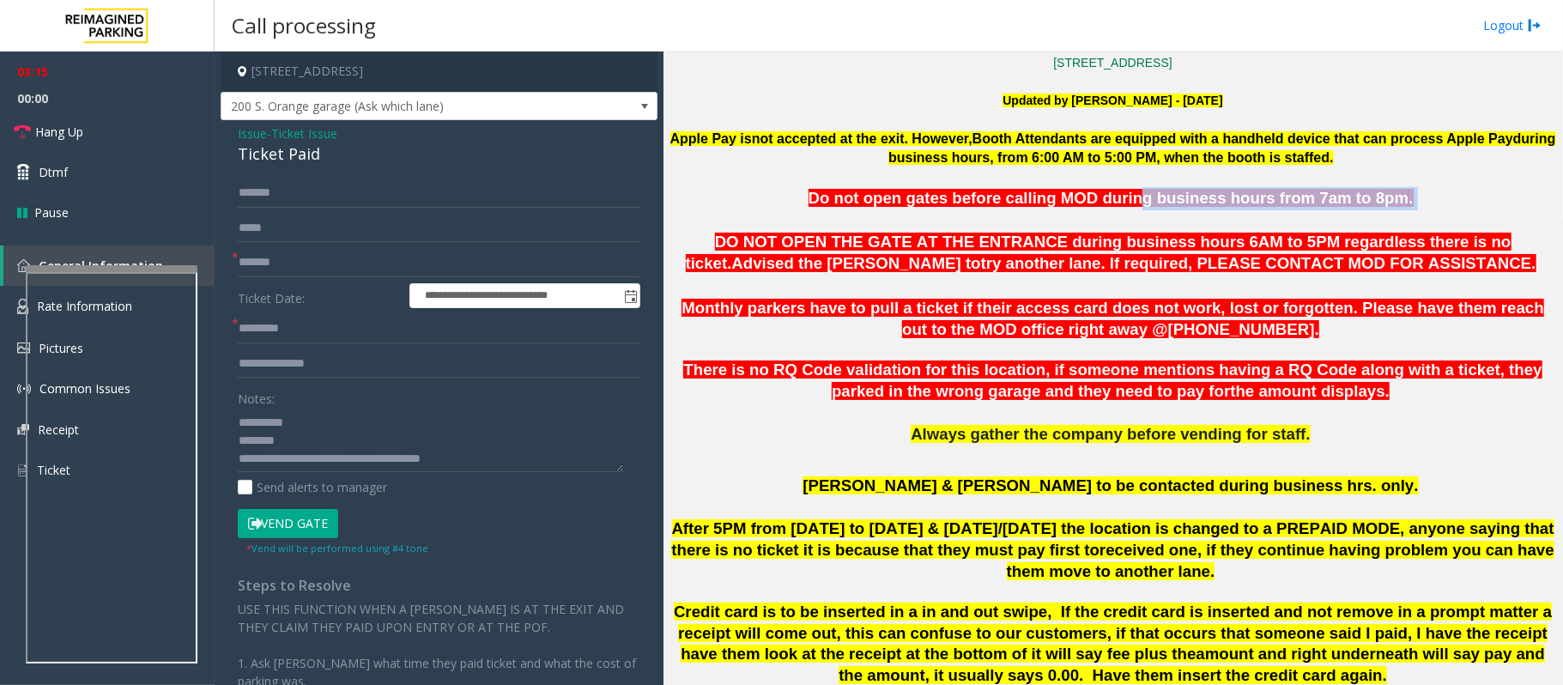
drag, startPoint x: 1128, startPoint y: 204, endPoint x: 1415, endPoint y: 206, distance: 287.5
click at [1415, 206] on p "Do not open gates before calling MOD during business hours from 7am to 8pm ." at bounding box center [1112, 198] width 887 height 23
drag, startPoint x: 942, startPoint y: 241, endPoint x: 1076, endPoint y: 251, distance: 134.3
click at [1076, 251] on span "DO NOT OPEN THE GATE AT THE ENTRANCE during business hours 6AM to 5PM regardles…" at bounding box center [1099, 252] width 826 height 39
click at [1182, 255] on span "try another lane. If required, PLEASE CONTACT MOD FOR ASSISTANCE." at bounding box center [1258, 263] width 555 height 18
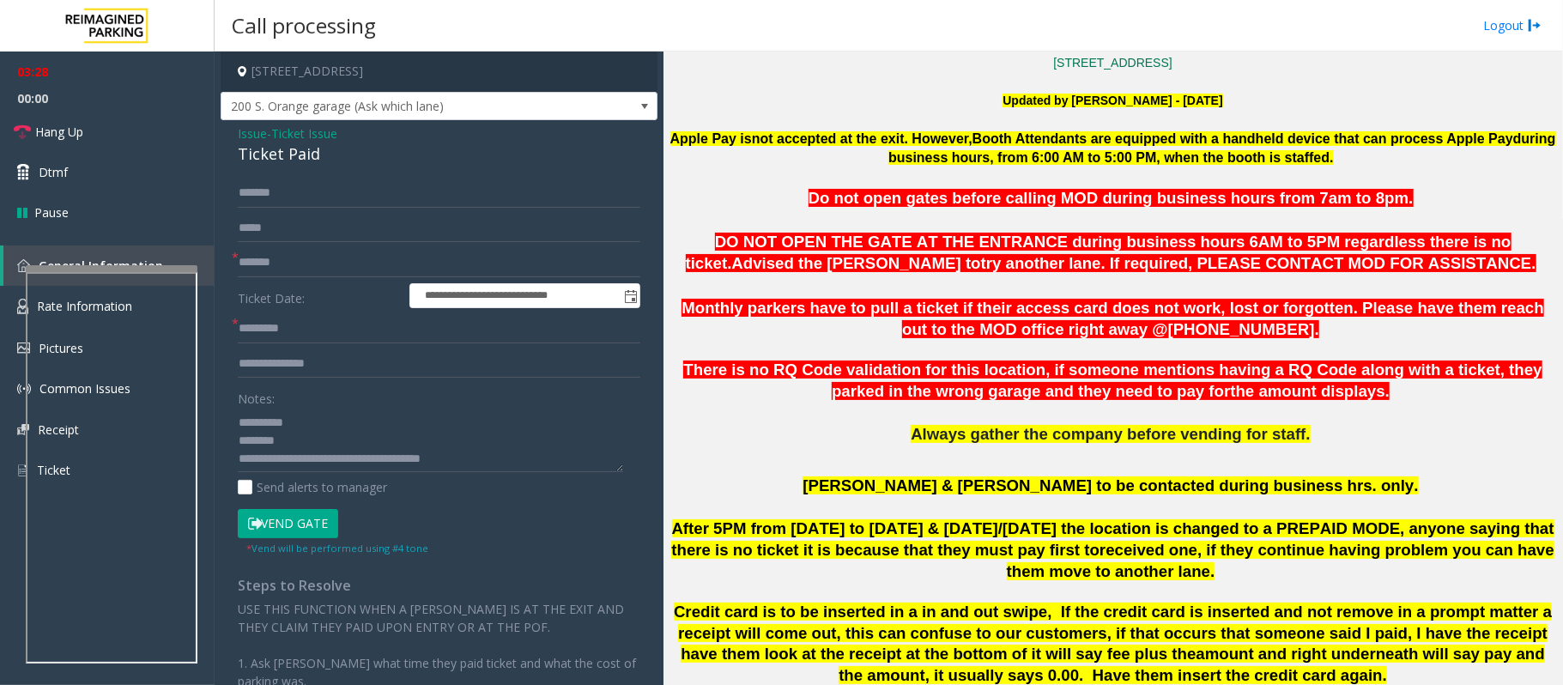
click at [936, 445] on p "Always gather the company before vending for staff." at bounding box center [1112, 434] width 887 height 21
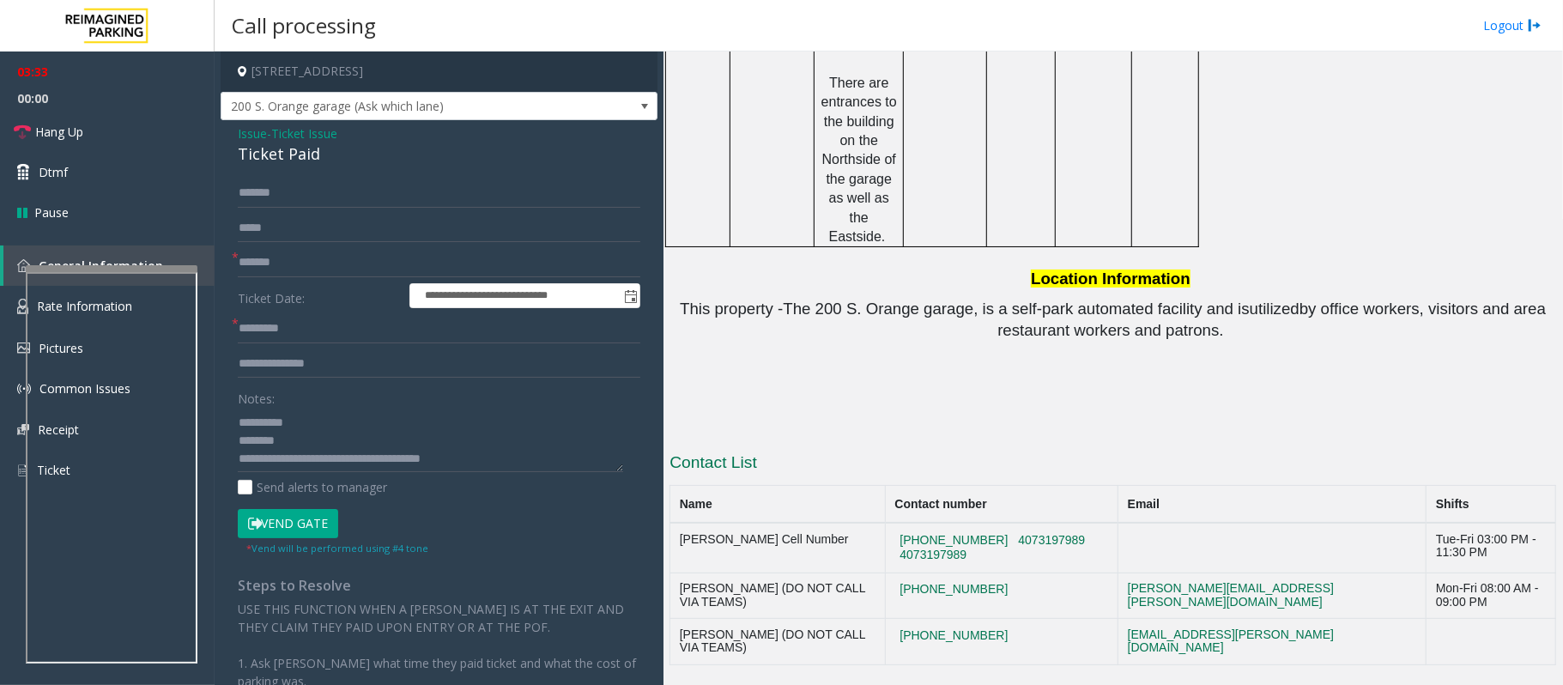
scroll to position [2623, 0]
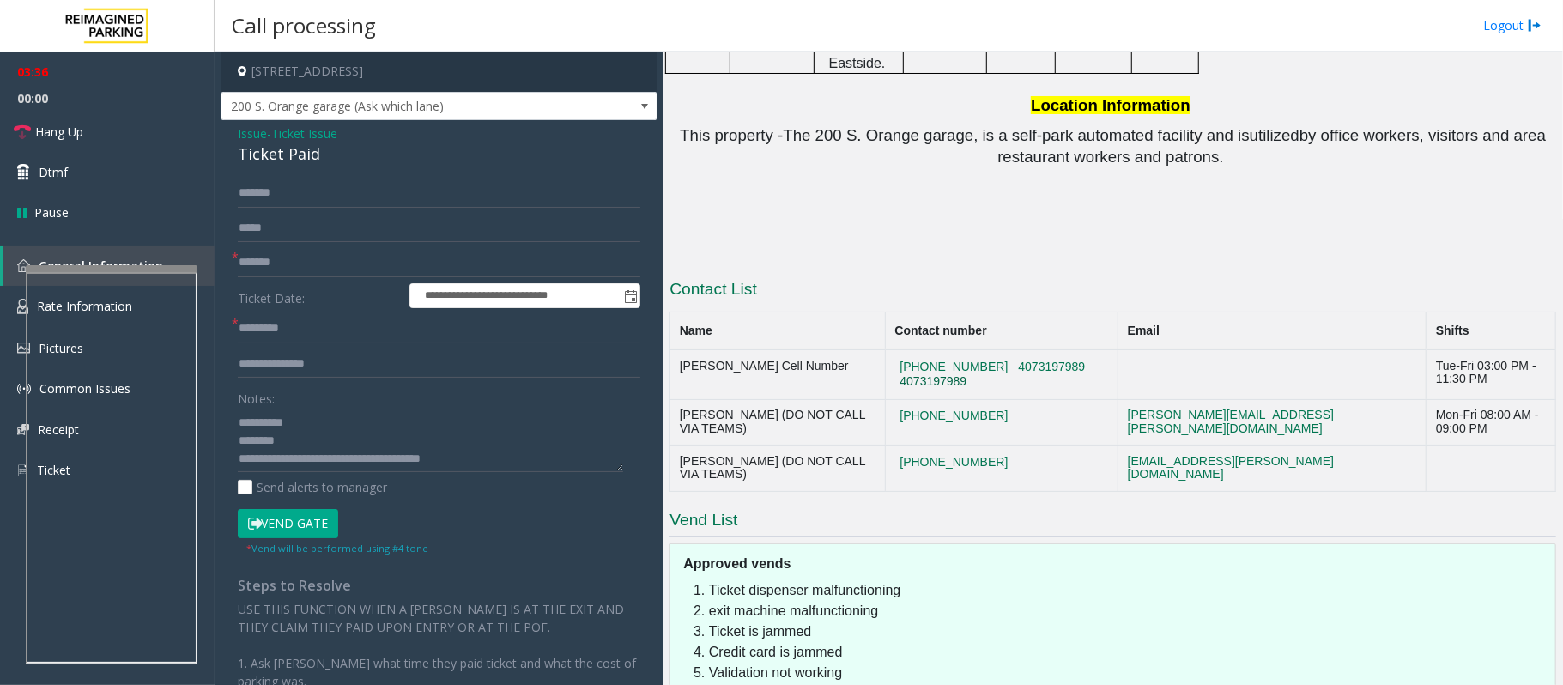
drag, startPoint x: 1008, startPoint y: 228, endPoint x: 963, endPoint y: 237, distance: 45.5
click at [963, 349] on td "407-480-8498 4073197989 4073197989" at bounding box center [1001, 374] width 233 height 50
drag, startPoint x: 1021, startPoint y: 271, endPoint x: 907, endPoint y: 270, distance: 113.3
click at [907, 399] on td "407-423-4927" at bounding box center [1001, 422] width 233 height 46
copy button "407-423-4927"
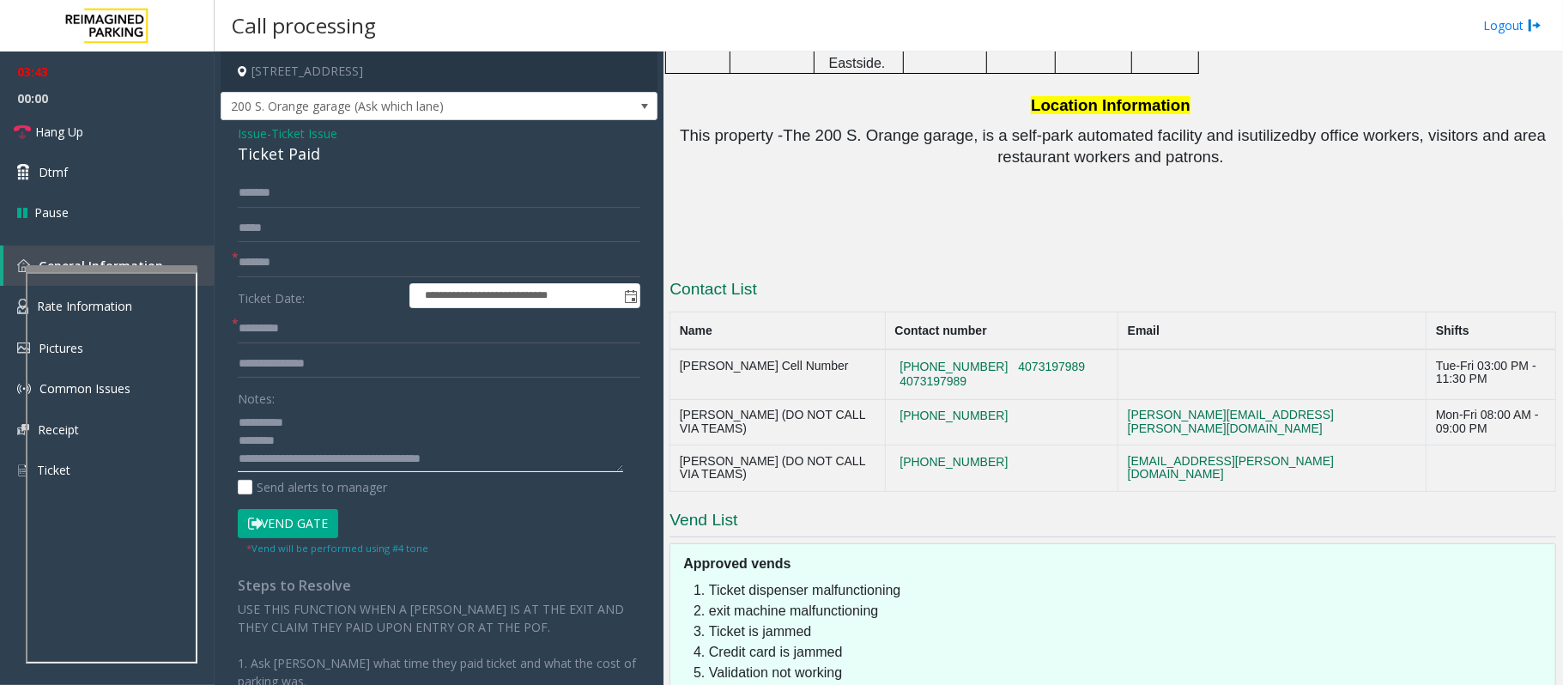
click at [313, 453] on textarea at bounding box center [430, 440] width 385 height 64
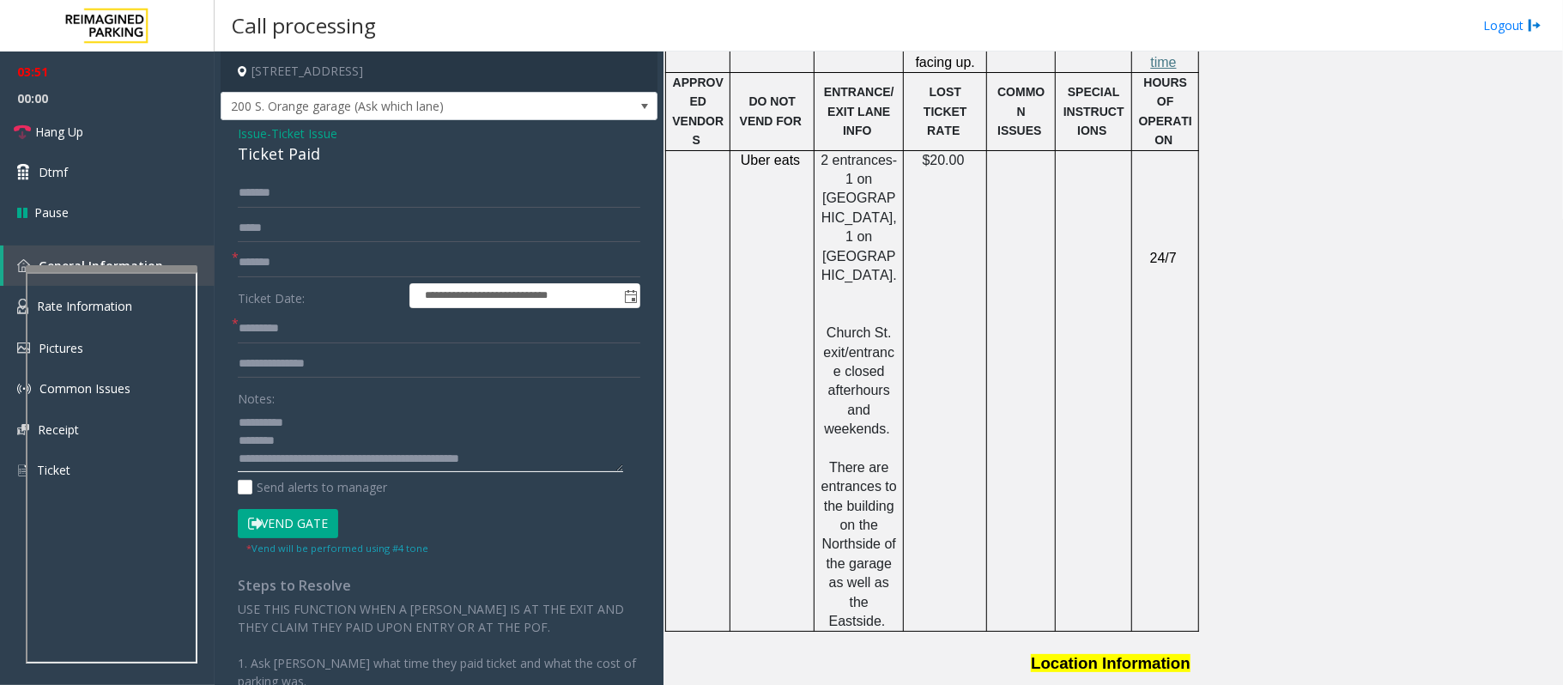
scroll to position [2051, 0]
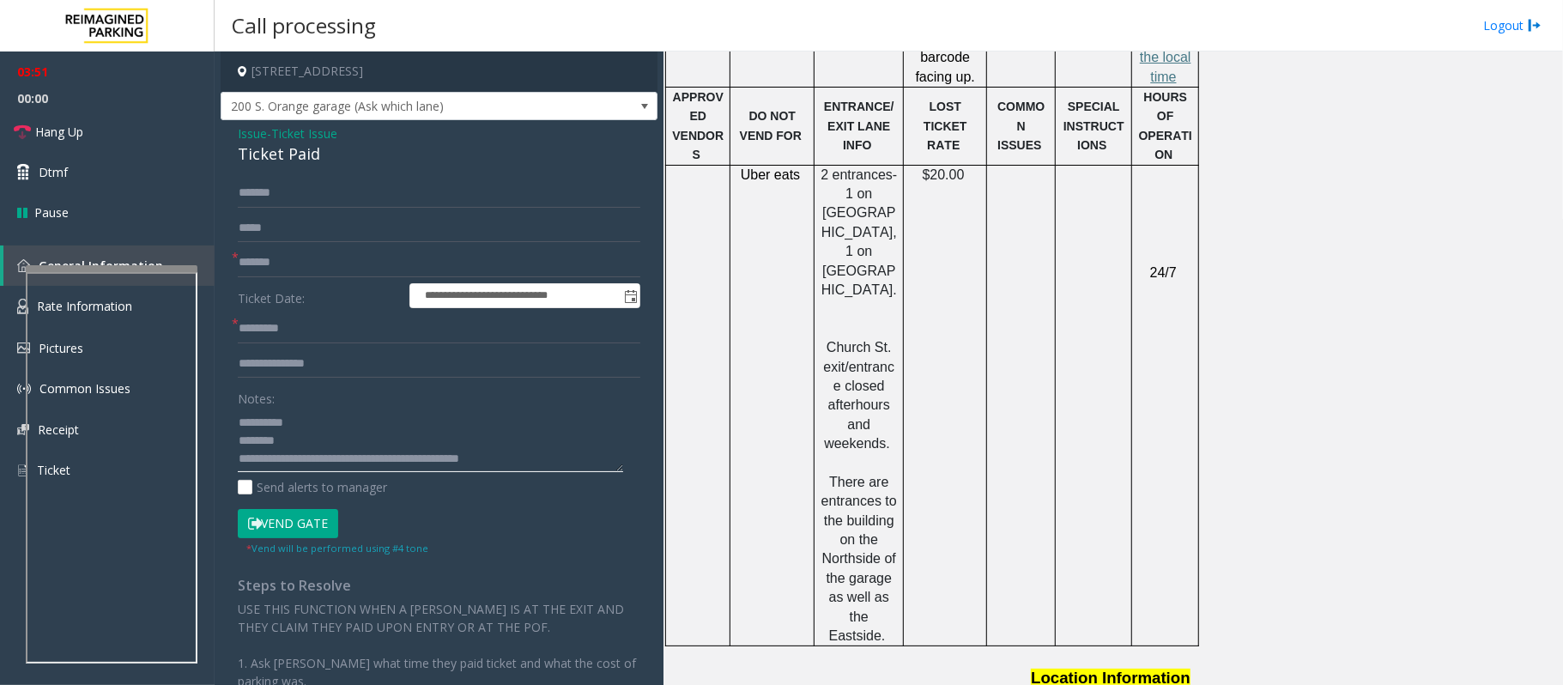
type textarea "**********"
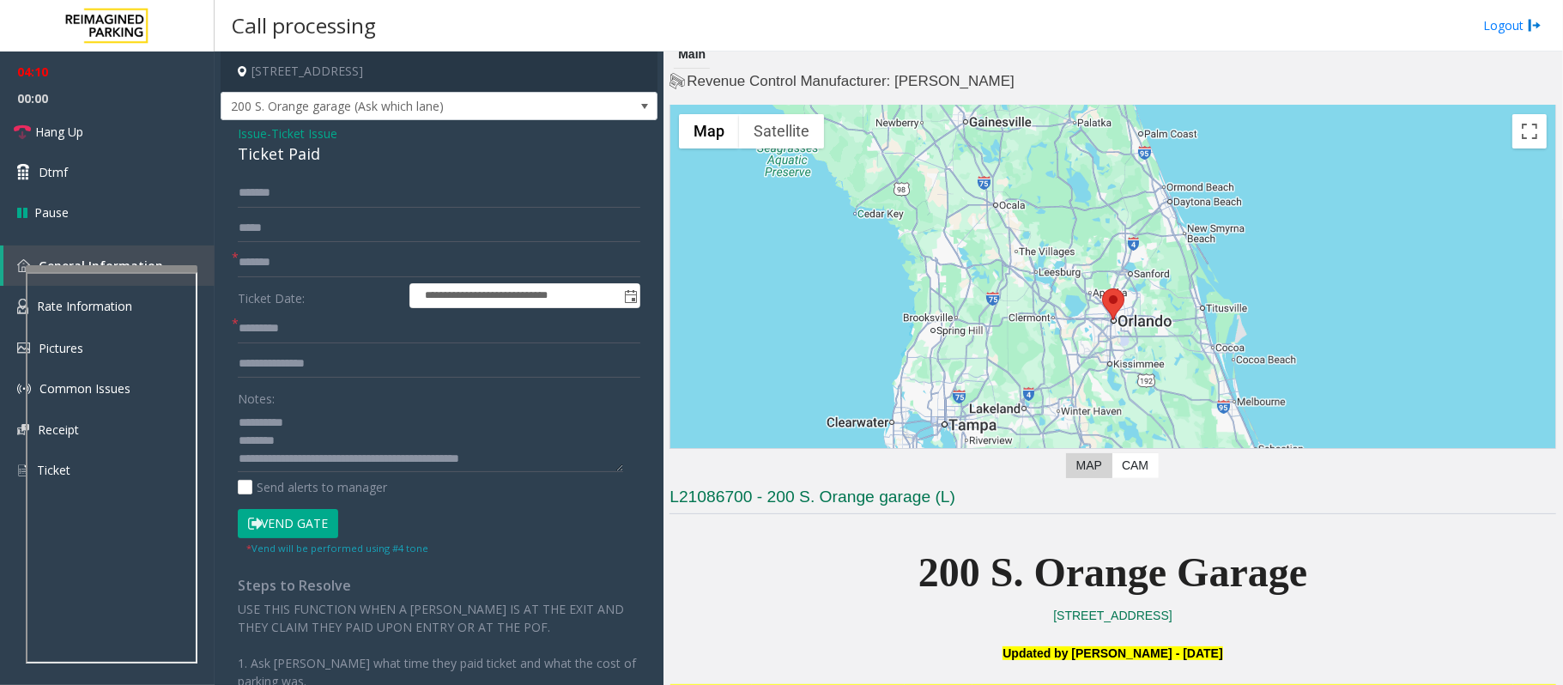
scroll to position [0, 0]
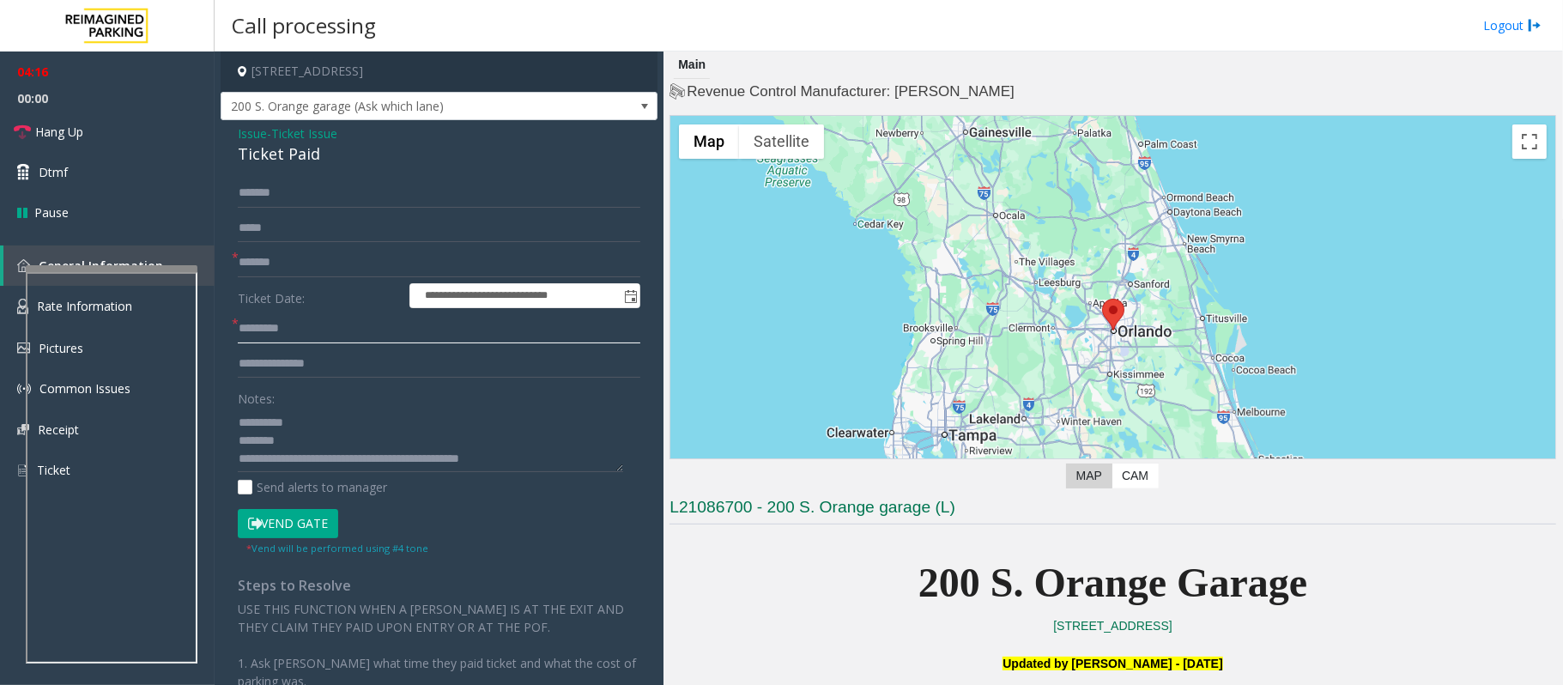
click at [294, 324] on input "text" at bounding box center [439, 328] width 403 height 29
click at [266, 327] on input "**" at bounding box center [439, 328] width 403 height 29
type input "**"
click at [358, 457] on textarea at bounding box center [430, 440] width 385 height 64
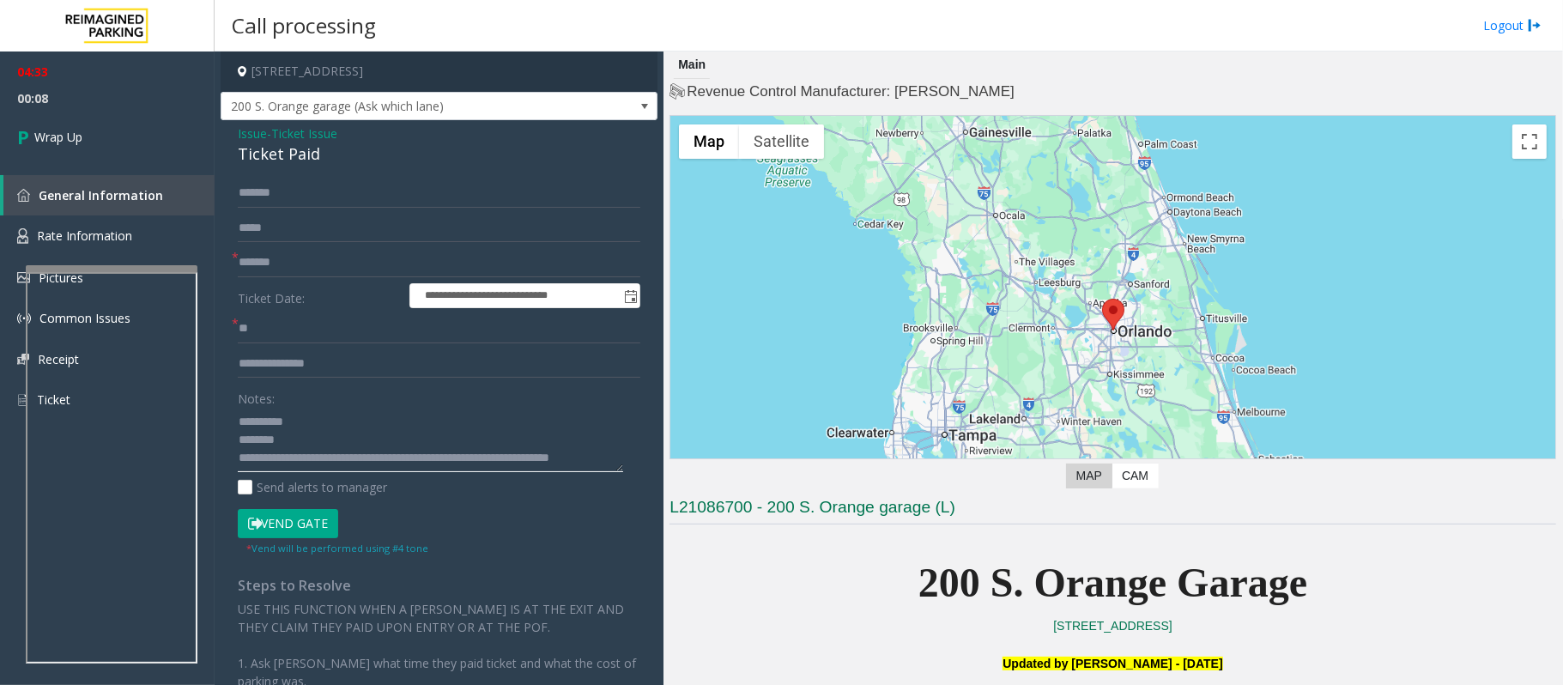
scroll to position [36, 0]
drag, startPoint x: 478, startPoint y: 440, endPoint x: 478, endPoint y: 467, distance: 26.6
click at [478, 467] on textarea at bounding box center [430, 440] width 385 height 64
type textarea "**********"
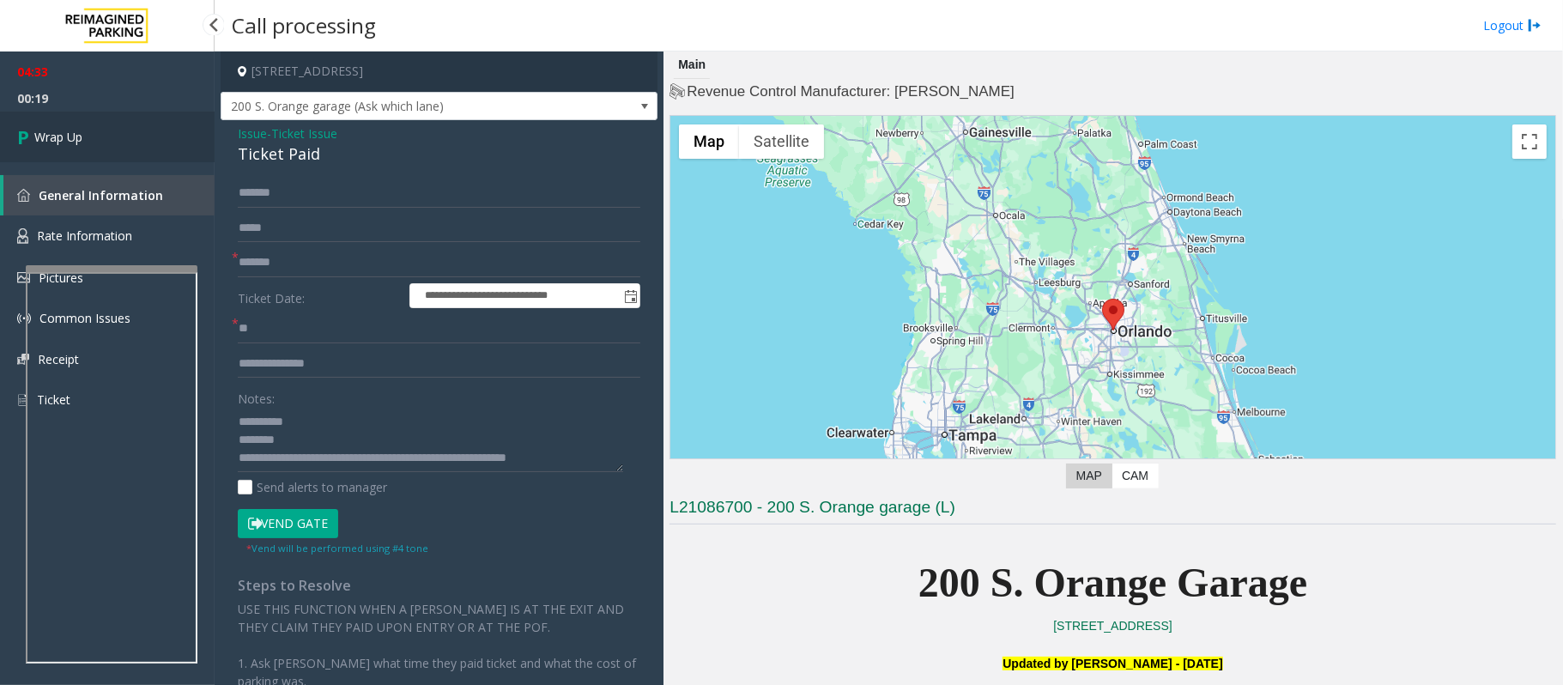
click at [77, 138] on span "Wrap Up" at bounding box center [58, 137] width 48 height 18
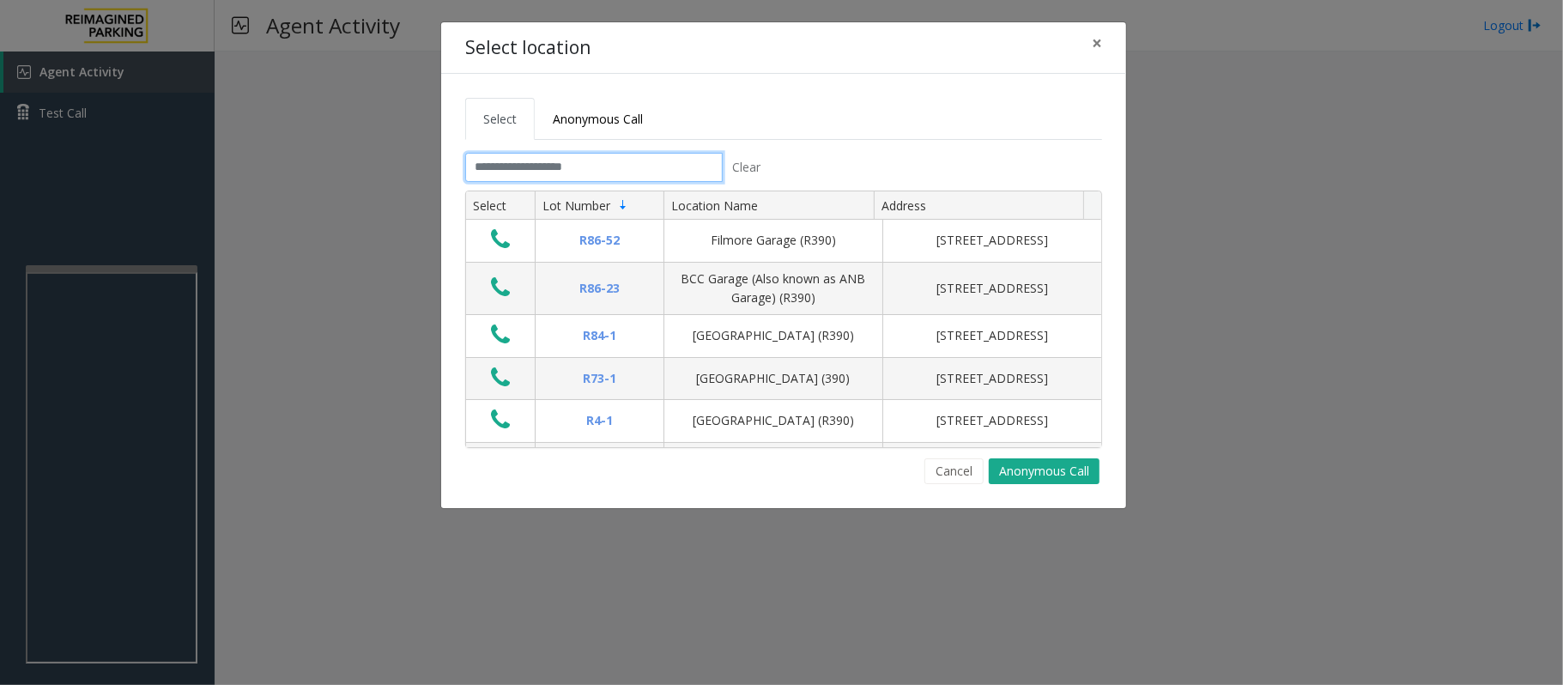
click at [544, 176] on input "text" at bounding box center [593, 167] width 257 height 29
click at [953, 475] on button "Cancel" at bounding box center [953, 471] width 59 height 26
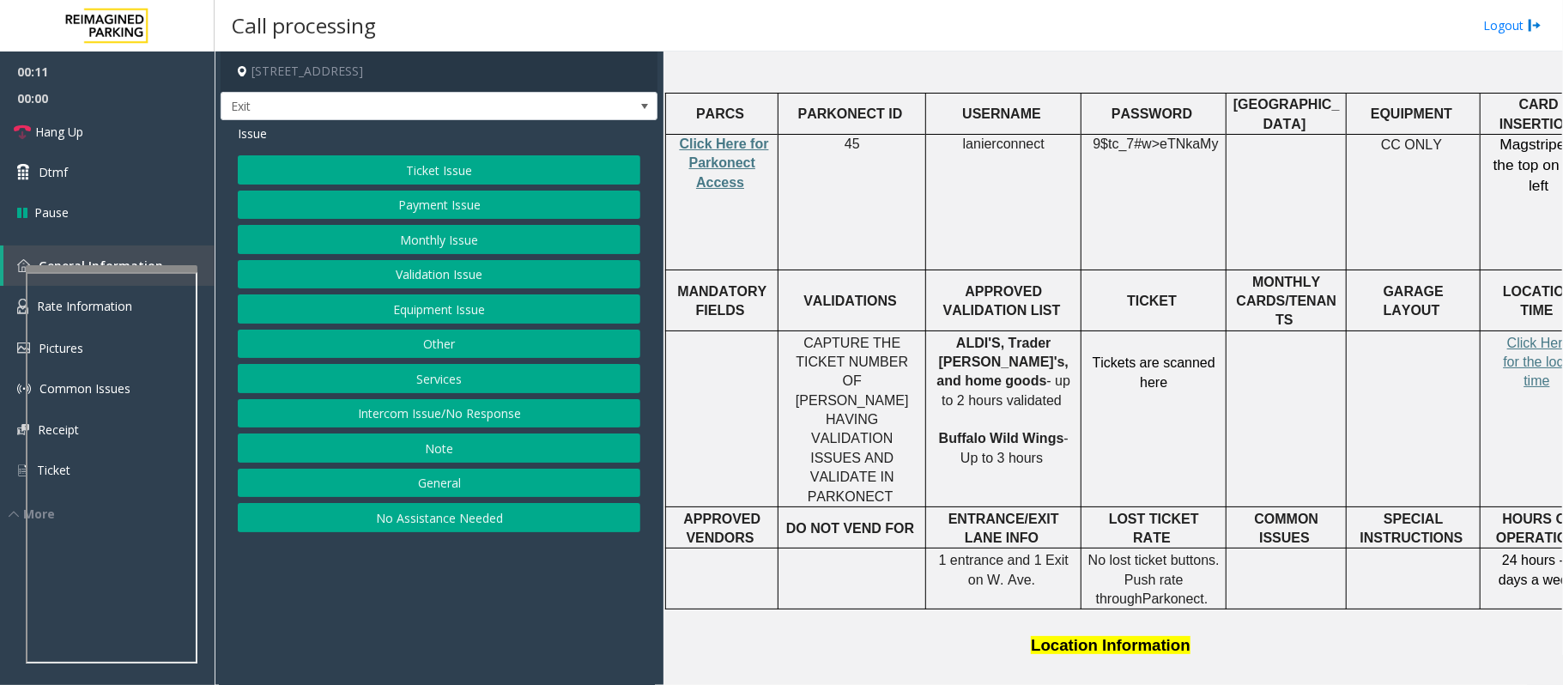
scroll to position [687, 0]
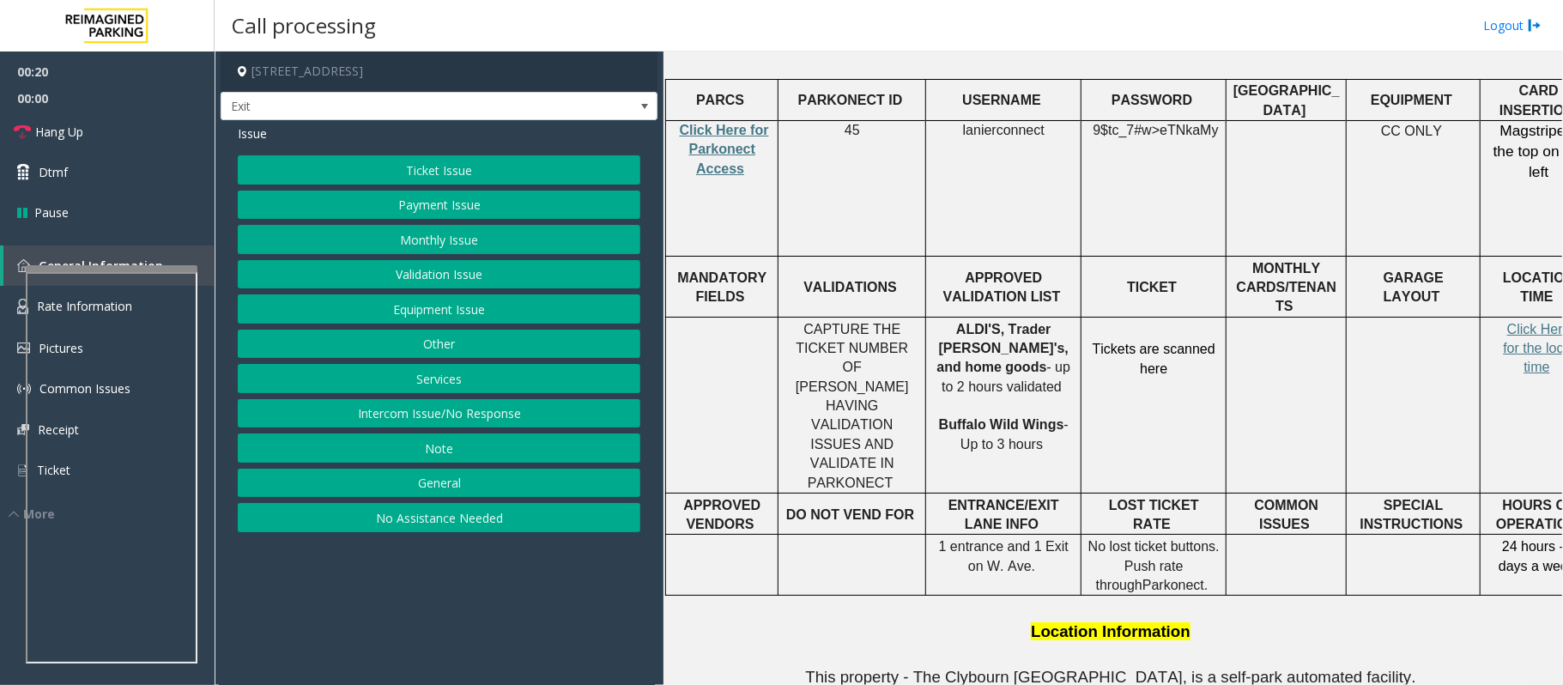
click at [441, 385] on button "Services" at bounding box center [439, 378] width 403 height 29
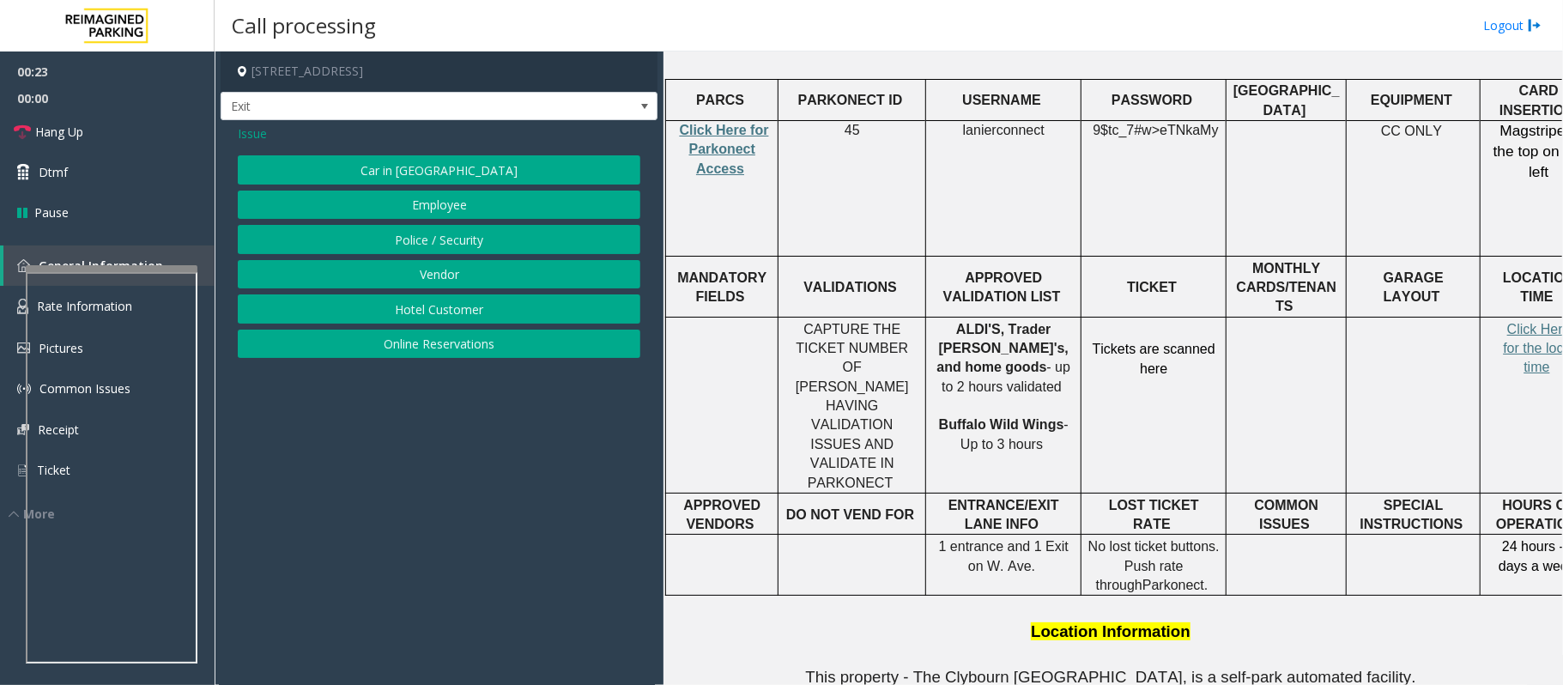
click at [416, 343] on button "Online Reservations" at bounding box center [439, 344] width 403 height 29
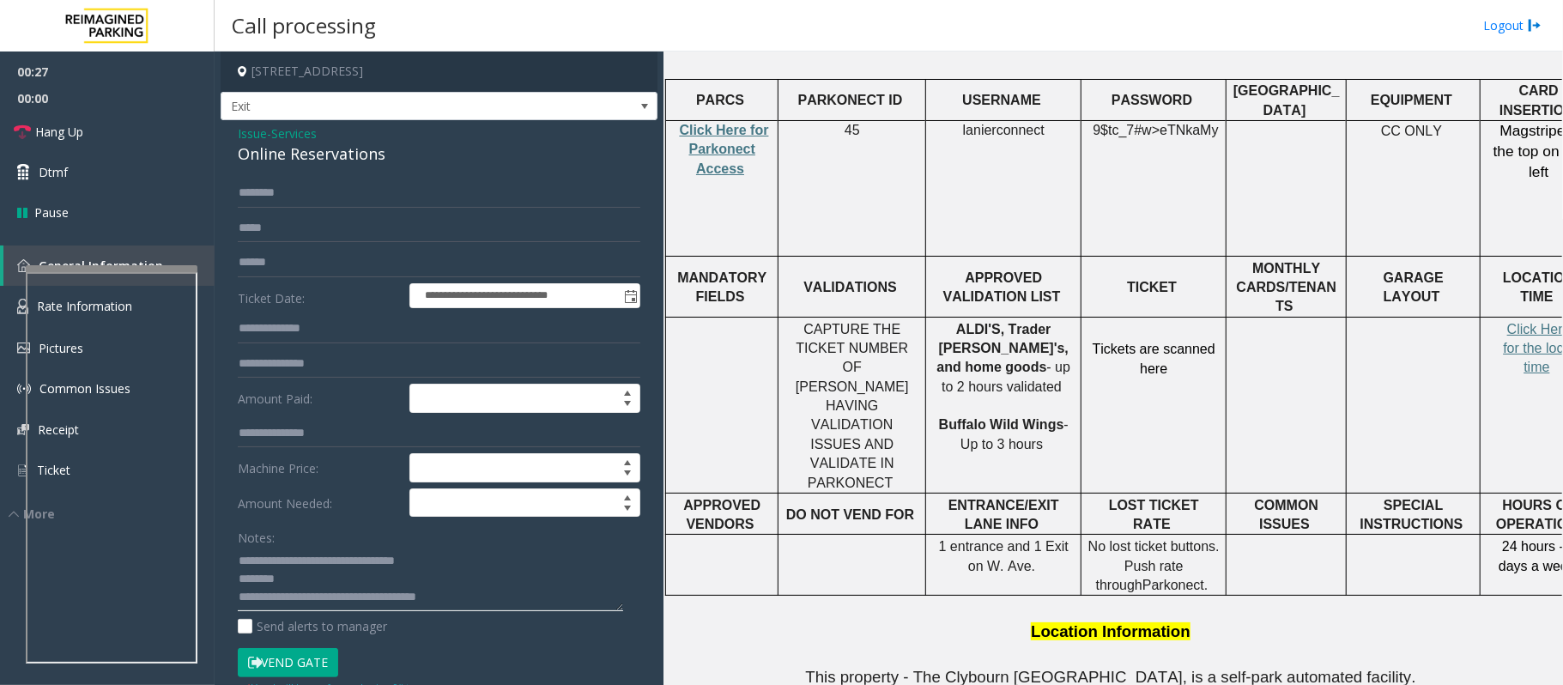
click at [290, 556] on textarea at bounding box center [430, 579] width 385 height 64
drag, startPoint x: 330, startPoint y: 560, endPoint x: 279, endPoint y: 561, distance: 50.6
click at [279, 561] on textarea at bounding box center [430, 579] width 385 height 64
click at [334, 578] on textarea at bounding box center [430, 579] width 385 height 64
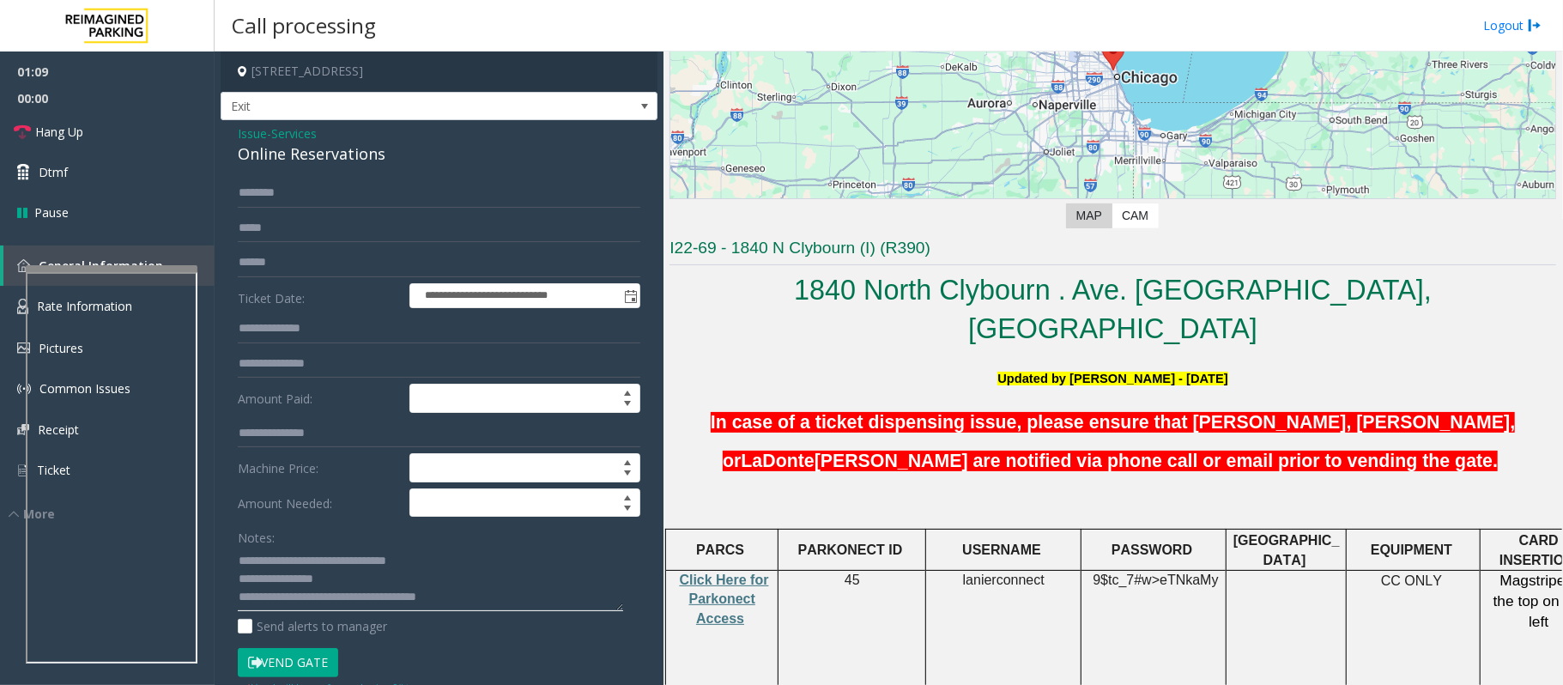
scroll to position [228, 0]
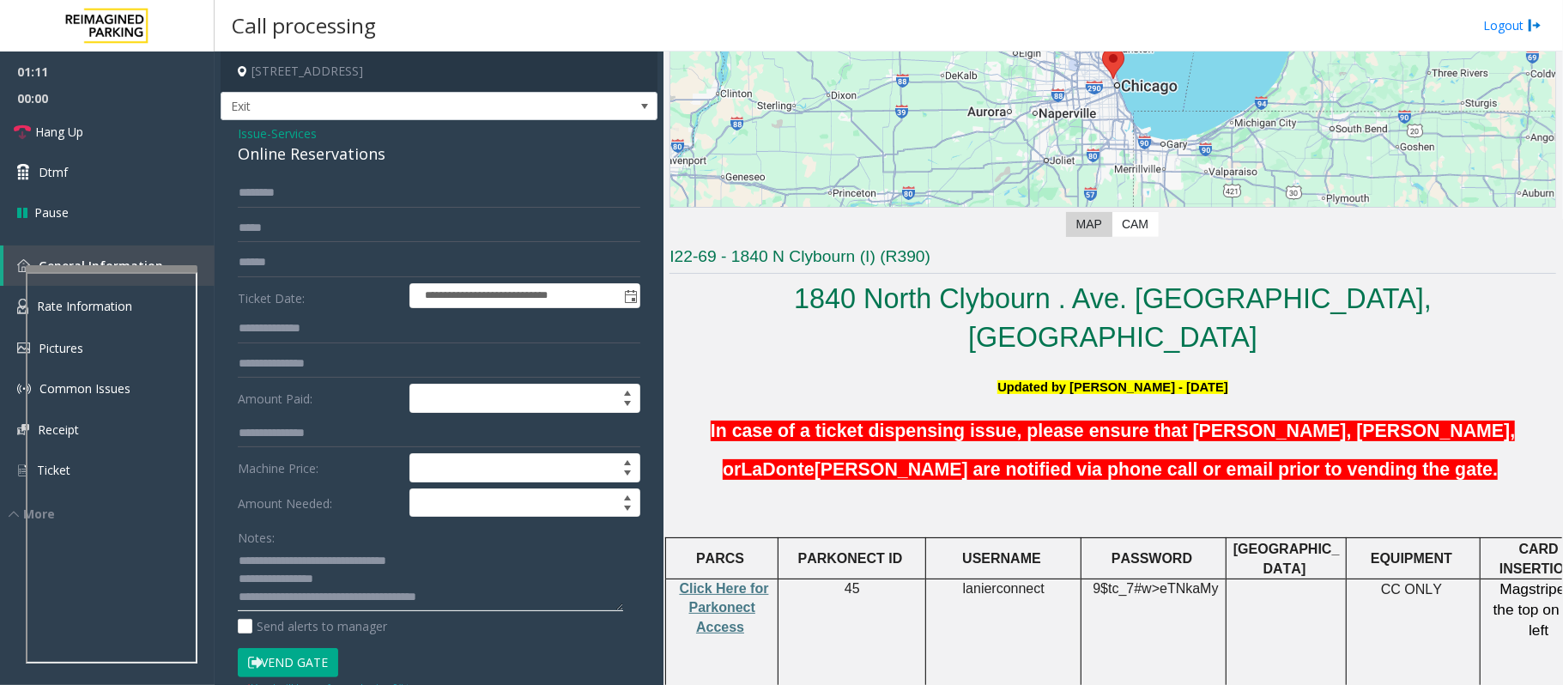
type textarea "**********"
click at [683, 409] on h5 "In case of a ticket dispensing issue, please ensure that Joe Garcia, Michael Se…" at bounding box center [1112, 448] width 887 height 78
click at [287, 197] on input "text" at bounding box center [439, 193] width 403 height 29
type input "****"
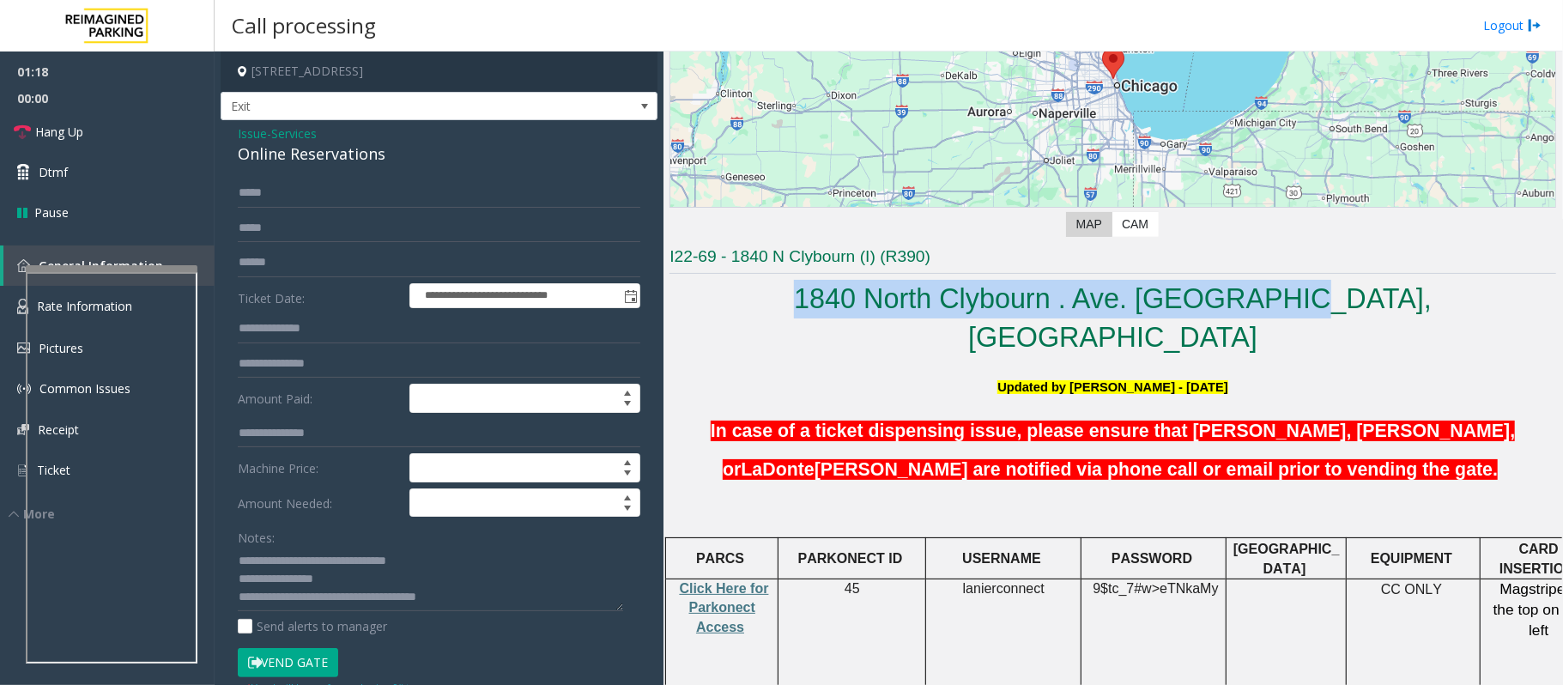
drag, startPoint x: 829, startPoint y: 302, endPoint x: 1461, endPoint y: 317, distance: 631.9
click at [1461, 317] on h2 "1840 North Clybourn . Ave. Chicago, IL" at bounding box center [1112, 319] width 887 height 78
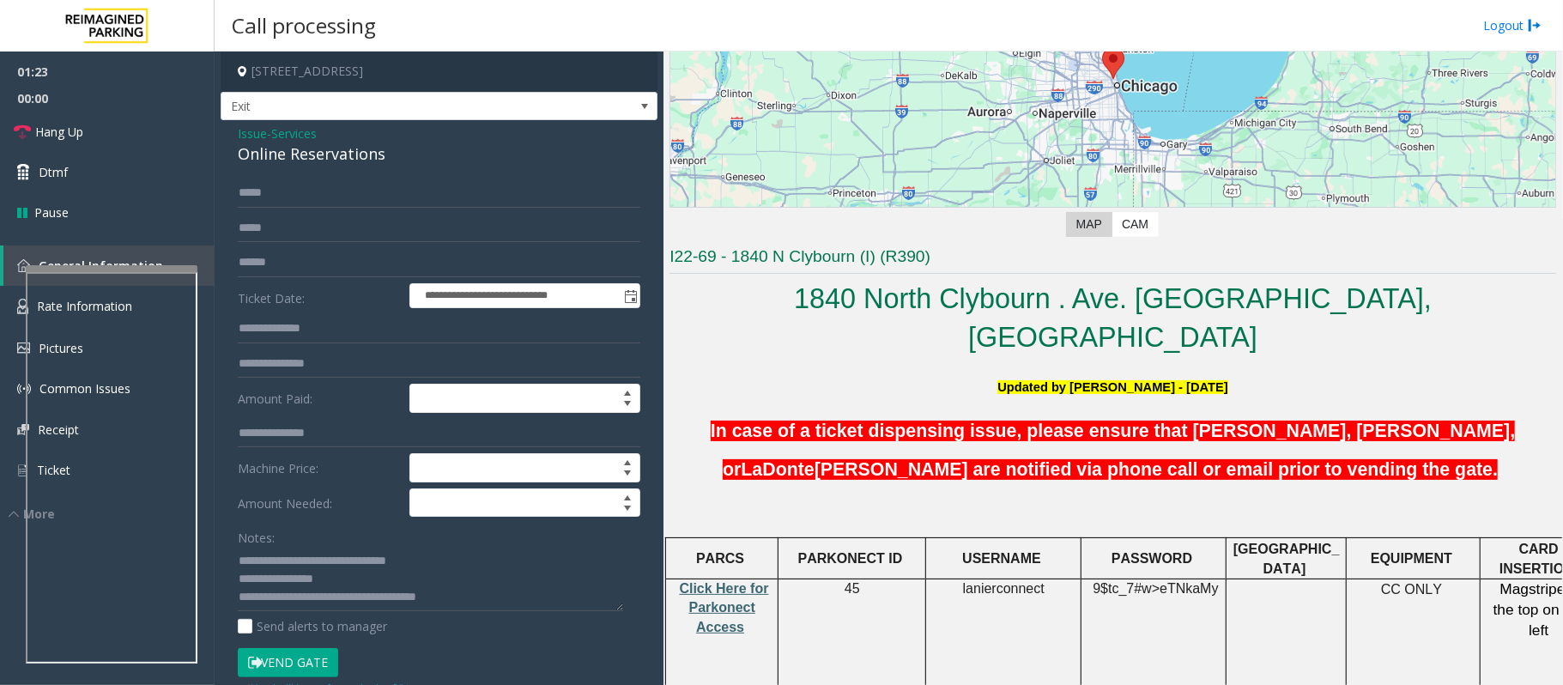
click at [724, 581] on span "Click Here for Parkonect Access" at bounding box center [724, 607] width 89 height 53
click at [309, 660] on button "Vend Gate" at bounding box center [288, 662] width 100 height 29
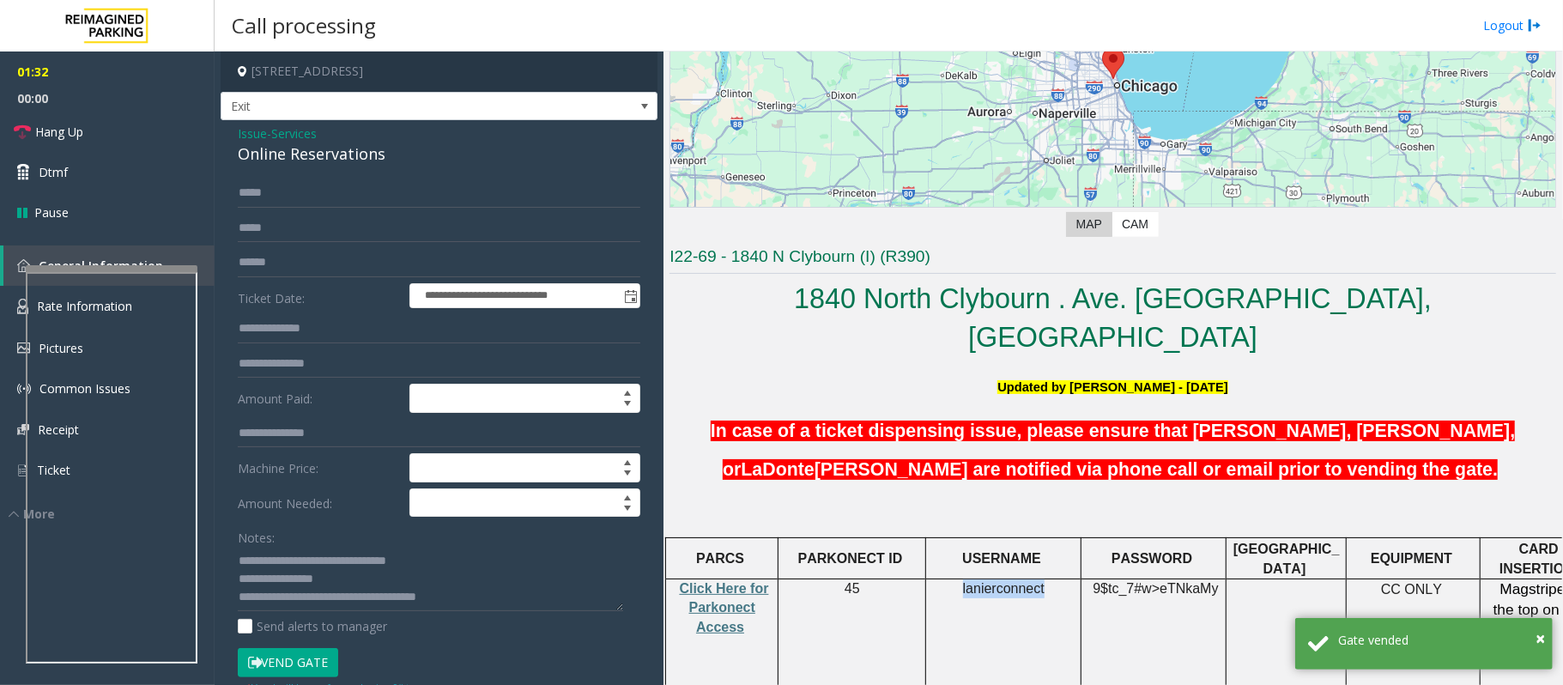
drag, startPoint x: 966, startPoint y: 549, endPoint x: 1044, endPoint y: 550, distance: 78.1
click at [1044, 579] on p "lanierconnect" at bounding box center [1003, 588] width 142 height 19
copy span "lanierconnect"
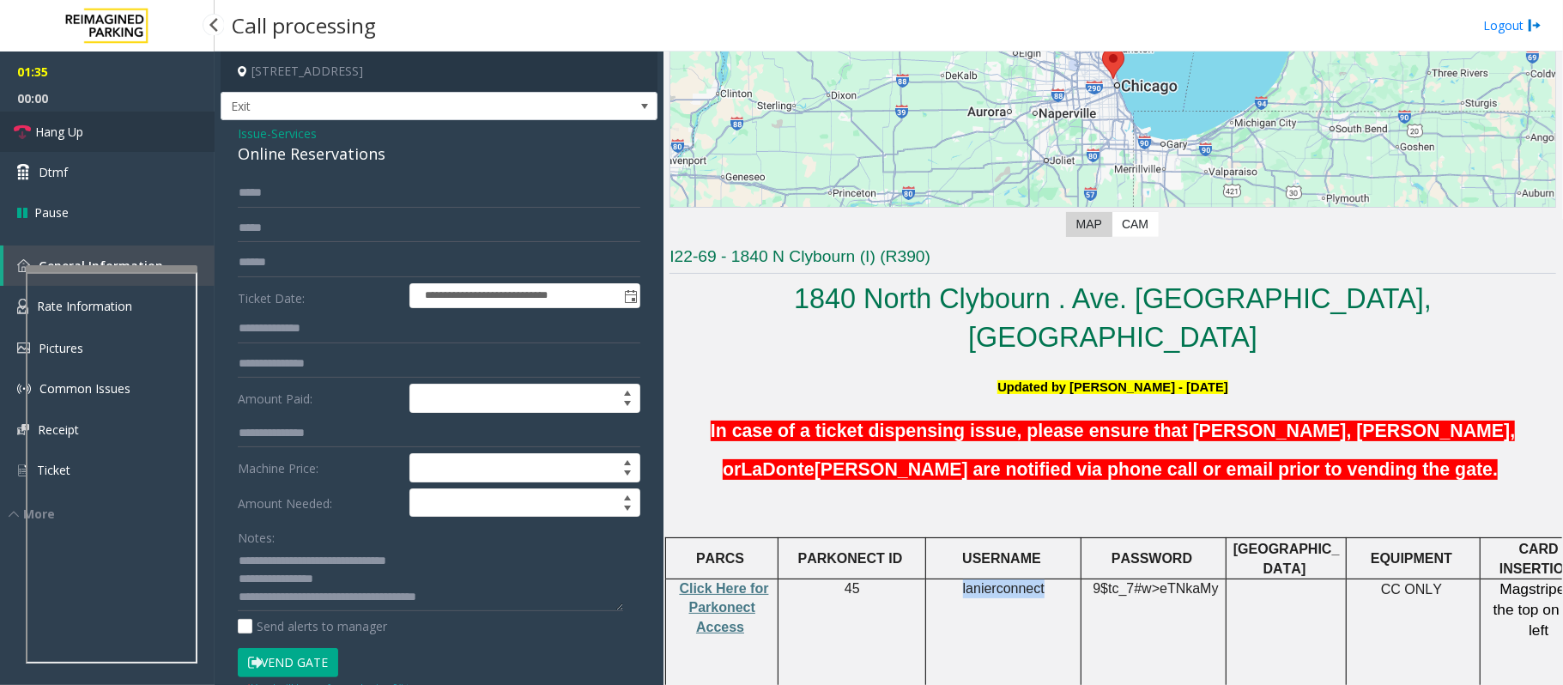
click at [81, 132] on span "Hang Up" at bounding box center [59, 132] width 48 height 18
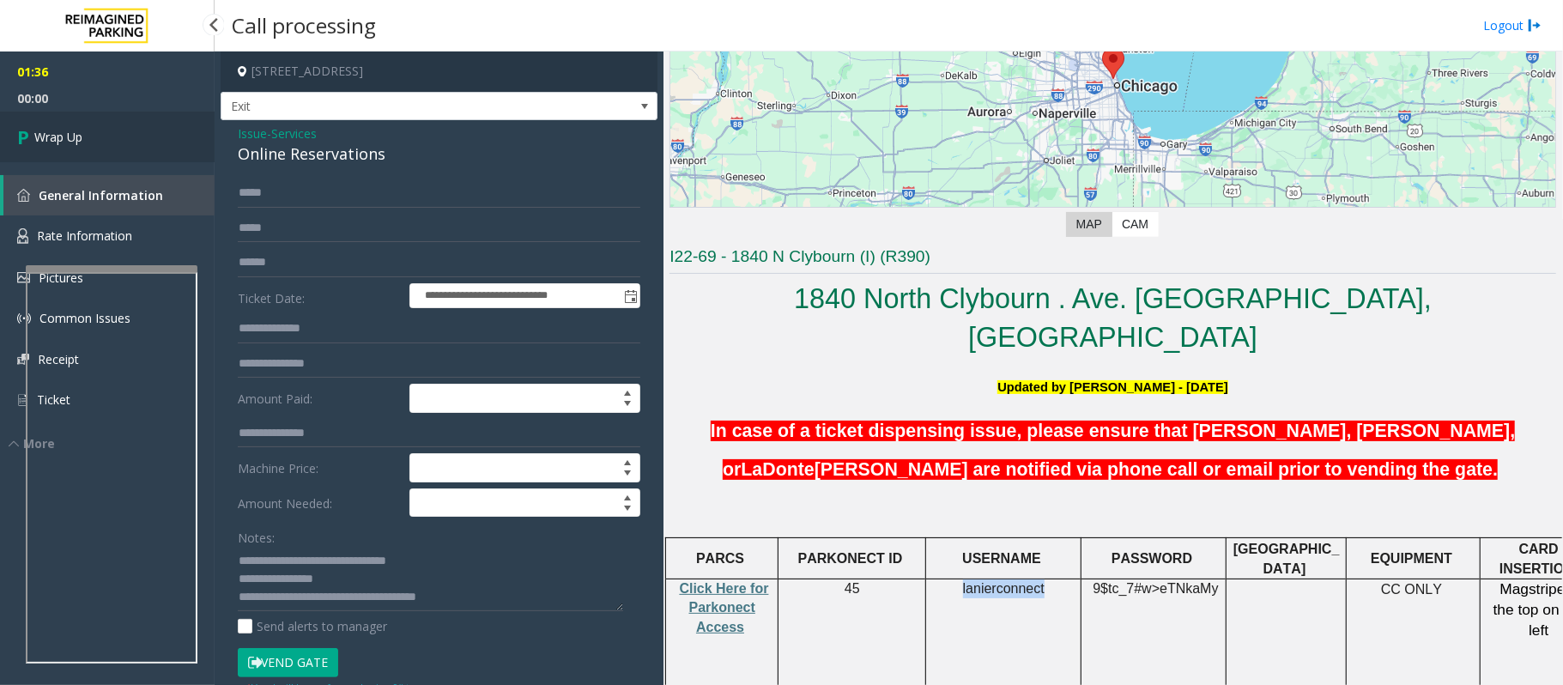
click at [64, 138] on span "Wrap Up" at bounding box center [58, 137] width 48 height 18
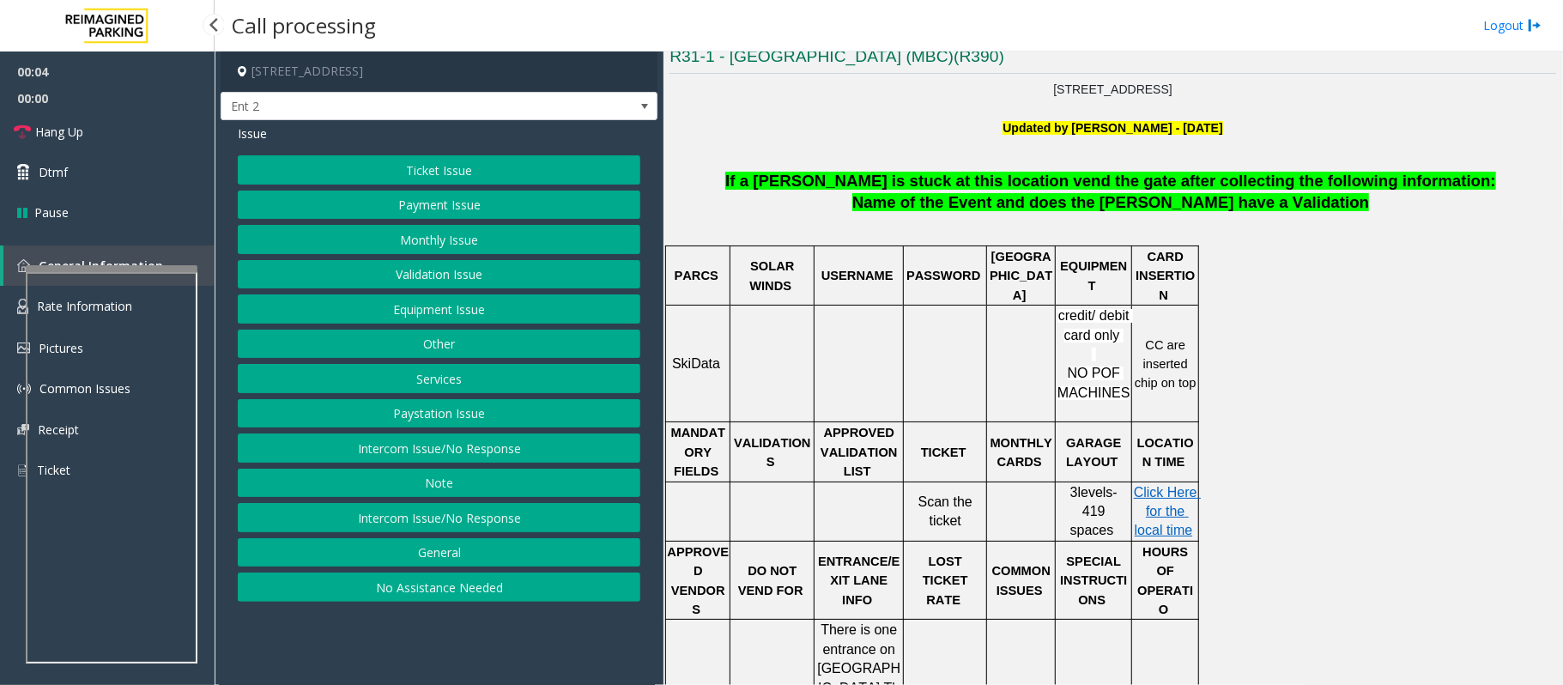
scroll to position [457, 0]
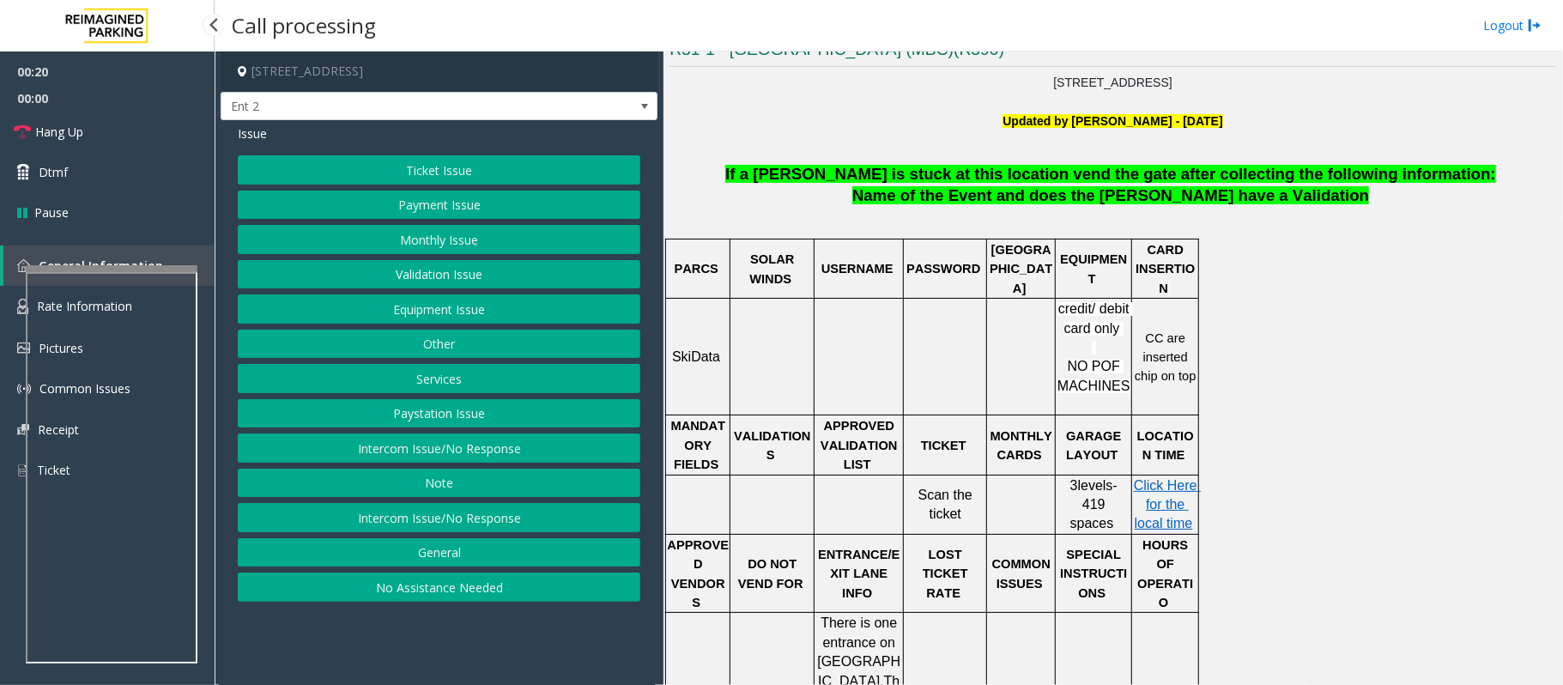
click at [423, 251] on button "Monthly Issue" at bounding box center [439, 239] width 403 height 29
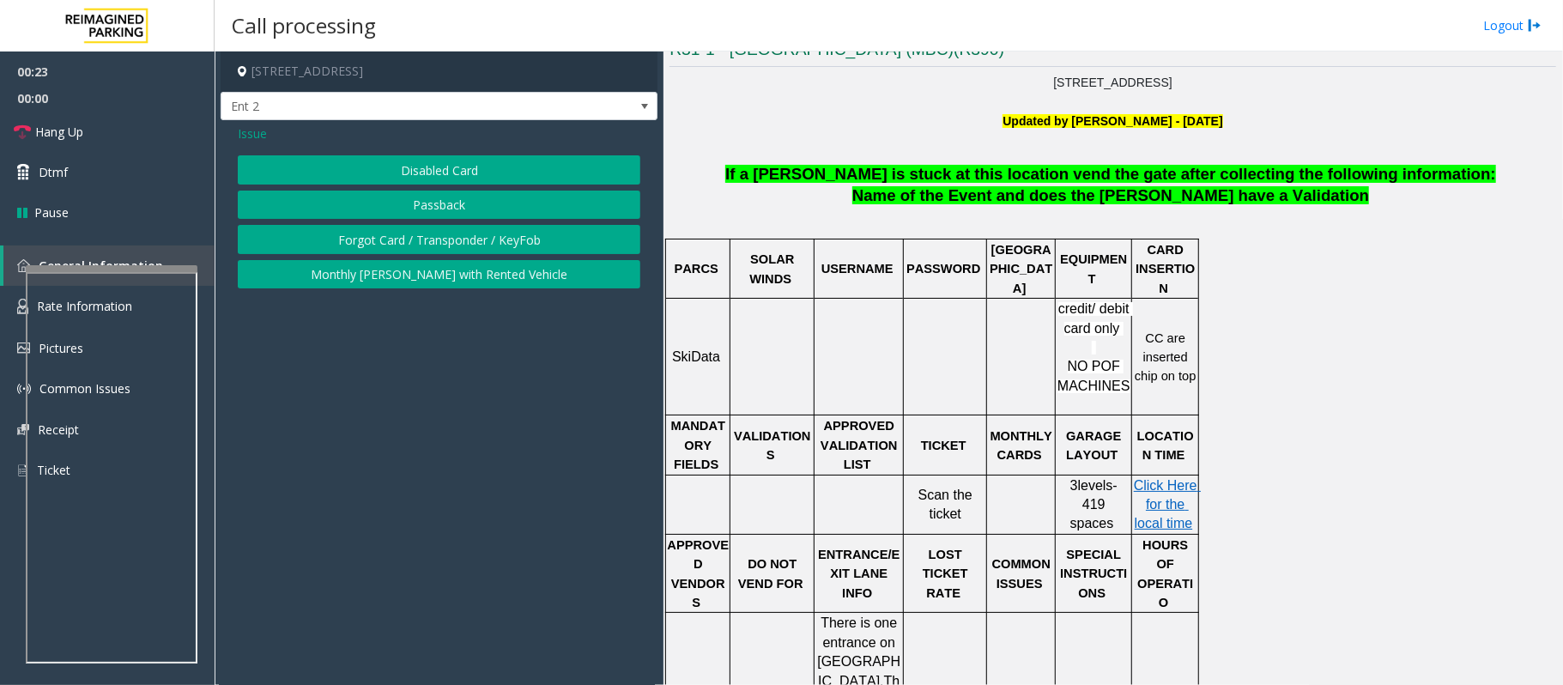
click at [248, 124] on span "Issue" at bounding box center [252, 133] width 29 height 18
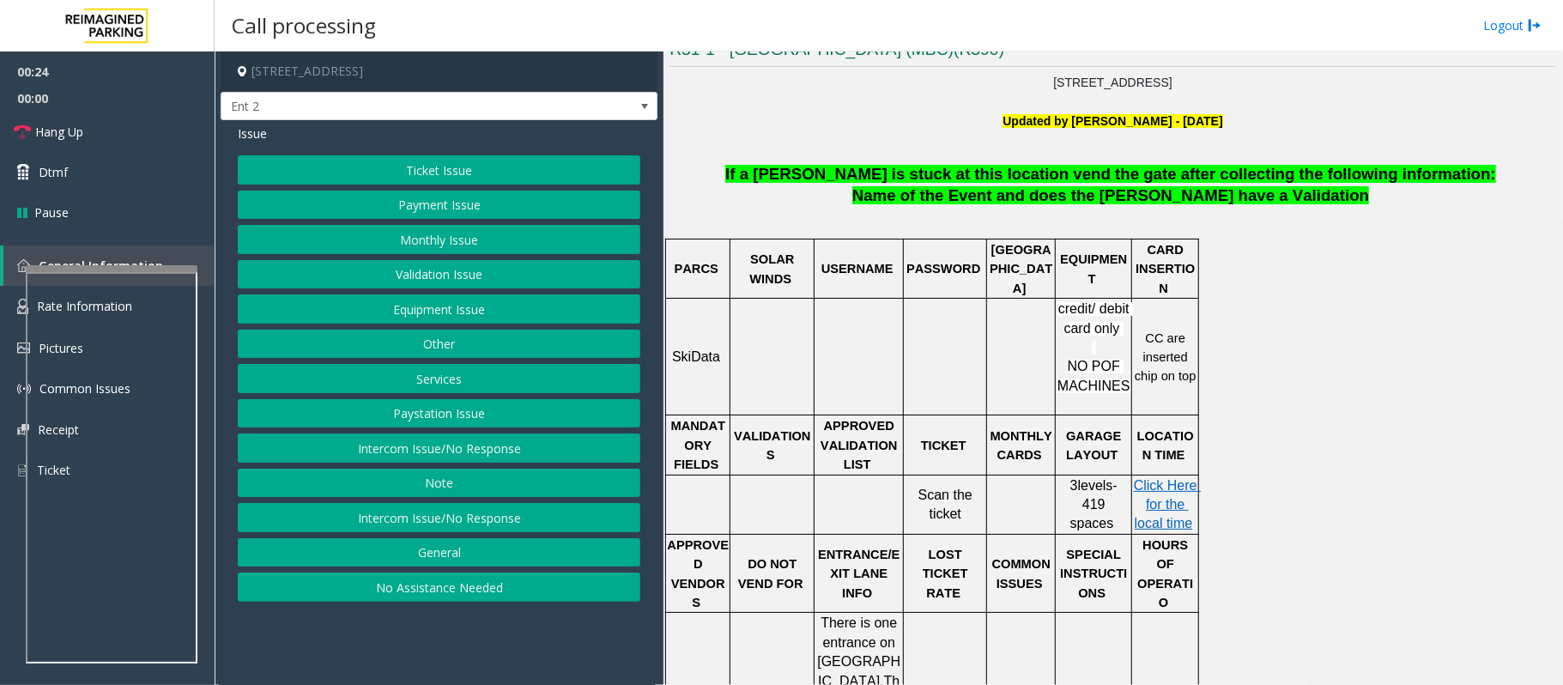
click at [427, 317] on button "Equipment Issue" at bounding box center [439, 308] width 403 height 29
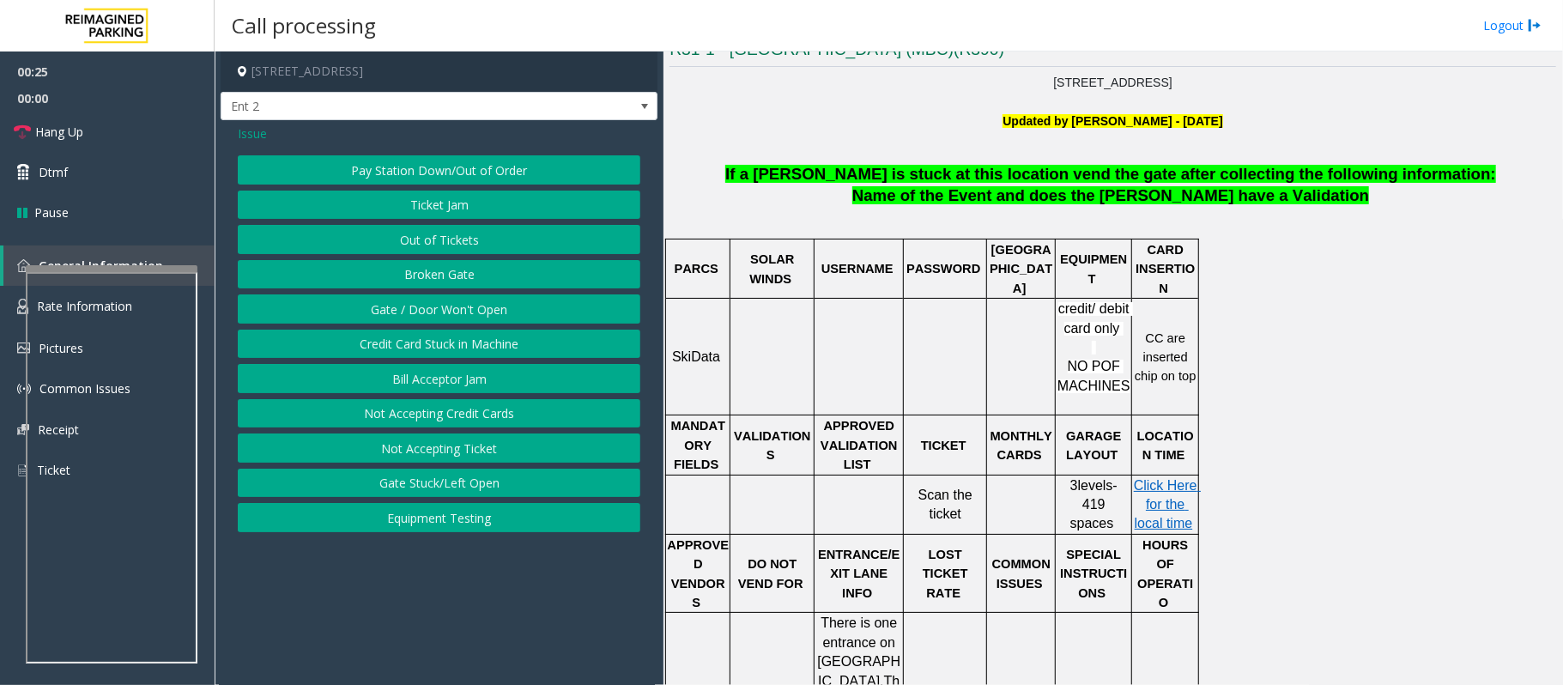
click at [427, 312] on button "Gate / Door Won't Open" at bounding box center [439, 308] width 403 height 29
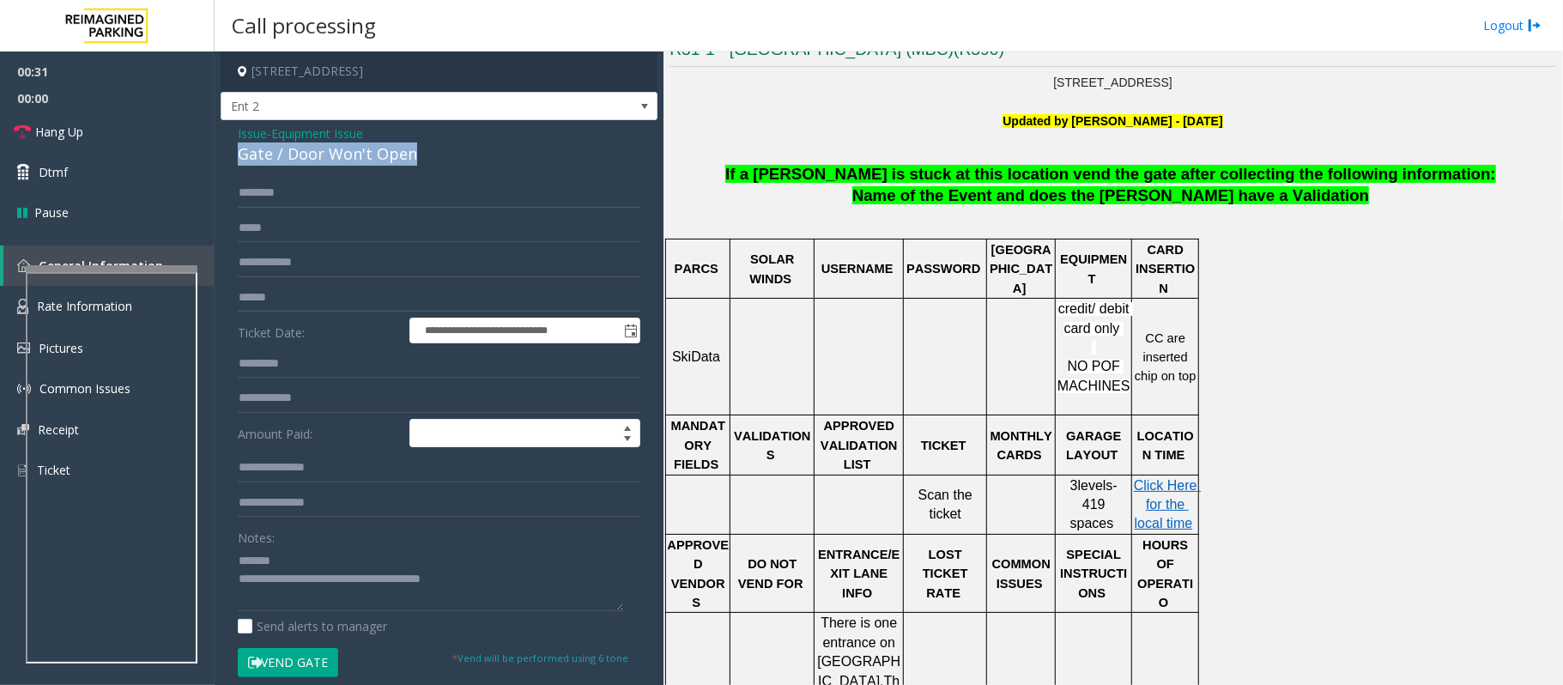
drag, startPoint x: 420, startPoint y: 155, endPoint x: 232, endPoint y: 158, distance: 188.0
click at [232, 158] on div "**********" at bounding box center [439, 528] width 437 height 816
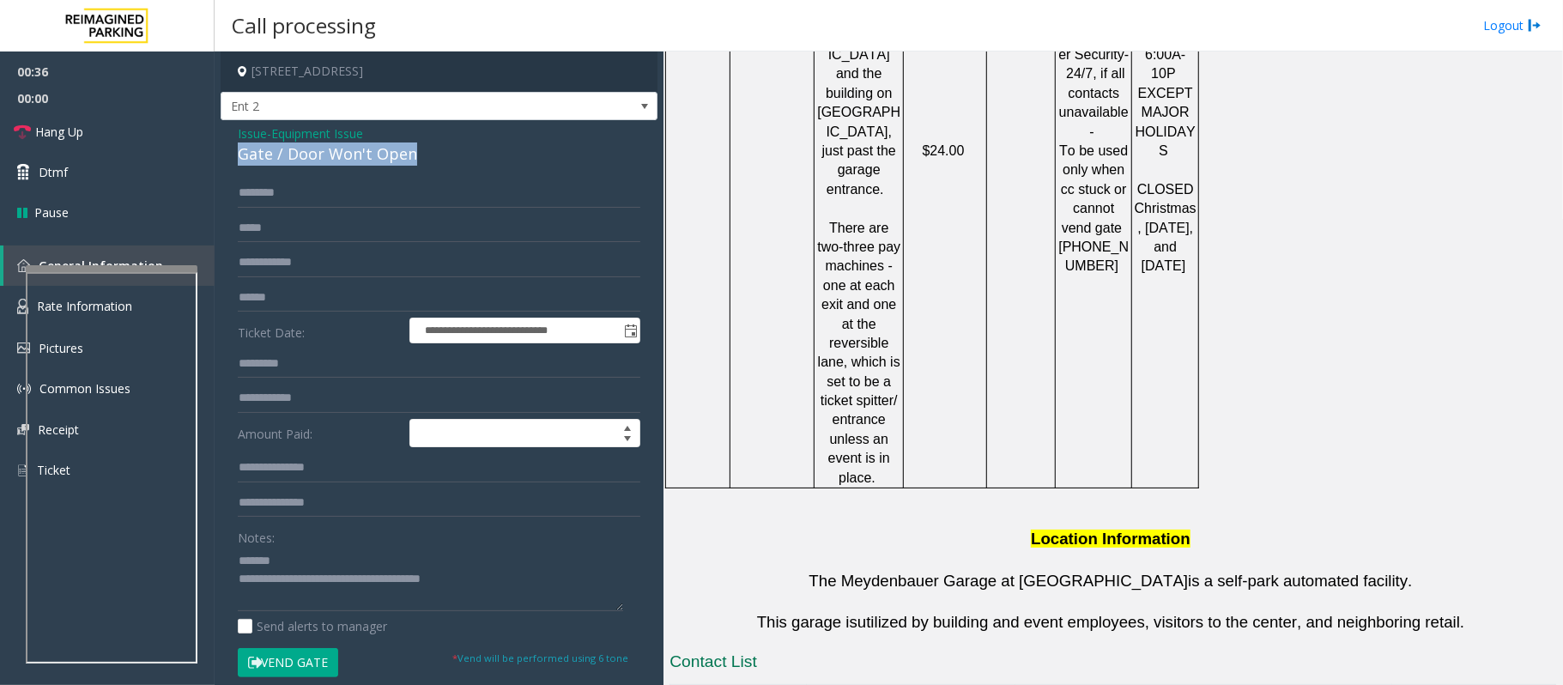
scroll to position [1258, 0]
click at [292, 556] on textarea at bounding box center [430, 579] width 385 height 64
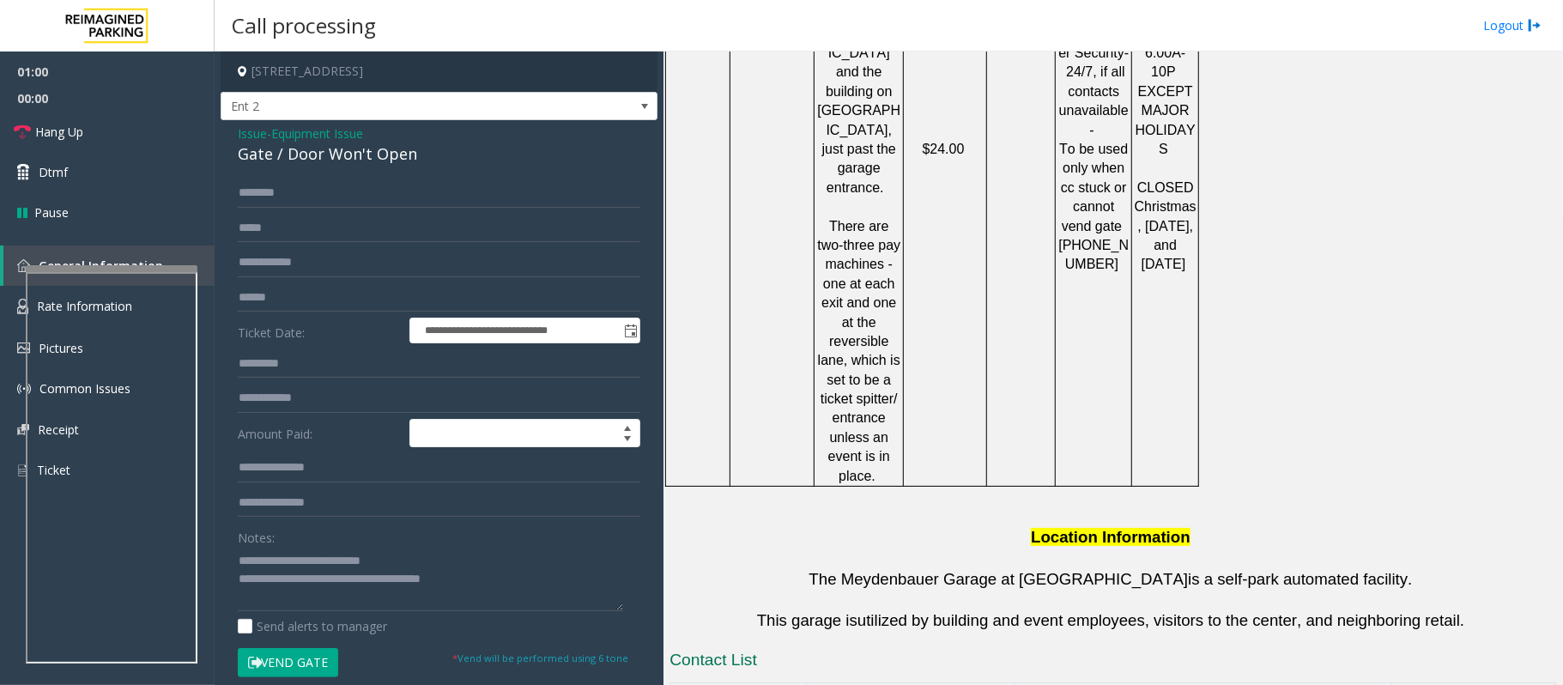
drag, startPoint x: 966, startPoint y: 623, endPoint x: 836, endPoint y: 625, distance: 129.6
copy button "425-766-7496"
click at [573, 587] on textarea at bounding box center [430, 579] width 385 height 64
click at [307, 578] on textarea at bounding box center [430, 579] width 385 height 64
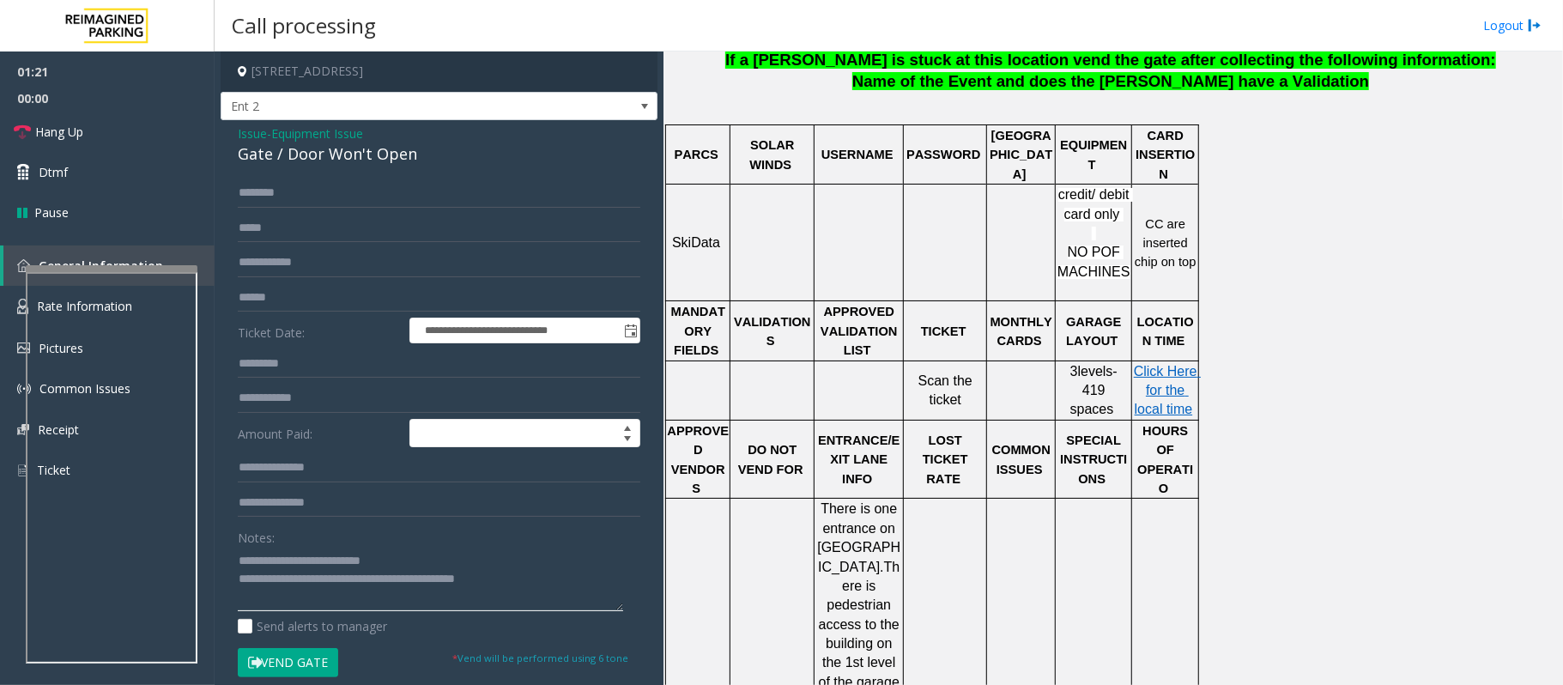
scroll to position [0, 0]
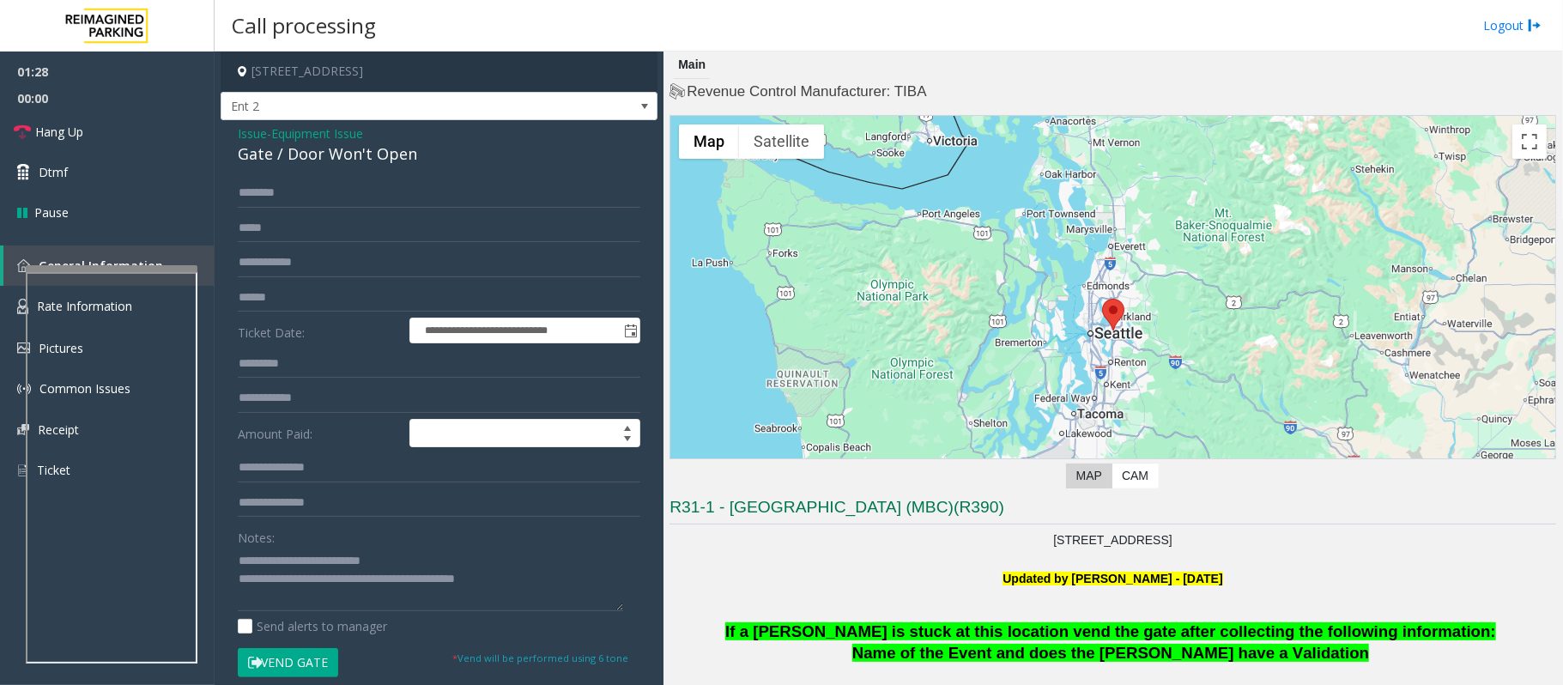
click at [736, 568] on p at bounding box center [1112, 559] width 887 height 19
drag, startPoint x: 1015, startPoint y: 512, endPoint x: 673, endPoint y: 506, distance: 341.6
click at [673, 506] on h3 "R31-1 - Meydenbauer Center (MBC)(R390)" at bounding box center [1112, 510] width 887 height 28
click at [702, 565] on p at bounding box center [1112, 559] width 887 height 19
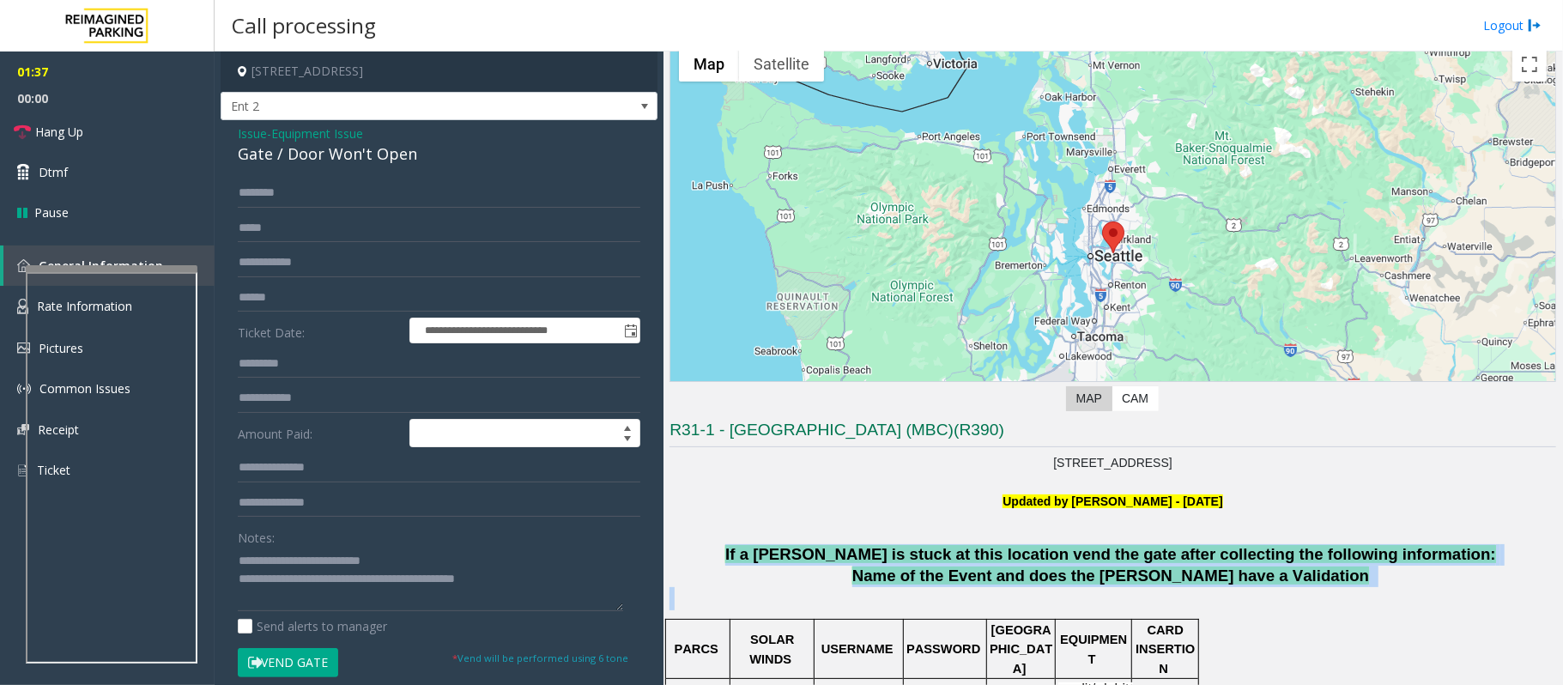
scroll to position [91, 0]
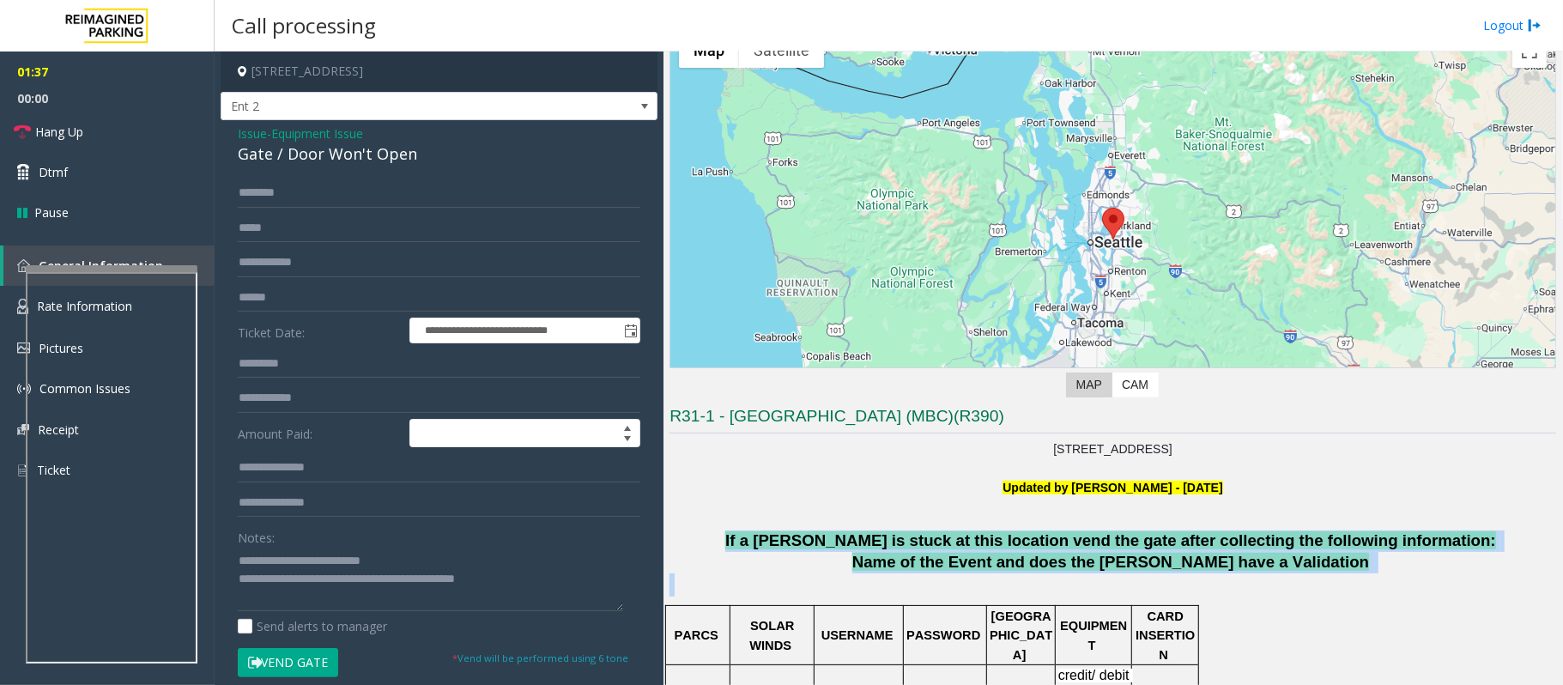
drag, startPoint x: 760, startPoint y: 628, endPoint x: 1336, endPoint y: 575, distance: 577.5
click at [1336, 575] on div "If a parker is stuck at this location vend the gate after collecting the follow…" at bounding box center [1112, 562] width 887 height 65
click at [1336, 575] on p at bounding box center [1112, 584] width 887 height 23
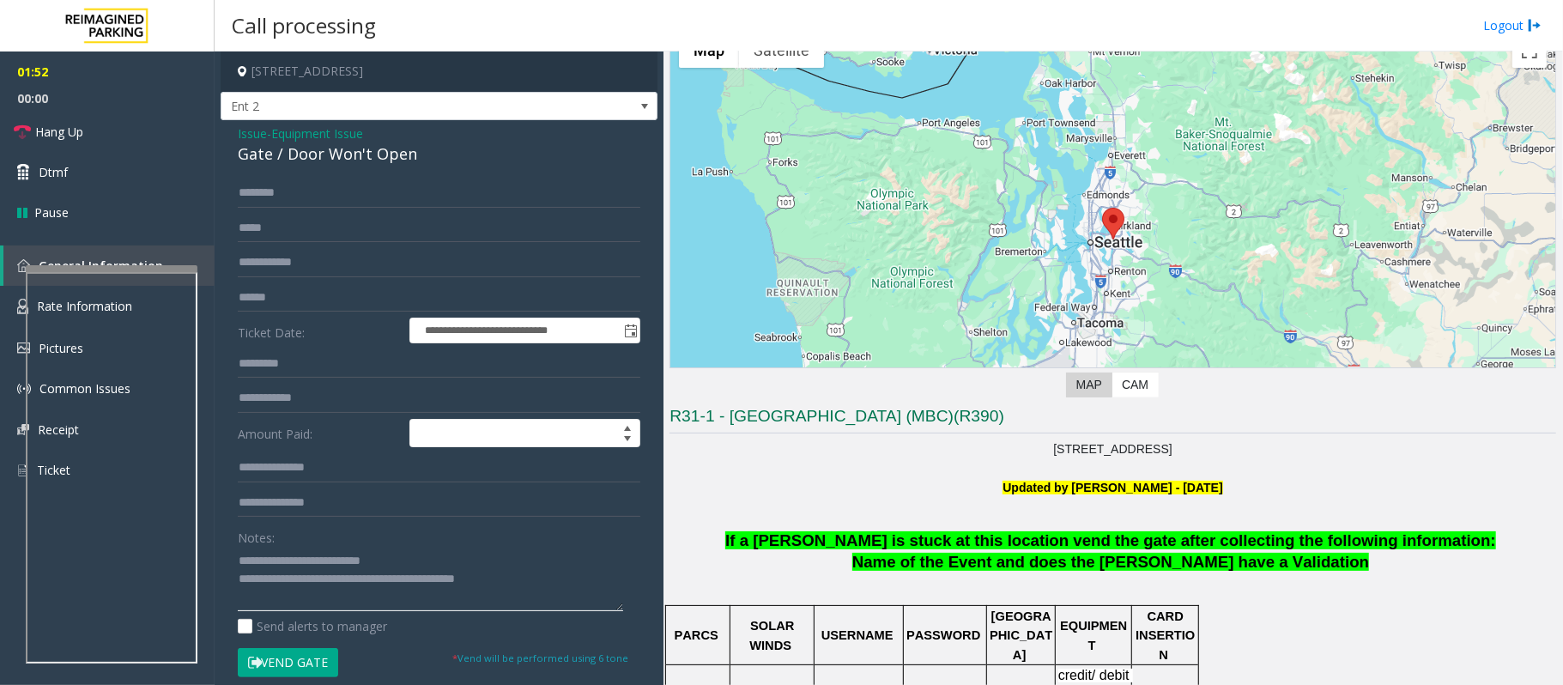
drag, startPoint x: 551, startPoint y: 577, endPoint x: 366, endPoint y: 578, distance: 185.4
click at [366, 578] on textarea at bounding box center [430, 579] width 385 height 64
drag, startPoint x: 553, startPoint y: 579, endPoint x: 364, endPoint y: 592, distance: 189.3
click at [364, 592] on textarea at bounding box center [430, 579] width 385 height 64
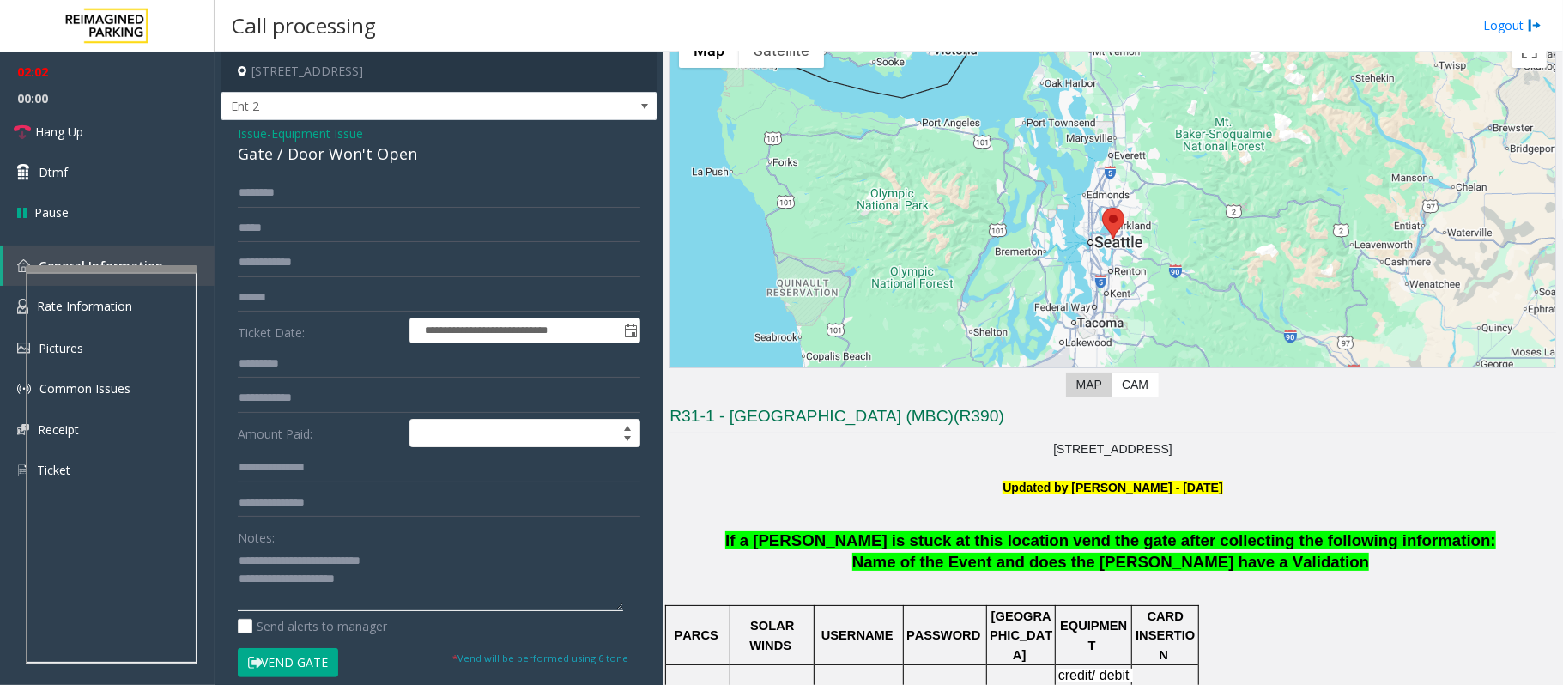
click at [371, 582] on textarea at bounding box center [430, 579] width 385 height 64
click at [72, 136] on span "Hang Up" at bounding box center [59, 132] width 48 height 18
click at [420, 572] on textarea at bounding box center [430, 579] width 385 height 64
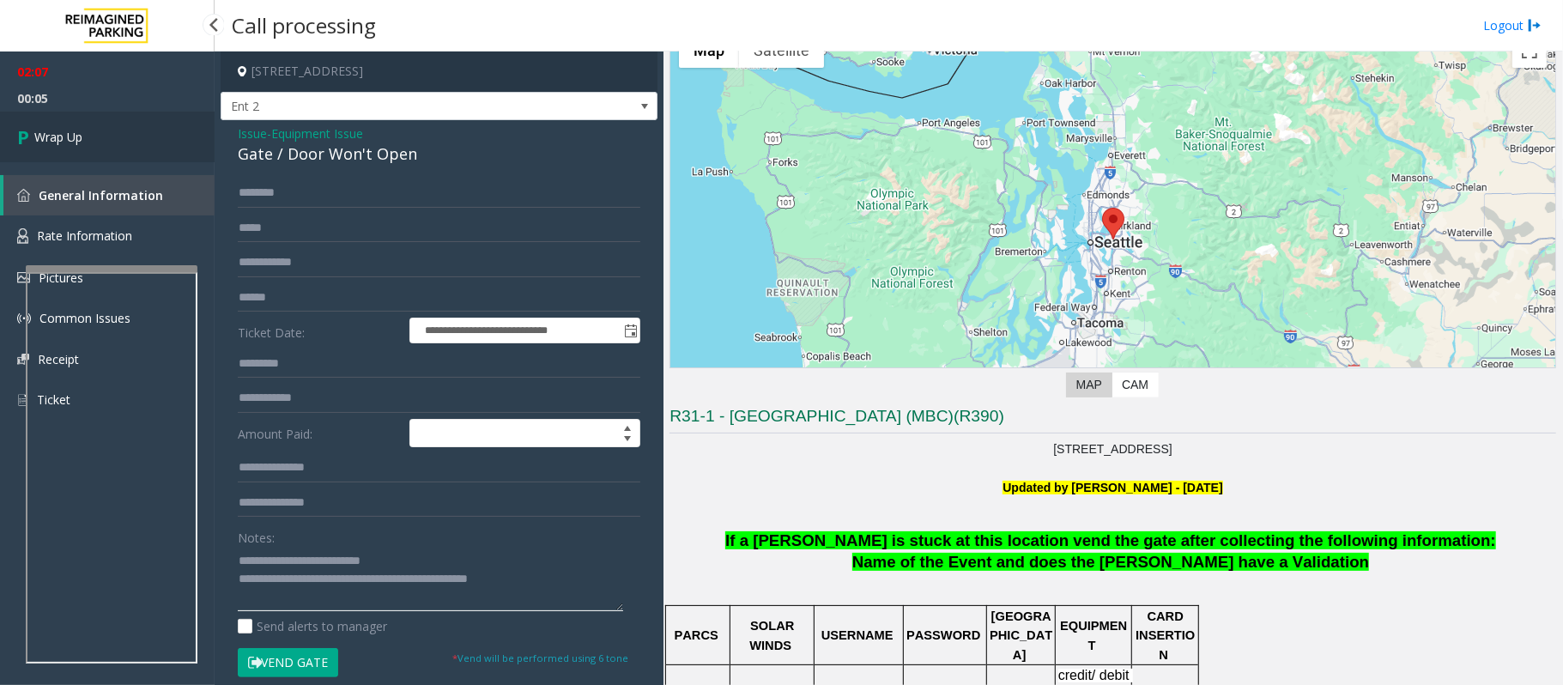
type textarea "**********"
click at [94, 117] on link "Wrap Up" at bounding box center [107, 137] width 215 height 51
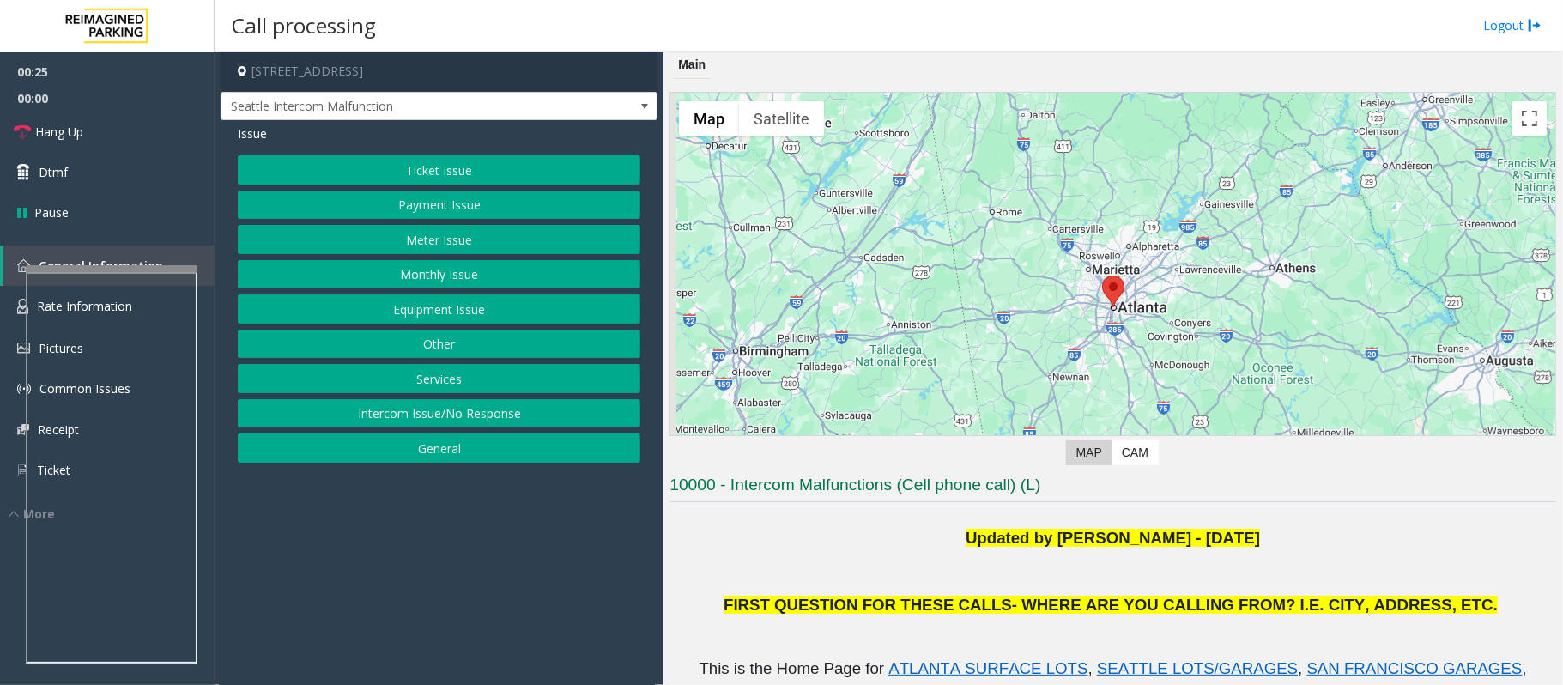
click at [519, 306] on button "Equipment Issue" at bounding box center [439, 308] width 403 height 29
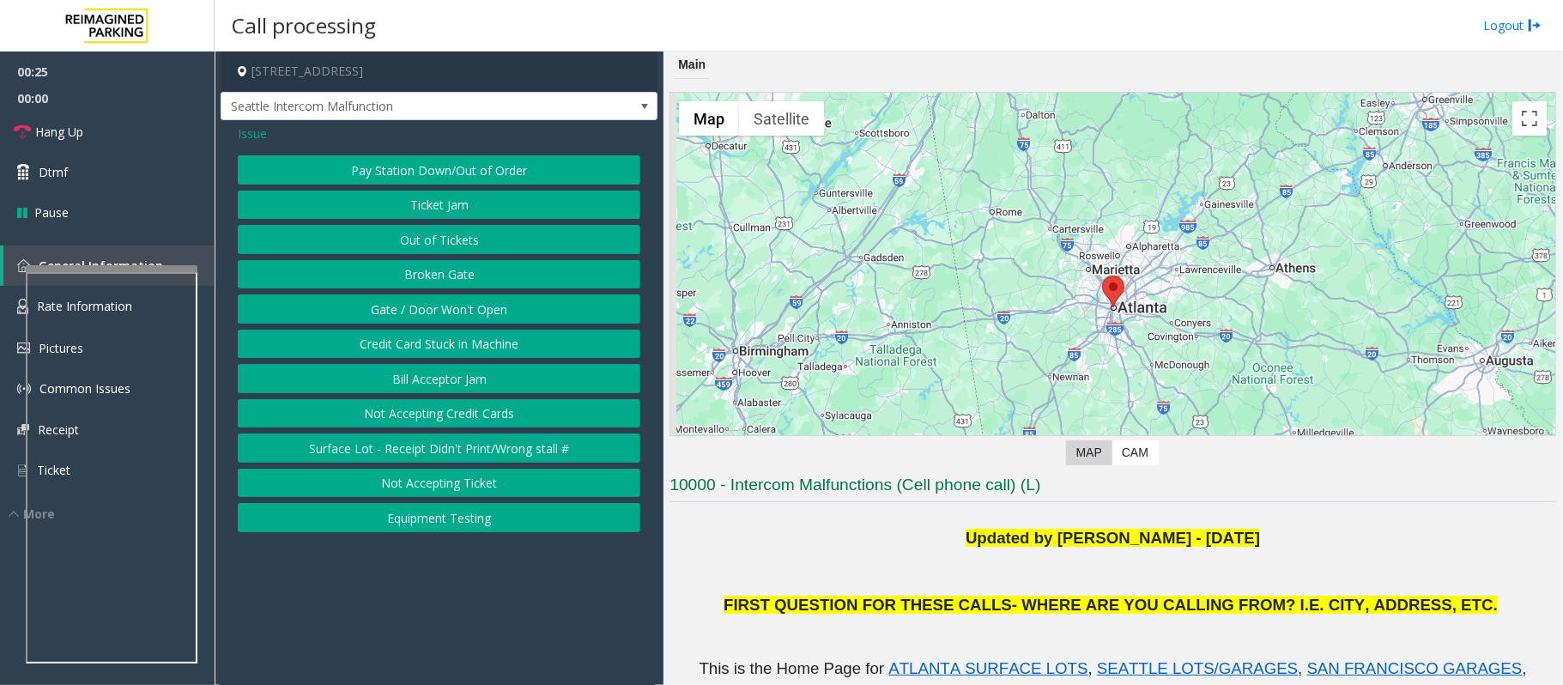
click at [519, 306] on button "Gate / Door Won't Open" at bounding box center [439, 308] width 403 height 29
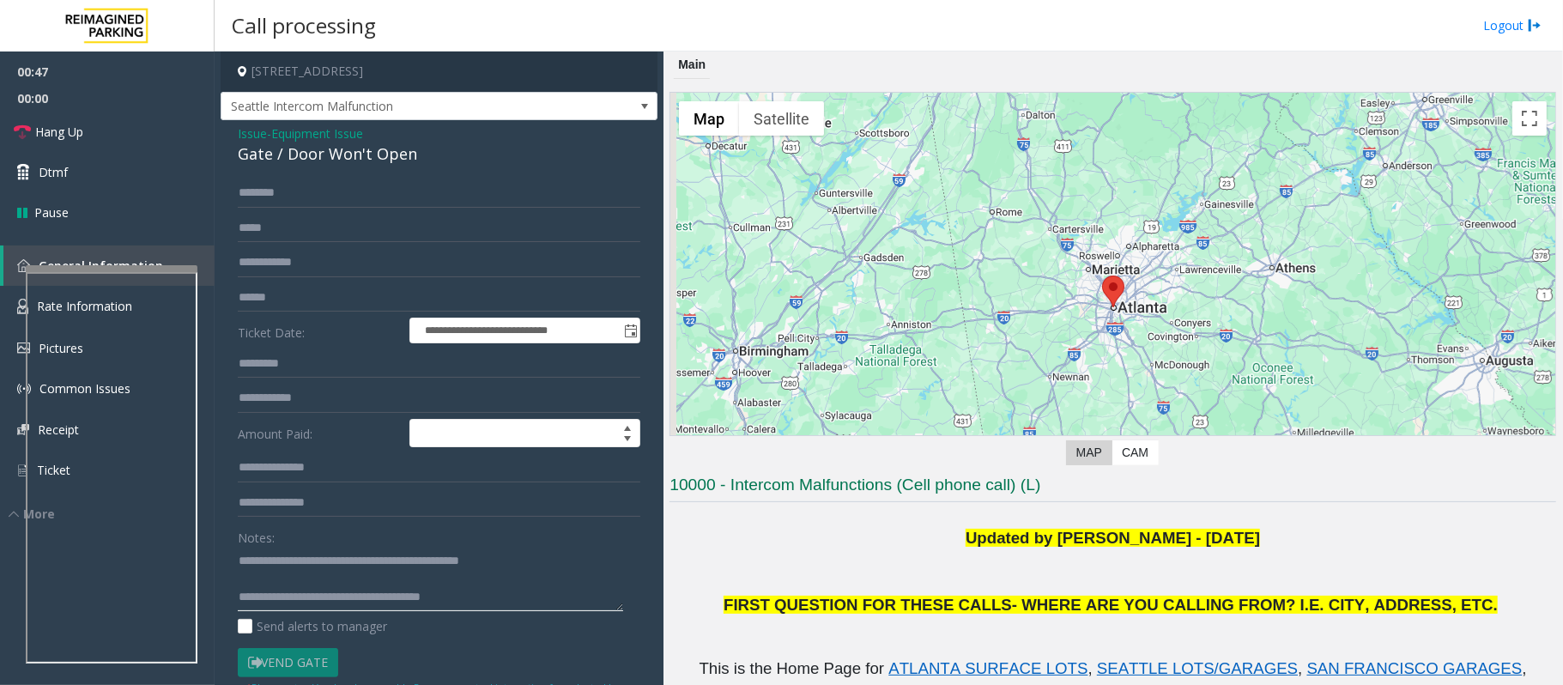
click at [276, 578] on textarea at bounding box center [430, 579] width 385 height 64
drag, startPoint x: 488, startPoint y: 599, endPoint x: 309, endPoint y: 597, distance: 178.5
click at [309, 597] on textarea at bounding box center [430, 579] width 385 height 64
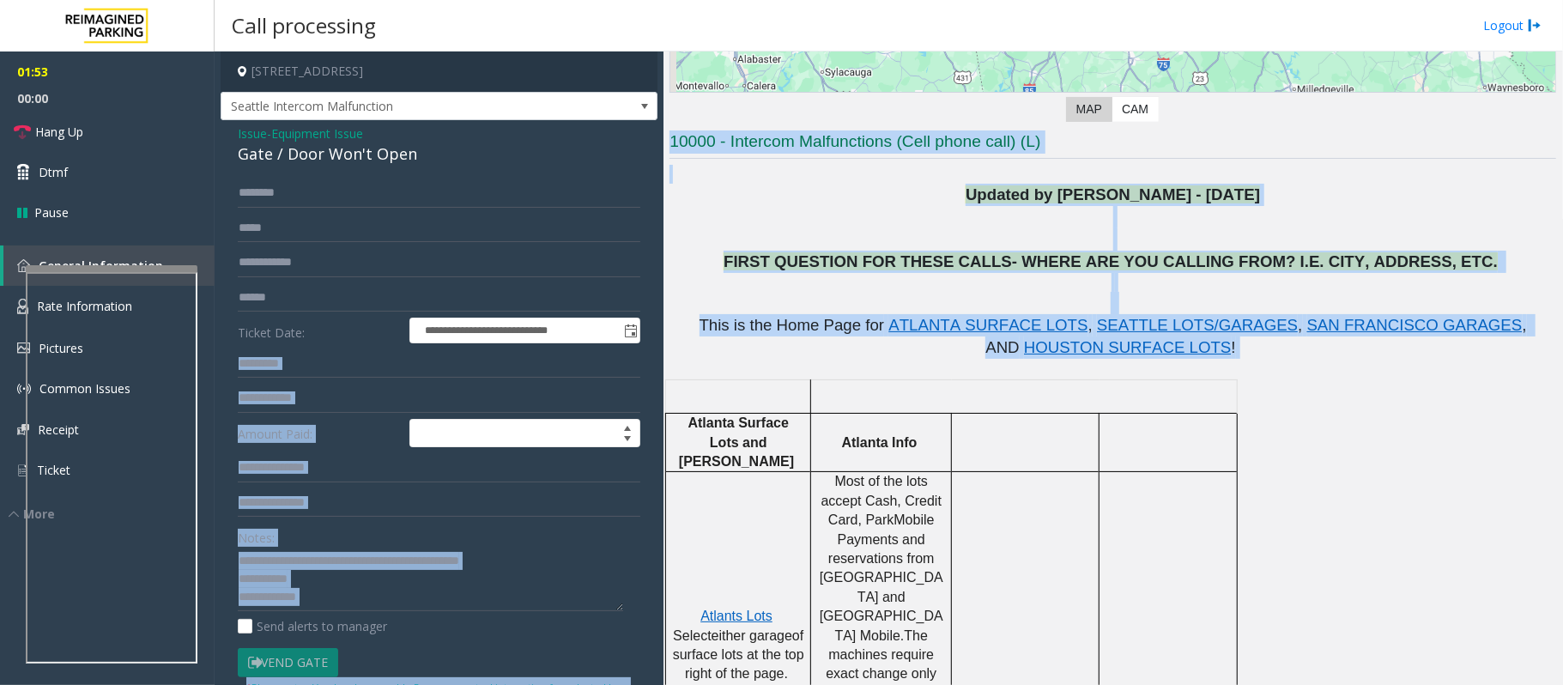
drag, startPoint x: 1148, startPoint y: 354, endPoint x: 659, endPoint y: 330, distance: 489.8
click at [654, 330] on div "**********" at bounding box center [889, 367] width 1348 height 633
click at [701, 351] on p "This is the Home Page for ATLANTA SURFACE LOTS , SEATTLE LOTS/GARAGES , SAN FRA…" at bounding box center [1112, 336] width 887 height 45
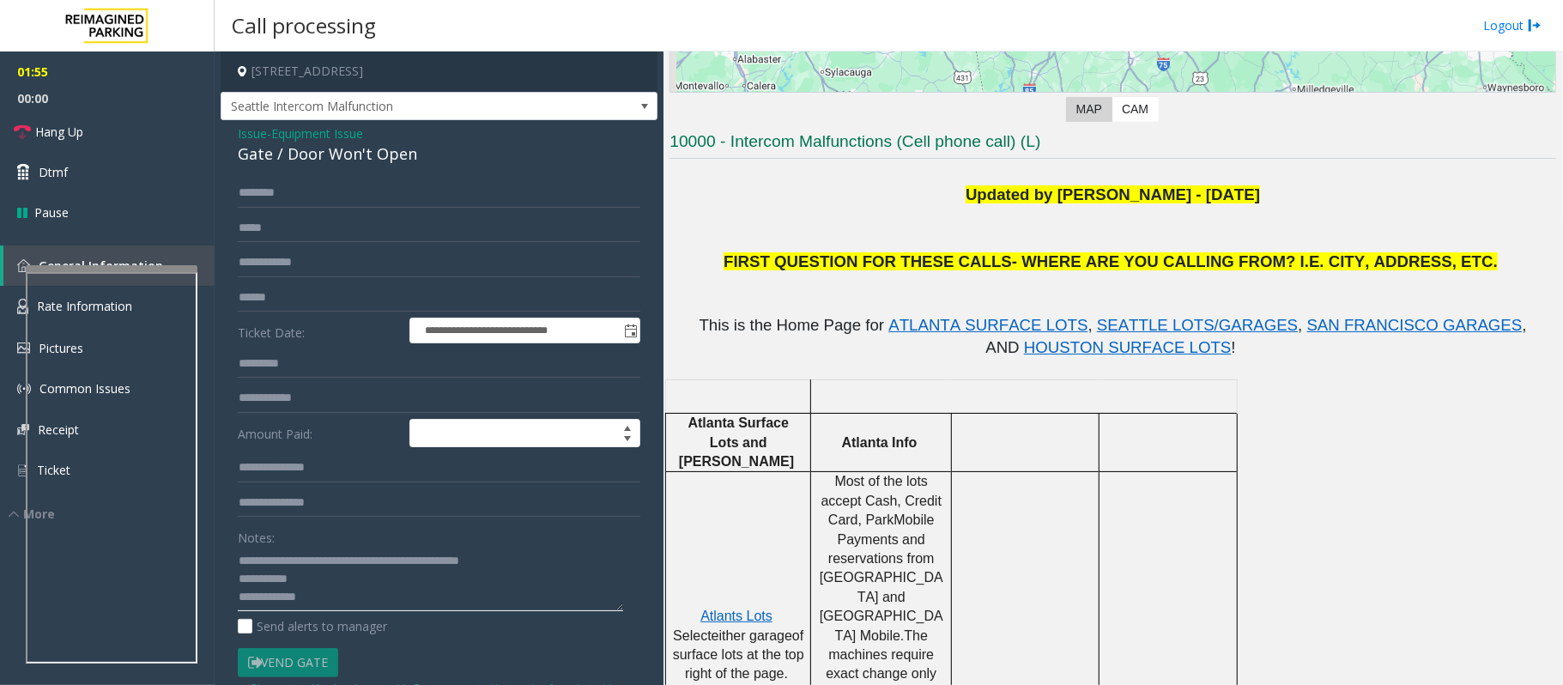
click at [307, 594] on textarea at bounding box center [430, 579] width 385 height 64
click at [313, 594] on textarea at bounding box center [430, 579] width 385 height 64
click at [65, 124] on span "Hang Up" at bounding box center [59, 132] width 48 height 18
click at [343, 597] on textarea at bounding box center [430, 579] width 385 height 64
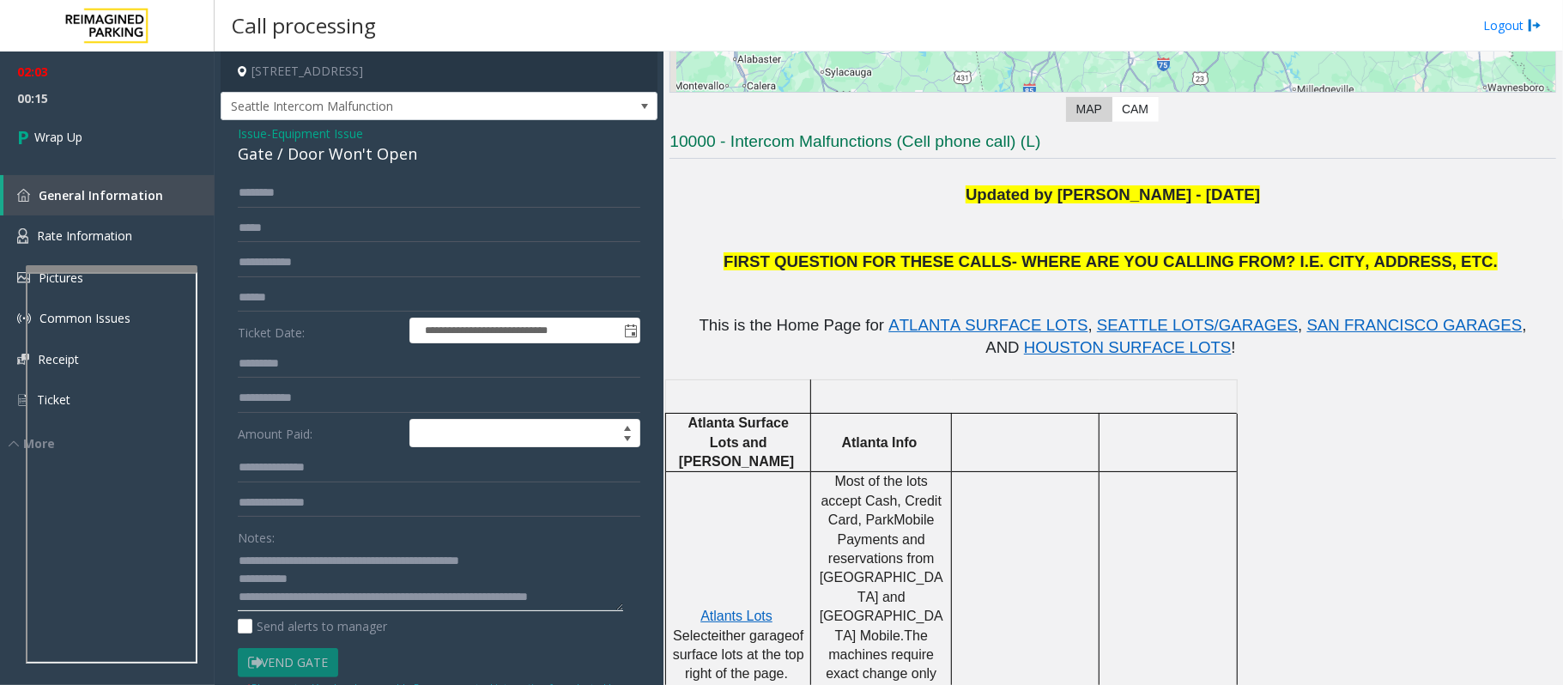
scroll to position [11, 0]
type textarea "**********"
click at [62, 134] on span "Wrap Up" at bounding box center [58, 137] width 48 height 18
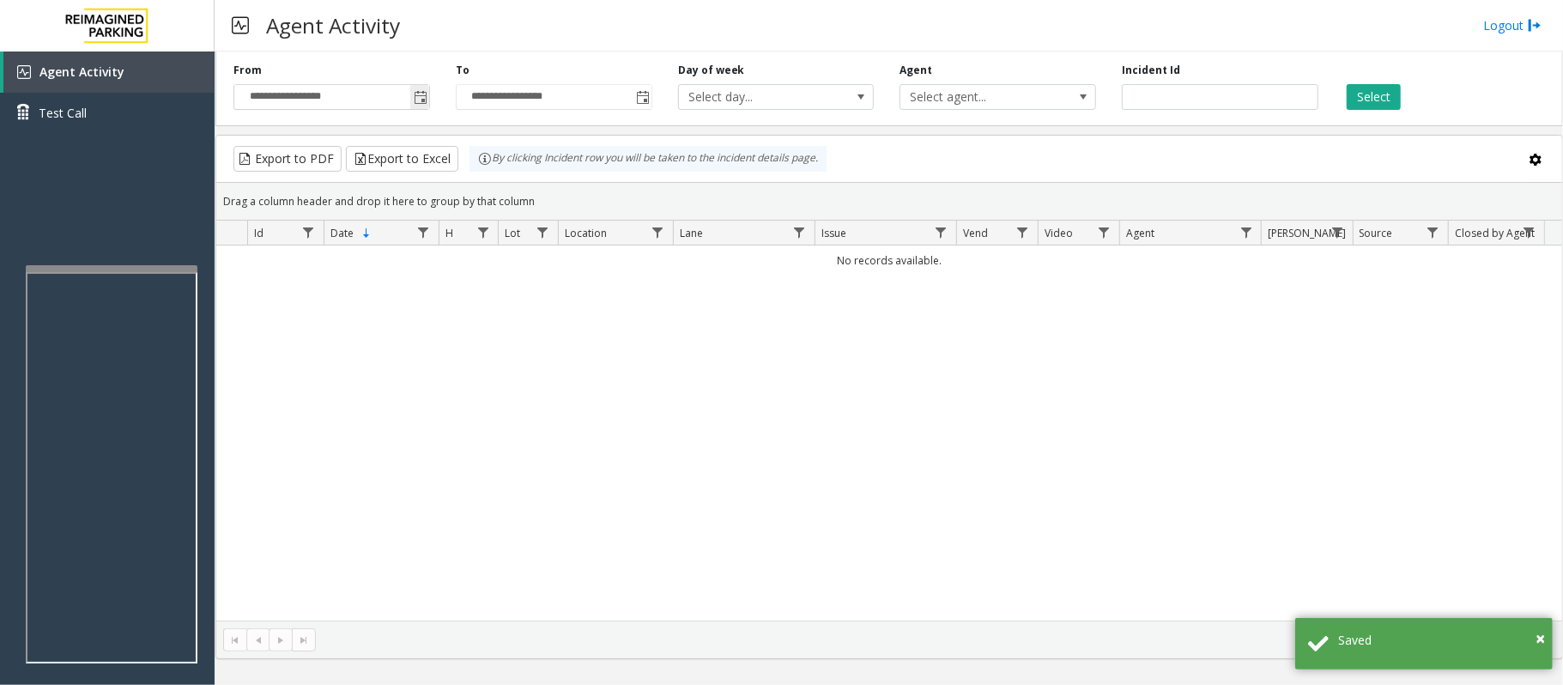
click at [420, 100] on span "Toggle popup" at bounding box center [421, 98] width 14 height 14
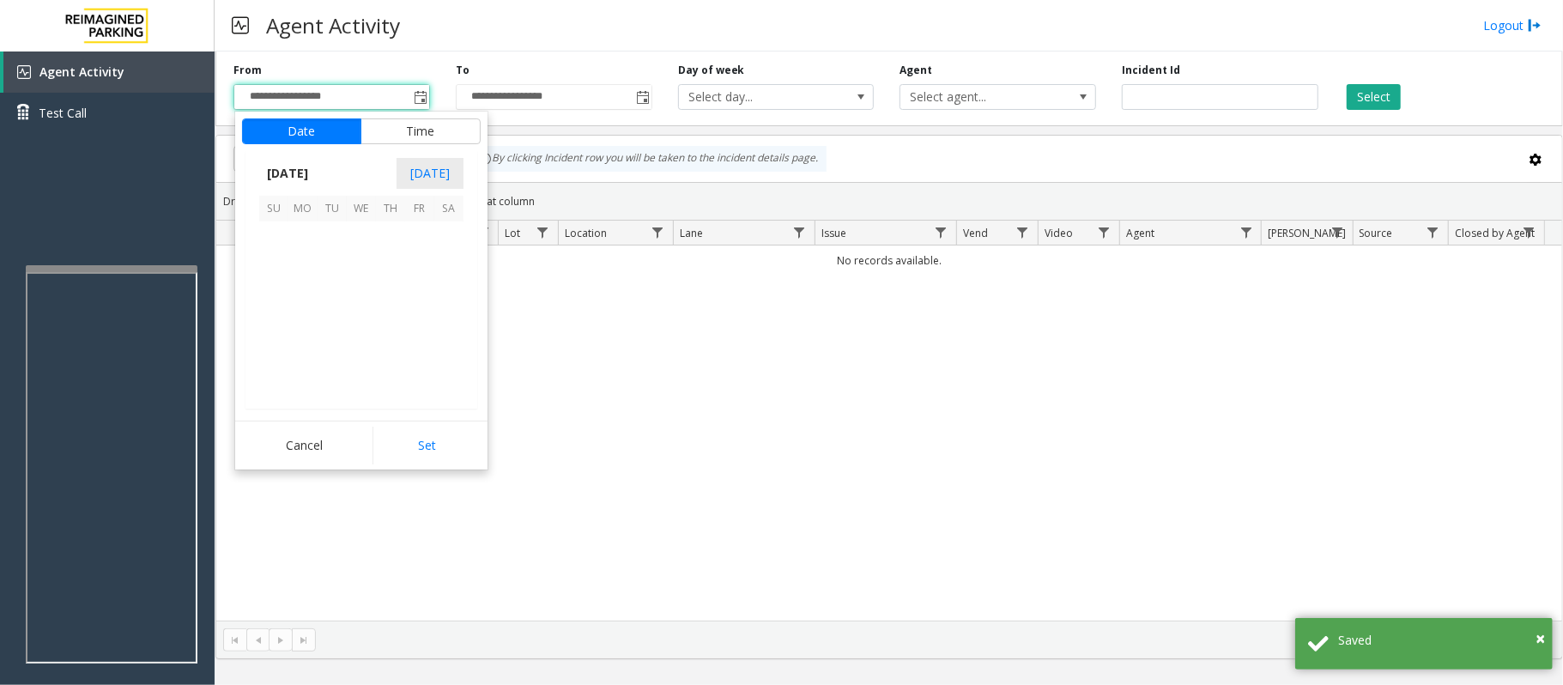
scroll to position [308053, 0]
click at [392, 238] on span "4" at bounding box center [390, 235] width 29 height 29
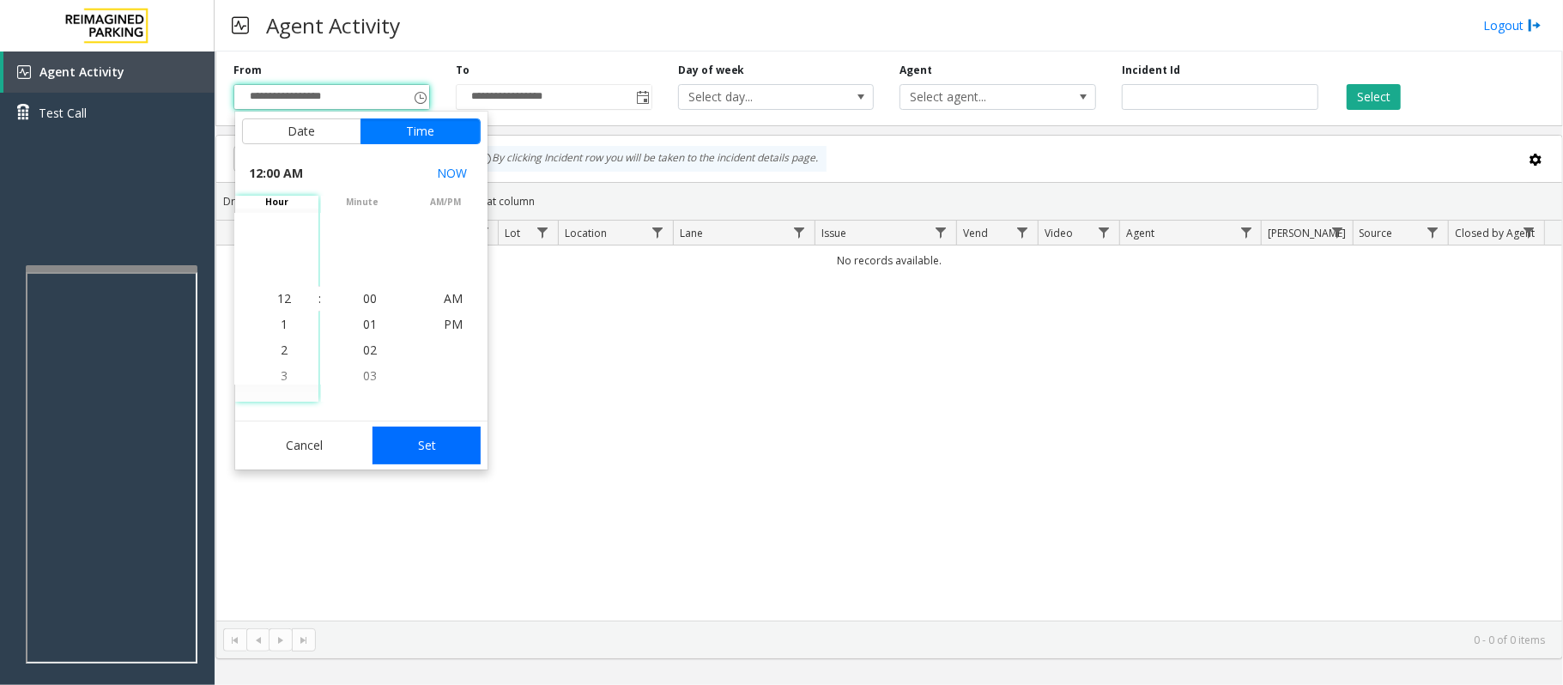
click at [420, 440] on button "Set" at bounding box center [427, 446] width 108 height 38
type input "**********"
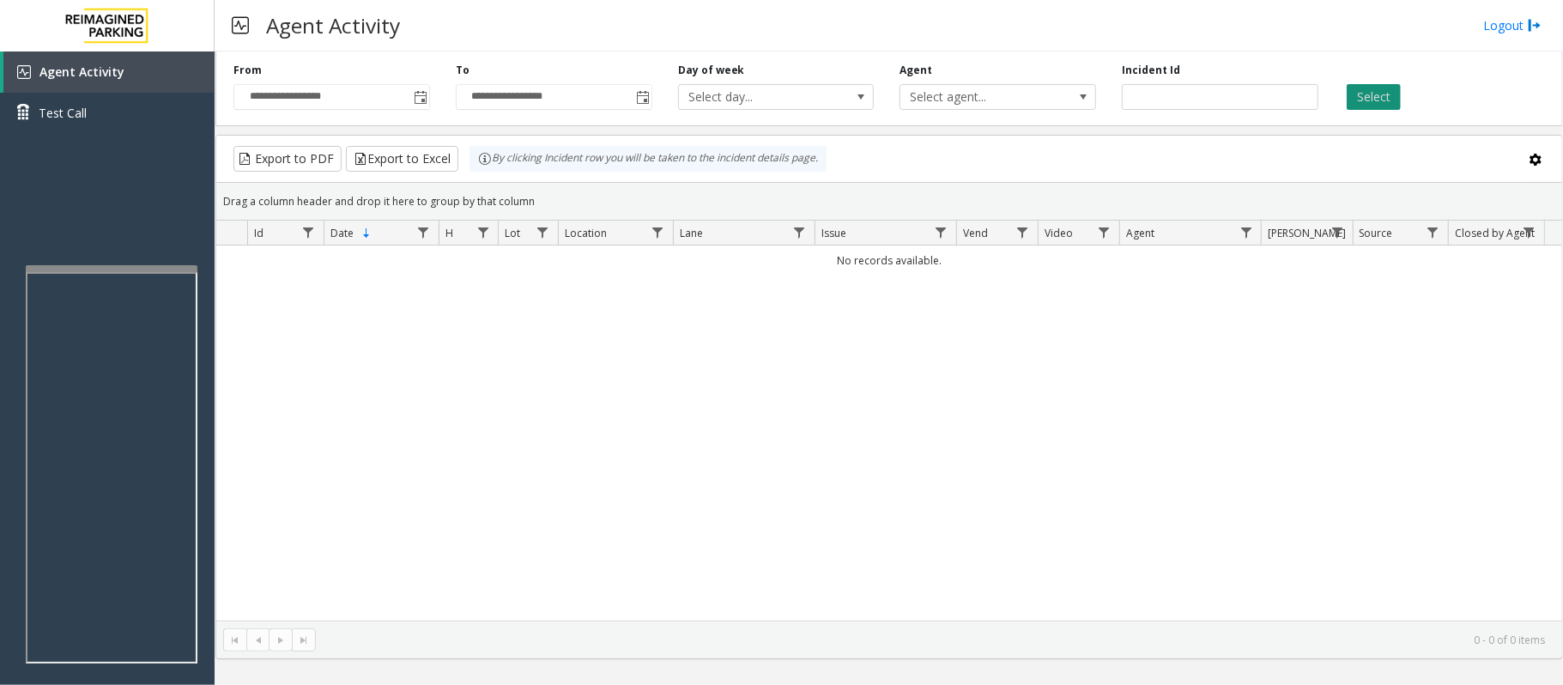
click at [1399, 90] on button "Select" at bounding box center [1374, 97] width 54 height 26
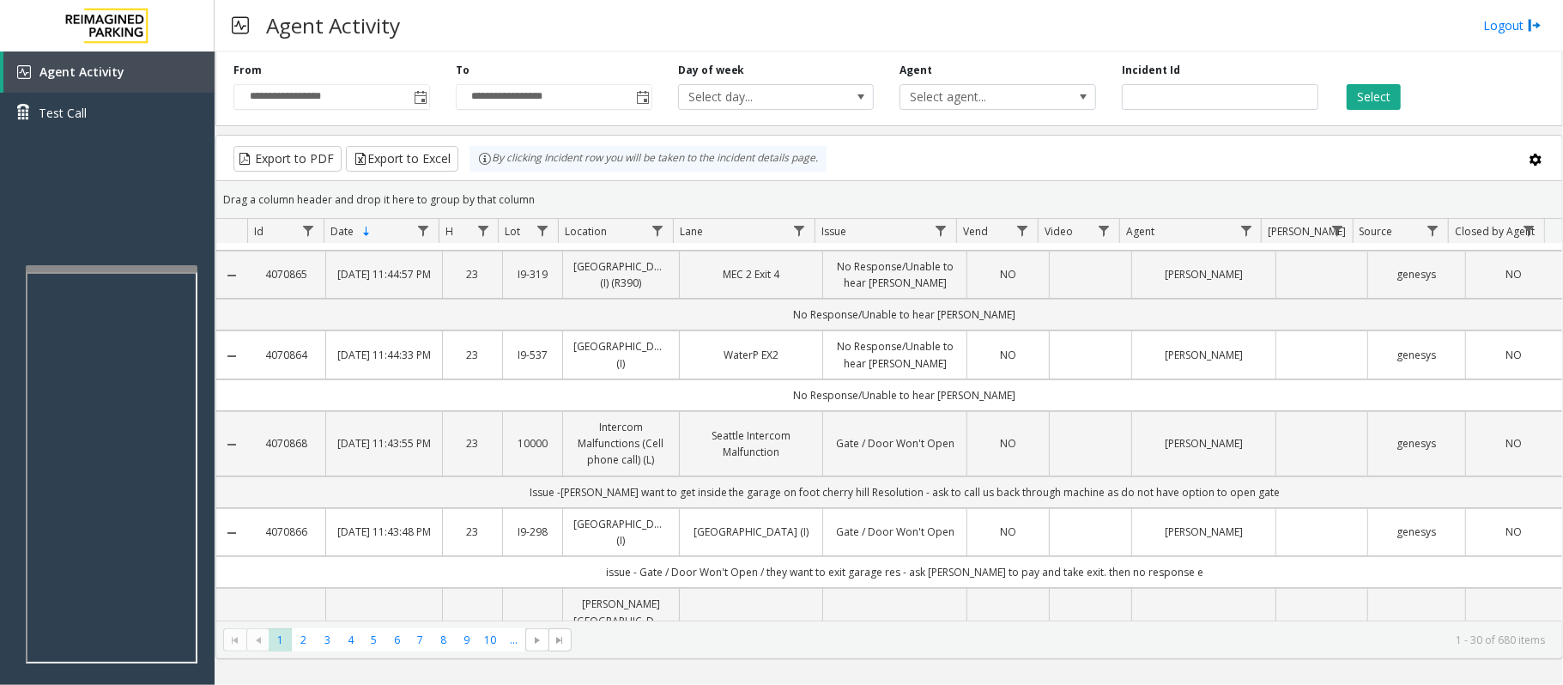
scroll to position [114, 0]
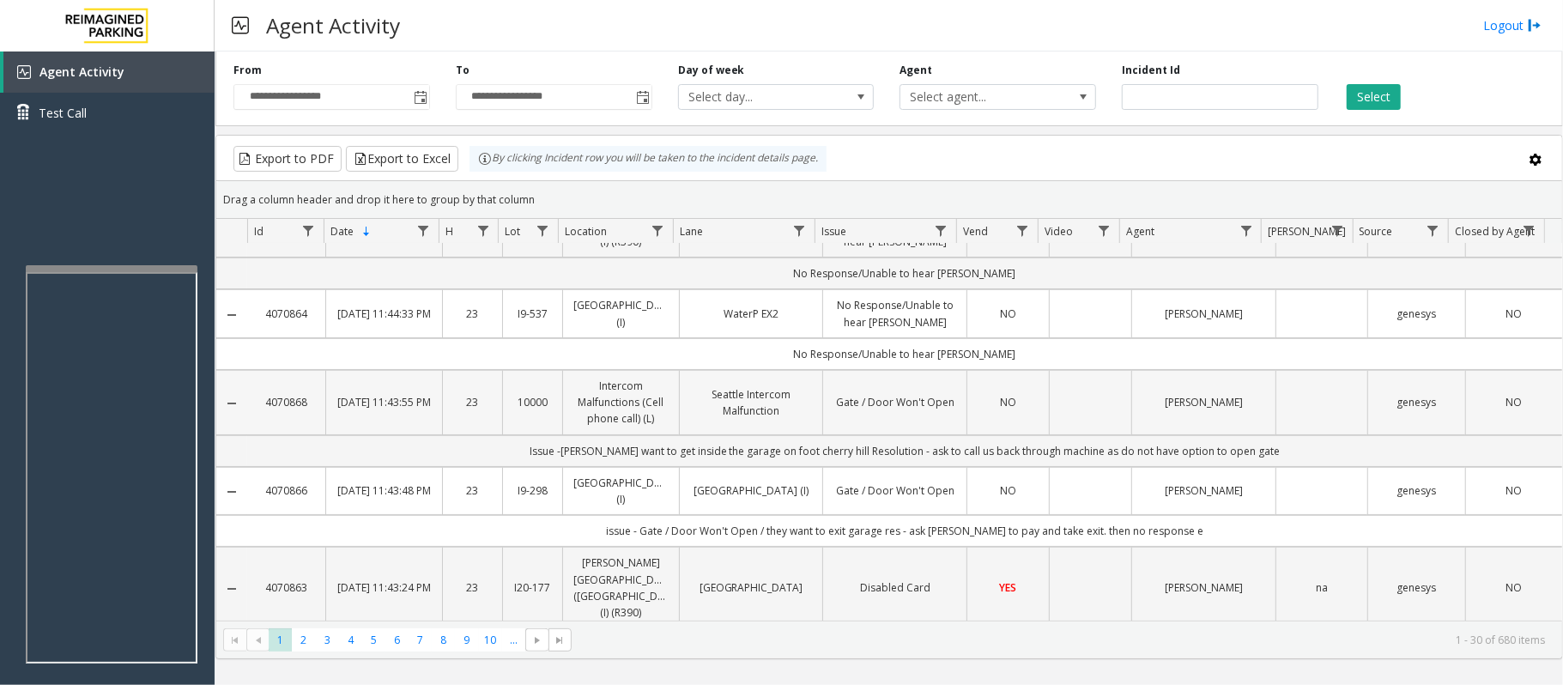
click at [795, 419] on link "Seattle Intercom Malfunction" at bounding box center [751, 402] width 123 height 33
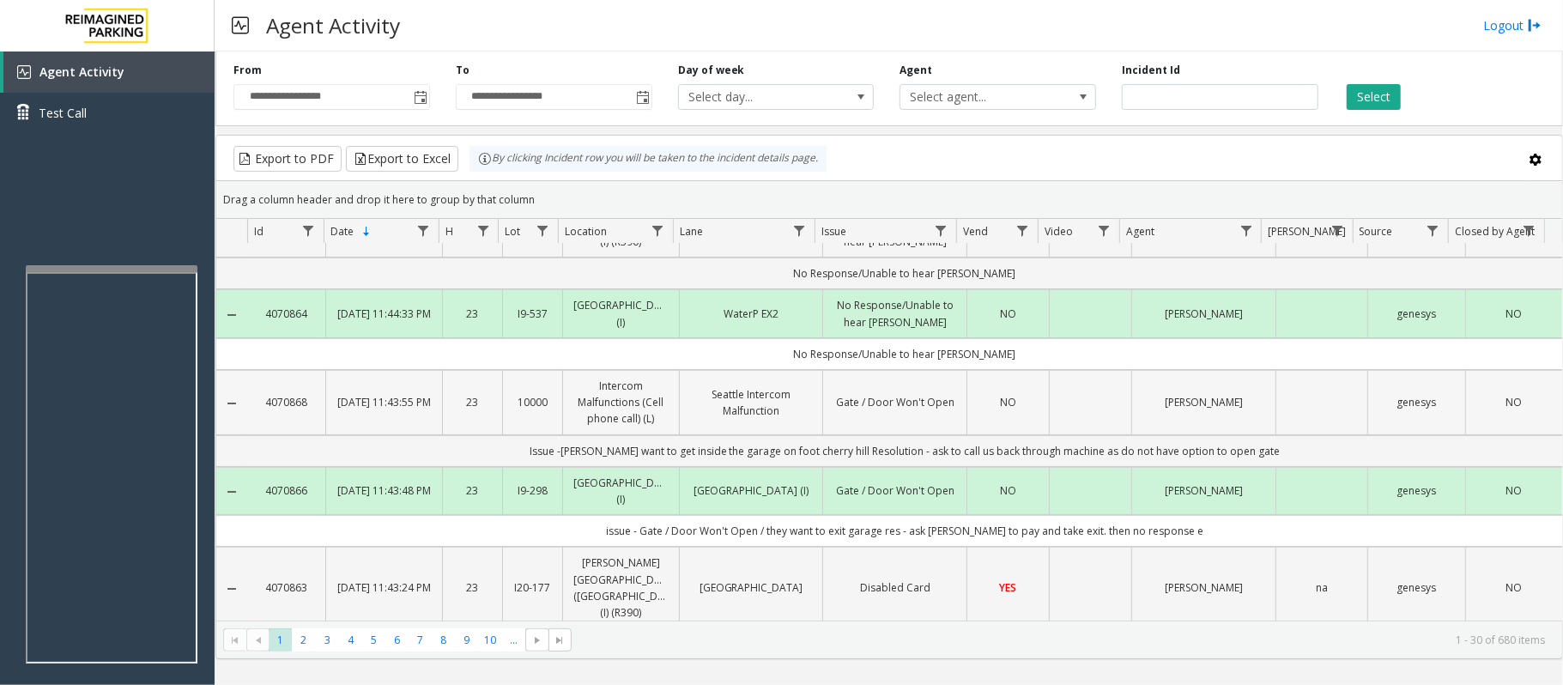
click at [845, 435] on td "Gate / Door Won't Open" at bounding box center [894, 402] width 144 height 65
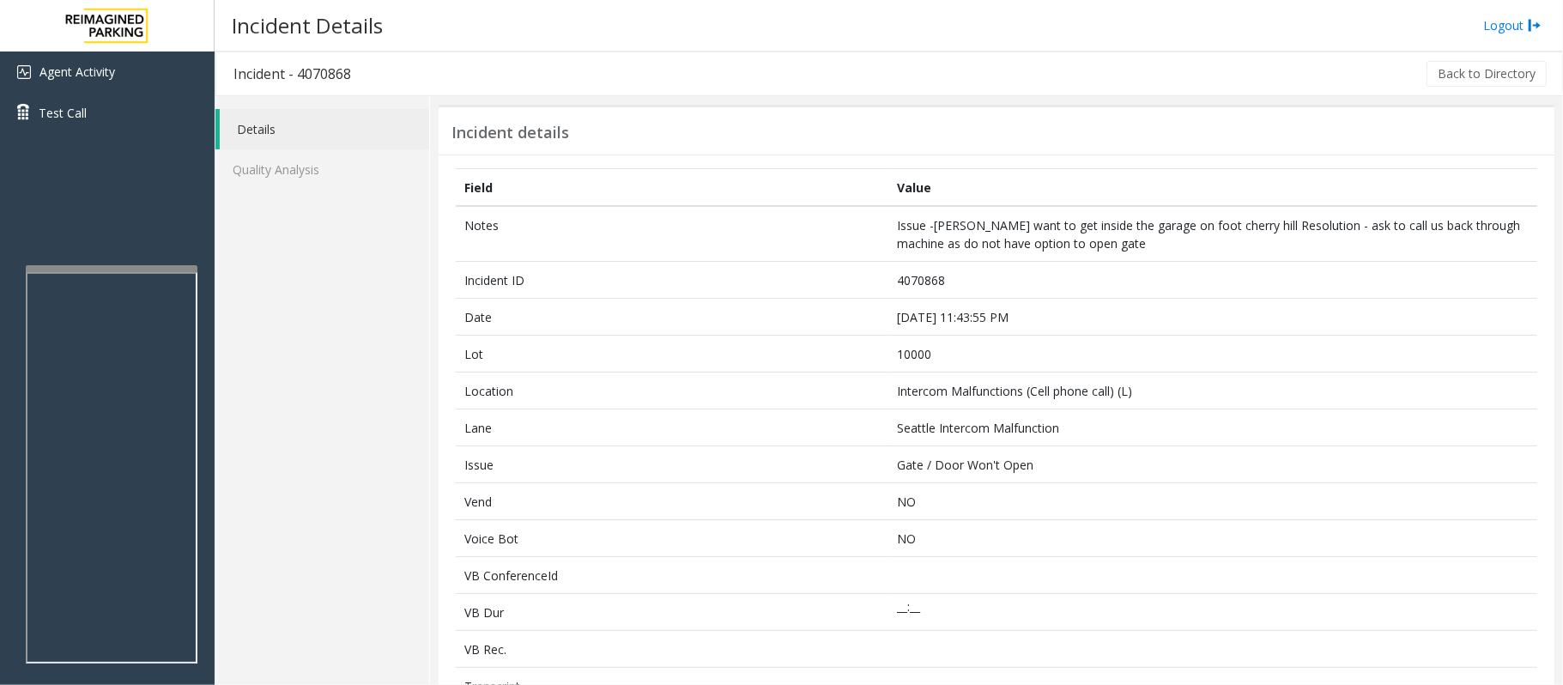
click at [324, 70] on h3 "Incident - 4070868" at bounding box center [292, 73] width 152 height 39
copy h3 "4070868"
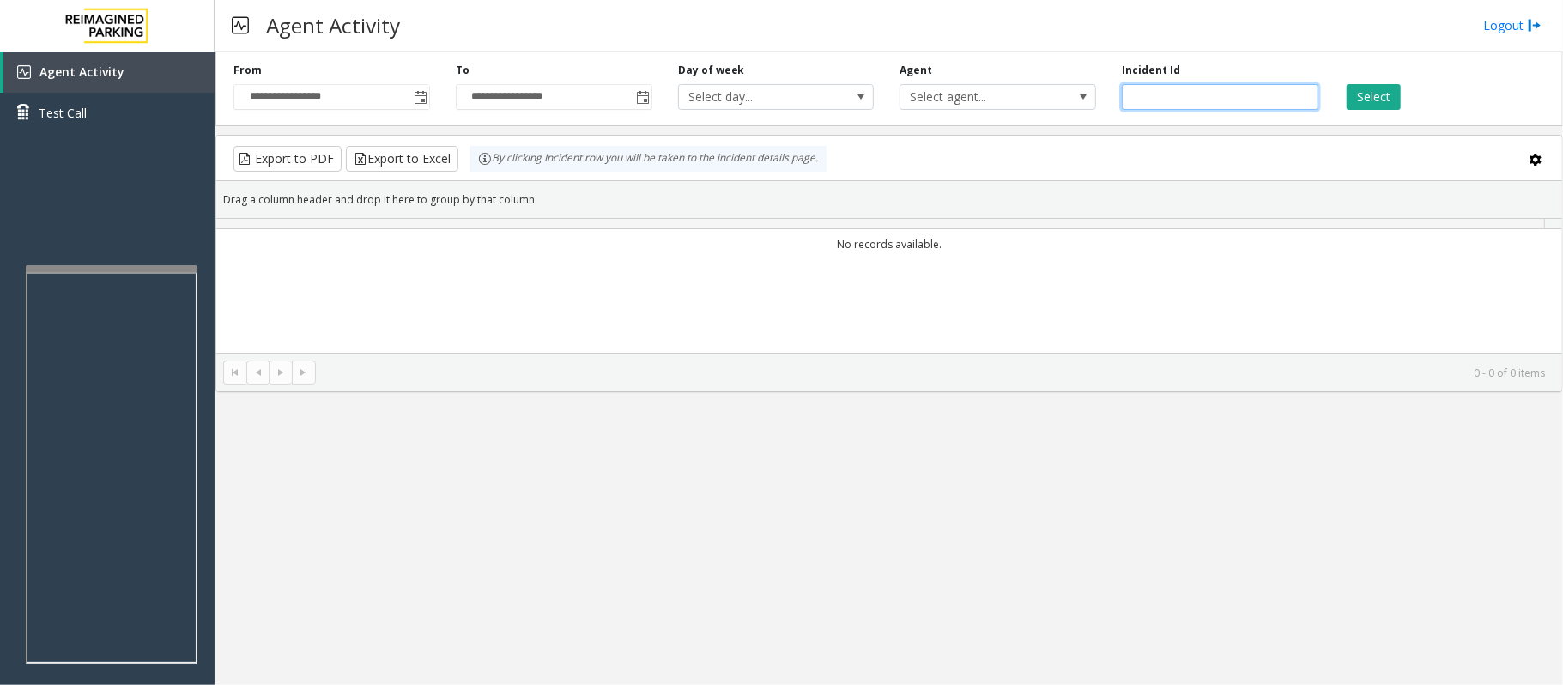
click at [1226, 107] on input "number" at bounding box center [1220, 97] width 197 height 26
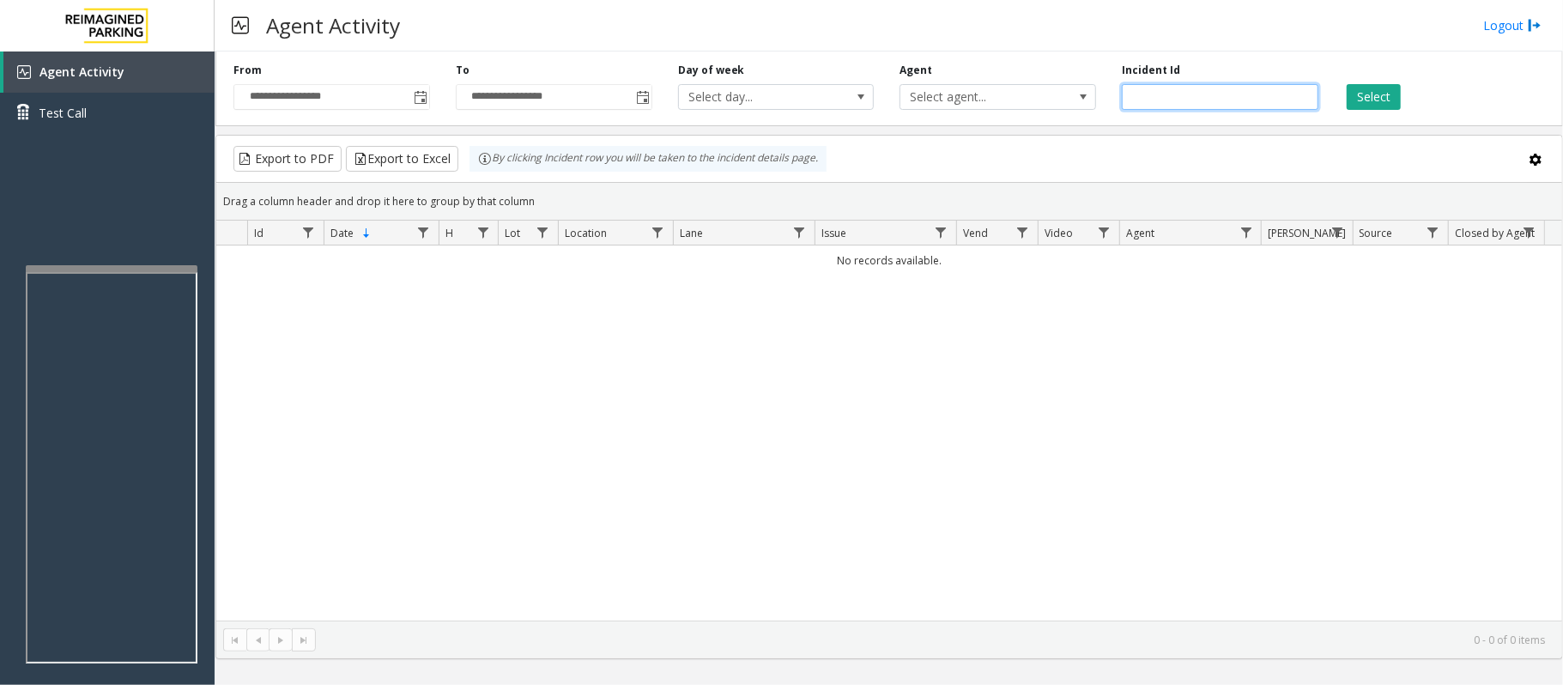
paste input "*******"
type input "*******"
click at [1398, 94] on button "Select" at bounding box center [1374, 97] width 54 height 26
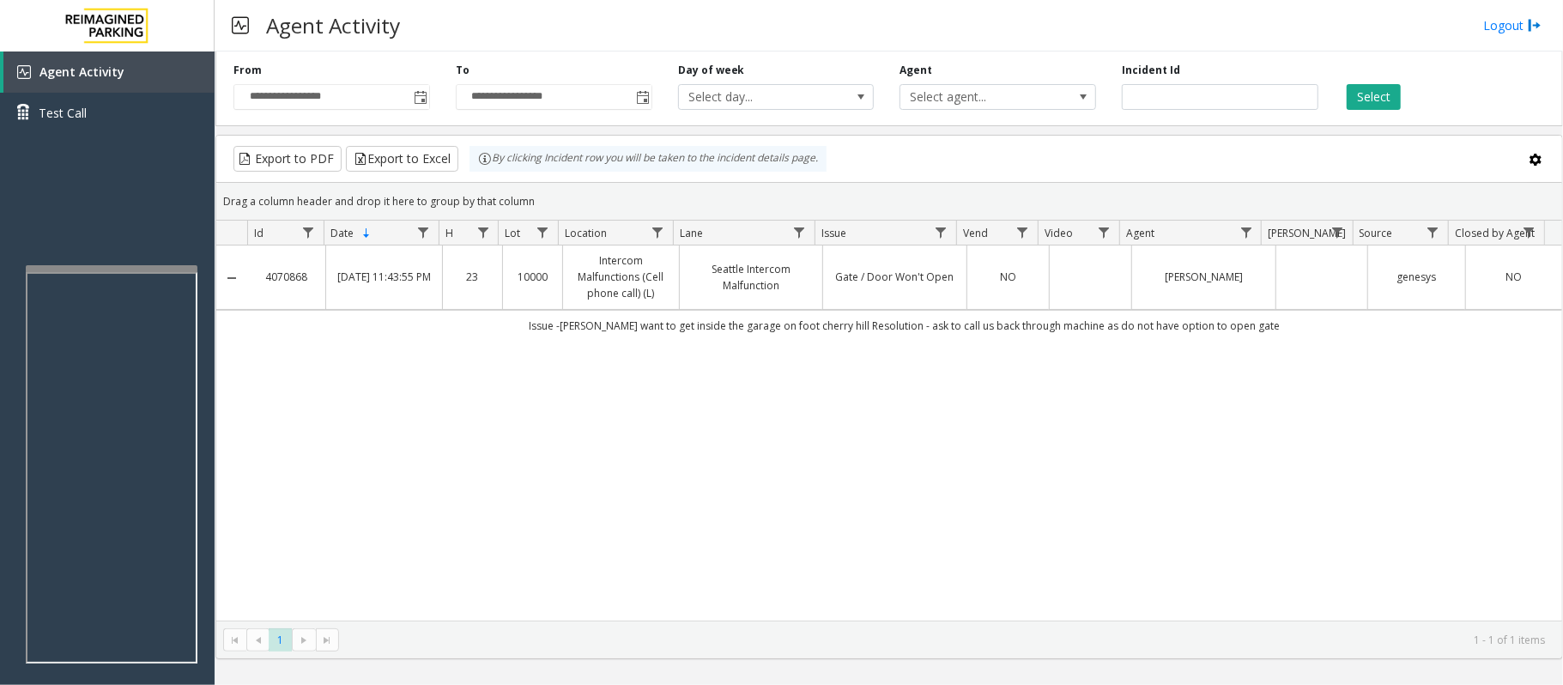
click at [833, 273] on link "Gate / Door Won't Open" at bounding box center [894, 277] width 123 height 16
click at [715, 294] on link "Seattle Intercom Malfunction" at bounding box center [751, 277] width 123 height 33
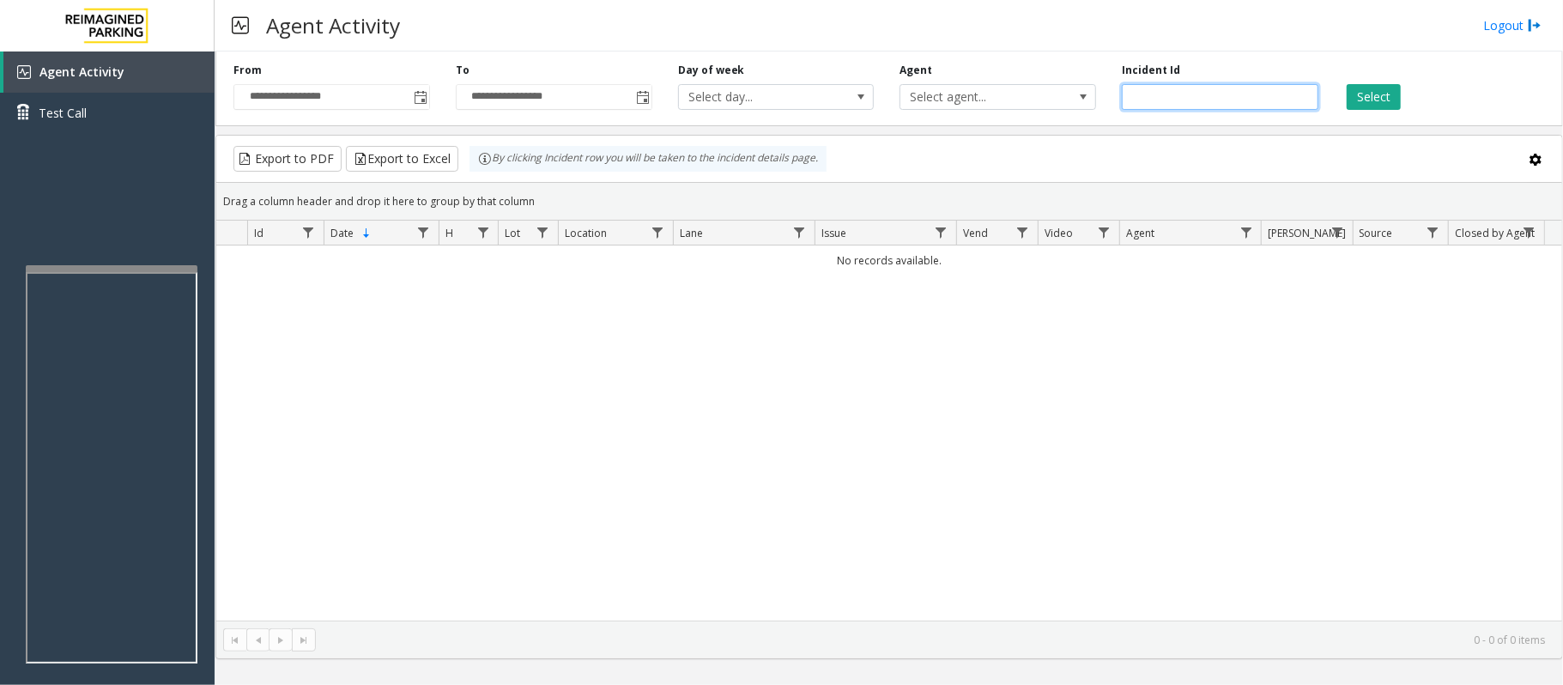
click at [1215, 103] on input "number" at bounding box center [1220, 97] width 197 height 26
paste input "*******"
type input "*******"
click at [1373, 94] on button "Select" at bounding box center [1374, 97] width 54 height 26
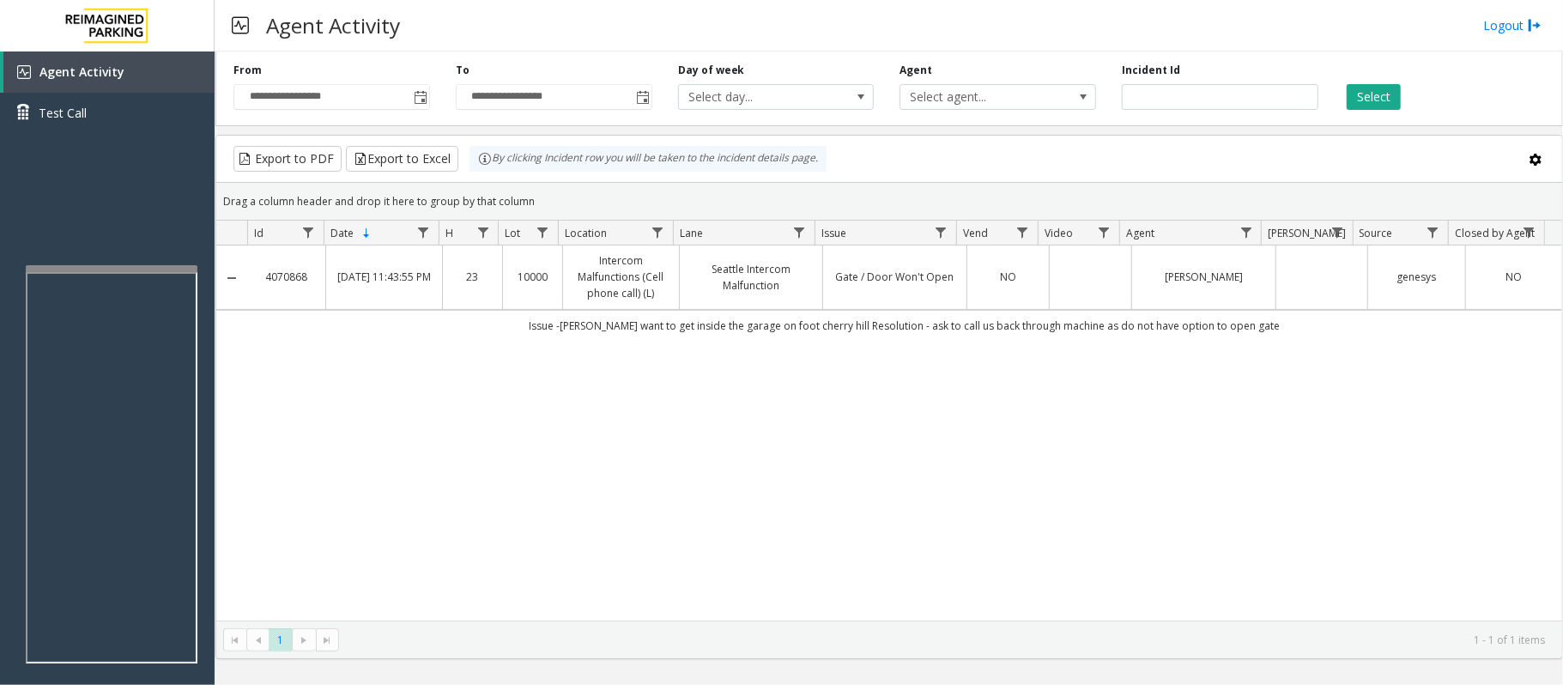
click at [951, 276] on td "Gate / Door Won't Open" at bounding box center [894, 277] width 144 height 64
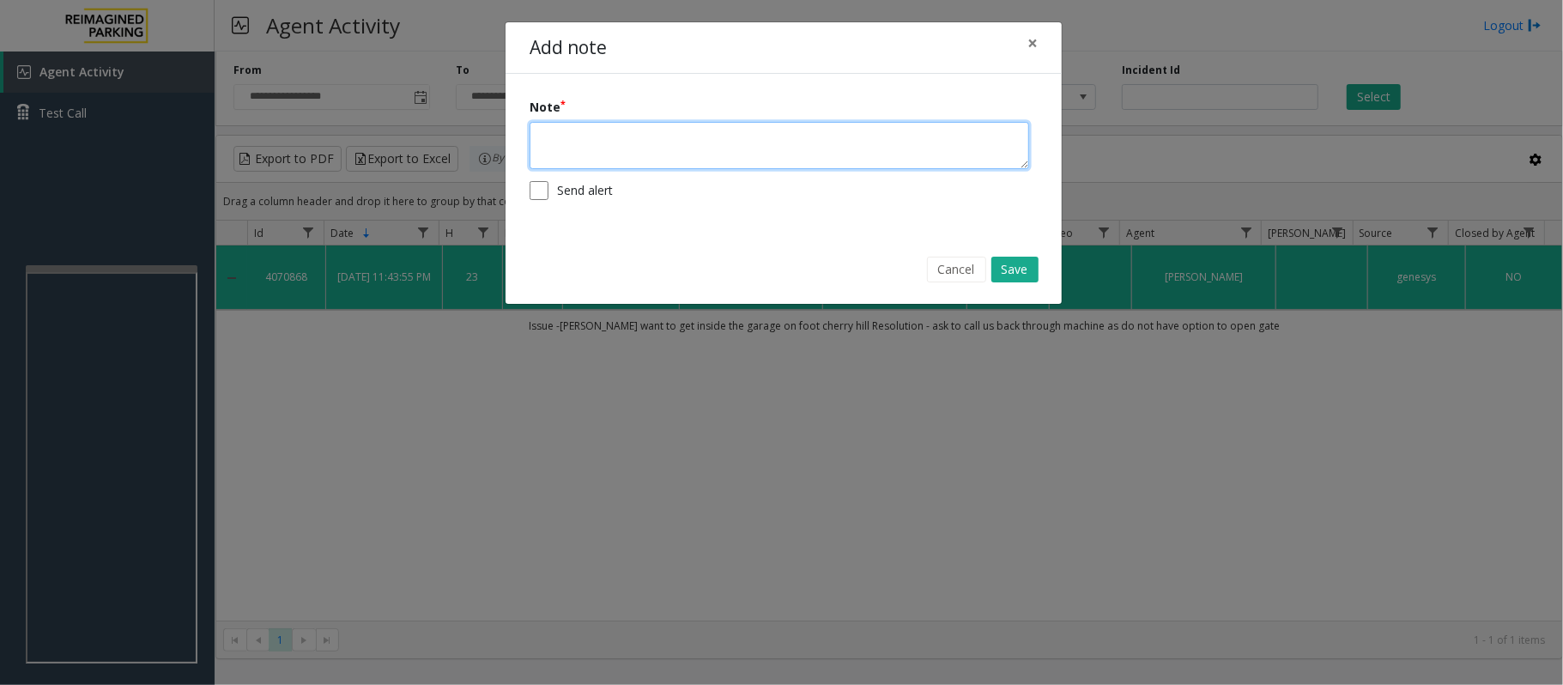
click at [733, 154] on textarea at bounding box center [780, 145] width 500 height 47
type textarea "*"
click at [615, 139] on textarea "**********" at bounding box center [780, 145] width 500 height 47
click at [541, 141] on textarea "**********" at bounding box center [780, 145] width 500 height 47
click at [724, 142] on textarea "**********" at bounding box center [780, 145] width 500 height 47
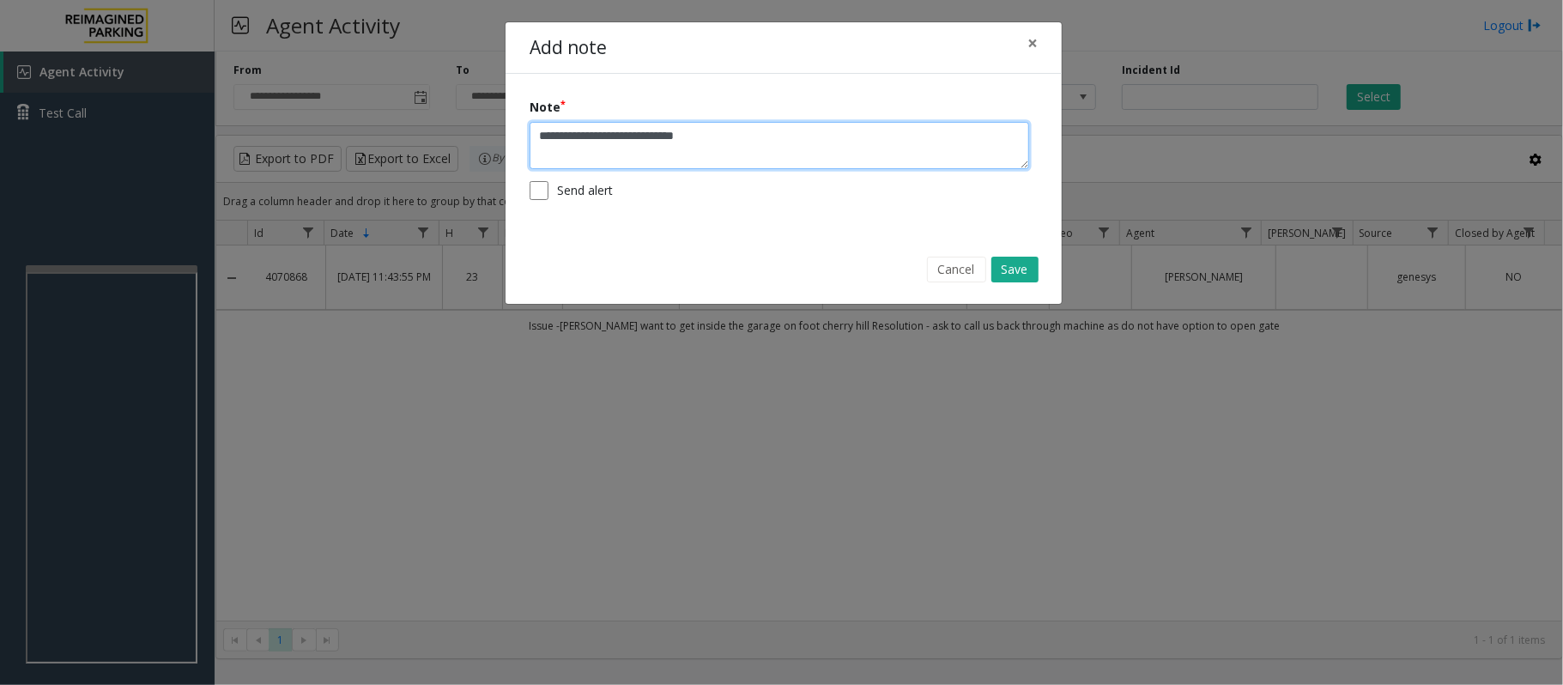
drag, startPoint x: 575, startPoint y: 139, endPoint x: 529, endPoint y: 138, distance: 46.4
click at [529, 138] on div "**********" at bounding box center [784, 155] width 556 height 162
click at [622, 141] on textarea "**********" at bounding box center [780, 145] width 500 height 47
click at [615, 137] on textarea "**********" at bounding box center [780, 145] width 500 height 47
click at [620, 141] on textarea "**********" at bounding box center [780, 145] width 500 height 47
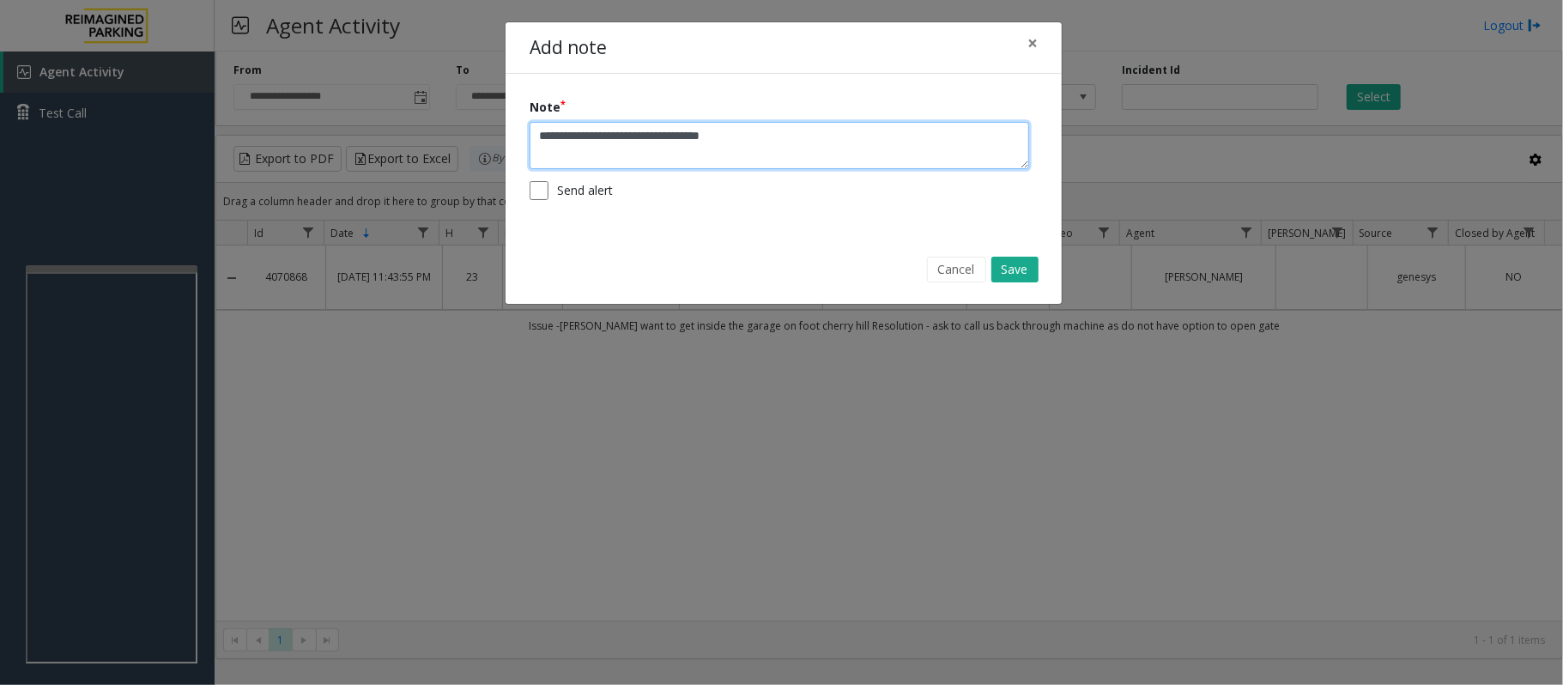
click at [776, 142] on textarea "**********" at bounding box center [780, 145] width 500 height 47
type textarea "**********"
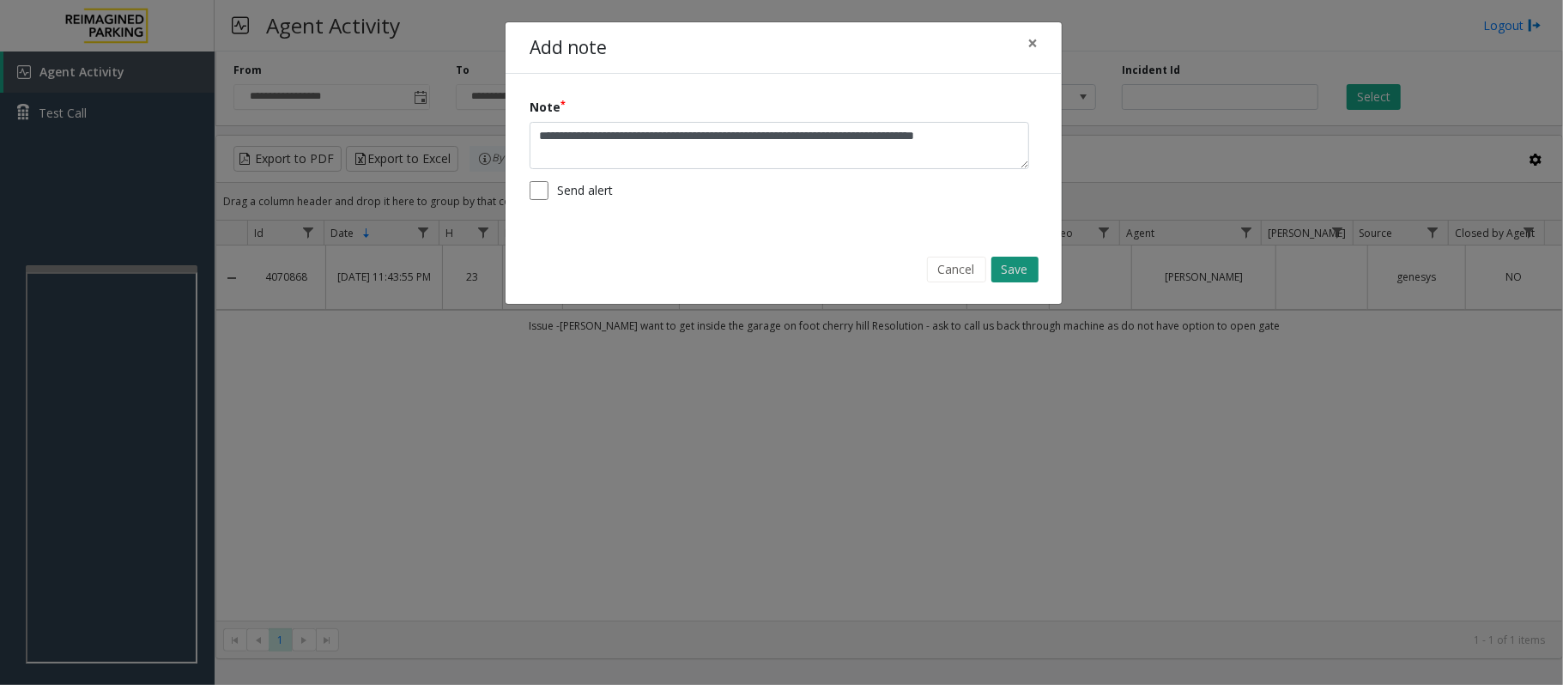
click at [1013, 278] on button "Save" at bounding box center [1014, 270] width 47 height 26
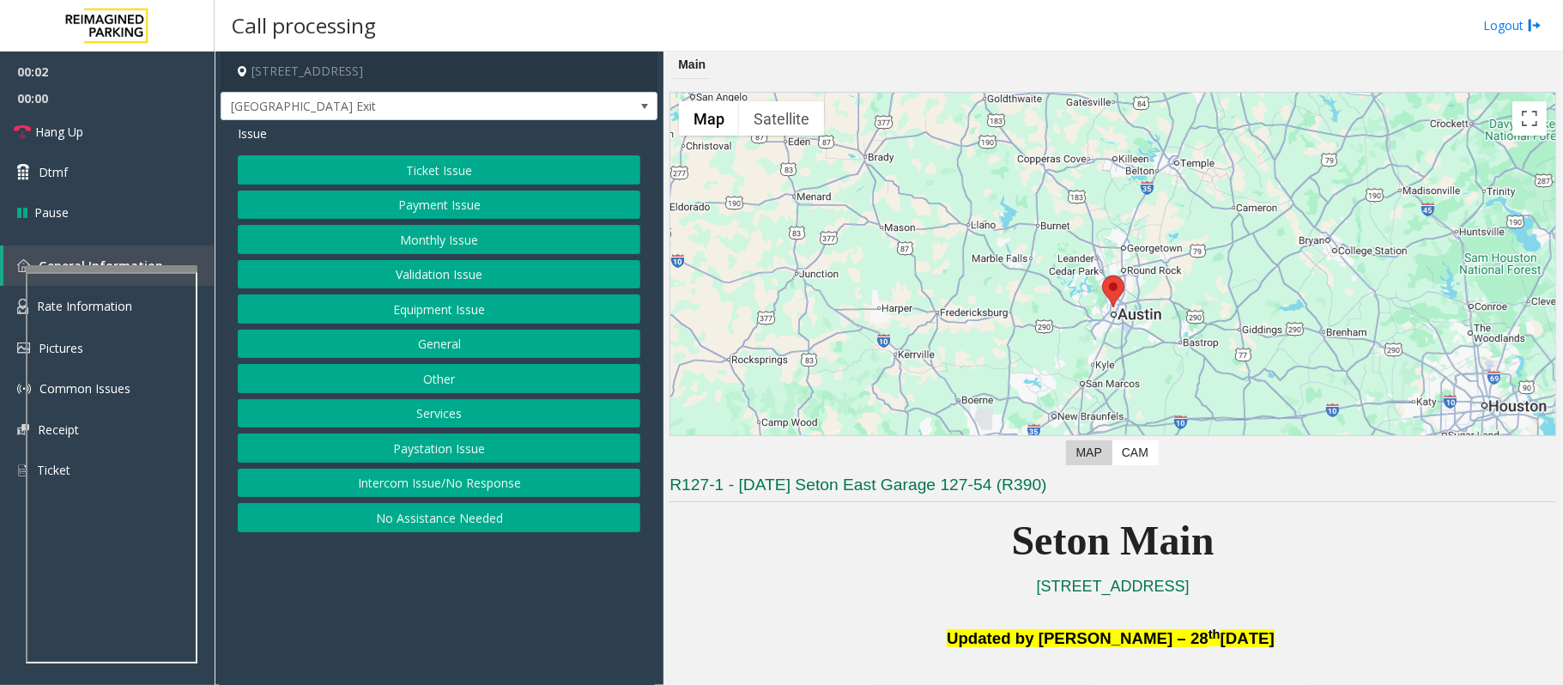
click at [458, 299] on button "Equipment Issue" at bounding box center [439, 308] width 403 height 29
click at [465, 314] on button "Gate / Door Won't Open" at bounding box center [439, 308] width 403 height 29
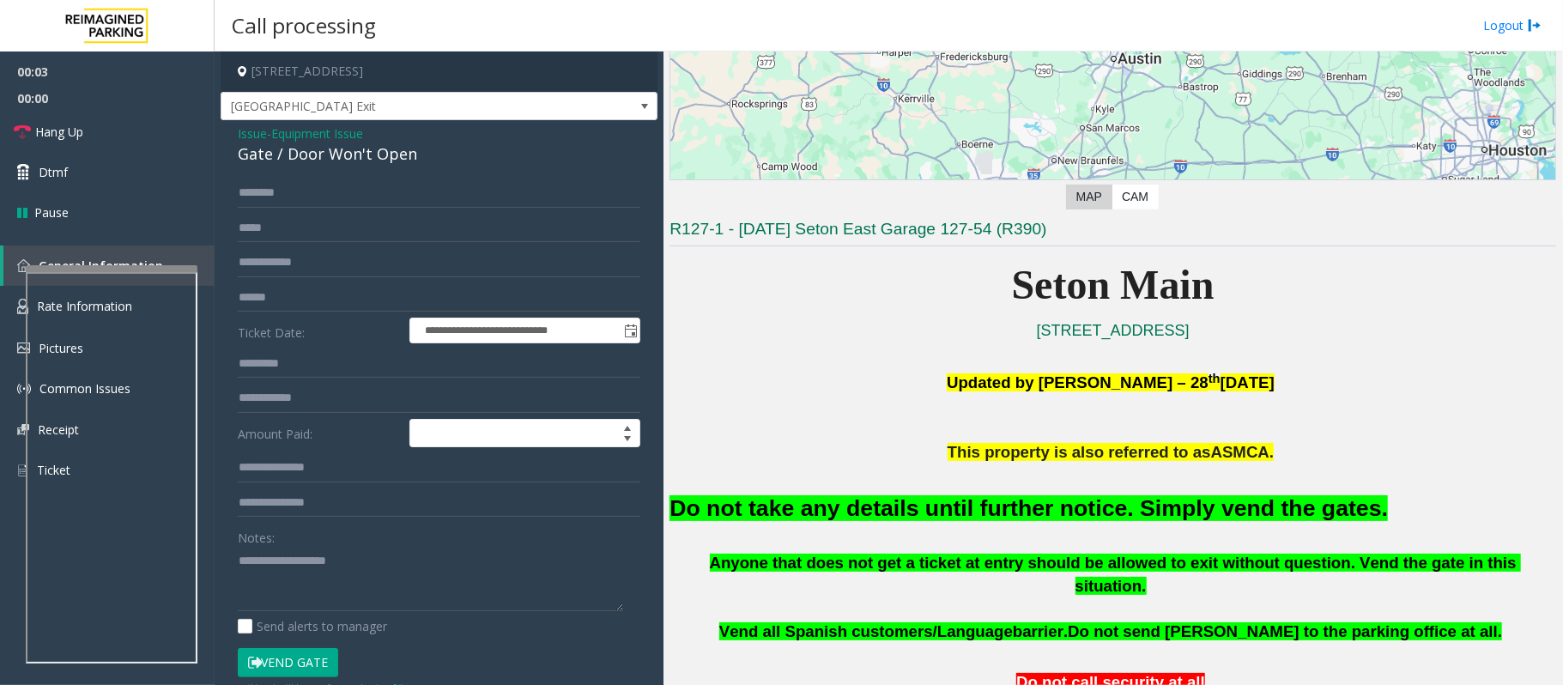
scroll to position [572, 0]
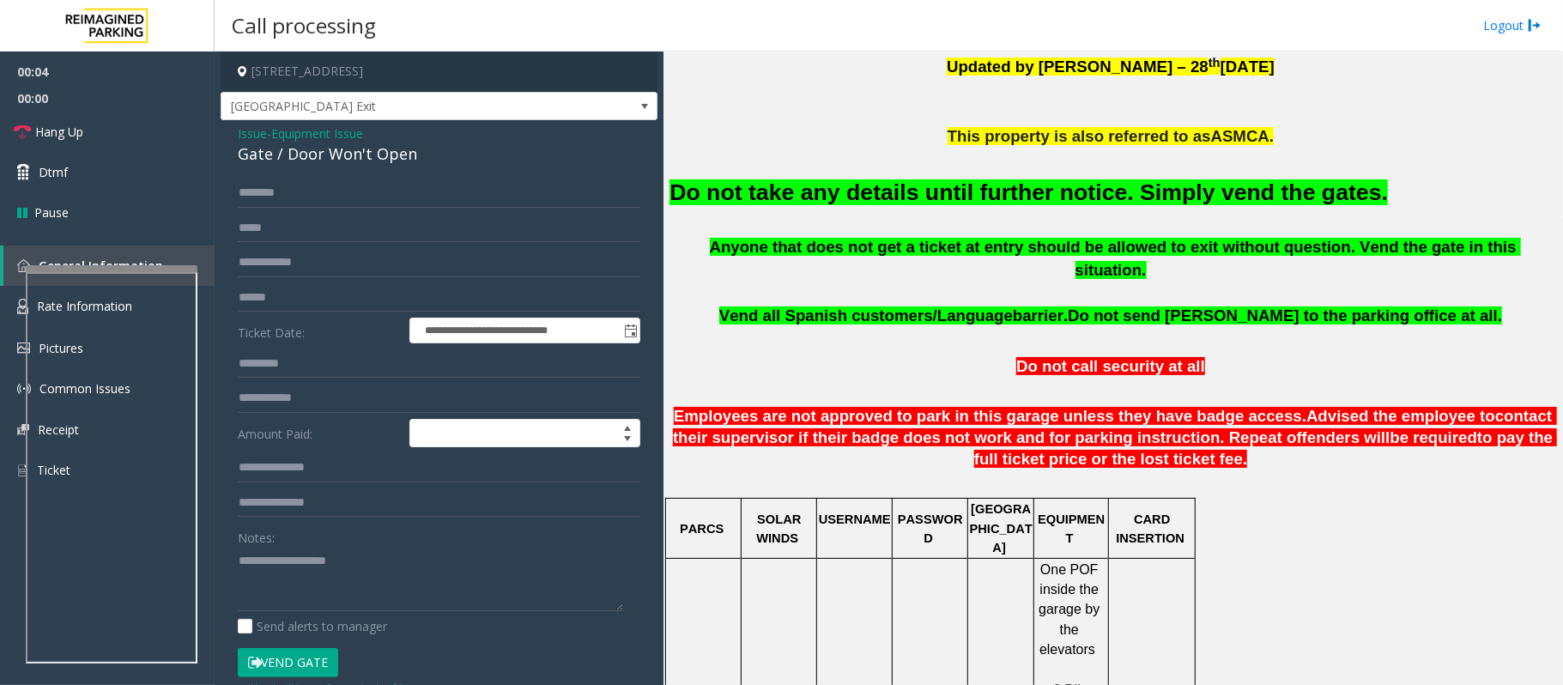
click at [302, 677] on button "Vend Gate" at bounding box center [288, 662] width 100 height 29
click at [302, 670] on button "Vend Gate" at bounding box center [288, 662] width 100 height 29
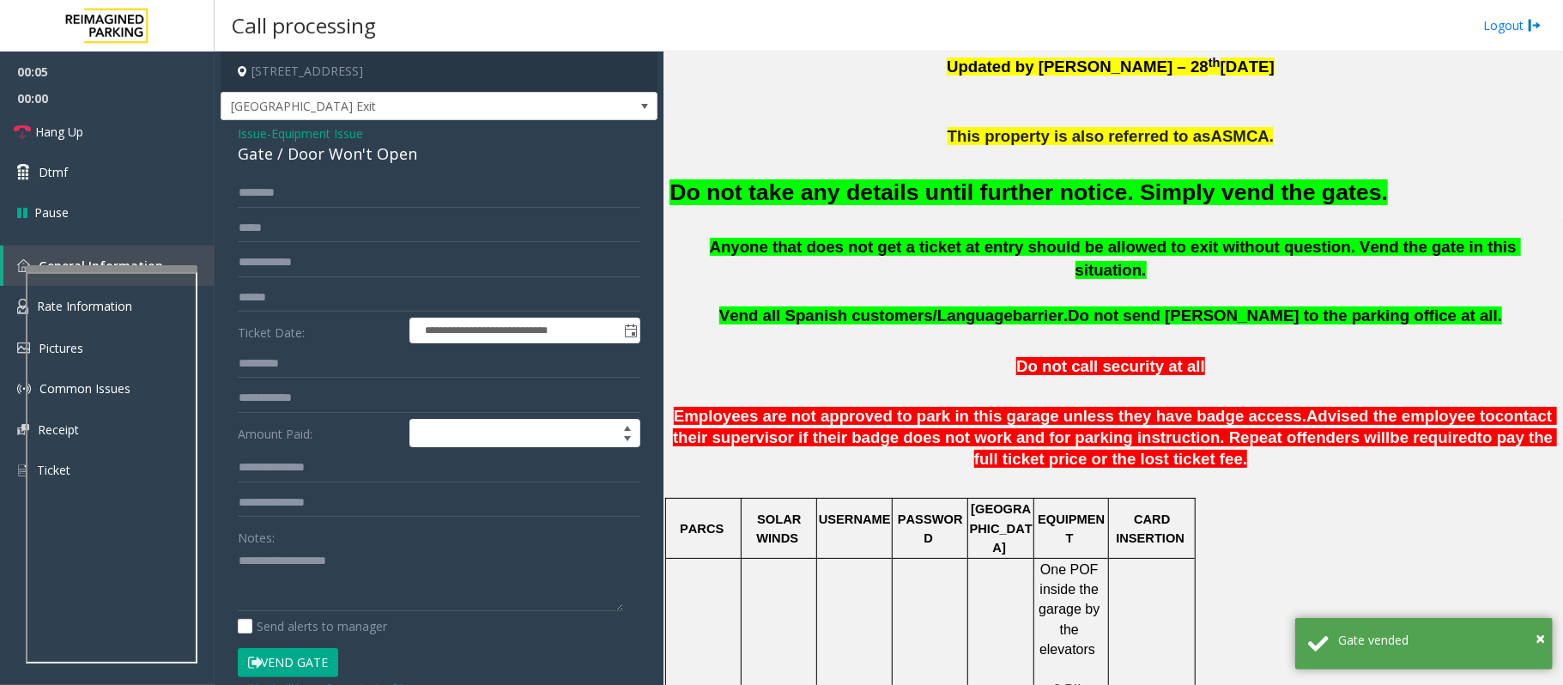
click at [812, 192] on font "Do not take any details until further notice. Simply vend the gates." at bounding box center [1028, 192] width 718 height 26
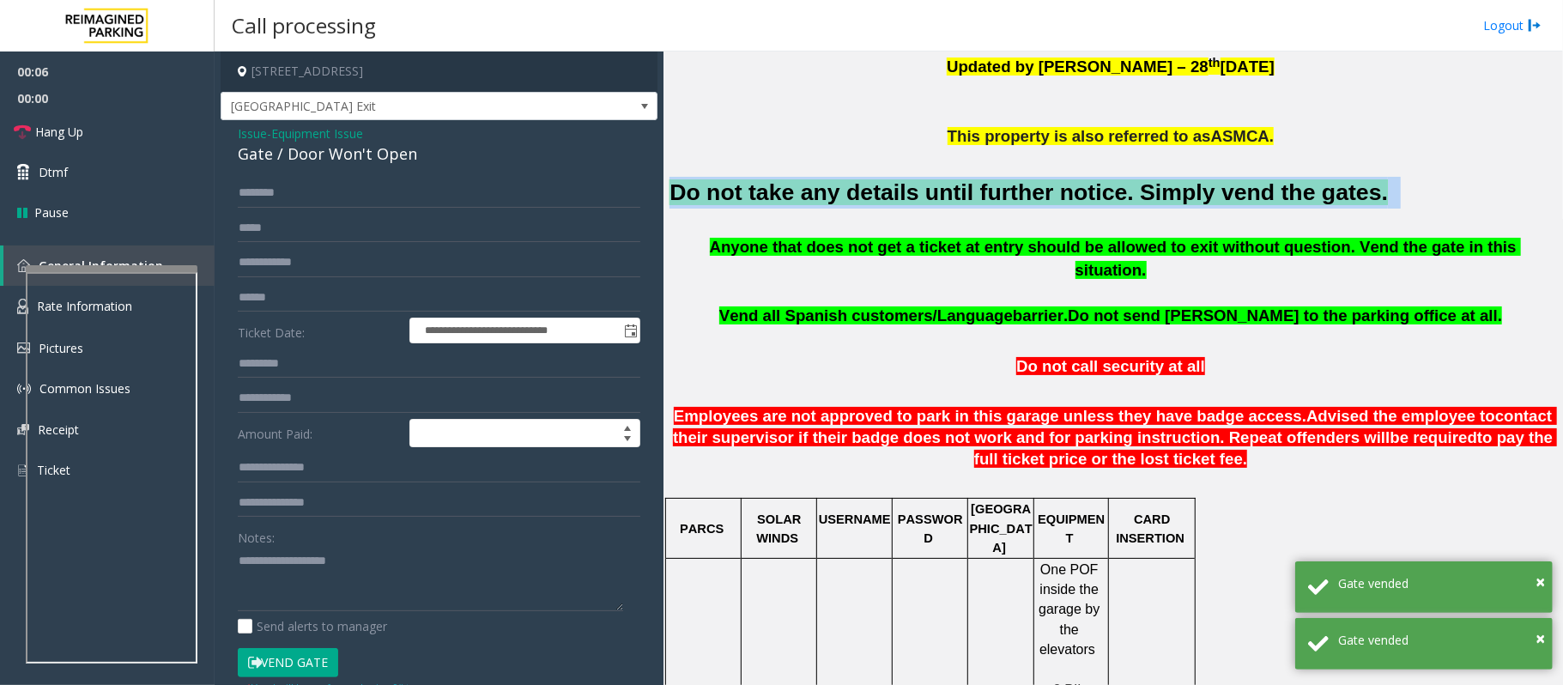
click at [812, 192] on font "Do not take any details until further notice. Simply vend the gates." at bounding box center [1028, 192] width 718 height 26
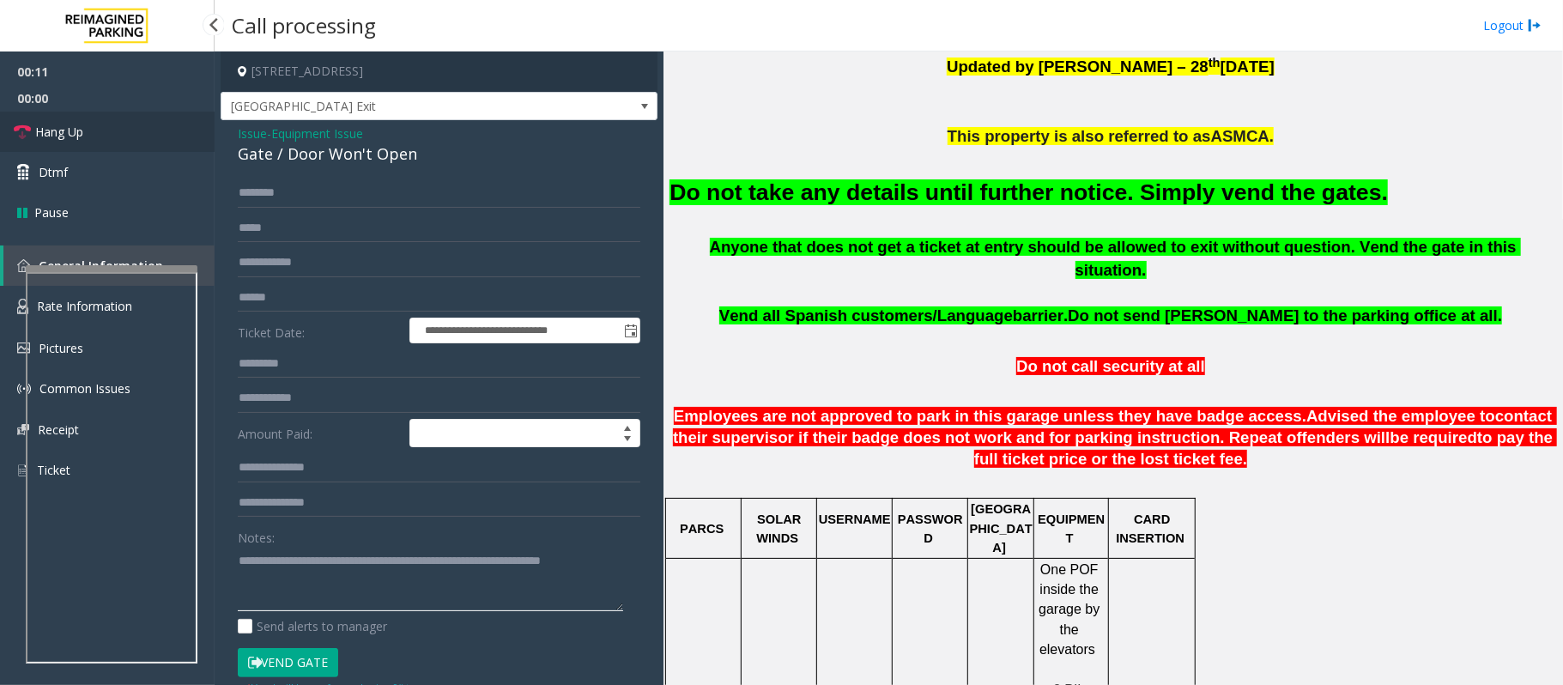
type textarea "**********"
click at [48, 139] on span "Hang Up" at bounding box center [59, 132] width 48 height 18
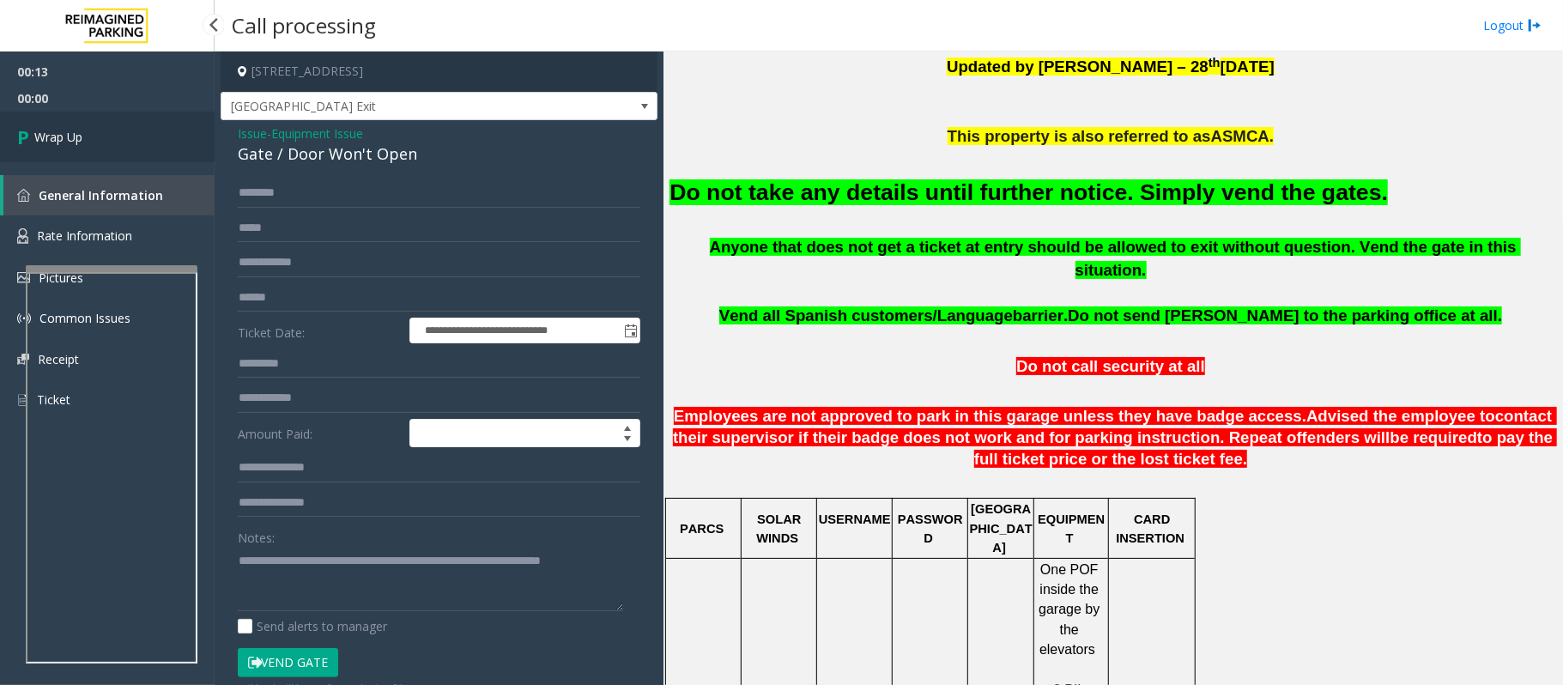
click at [48, 139] on span "Wrap Up" at bounding box center [58, 137] width 48 height 18
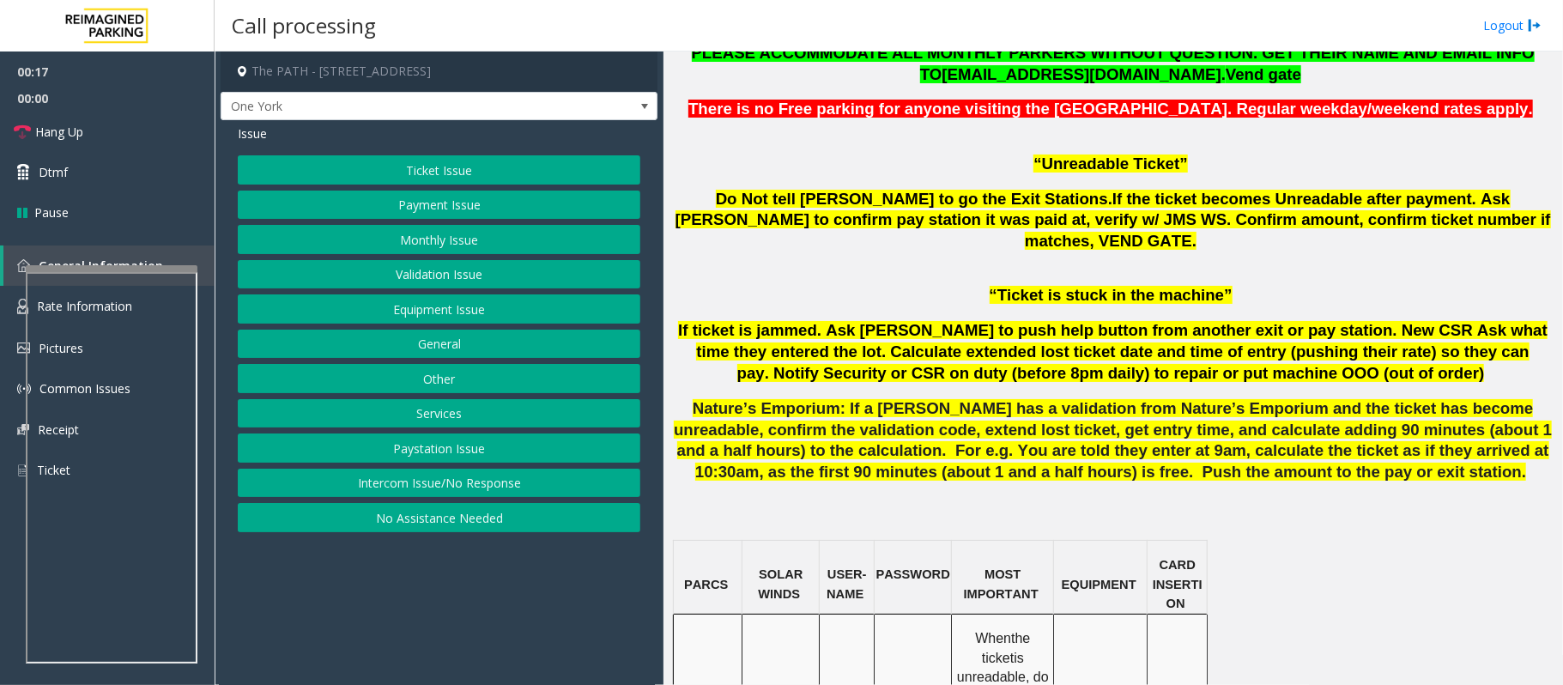
scroll to position [1258, 0]
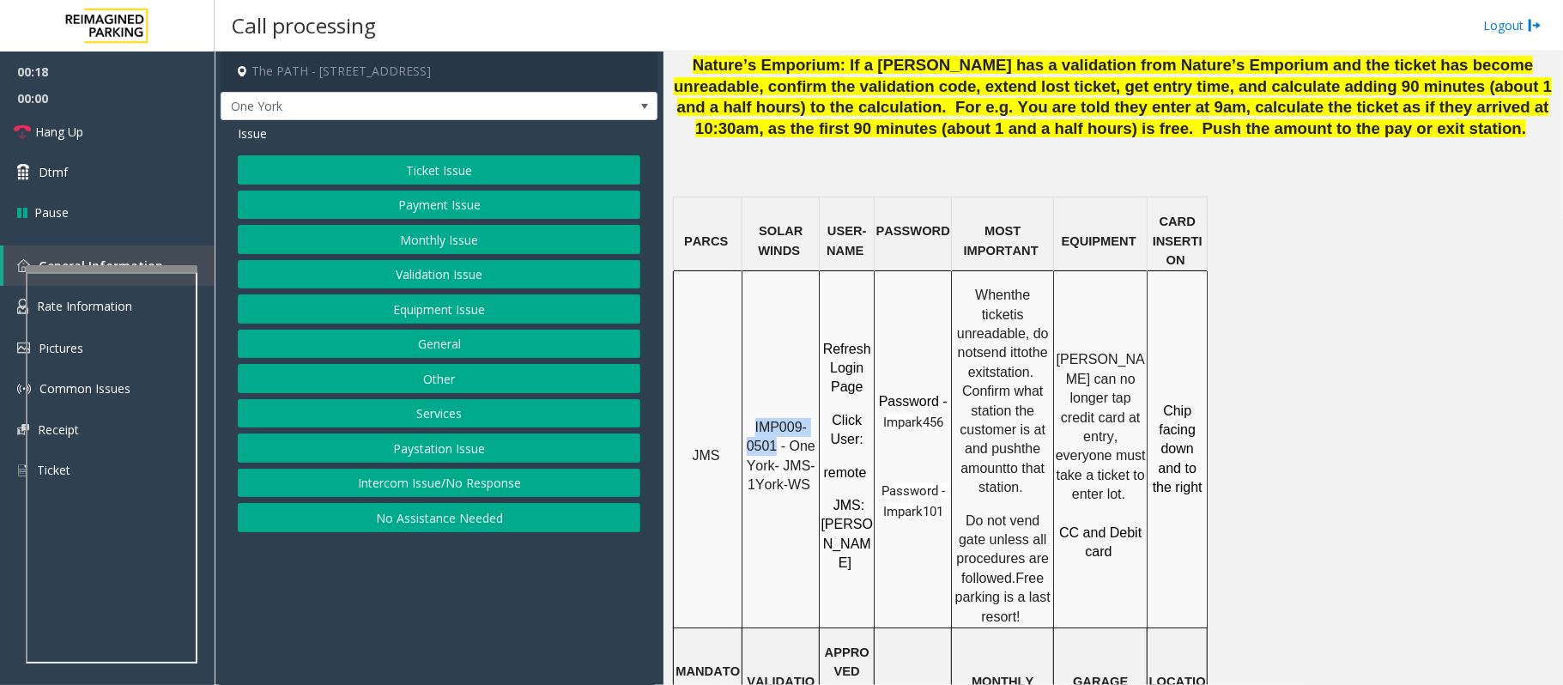
drag, startPoint x: 777, startPoint y: 381, endPoint x: 754, endPoint y: 367, distance: 26.9
click at [754, 418] on p "IMP009-0501 - One York- JMS-1York-WS" at bounding box center [780, 456] width 75 height 77
copy span "IMP009-0501"
click at [340, 167] on button "Ticket Issue" at bounding box center [439, 169] width 403 height 29
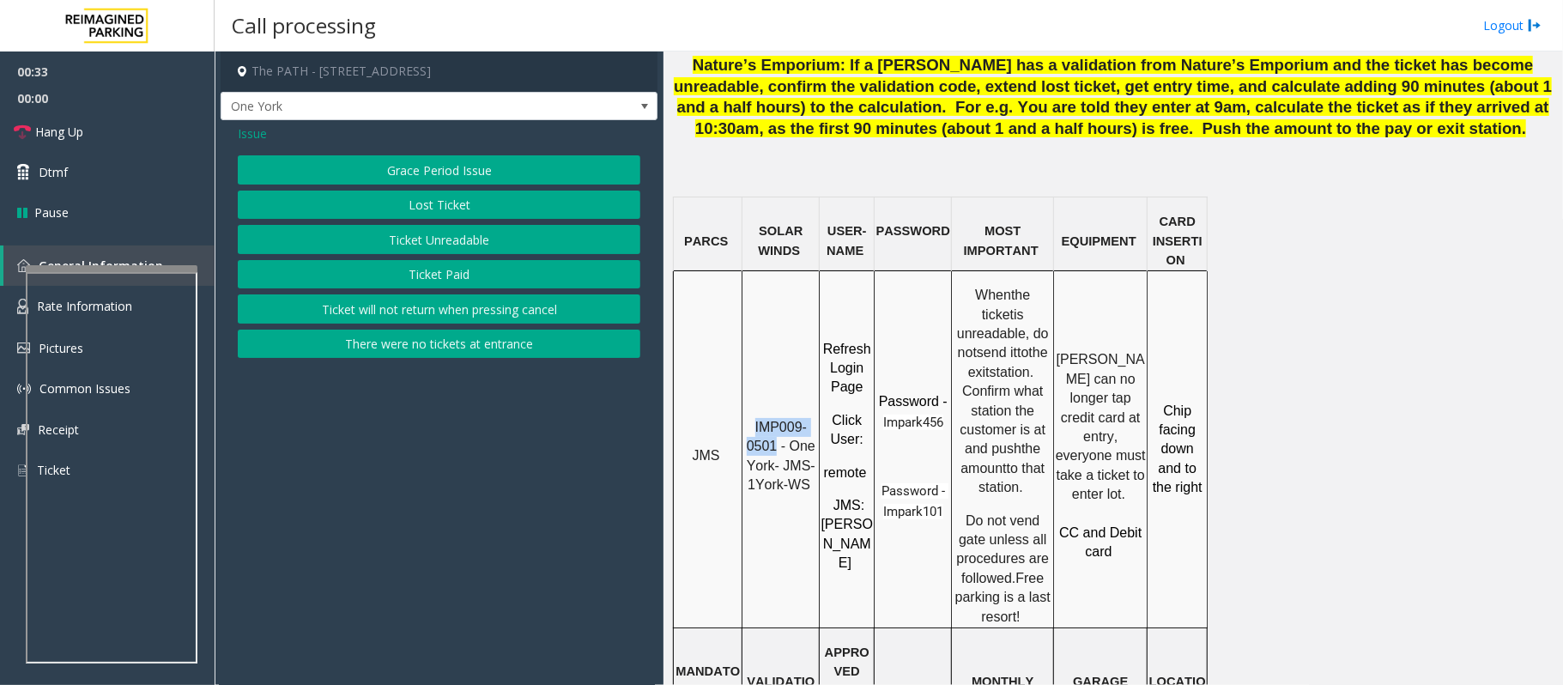
click at [371, 248] on button "Ticket Unreadable" at bounding box center [439, 239] width 403 height 29
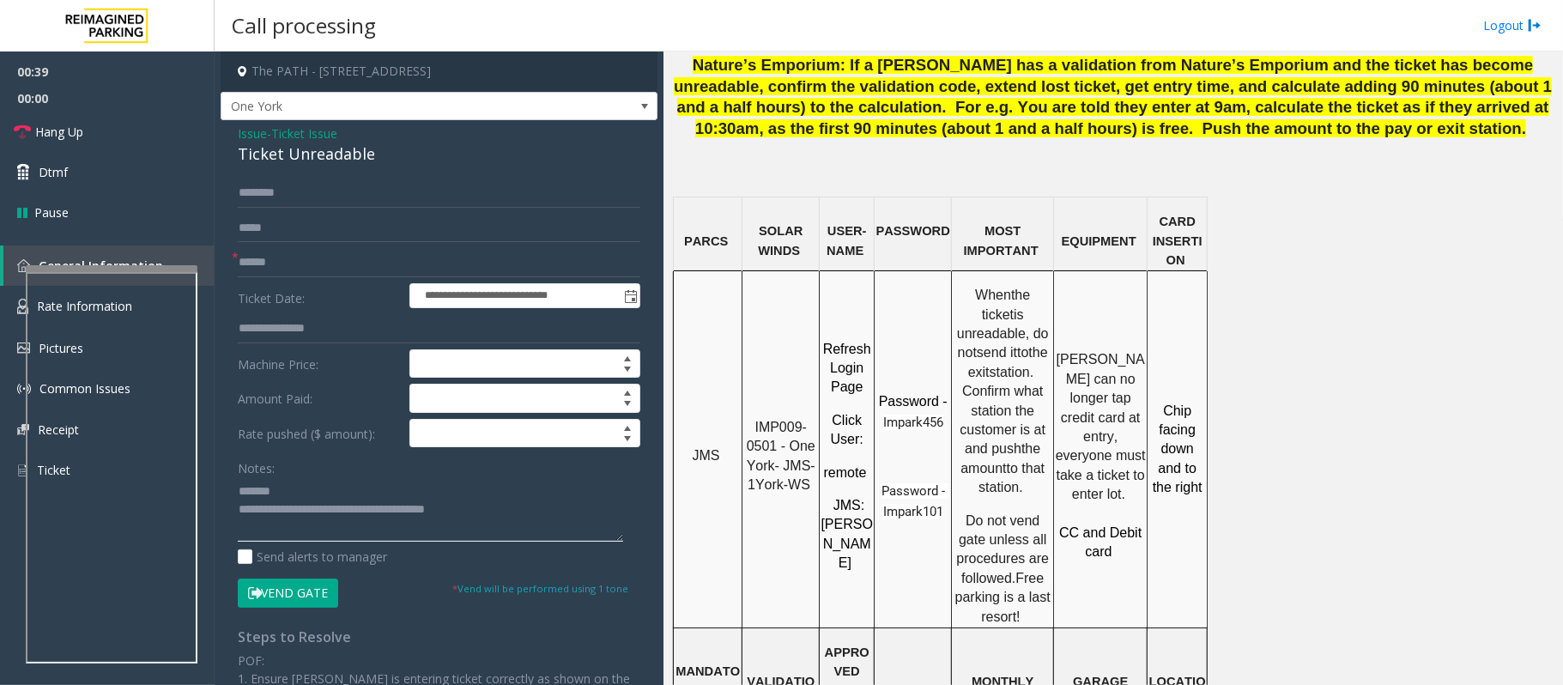
type textarea "**********"
click at [258, 262] on input "text" at bounding box center [439, 262] width 403 height 29
click at [279, 264] on input "*****" at bounding box center [439, 262] width 403 height 29
type input "********"
drag, startPoint x: 369, startPoint y: 156, endPoint x: 232, endPoint y: 152, distance: 137.4
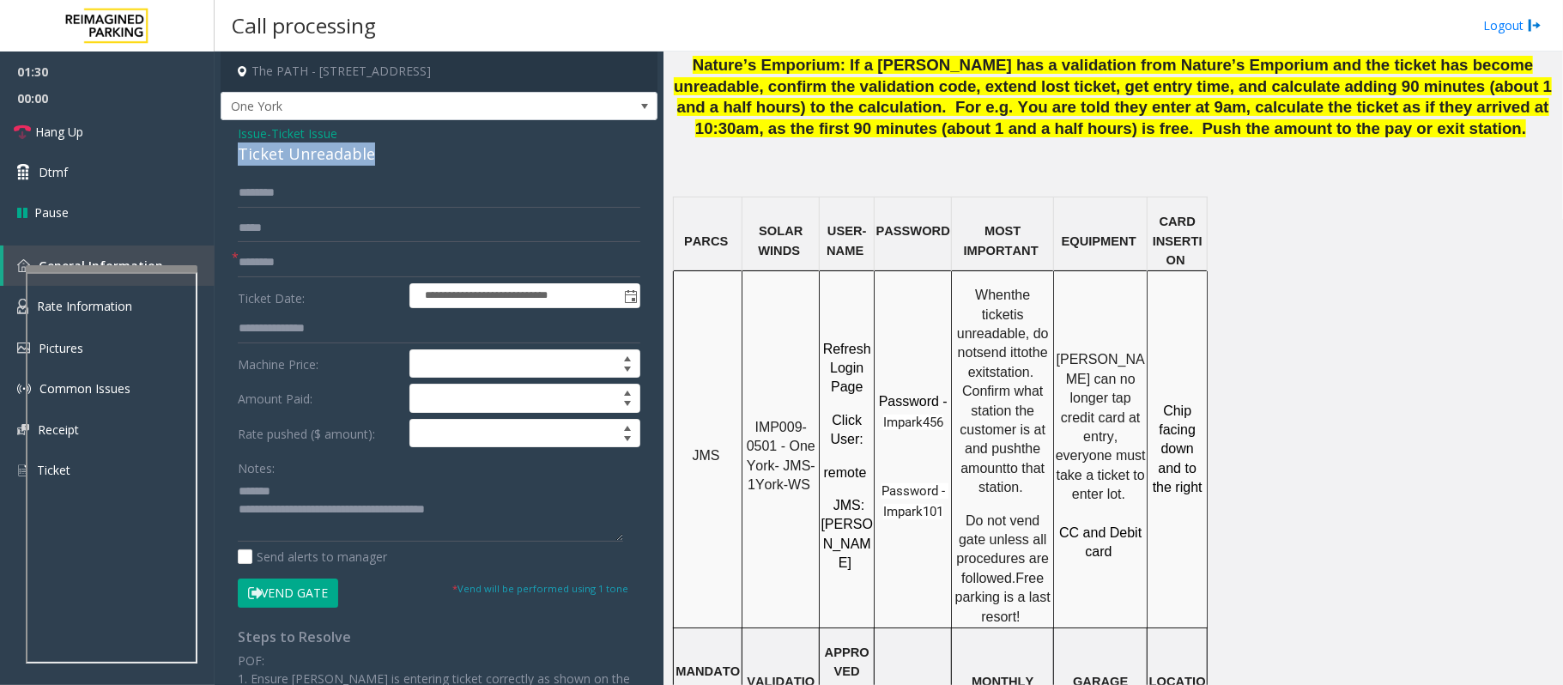
click at [232, 152] on div "**********" at bounding box center [439, 529] width 437 height 819
drag, startPoint x: 501, startPoint y: 513, endPoint x: 309, endPoint y: 509, distance: 192.3
click at [309, 509] on textarea at bounding box center [430, 509] width 385 height 64
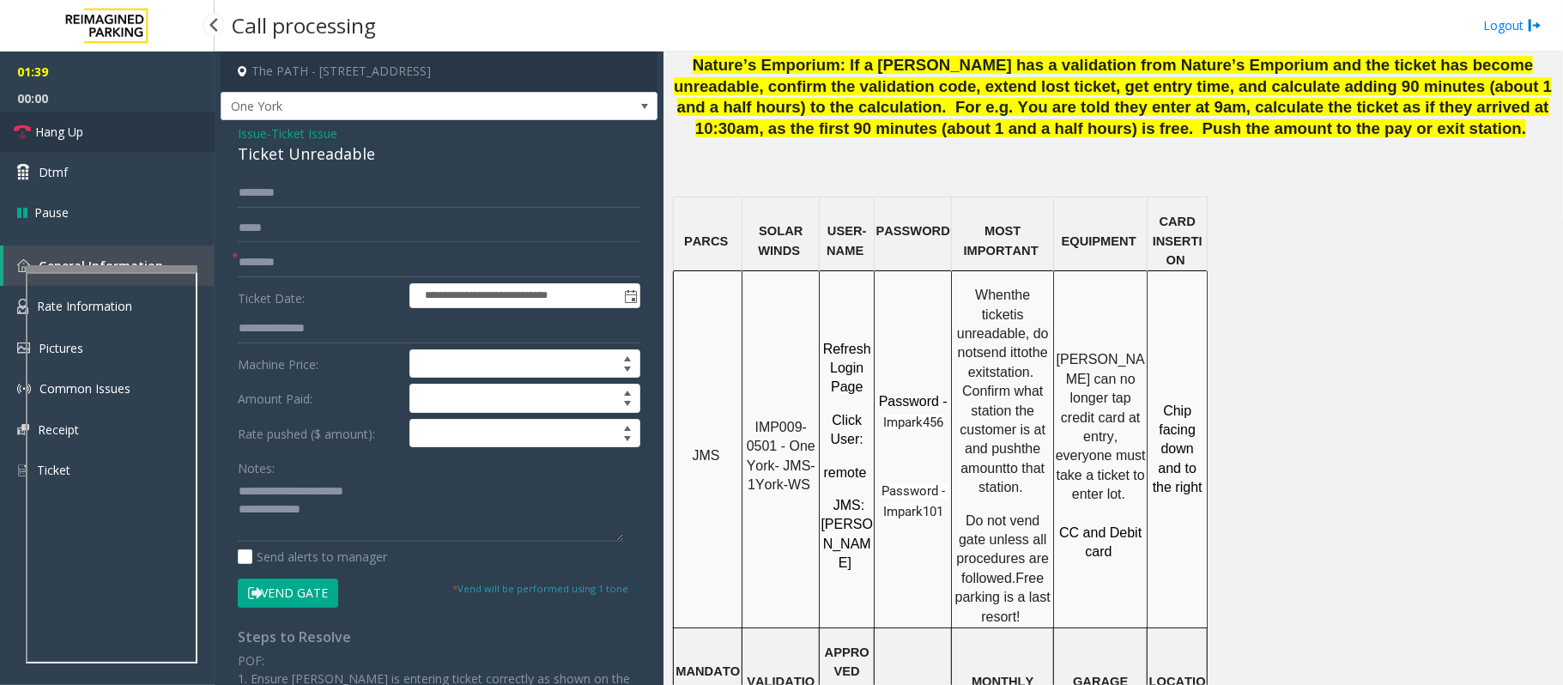
click at [72, 123] on span "Hang Up" at bounding box center [59, 132] width 48 height 18
click at [340, 516] on textarea at bounding box center [430, 509] width 385 height 64
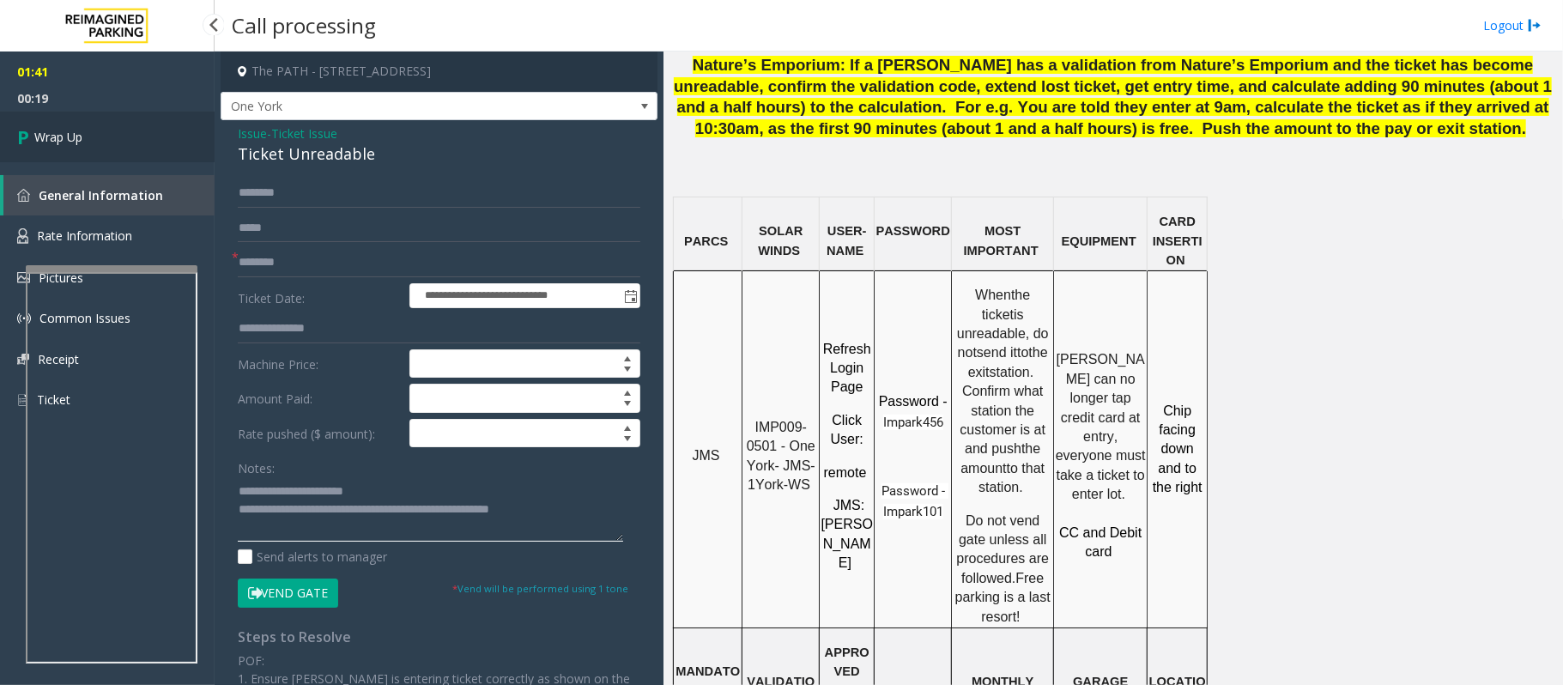
type textarea "**********"
click at [69, 142] on span "Wrap Up" at bounding box center [58, 137] width 48 height 18
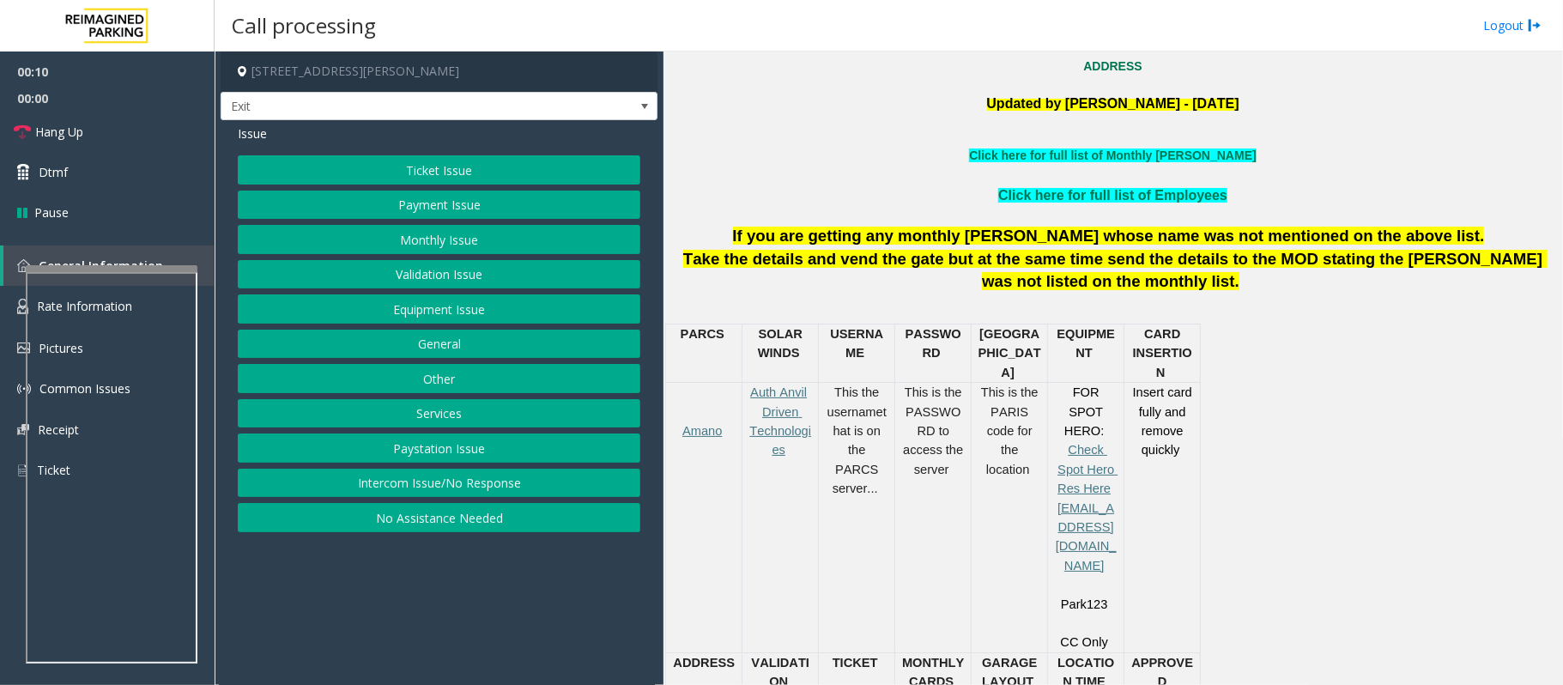
scroll to position [572, 0]
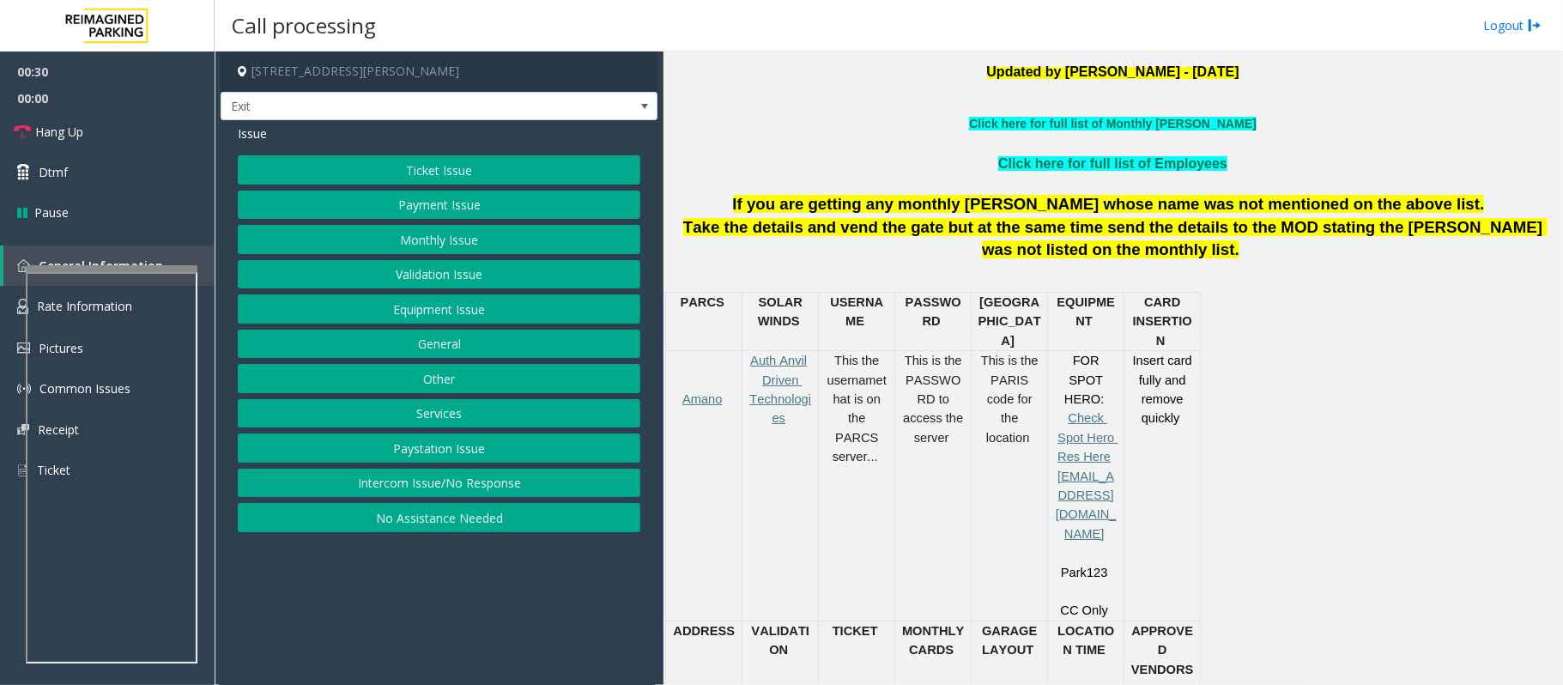
click at [423, 208] on button "Payment Issue" at bounding box center [439, 205] width 403 height 29
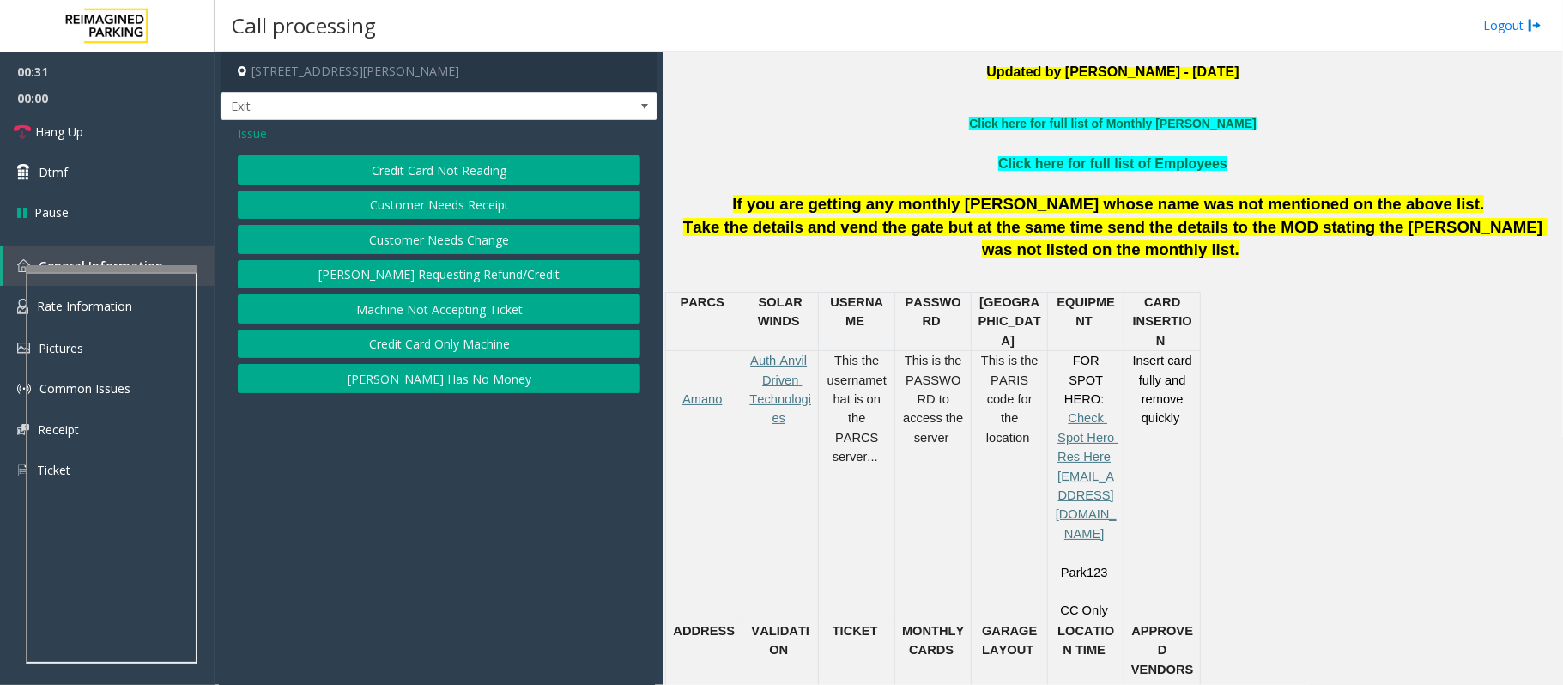
click at [422, 168] on button "Credit Card Not Reading" at bounding box center [439, 169] width 403 height 29
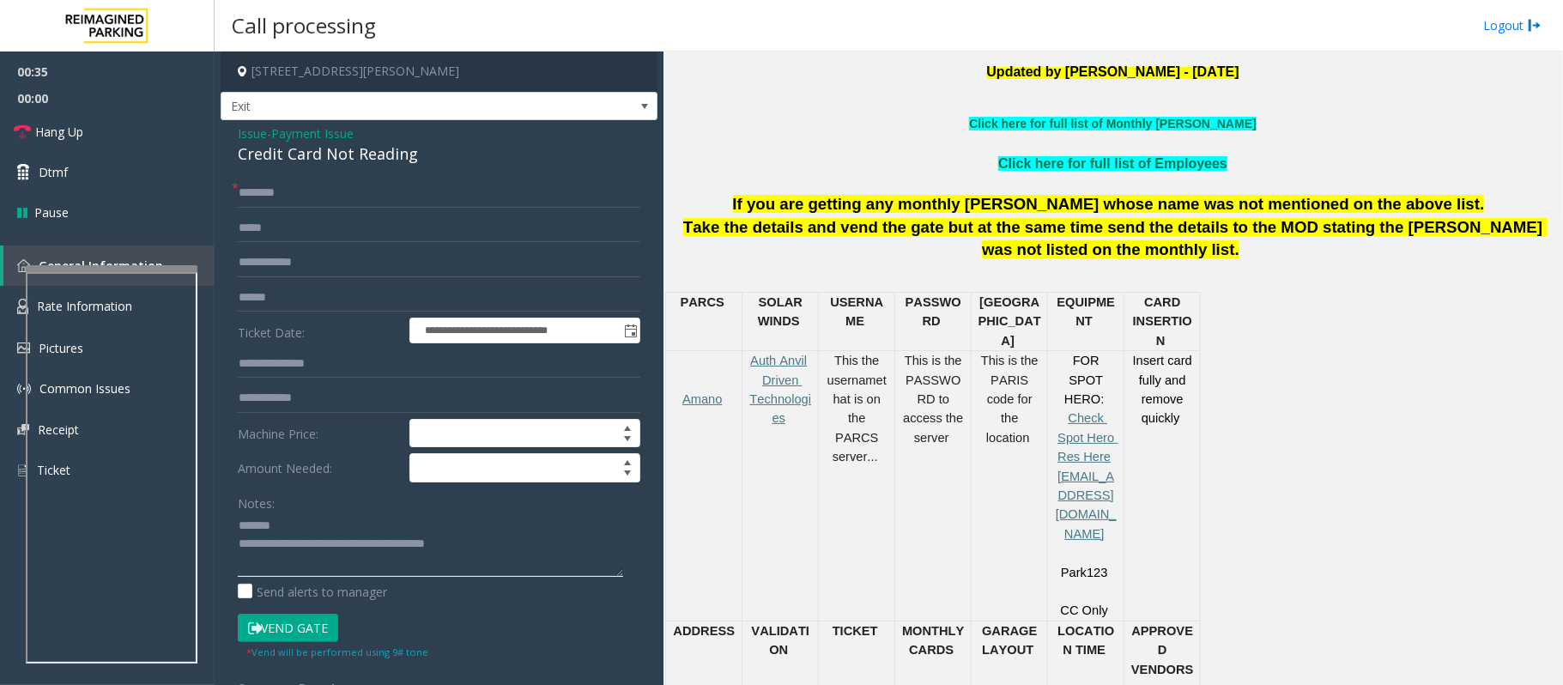
click at [302, 524] on textarea at bounding box center [430, 544] width 385 height 64
type textarea "**********"
click at [247, 142] on span "Issue" at bounding box center [252, 133] width 29 height 18
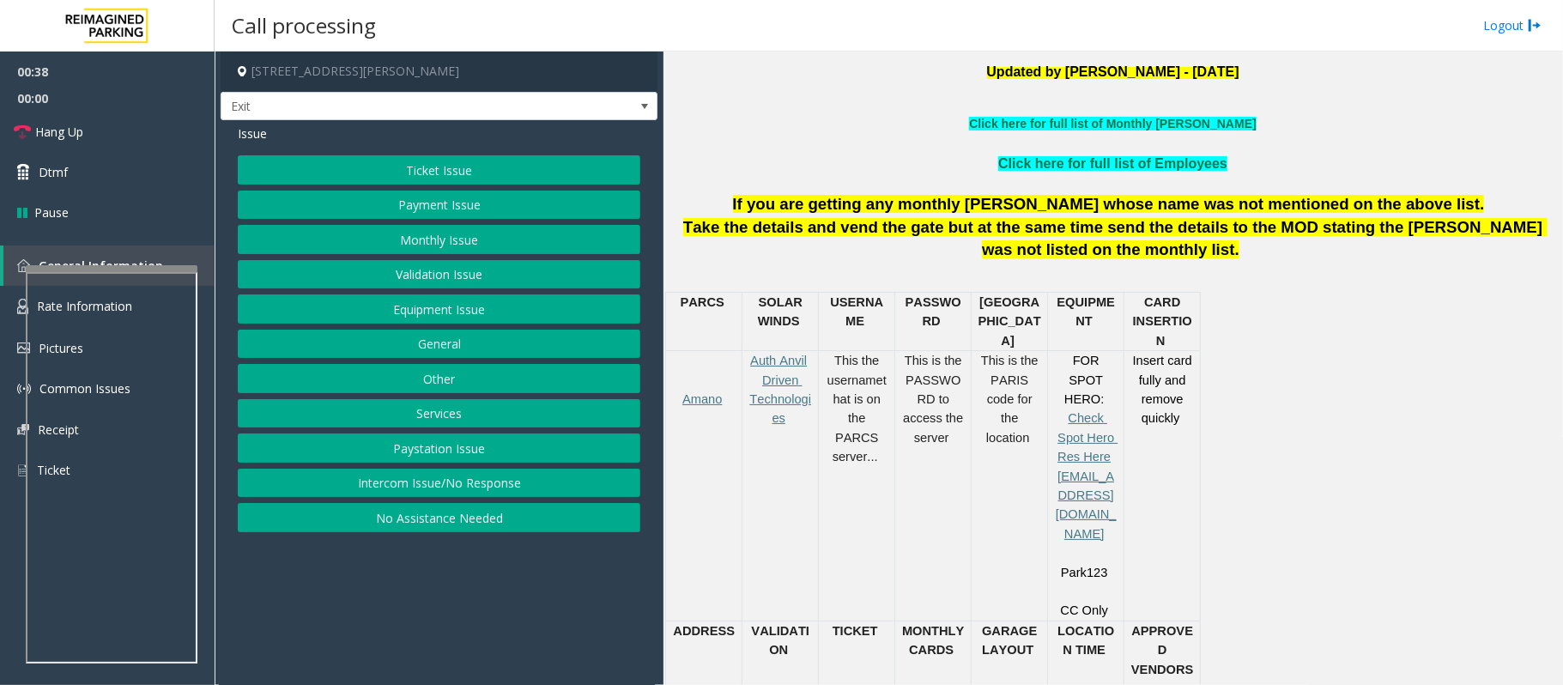
click at [421, 208] on button "Payment Issue" at bounding box center [439, 205] width 403 height 29
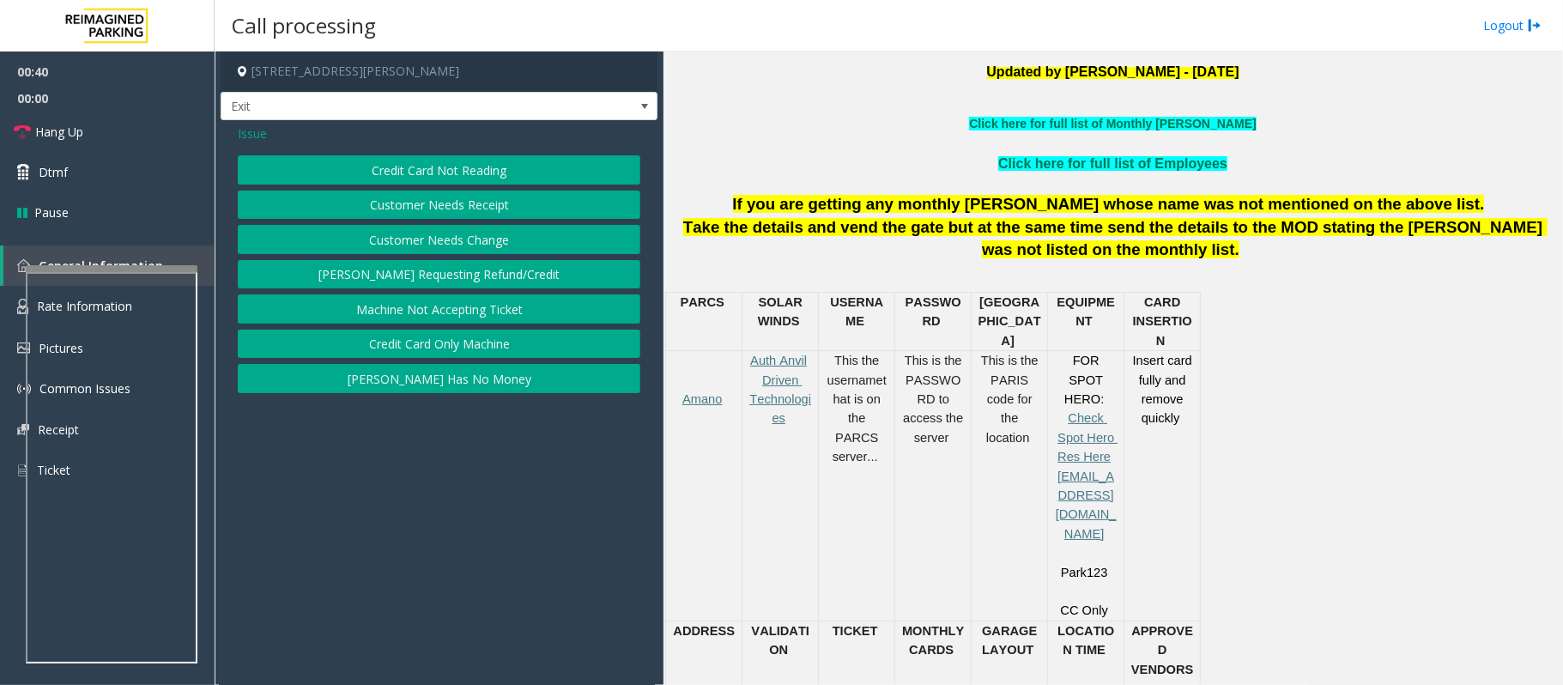
click at [453, 345] on button "Credit Card Only Machine" at bounding box center [439, 344] width 403 height 29
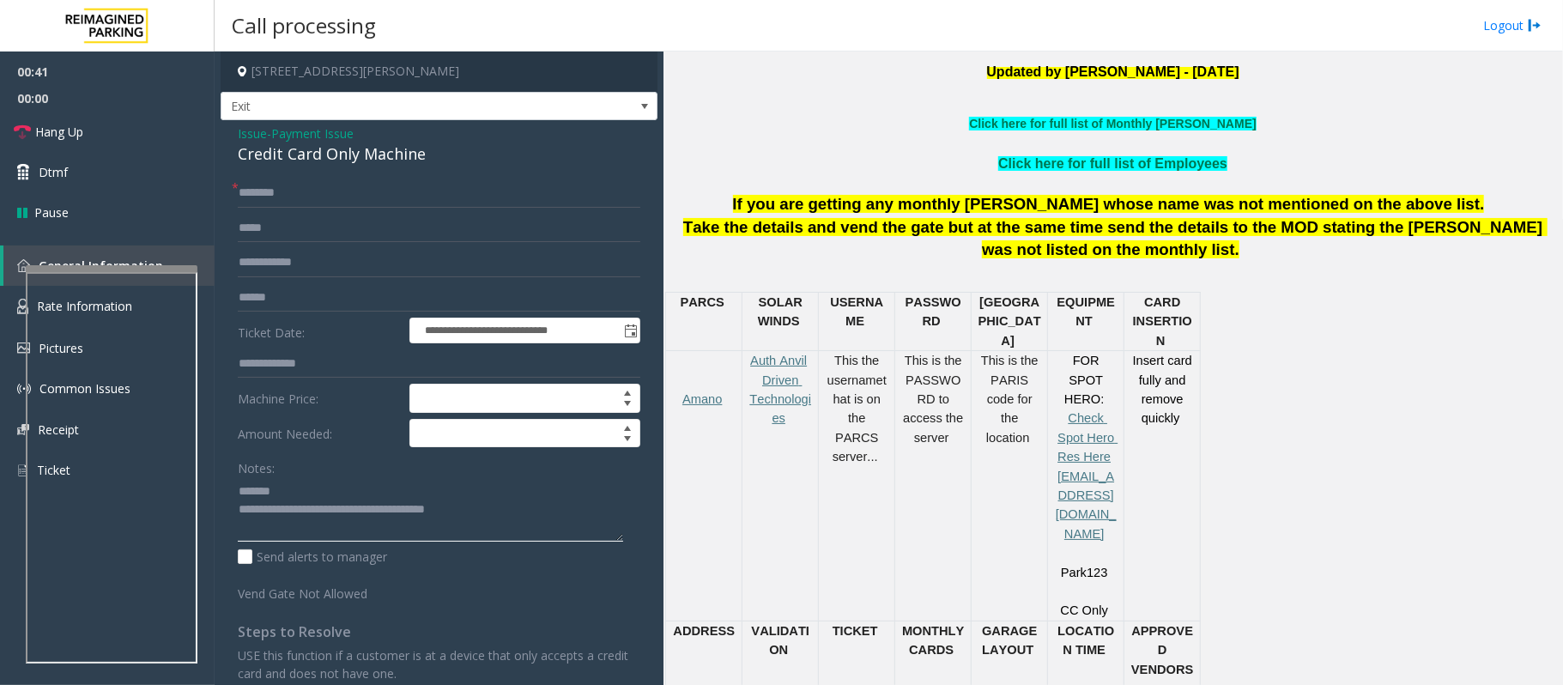
click at [293, 496] on textarea at bounding box center [430, 509] width 385 height 64
click at [334, 493] on textarea at bounding box center [430, 509] width 385 height 64
type textarea "**********"
click at [302, 300] on input "text" at bounding box center [439, 297] width 403 height 29
type input "**********"
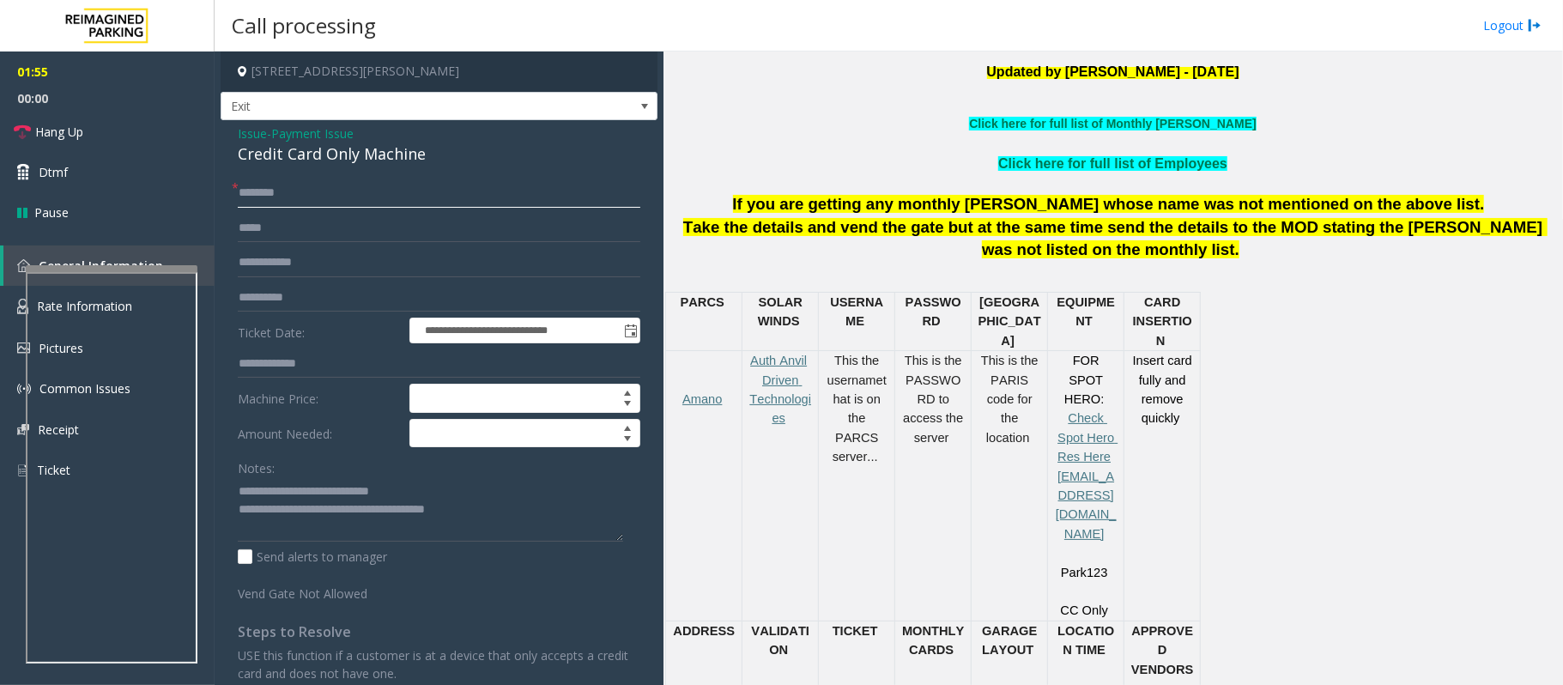
click at [264, 189] on input "text" at bounding box center [439, 193] width 403 height 29
click at [261, 201] on input "*******" at bounding box center [439, 193] width 403 height 29
click at [266, 201] on input "*******" at bounding box center [439, 193] width 403 height 29
click at [275, 199] on input "*******" at bounding box center [439, 193] width 403 height 29
click at [303, 197] on input "*******" at bounding box center [439, 193] width 403 height 29
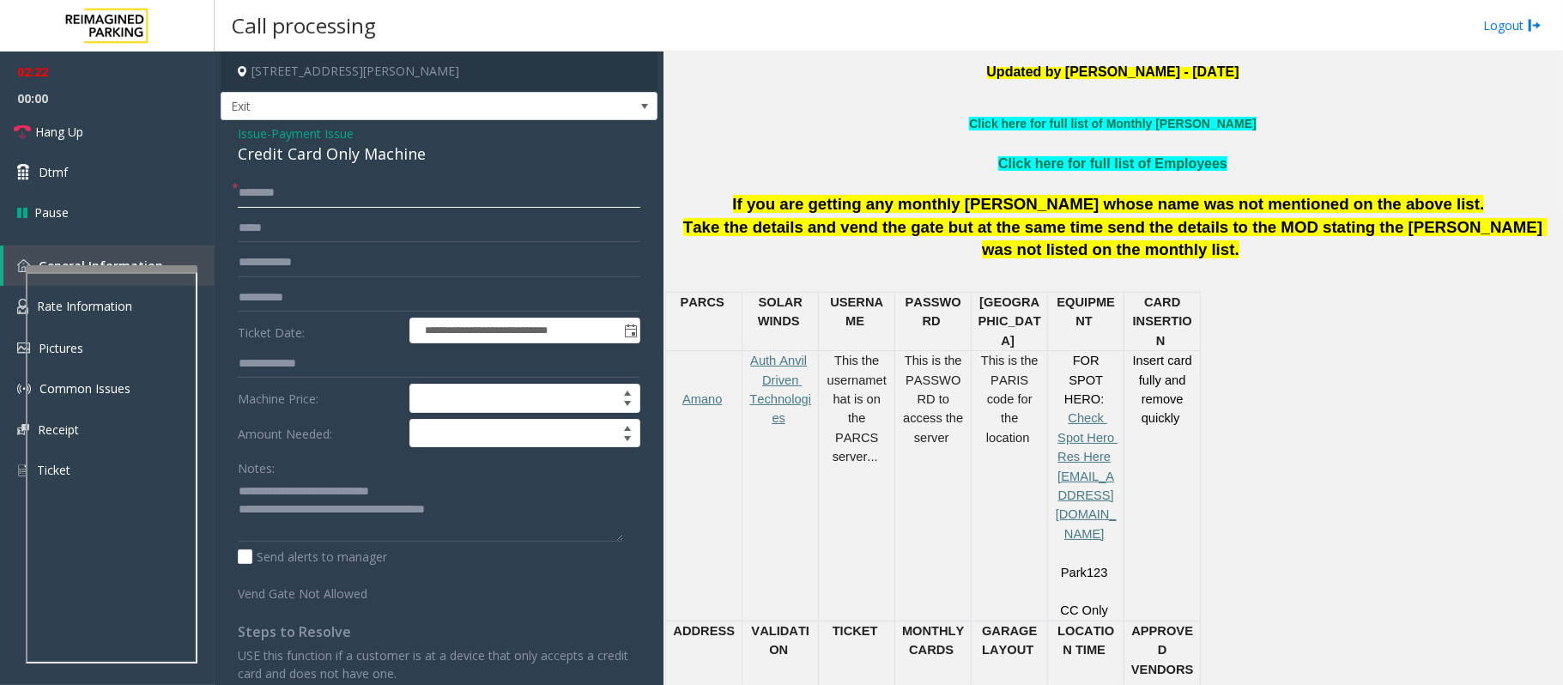
type input "*******"
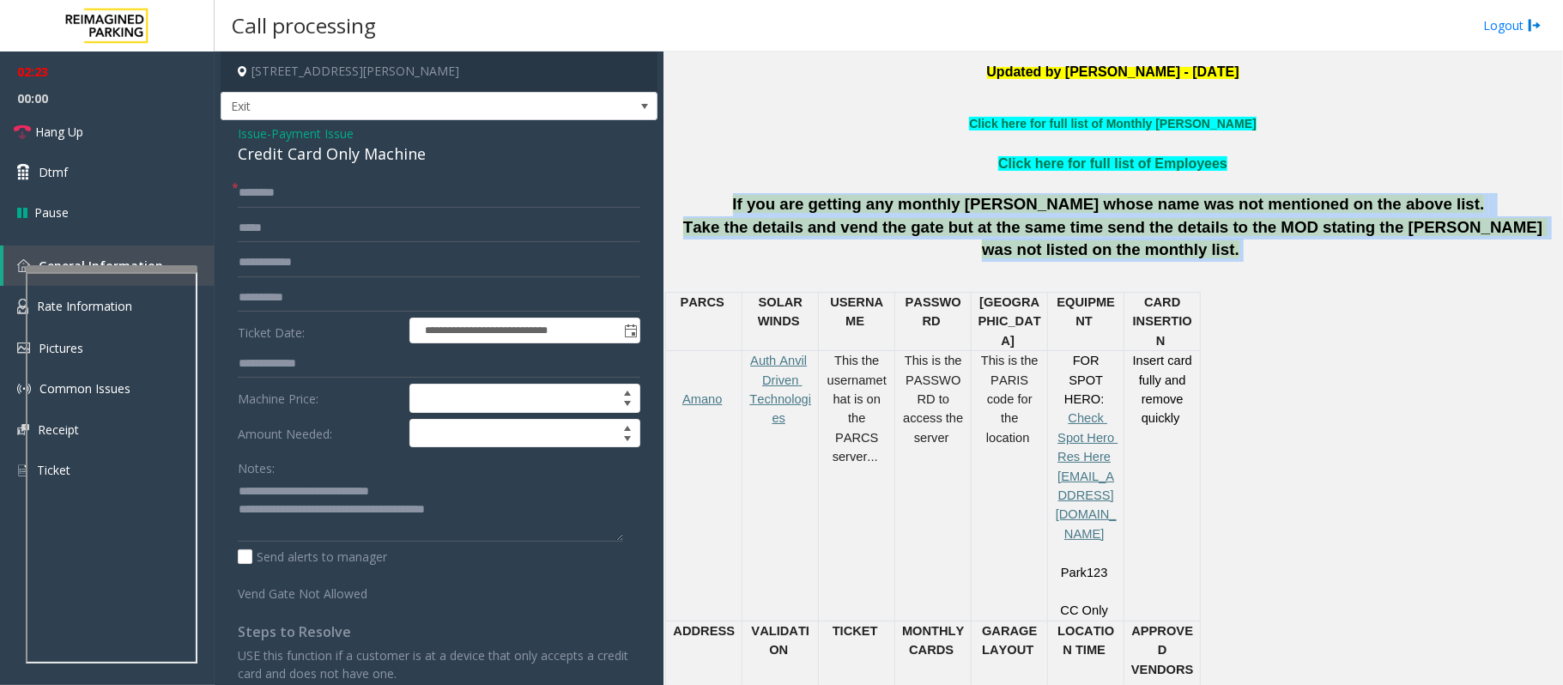
drag, startPoint x: 1151, startPoint y: 259, endPoint x: 779, endPoint y: 203, distance: 375.8
click at [779, 203] on div "If you are getting any monthly [PERSON_NAME] whose name was not mentioned on th…" at bounding box center [1112, 227] width 887 height 69
click at [801, 214] on p "If you are getting any monthly [PERSON_NAME] whose name was not mentioned on th…" at bounding box center [1112, 204] width 887 height 23
drag, startPoint x: 797, startPoint y: 199, endPoint x: 1265, endPoint y: 259, distance: 471.6
click at [1265, 259] on div "If you are getting any monthly [PERSON_NAME] whose name was not mentioned on th…" at bounding box center [1112, 227] width 887 height 69
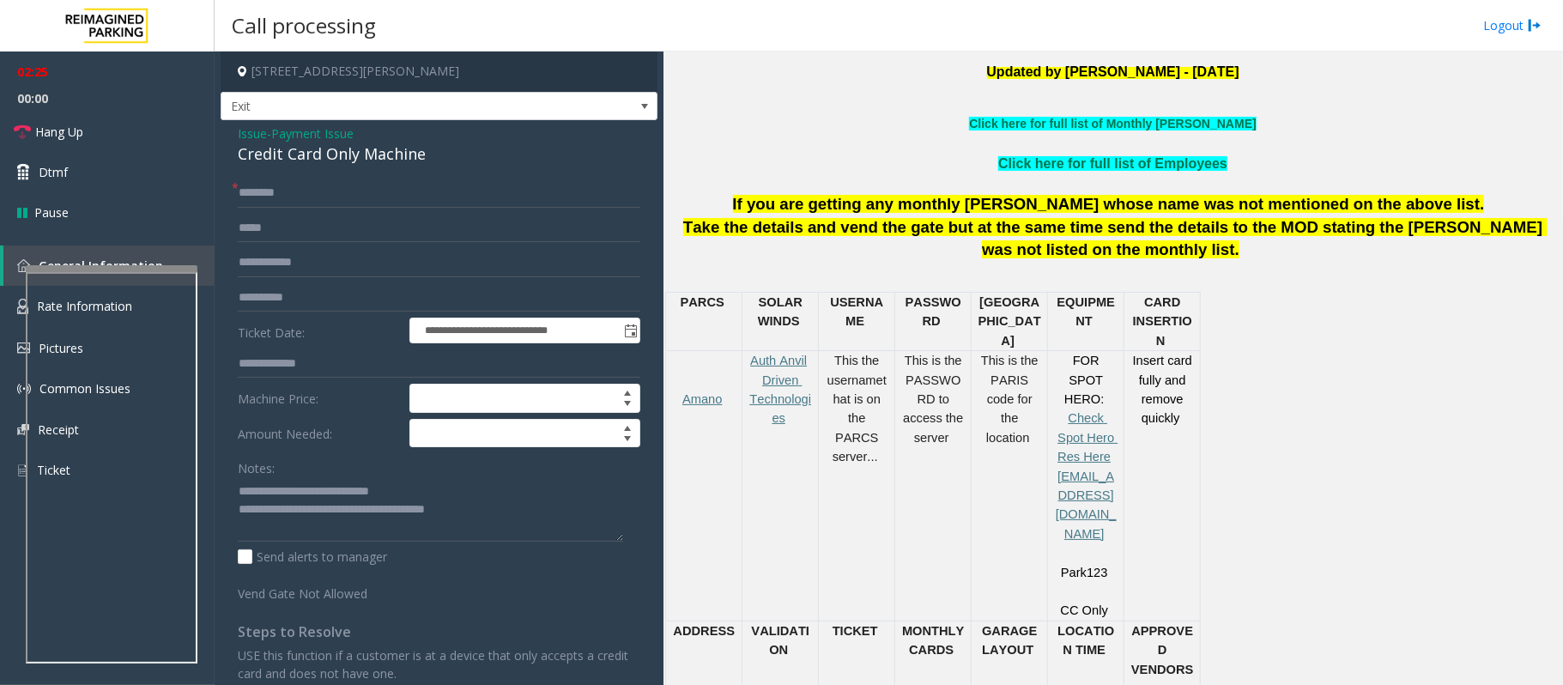
click at [1237, 279] on p at bounding box center [1112, 280] width 887 height 19
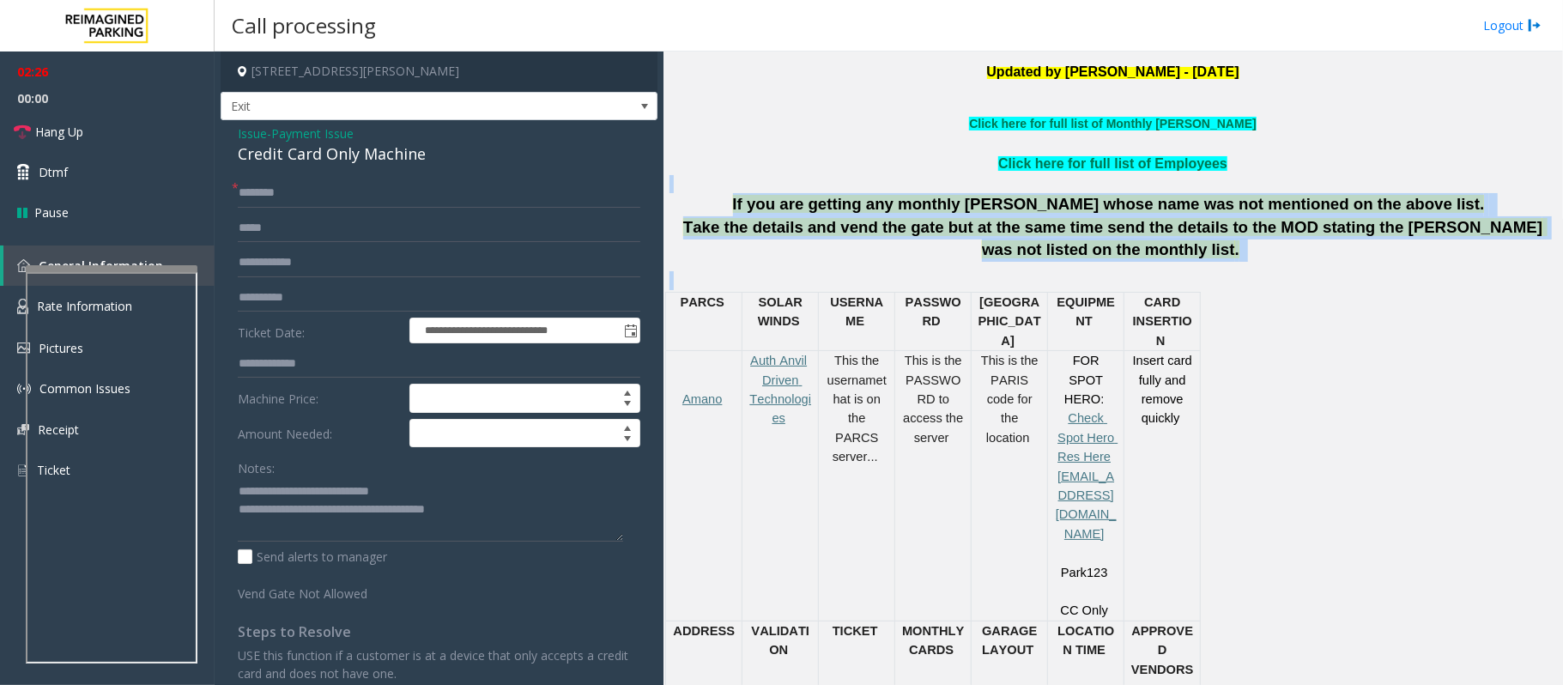
drag, startPoint x: 1212, startPoint y: 275, endPoint x: 771, endPoint y: 186, distance: 449.9
click at [771, 186] on div "Updated by [PERSON_NAME] - [DATE] Click here for full list of Monthly [PERSON_N…" at bounding box center [1112, 565] width 887 height 1003
click at [773, 187] on div at bounding box center [1112, 184] width 887 height 18
drag, startPoint x: 781, startPoint y: 189, endPoint x: 1190, endPoint y: 258, distance: 414.4
click at [1190, 258] on div "Updated by [PERSON_NAME] - [DATE] Click here for full list of Monthly [PERSON_N…" at bounding box center [1112, 565] width 887 height 1003
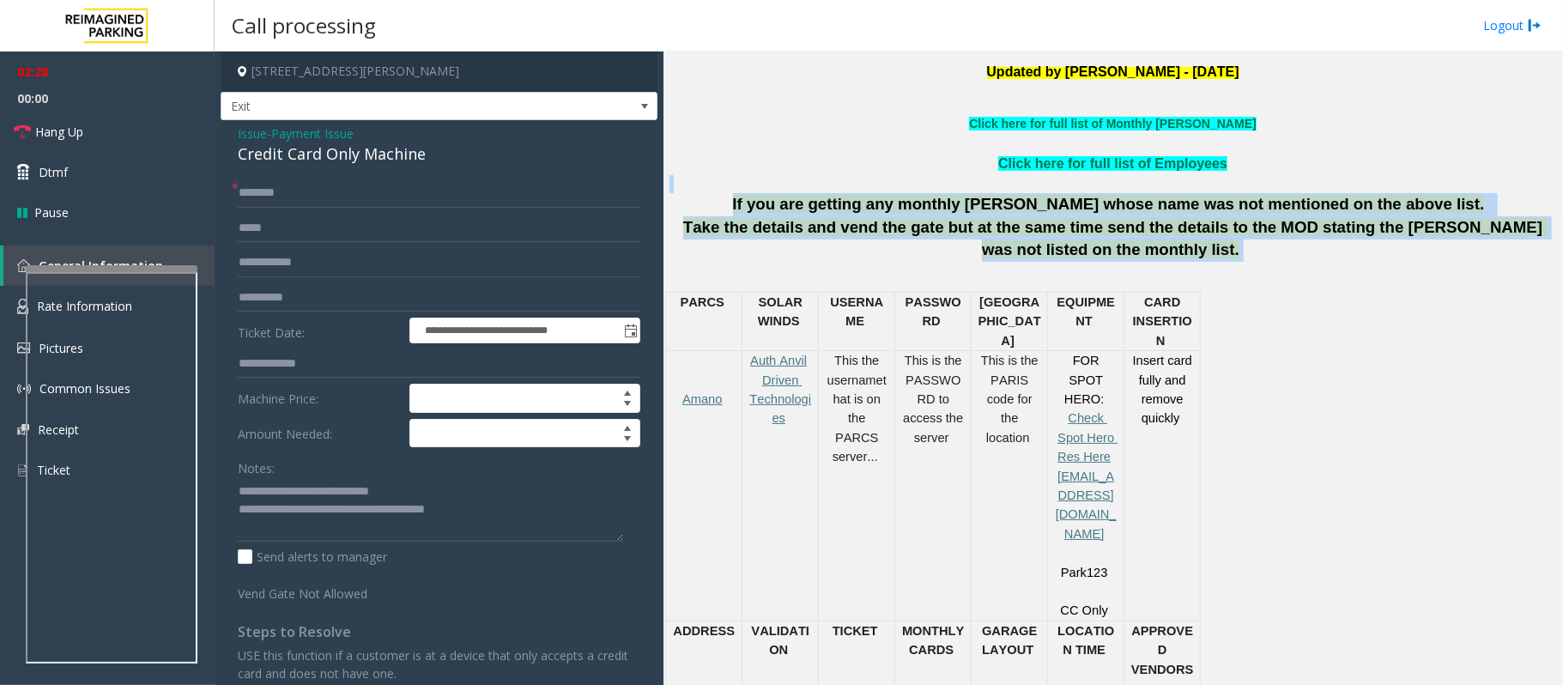
drag, startPoint x: 1189, startPoint y: 259, endPoint x: 1175, endPoint y: 265, distance: 15.0
click at [1188, 259] on p "Take the details and vend the gate but at the same time send the details to the…" at bounding box center [1112, 238] width 887 height 45
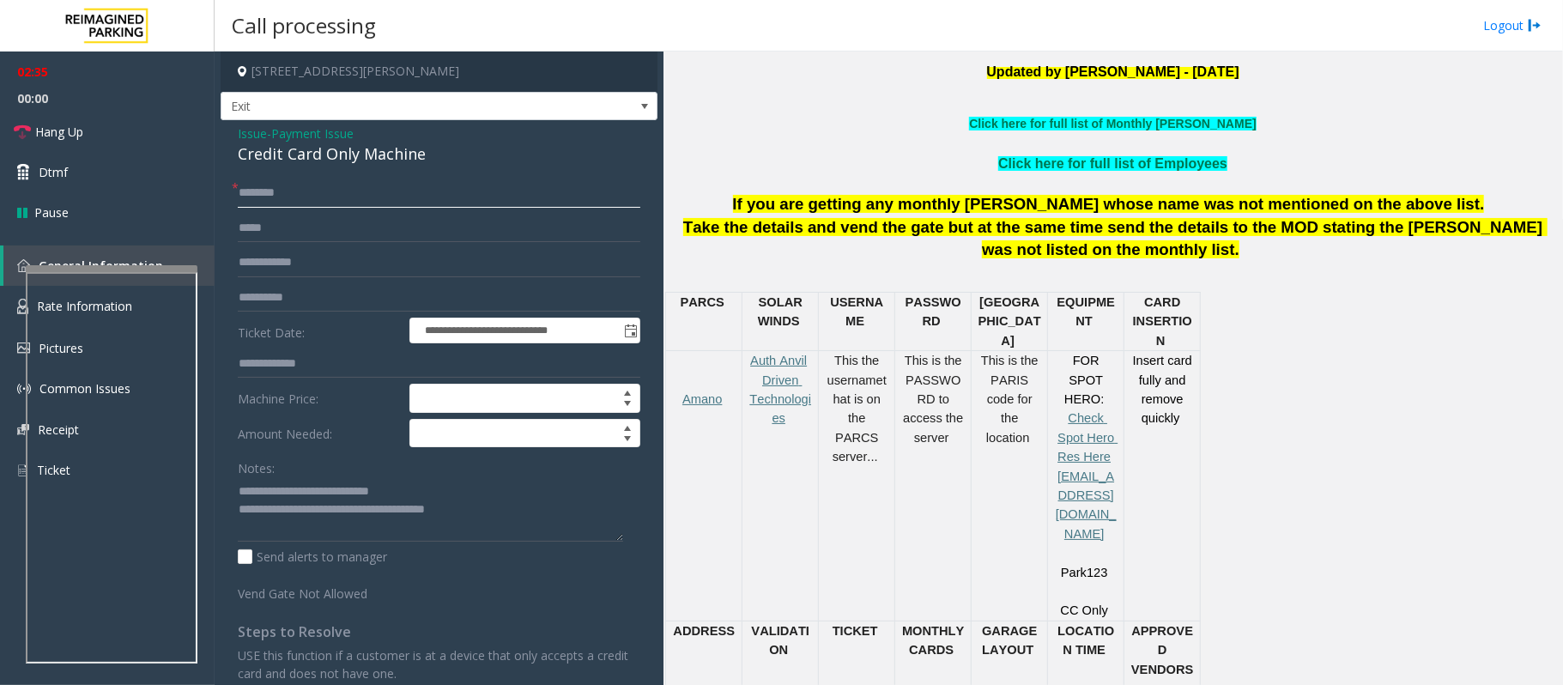
click at [254, 200] on input "*******" at bounding box center [439, 193] width 403 height 29
click at [263, 199] on input "*******" at bounding box center [439, 193] width 403 height 29
click at [272, 200] on input "*******" at bounding box center [439, 193] width 403 height 29
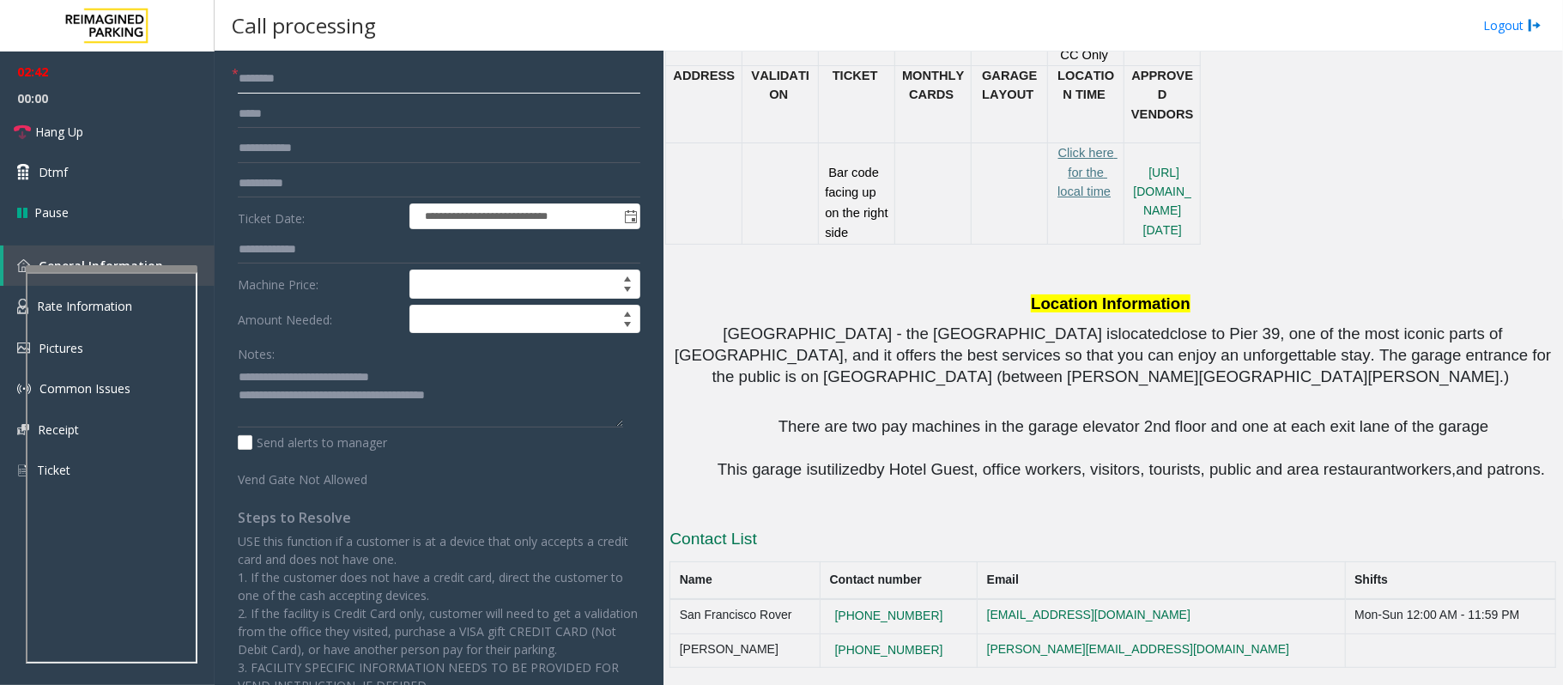
scroll to position [0, 0]
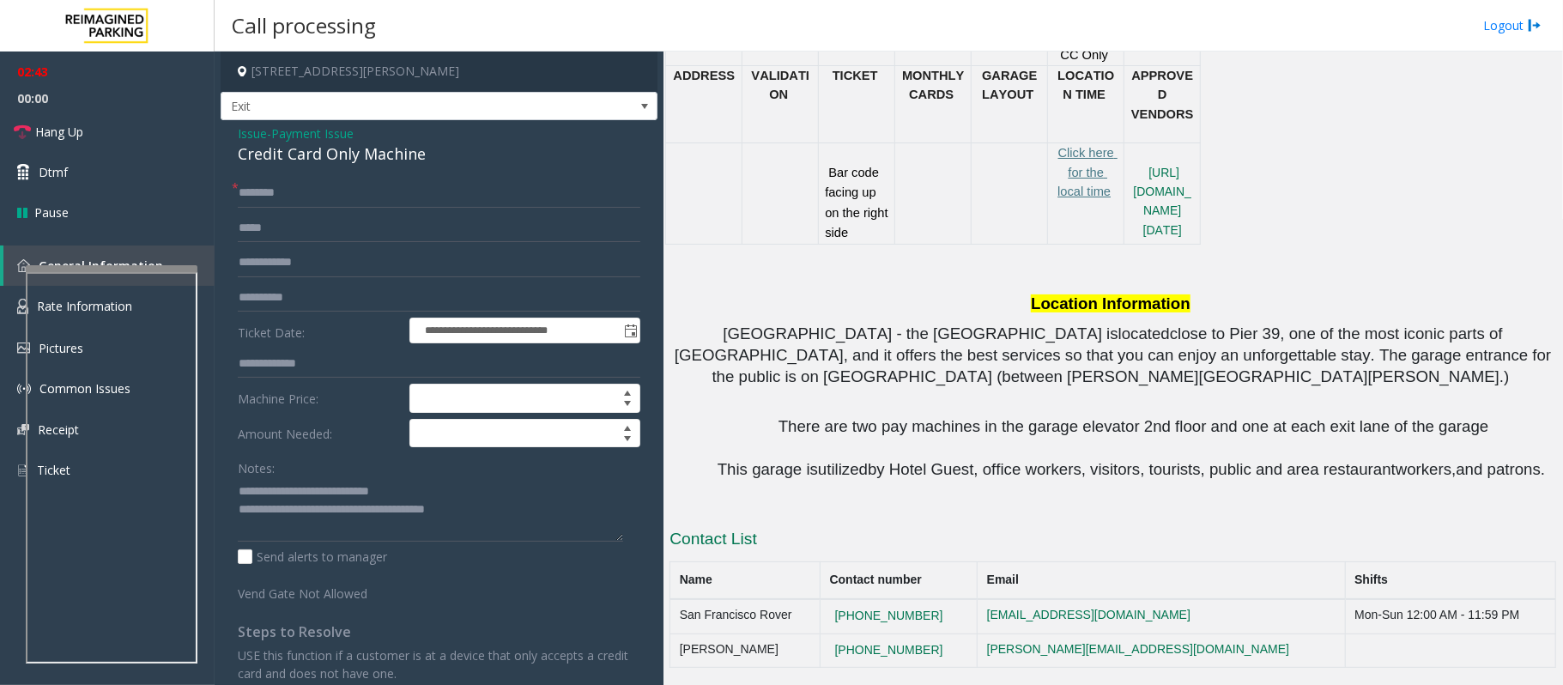
click at [336, 146] on div "Credit Card Only Machine" at bounding box center [439, 153] width 403 height 23
click at [343, 138] on span "Payment Issue" at bounding box center [312, 133] width 82 height 18
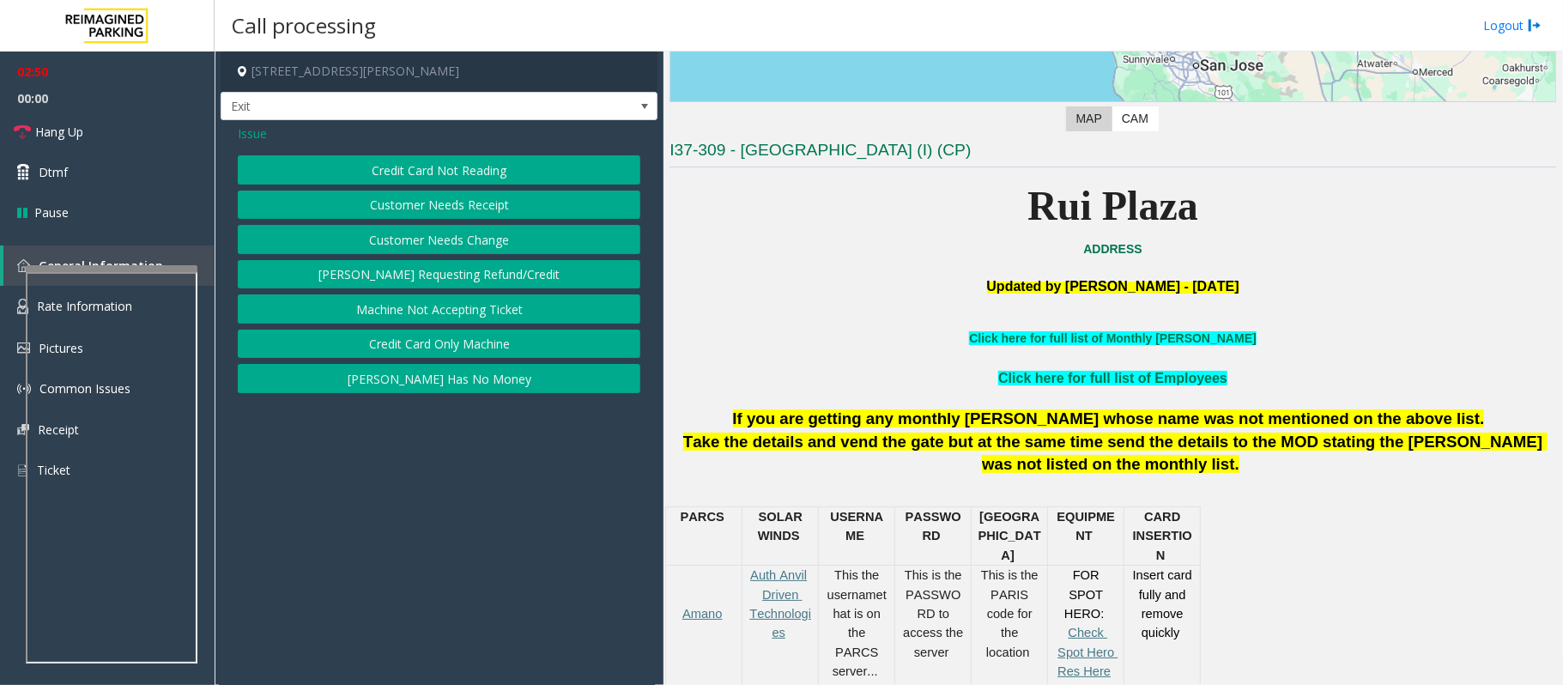
scroll to position [343, 0]
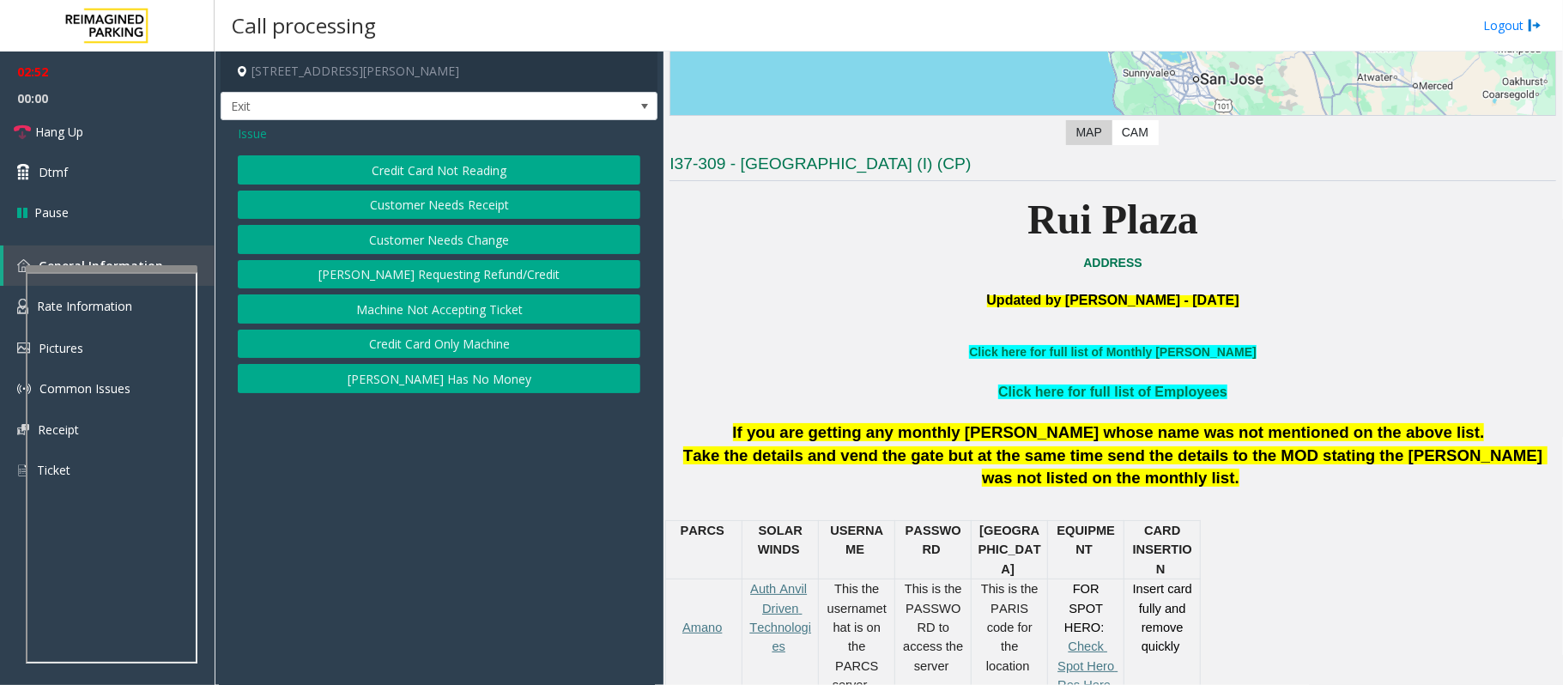
click at [478, 169] on button "Credit Card Not Reading" at bounding box center [439, 169] width 403 height 29
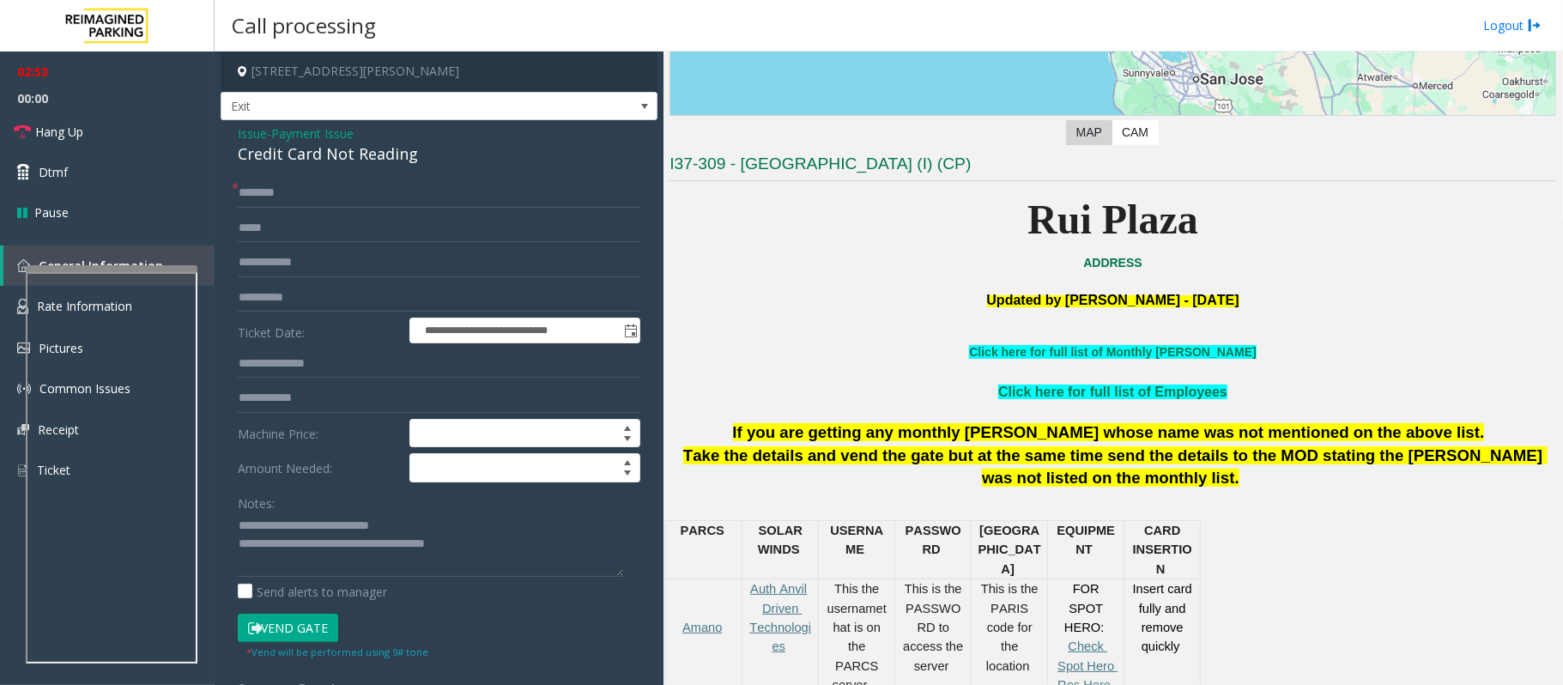
click at [307, 629] on button "Vend Gate" at bounding box center [288, 628] width 100 height 29
click at [345, 124] on div "**********" at bounding box center [439, 537] width 437 height 835
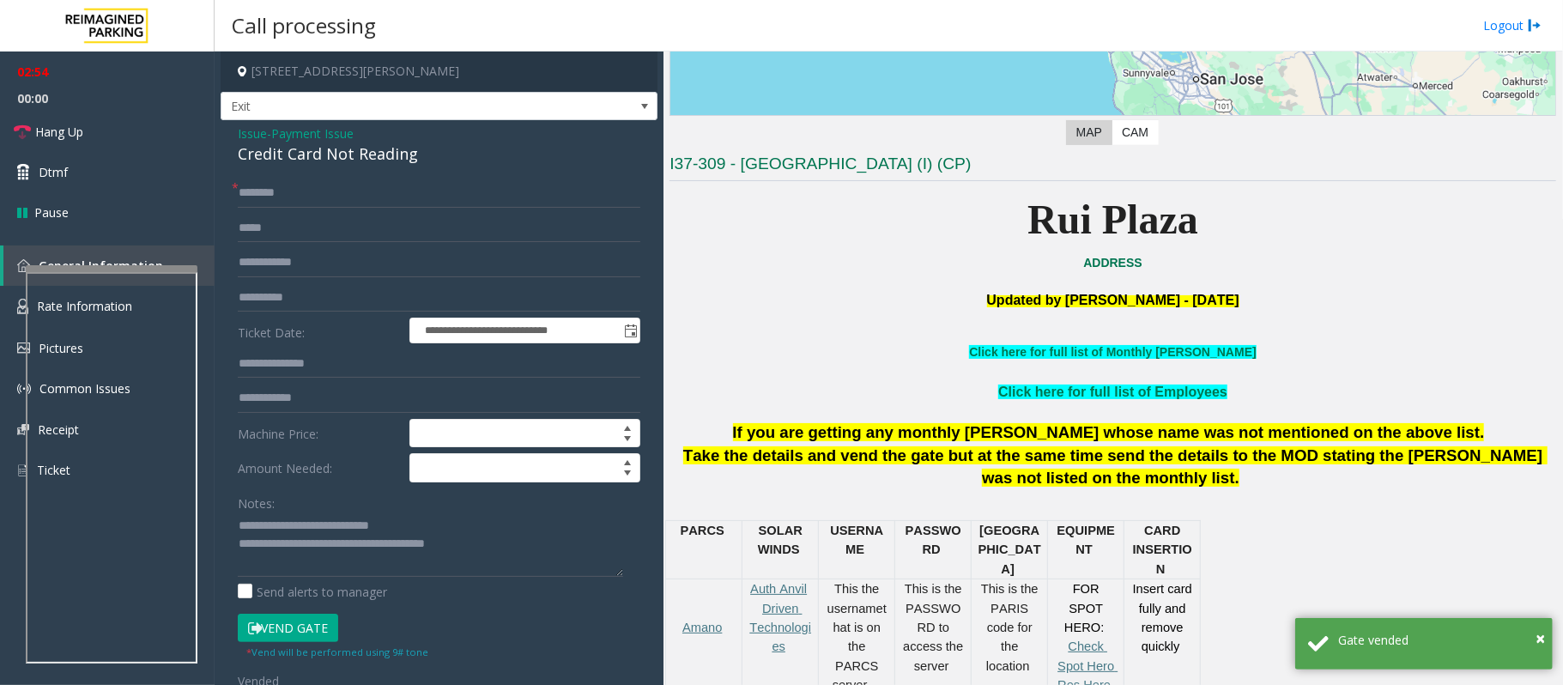
click at [345, 135] on span "Payment Issue" at bounding box center [312, 133] width 82 height 18
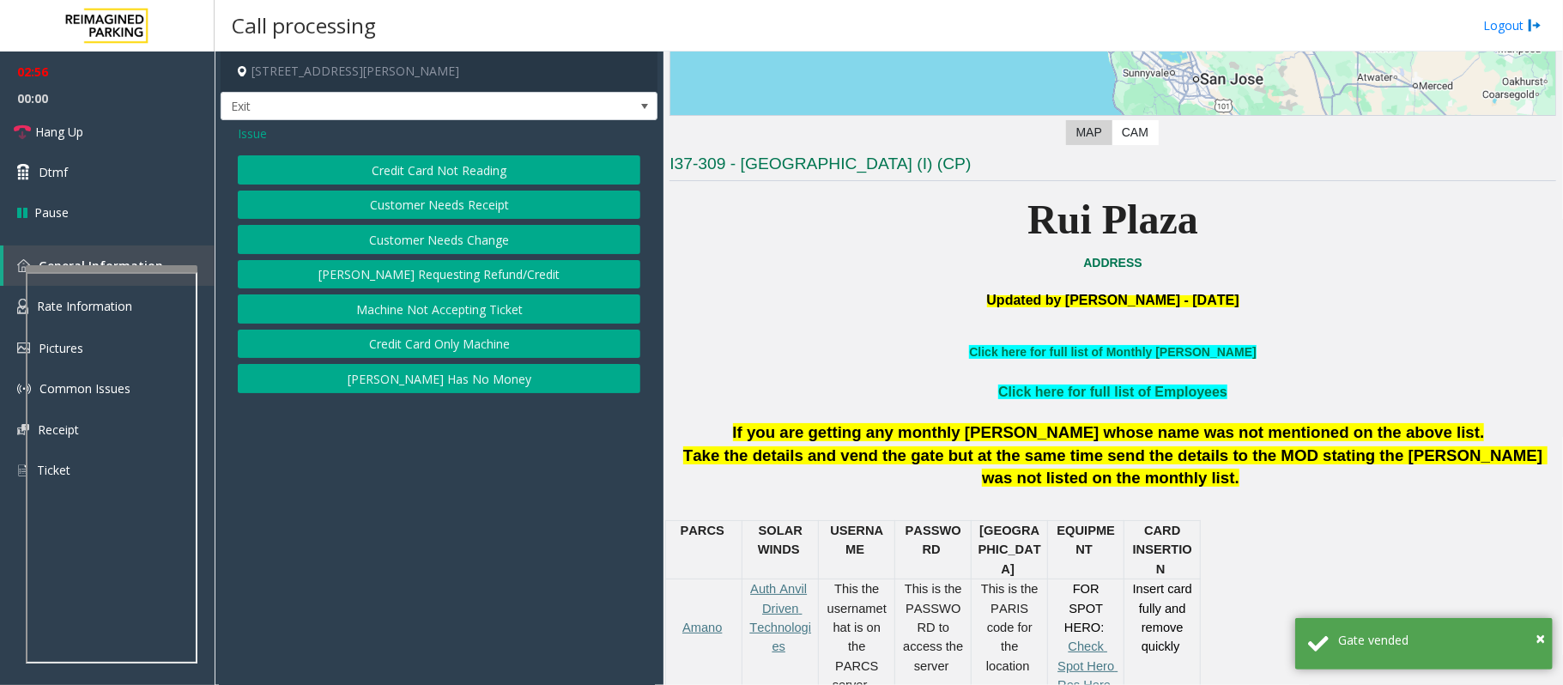
click at [453, 348] on button "Credit Card Only Machine" at bounding box center [439, 344] width 403 height 29
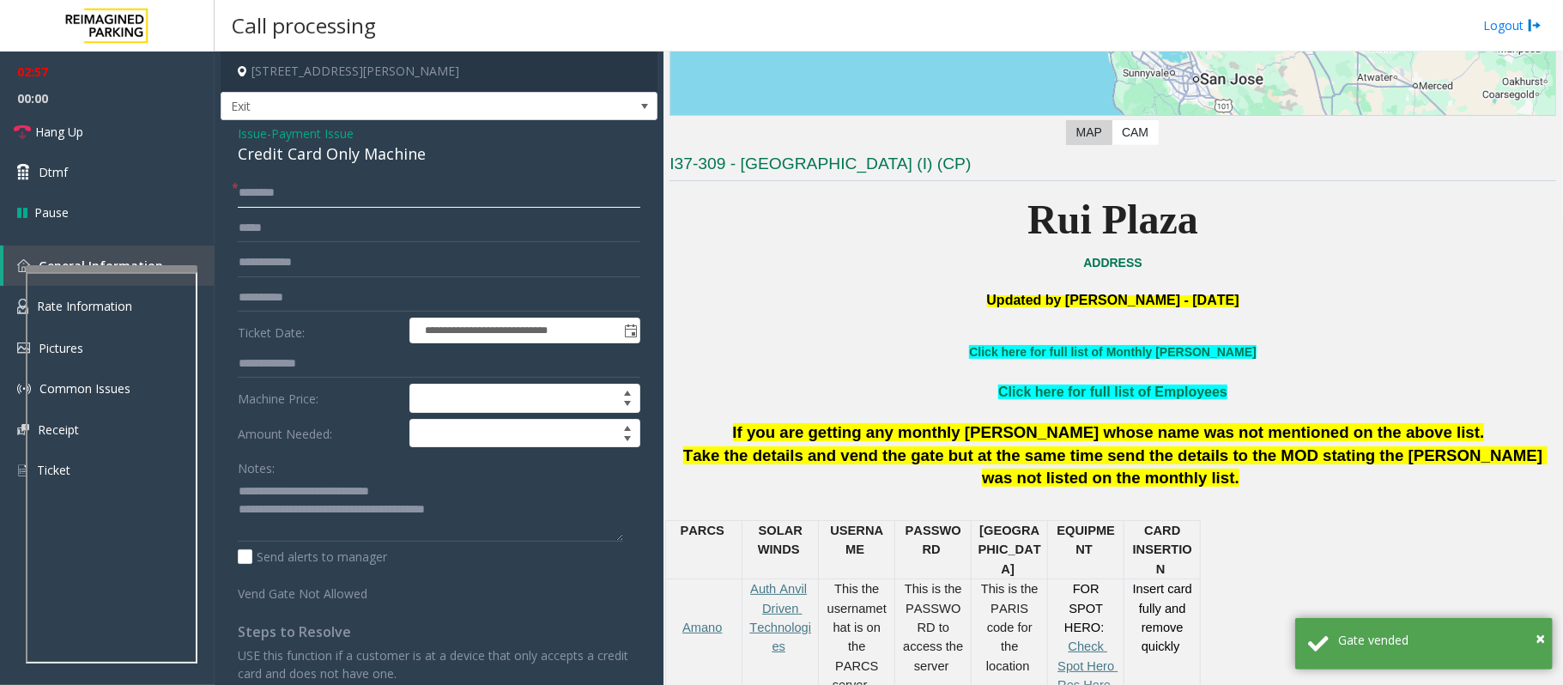
click at [247, 201] on input "*******" at bounding box center [439, 193] width 403 height 29
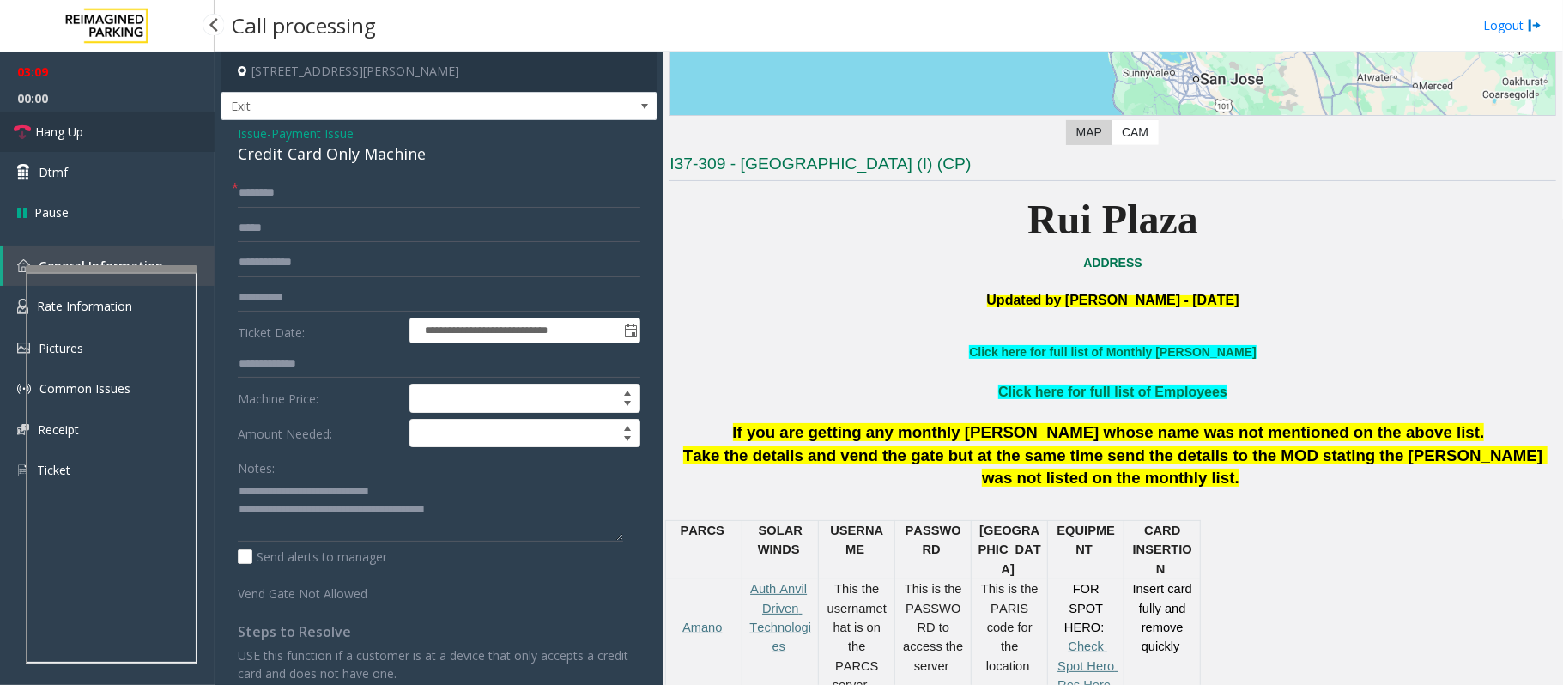
click at [65, 124] on span "Hang Up" at bounding box center [59, 132] width 48 height 18
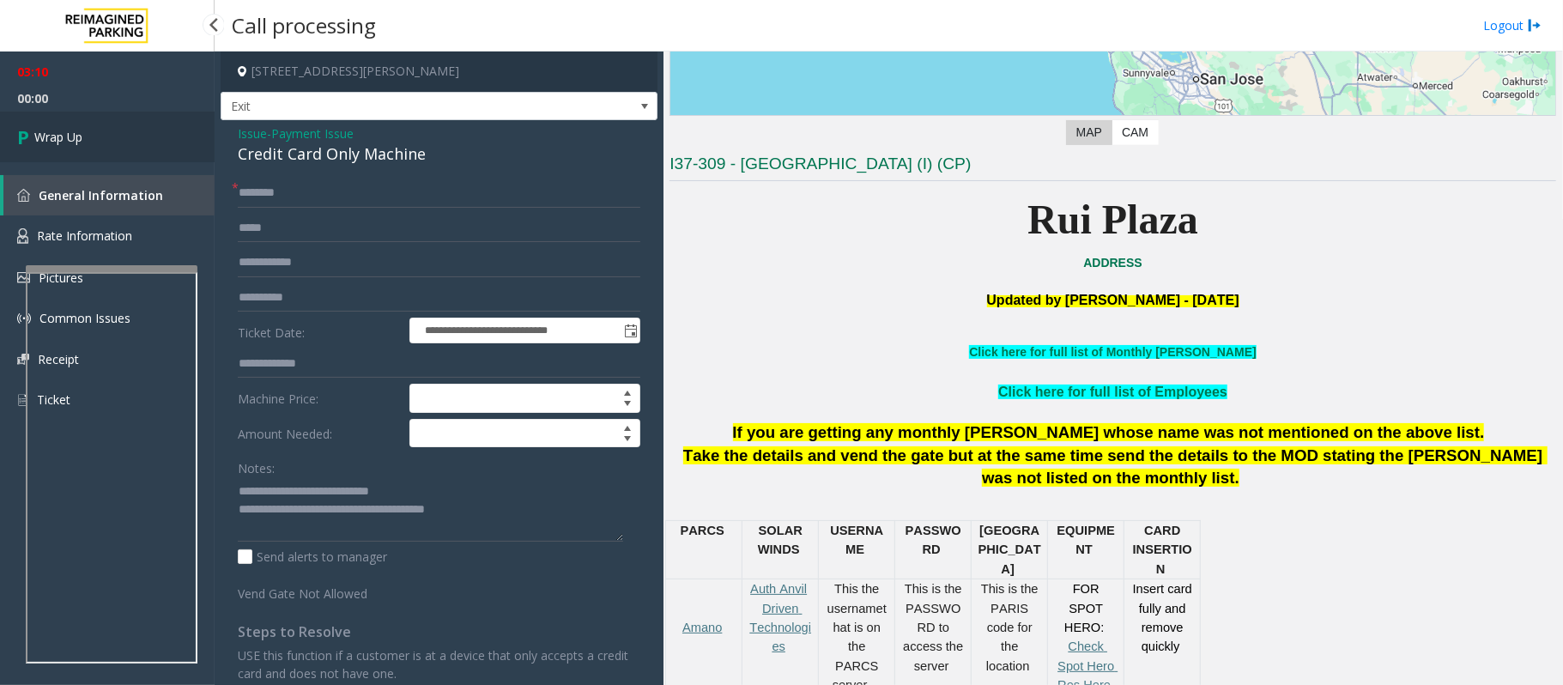
click at [64, 138] on span "Wrap Up" at bounding box center [58, 137] width 48 height 18
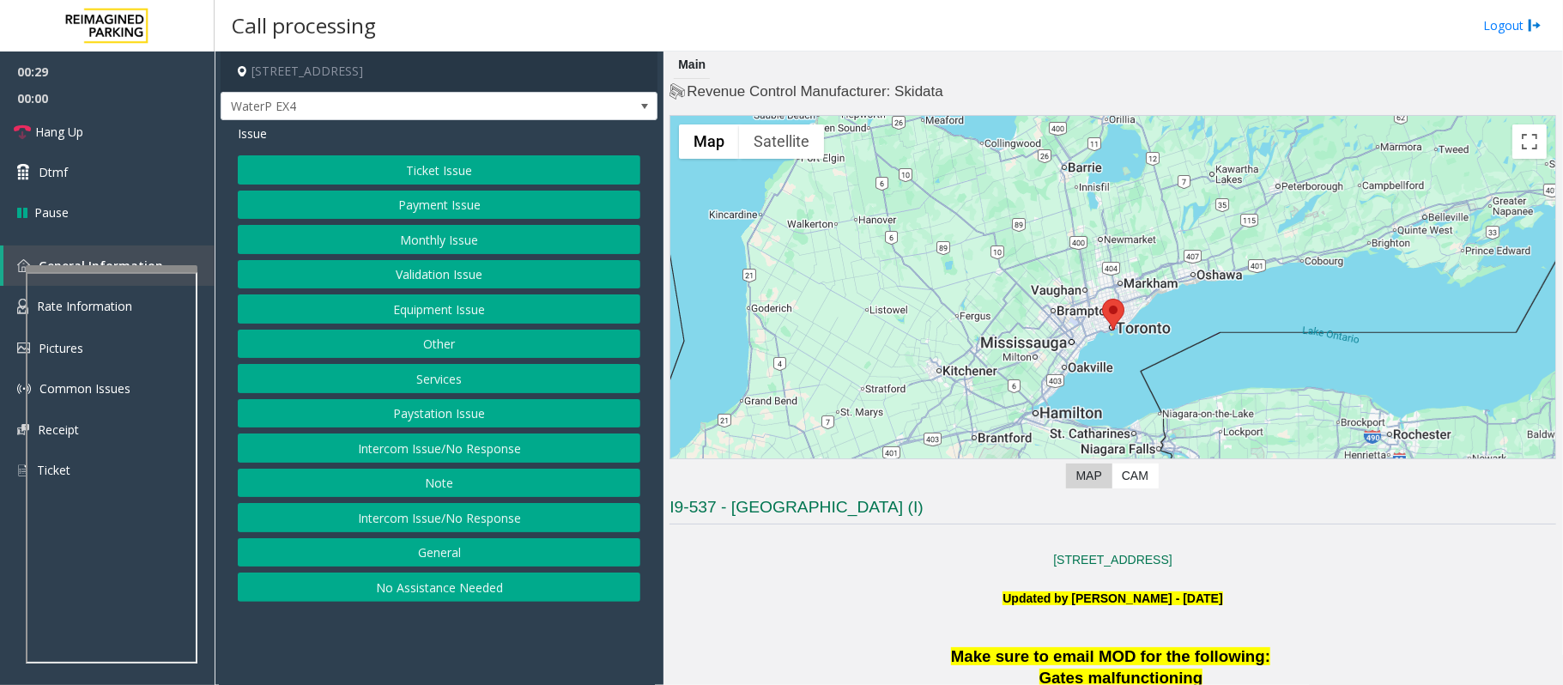
click at [448, 455] on button "Intercom Issue/No Response" at bounding box center [439, 447] width 403 height 29
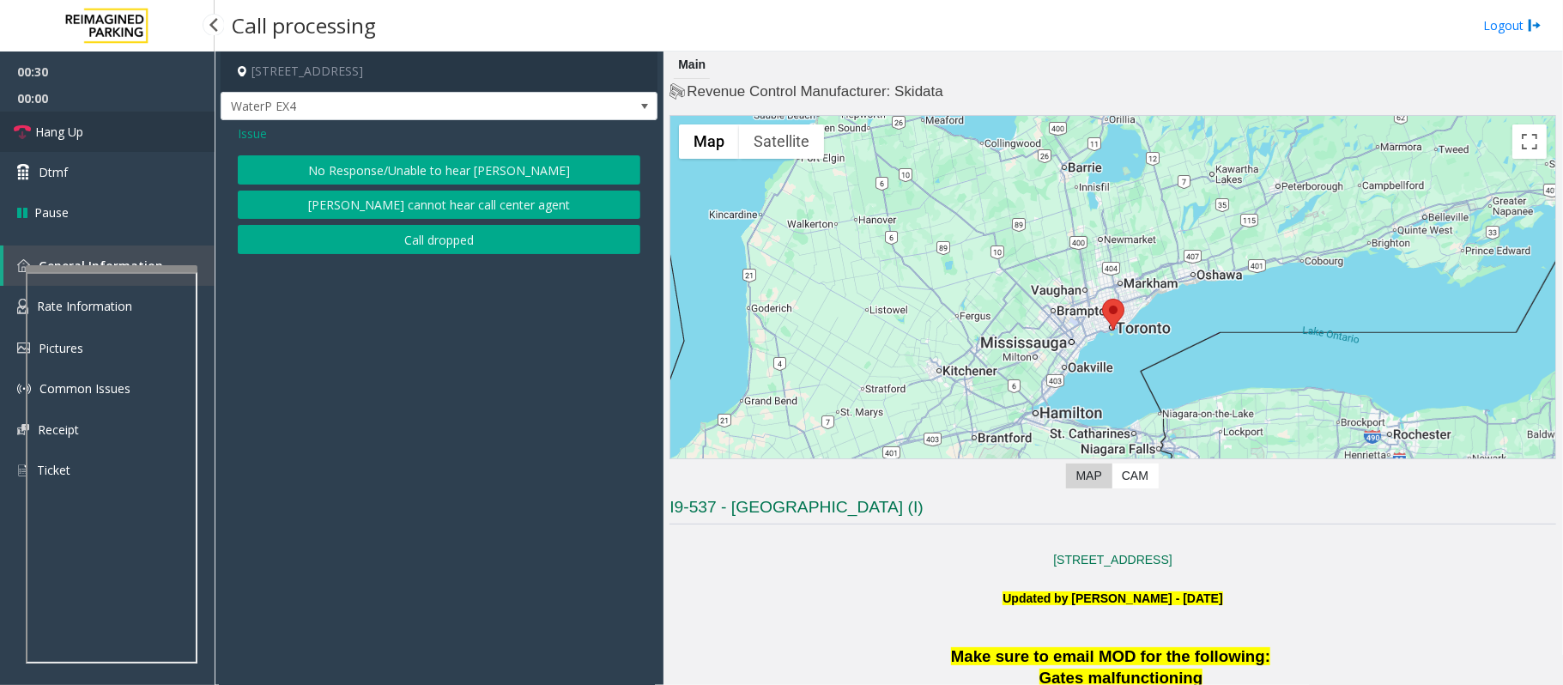
click at [50, 124] on span "Hang Up" at bounding box center [59, 132] width 48 height 18
click at [402, 165] on button "No Response/Unable to hear [PERSON_NAME]" at bounding box center [439, 169] width 403 height 29
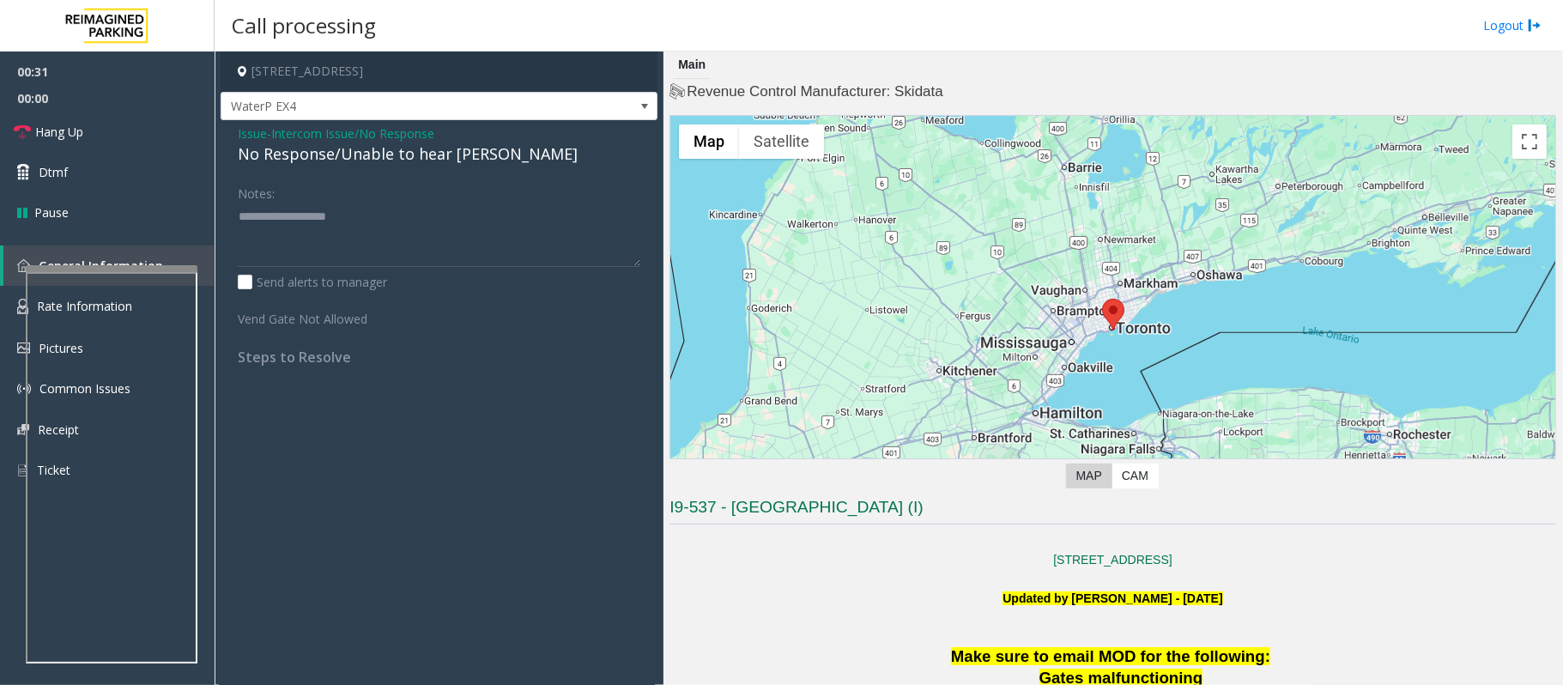
click at [382, 158] on div "No Response/Unable to hear [PERSON_NAME]" at bounding box center [439, 153] width 403 height 23
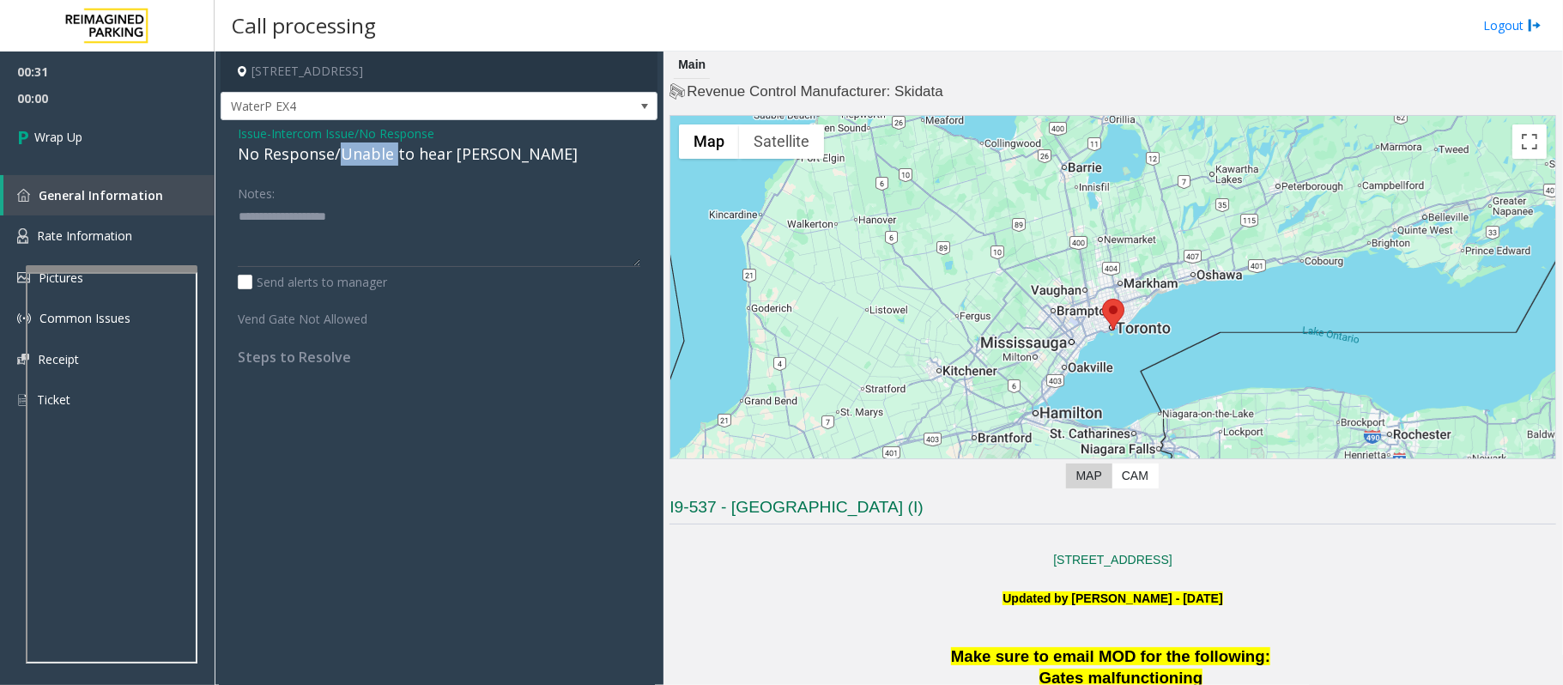
click at [382, 158] on div "No Response/Unable to hear [PERSON_NAME]" at bounding box center [439, 153] width 403 height 23
type textarea "**********"
click at [166, 146] on link "Wrap Up" at bounding box center [107, 137] width 215 height 51
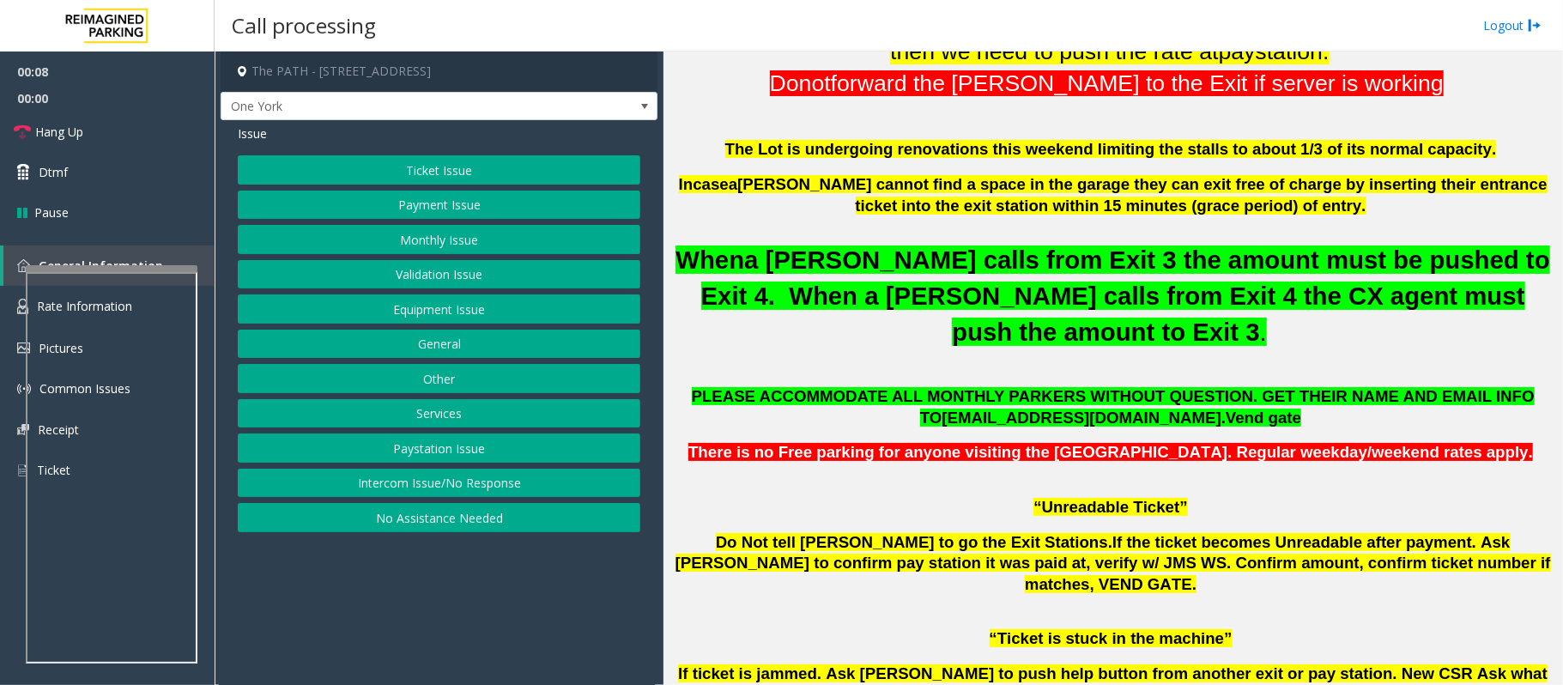
scroll to position [1030, 0]
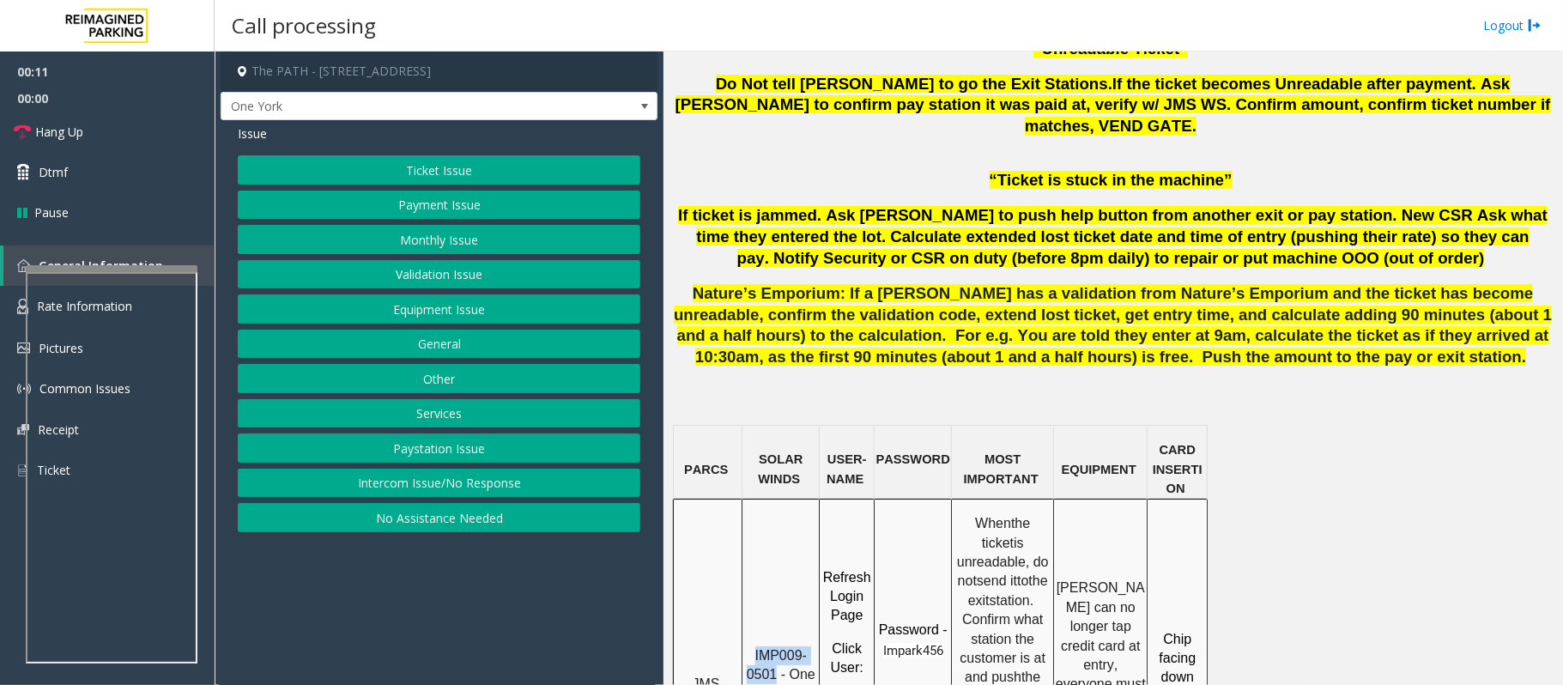
drag, startPoint x: 778, startPoint y: 606, endPoint x: 759, endPoint y: 582, distance: 30.6
click at [759, 648] on span "IMP009-0501 - One York- JMS-1York-WS" at bounding box center [783, 684] width 73 height 72
copy span "IMP009-0501"
click at [405, 159] on button "Ticket Issue" at bounding box center [439, 169] width 403 height 29
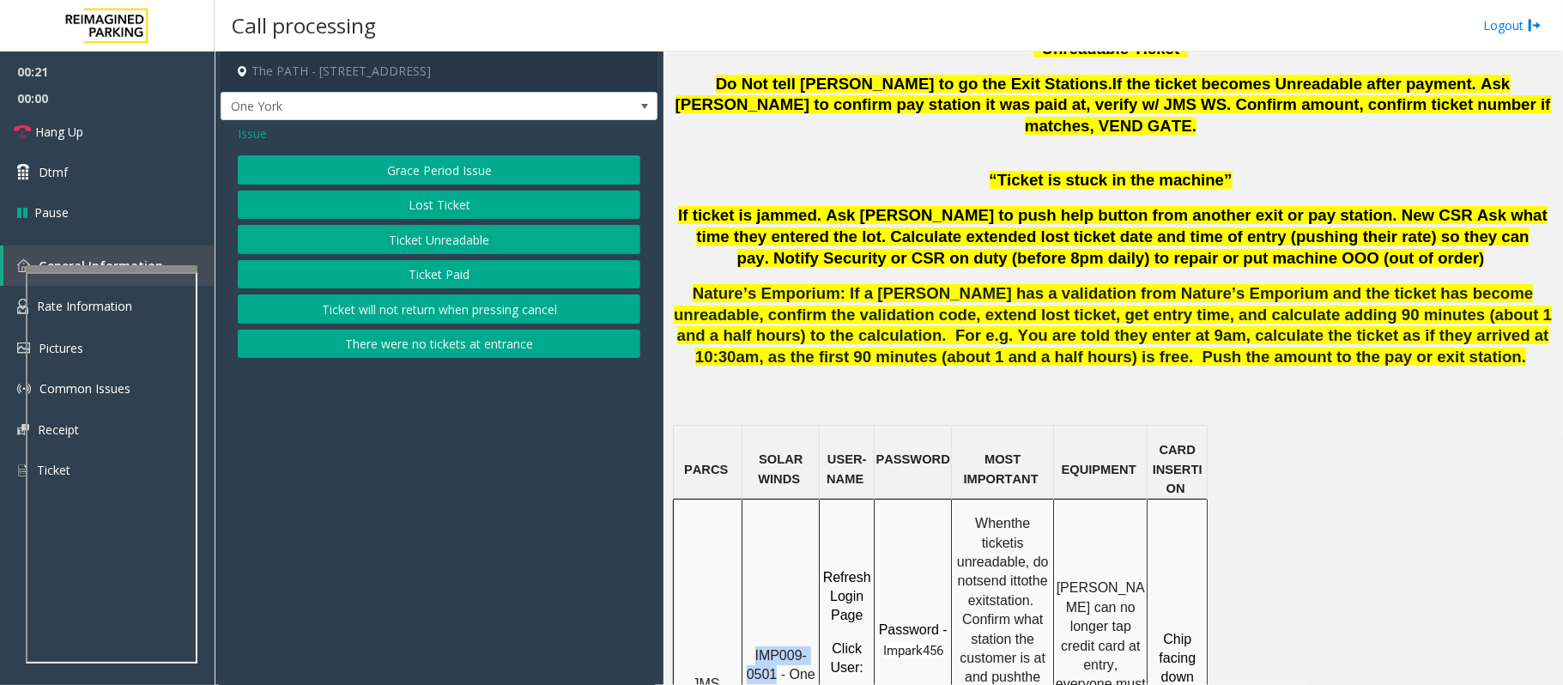
click at [424, 249] on button "Ticket Unreadable" at bounding box center [439, 239] width 403 height 29
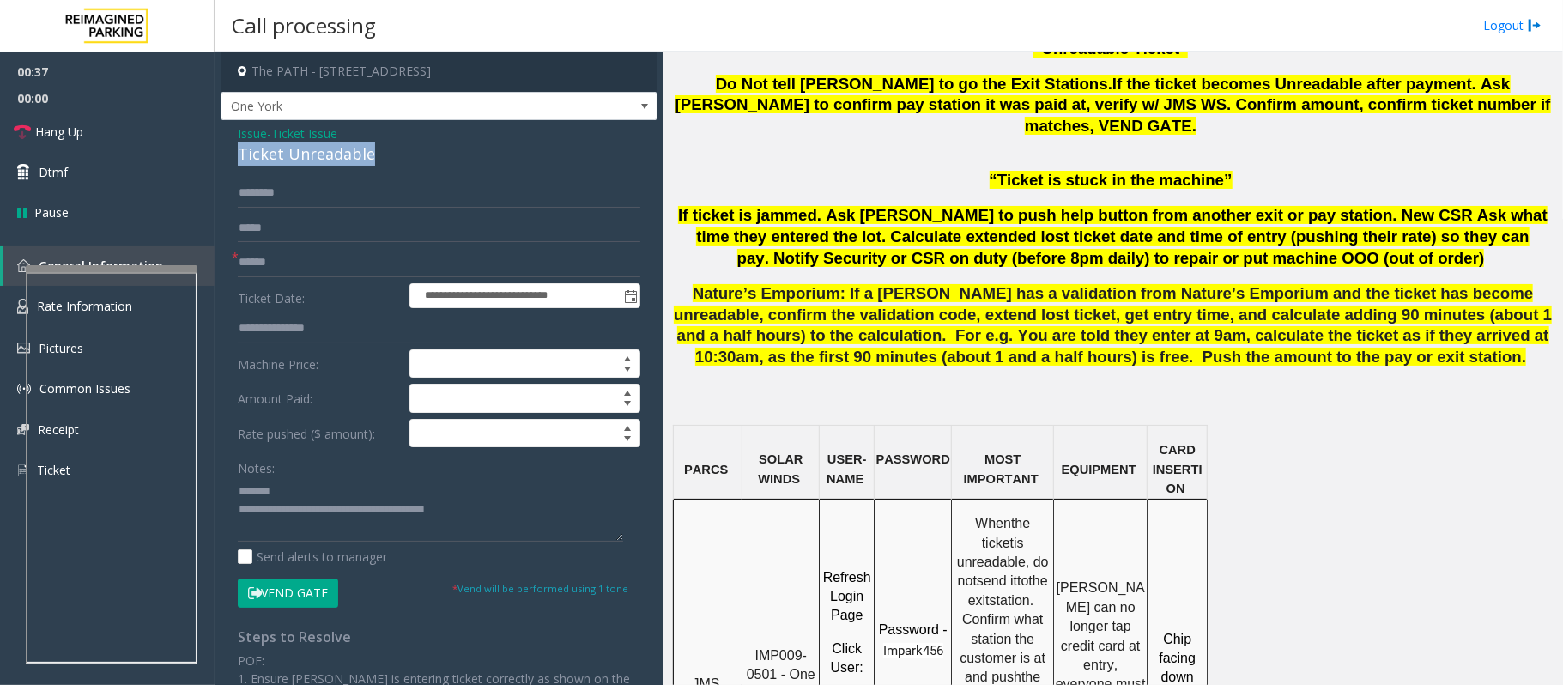
drag, startPoint x: 379, startPoint y: 158, endPoint x: 227, endPoint y: 145, distance: 152.5
click at [227, 145] on div "**********" at bounding box center [439, 529] width 437 height 819
type textarea "**********"
click at [273, 269] on input "text" at bounding box center [439, 262] width 403 height 29
type input "********"
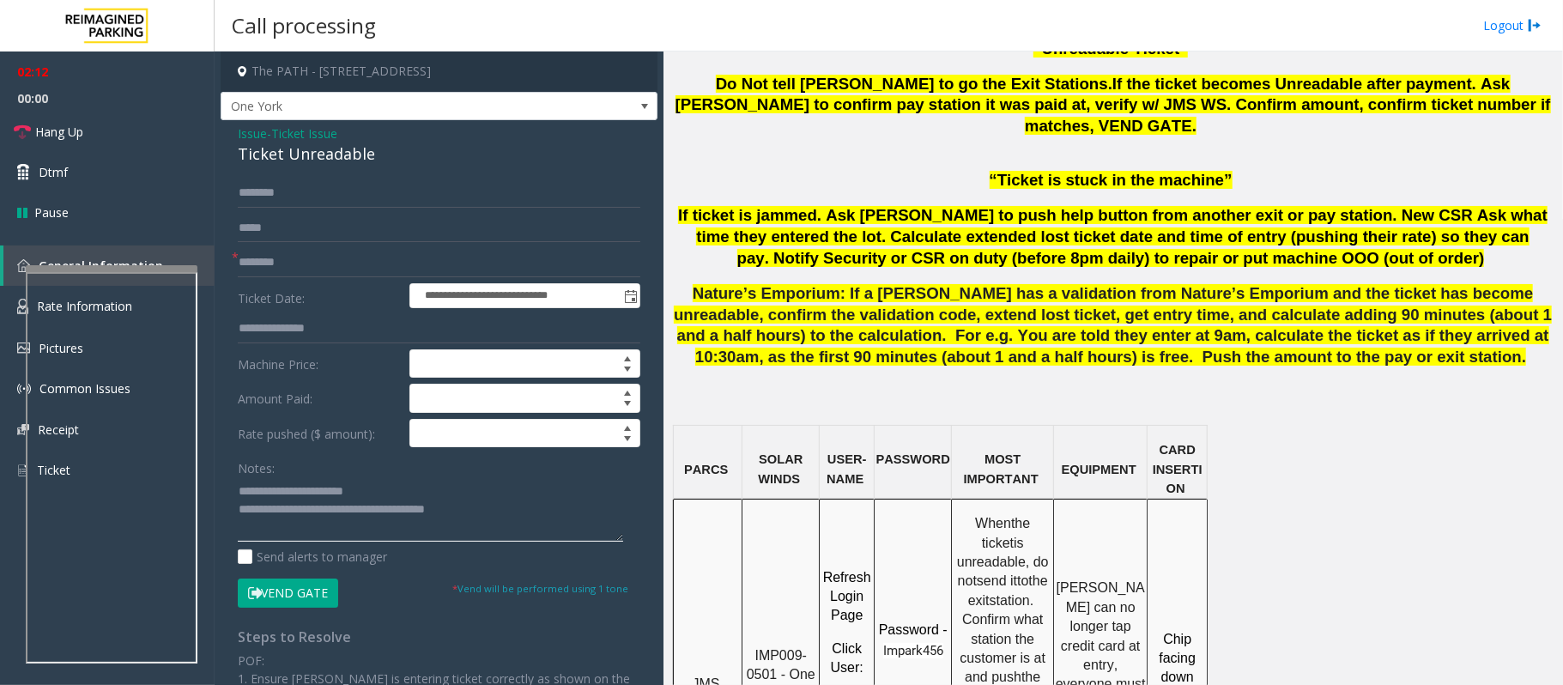
drag, startPoint x: 506, startPoint y: 516, endPoint x: 310, endPoint y: 512, distance: 195.7
click at [310, 512] on textarea at bounding box center [430, 509] width 385 height 64
type textarea "**********"
click at [66, 131] on span "Hang Up" at bounding box center [59, 132] width 48 height 18
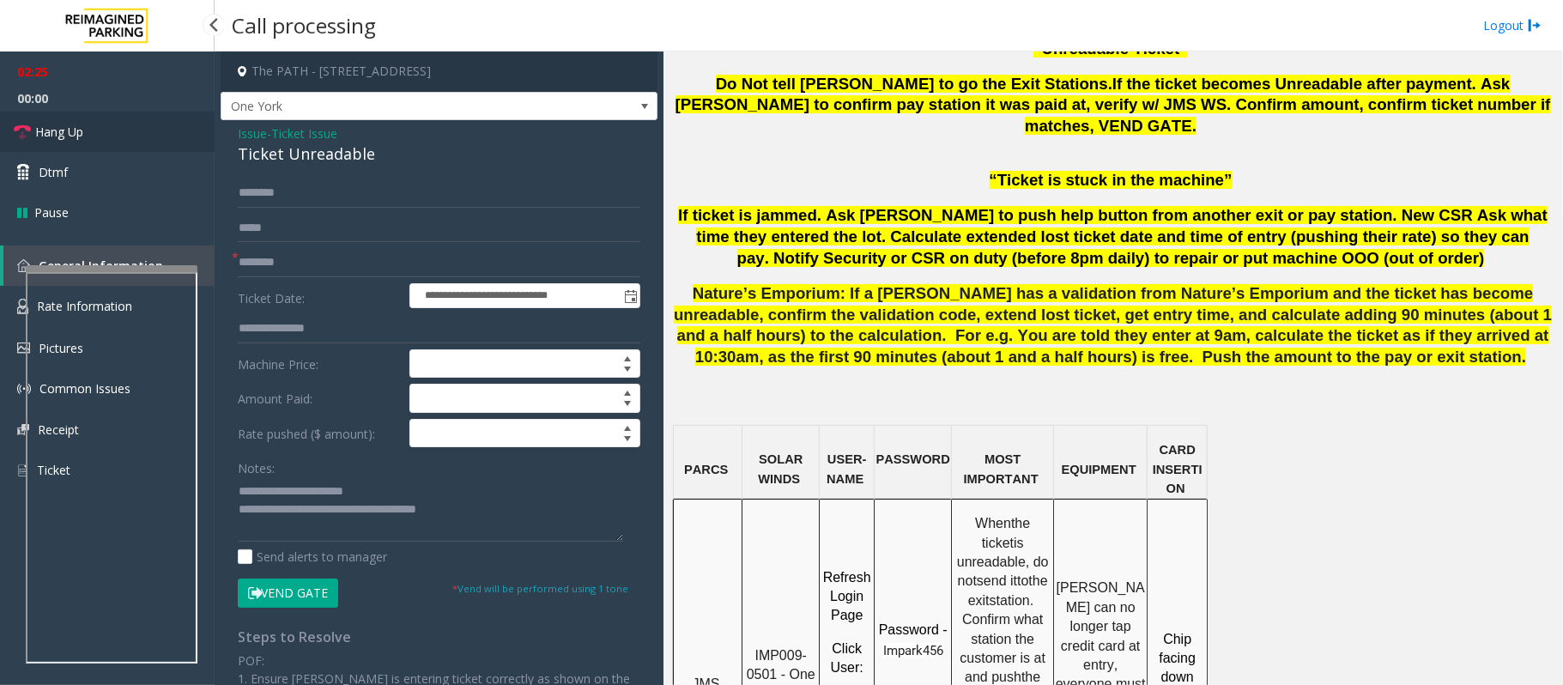
click at [66, 131] on span "Hang Up" at bounding box center [59, 132] width 48 height 18
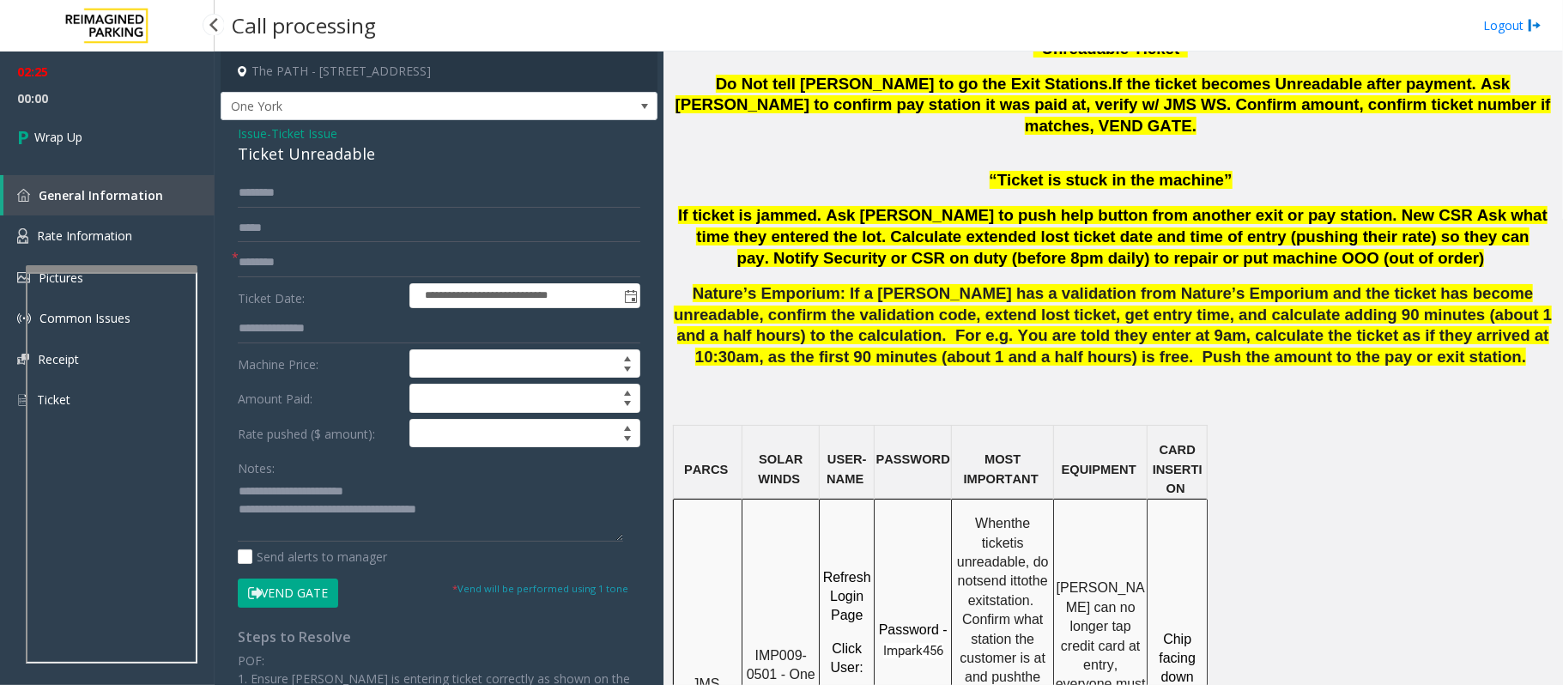
click at [66, 131] on span "Wrap Up" at bounding box center [58, 137] width 48 height 18
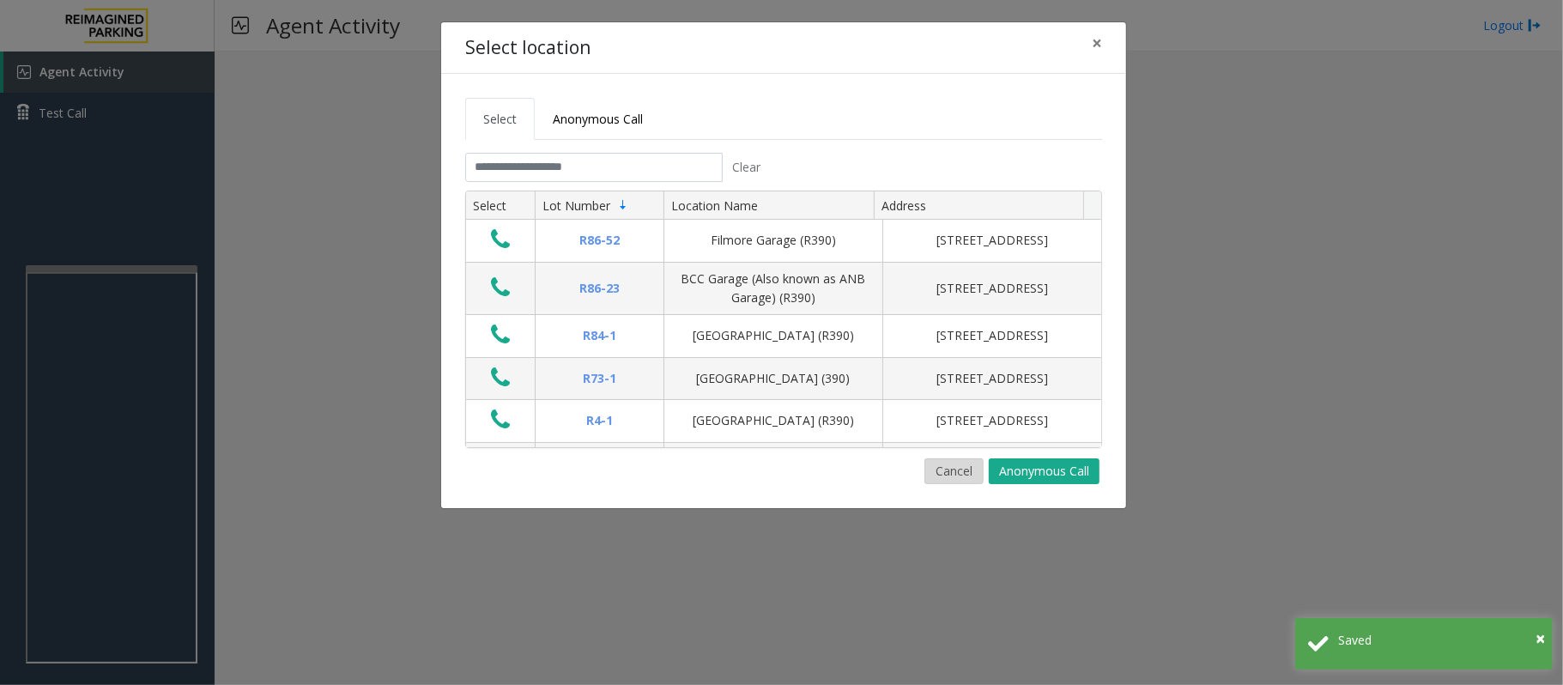
click at [946, 481] on button "Cancel" at bounding box center [953, 471] width 59 height 26
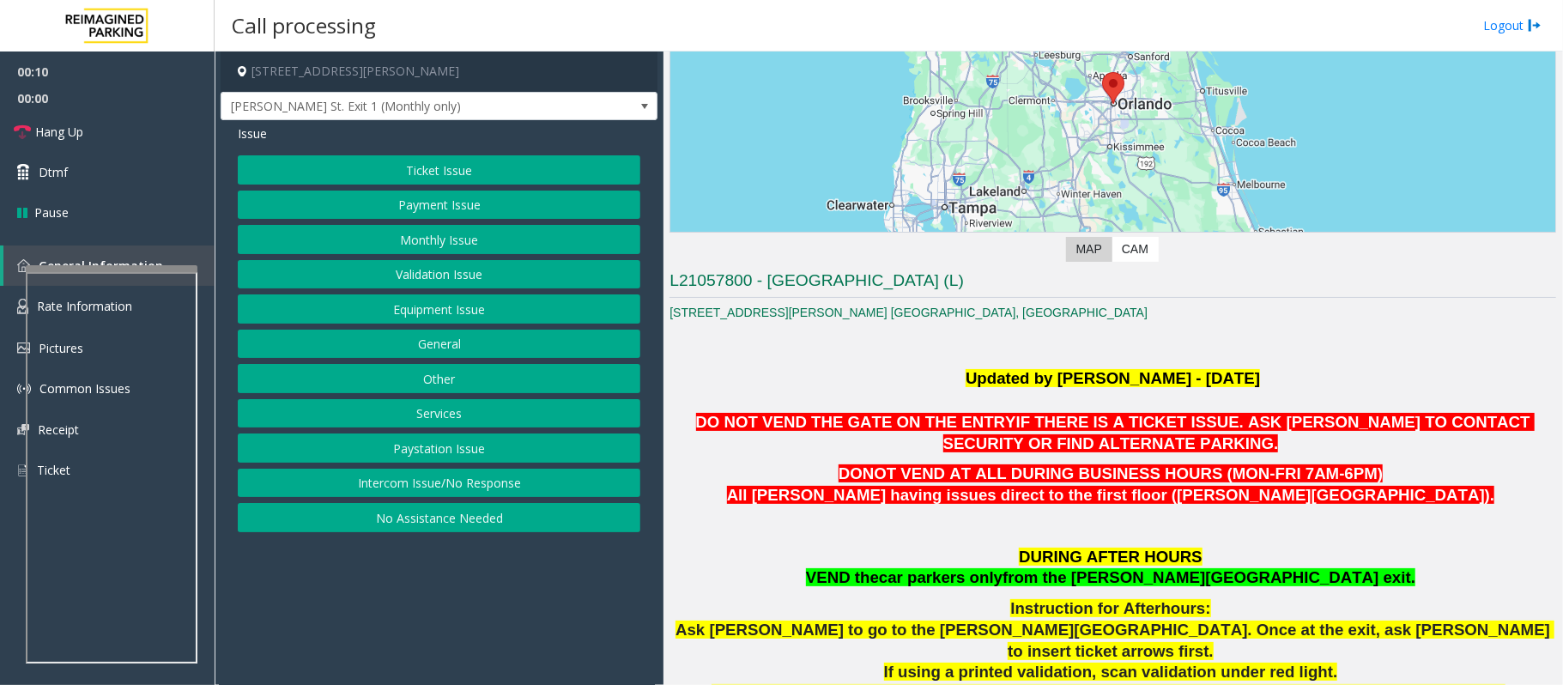
scroll to position [228, 0]
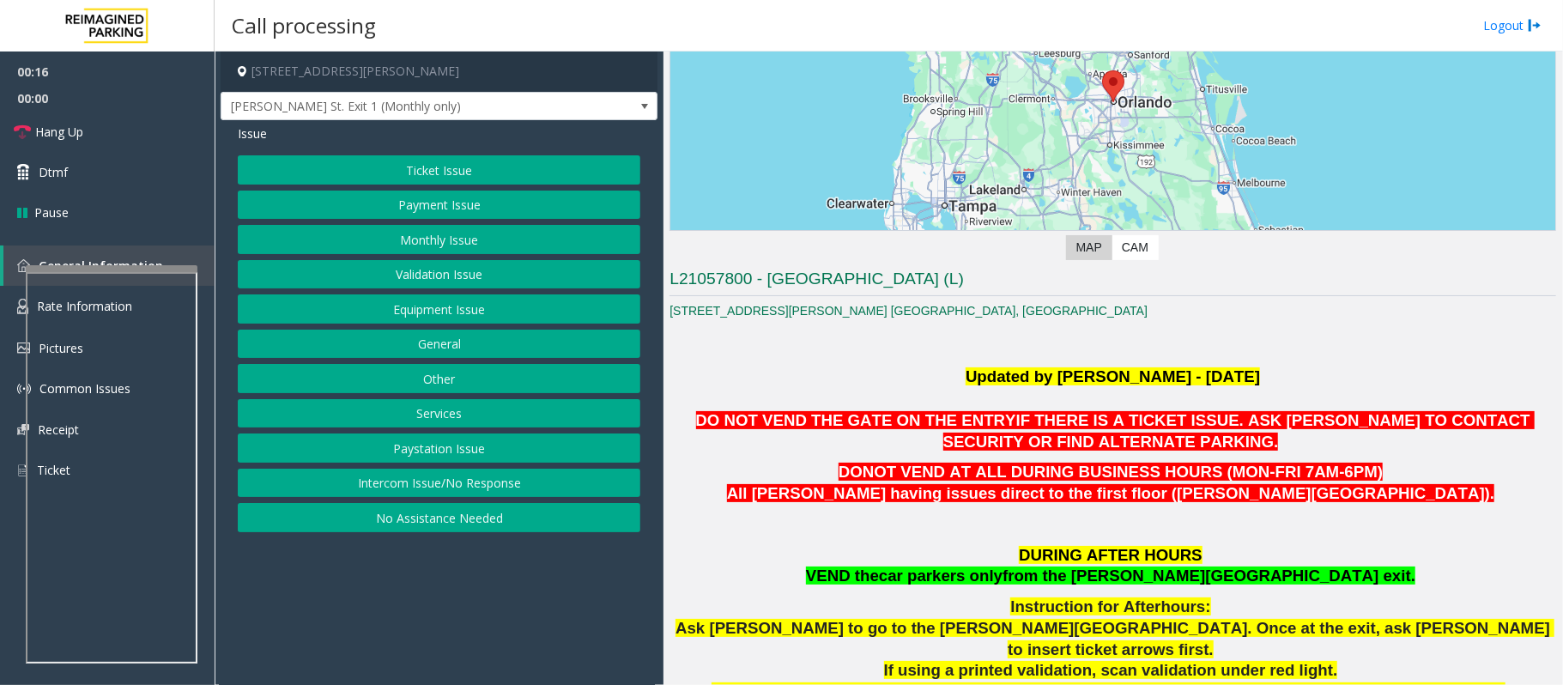
click at [417, 166] on button "Ticket Issue" at bounding box center [439, 169] width 403 height 29
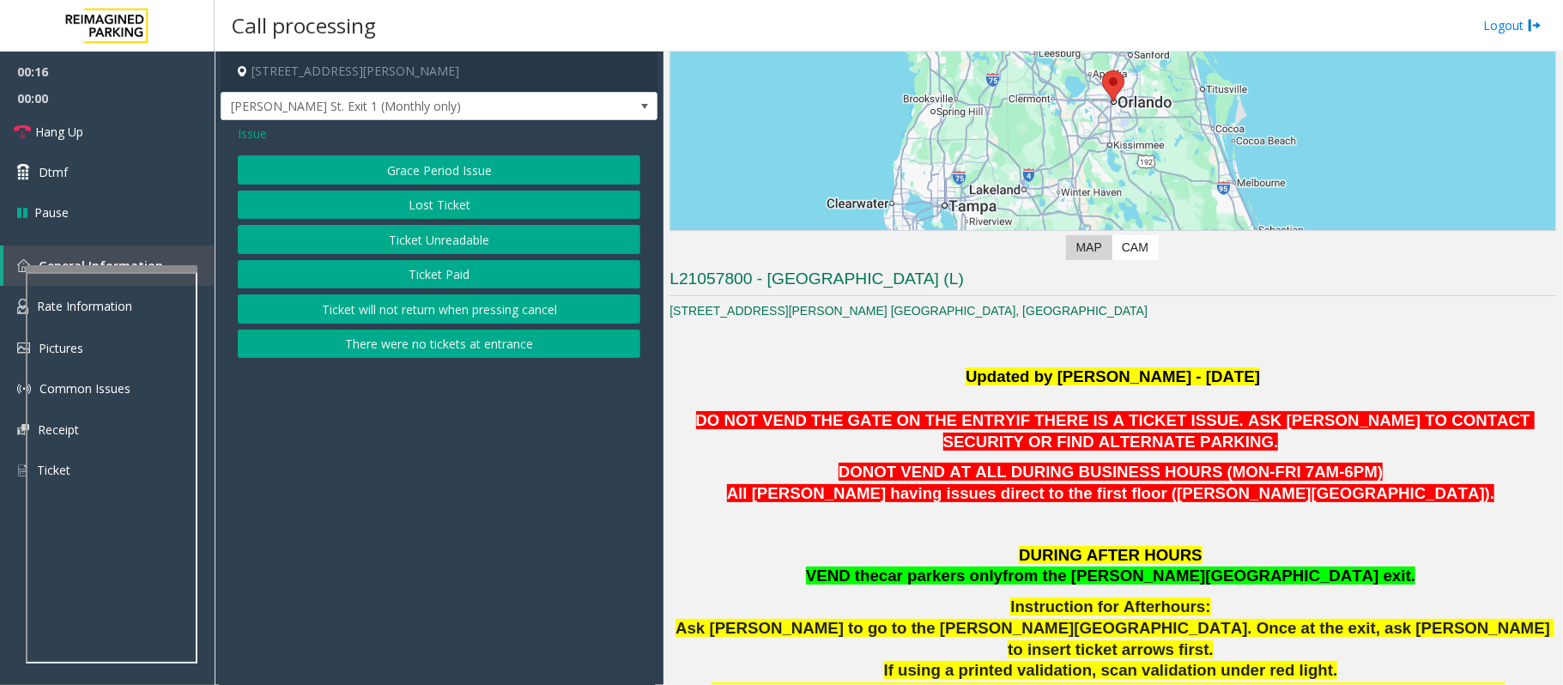
click at [447, 244] on button "Ticket Unreadable" at bounding box center [439, 239] width 403 height 29
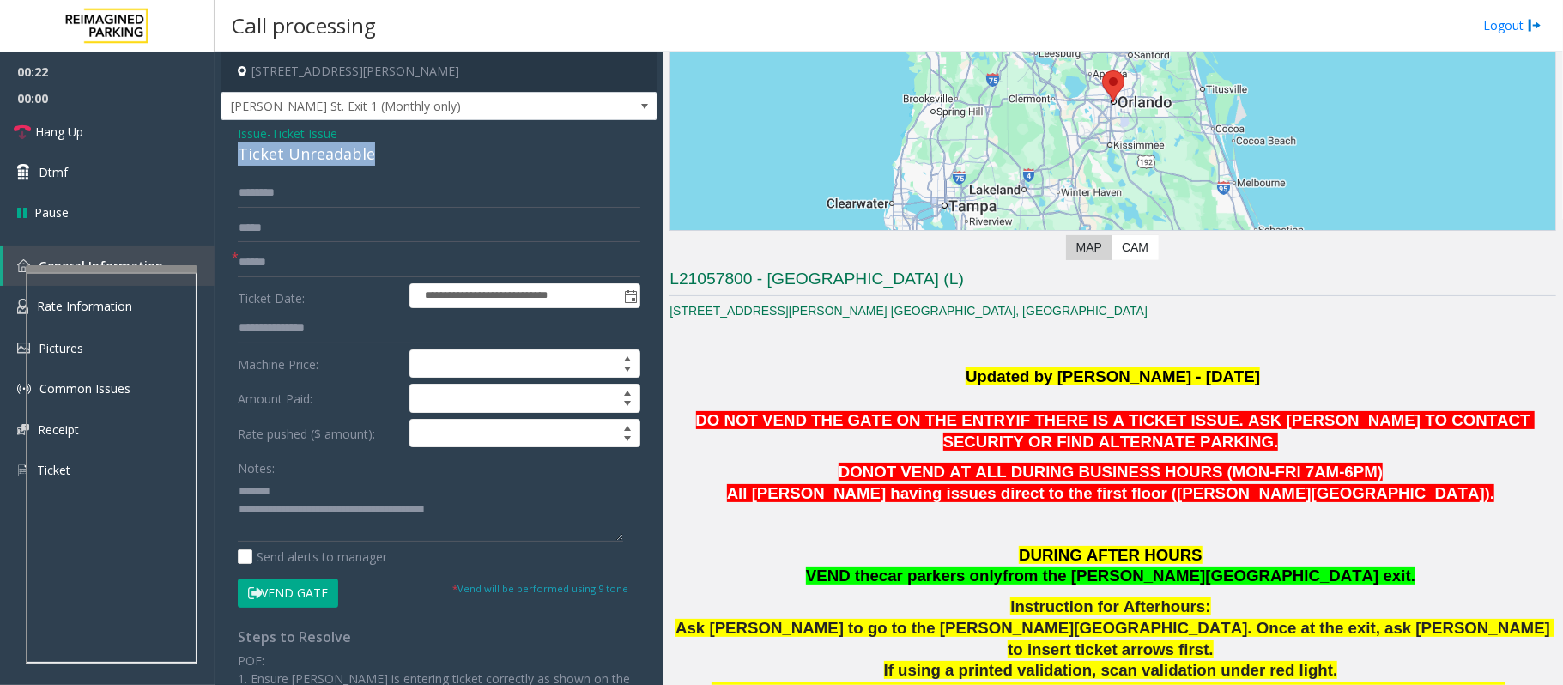
drag, startPoint x: 386, startPoint y: 154, endPoint x: 232, endPoint y: 155, distance: 154.5
click at [232, 155] on div "**********" at bounding box center [439, 529] width 437 height 819
click at [251, 264] on input "text" at bounding box center [439, 262] width 403 height 29
type textarea "**********"
click at [245, 137] on span "Issue" at bounding box center [252, 133] width 29 height 18
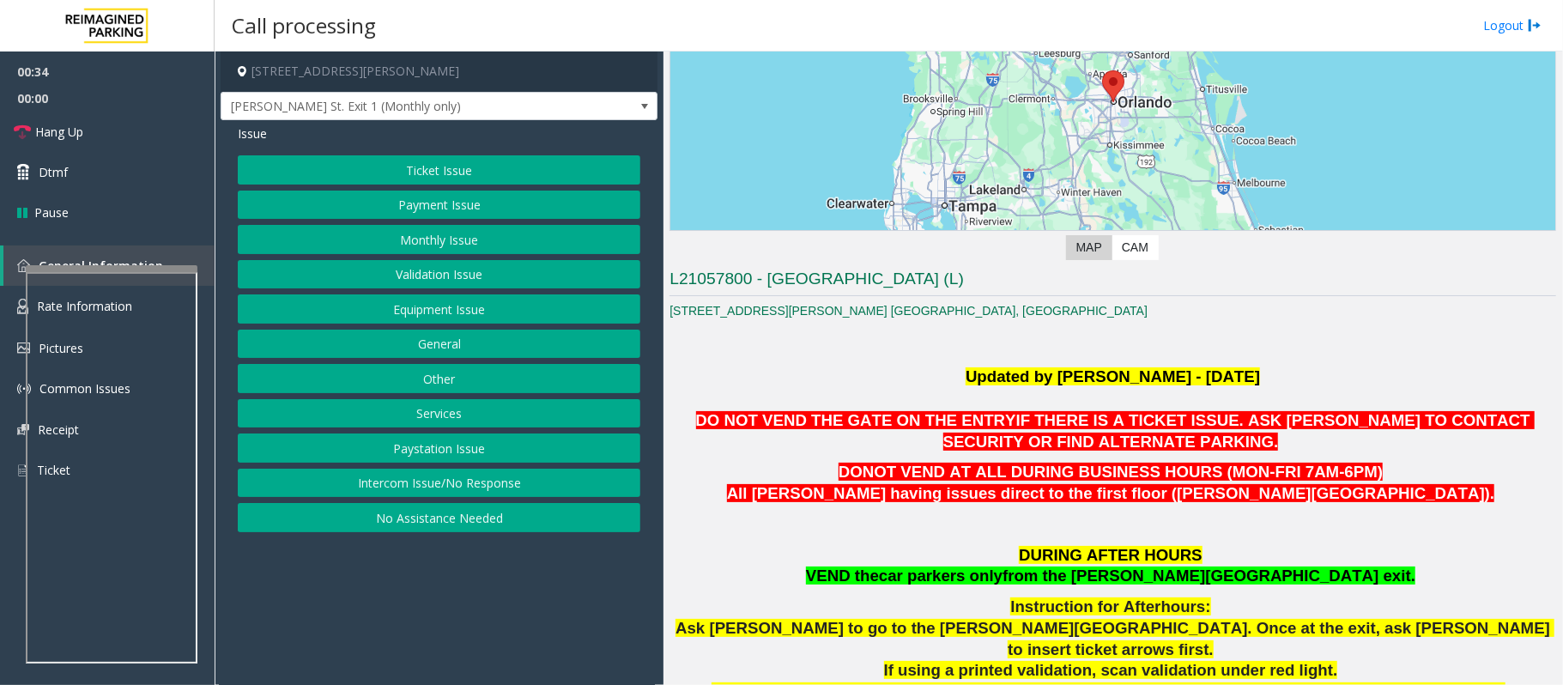
click at [414, 424] on button "Services" at bounding box center [439, 413] width 403 height 29
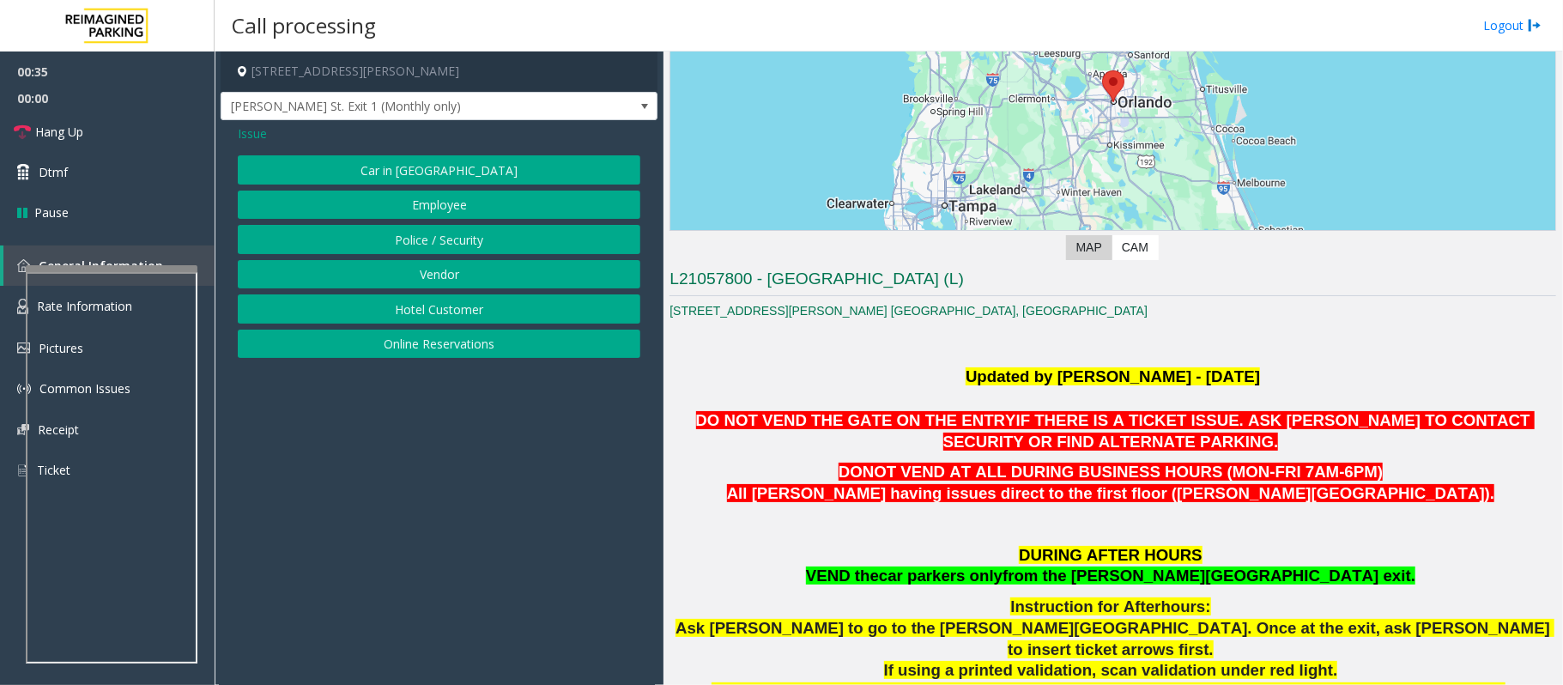
click at [414, 352] on button "Online Reservations" at bounding box center [439, 344] width 403 height 29
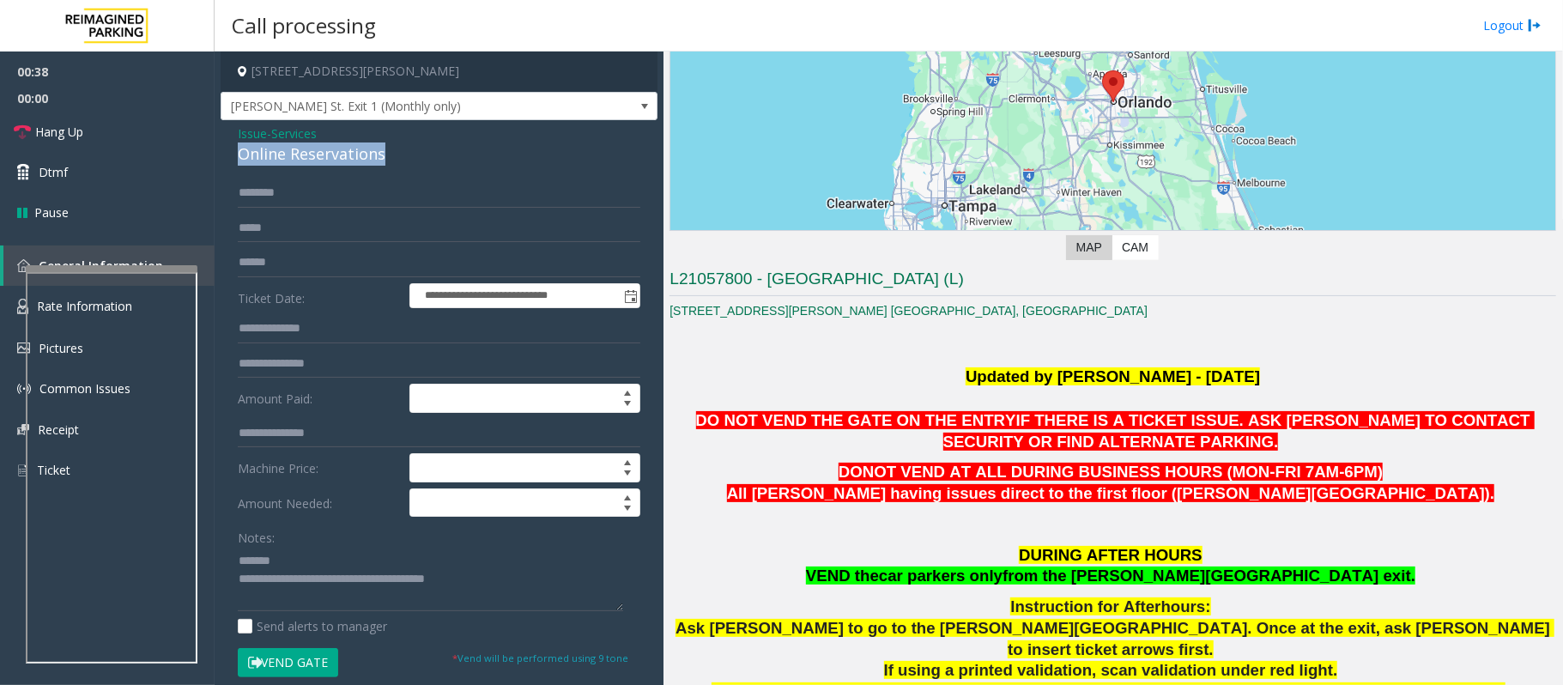
drag, startPoint x: 386, startPoint y: 149, endPoint x: 233, endPoint y: 146, distance: 152.8
click at [233, 146] on div "**********" at bounding box center [439, 573] width 437 height 906
click at [278, 201] on input "text" at bounding box center [439, 193] width 403 height 29
click at [90, 132] on link "Hang Up" at bounding box center [107, 132] width 215 height 40
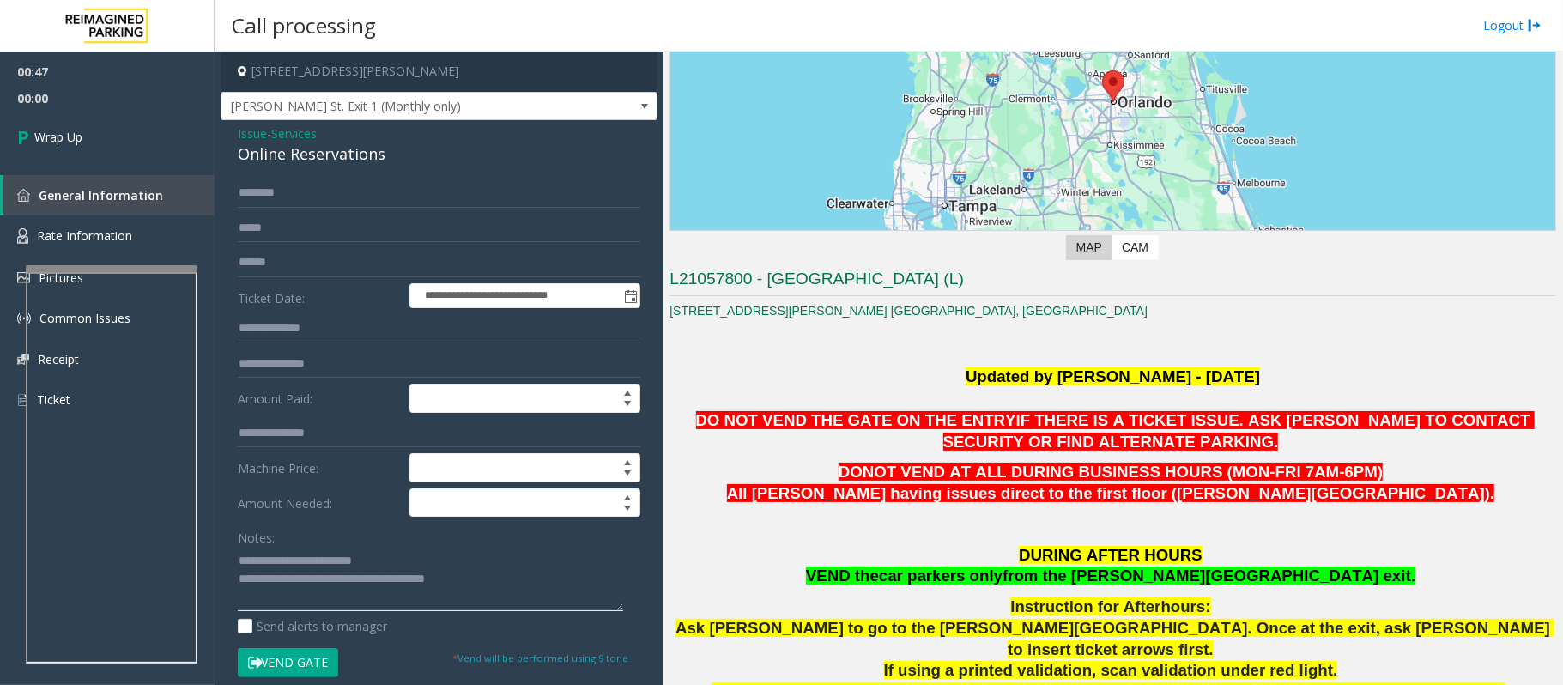
drag, startPoint x: 485, startPoint y: 578, endPoint x: 309, endPoint y: 578, distance: 176.0
click at [309, 578] on textarea at bounding box center [430, 579] width 385 height 64
click at [341, 582] on textarea at bounding box center [430, 579] width 385 height 64
type textarea "**********"
click at [107, 135] on link "Wrap Up" at bounding box center [107, 137] width 215 height 51
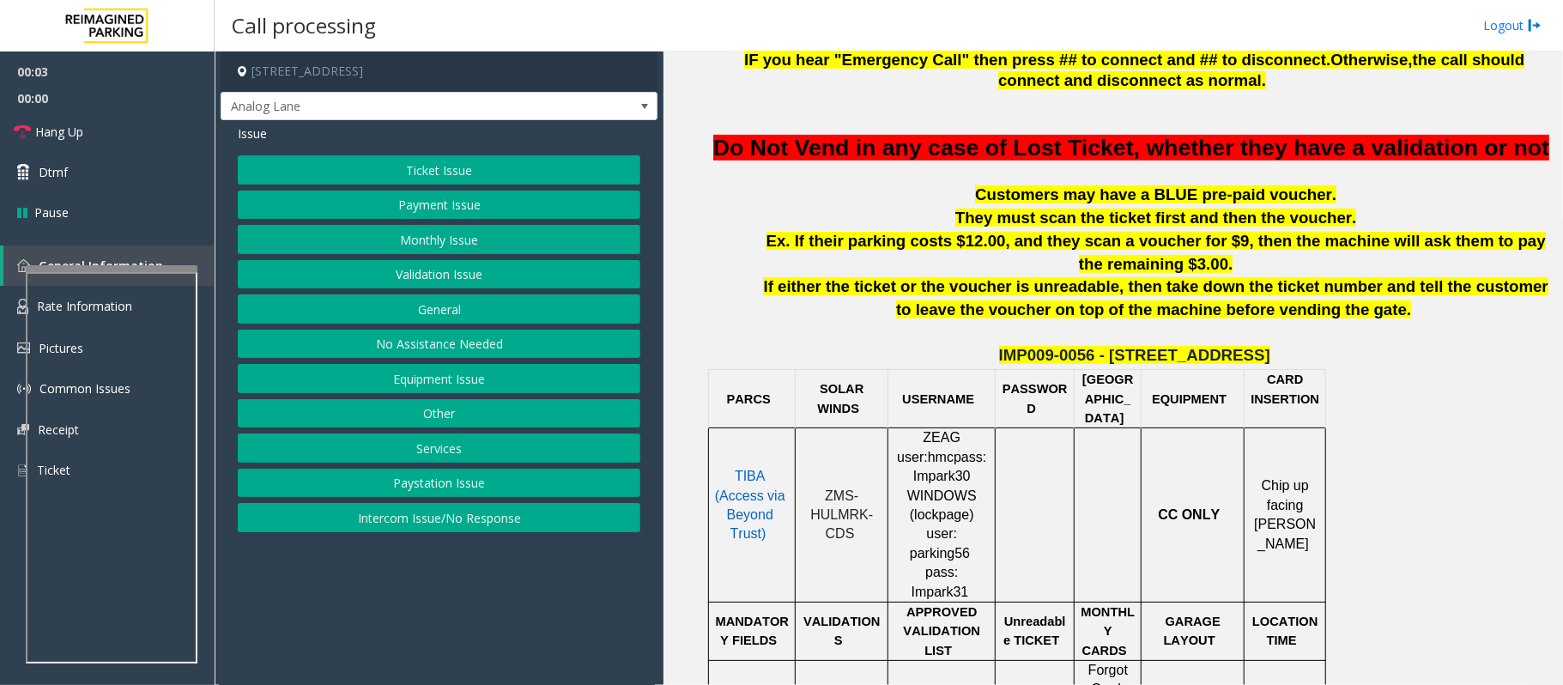
scroll to position [915, 0]
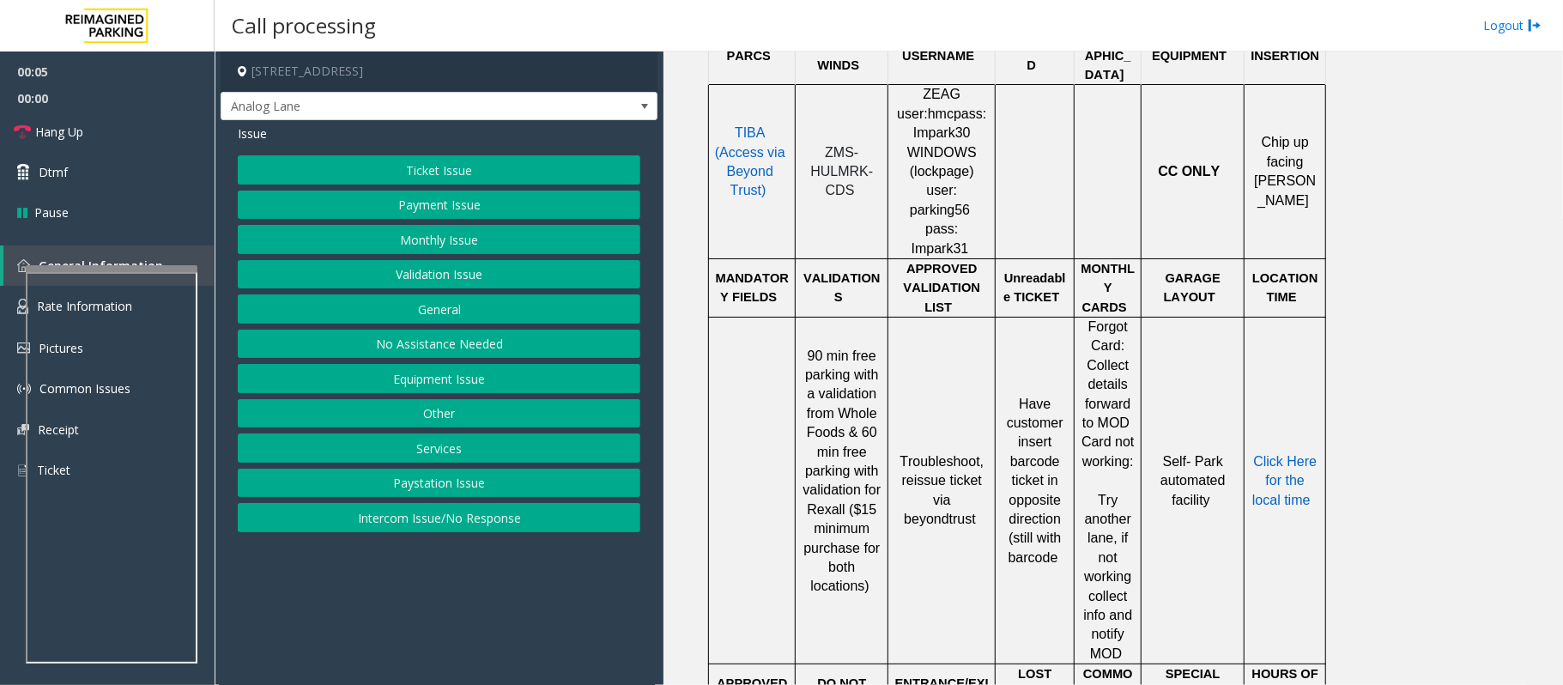
drag, startPoint x: 852, startPoint y: 200, endPoint x: 821, endPoint y: 160, distance: 50.8
click at [821, 160] on p "ZMS-HULMRK-CDS" at bounding box center [842, 172] width 80 height 58
copy span "ZMS-HULMRK-CDS"
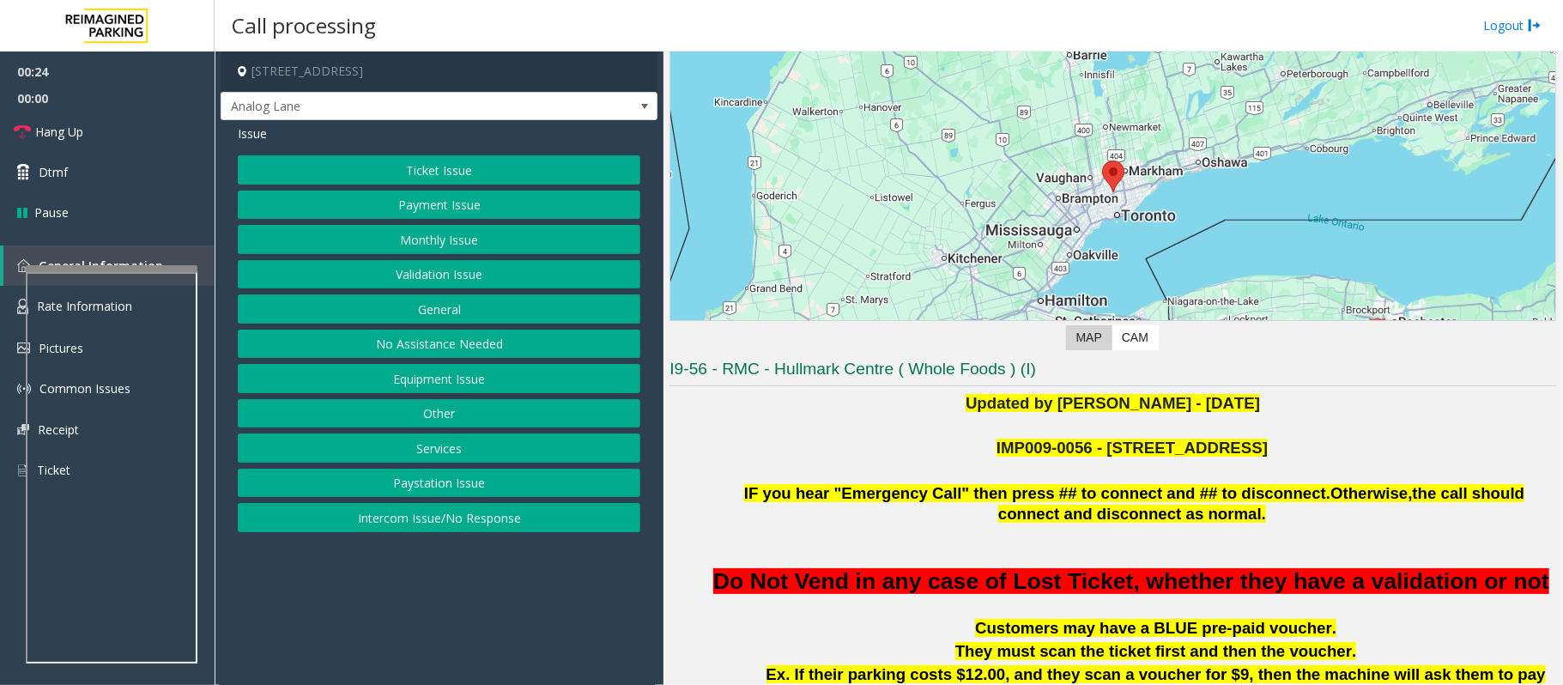
scroll to position [343, 0]
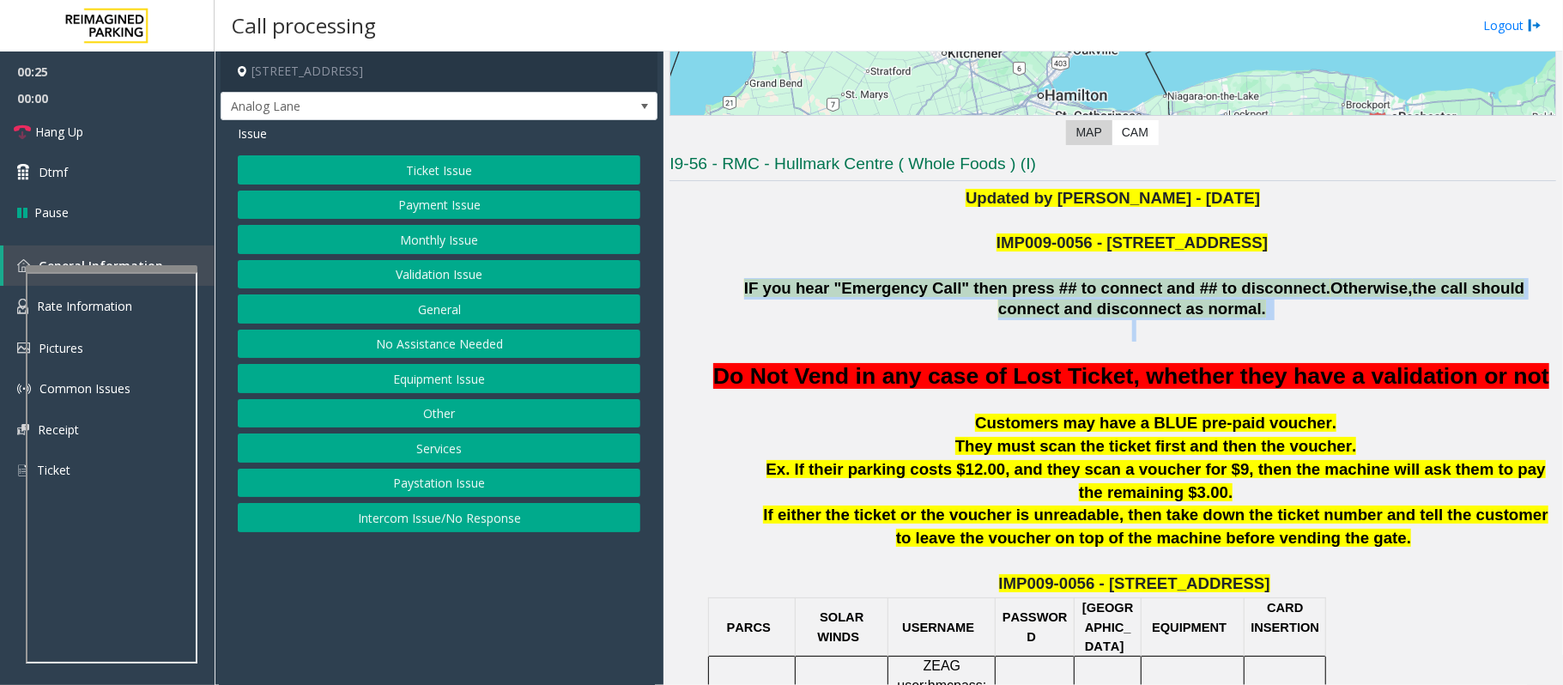
drag, startPoint x: 1179, startPoint y: 326, endPoint x: 718, endPoint y: 296, distance: 462.8
click at [744, 297] on span "IF you hear "Emergency Call" then press ## to connect and ## to disconnect." at bounding box center [1037, 288] width 586 height 18
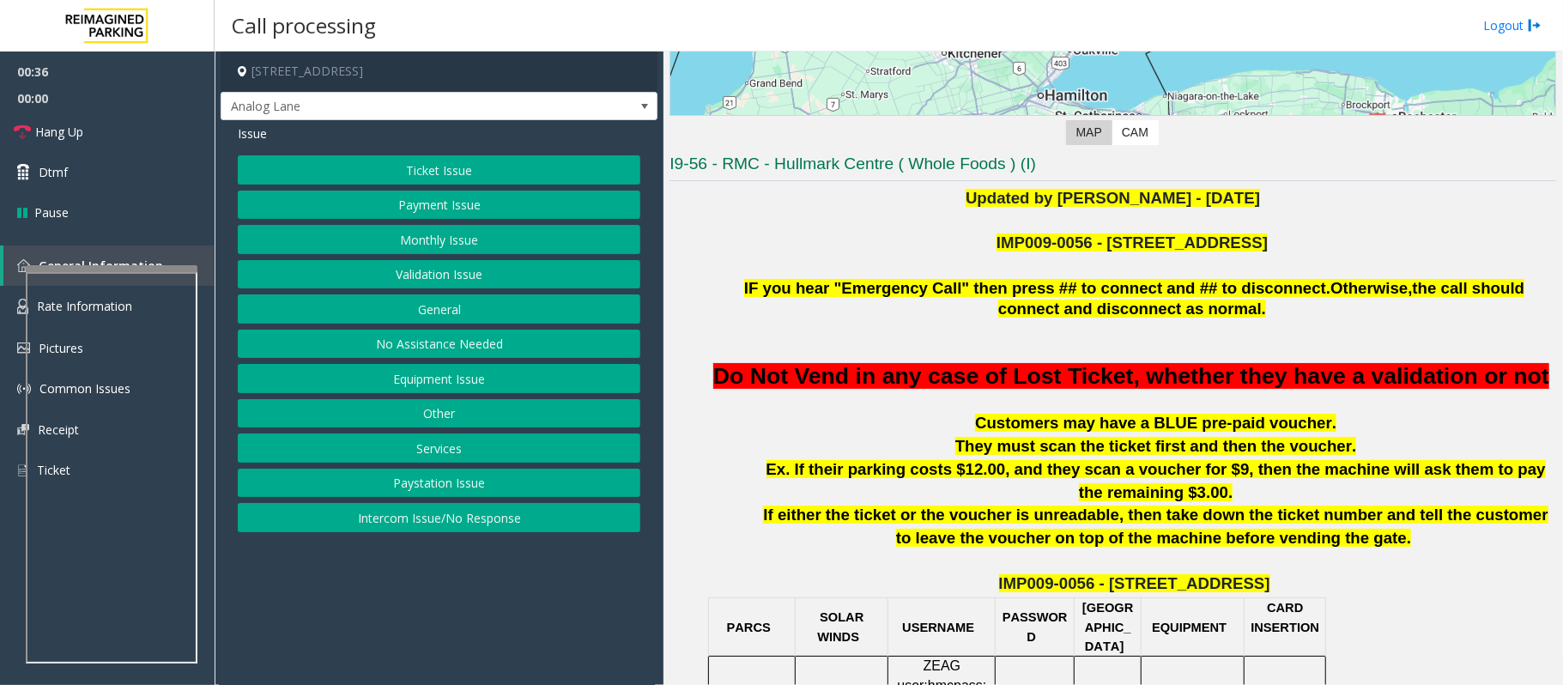
click at [423, 383] on button "Equipment Issue" at bounding box center [439, 378] width 403 height 29
click at [424, 312] on button "Gate / Door Won't Open" at bounding box center [439, 308] width 403 height 29
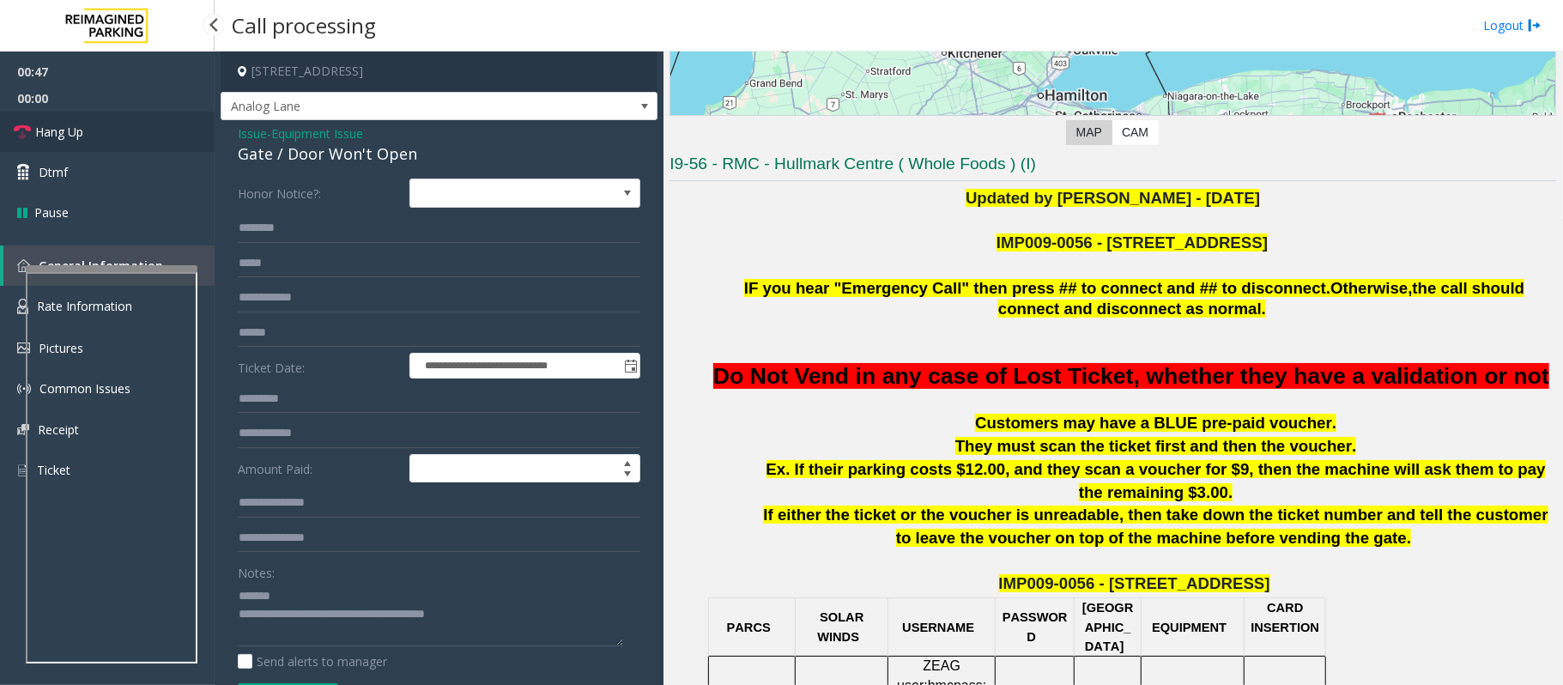
click at [53, 135] on span "Hang Up" at bounding box center [59, 132] width 48 height 18
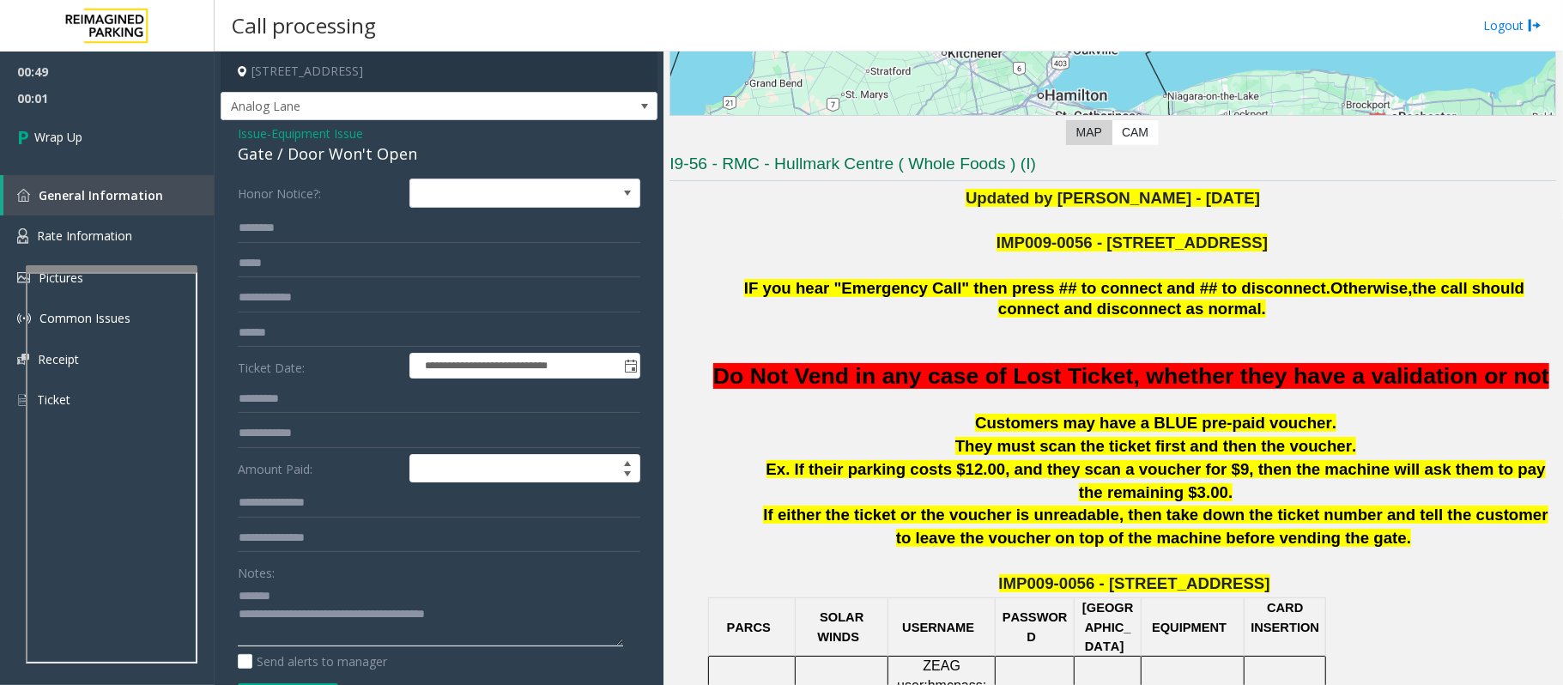
click at [488, 616] on textarea at bounding box center [430, 614] width 385 height 64
drag, startPoint x: 495, startPoint y: 616, endPoint x: 306, endPoint y: 612, distance: 188.9
click at [306, 612] on textarea at bounding box center [430, 614] width 385 height 64
paste textarea "******"
click at [334, 597] on textarea at bounding box center [430, 614] width 385 height 64
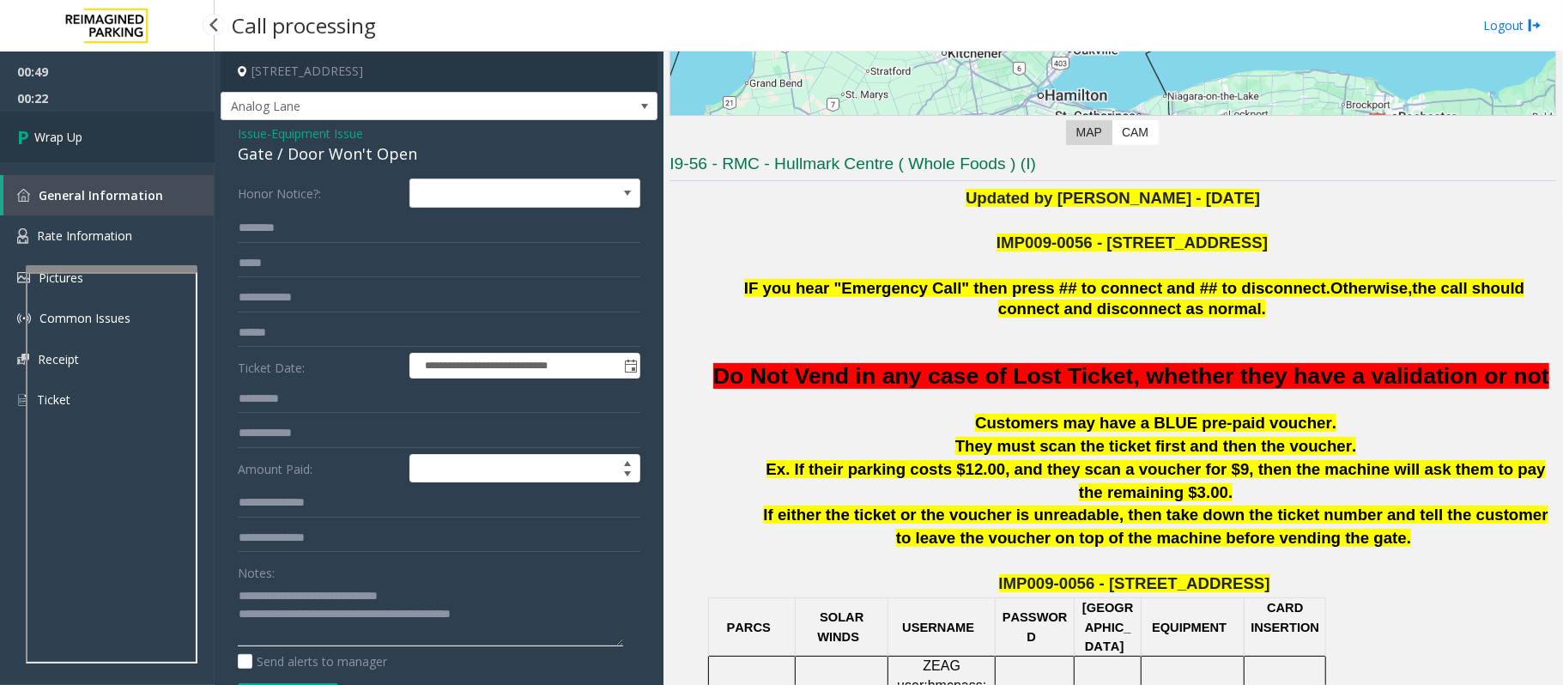
type textarea "**********"
click at [86, 136] on link "Wrap Up" at bounding box center [107, 137] width 215 height 51
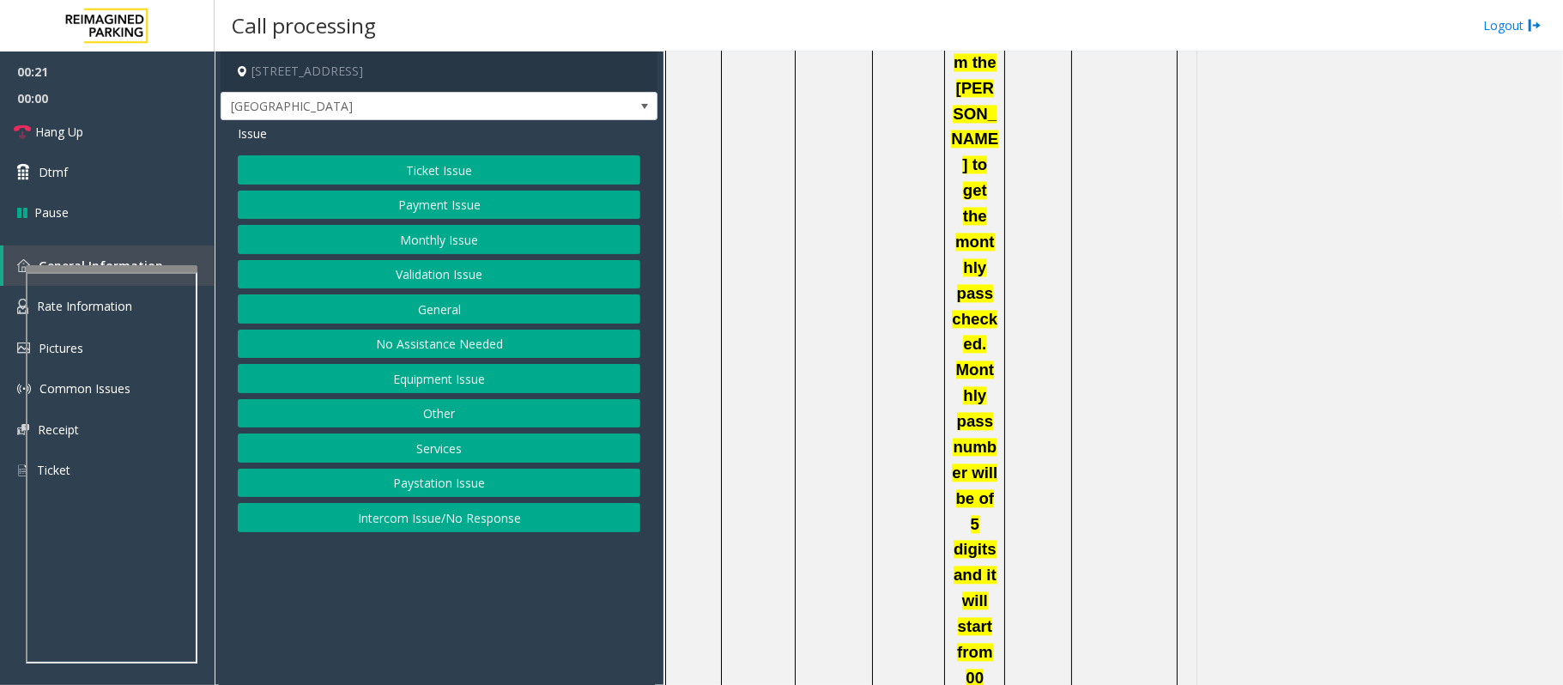
scroll to position [2517, 0]
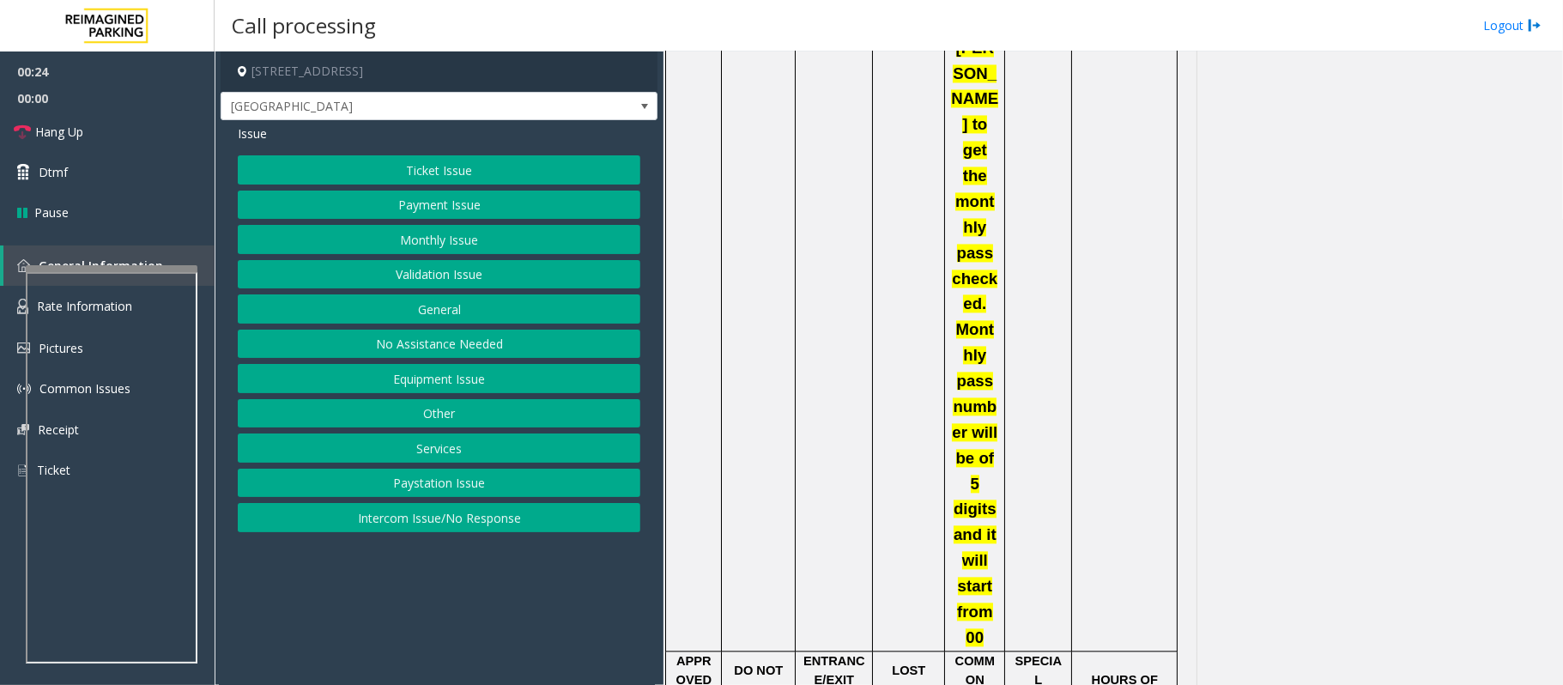
click at [381, 168] on button "Ticket Issue" at bounding box center [439, 169] width 403 height 29
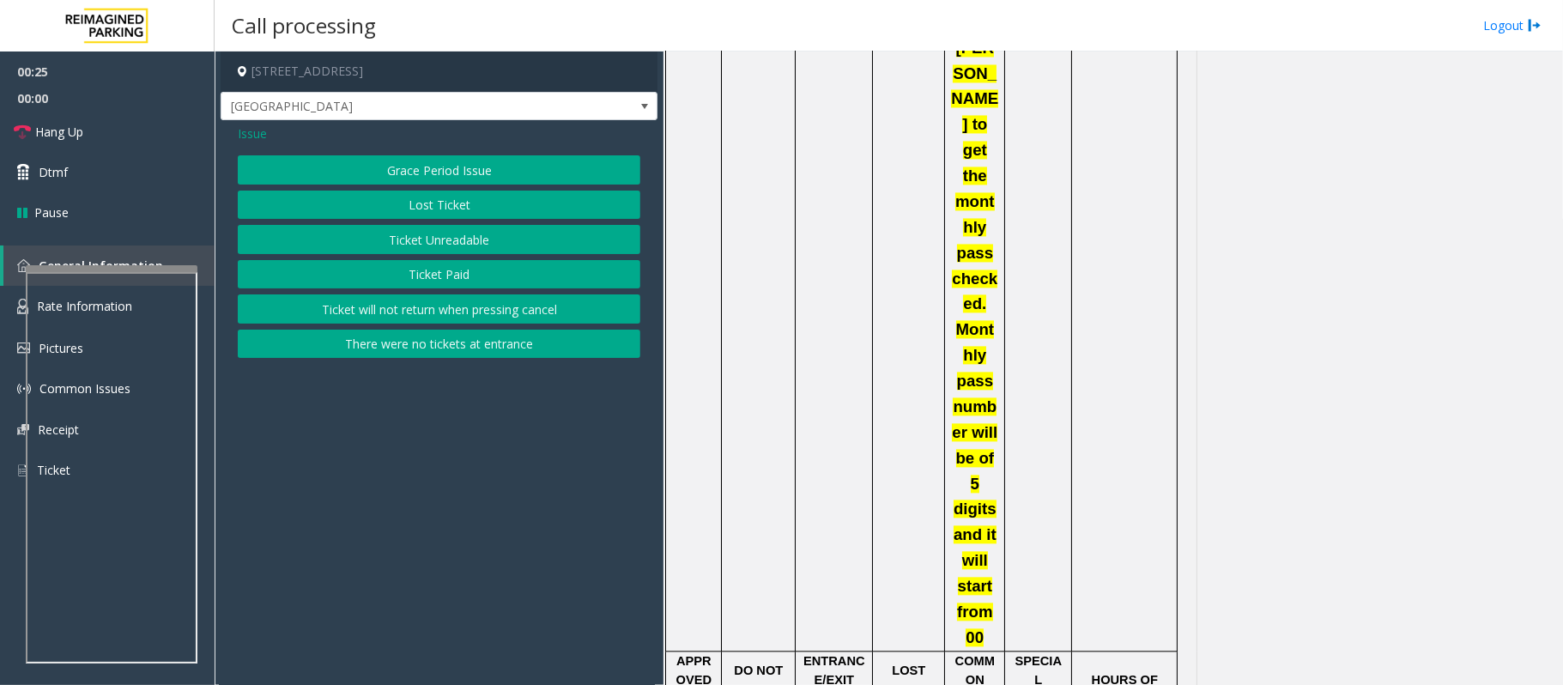
click at [403, 201] on button "Lost Ticket" at bounding box center [439, 205] width 403 height 29
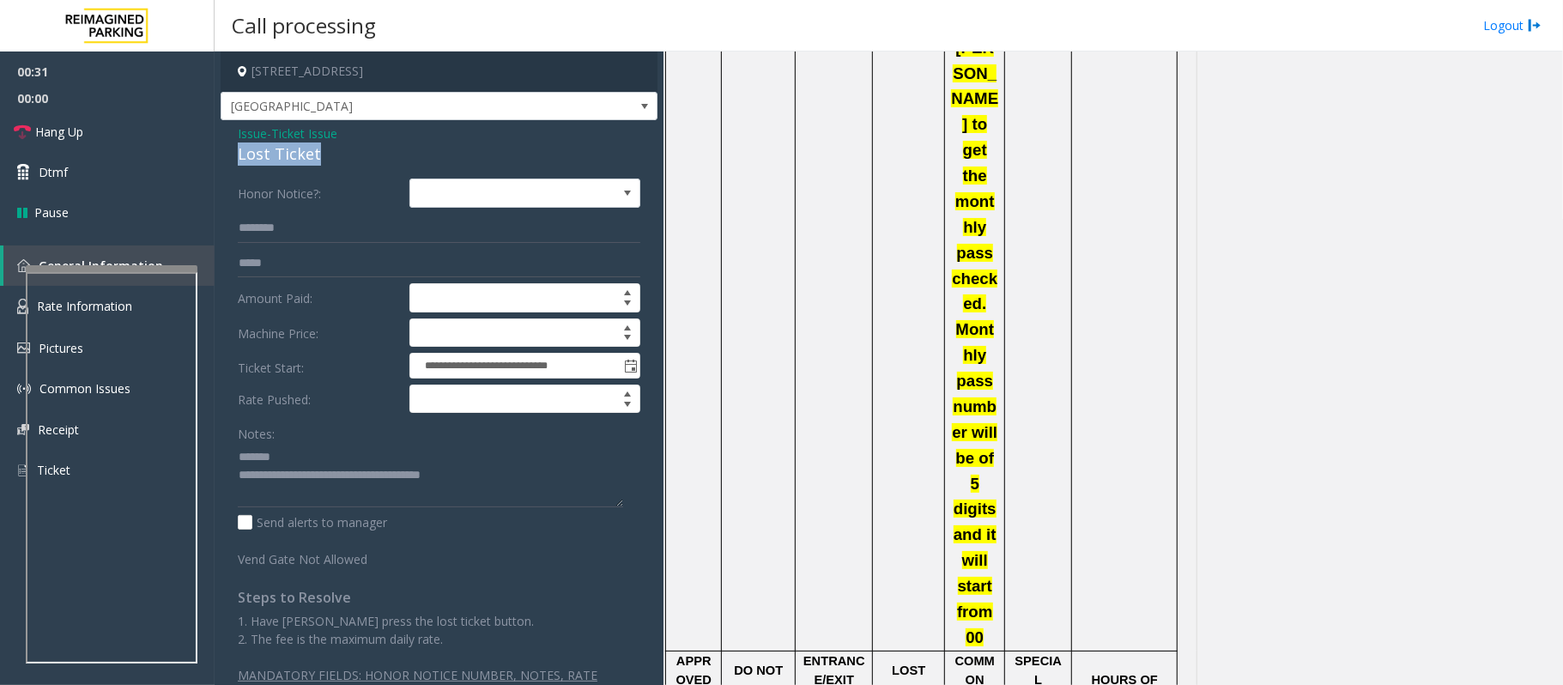
drag, startPoint x: 330, startPoint y: 153, endPoint x: 228, endPoint y: 151, distance: 101.3
click at [228, 151] on div "**********" at bounding box center [439, 419] width 437 height 599
drag, startPoint x: 510, startPoint y: 474, endPoint x: 310, endPoint y: 476, distance: 200.0
click at [310, 476] on textarea at bounding box center [430, 475] width 385 height 64
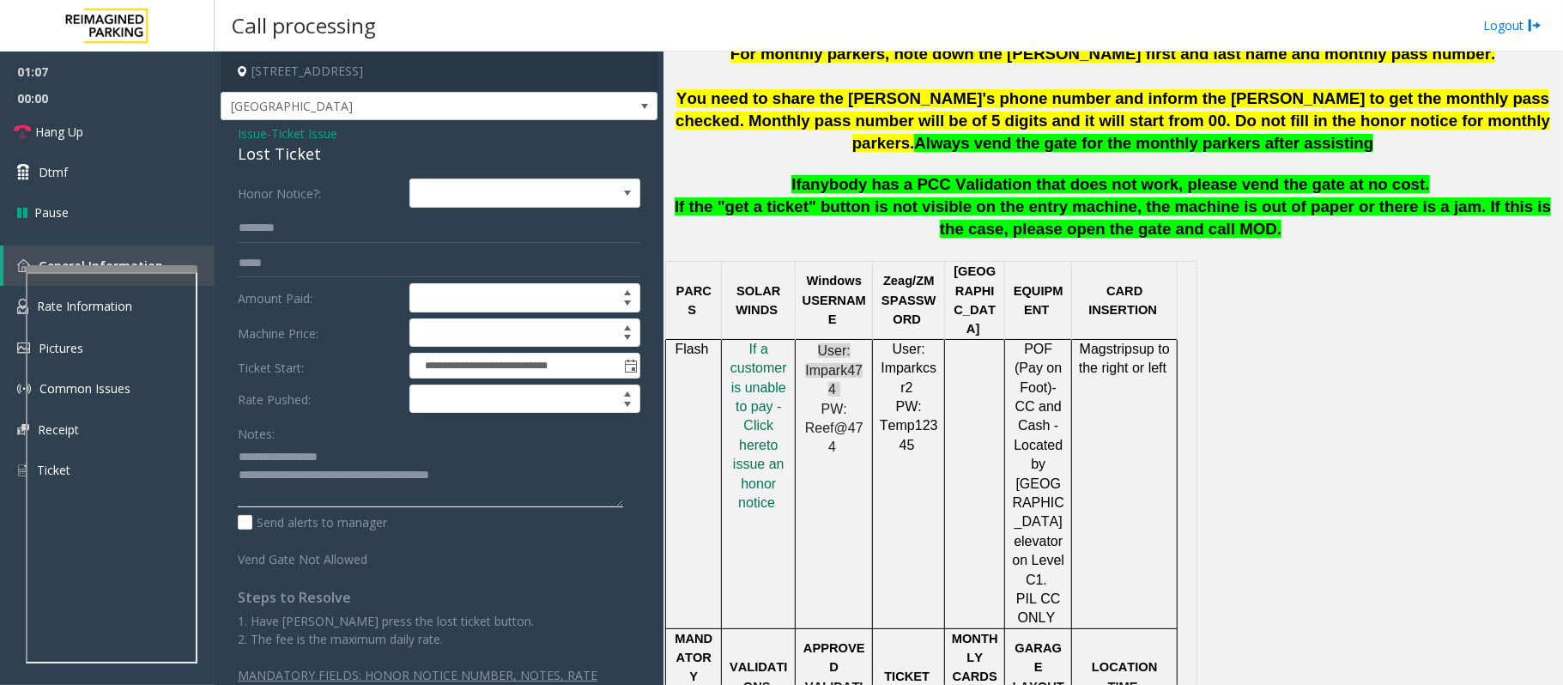
scroll to position [343, 0]
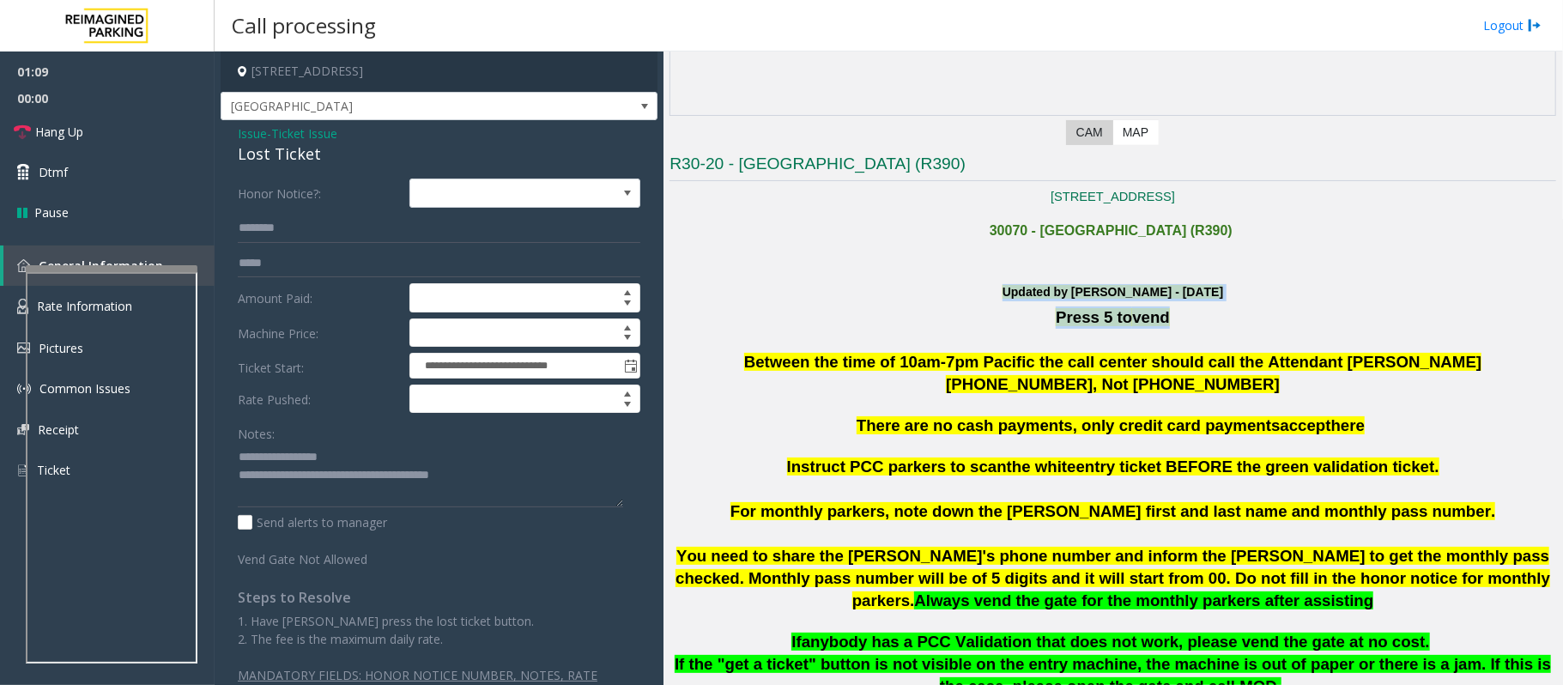
drag, startPoint x: 977, startPoint y: 293, endPoint x: 1186, endPoint y: 324, distance: 211.7
click at [1186, 324] on p "Press 5 to vend" at bounding box center [1112, 317] width 887 height 22
drag, startPoint x: 488, startPoint y: 488, endPoint x: 221, endPoint y: 436, distance: 272.9
click at [221, 436] on div "**********" at bounding box center [439, 419] width 437 height 599
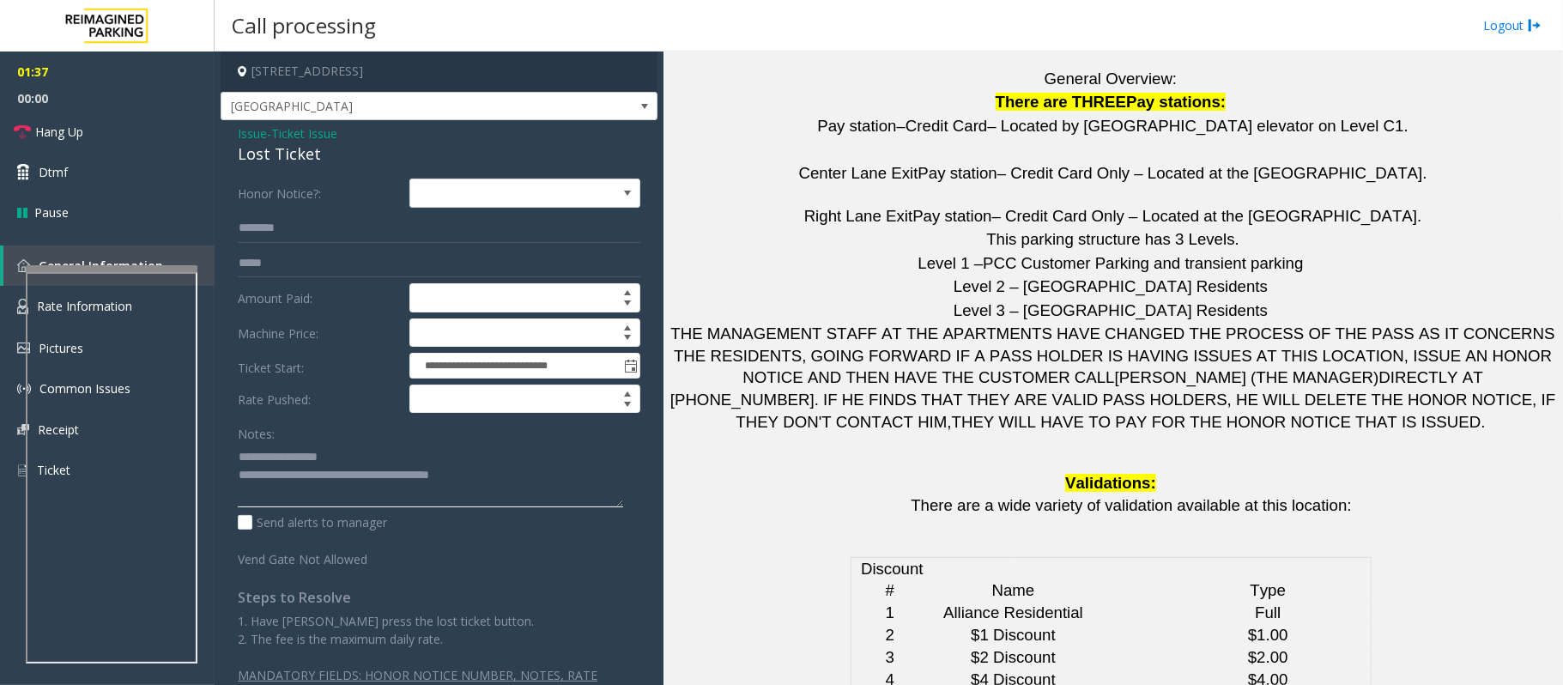
scroll to position [3777, 0]
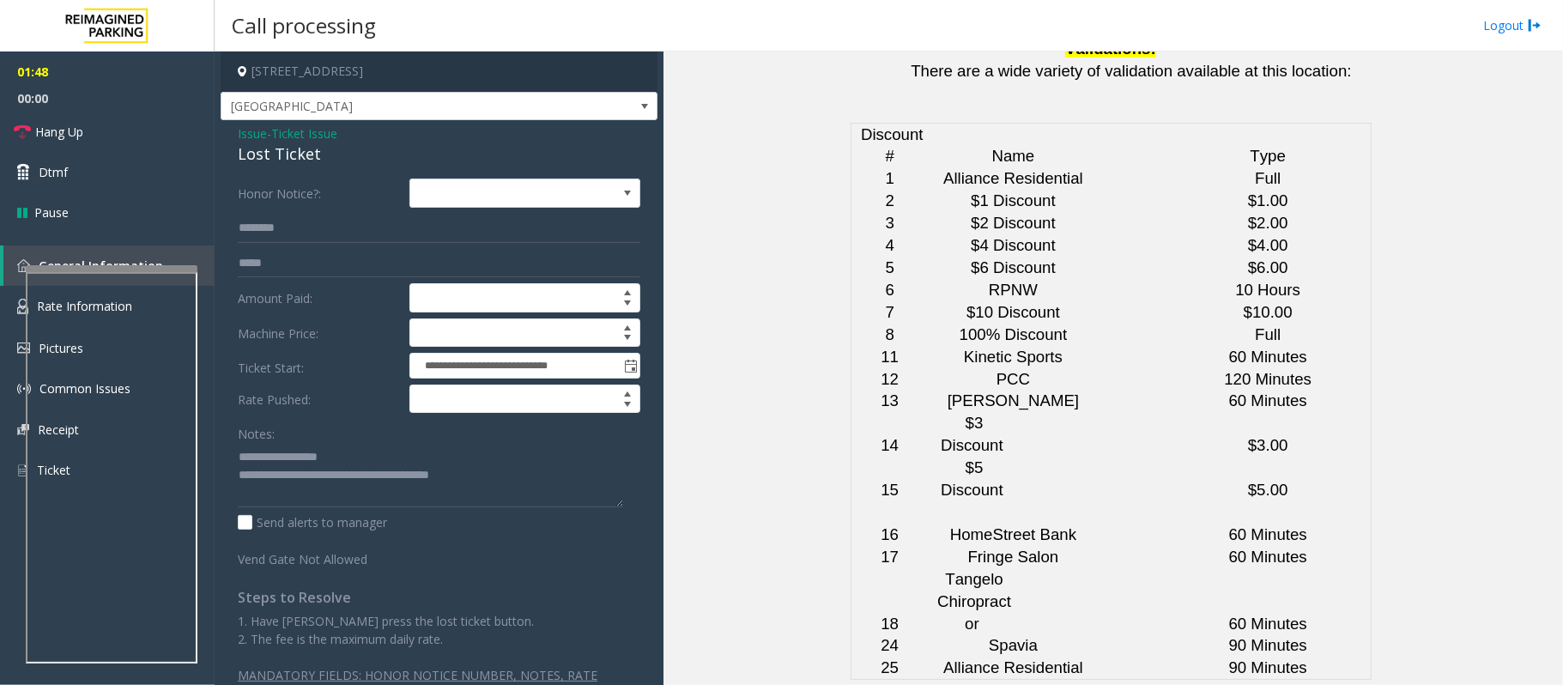
scroll to position [4296, 0]
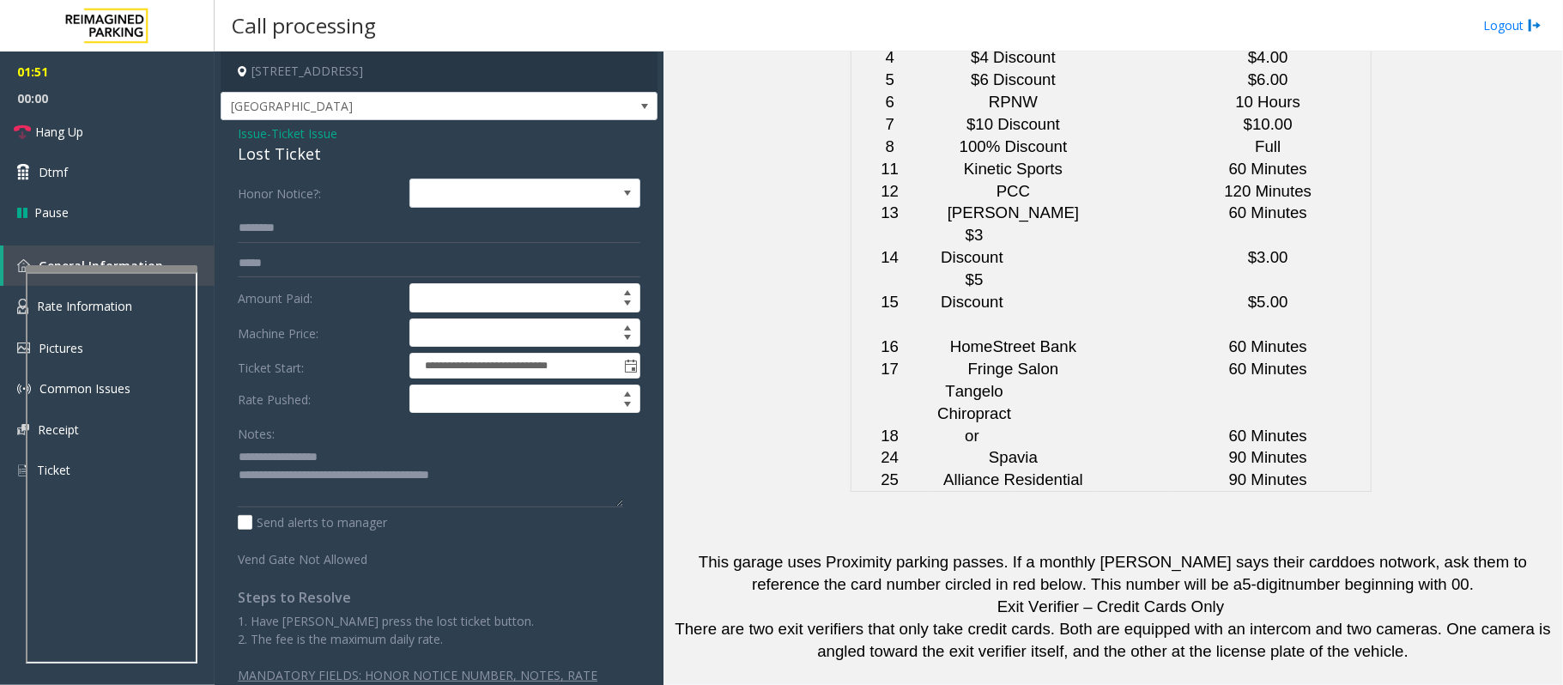
drag, startPoint x: 932, startPoint y: 551, endPoint x: 831, endPoint y: 557, distance: 101.5
copy button "[PHONE_NUMBER]"
click at [84, 141] on link "Hang Up" at bounding box center [107, 132] width 215 height 40
click at [506, 475] on textarea at bounding box center [430, 475] width 385 height 64
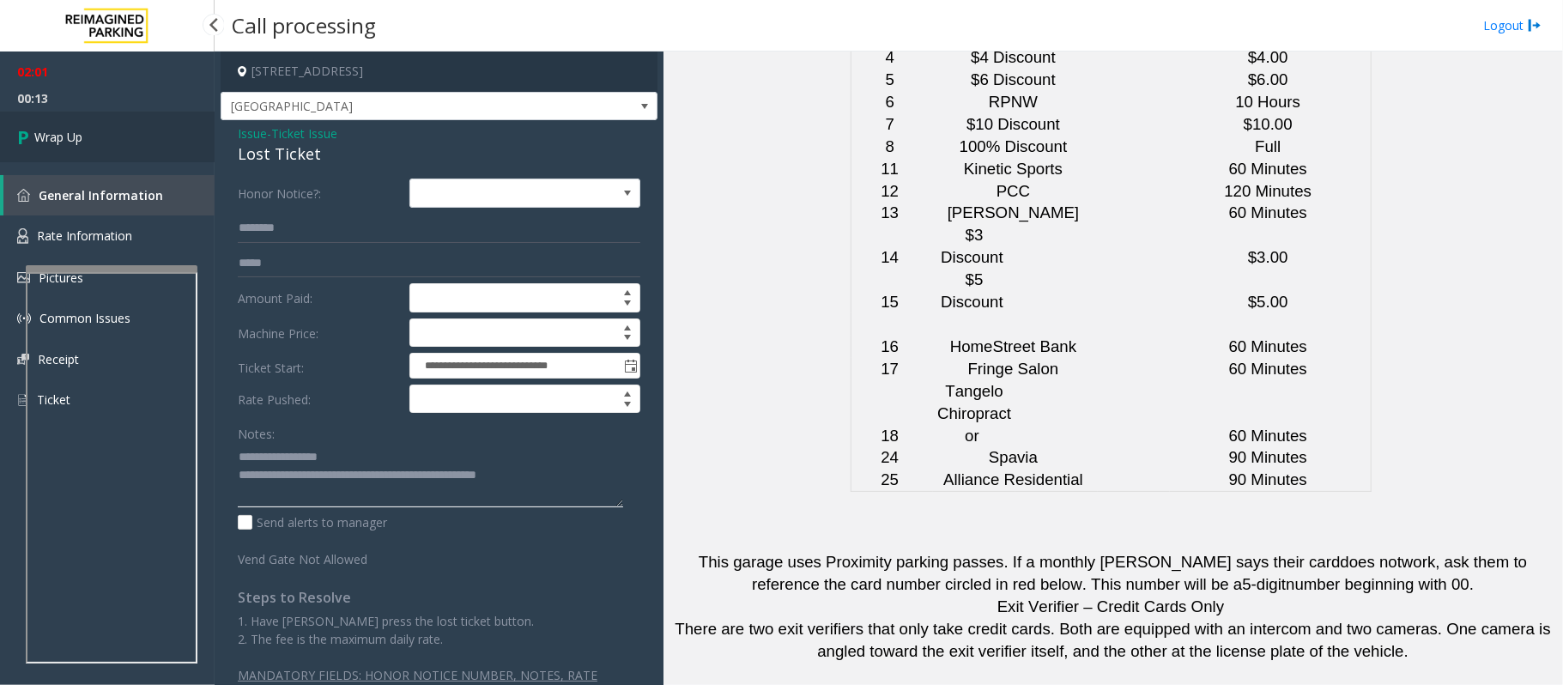
type textarea "**********"
click at [79, 142] on span "Wrap Up" at bounding box center [58, 137] width 48 height 18
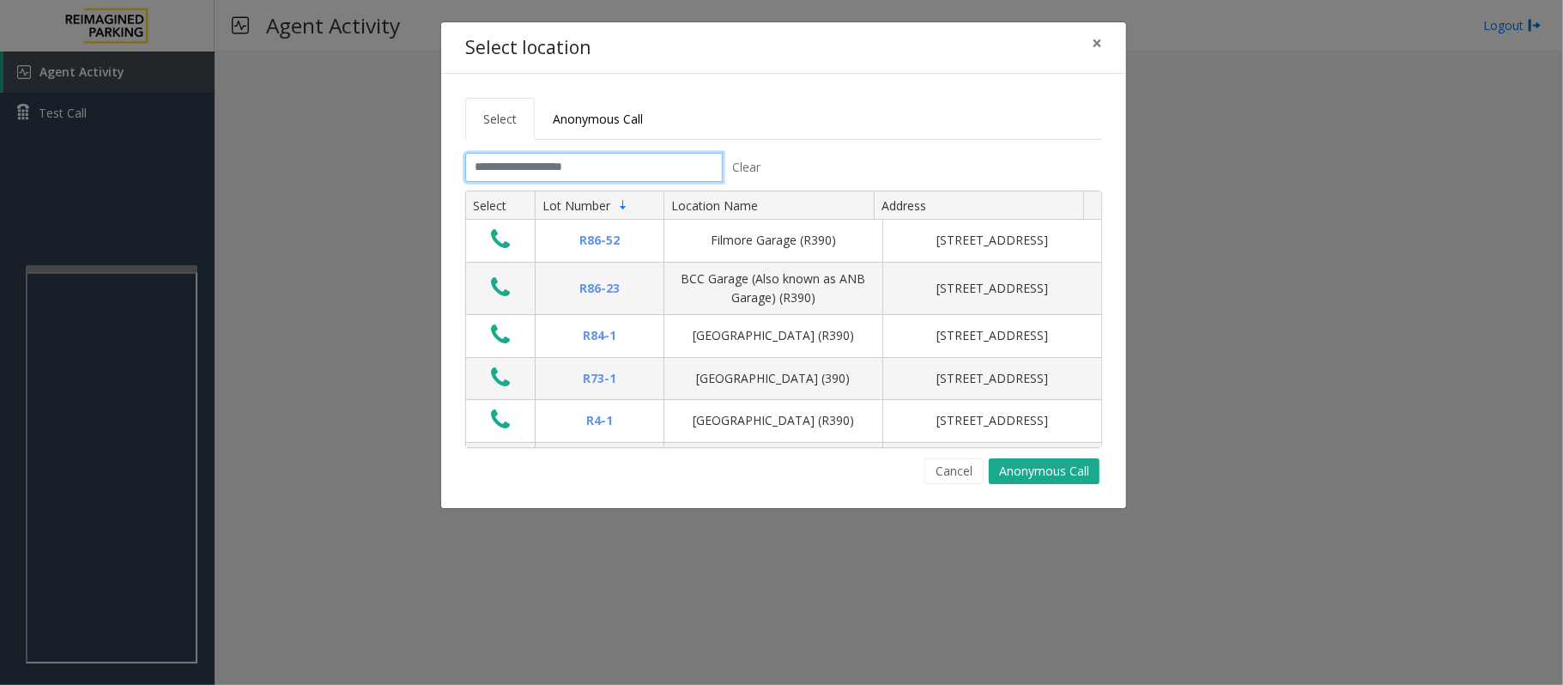
click at [524, 172] on input "text" at bounding box center [593, 167] width 257 height 29
click at [553, 168] on input "text" at bounding box center [593, 167] width 257 height 29
click at [962, 470] on button "Cancel" at bounding box center [953, 471] width 59 height 26
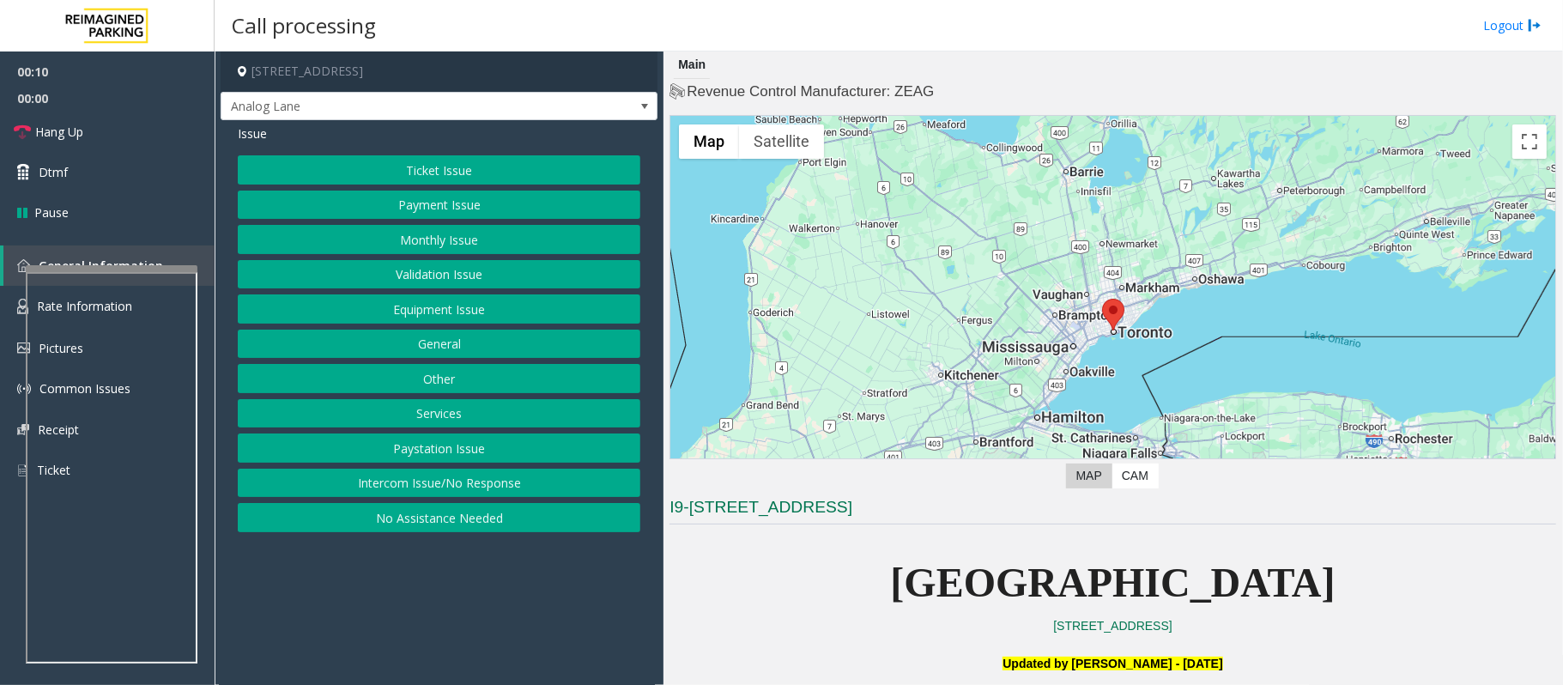
click at [463, 320] on button "Equipment Issue" at bounding box center [439, 308] width 403 height 29
click at [463, 523] on button "Equipment Testing" at bounding box center [439, 517] width 403 height 29
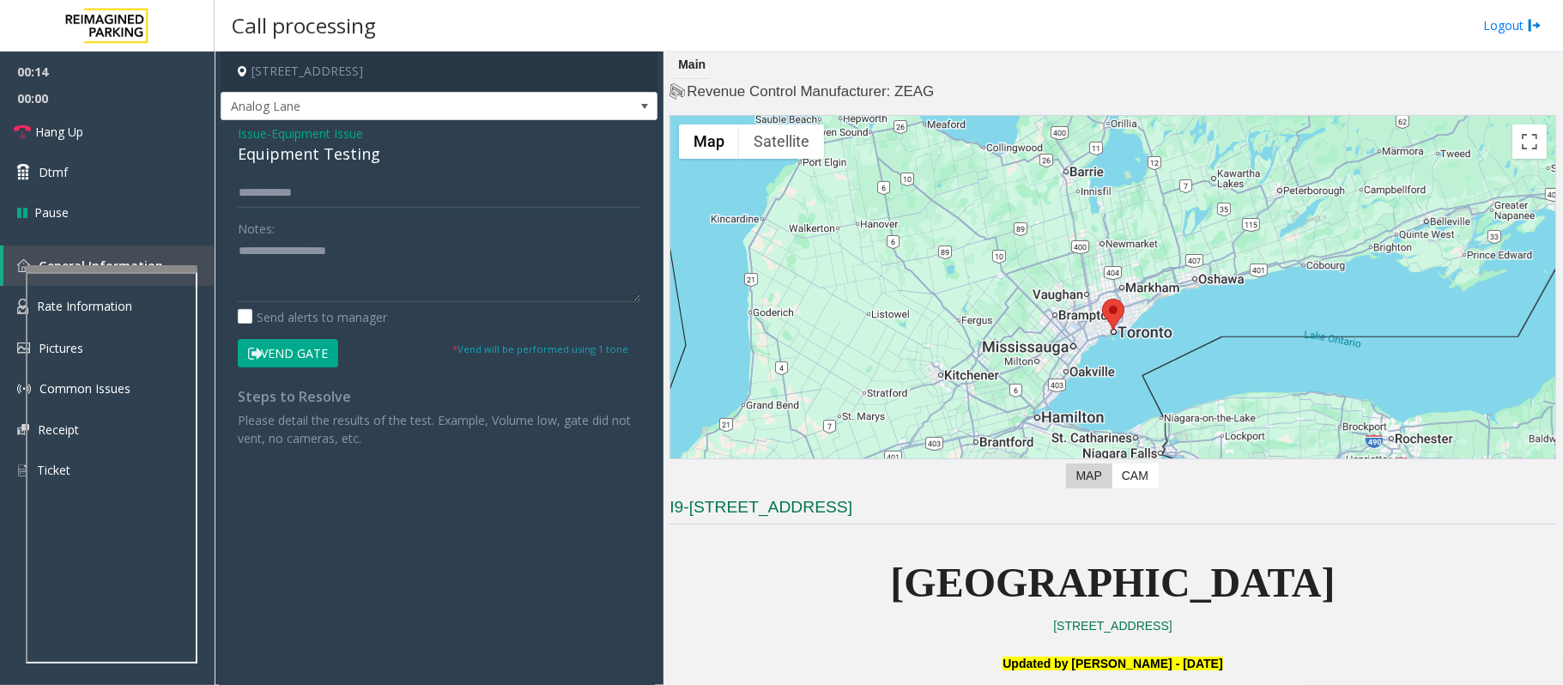
click at [254, 137] on span "Issue" at bounding box center [252, 133] width 29 height 18
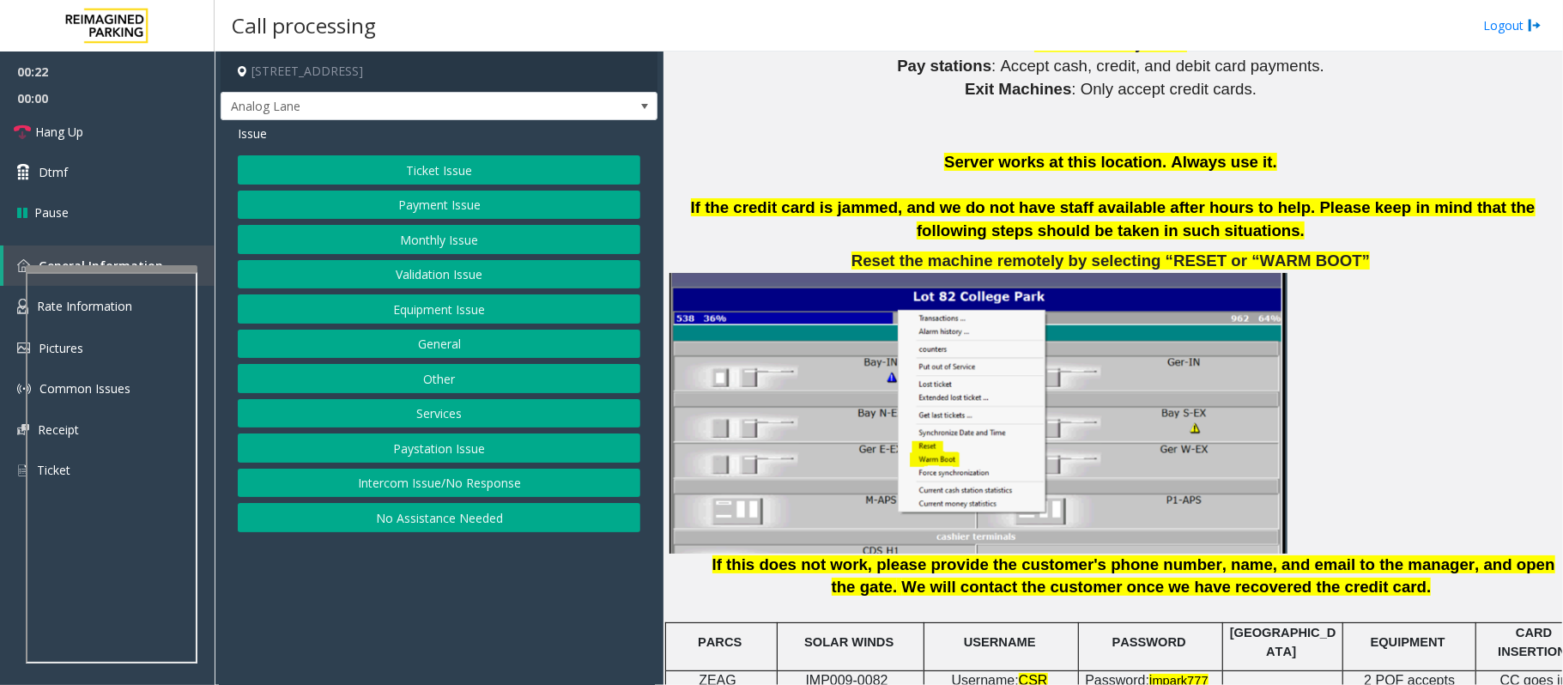
scroll to position [2060, 0]
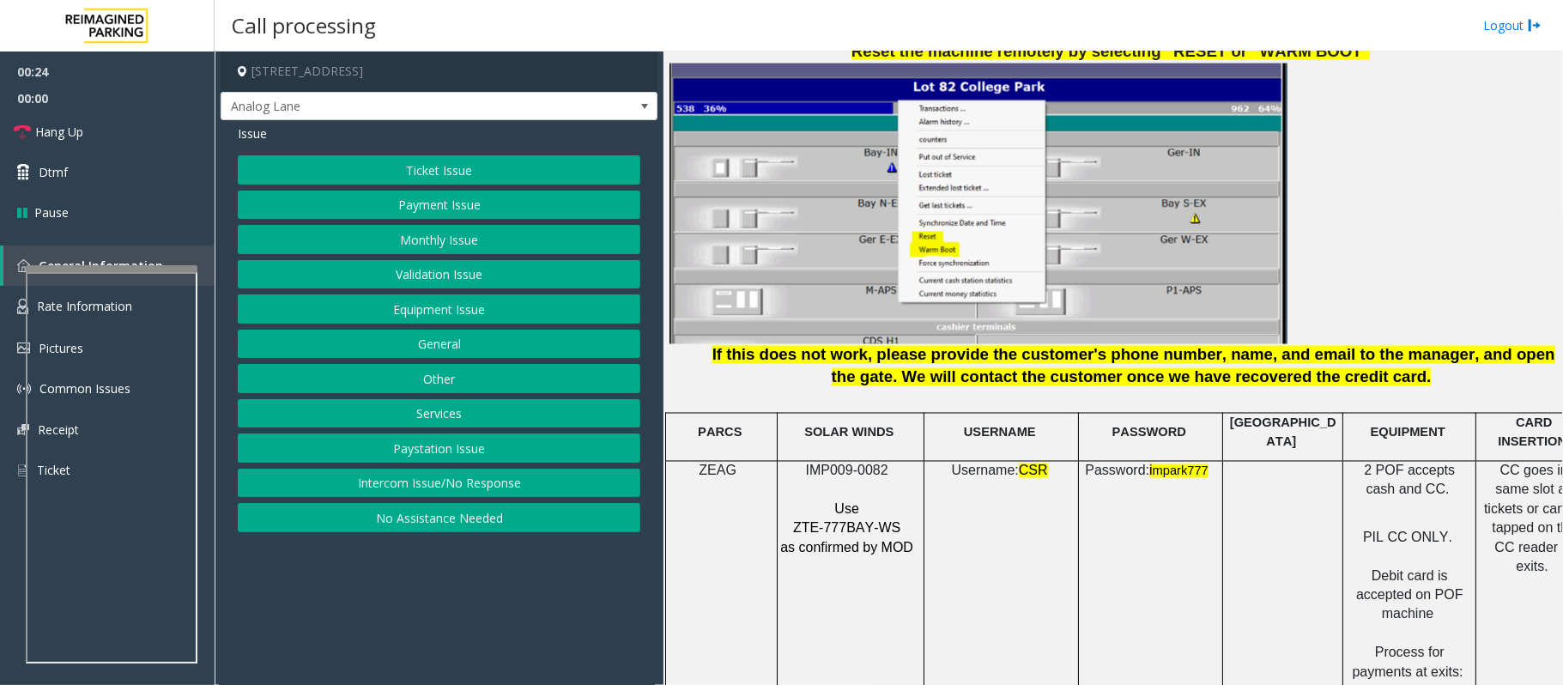
click at [395, 179] on button "Ticket Issue" at bounding box center [439, 169] width 403 height 29
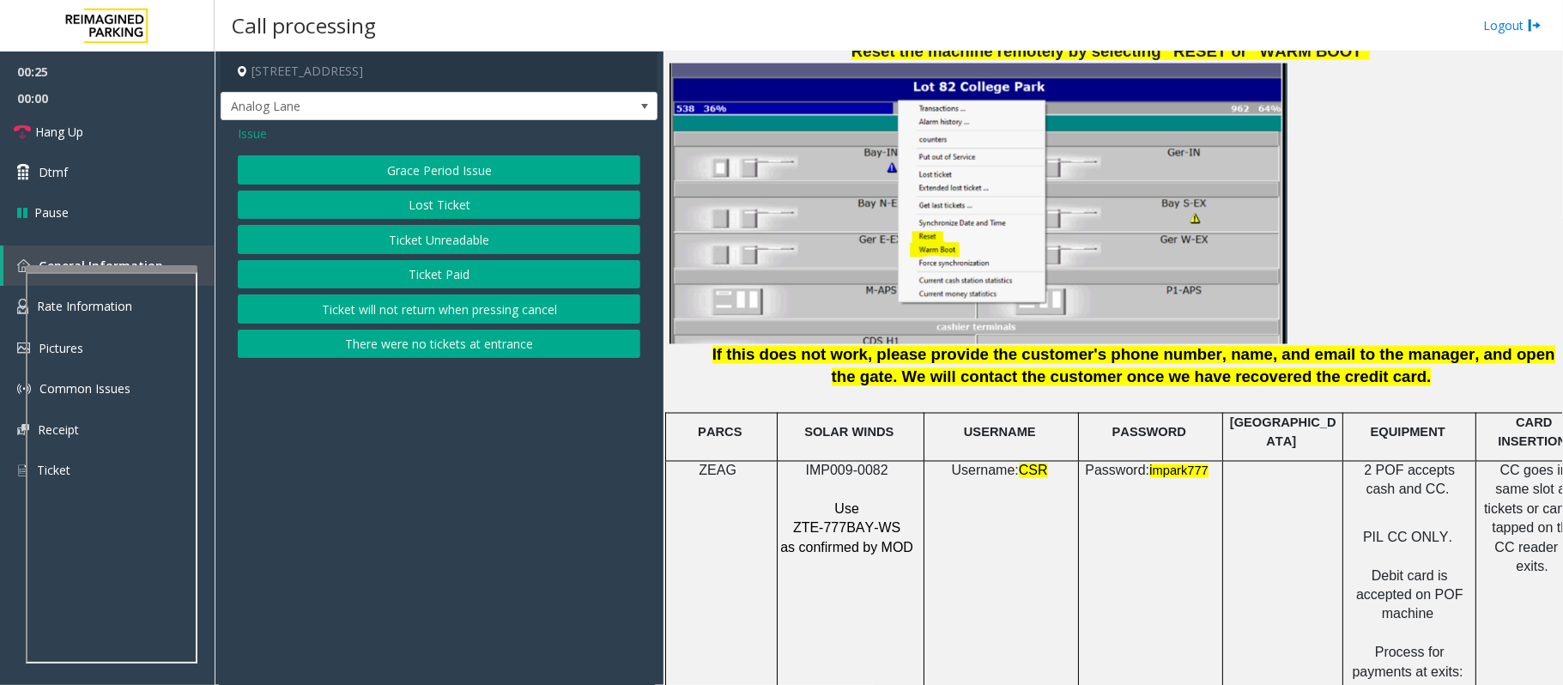
click at [468, 276] on button "Ticket Paid" at bounding box center [439, 274] width 403 height 29
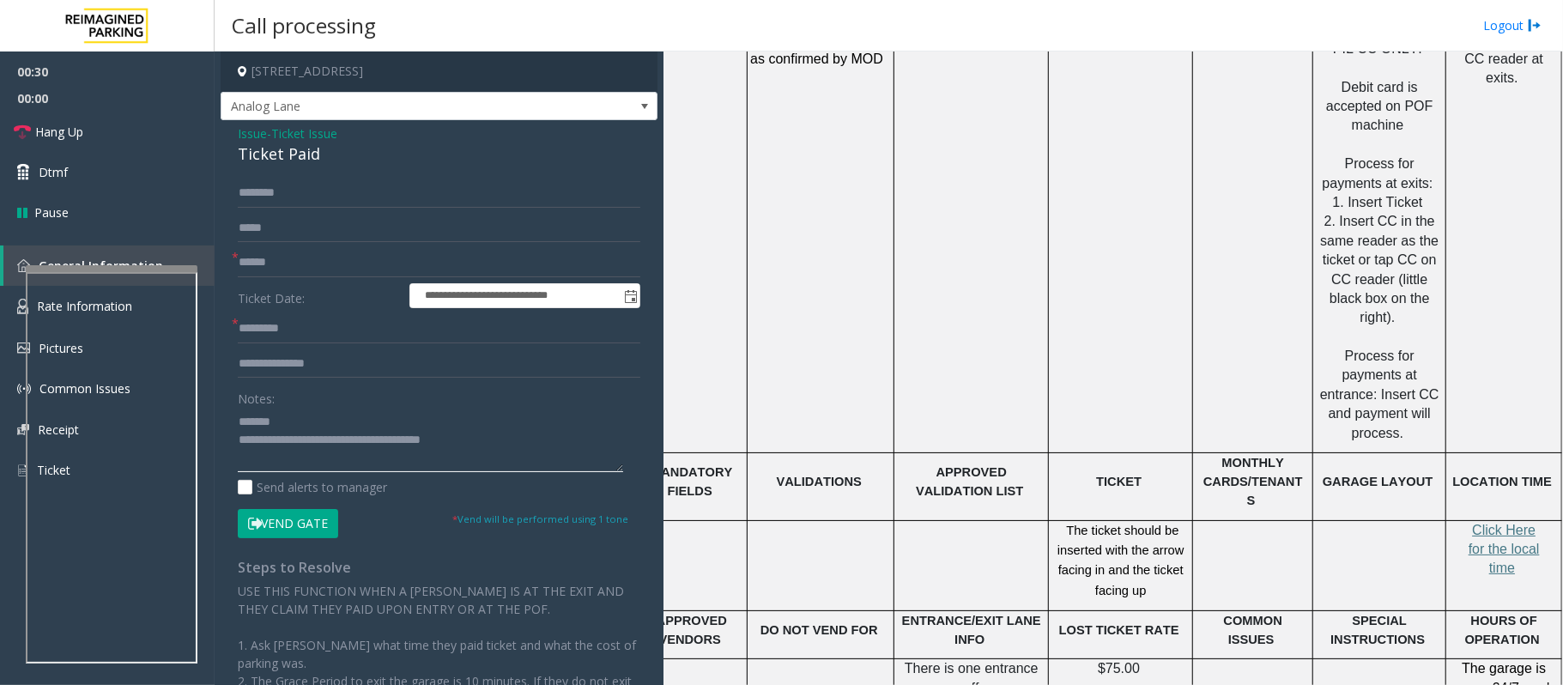
scroll to position [2632, 48]
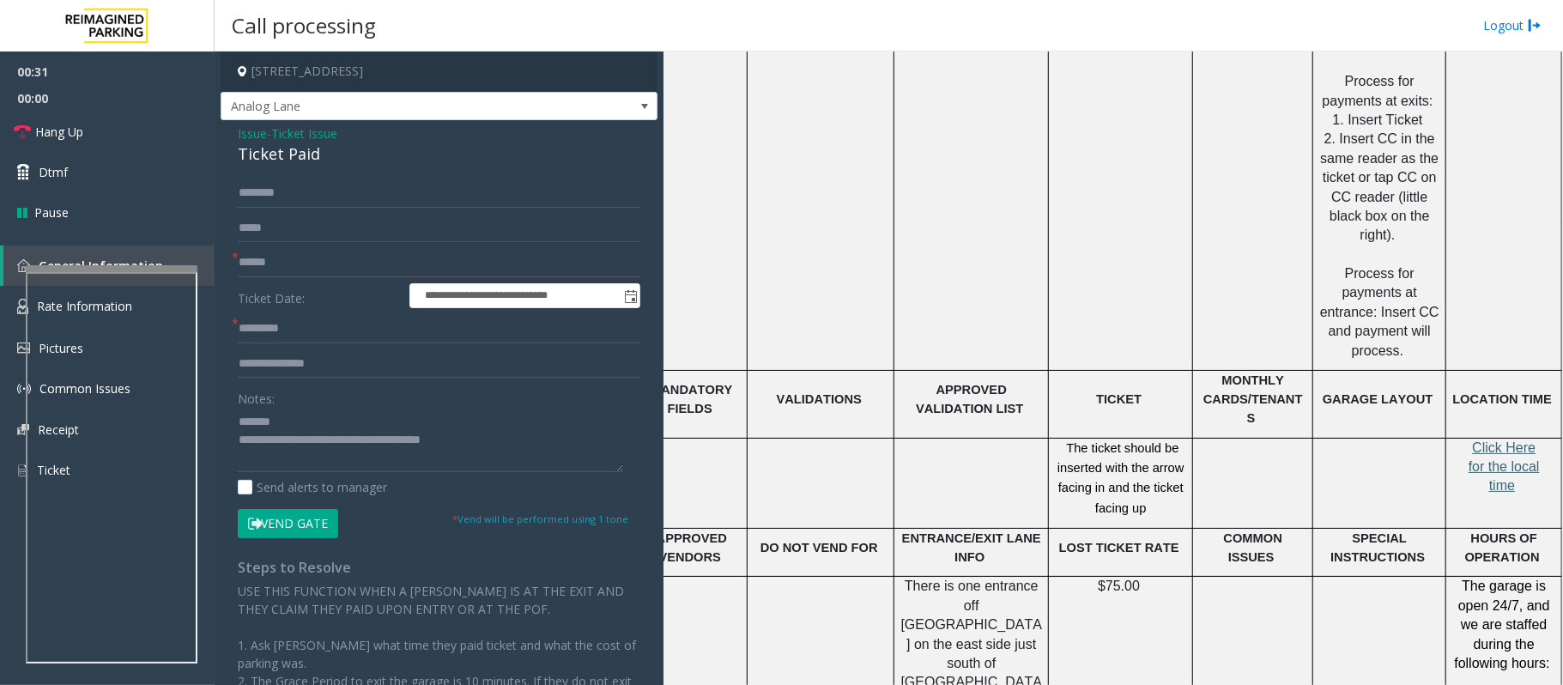
click at [1481, 440] on span "Click Here for the local time" at bounding box center [1504, 466] width 71 height 53
click at [1, 306] on link "Rate Information" at bounding box center [107, 307] width 215 height 42
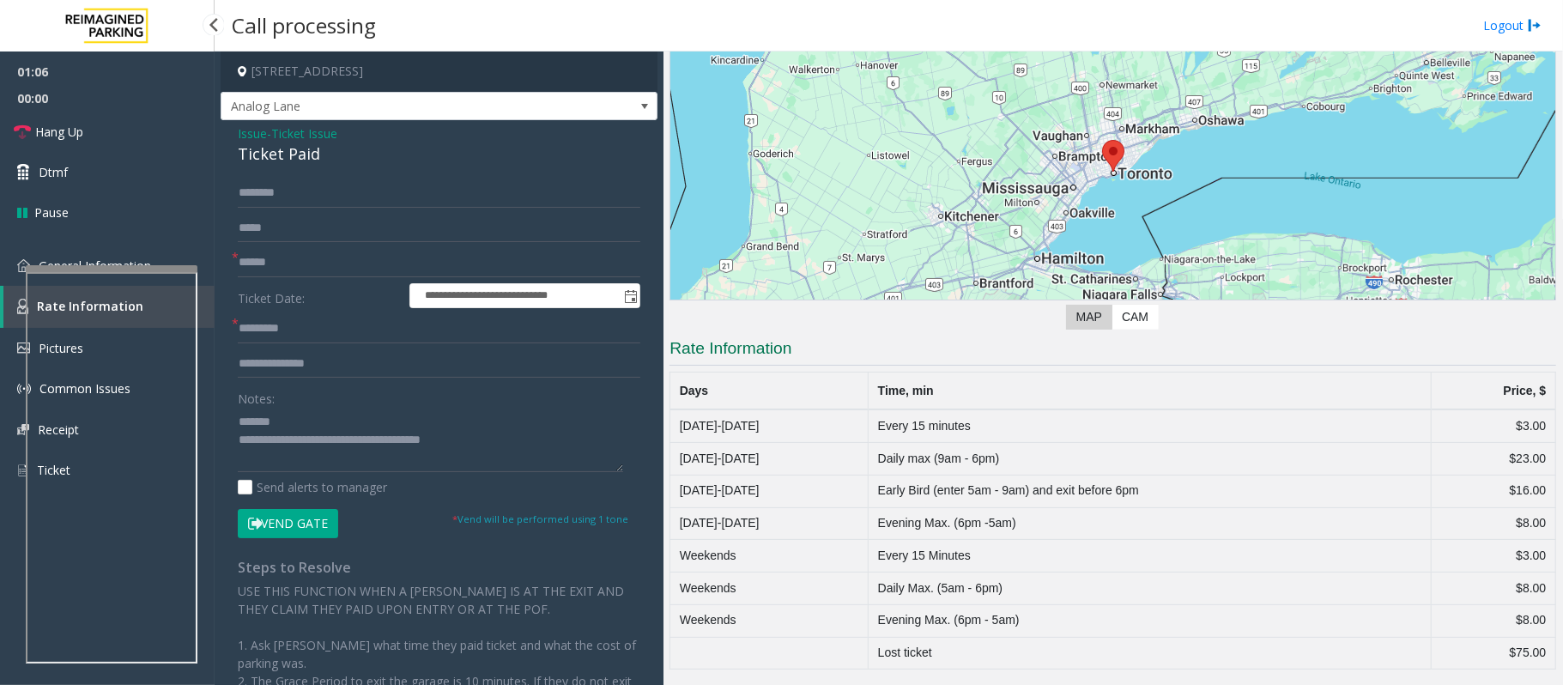
scroll to position [161, 0]
click at [12, 272] on link "General Information" at bounding box center [107, 265] width 215 height 40
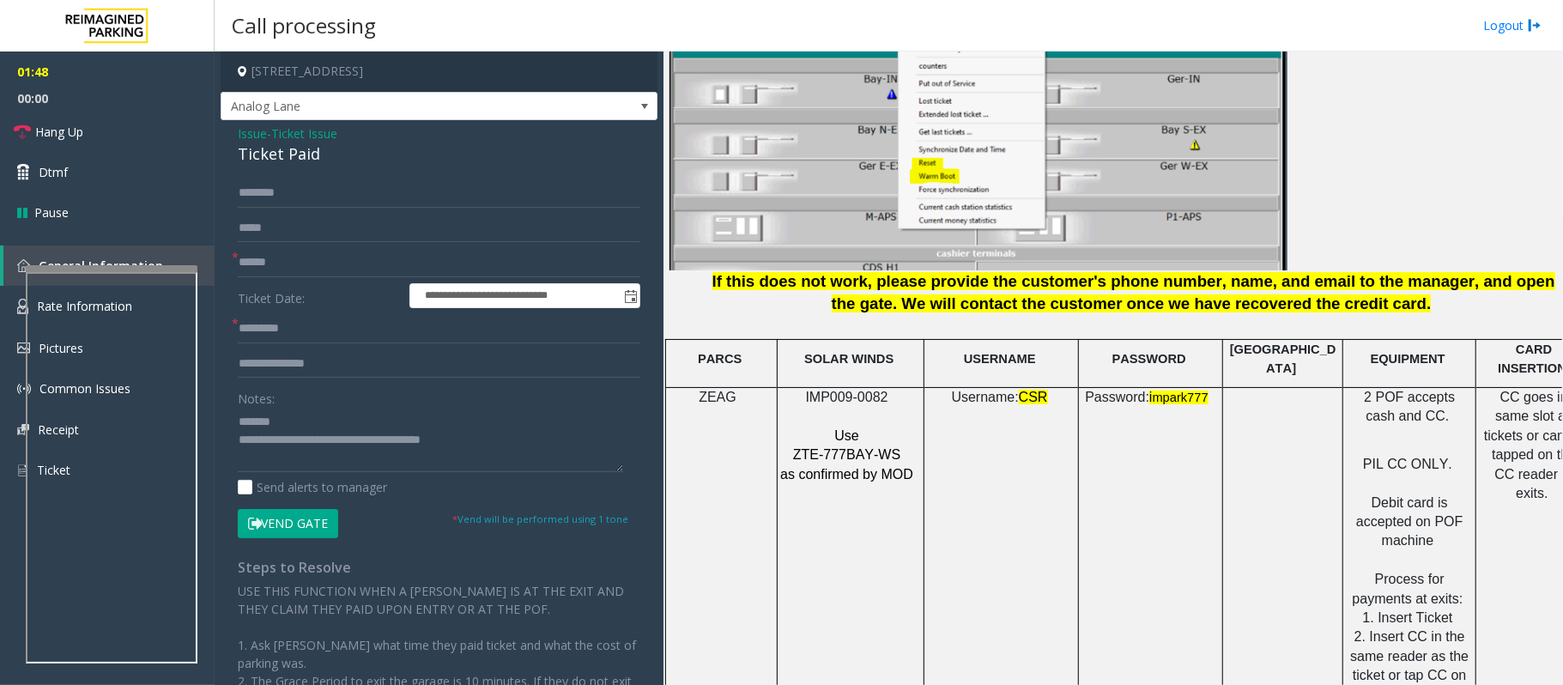
scroll to position [2174, 0]
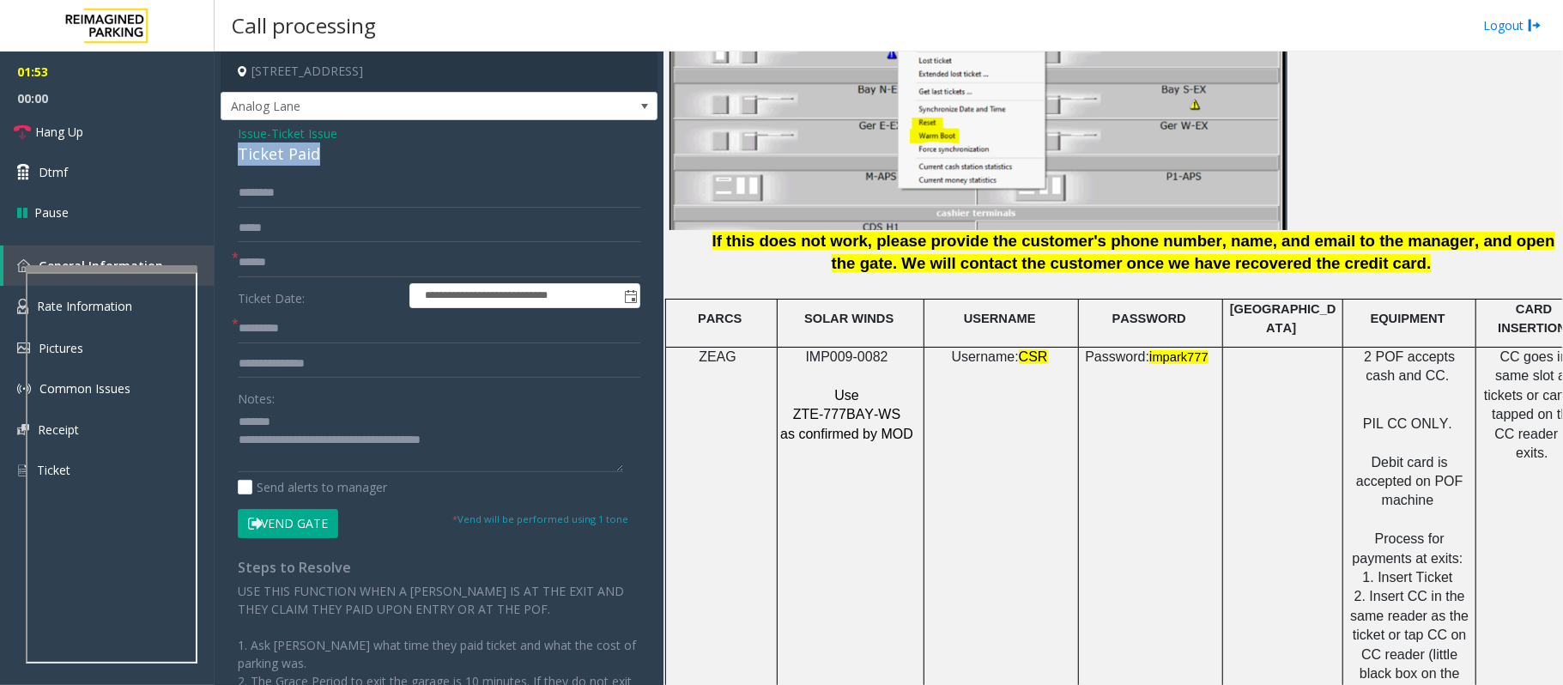
drag, startPoint x: 330, startPoint y: 152, endPoint x: 239, endPoint y: 153, distance: 91.8
click at [239, 153] on div "Ticket Paid" at bounding box center [439, 153] width 403 height 23
type textarea "**********"
click at [276, 316] on input "text" at bounding box center [439, 328] width 403 height 29
type input "**"
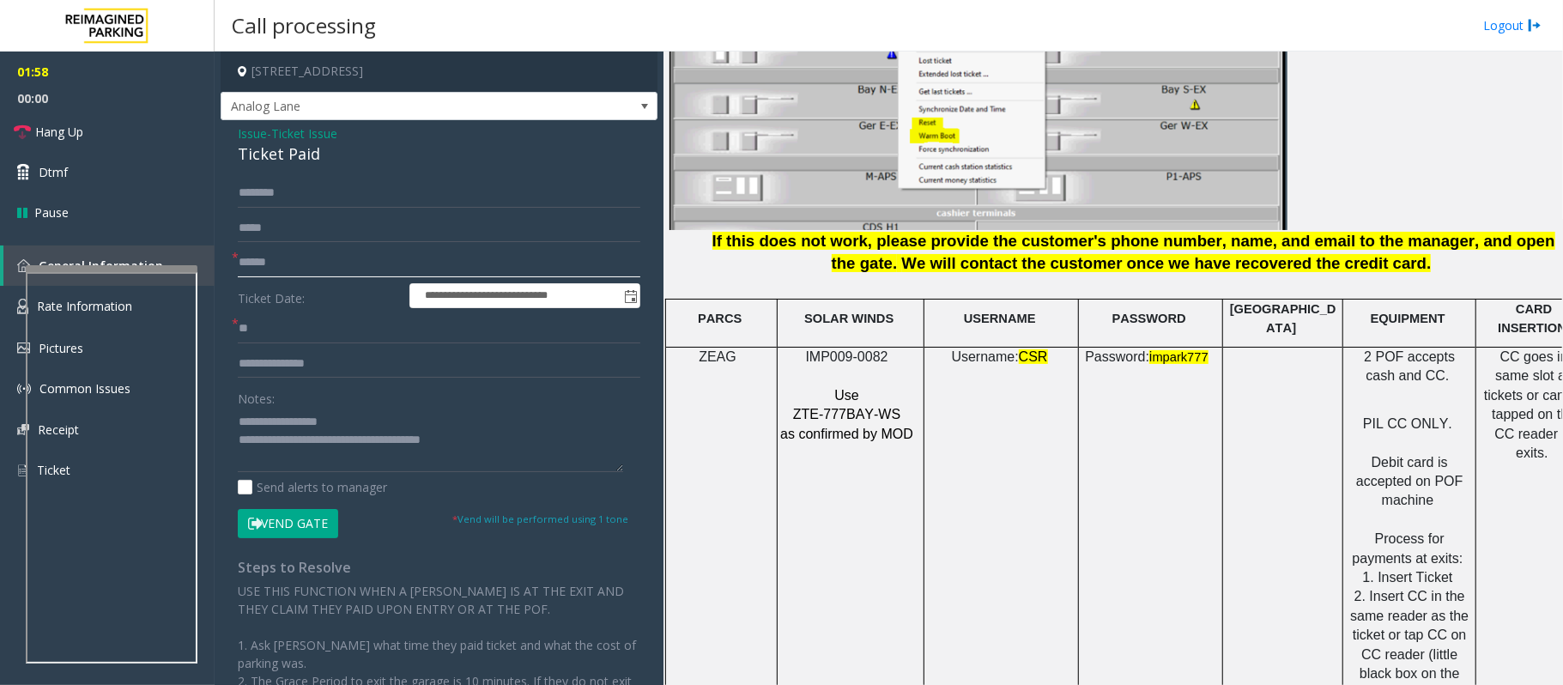
click at [245, 258] on input "text" at bounding box center [439, 262] width 403 height 29
type input "**"
click at [62, 139] on span "Hang Up" at bounding box center [59, 132] width 48 height 18
click at [348, 416] on textarea at bounding box center [430, 440] width 385 height 64
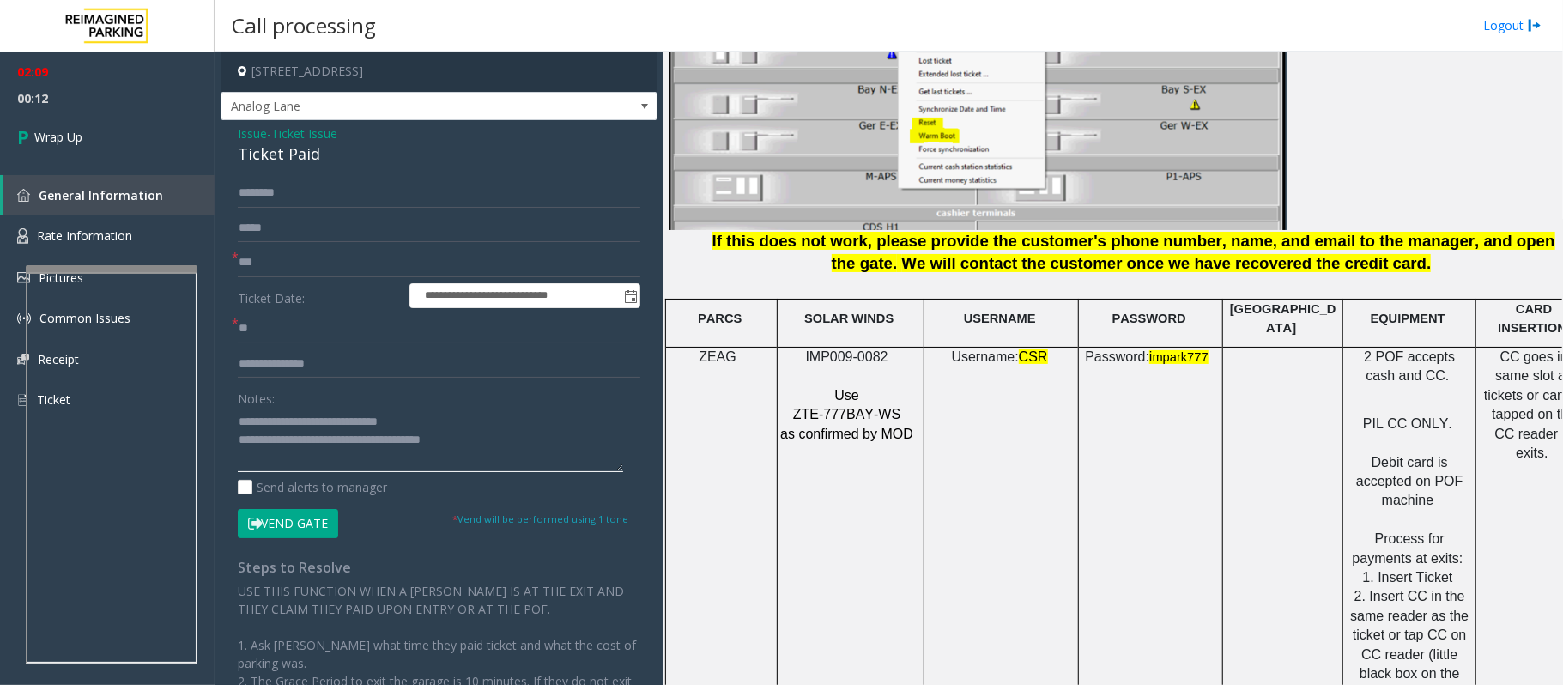
click at [372, 422] on textarea at bounding box center [430, 440] width 385 height 64
drag, startPoint x: 481, startPoint y: 438, endPoint x: 310, endPoint y: 441, distance: 170.8
click at [310, 441] on textarea at bounding box center [430, 440] width 385 height 64
type textarea "**********"
click at [96, 128] on link "Wrap Up" at bounding box center [107, 137] width 215 height 51
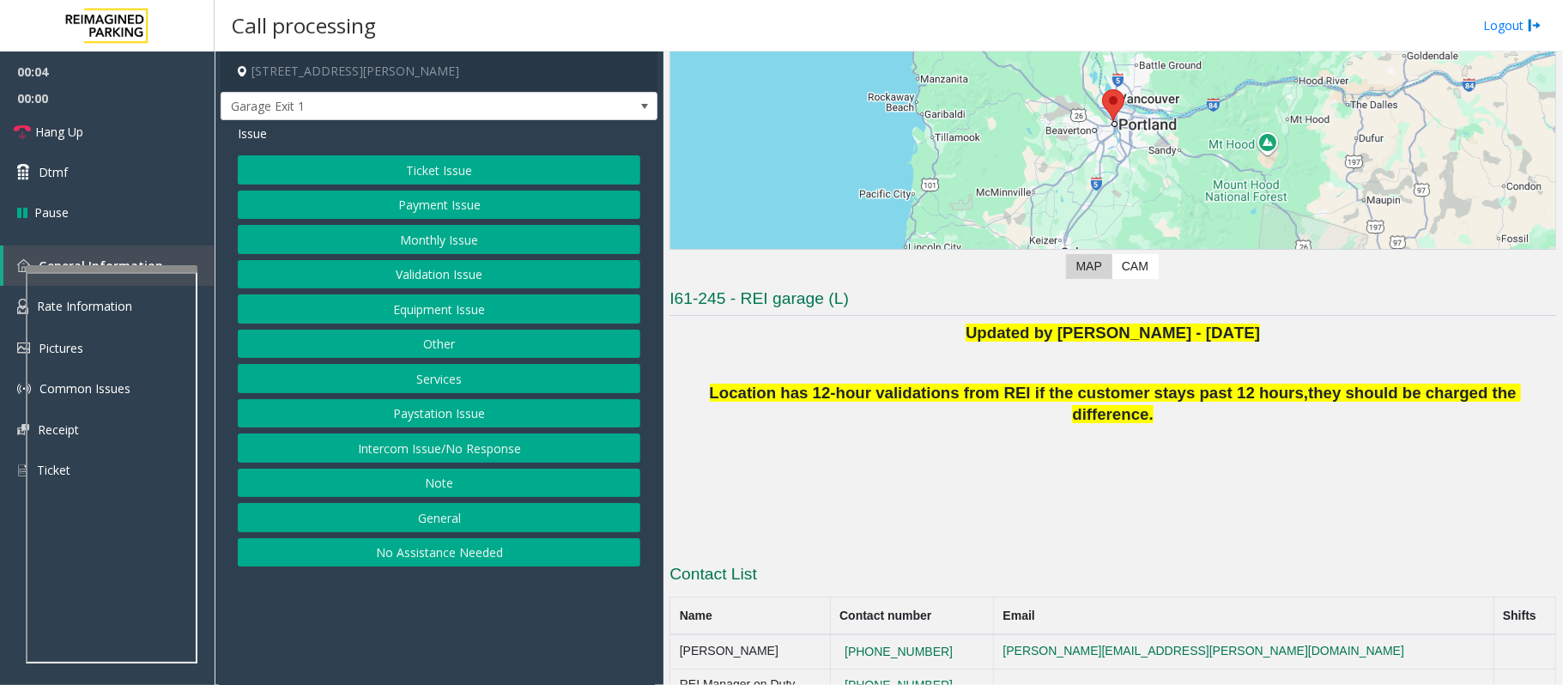
scroll to position [201, 0]
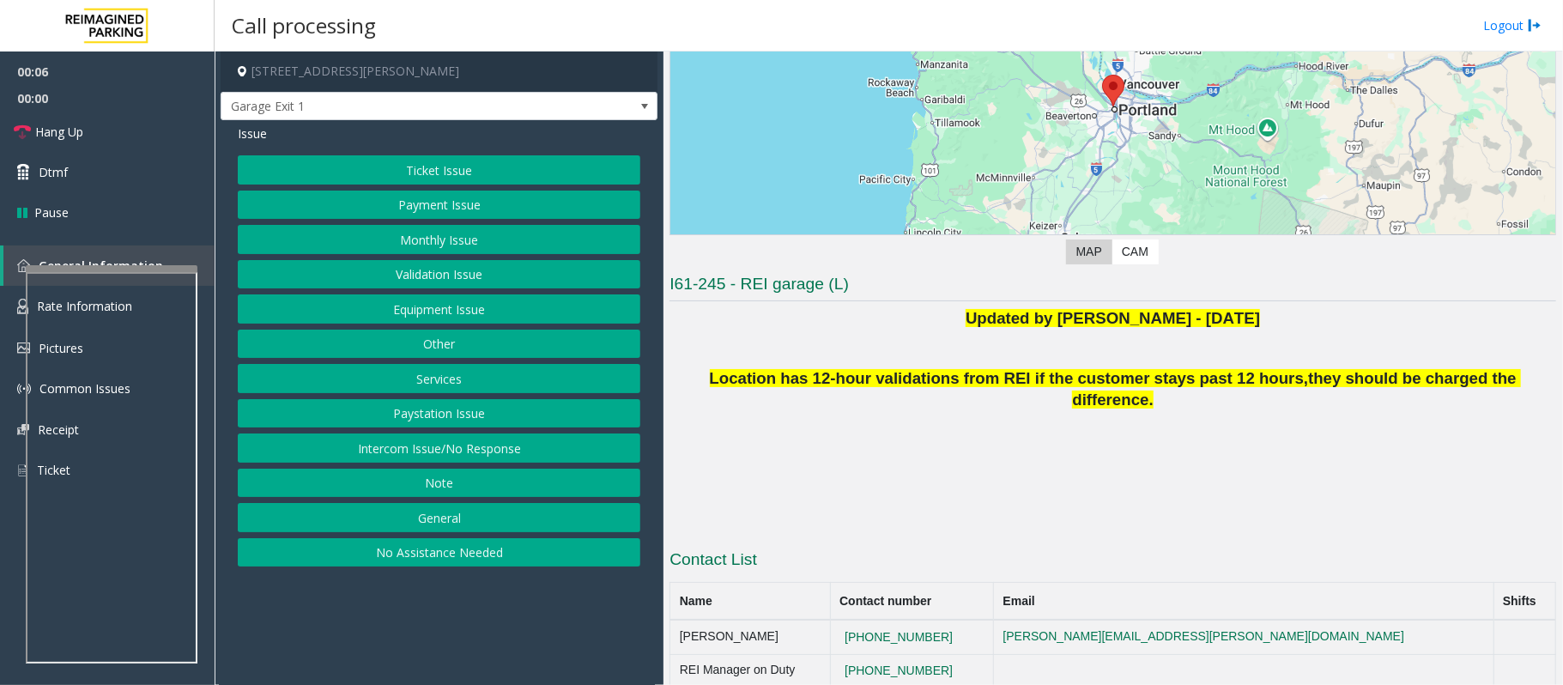
click at [383, 443] on button "Intercom Issue/No Response" at bounding box center [439, 447] width 403 height 29
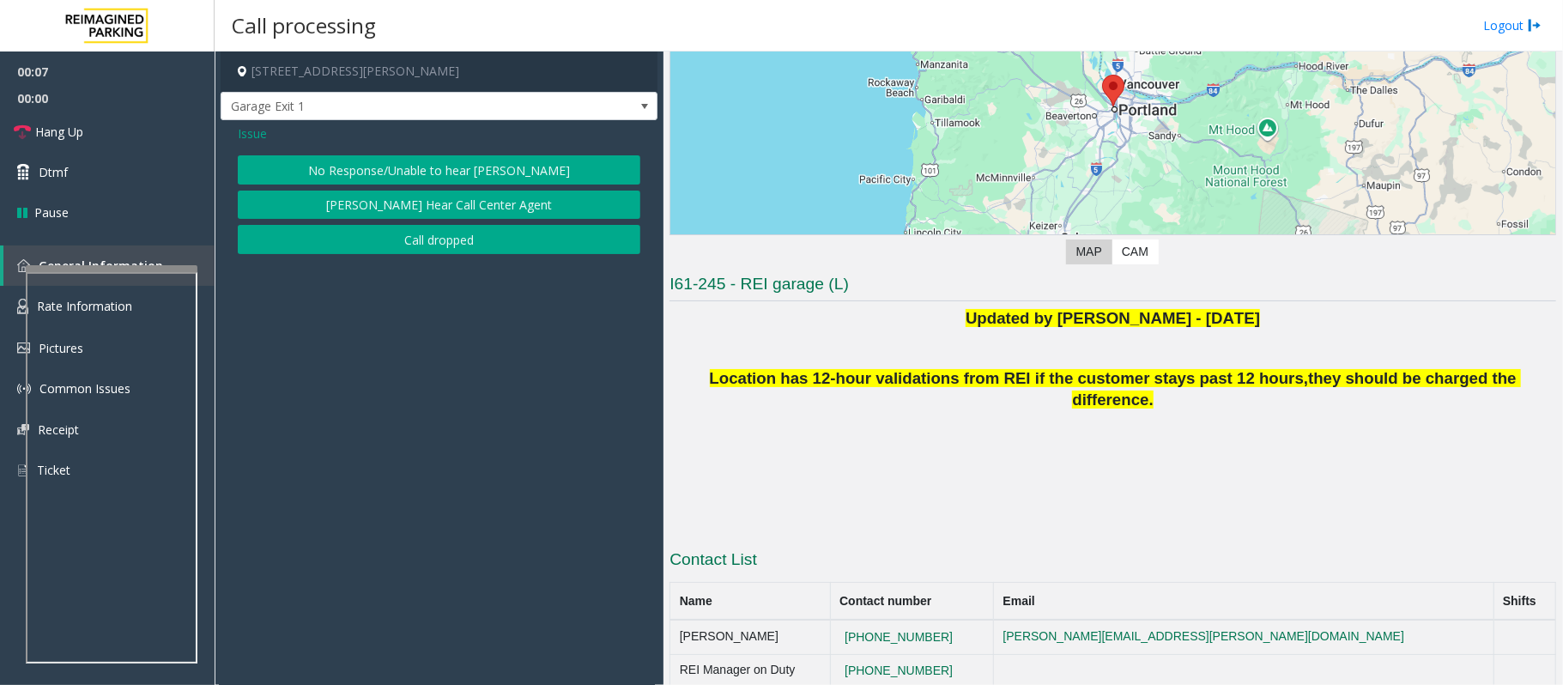
click at [364, 169] on button "No Response/Unable to hear [PERSON_NAME]" at bounding box center [439, 169] width 403 height 29
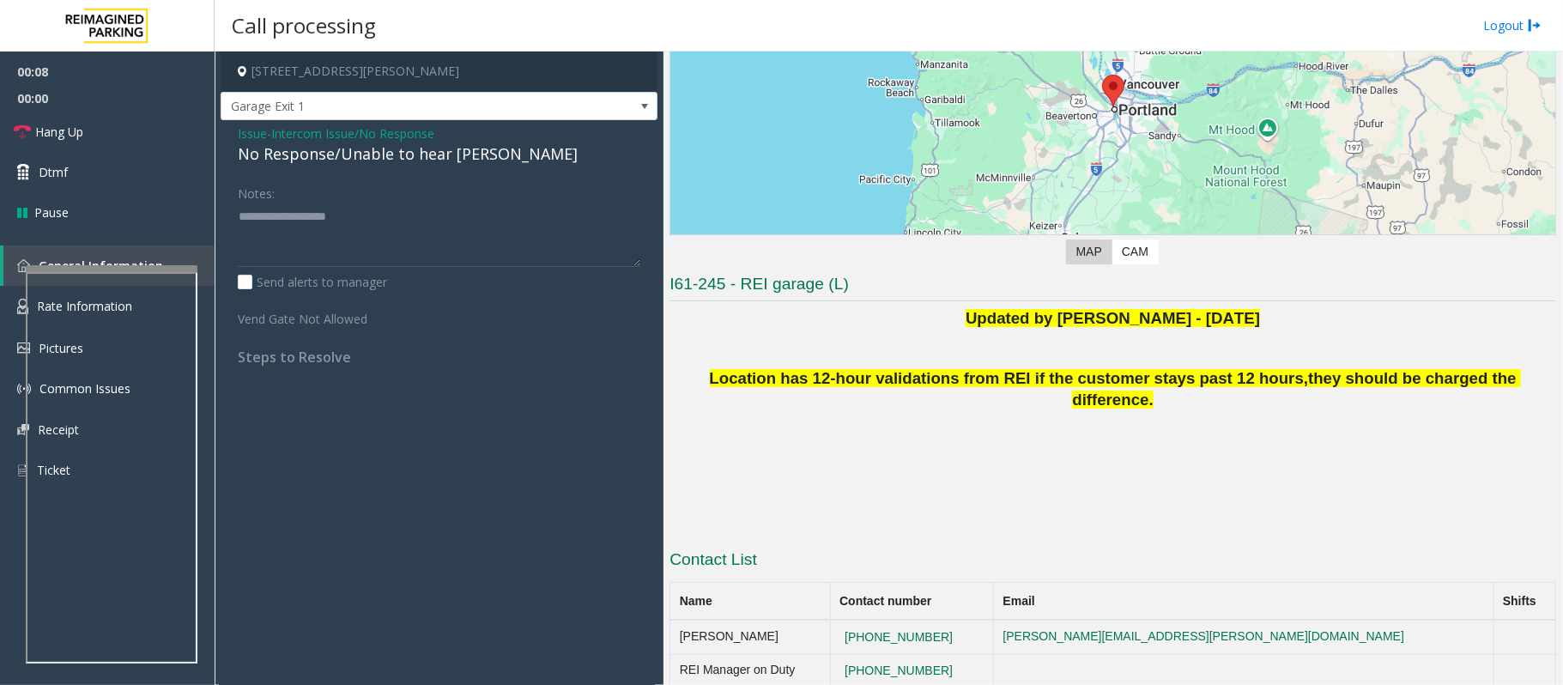
click at [354, 158] on div "No Response/Unable to hear [PERSON_NAME]" at bounding box center [439, 153] width 403 height 23
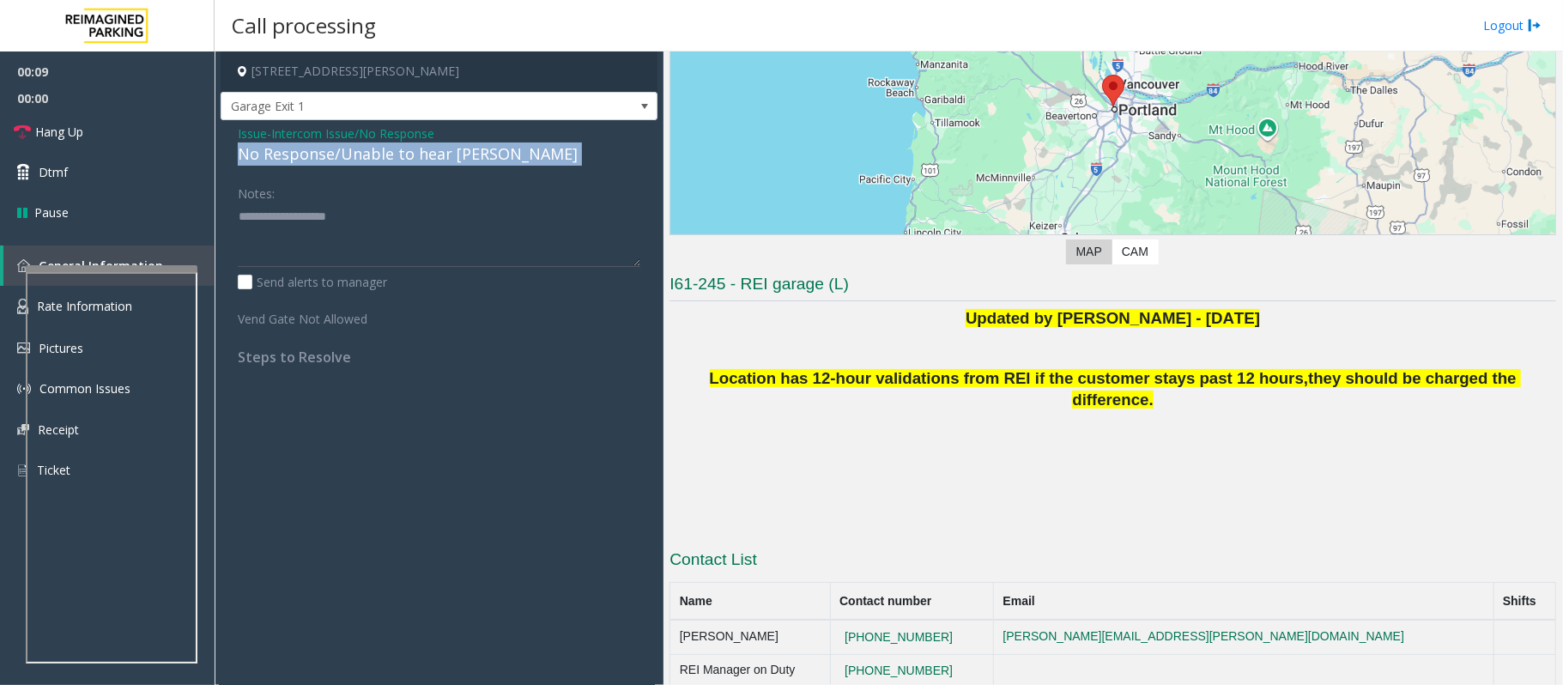
click at [354, 158] on div "No Response/Unable to hear [PERSON_NAME]" at bounding box center [439, 153] width 403 height 23
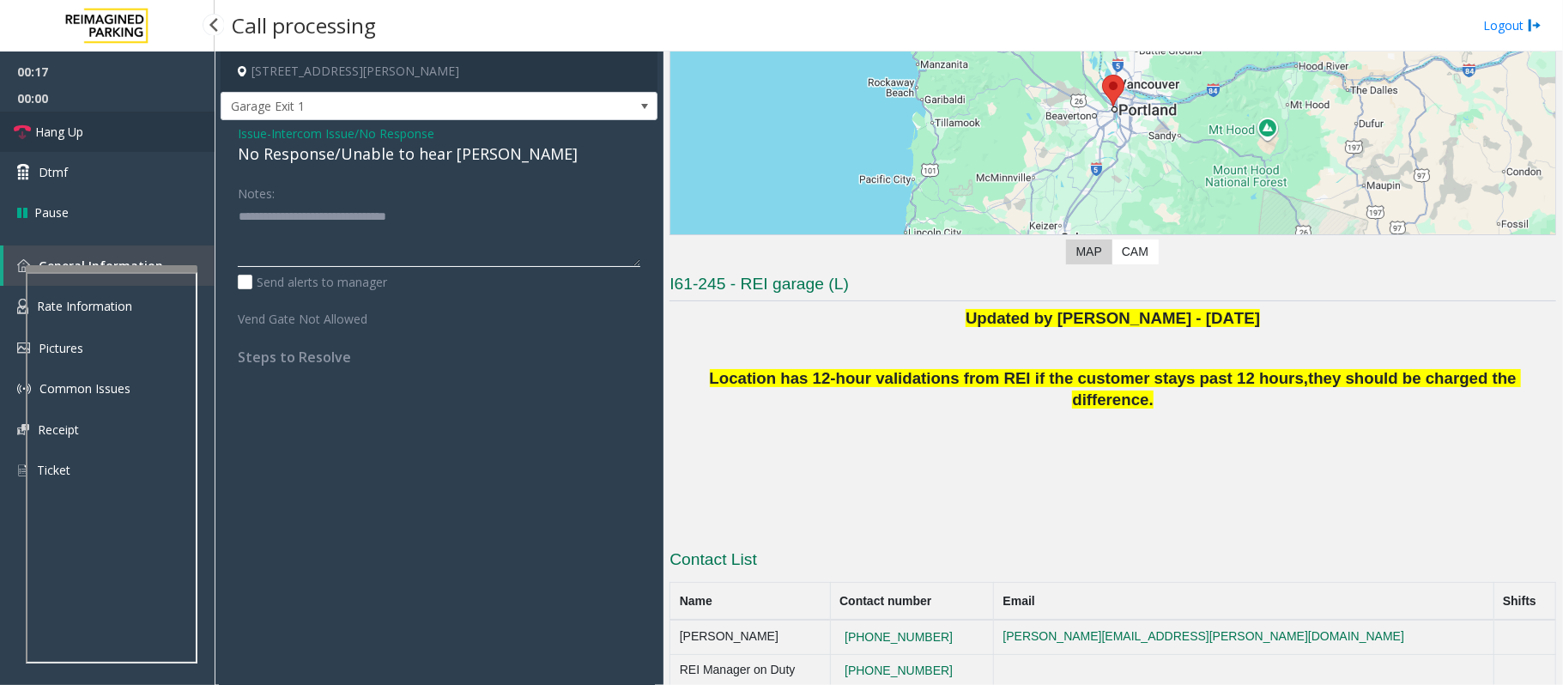
type textarea "**********"
click at [63, 139] on span "Hang Up" at bounding box center [59, 132] width 48 height 18
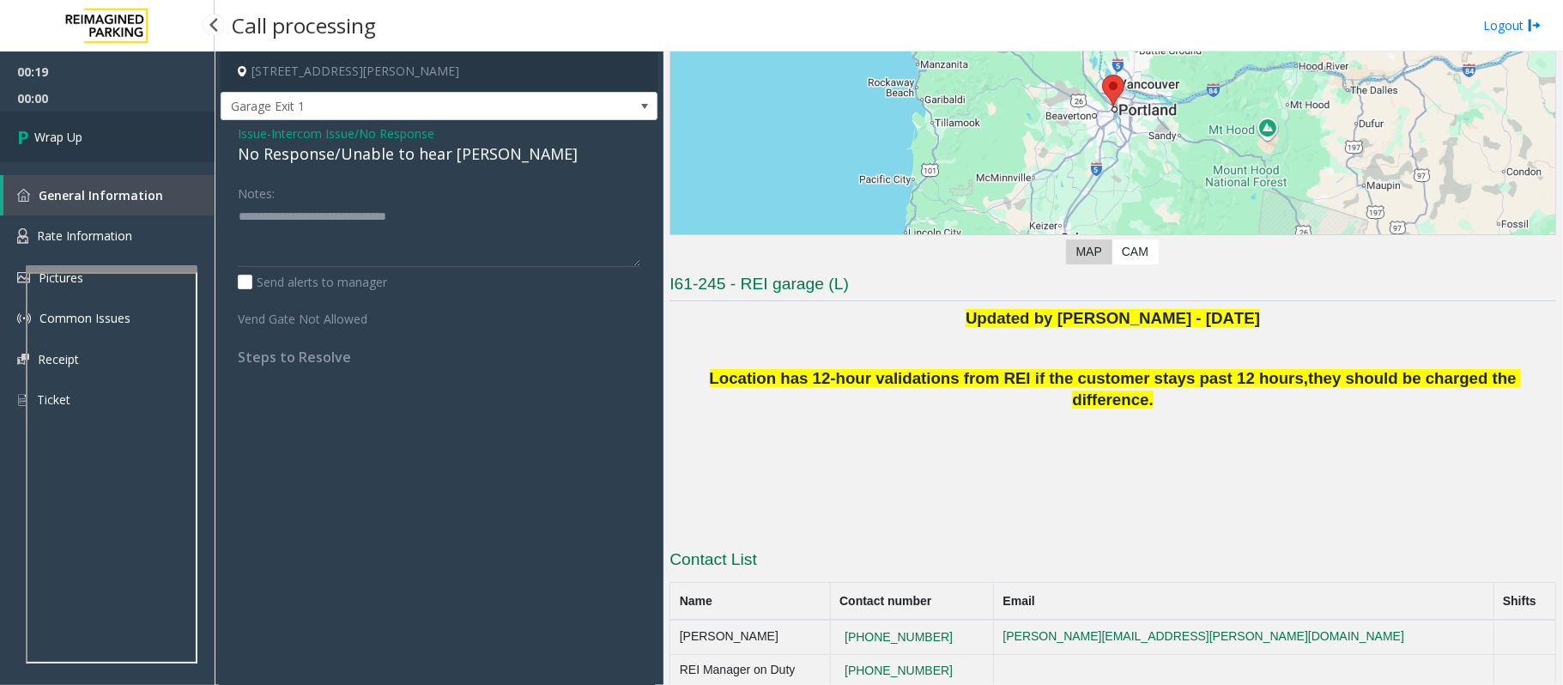
click at [63, 139] on span "Wrap Up" at bounding box center [58, 137] width 48 height 18
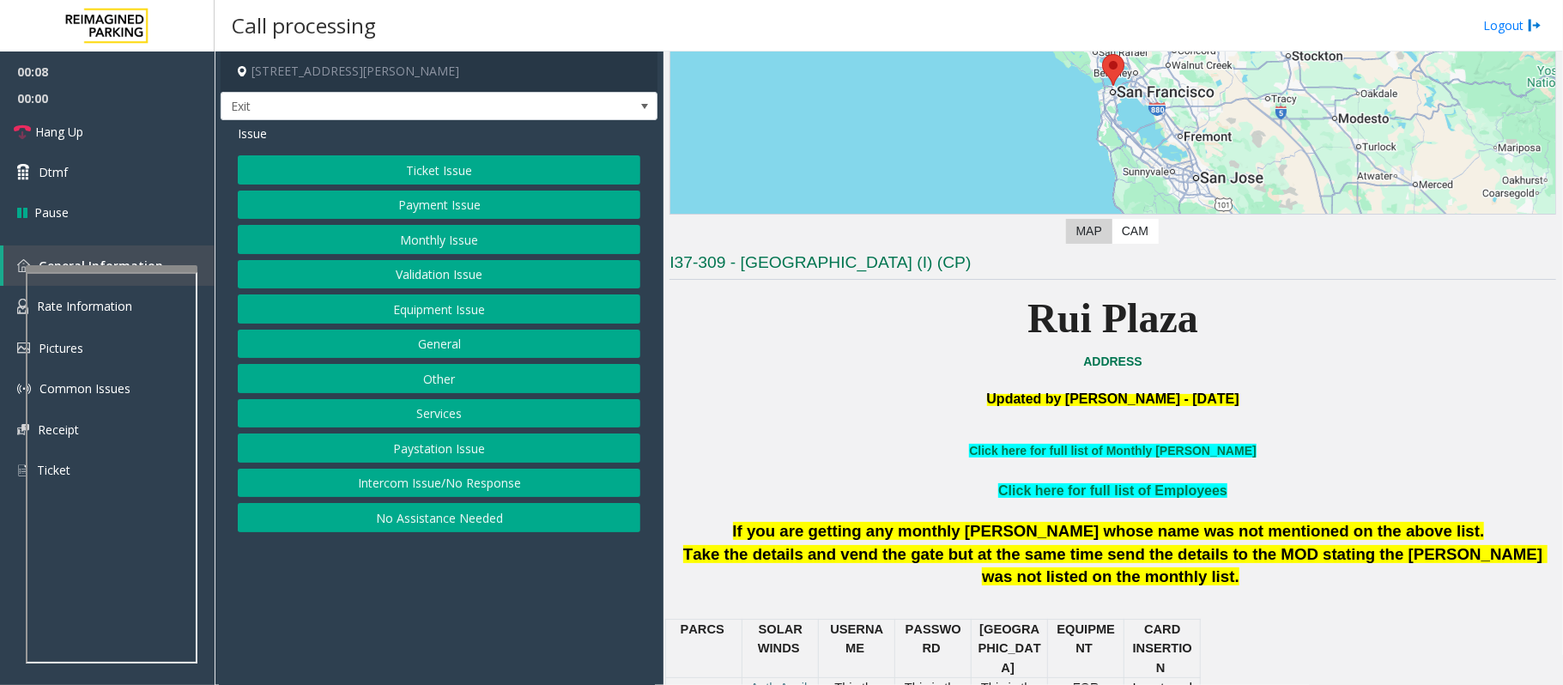
scroll to position [457, 0]
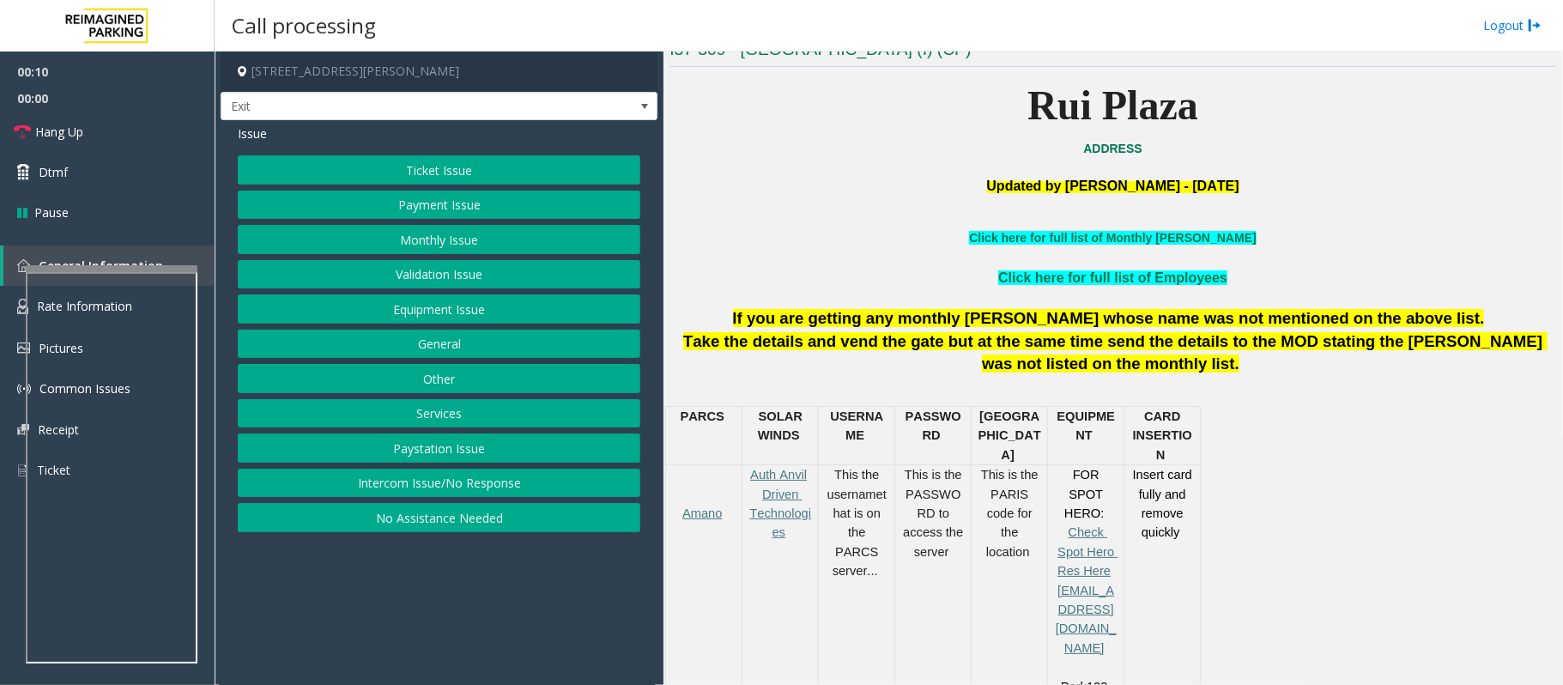
click at [414, 153] on div "Issue Ticket Issue Payment Issue Monthly Issue Validation Issue Equipment Issue…" at bounding box center [439, 330] width 437 height 421
click at [417, 172] on button "Ticket Issue" at bounding box center [439, 169] width 403 height 29
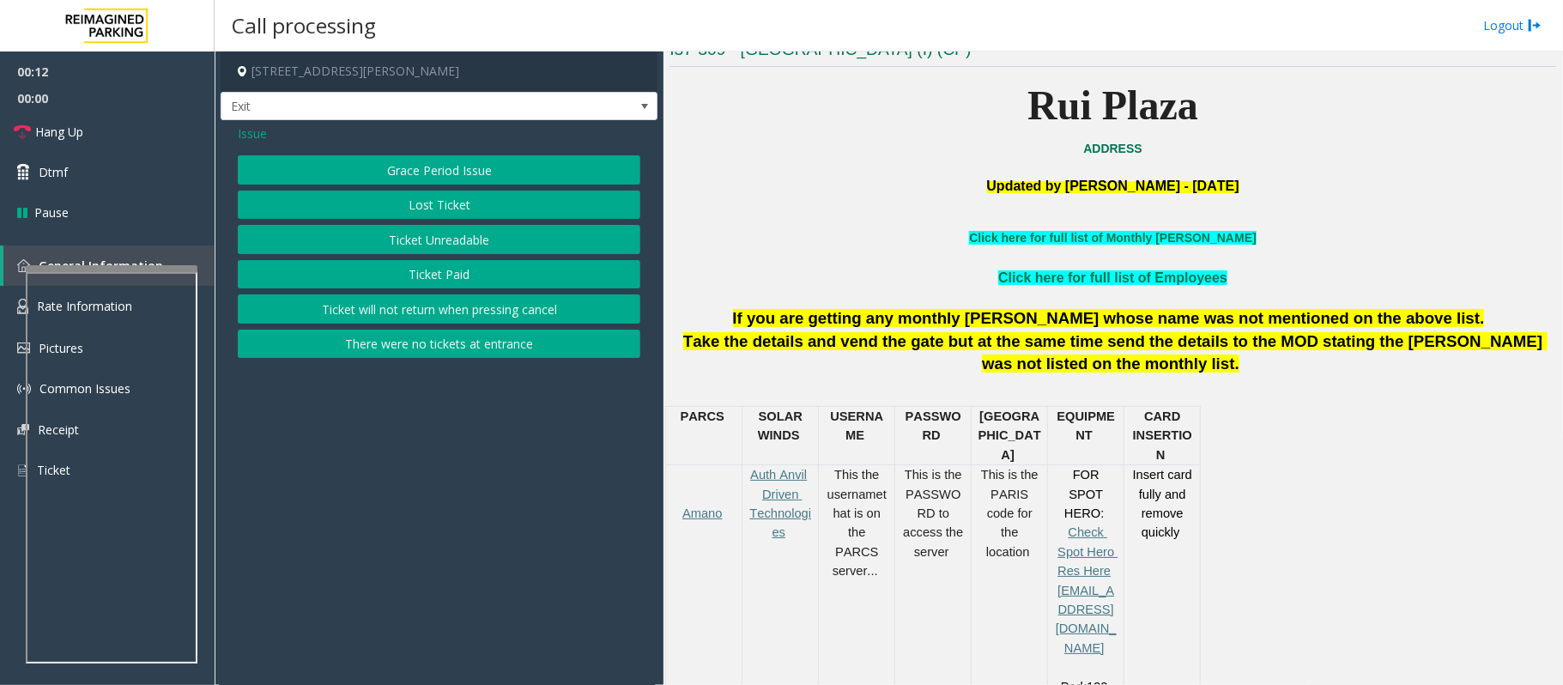
click at [446, 245] on button "Ticket Unreadable" at bounding box center [439, 239] width 403 height 29
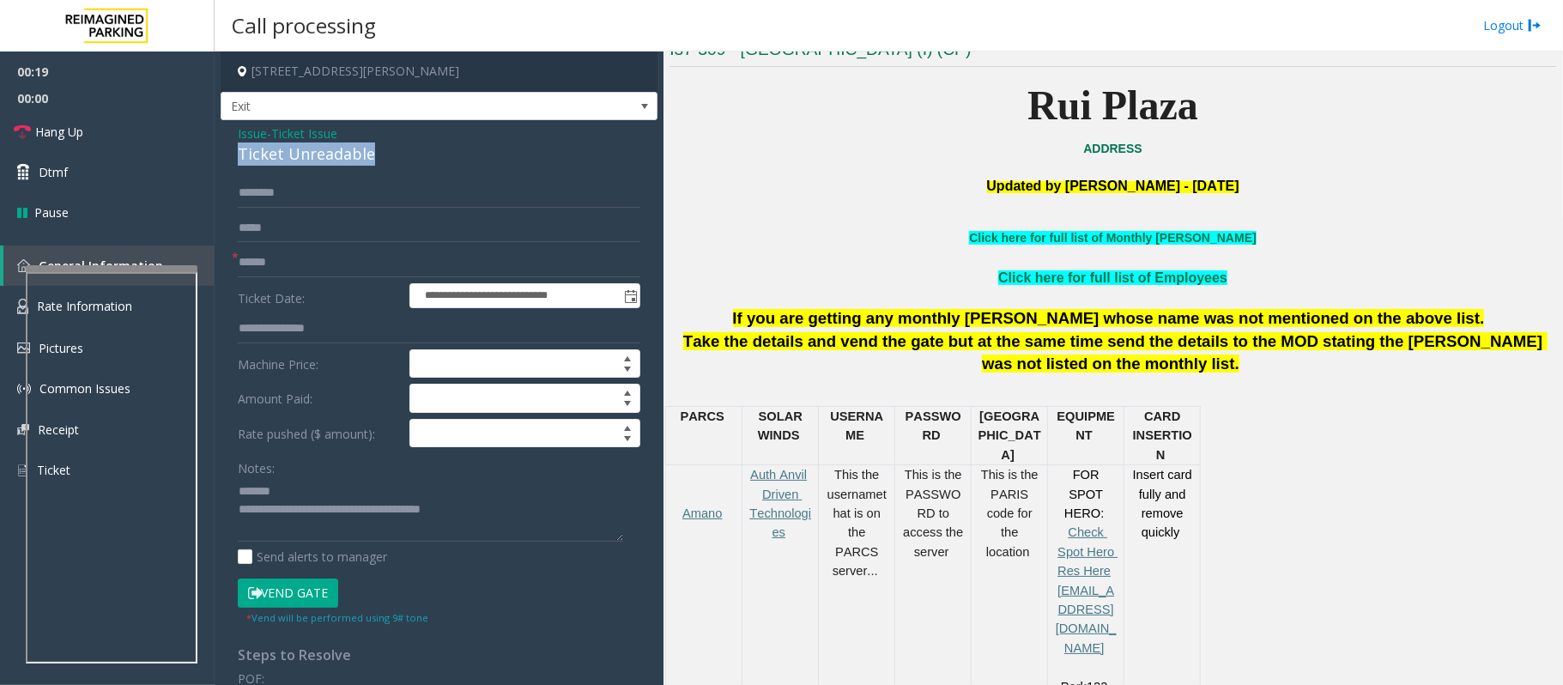
drag, startPoint x: 390, startPoint y: 152, endPoint x: 240, endPoint y: 151, distance: 149.3
click at [240, 151] on div "Ticket Unreadable" at bounding box center [439, 153] width 403 height 23
type textarea "**********"
click at [258, 269] on input "text" at bounding box center [439, 262] width 403 height 29
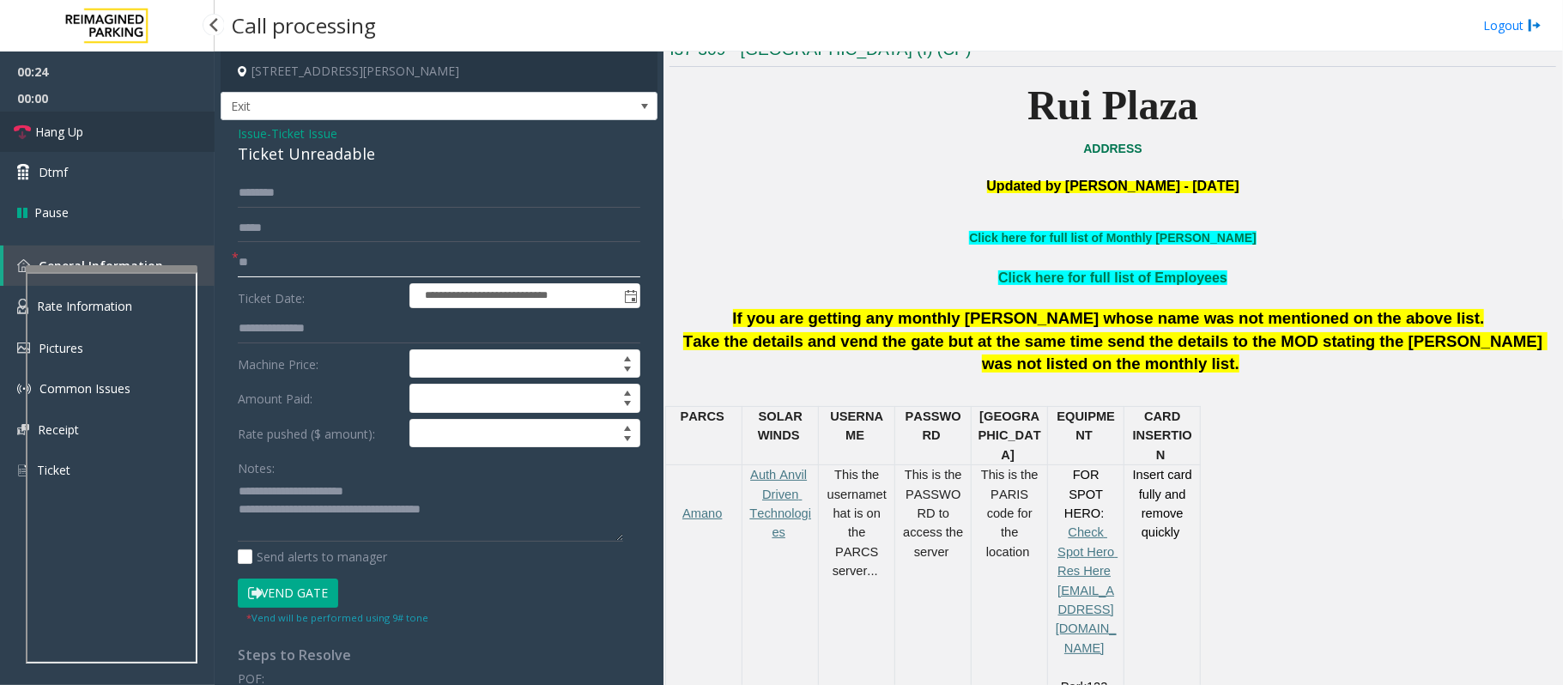
type input "**"
click at [115, 131] on link "Hang Up" at bounding box center [107, 132] width 215 height 40
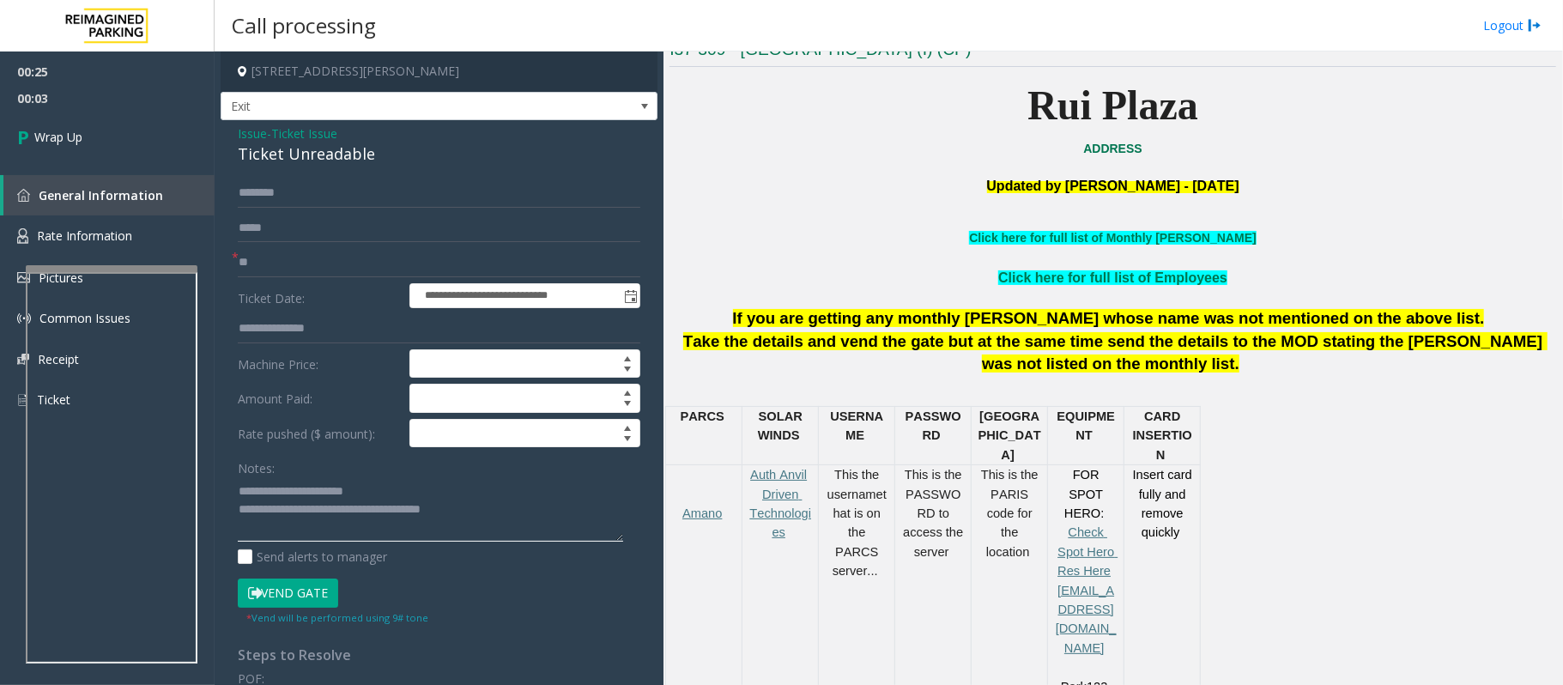
drag, startPoint x: 484, startPoint y: 517, endPoint x: 306, endPoint y: 515, distance: 178.5
click at [306, 515] on textarea at bounding box center [430, 509] width 385 height 64
type textarea "**********"
click at [117, 149] on link "Wrap Up" at bounding box center [107, 137] width 215 height 51
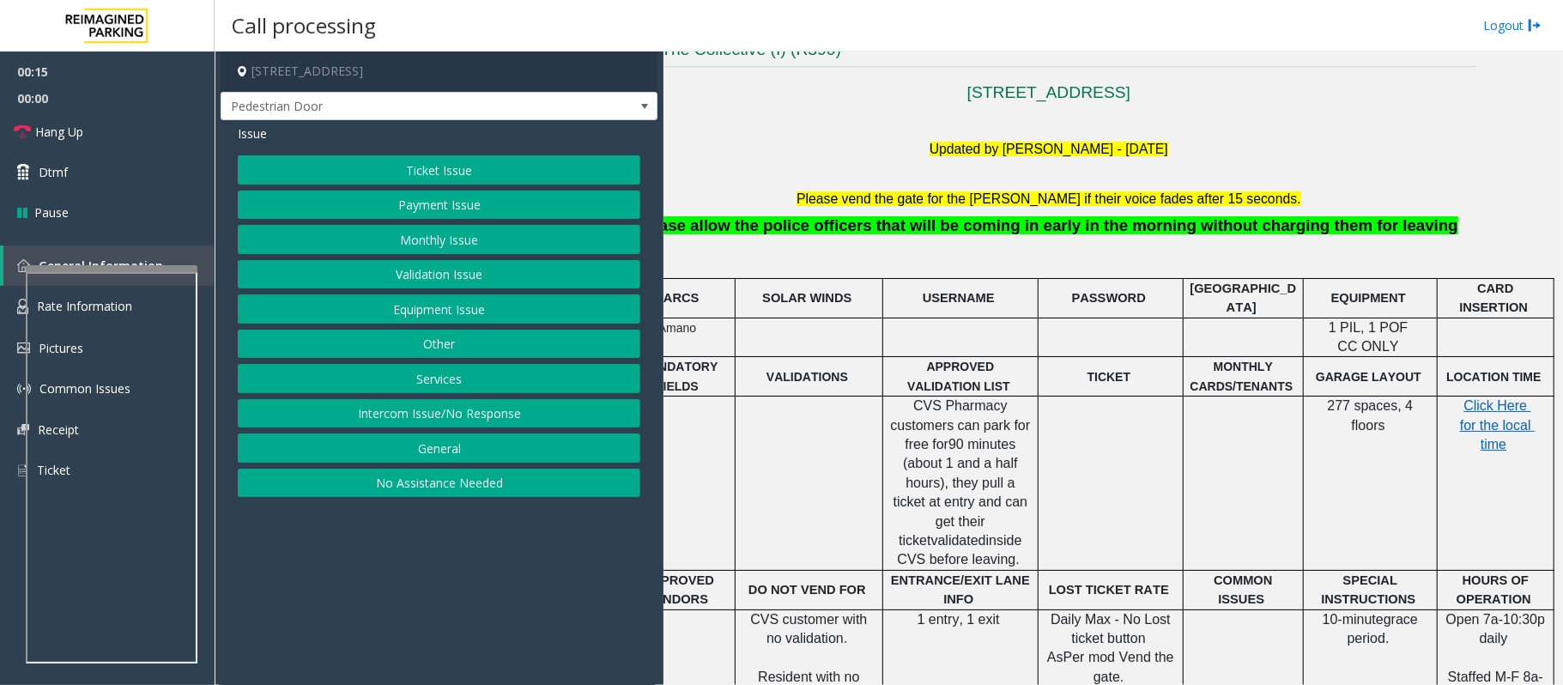
scroll to position [457, 0]
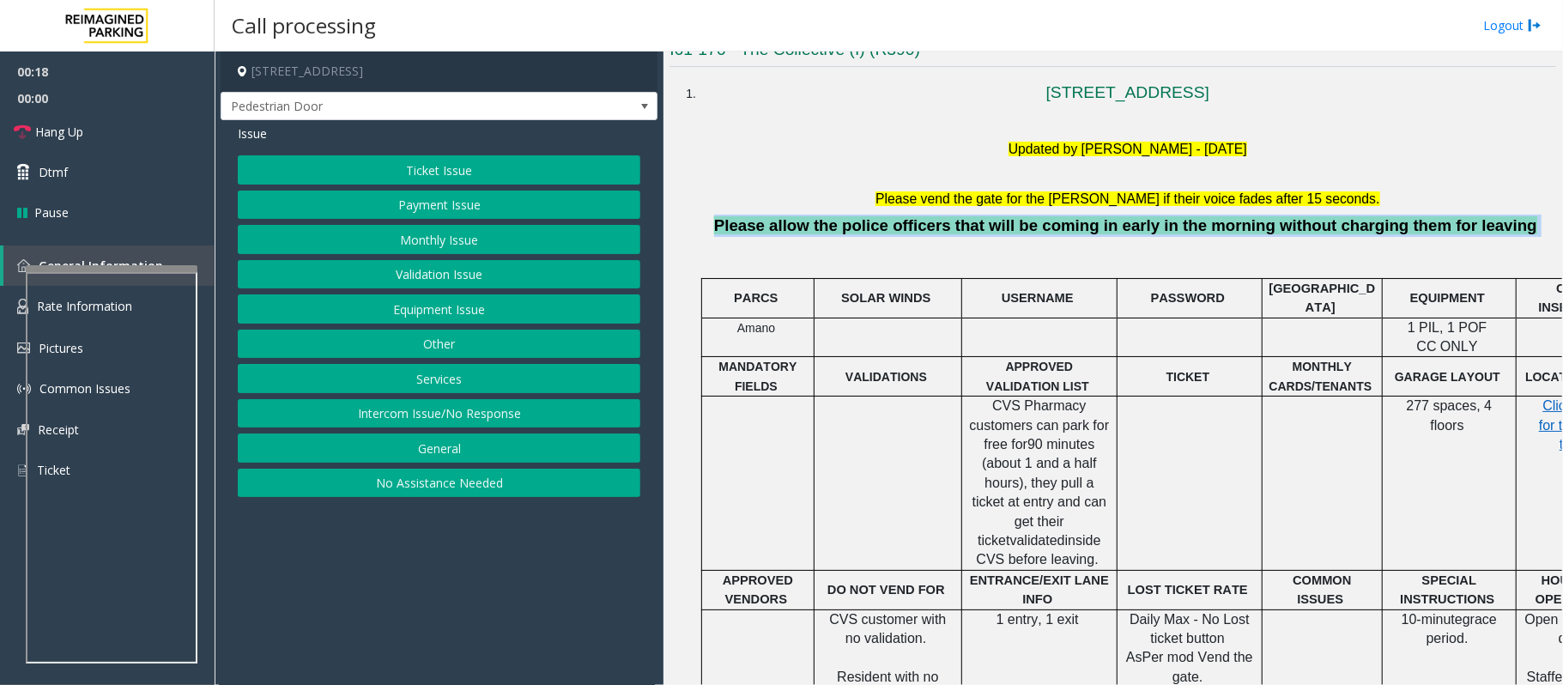
drag, startPoint x: 742, startPoint y: 227, endPoint x: 1493, endPoint y: 227, distance: 751.9
click at [1493, 227] on p "Please allow the police officers that will be coming in early in the morning wi…" at bounding box center [1128, 226] width 845 height 22
click at [1493, 228] on p "Please allow the police officers that will be coming in early in the morning wi…" at bounding box center [1128, 226] width 845 height 22
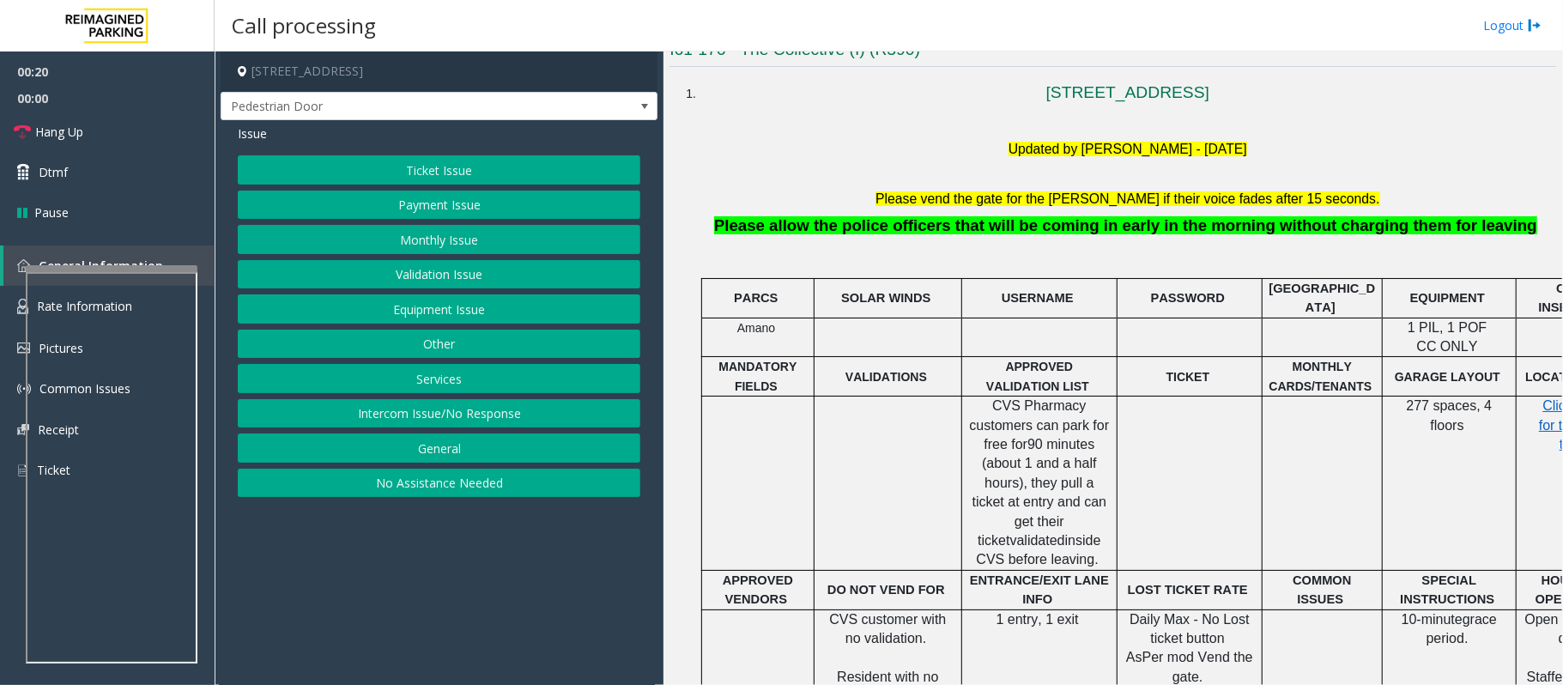
click at [397, 170] on button "Ticket Issue" at bounding box center [439, 169] width 403 height 29
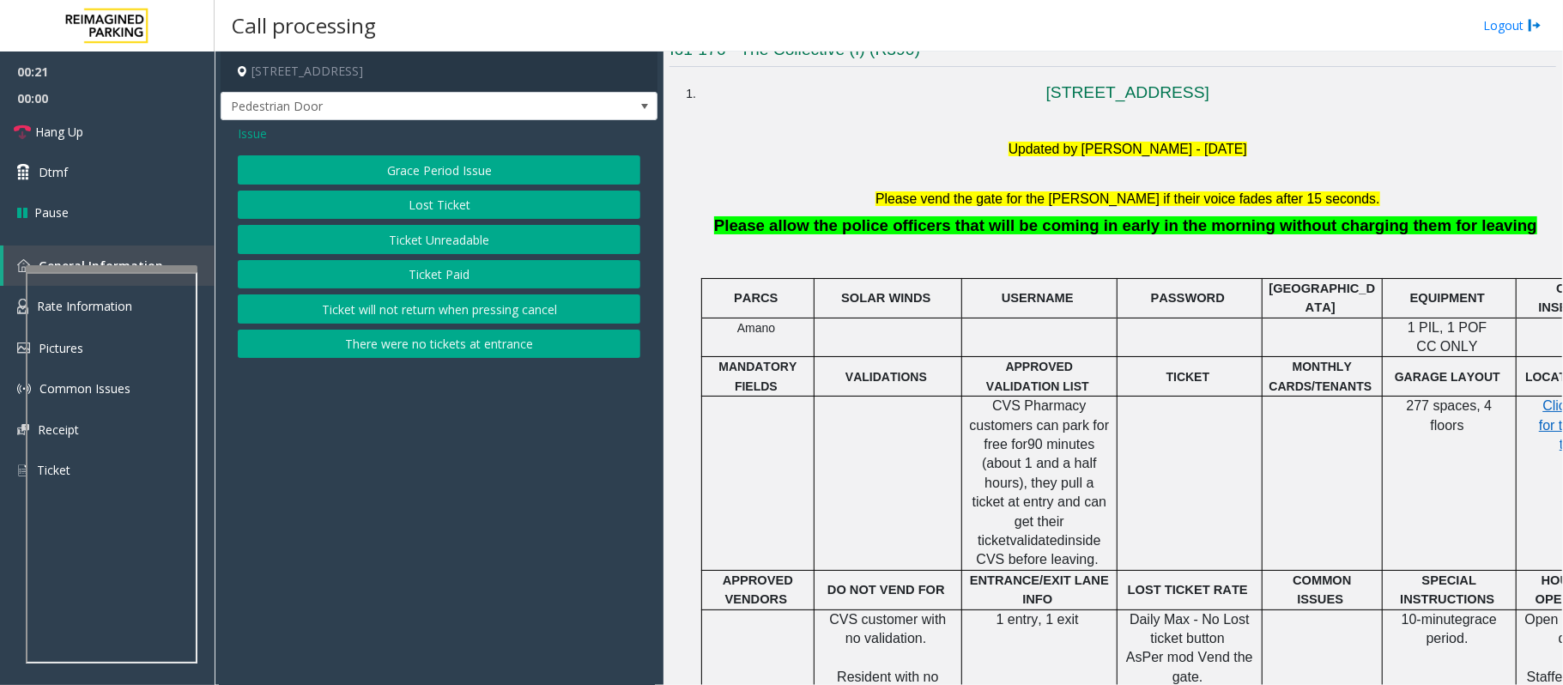
click at [427, 244] on button "Ticket Unreadable" at bounding box center [439, 239] width 403 height 29
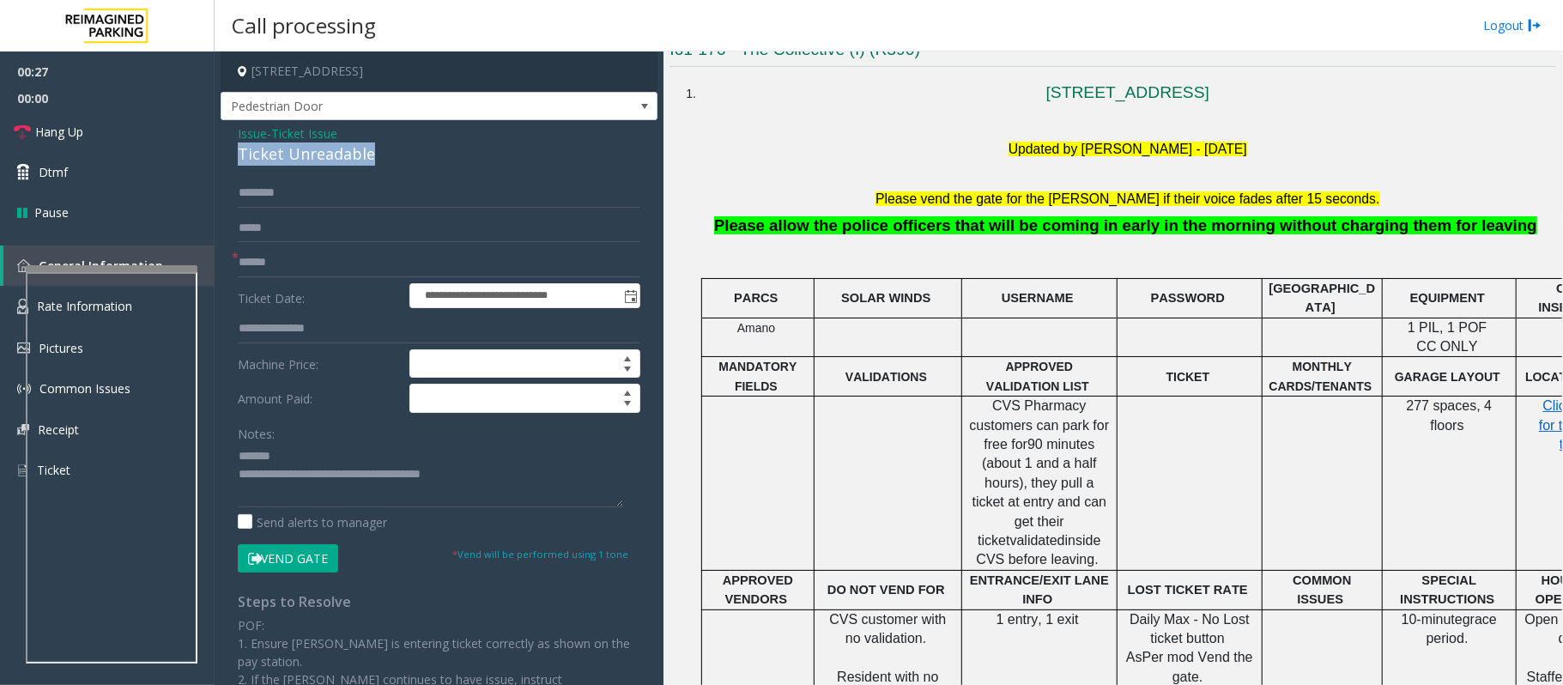
drag, startPoint x: 419, startPoint y: 156, endPoint x: 240, endPoint y: 165, distance: 178.7
click at [238, 163] on div "Ticket Unreadable" at bounding box center [439, 153] width 403 height 23
type textarea "**********"
click at [251, 269] on input "text" at bounding box center [439, 262] width 403 height 29
type input "**"
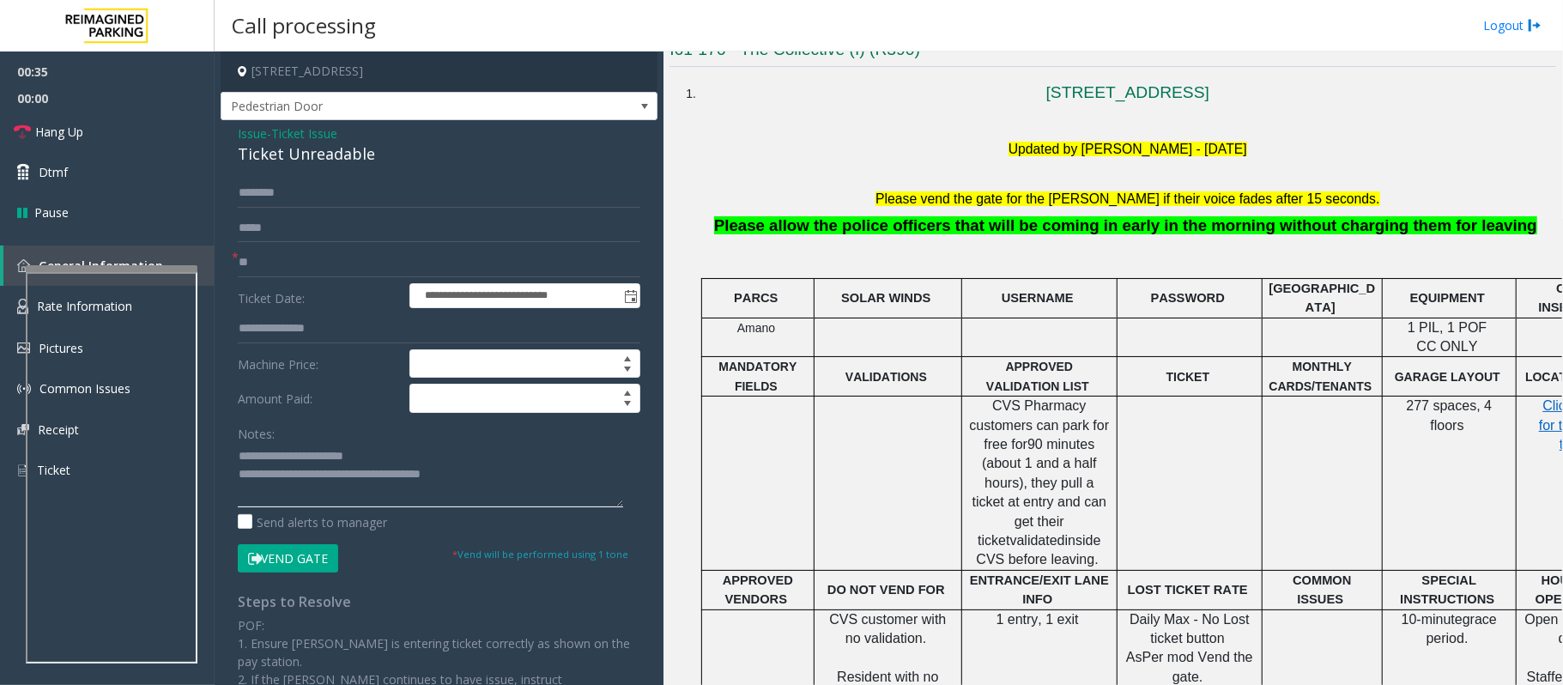
drag, startPoint x: 495, startPoint y: 470, endPoint x: 310, endPoint y: 482, distance: 185.7
click at [310, 482] on textarea at bounding box center [430, 475] width 385 height 64
type textarea "**********"
click at [69, 132] on span "Hang Up" at bounding box center [59, 132] width 48 height 18
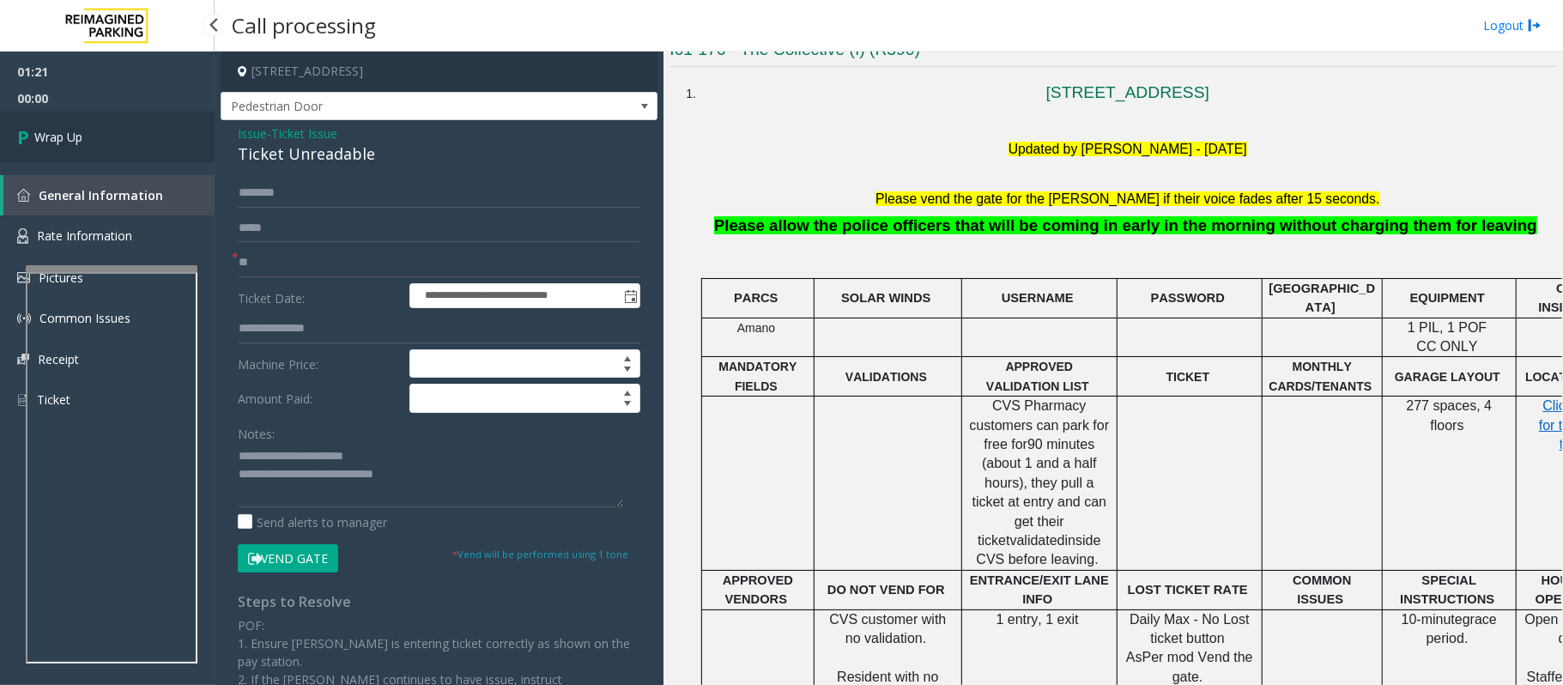
click at [69, 132] on span "Wrap Up" at bounding box center [58, 137] width 48 height 18
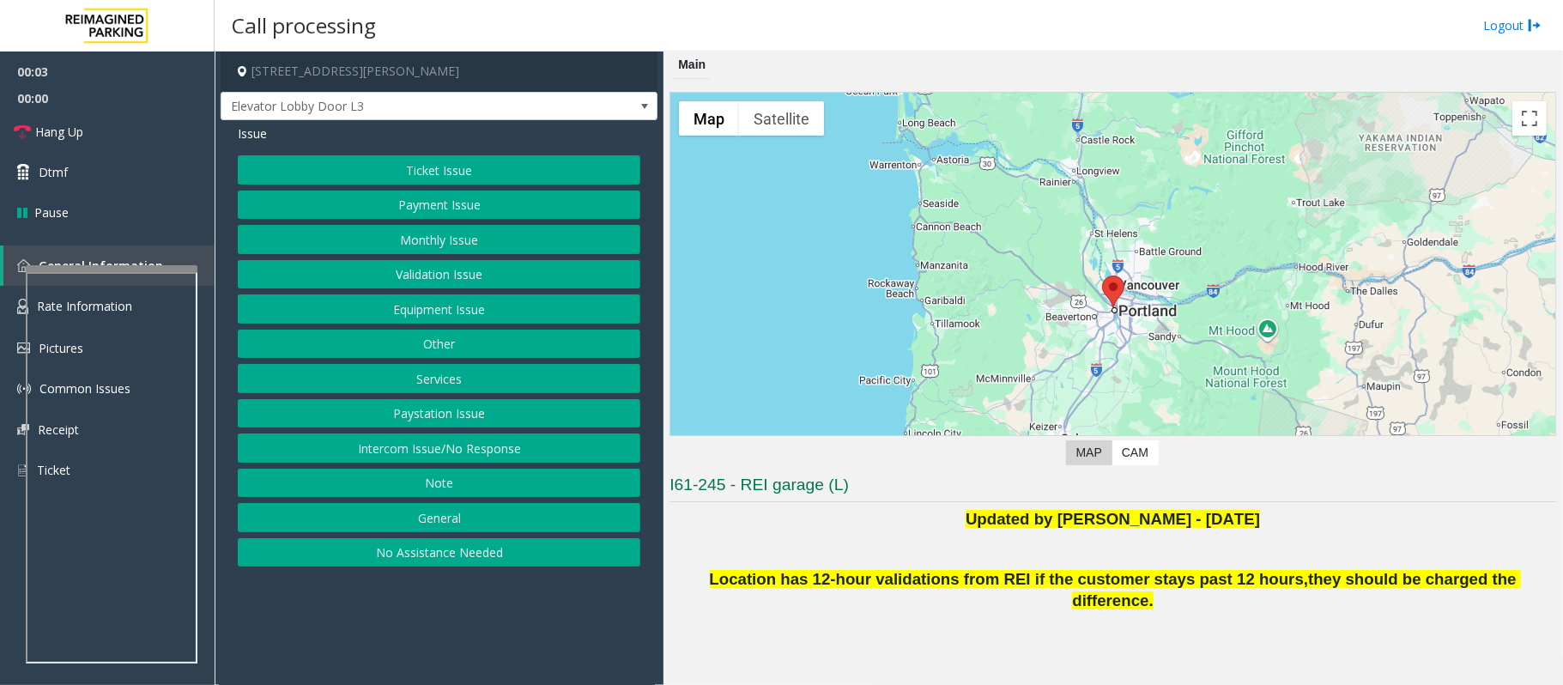
scroll to position [201, 0]
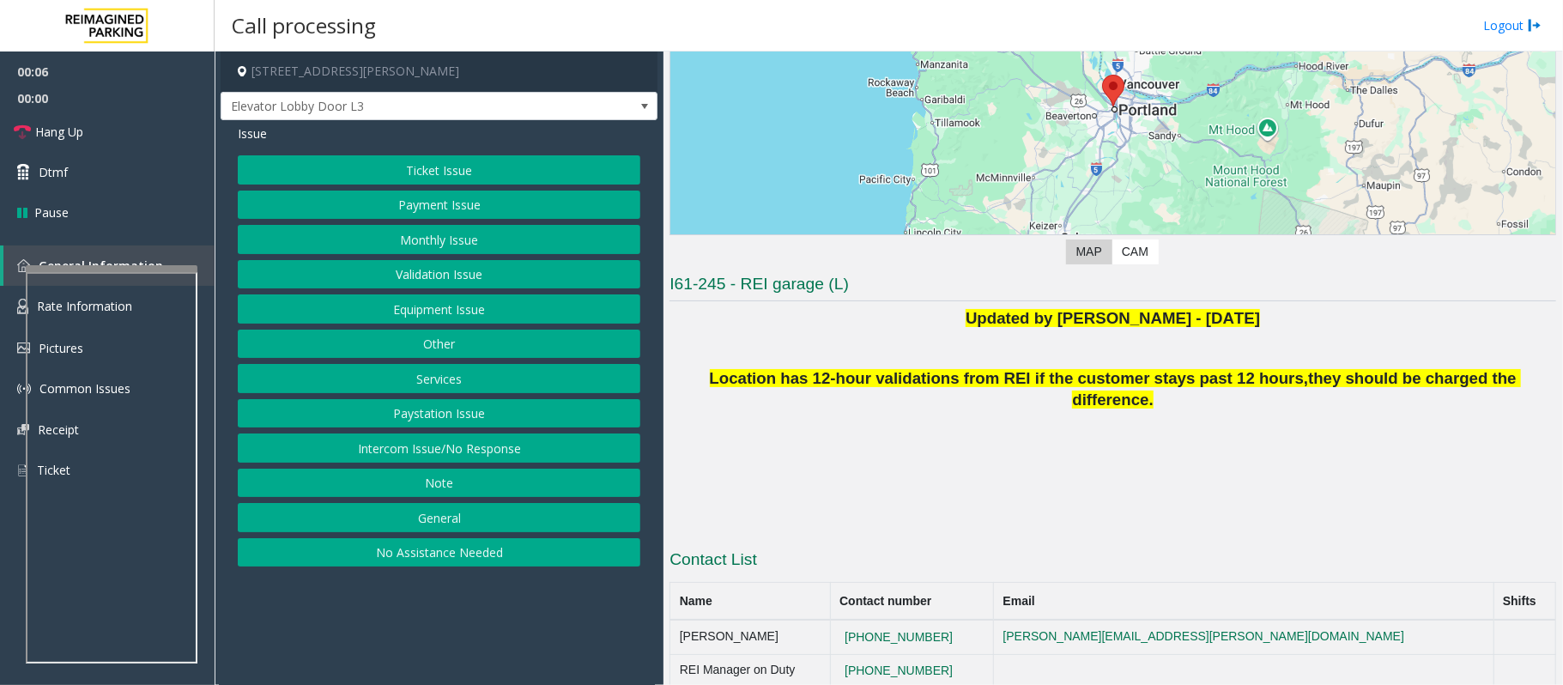
click at [400, 455] on button "Intercom Issue/No Response" at bounding box center [439, 447] width 403 height 29
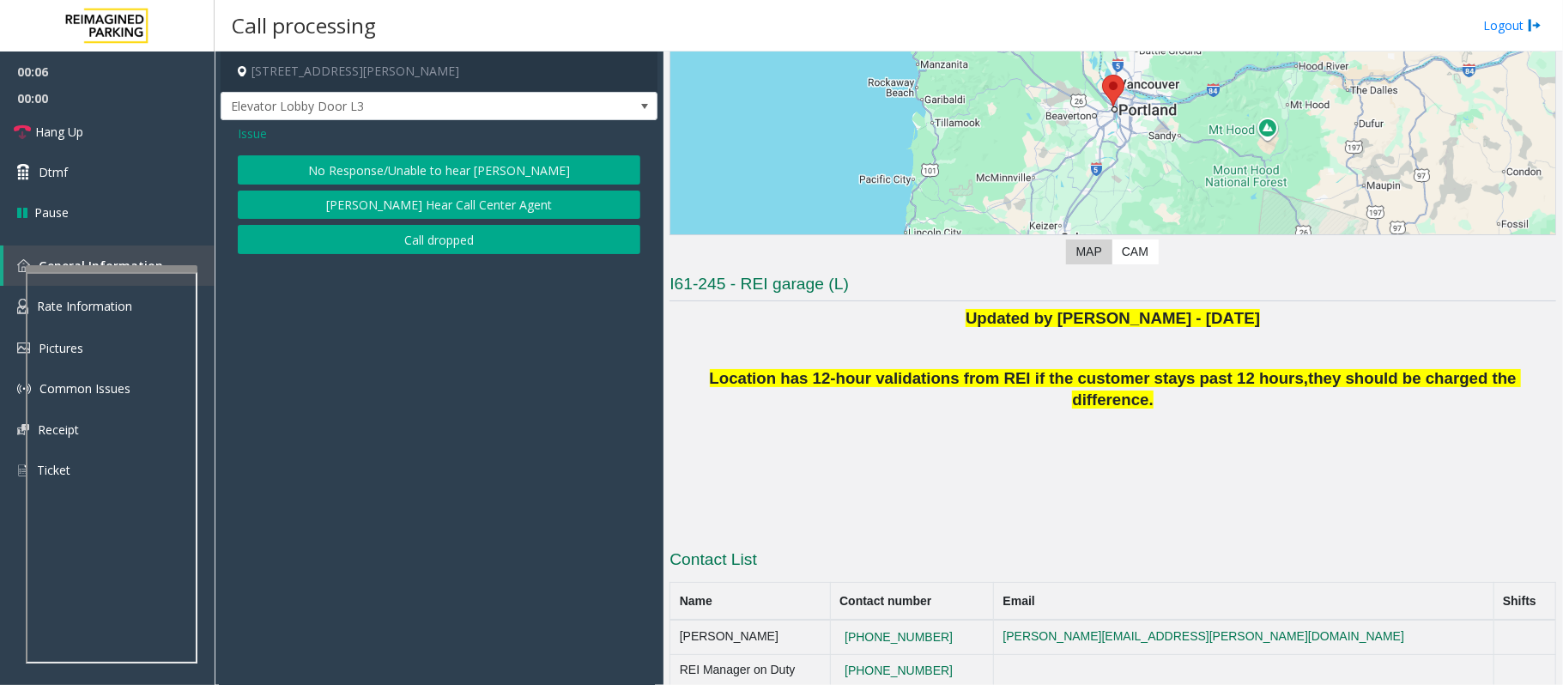
click at [323, 161] on button "No Response/Unable to hear [PERSON_NAME]" at bounding box center [439, 169] width 403 height 29
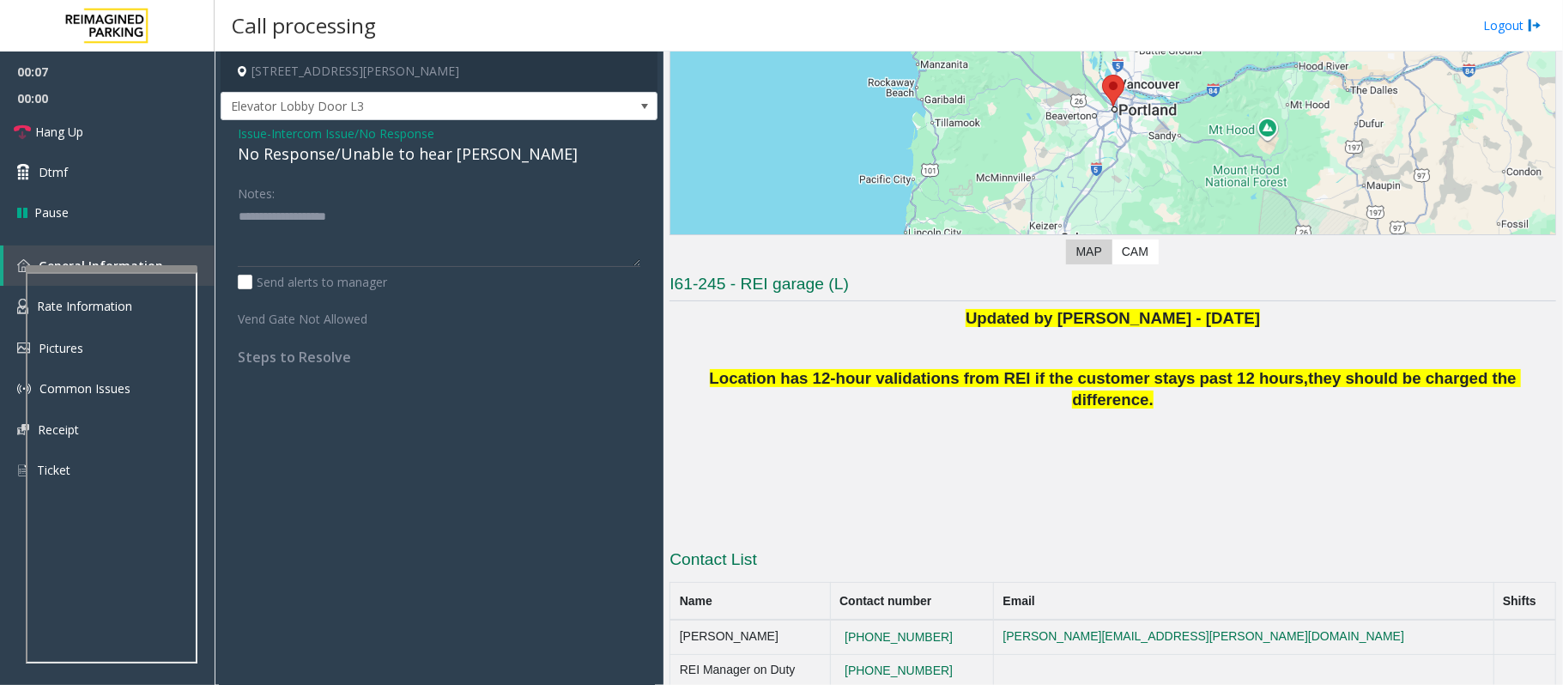
click at [323, 161] on div "No Response/Unable to hear [PERSON_NAME]" at bounding box center [439, 153] width 403 height 23
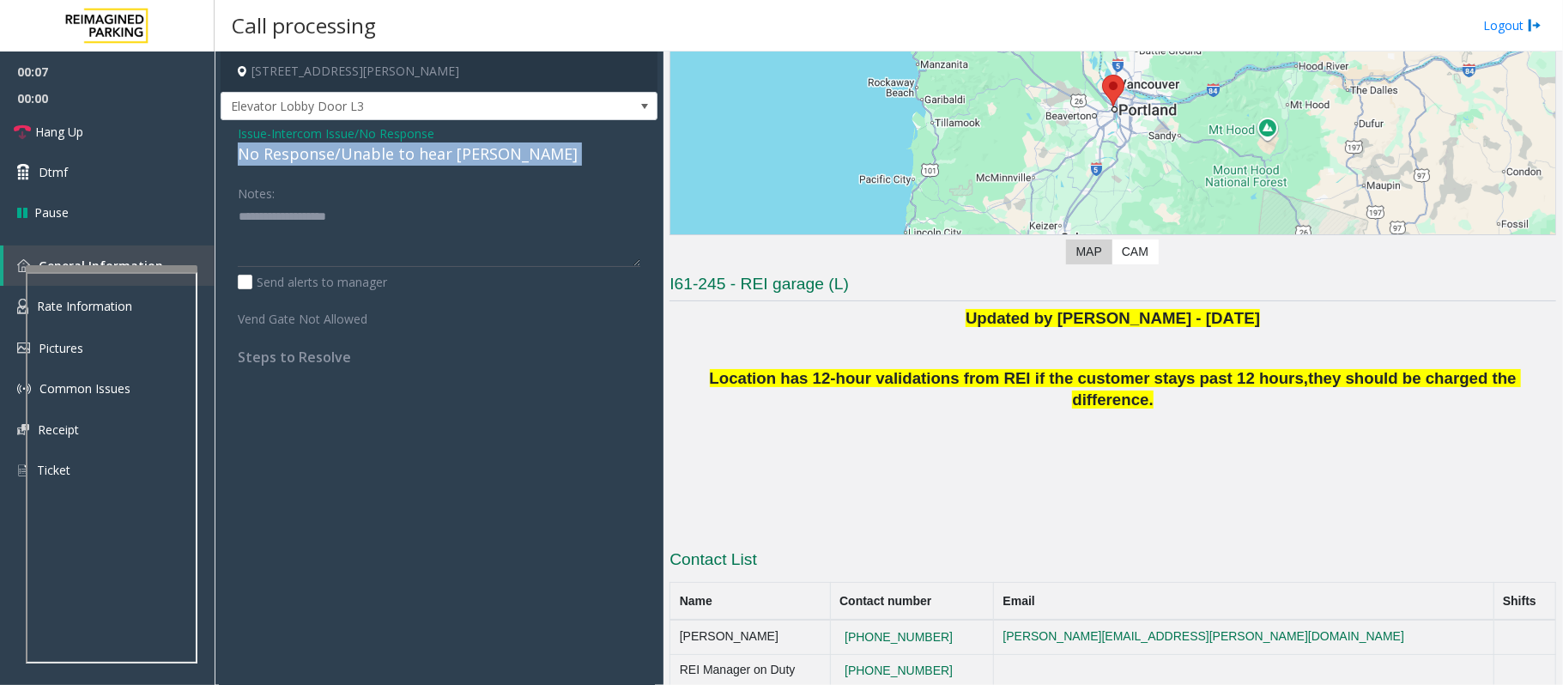
click at [323, 161] on div "No Response/Unable to hear [PERSON_NAME]" at bounding box center [439, 153] width 403 height 23
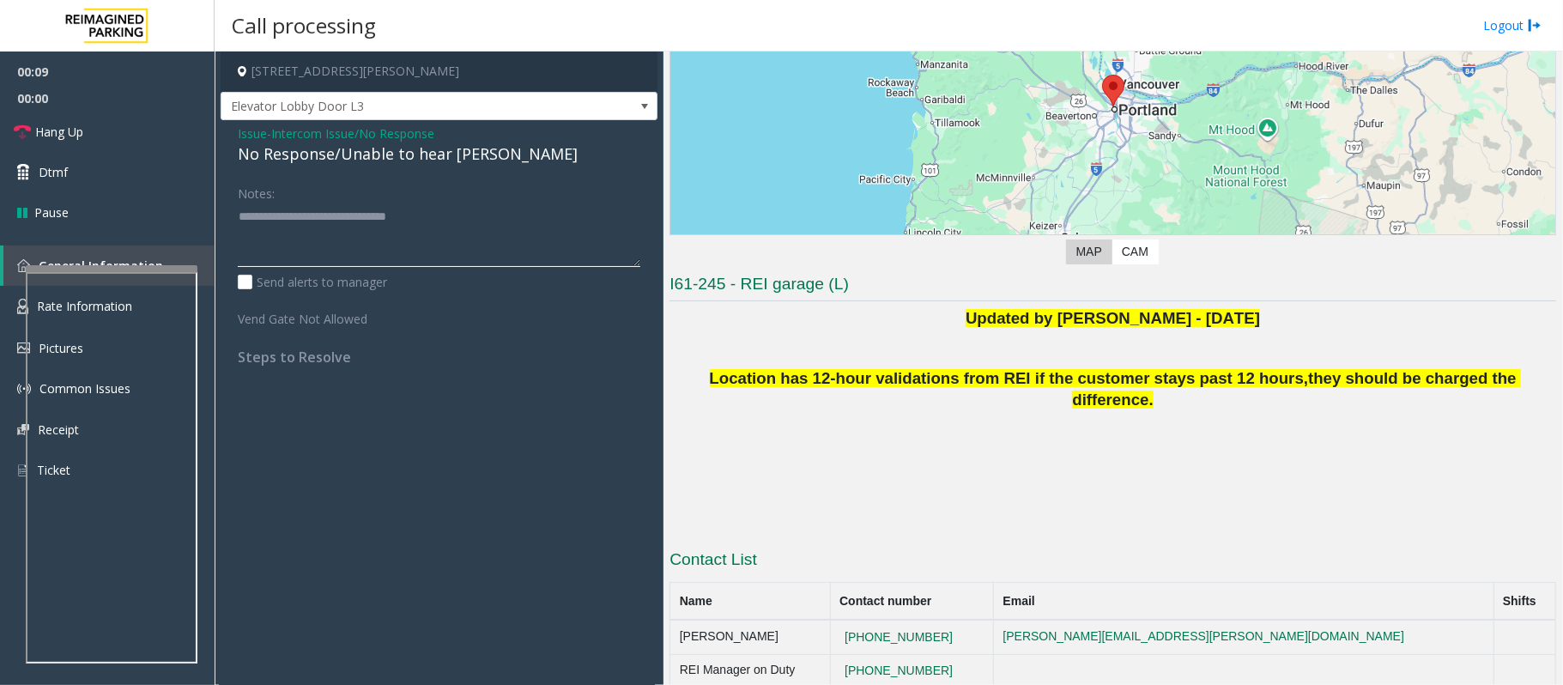
type textarea "**********"
click at [477, 357] on h4 "Steps to Resolve" at bounding box center [439, 357] width 403 height 16
click at [1495, 374] on p "Location has 12-hour validations from REI if the customer stays past 12 hours, …" at bounding box center [1112, 389] width 887 height 43
drag, startPoint x: 1505, startPoint y: 381, endPoint x: 725, endPoint y: 392, distance: 780.3
click at [709, 383] on p "Location has 12-hour validations from REI if the customer stays past 12 hours, …" at bounding box center [1112, 389] width 887 height 43
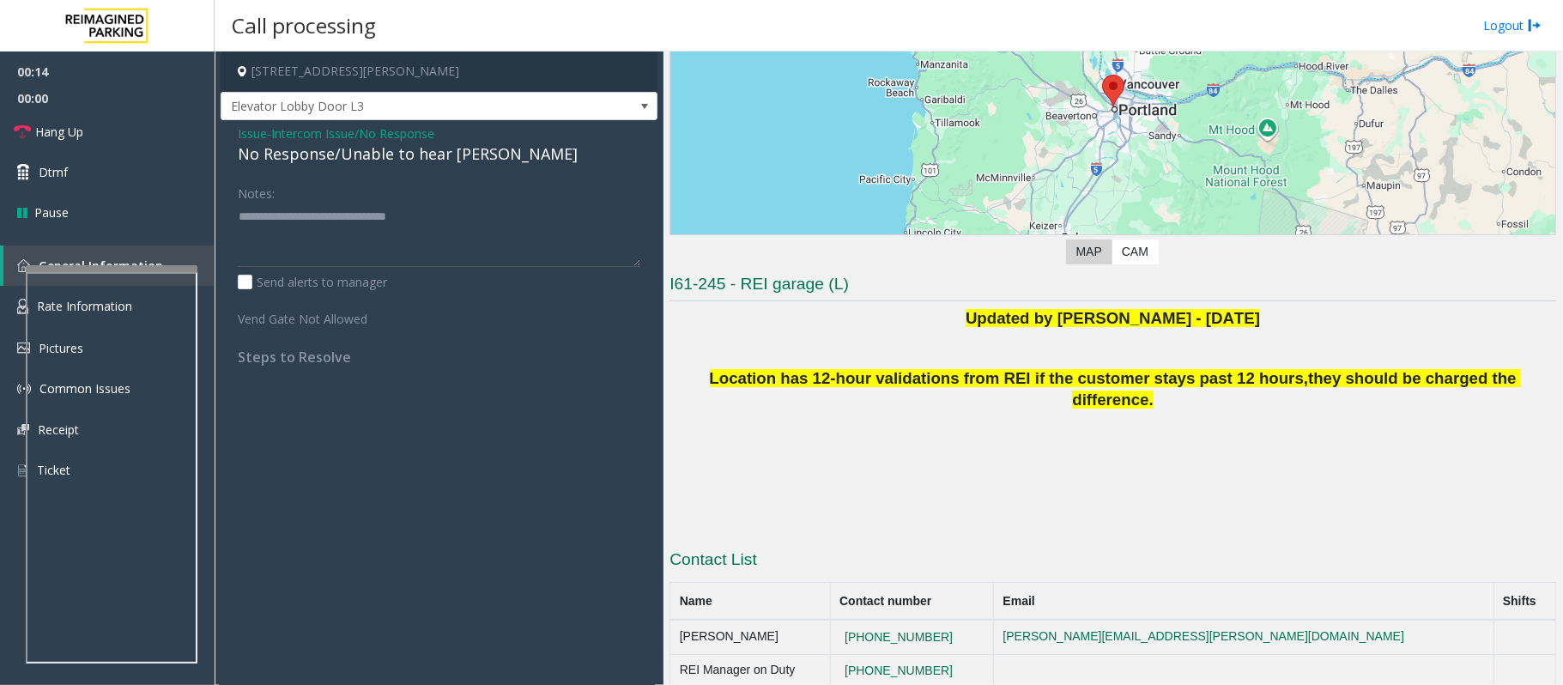
click at [729, 421] on p at bounding box center [1112, 432] width 887 height 22
drag, startPoint x: 698, startPoint y: 375, endPoint x: 1494, endPoint y: 381, distance: 796.5
click at [1494, 381] on p "Location has 12-hour validations from REI if the customer stays past 12 hours, …" at bounding box center [1112, 389] width 887 height 43
click at [1525, 389] on p "Location has 12-hour validations from REI if the customer stays past 12 hours, …" at bounding box center [1112, 389] width 887 height 43
drag, startPoint x: 1512, startPoint y: 379, endPoint x: 697, endPoint y: 375, distance: 815.4
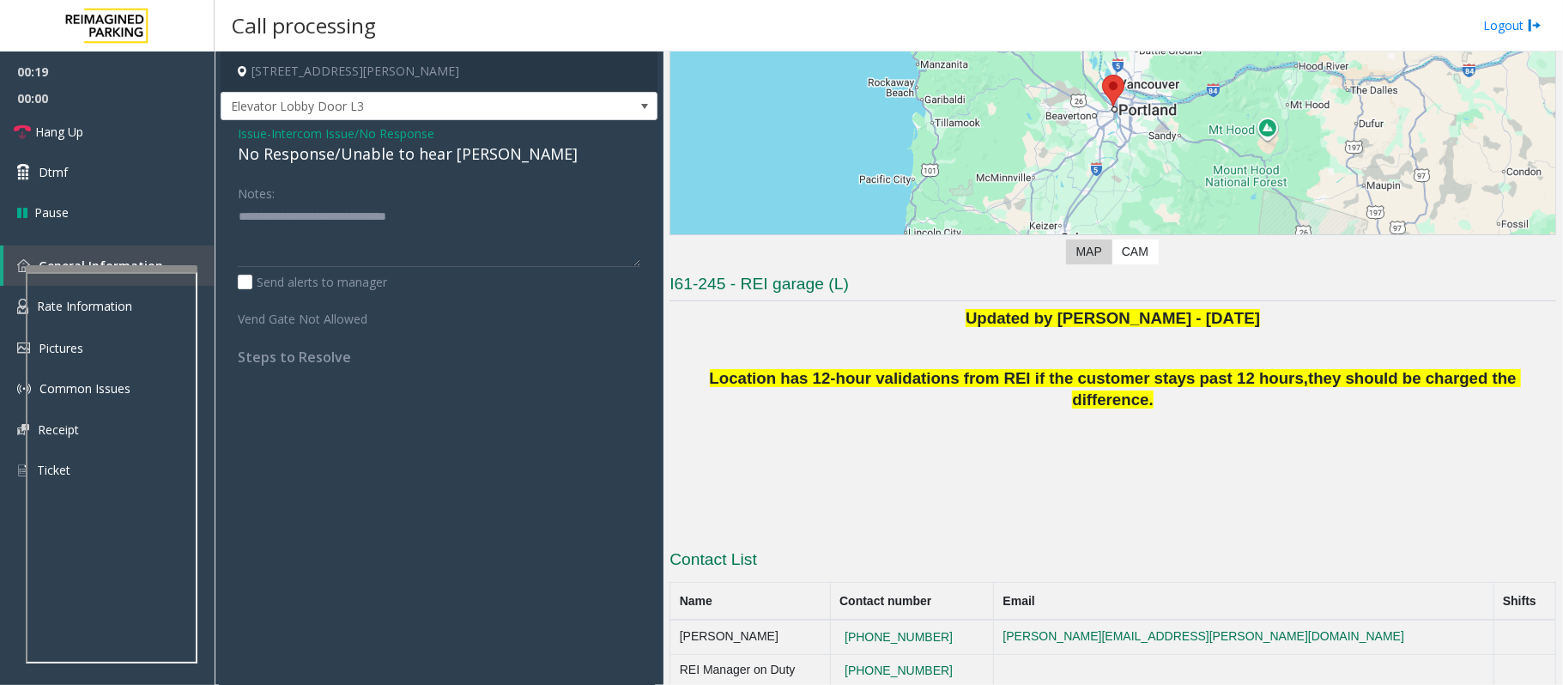
click at [697, 375] on p "Location has 12-hour validations from REI if the customer stays past 12 hours, …" at bounding box center [1112, 389] width 887 height 43
click at [733, 421] on p at bounding box center [1112, 432] width 887 height 22
drag, startPoint x: 701, startPoint y: 375, endPoint x: 1497, endPoint y: 379, distance: 795.7
click at [1497, 379] on p "Location has 12-hour validations from REI if the customer stays past 12 hours, …" at bounding box center [1112, 389] width 887 height 43
click at [1505, 379] on p "Location has 12-hour validations from REI if the customer stays past 12 hours, …" at bounding box center [1112, 389] width 887 height 43
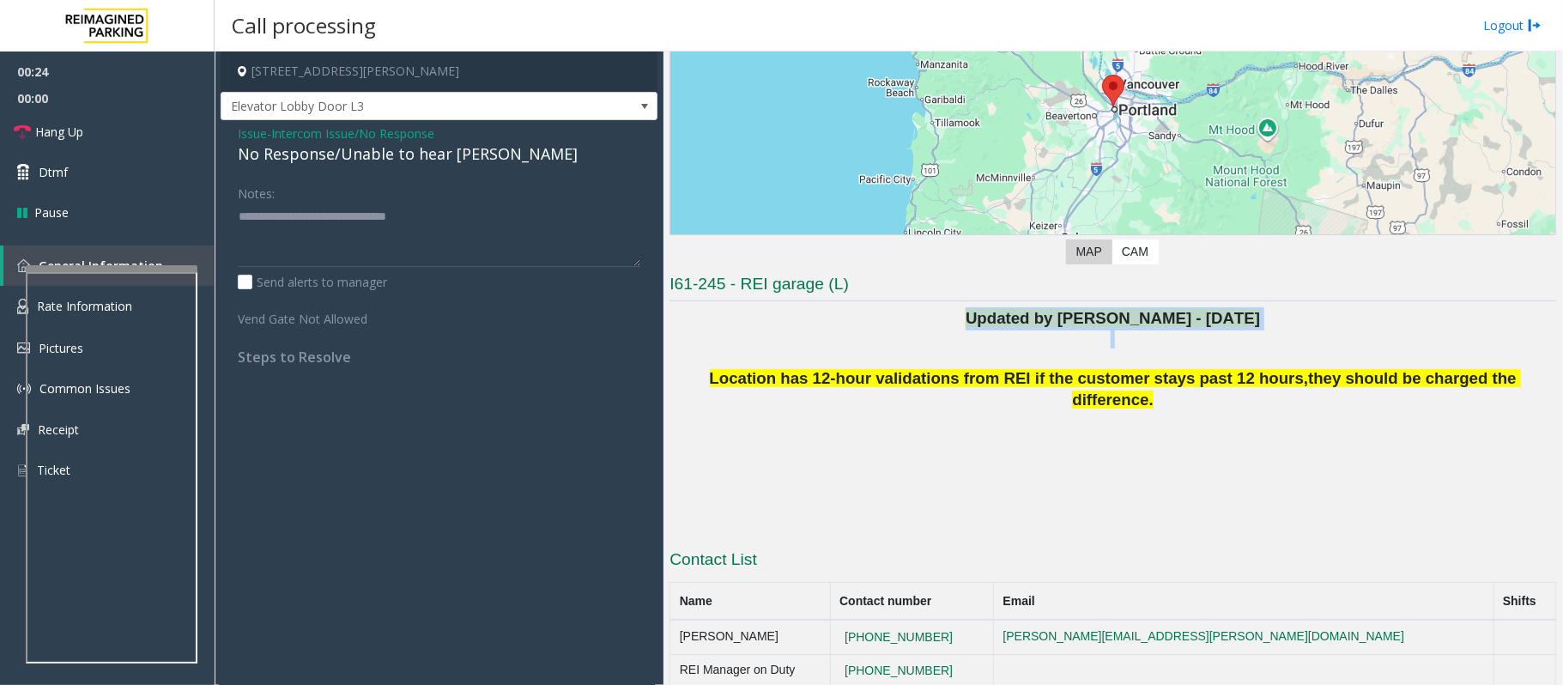
drag, startPoint x: 937, startPoint y: 319, endPoint x: 1277, endPoint y: 333, distance: 340.2
click at [1277, 333] on div "Updated by [PERSON_NAME] - [DATE] Location has 12-hour validations from REI if …" at bounding box center [1112, 419] width 887 height 224
click at [1279, 340] on p at bounding box center [1112, 339] width 887 height 19
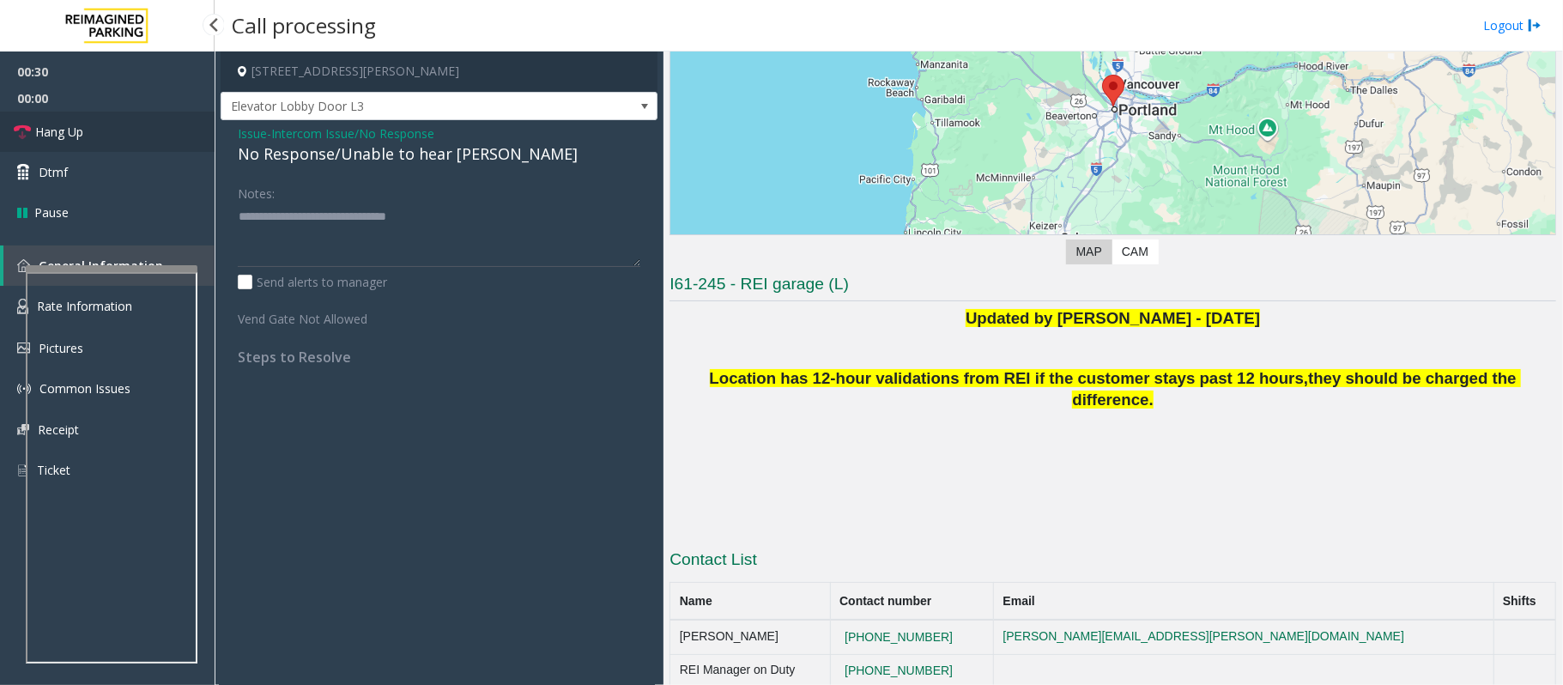
click at [64, 123] on span "Hang Up" at bounding box center [59, 132] width 48 height 18
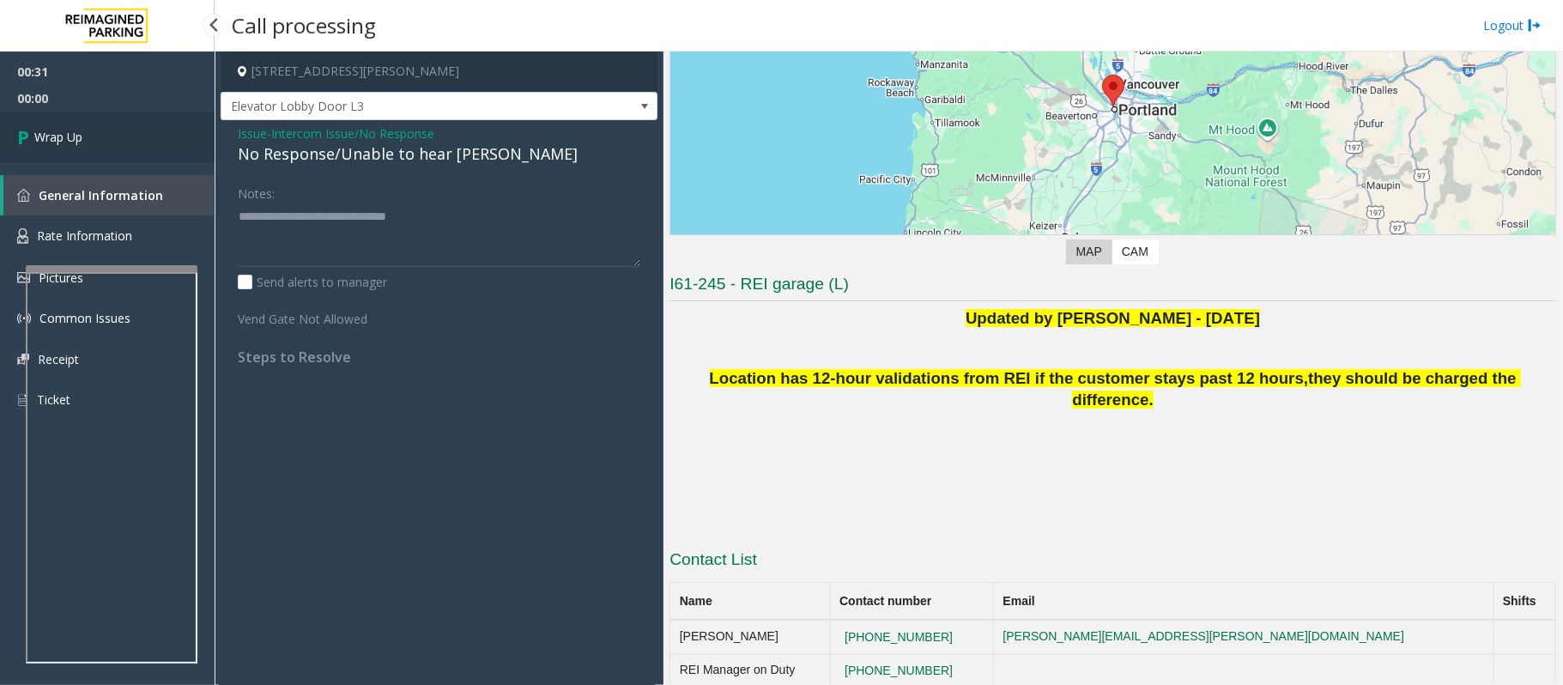
click at [79, 142] on span "Wrap Up" at bounding box center [58, 137] width 48 height 18
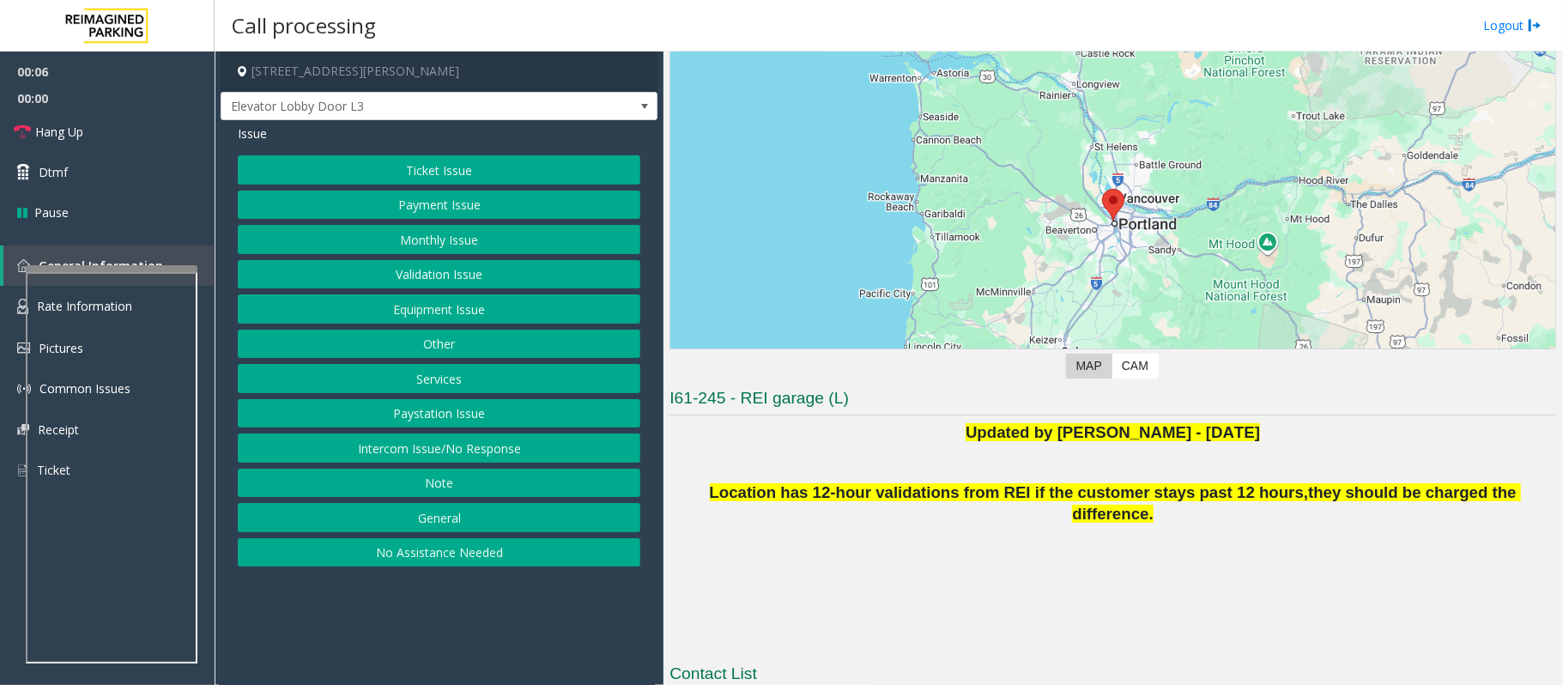
scroll to position [201, 0]
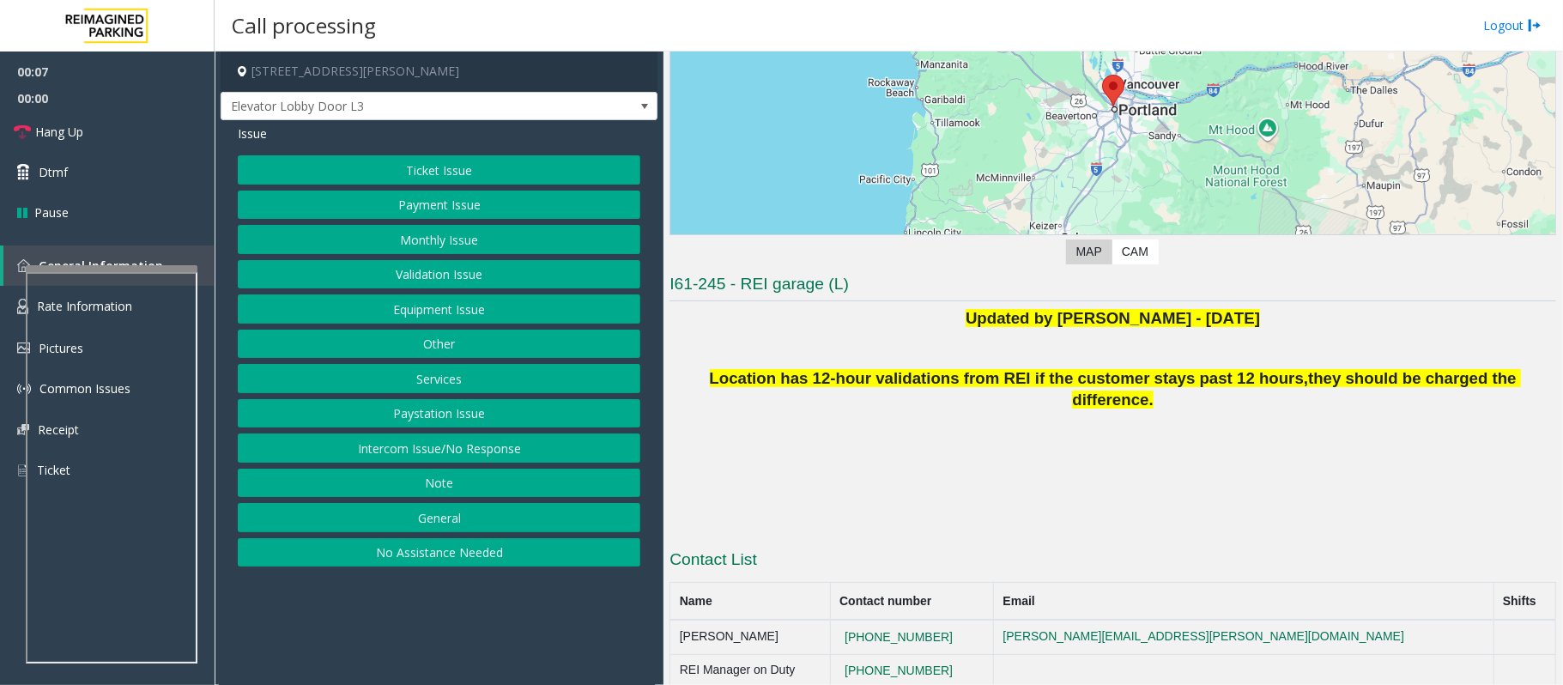
click at [379, 454] on button "Intercom Issue/No Response" at bounding box center [439, 447] width 403 height 29
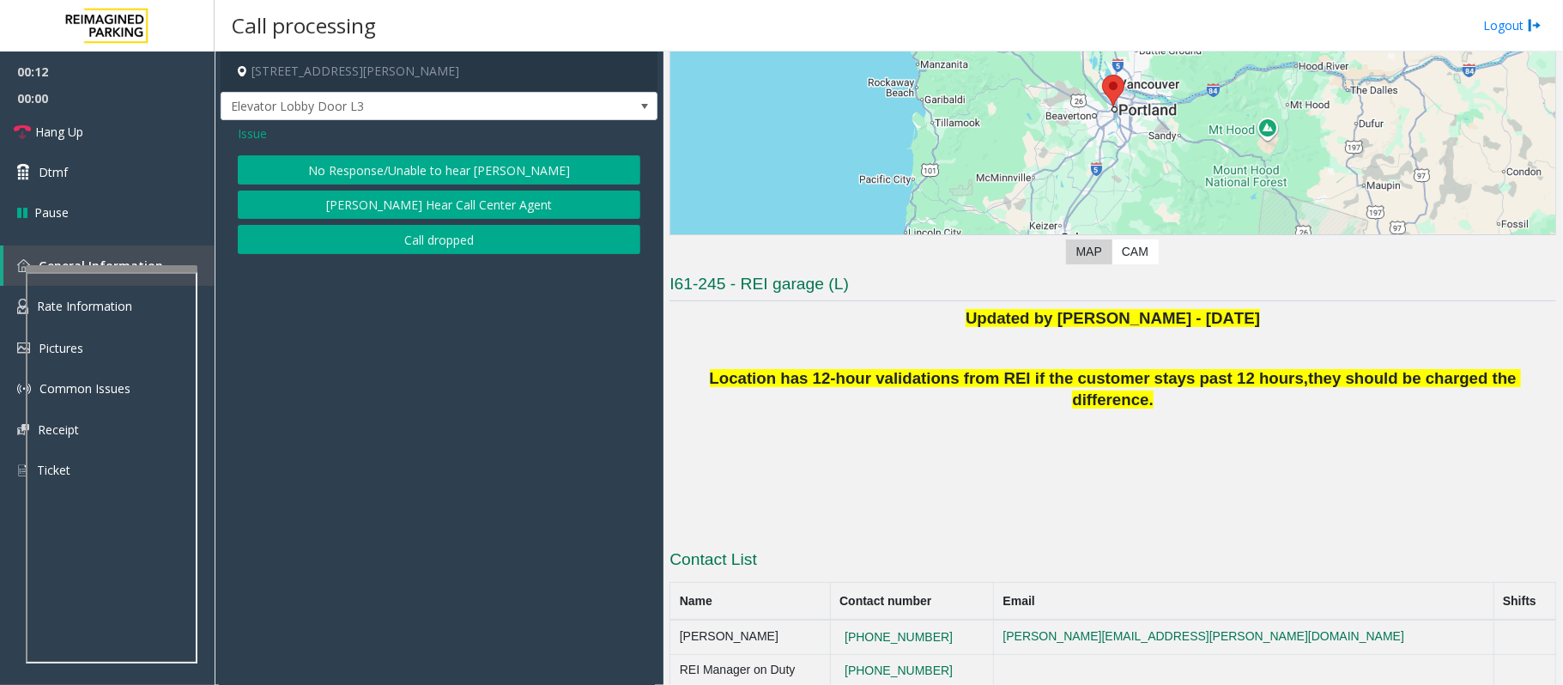
click at [414, 166] on button "No Response/Unable to hear [PERSON_NAME]" at bounding box center [439, 169] width 403 height 29
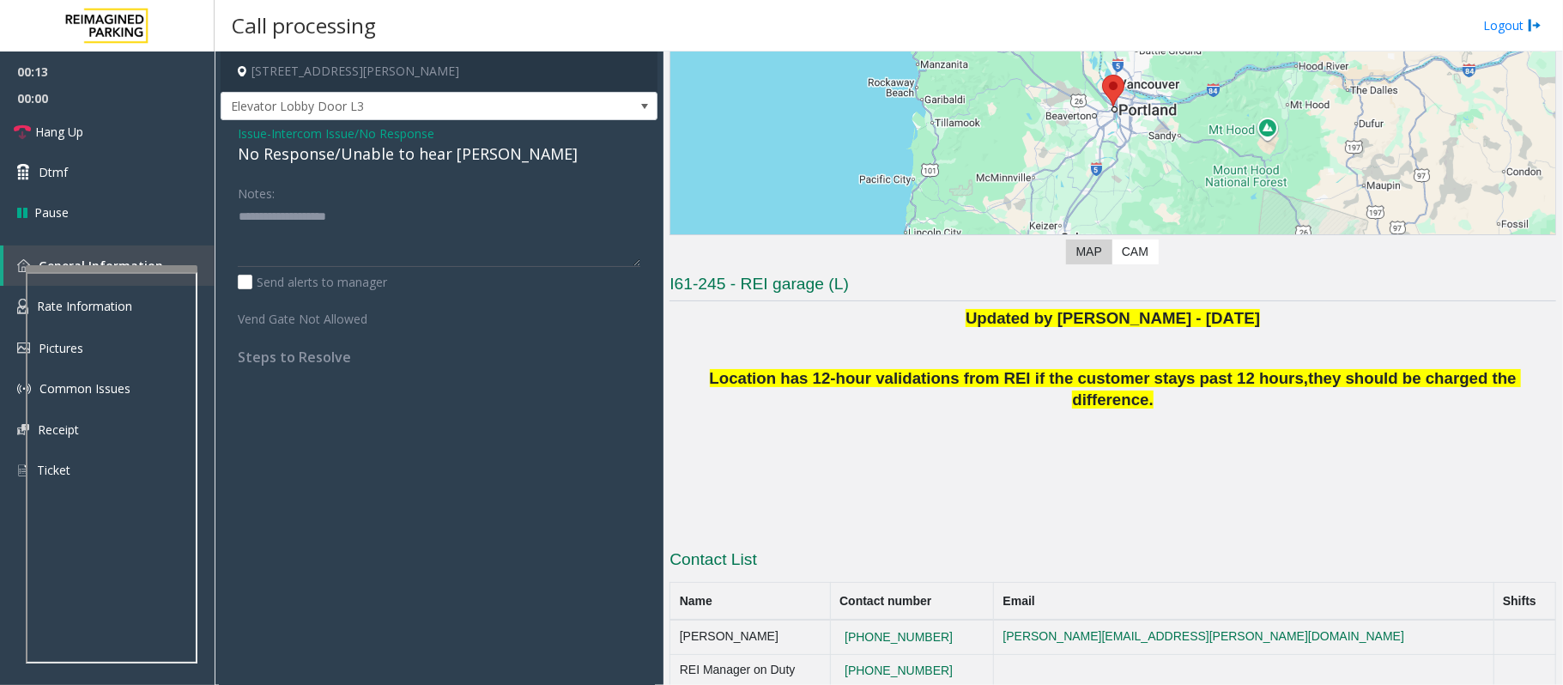
click at [402, 159] on div "No Response/Unable to hear [PERSON_NAME]" at bounding box center [439, 153] width 403 height 23
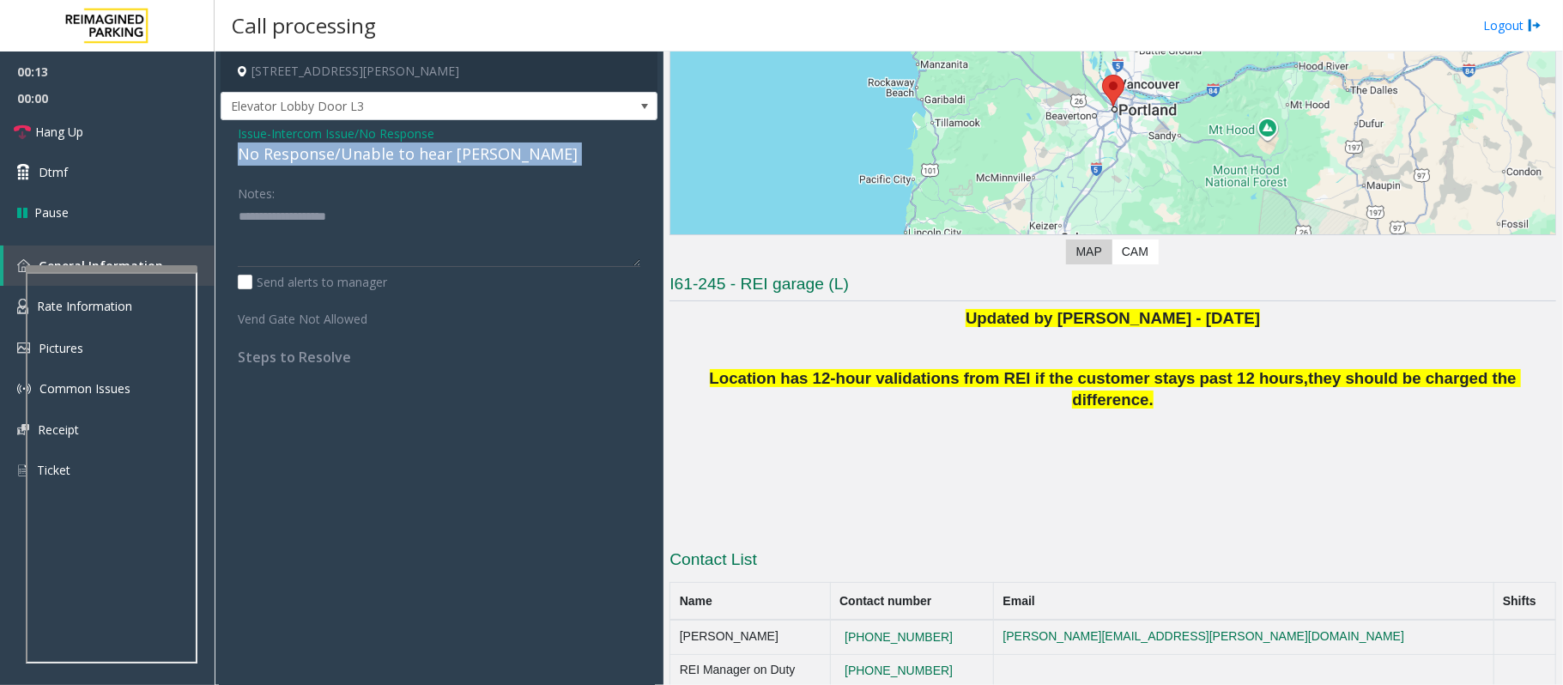
click at [402, 159] on div "No Response/Unable to hear [PERSON_NAME]" at bounding box center [439, 153] width 403 height 23
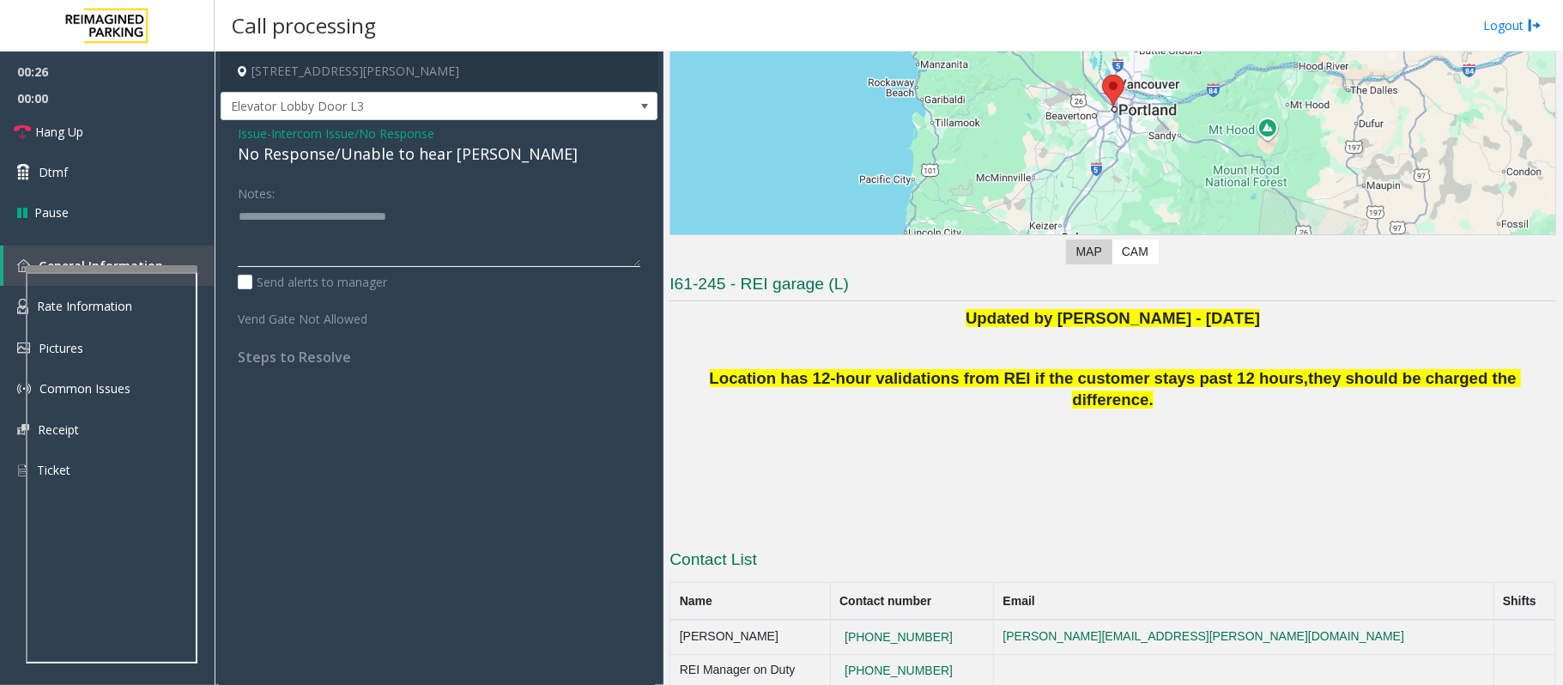
click at [462, 234] on textarea at bounding box center [439, 235] width 403 height 64
type textarea "**********"
click at [86, 141] on link "Hang Up" at bounding box center [107, 132] width 215 height 40
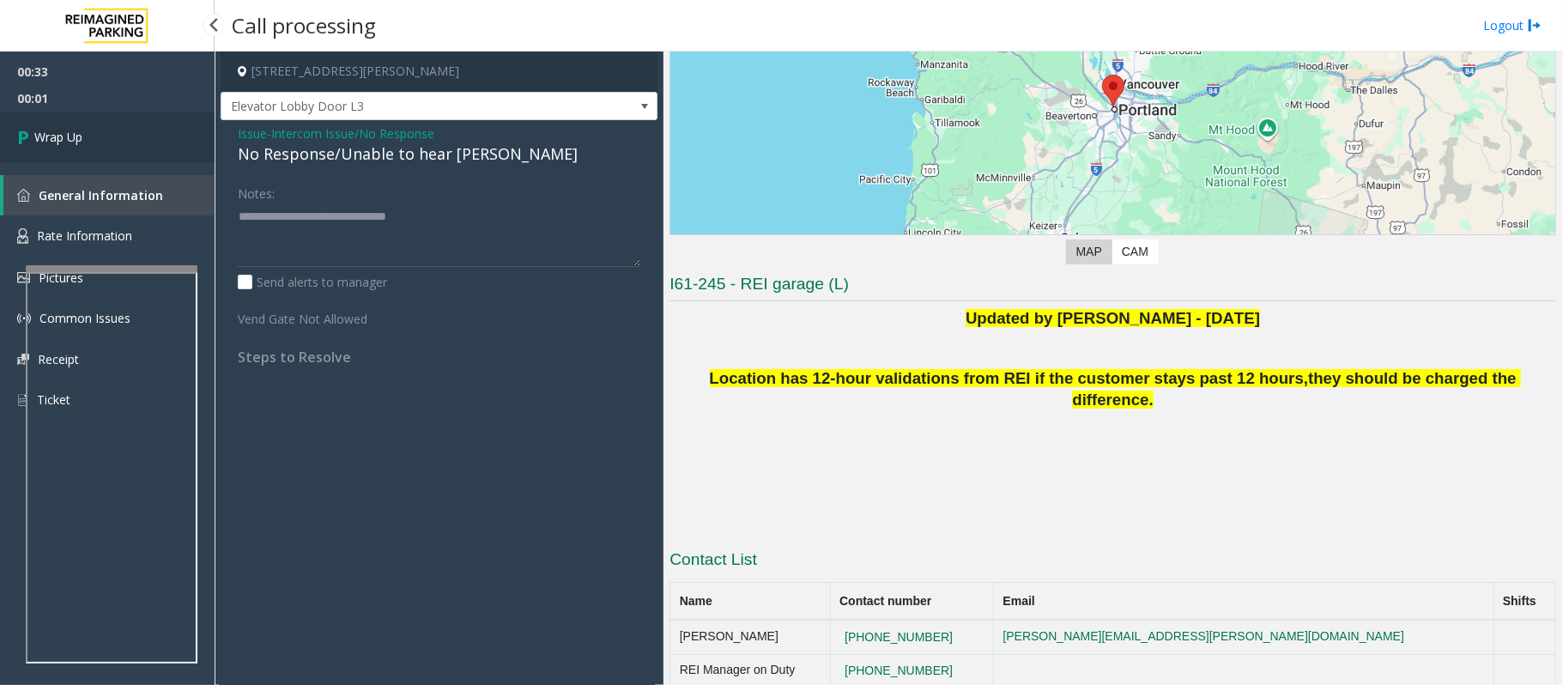
click at [84, 138] on link "Wrap Up" at bounding box center [107, 137] width 215 height 51
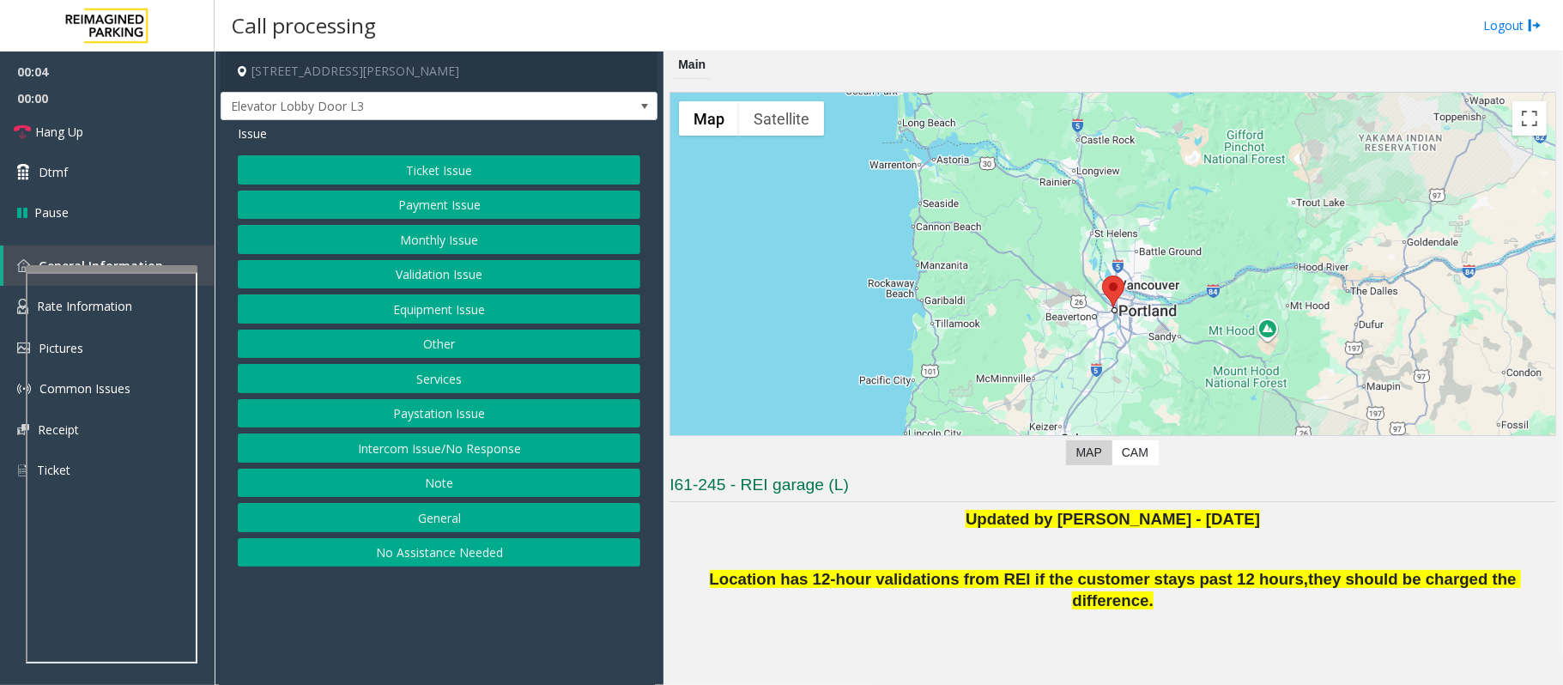
drag, startPoint x: 922, startPoint y: 523, endPoint x: 1294, endPoint y: 524, distance: 372.5
click at [1294, 524] on p "Updated by [PERSON_NAME] - [DATE]" at bounding box center [1112, 519] width 887 height 23
click at [350, 451] on button "Intercom Issue/No Response" at bounding box center [439, 447] width 403 height 29
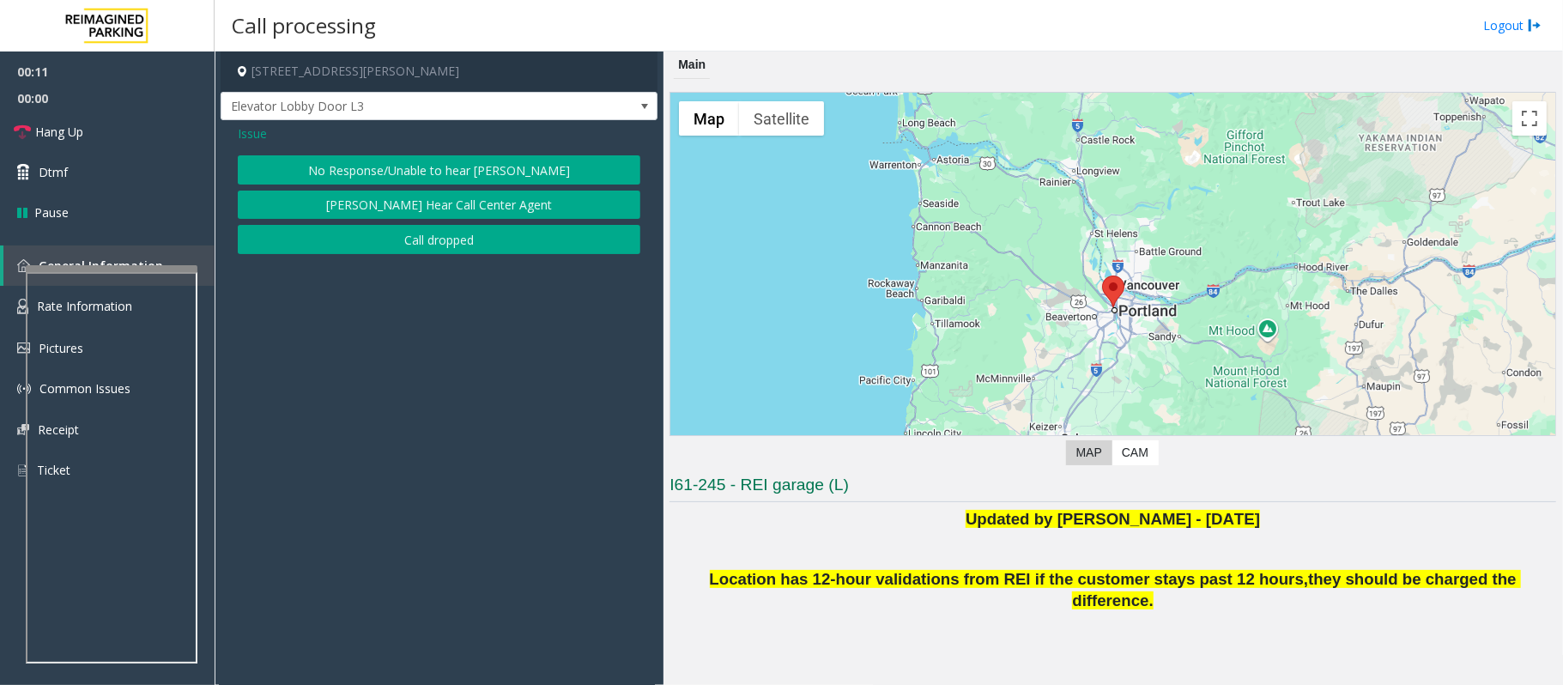
click at [371, 172] on button "No Response/Unable to hear [PERSON_NAME]" at bounding box center [439, 169] width 403 height 29
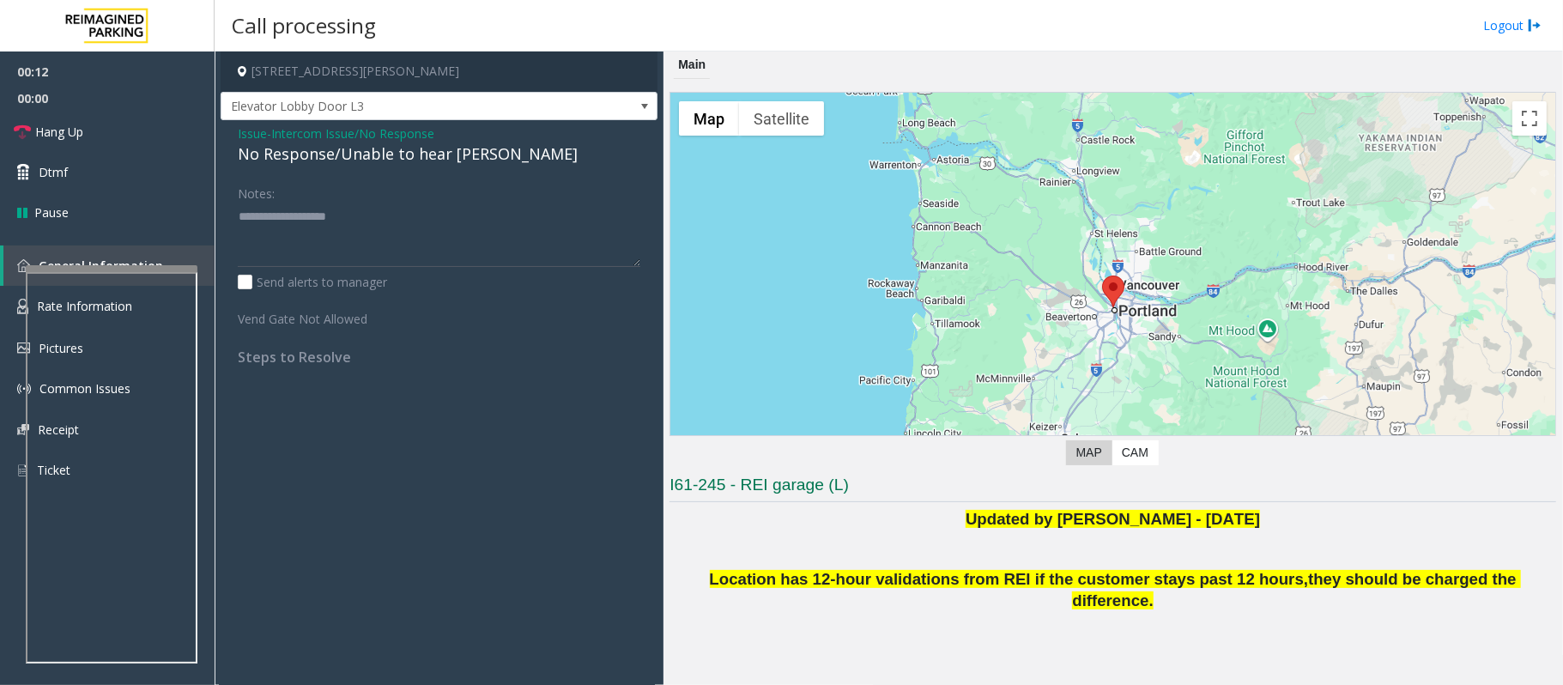
click at [361, 156] on div "No Response/Unable to hear [PERSON_NAME]" at bounding box center [439, 153] width 403 height 23
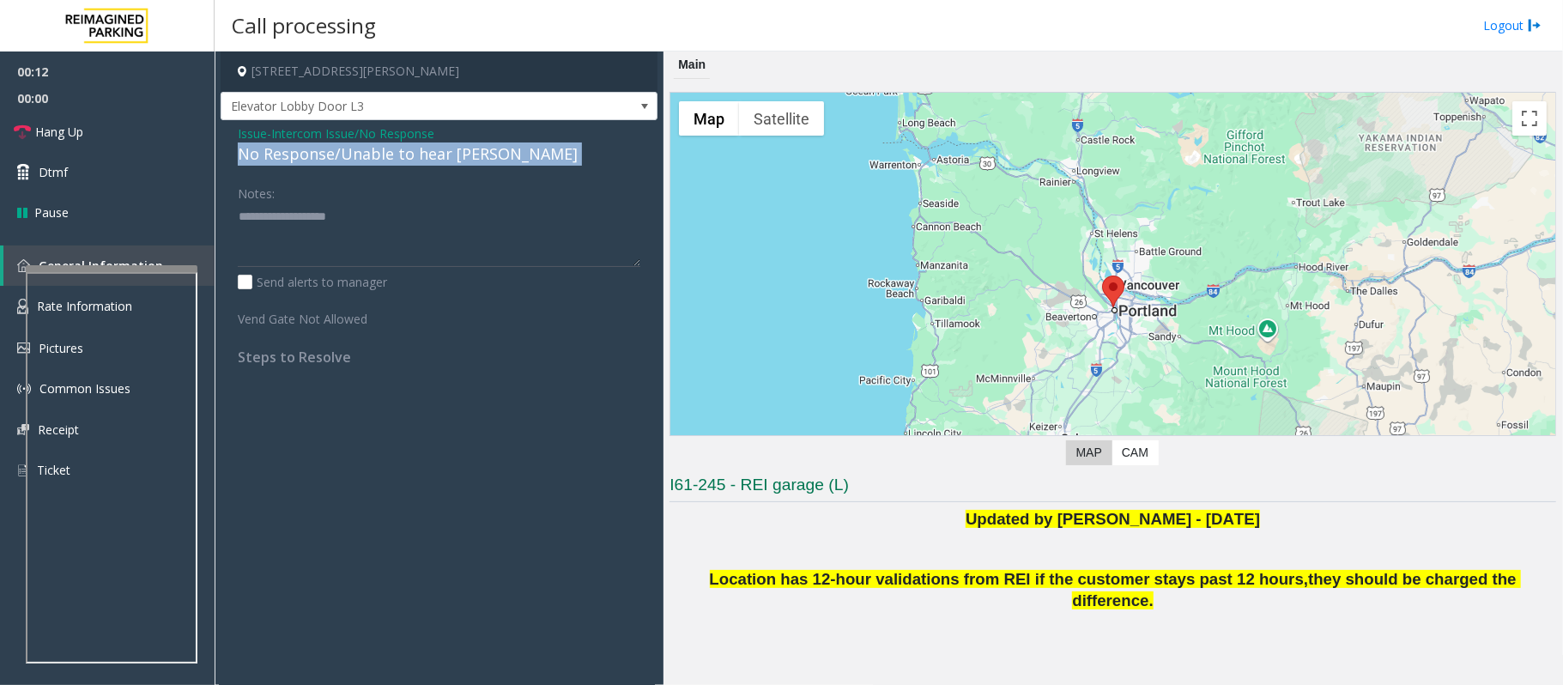
click at [361, 156] on div "No Response/Unable to hear [PERSON_NAME]" at bounding box center [439, 153] width 403 height 23
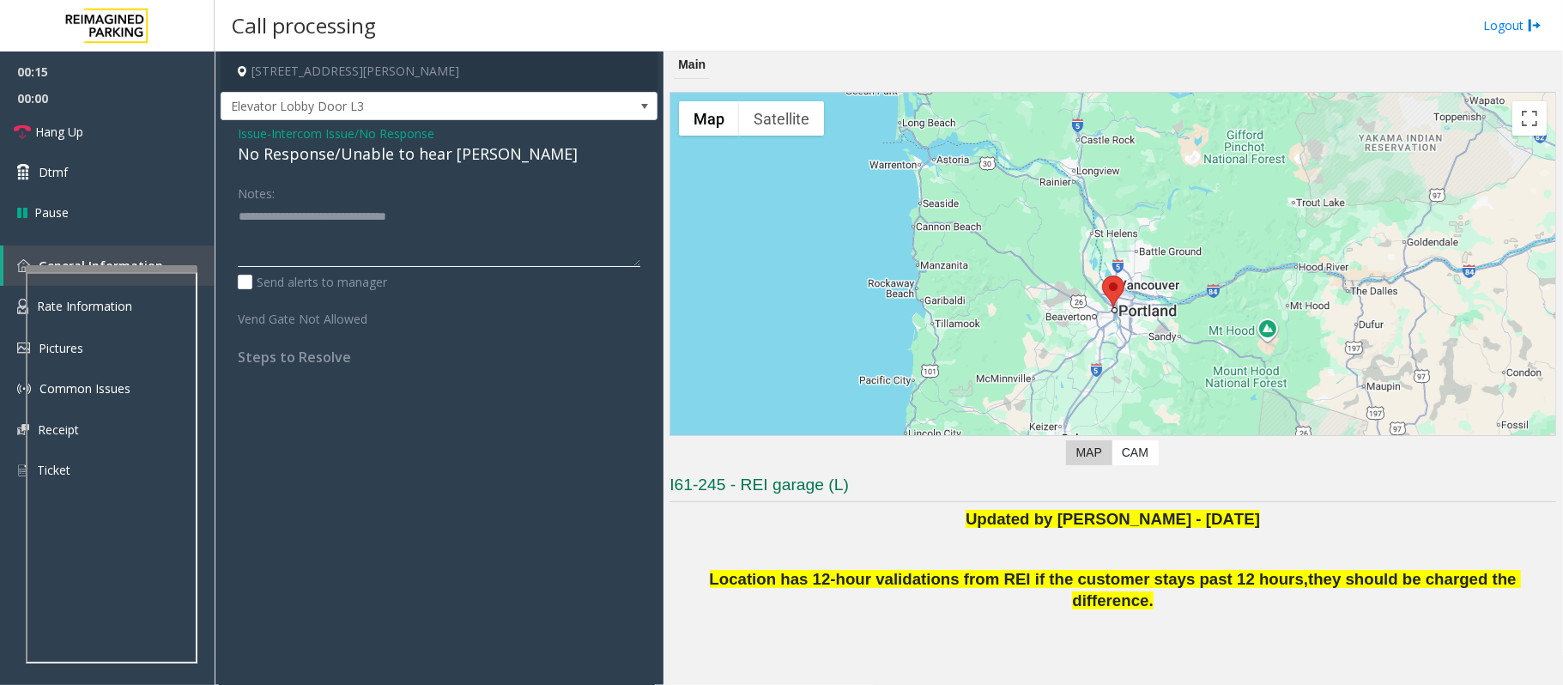
type textarea "**********"
drag, startPoint x: 870, startPoint y: 491, endPoint x: 667, endPoint y: 488, distance: 203.5
click at [667, 488] on div "Main ← Move left → Move right ↑ Move up ↓ Move down + Zoom in - Zoom out Home J…" at bounding box center [1112, 367] width 899 height 633
click at [707, 549] on p at bounding box center [1112, 539] width 887 height 19
click at [74, 130] on span "Hang Up" at bounding box center [59, 132] width 48 height 18
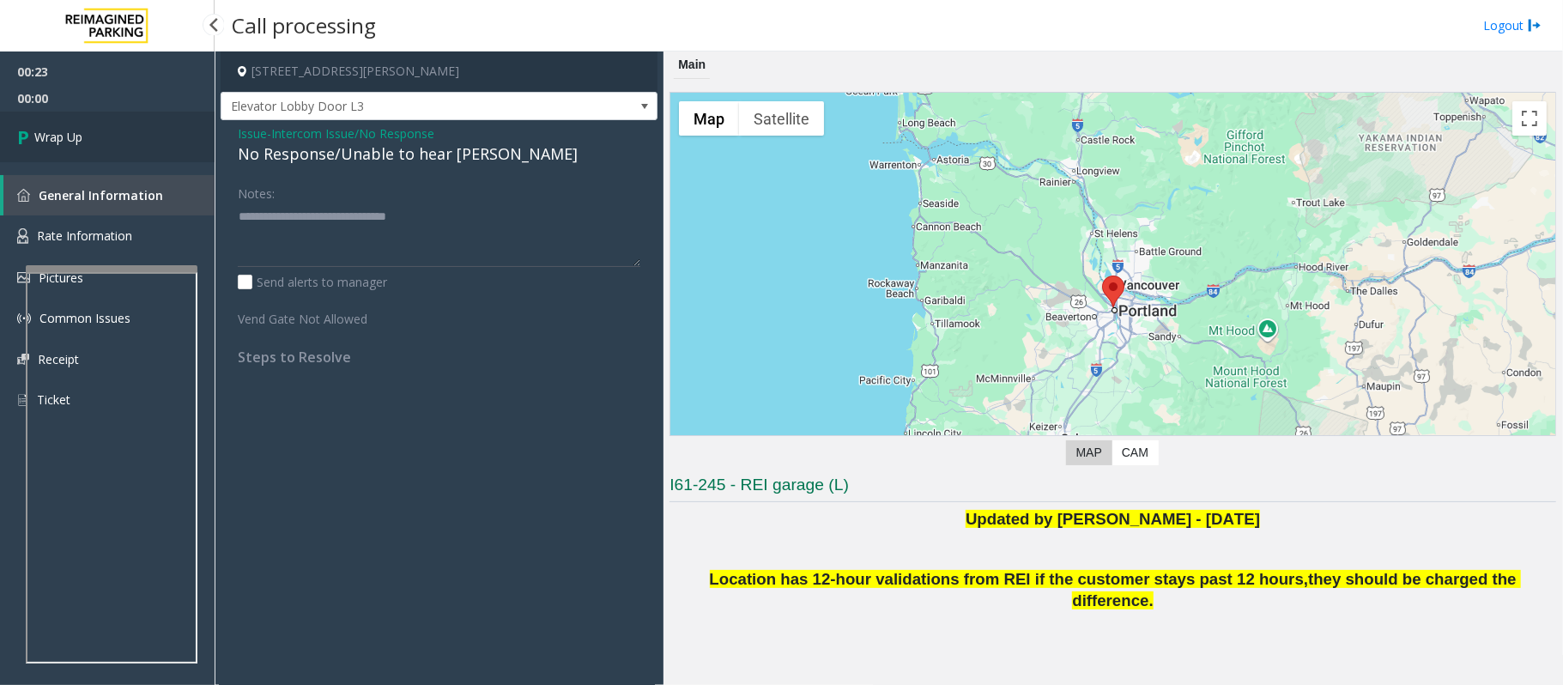
click at [76, 141] on span "Wrap Up" at bounding box center [58, 137] width 48 height 18
